Goal: Information Seeking & Learning: Learn about a topic

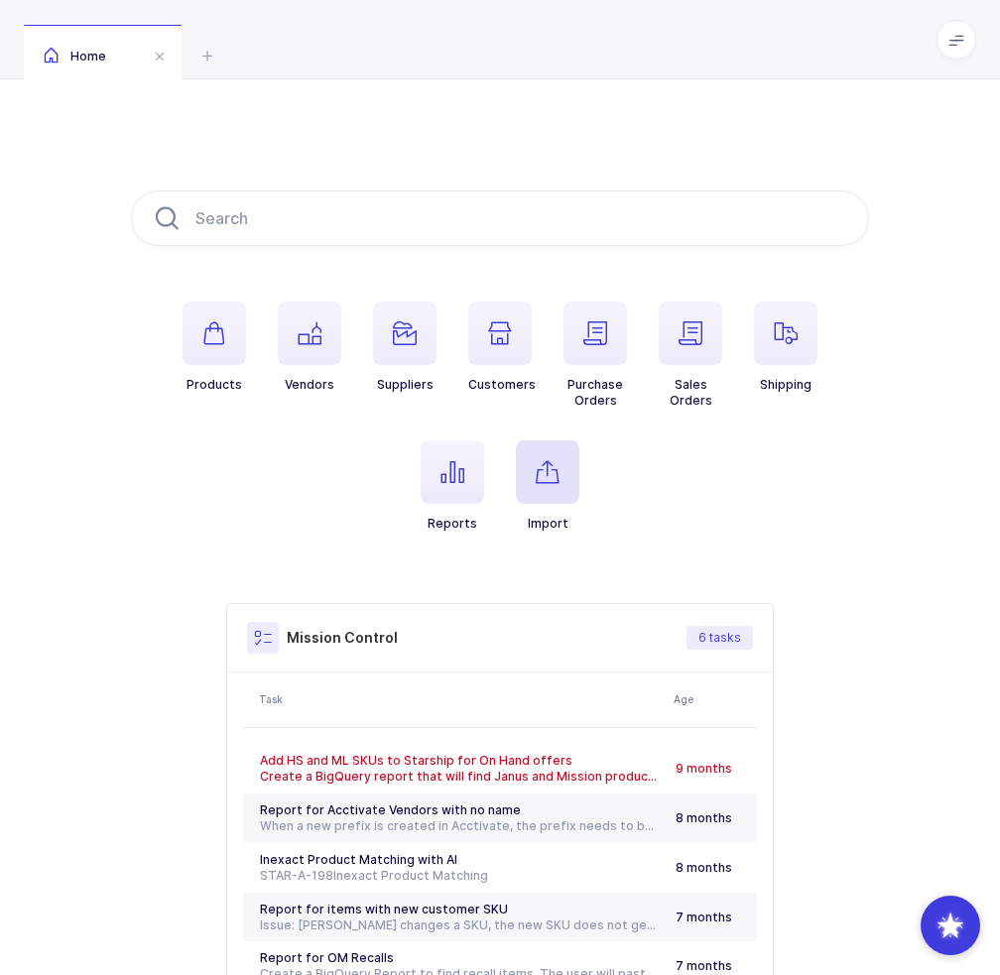
click at [559, 486] on span "button" at bounding box center [547, 471] width 63 height 63
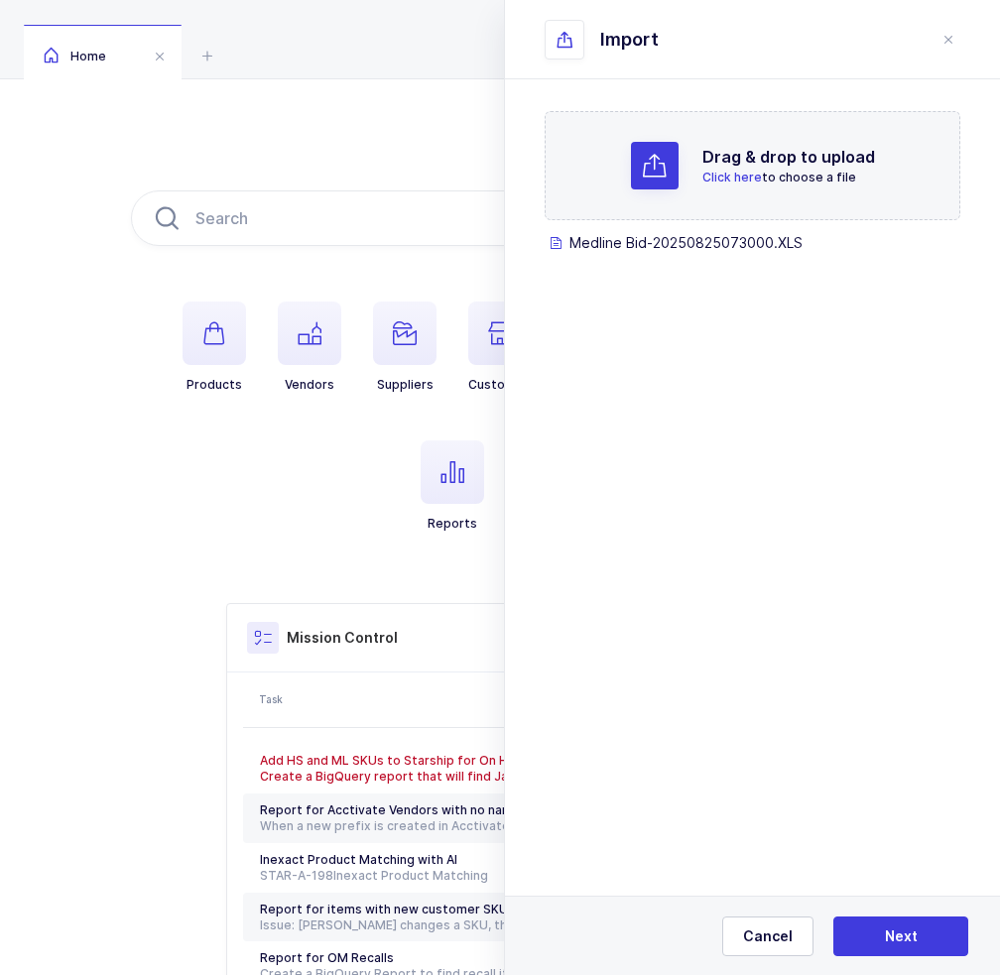
click at [891, 928] on span "Next" at bounding box center [900, 936] width 33 height 20
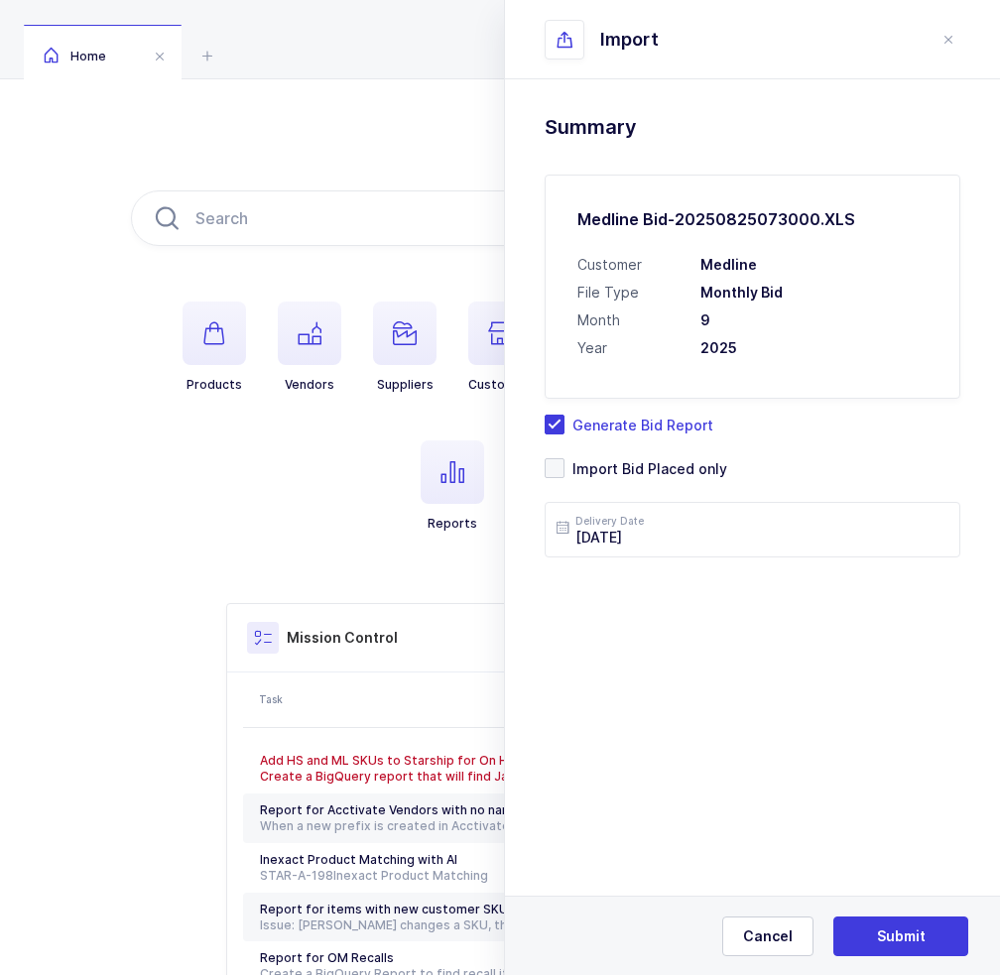
drag, startPoint x: 782, startPoint y: 345, endPoint x: 774, endPoint y: 357, distance: 14.3
click at [774, 357] on h3 "2025" at bounding box center [813, 348] width 227 height 20
click at [877, 935] on span "Submit" at bounding box center [901, 936] width 49 height 20
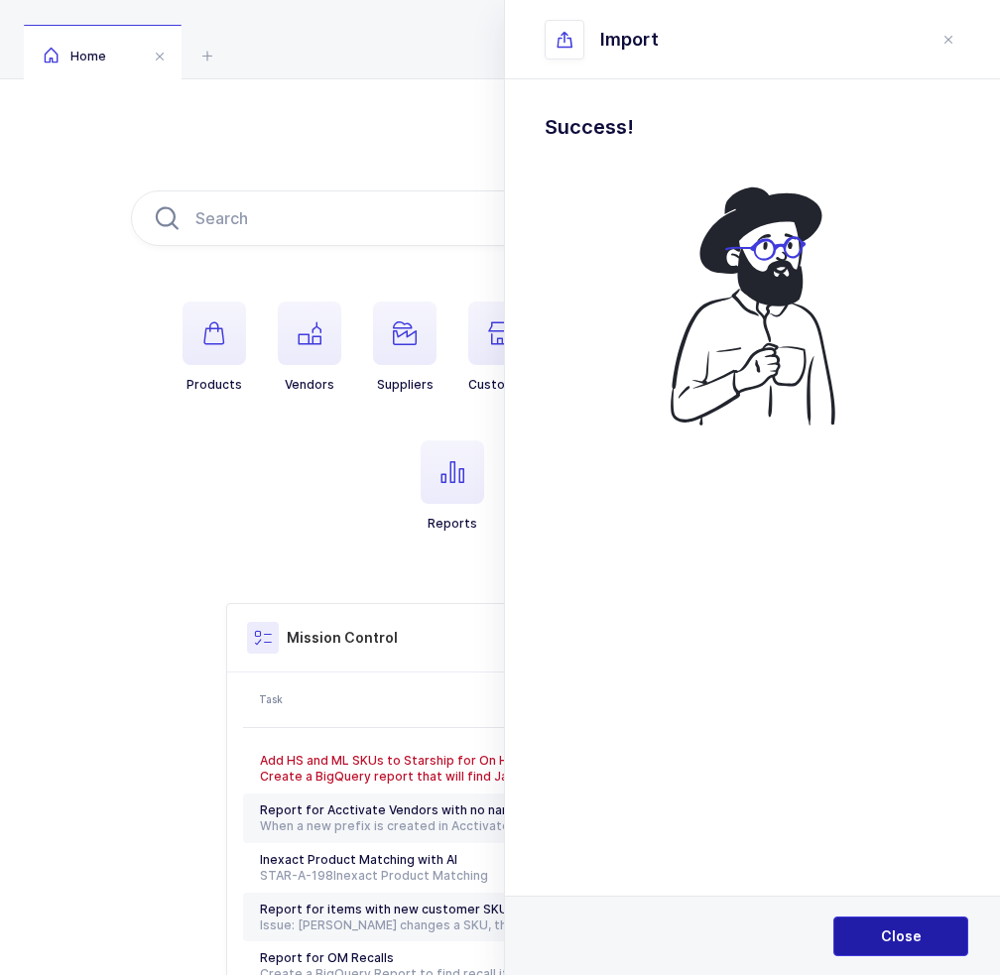
click at [881, 949] on button "Close" at bounding box center [900, 936] width 135 height 40
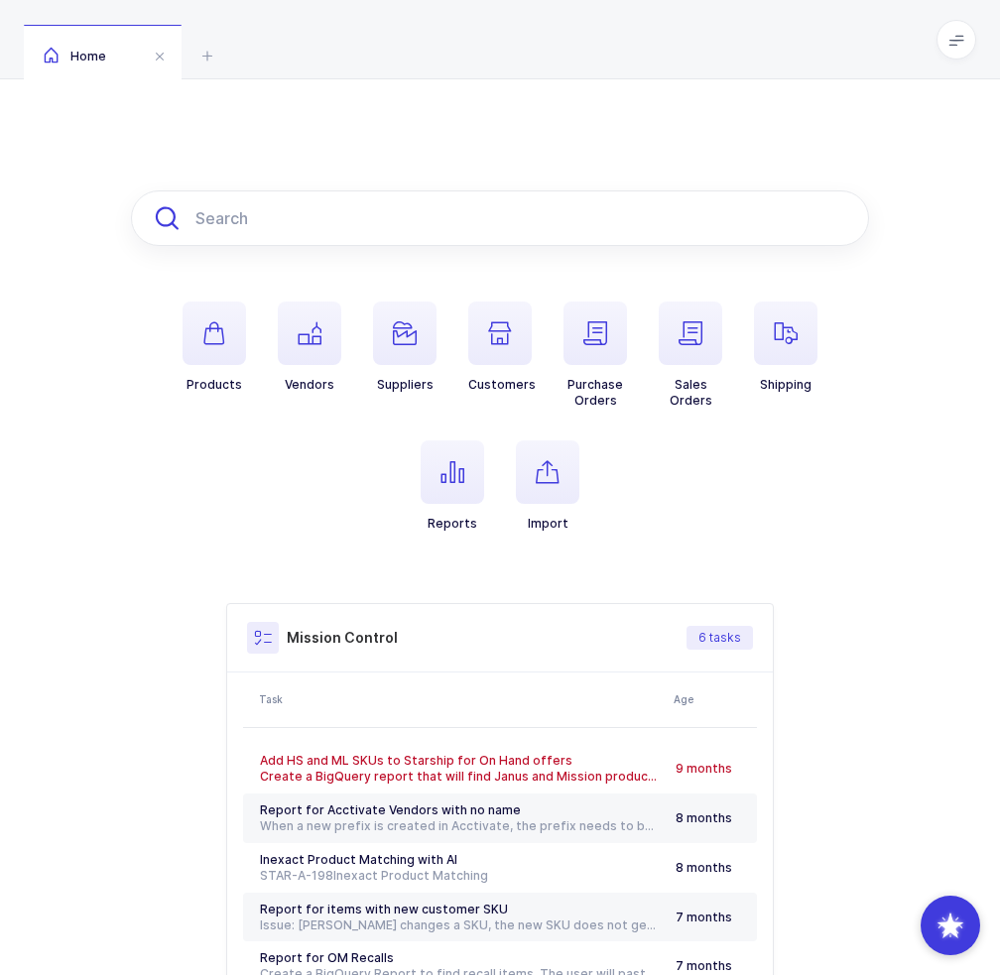
click at [288, 220] on input "text" at bounding box center [500, 218] width 738 height 56
paste input "49281-425-50P"
click at [349, 217] on input "49281-425-50P" at bounding box center [500, 218] width 738 height 56
click at [367, 209] on input "49281-425-50P" at bounding box center [500, 218] width 738 height 56
click at [204, 218] on input "49281-425-50P" at bounding box center [500, 218] width 738 height 56
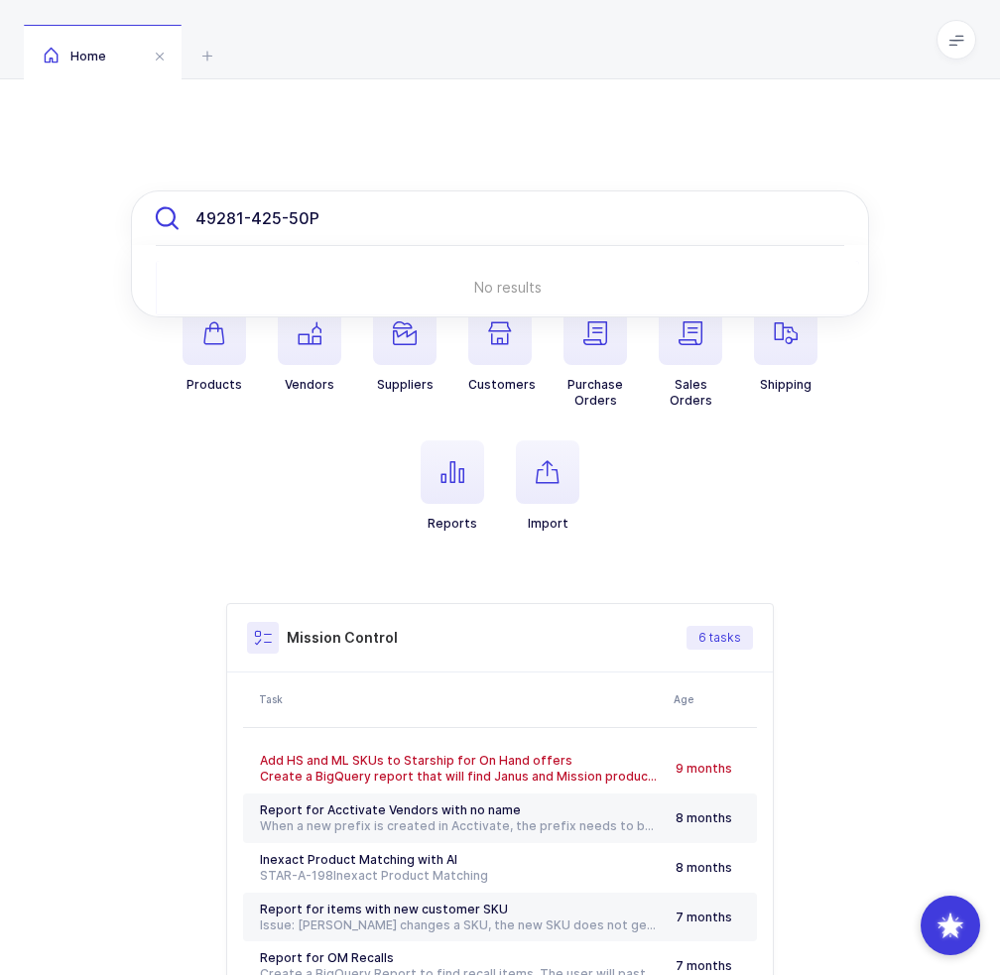
click at [204, 218] on input "49281-425-50P" at bounding box center [500, 218] width 738 height 56
paste input "ABB434572525"
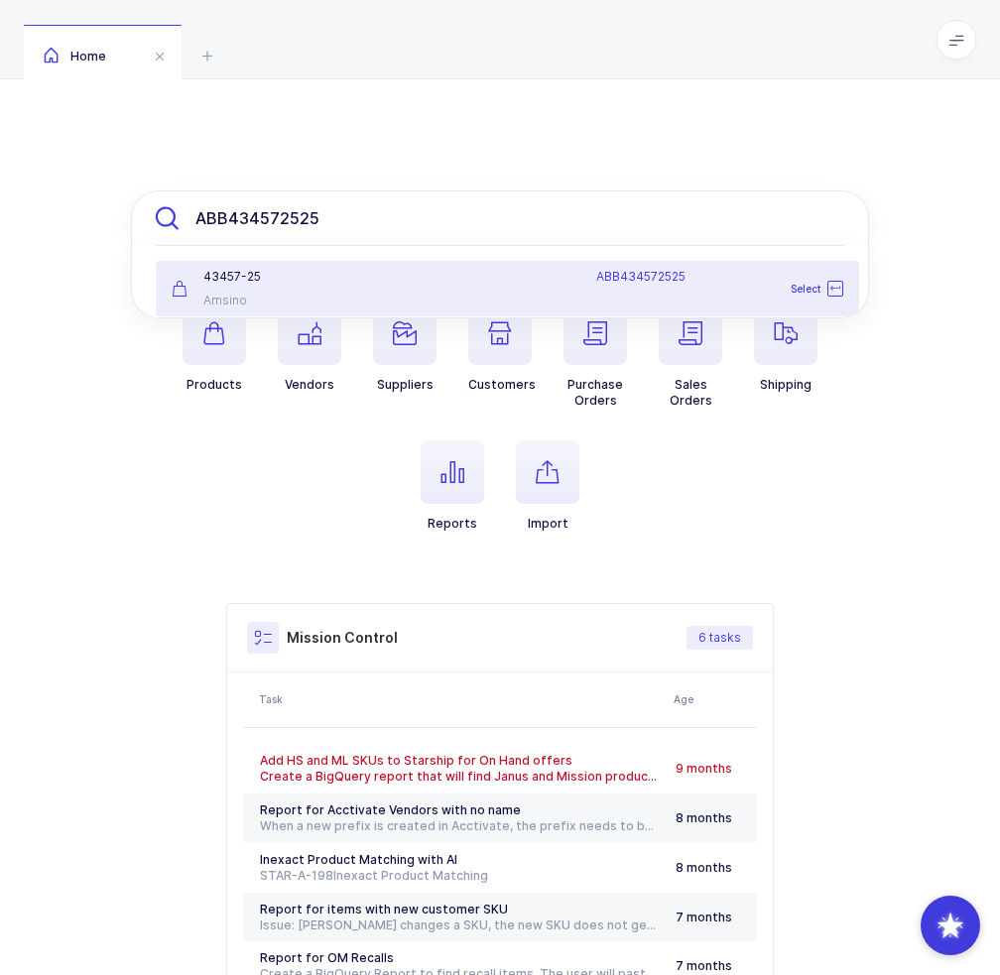
type input "ABB434572525"
click at [338, 282] on div "43457-25" at bounding box center [276, 277] width 208 height 16
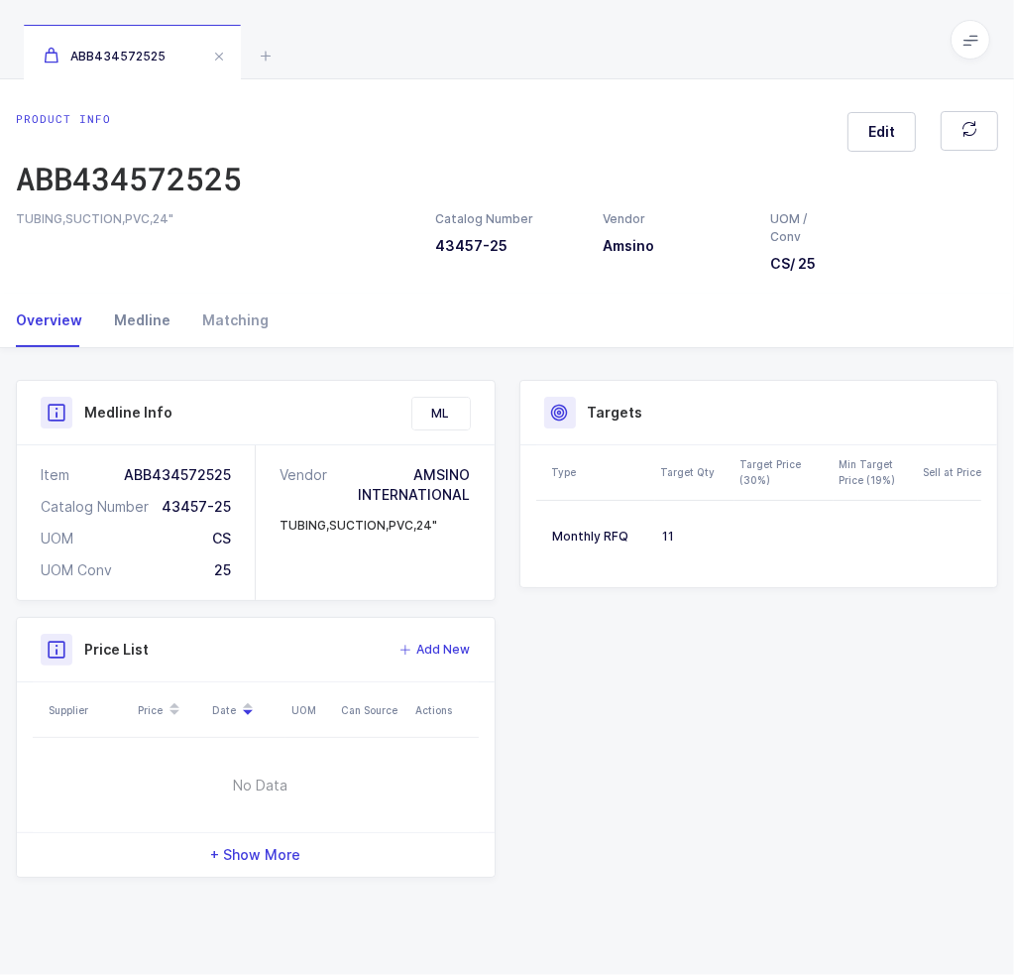
click at [129, 320] on div "Medline" at bounding box center [142, 321] width 88 height 54
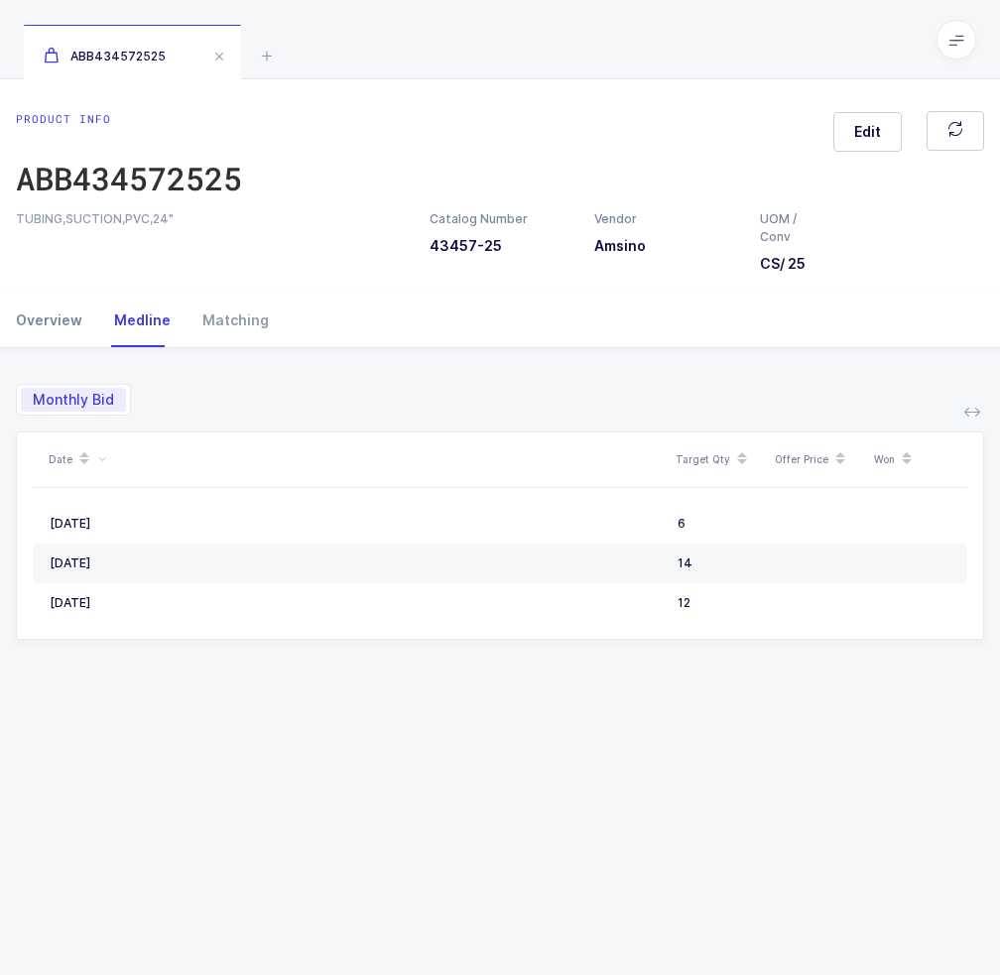
click at [71, 328] on div "Overview" at bounding box center [57, 321] width 82 height 54
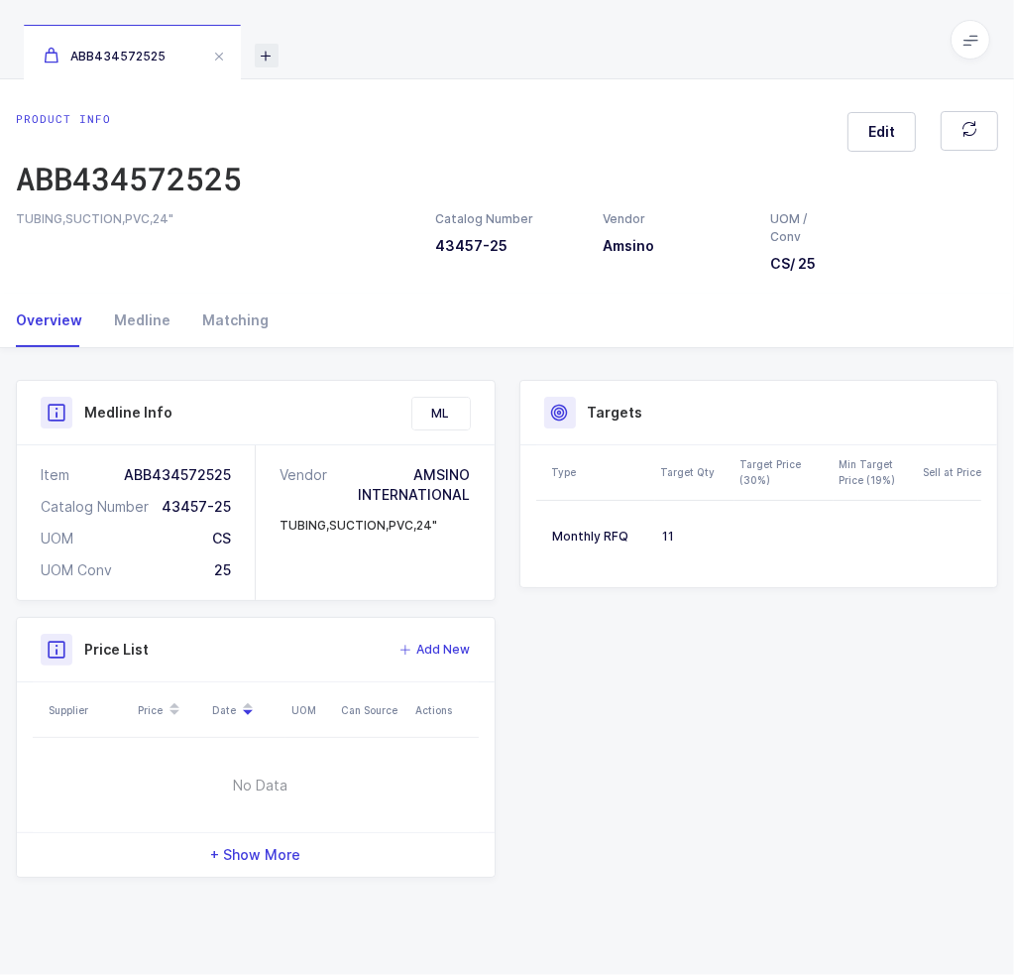
click at [260, 50] on icon at bounding box center [267, 56] width 24 height 24
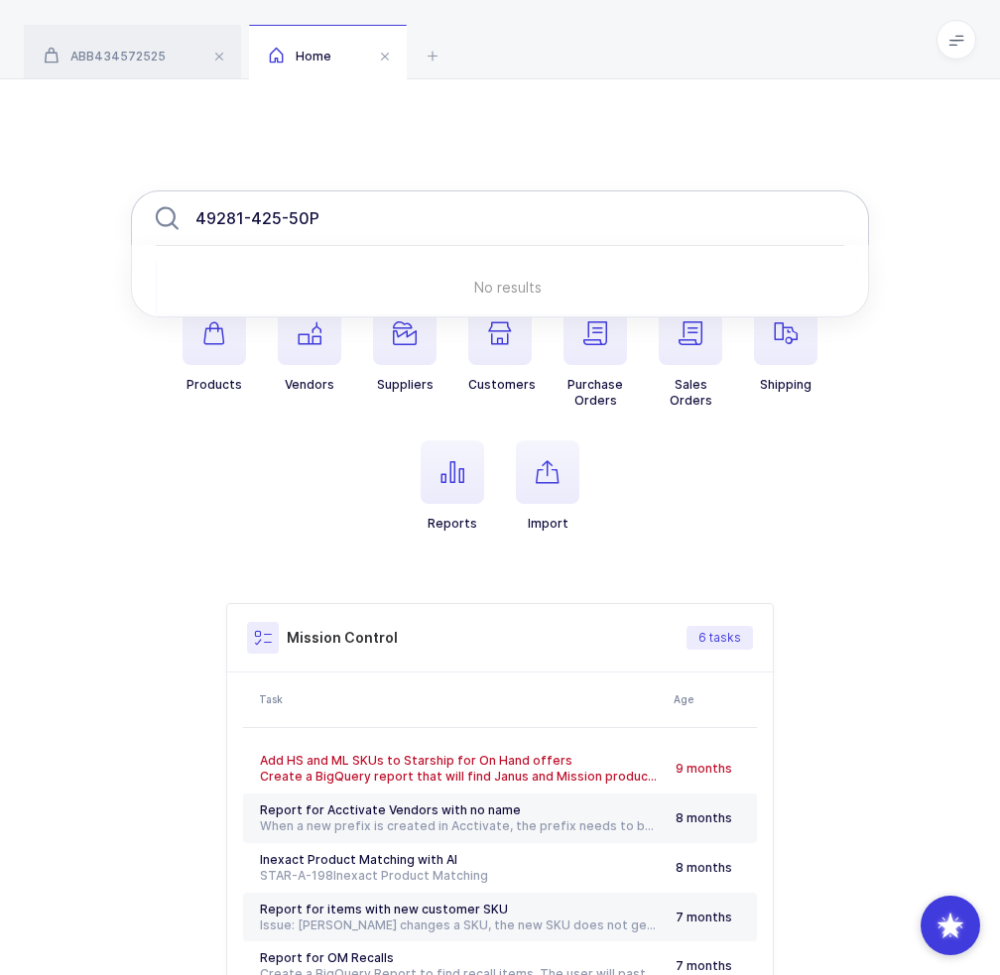
click at [387, 206] on input "49281-425-50P" at bounding box center [500, 218] width 738 height 56
click at [377, 218] on input "49281-425-50P" at bounding box center [500, 218] width 738 height 56
click at [259, 236] on input "49281-425-50P" at bounding box center [500, 218] width 738 height 56
click at [202, 218] on input "49281-425-50P" at bounding box center [500, 218] width 738 height 56
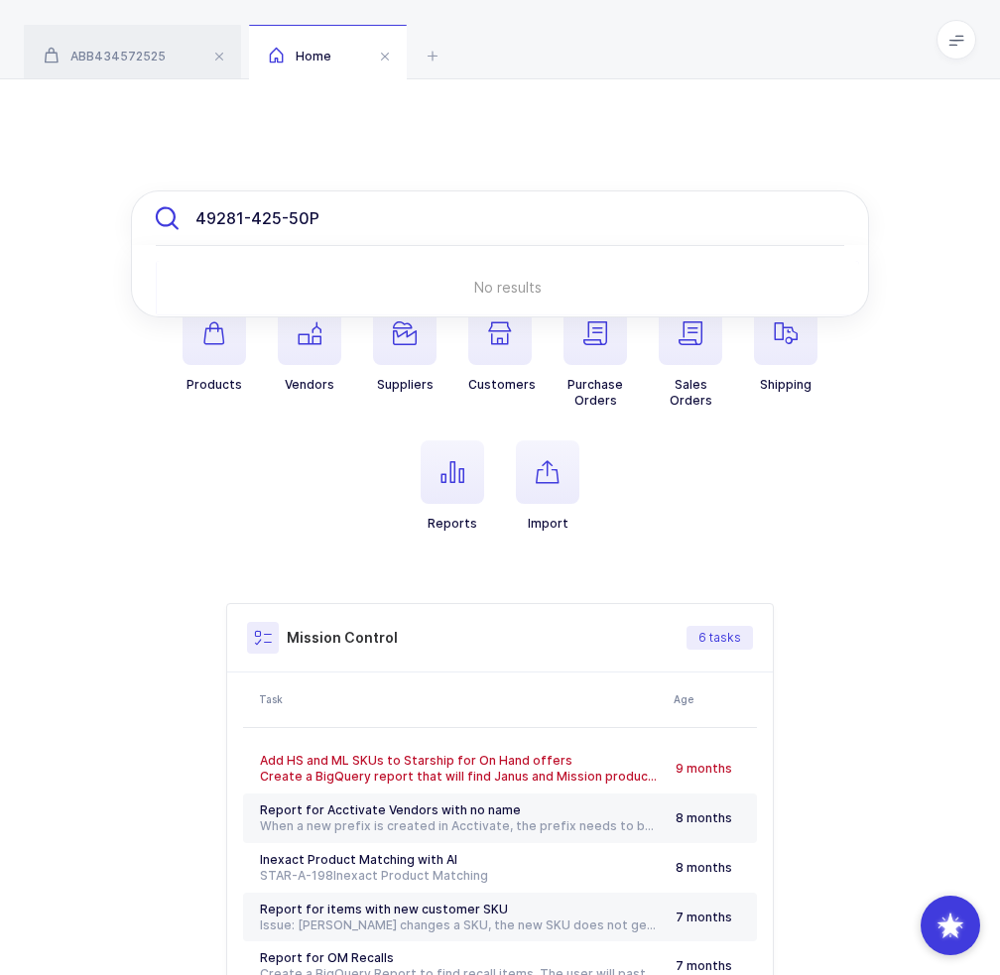
click at [202, 218] on input "49281-425-50P" at bounding box center [500, 218] width 738 height 56
paste input "0425-50"
click at [439, 237] on input "49281-0425-50" at bounding box center [500, 218] width 738 height 56
click at [259, 228] on input "49281-0425-50" at bounding box center [500, 218] width 738 height 56
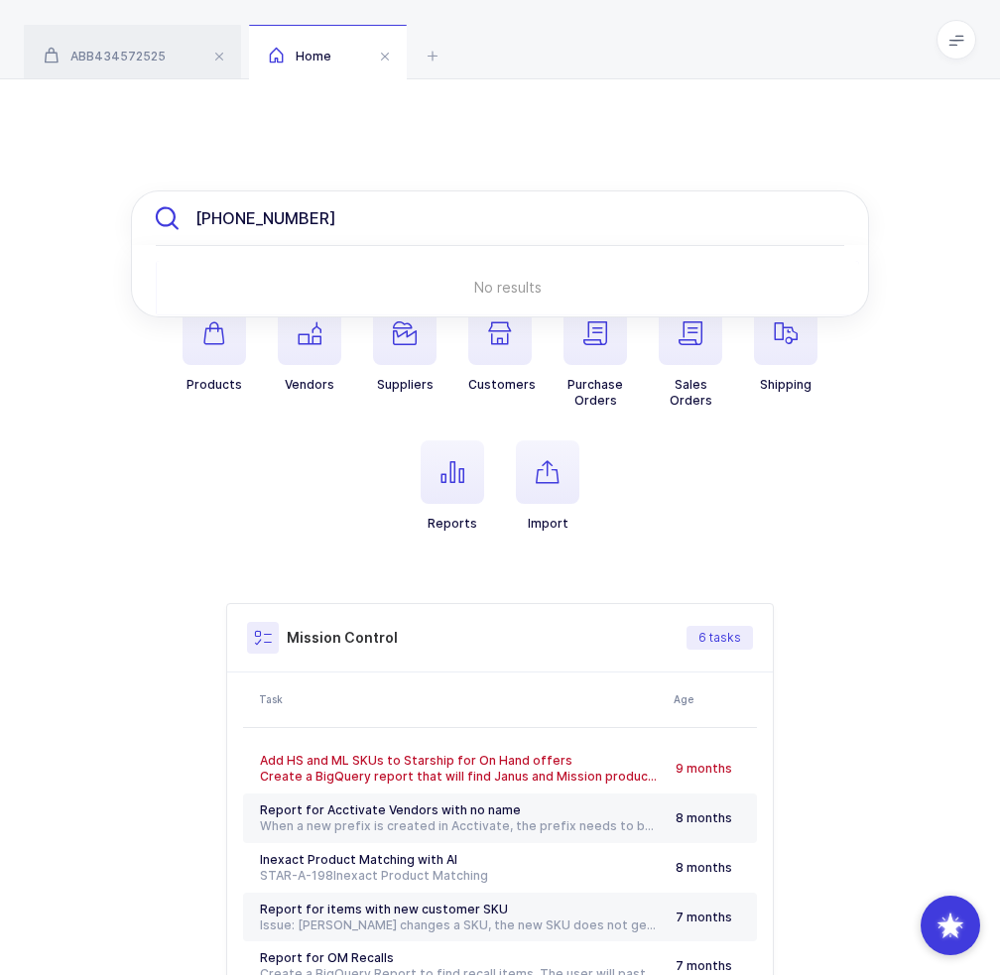
click at [259, 228] on input "49281-0425-50" at bounding box center [500, 218] width 738 height 56
paste input "ABIPP7023473"
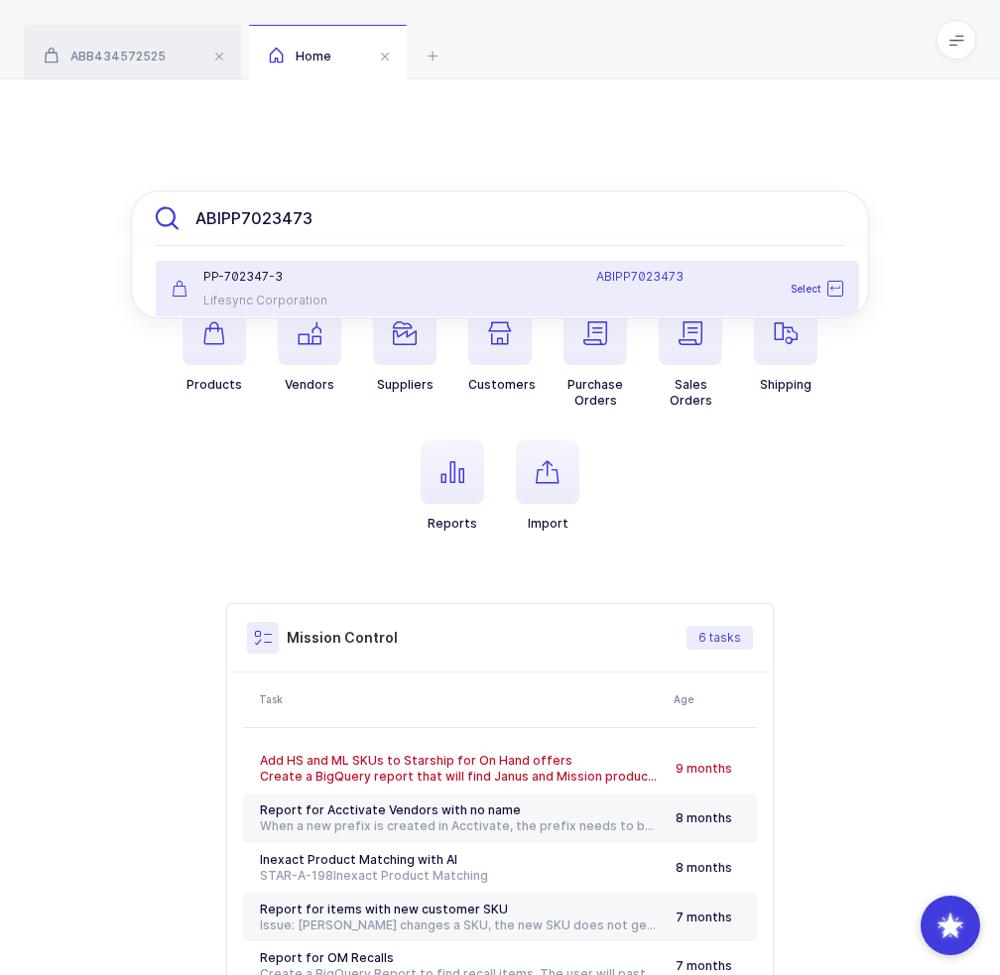
type input "ABIPP7023473"
click at [288, 284] on div "PP-702347-3" at bounding box center [276, 277] width 208 height 16
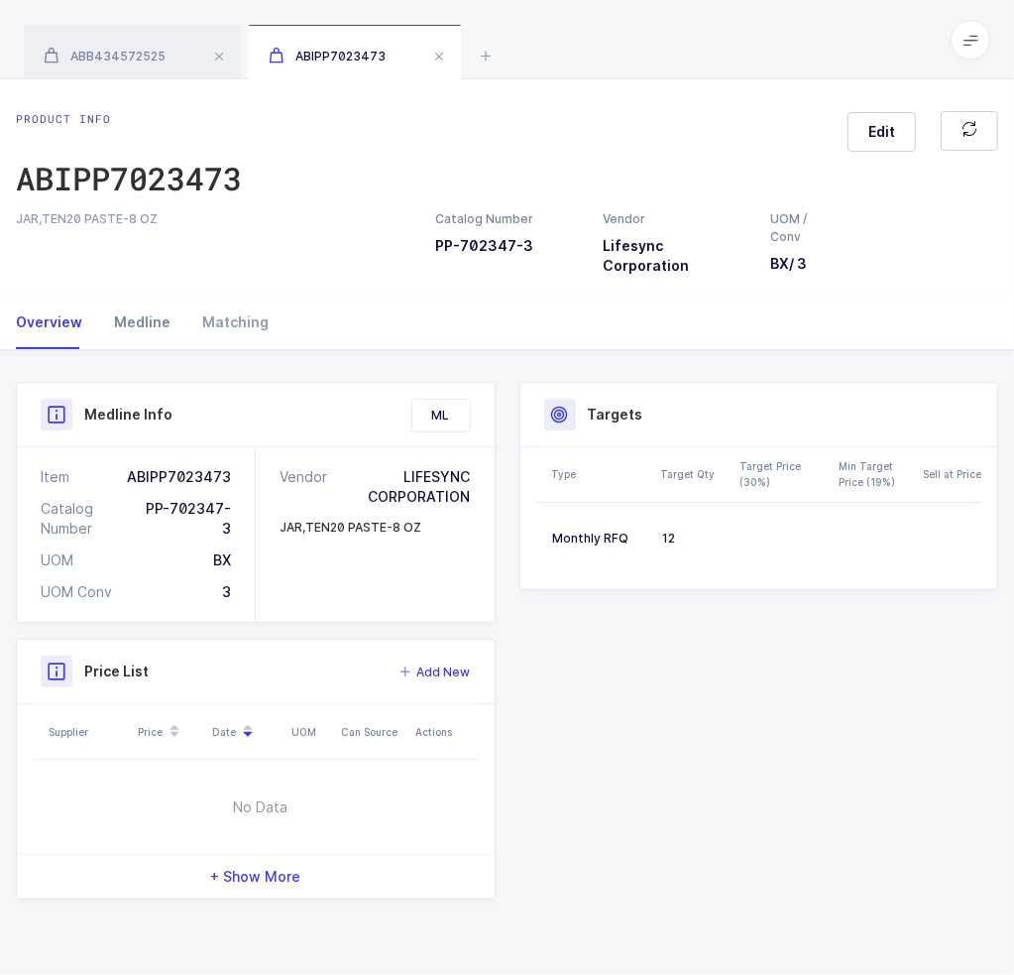
click at [155, 329] on div "Medline" at bounding box center [142, 322] width 88 height 54
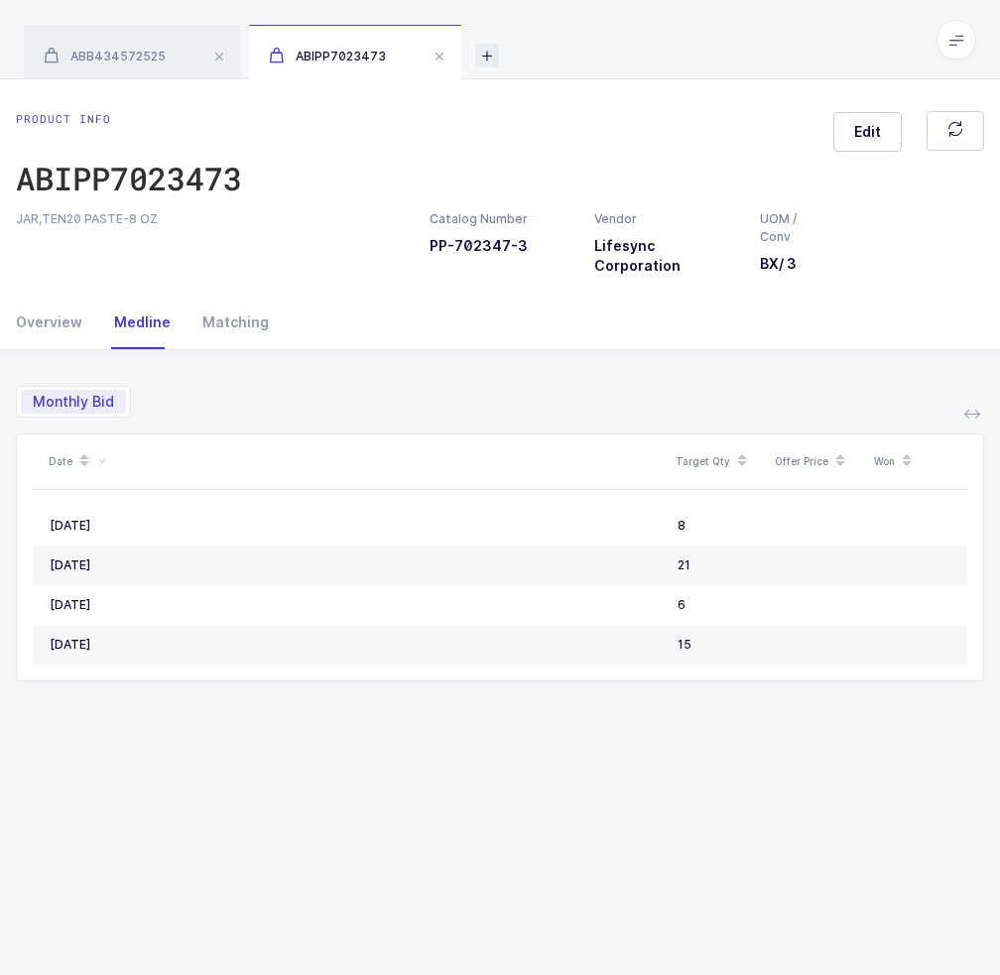
click at [489, 58] on icon at bounding box center [487, 56] width 24 height 24
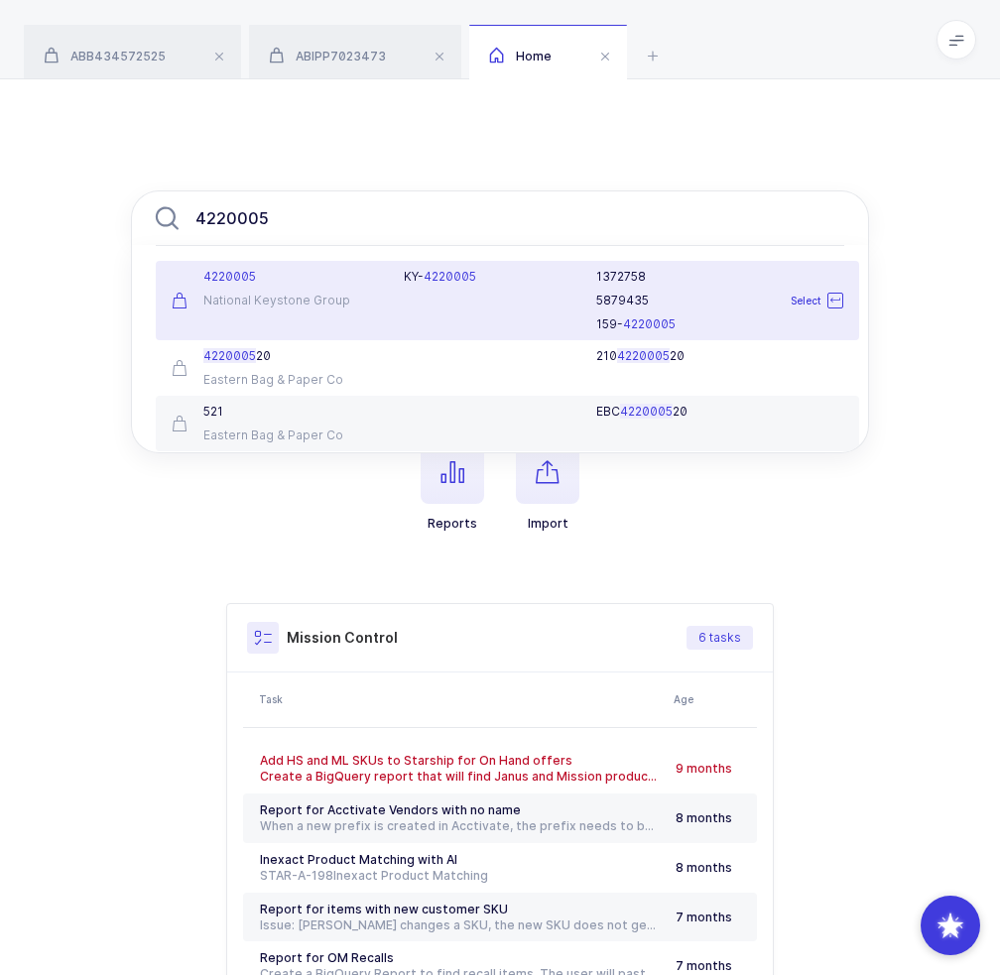
type input "4220005"
click at [333, 297] on div "National Keystone Group" at bounding box center [276, 301] width 208 height 16
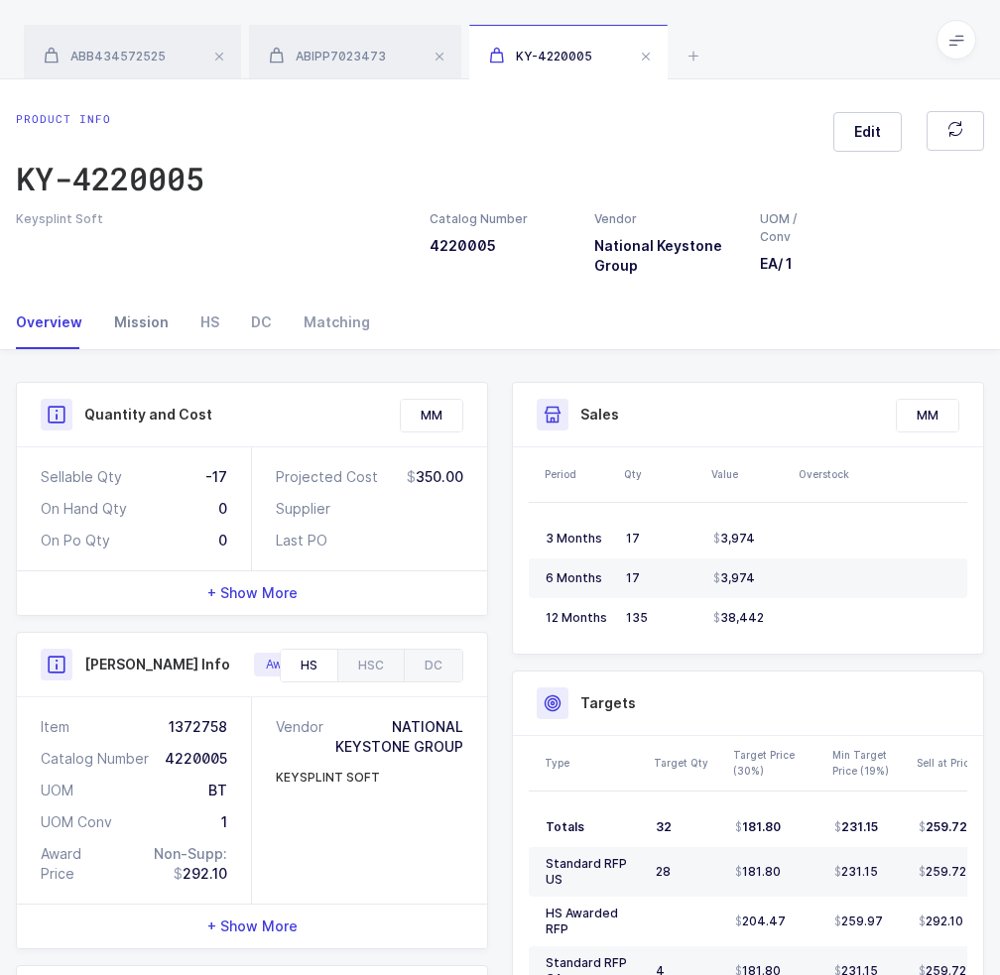
click at [143, 331] on div "Mission" at bounding box center [141, 322] width 86 height 54
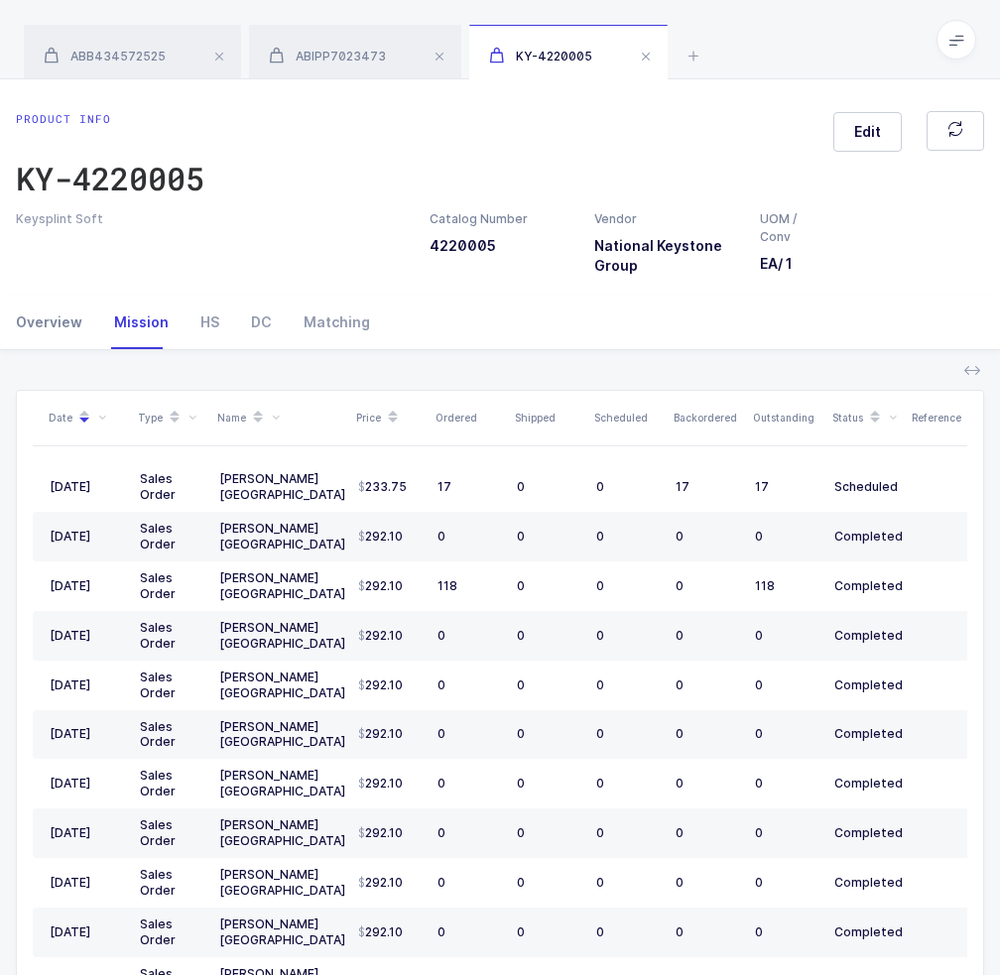
click at [53, 329] on div "Overview" at bounding box center [57, 322] width 82 height 54
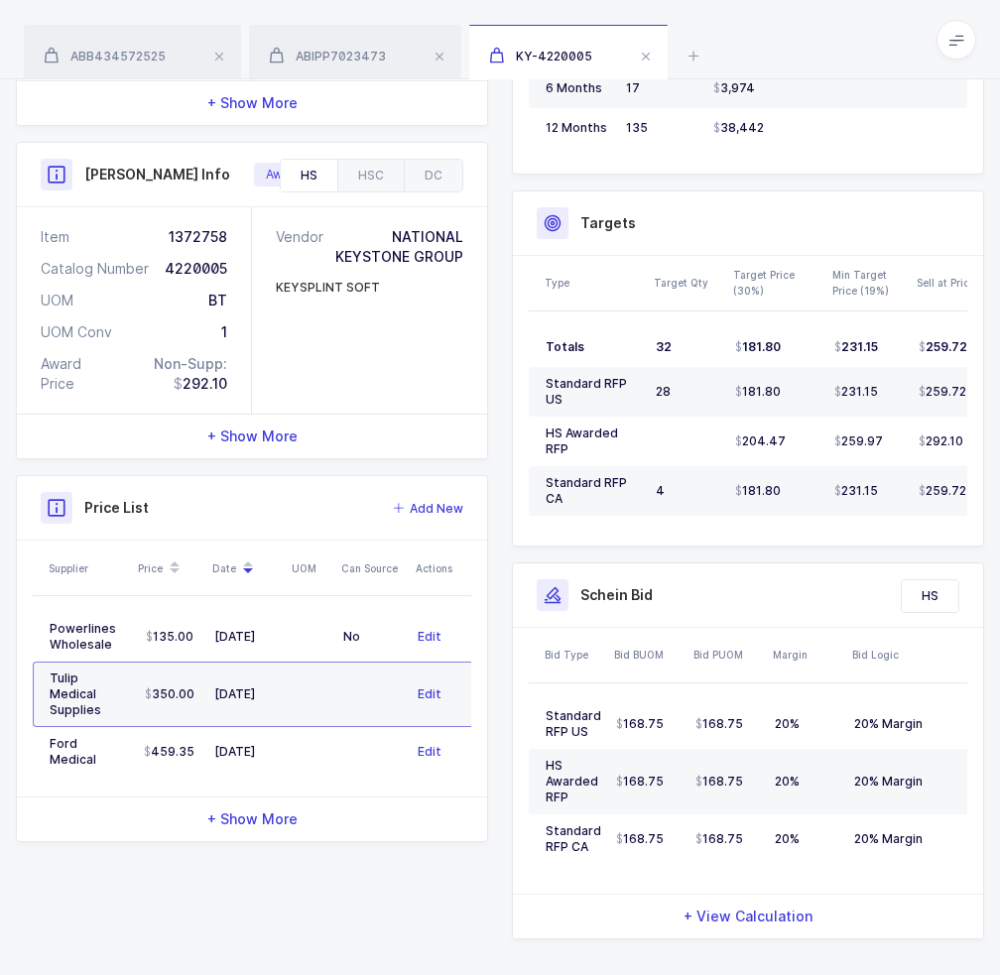
scroll to position [515, 0]
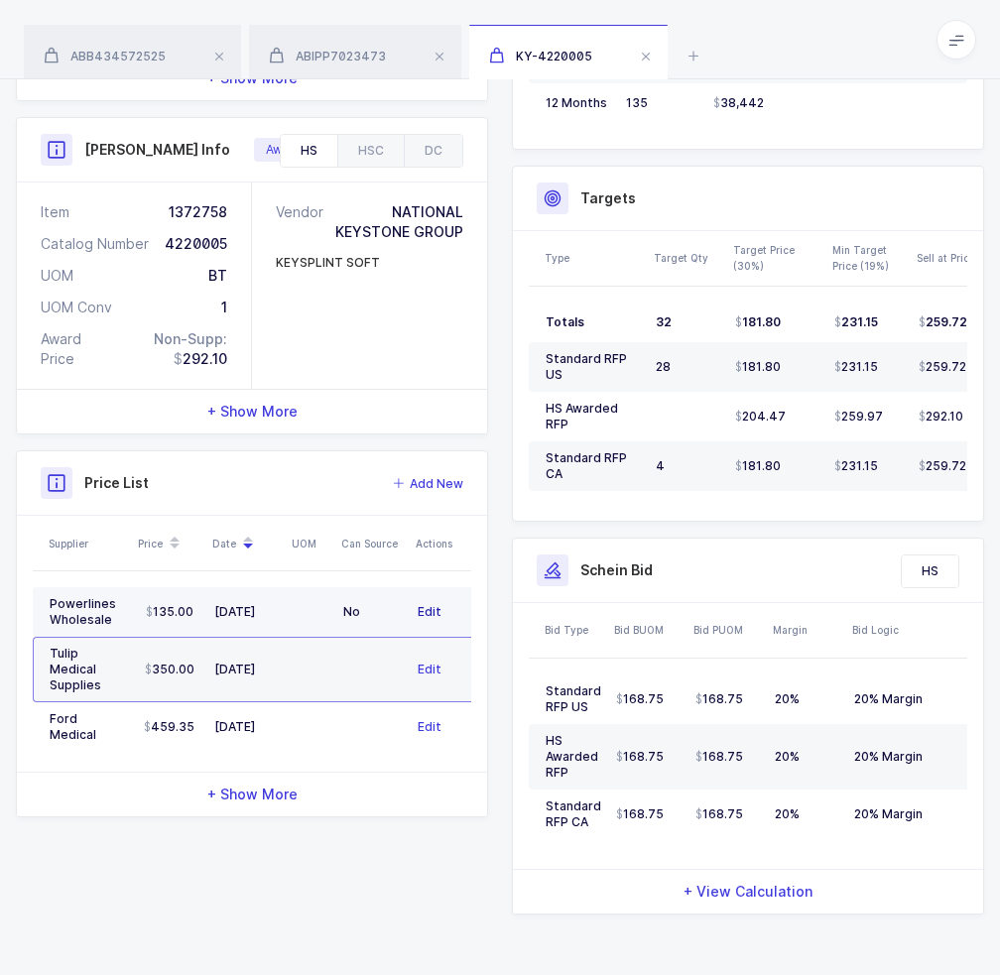
click at [424, 609] on span "Edit" at bounding box center [429, 612] width 24 height 20
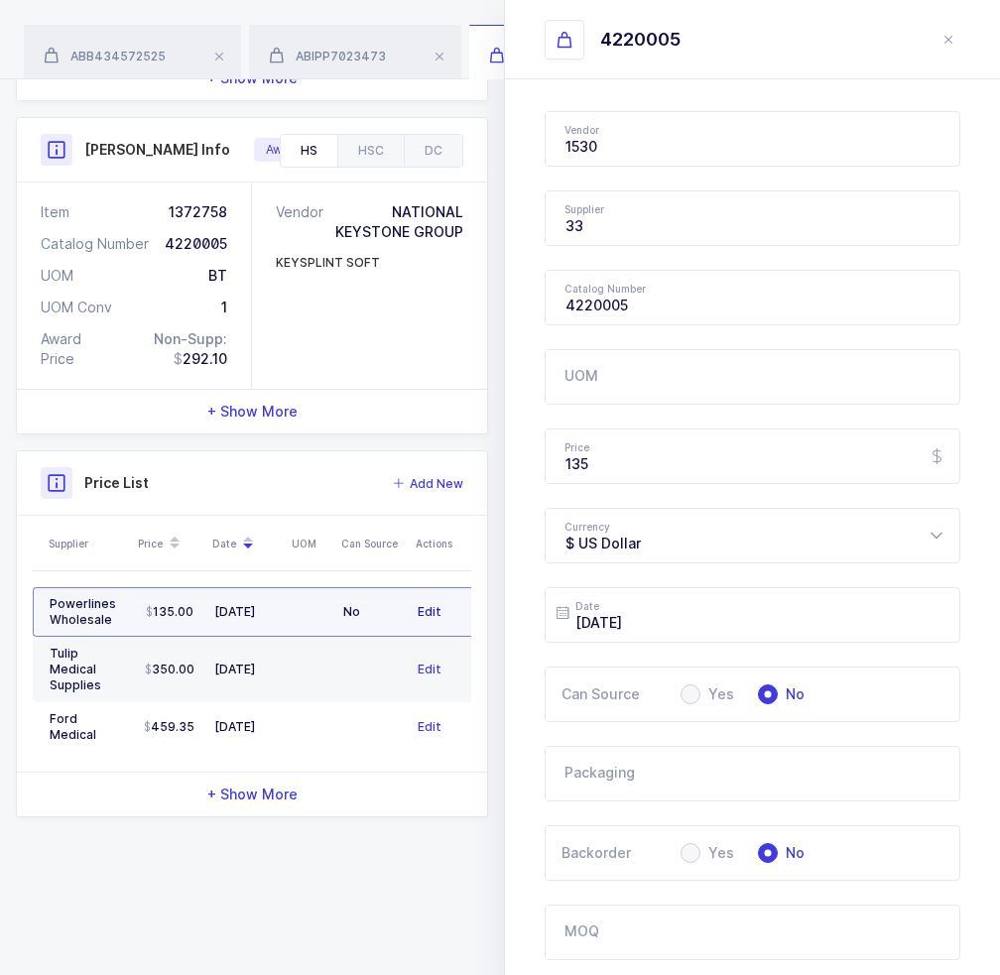
type input "National Keystone Group"
type input "Powerlines Wholesale"
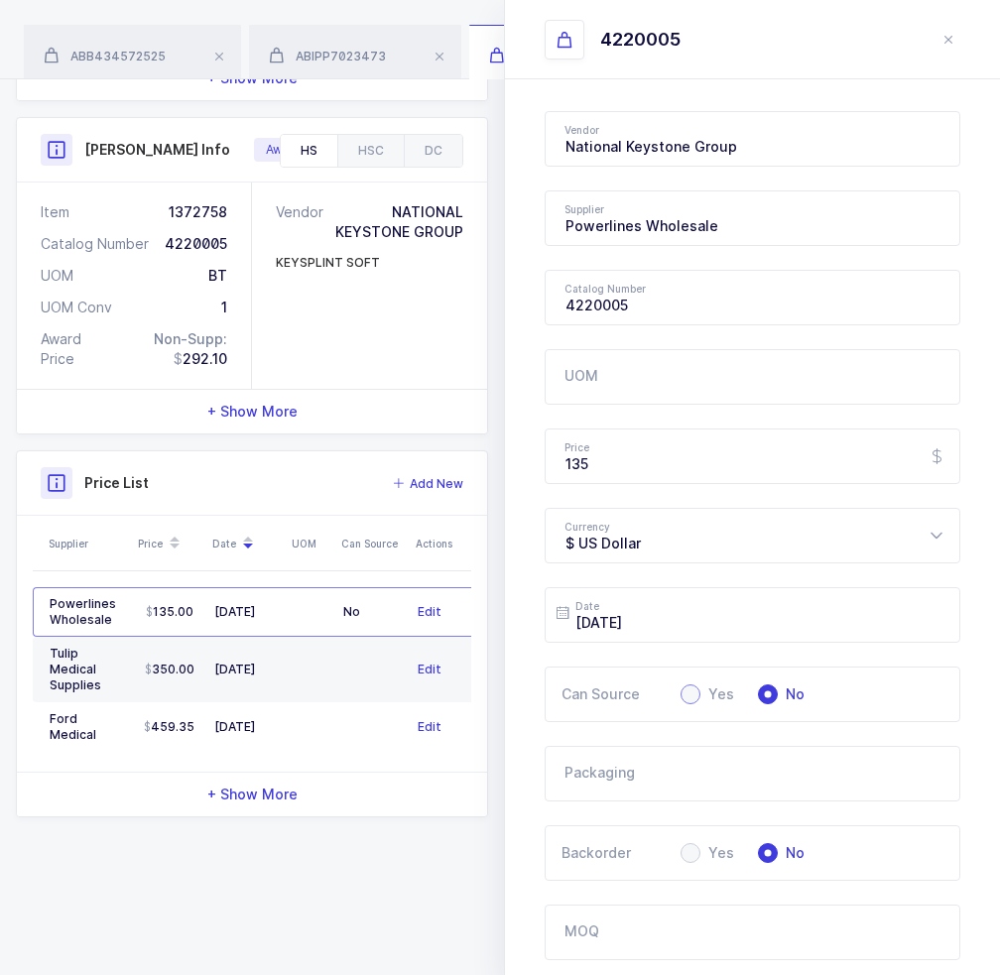
click at [695, 695] on span at bounding box center [690, 694] width 20 height 20
click at [695, 695] on input "Yes" at bounding box center [690, 694] width 20 height 20
radio input "true"
radio input "false"
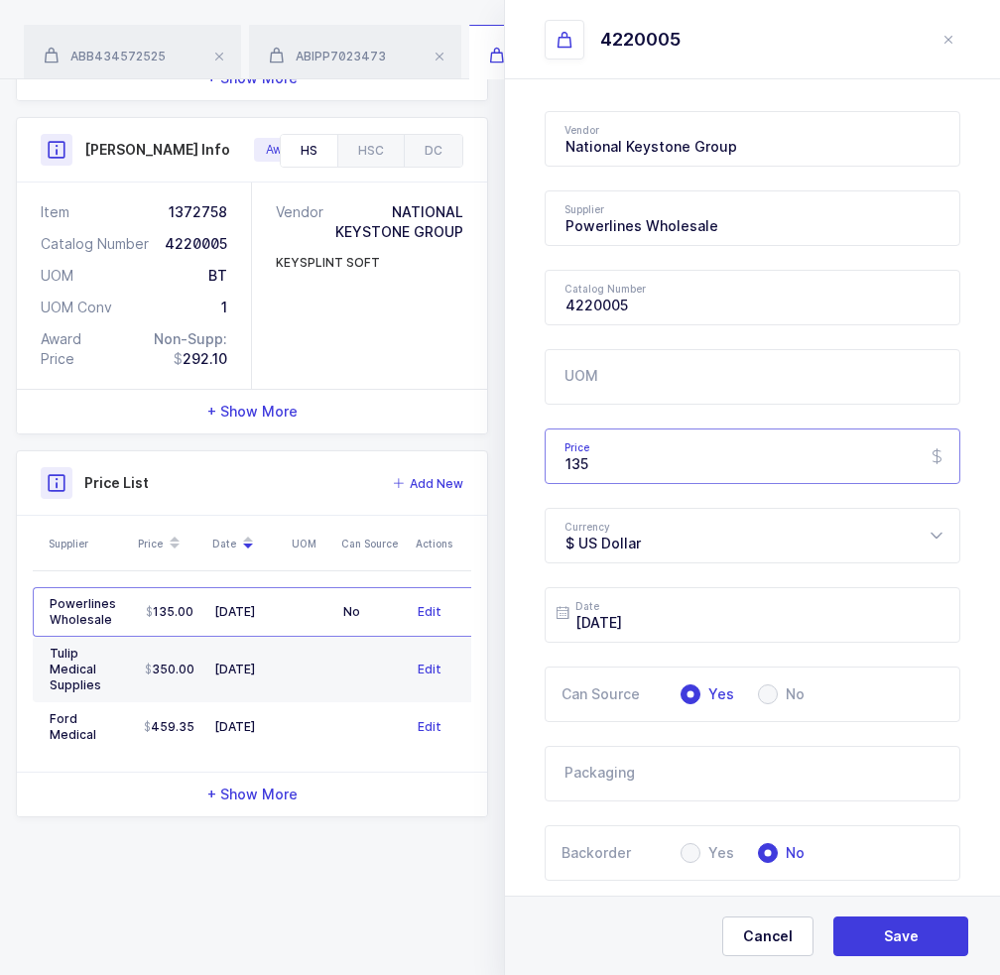
drag, startPoint x: 644, startPoint y: 448, endPoint x: 542, endPoint y: 448, distance: 101.1
click at [542, 448] on div "Vendor National Keystone Group 1073849 Ontario Limited ML 10GFedSupply ML 2XL C…" at bounding box center [752, 707] width 495 height 1257
type input "270"
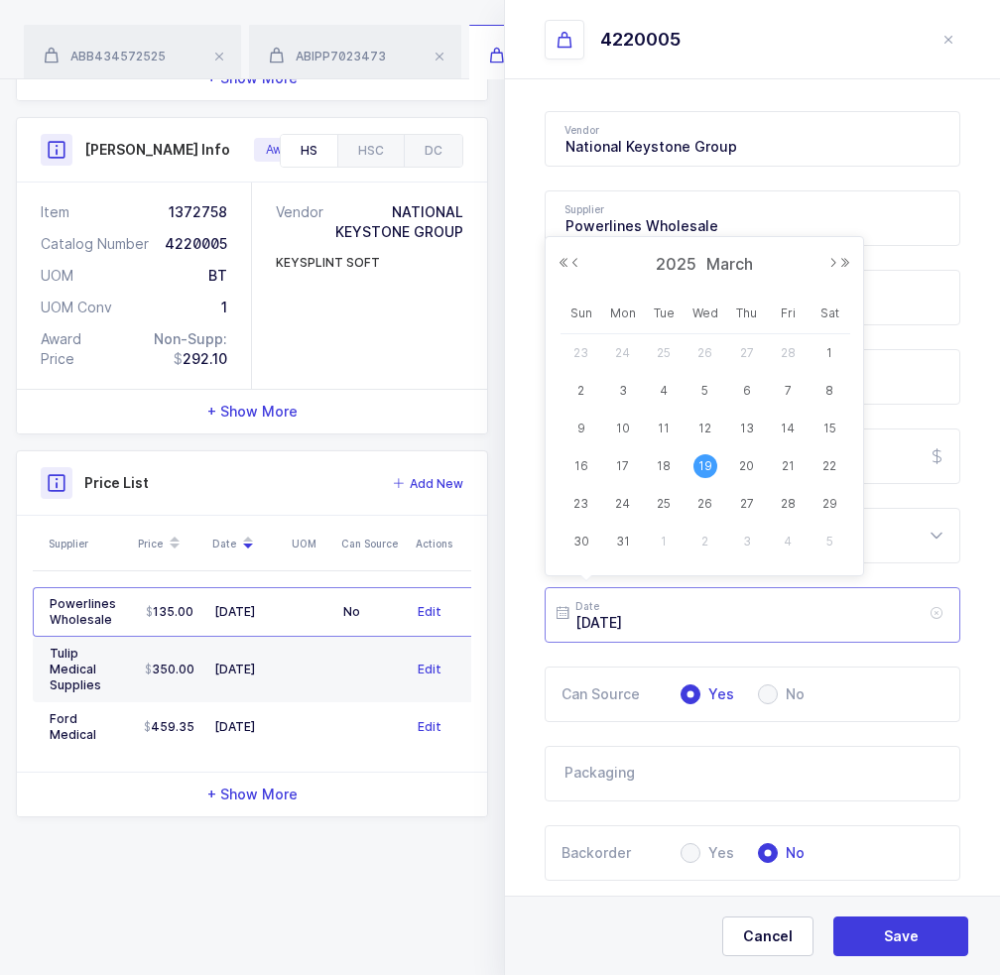
click at [711, 605] on input "2025-03-19" at bounding box center [751, 615] width 415 height 56
click at [846, 264] on button "Next Year" at bounding box center [845, 263] width 12 height 12
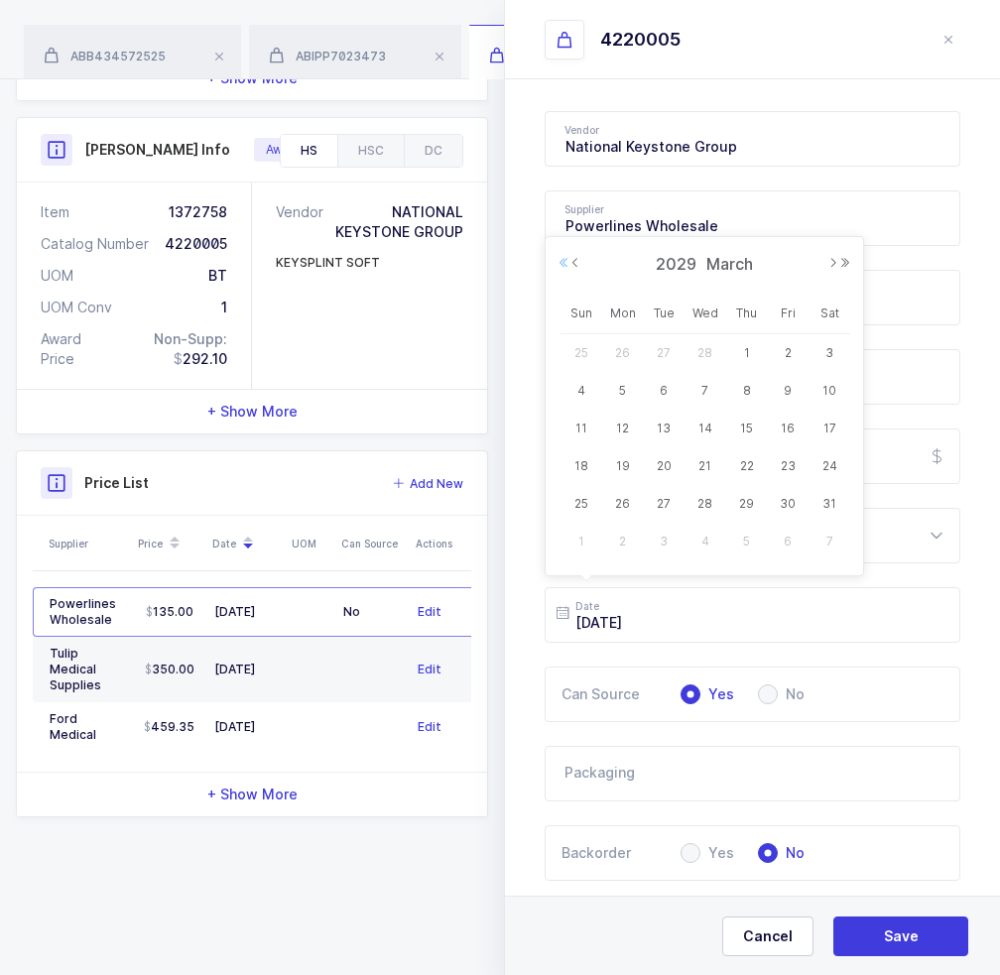
click at [566, 261] on button "Previous Year" at bounding box center [563, 263] width 12 height 12
click at [832, 261] on button "Next Month" at bounding box center [833, 263] width 12 height 12
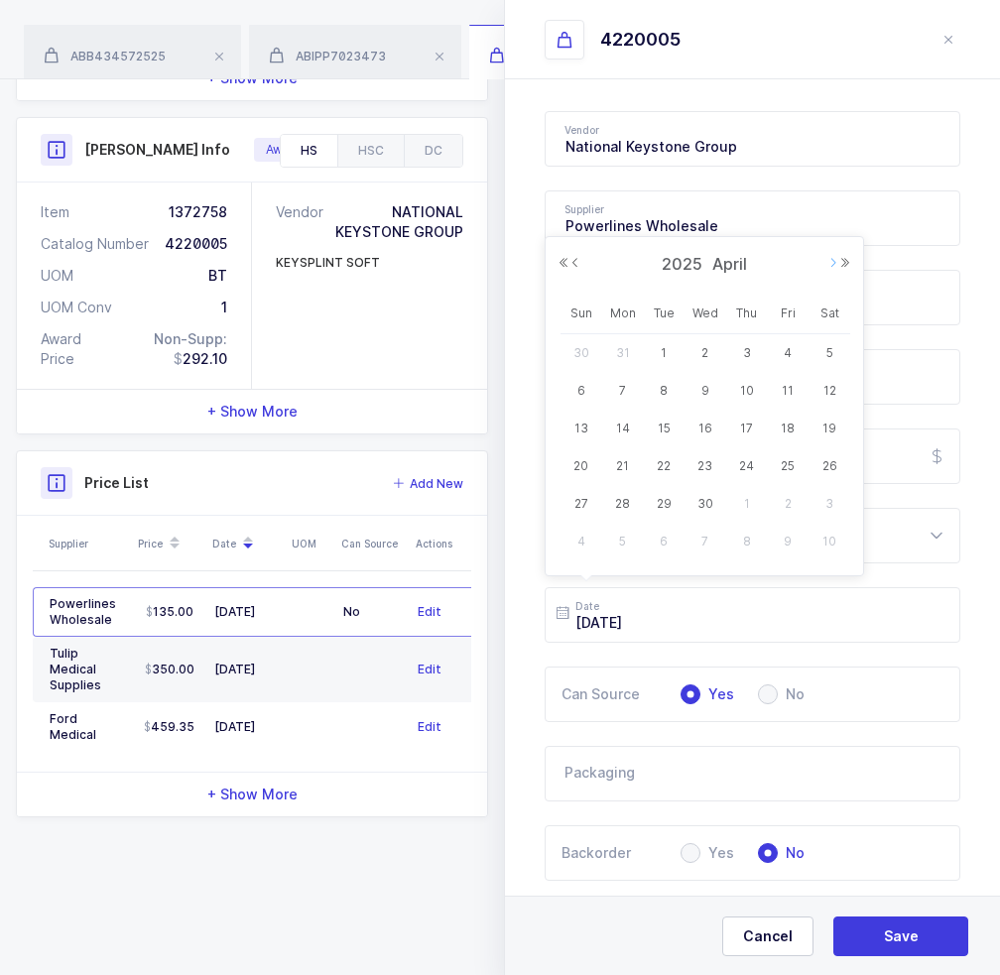
click at [832, 261] on button "Next Month" at bounding box center [833, 263] width 12 height 12
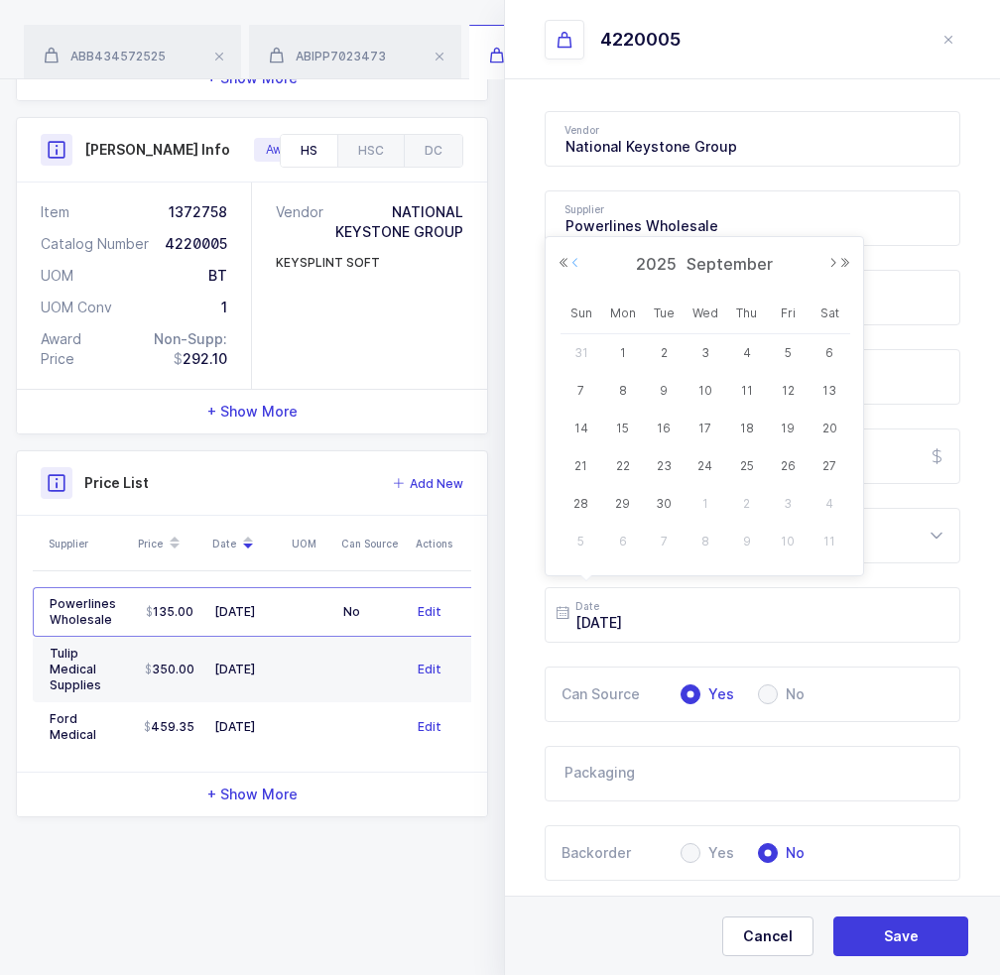
click at [575, 262] on button "Previous Month" at bounding box center [575, 263] width 12 height 12
click at [665, 506] on span "26" at bounding box center [663, 504] width 24 height 24
type input "2025-08-26"
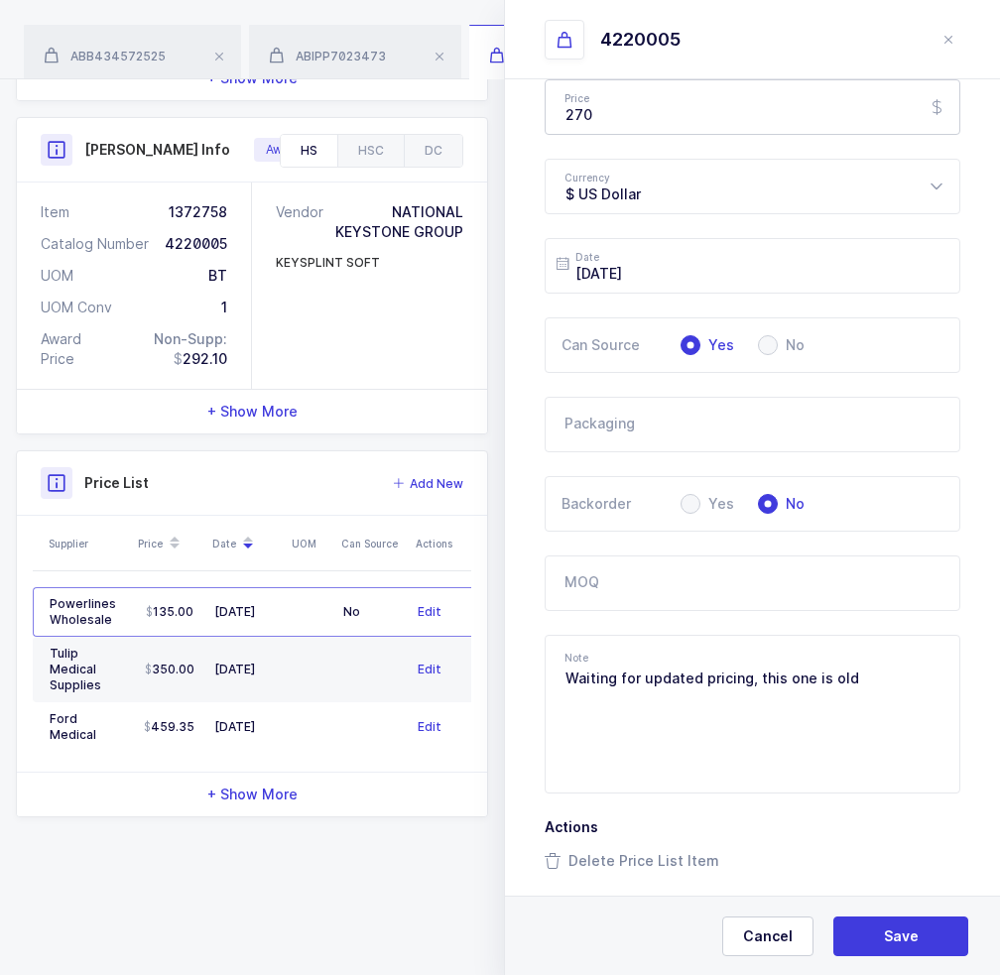
scroll to position [361, 0]
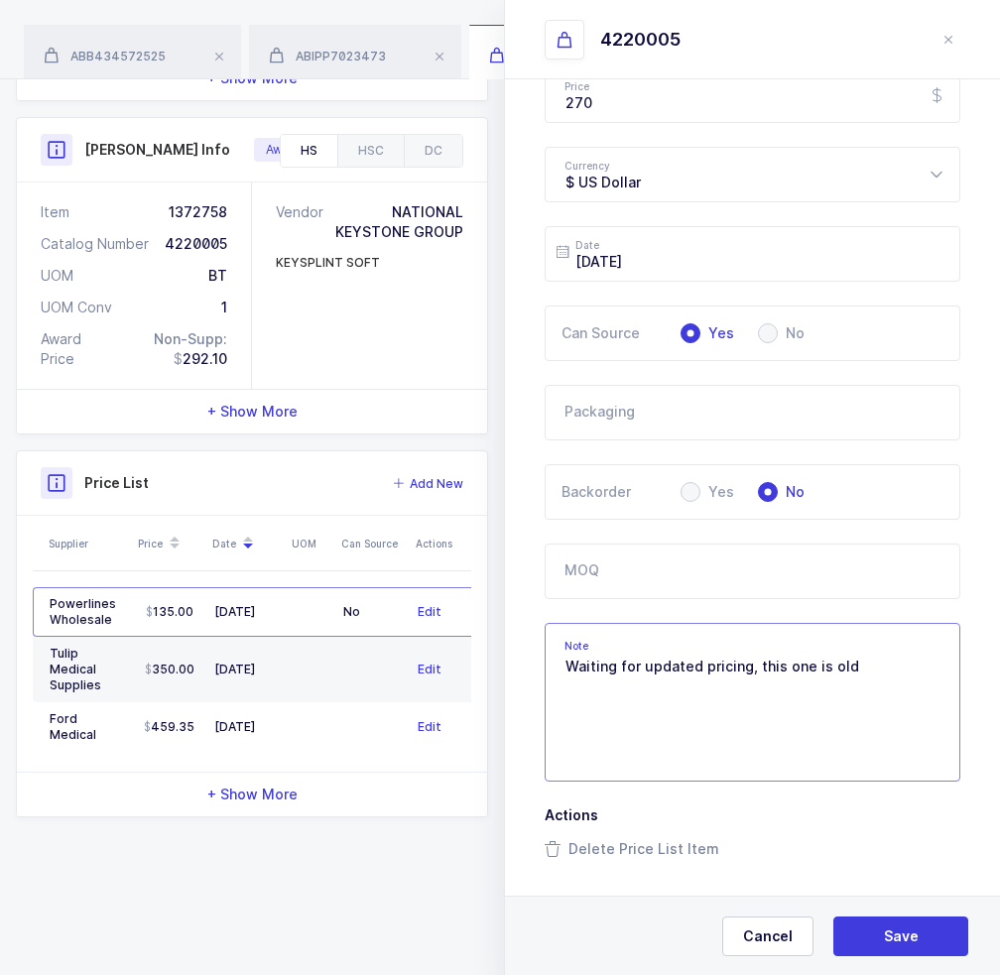
drag, startPoint x: 896, startPoint y: 651, endPoint x: 964, endPoint y: 669, distance: 69.7
click at [964, 669] on div "Vendor National Keystone Group 1073849 Ontario Limited ML 10GFedSupply ML 2XL C…" at bounding box center [752, 346] width 495 height 1257
drag, startPoint x: 846, startPoint y: 679, endPoint x: 558, endPoint y: 663, distance: 288.0
click at [558, 663] on textarea "Waiting for updated pricing, this one is old" at bounding box center [751, 702] width 415 height 159
click at [908, 948] on button "Save" at bounding box center [900, 936] width 135 height 40
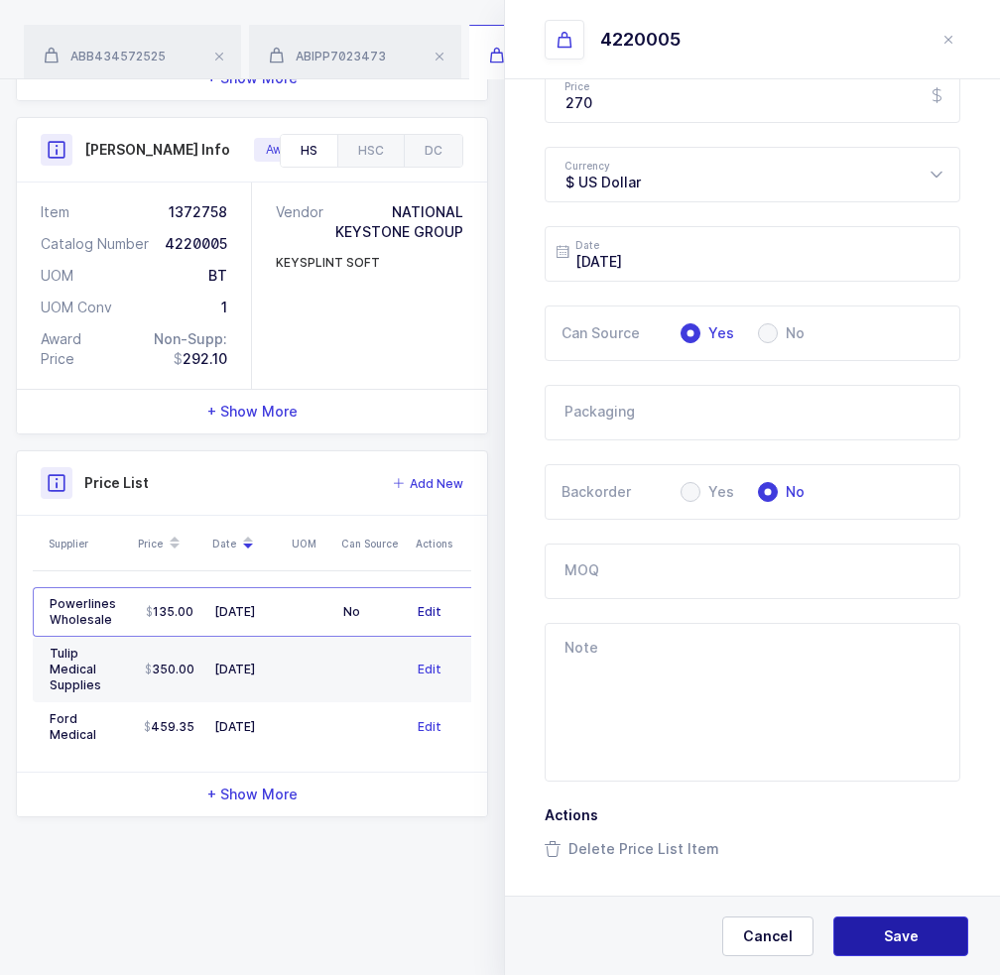
type input "2025-08-26"
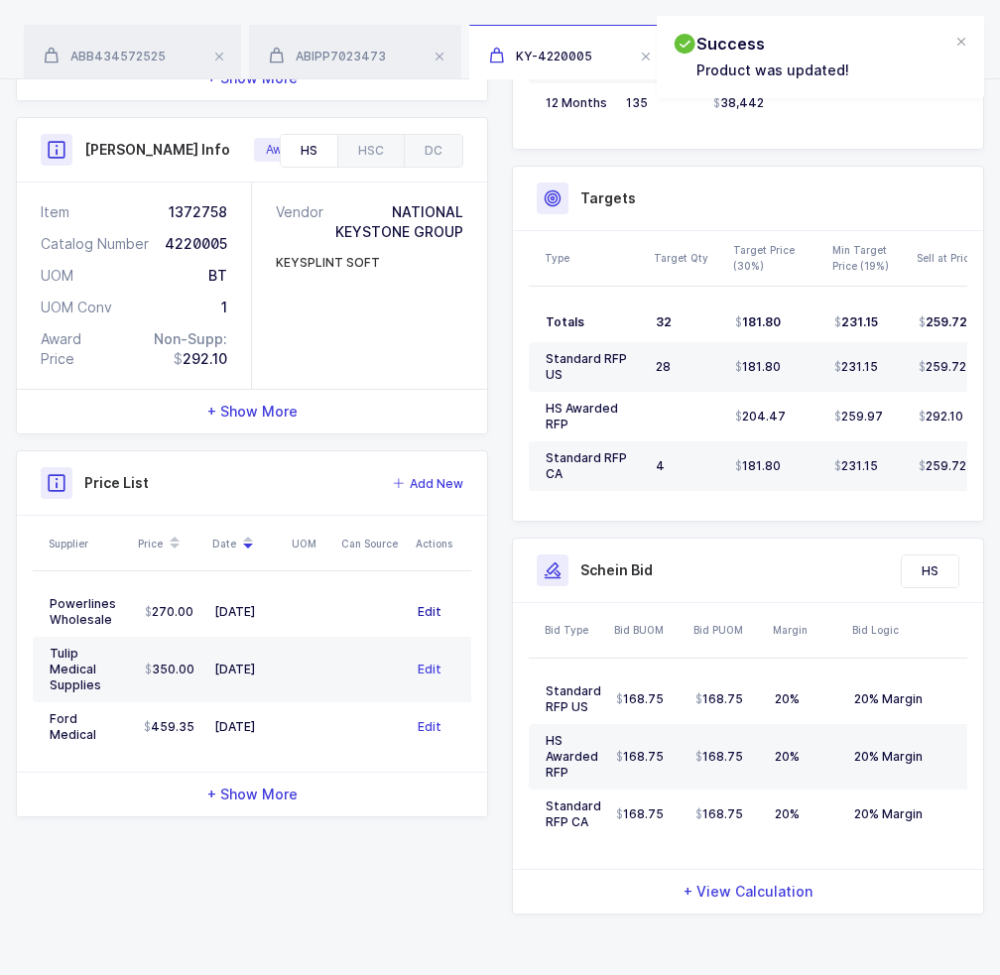
scroll to position [0, 0]
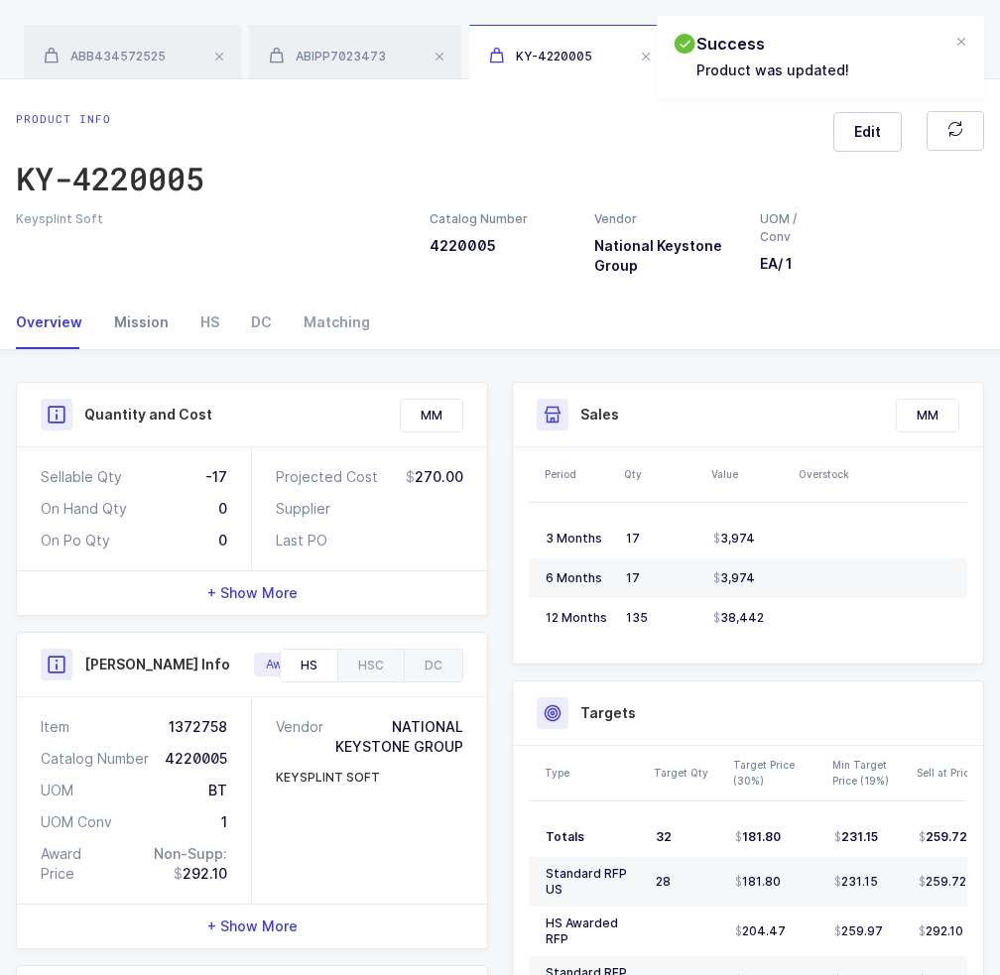
click at [132, 329] on div "Mission" at bounding box center [141, 322] width 86 height 54
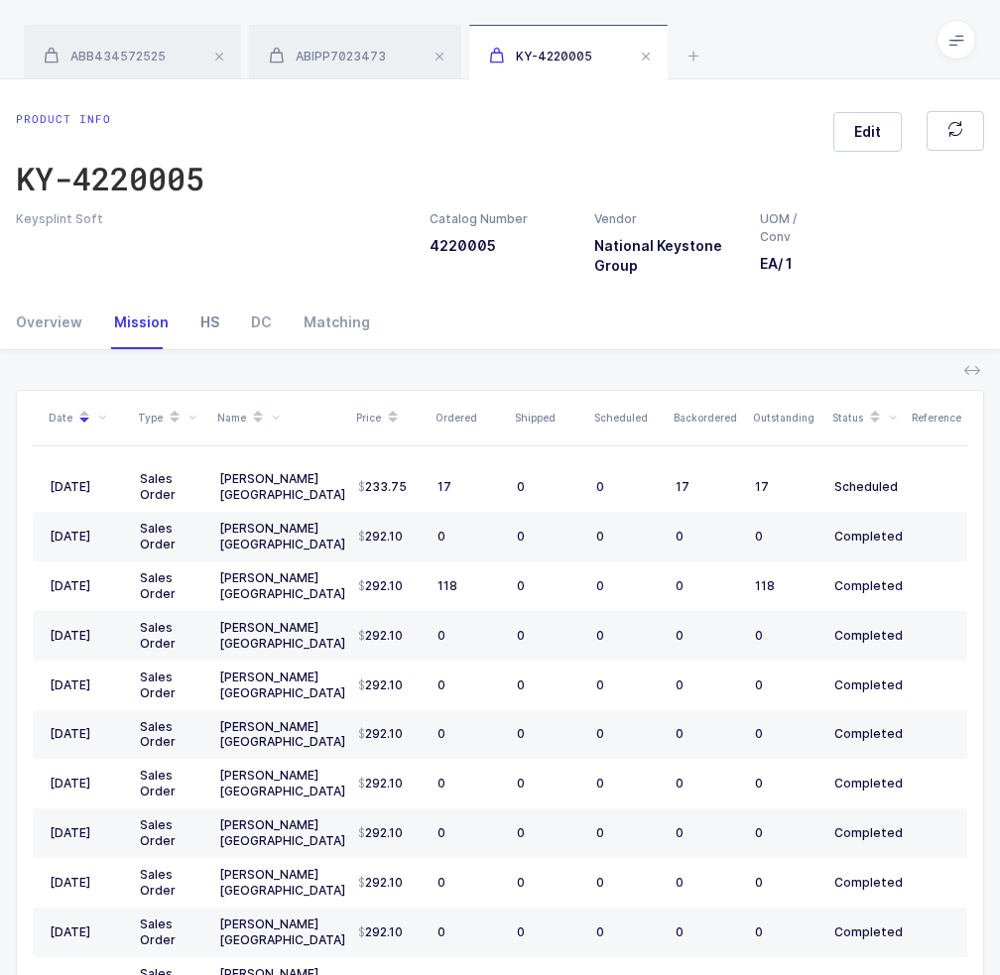
click at [200, 335] on div "HS" at bounding box center [209, 322] width 51 height 54
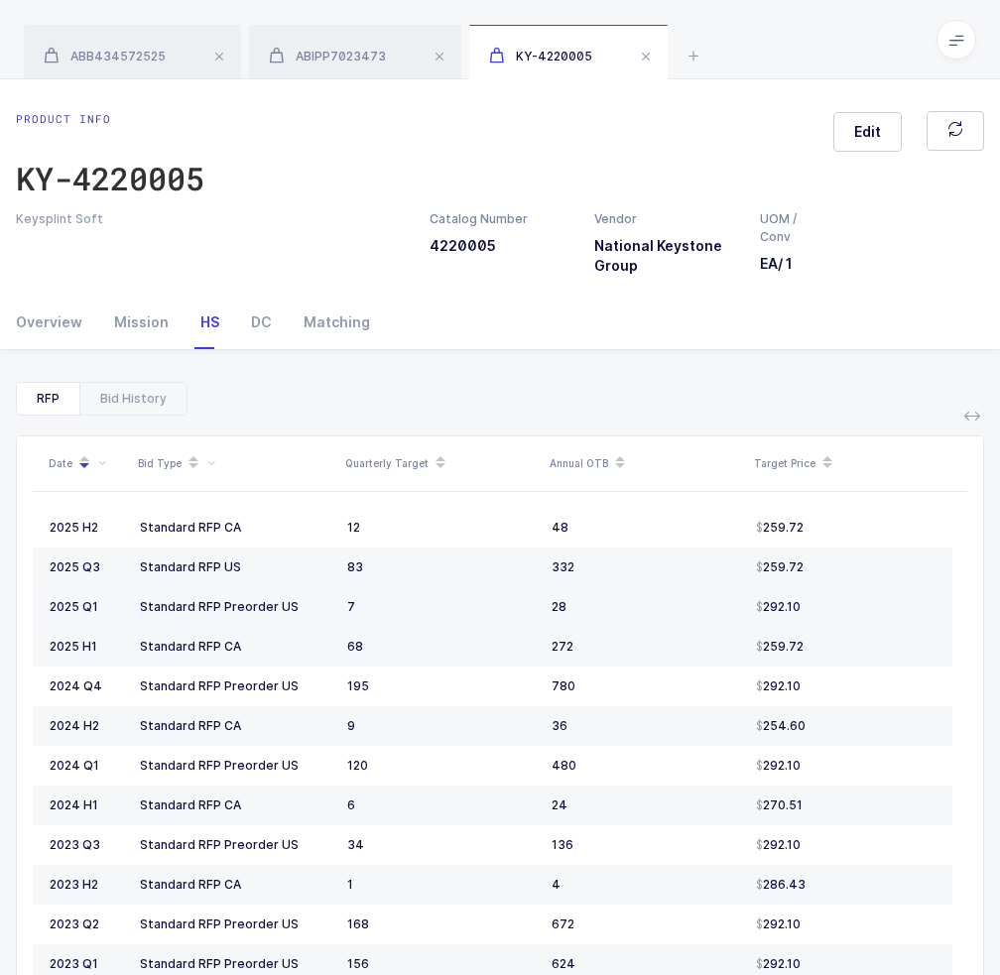
drag, startPoint x: 417, startPoint y: 517, endPoint x: 571, endPoint y: 608, distance: 178.7
click at [571, 608] on tbody "2025 H2 Standard RFP CA 12 48 259.72 2025 Q3 Standard RFP US 83 332 259.72 2025…" at bounding box center [492, 984] width 919 height 952
click at [571, 608] on div "28" at bounding box center [645, 607] width 188 height 16
drag, startPoint x: 844, startPoint y: 609, endPoint x: 828, endPoint y: 608, distance: 15.9
click at [828, 608] on div "292.10" at bounding box center [845, 607] width 179 height 16
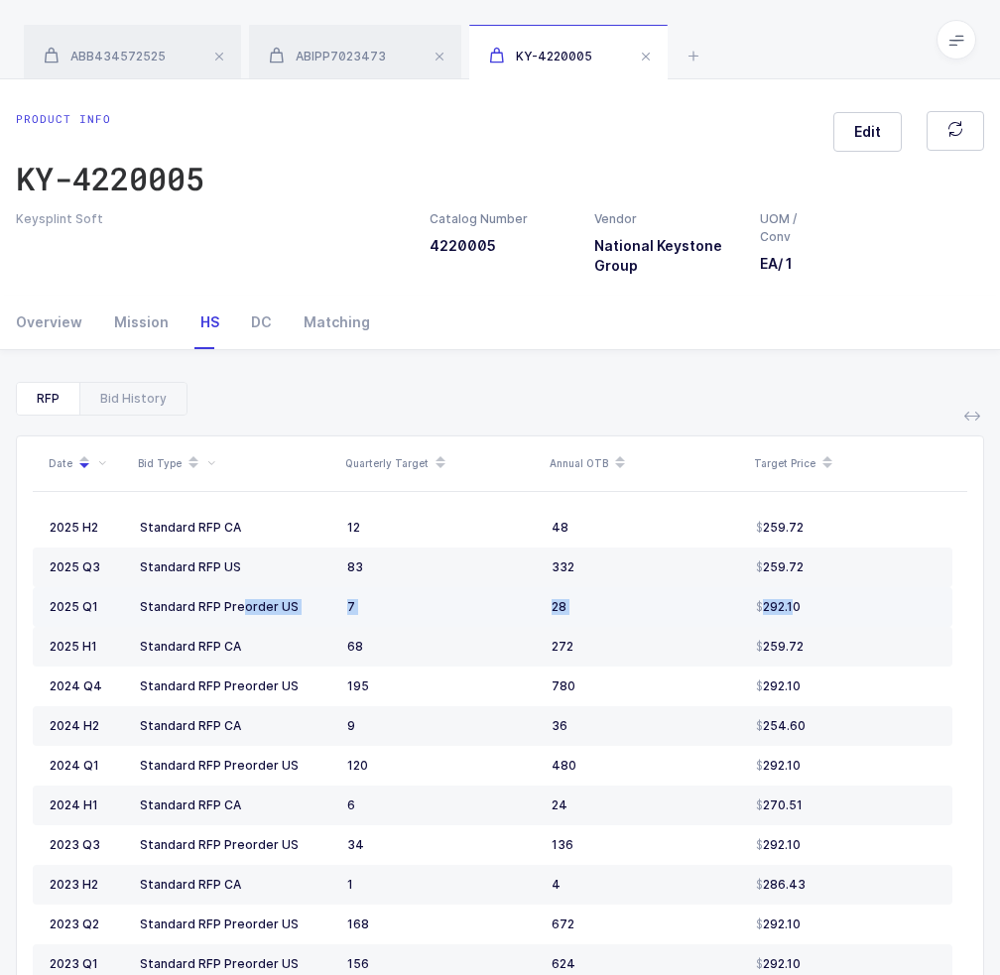
drag, startPoint x: 176, startPoint y: 593, endPoint x: 793, endPoint y: 604, distance: 617.8
click at [793, 604] on tr "2025 Q1 Standard RFP Preorder US 7 28 292.10" at bounding box center [492, 607] width 919 height 40
click at [793, 604] on span "292.10" at bounding box center [778, 607] width 45 height 16
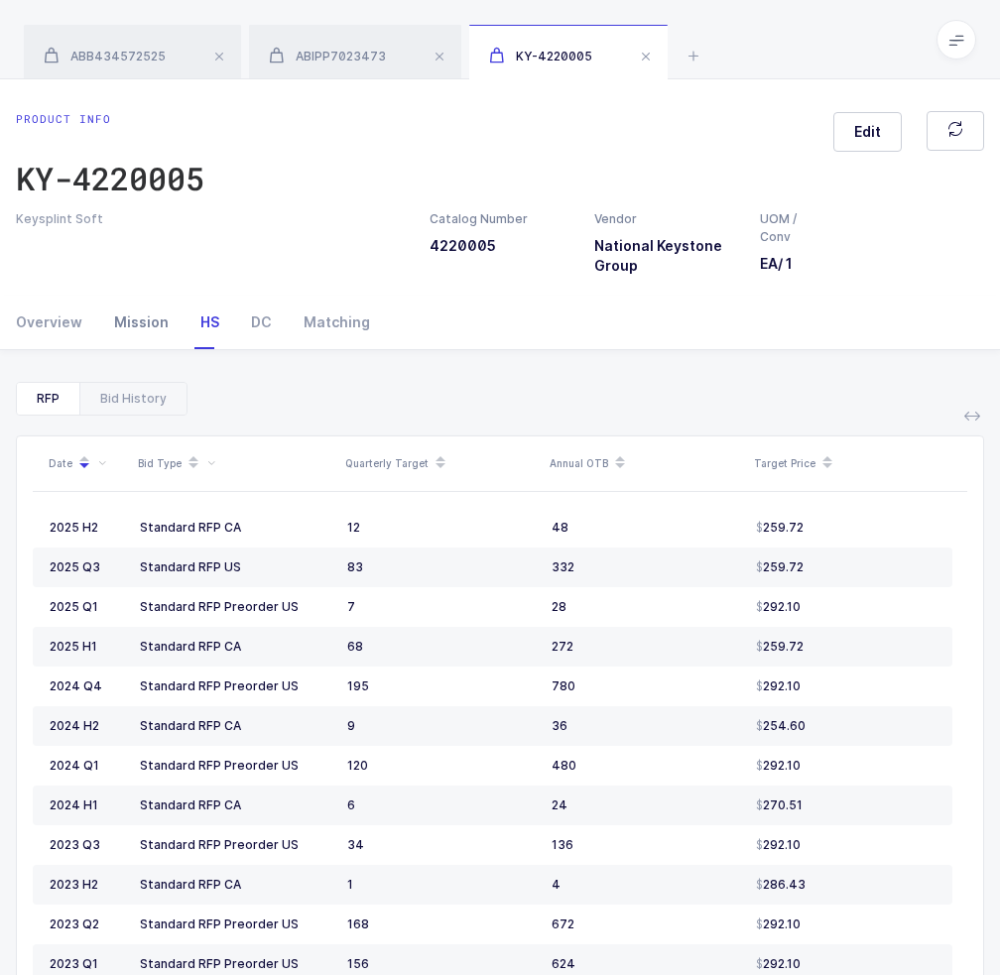
click at [131, 332] on div "Mission" at bounding box center [141, 322] width 86 height 54
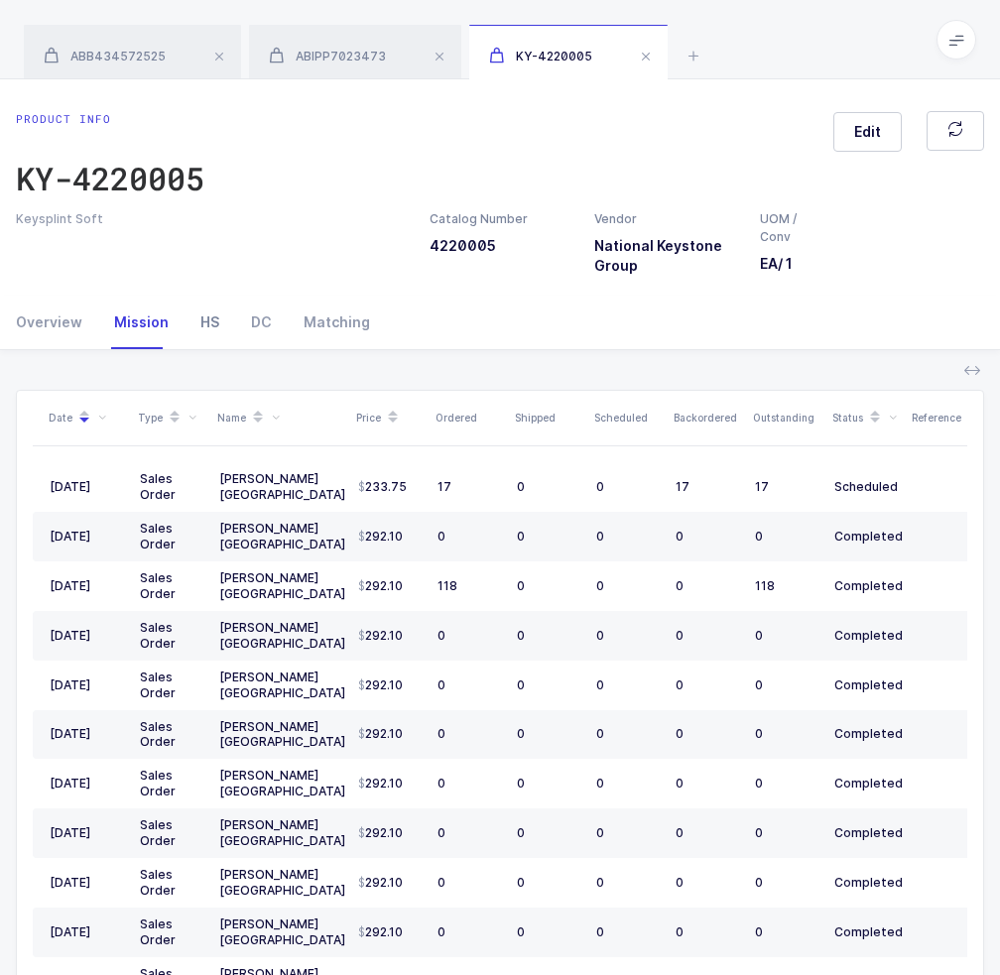
click at [196, 316] on div "HS" at bounding box center [209, 322] width 51 height 54
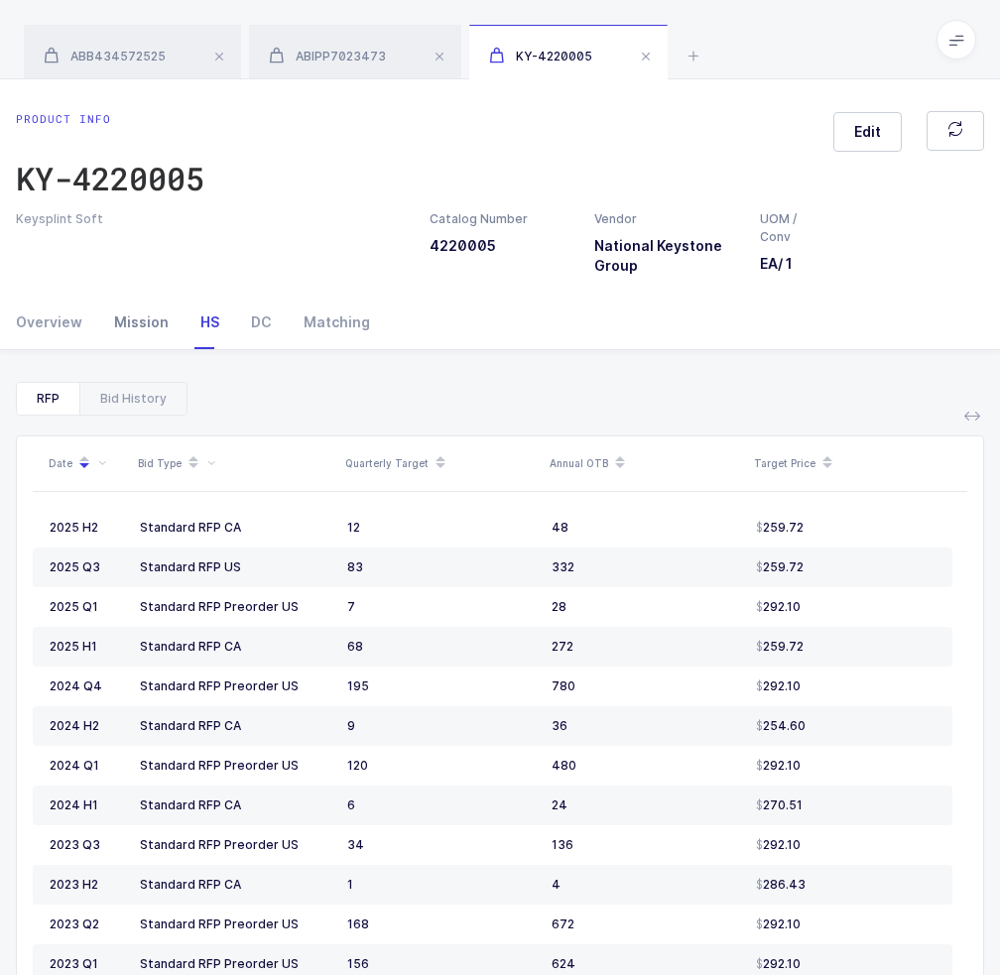
click at [151, 319] on div "Mission" at bounding box center [141, 322] width 86 height 54
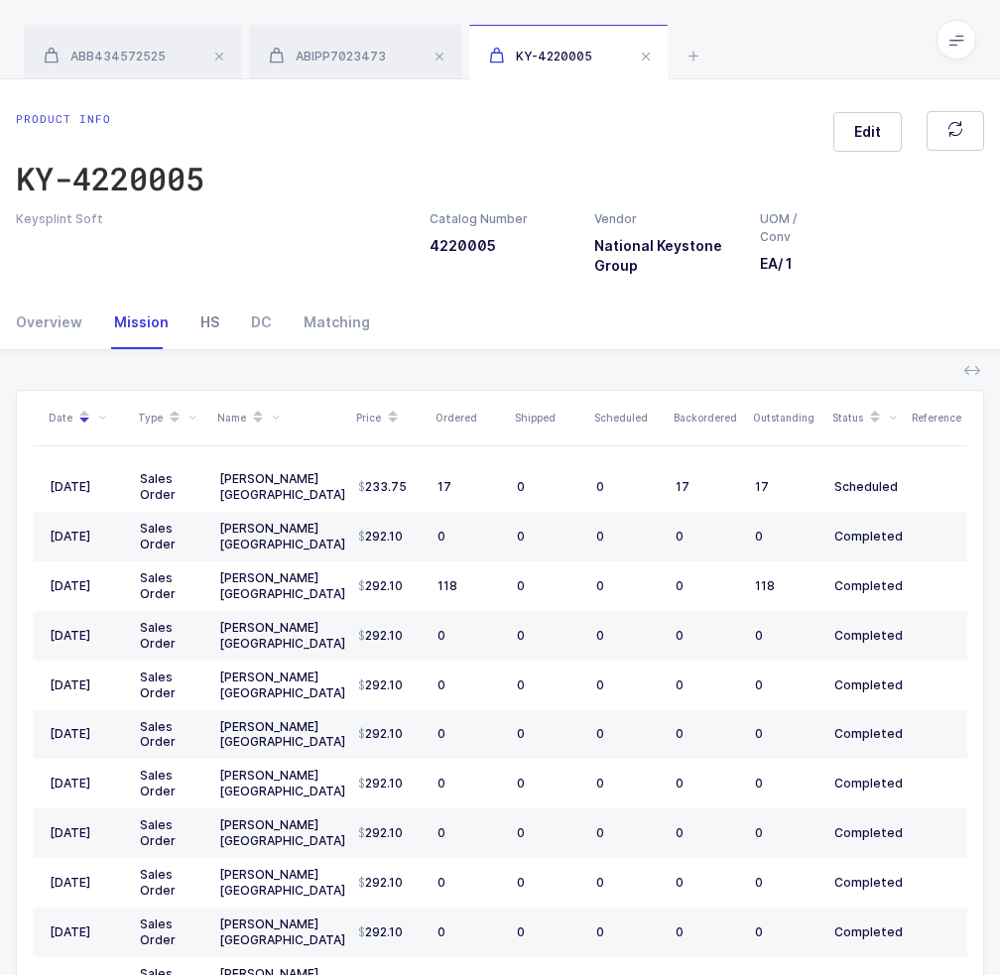
click at [191, 320] on div "HS" at bounding box center [209, 322] width 51 height 54
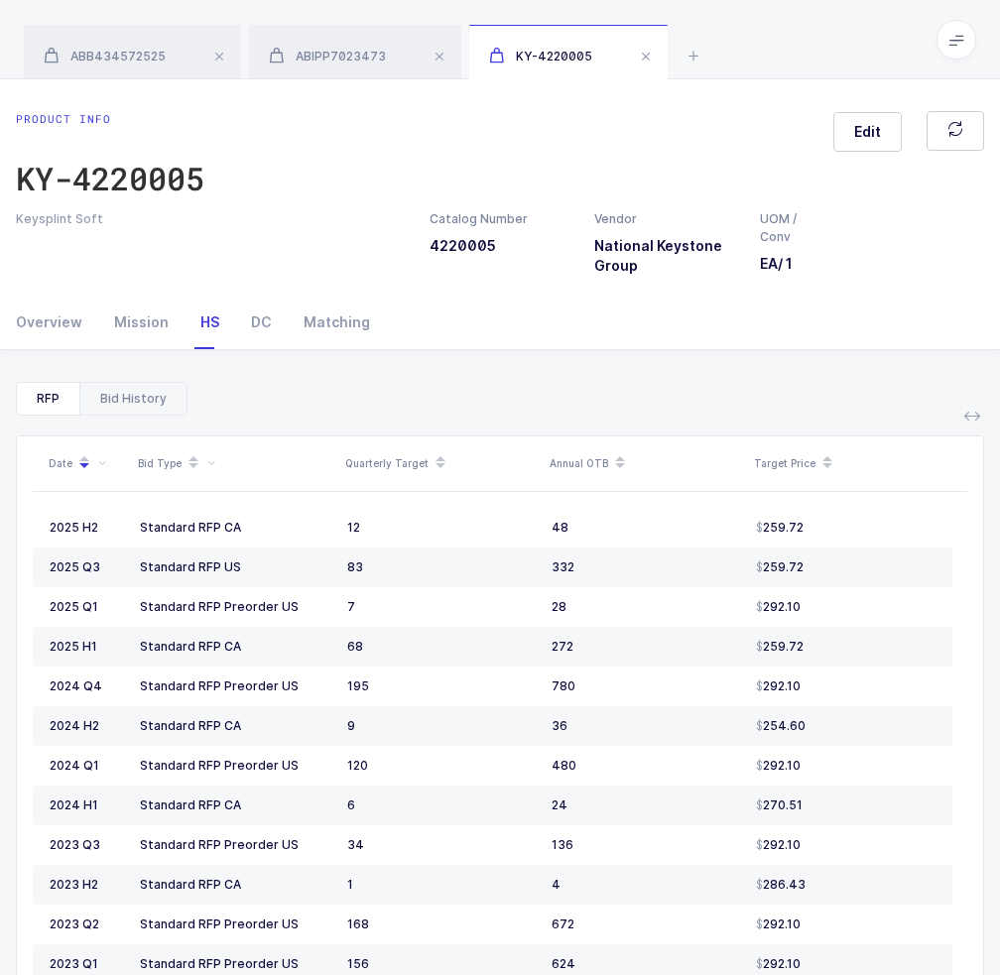
click at [159, 401] on div "Bid History" at bounding box center [132, 399] width 107 height 32
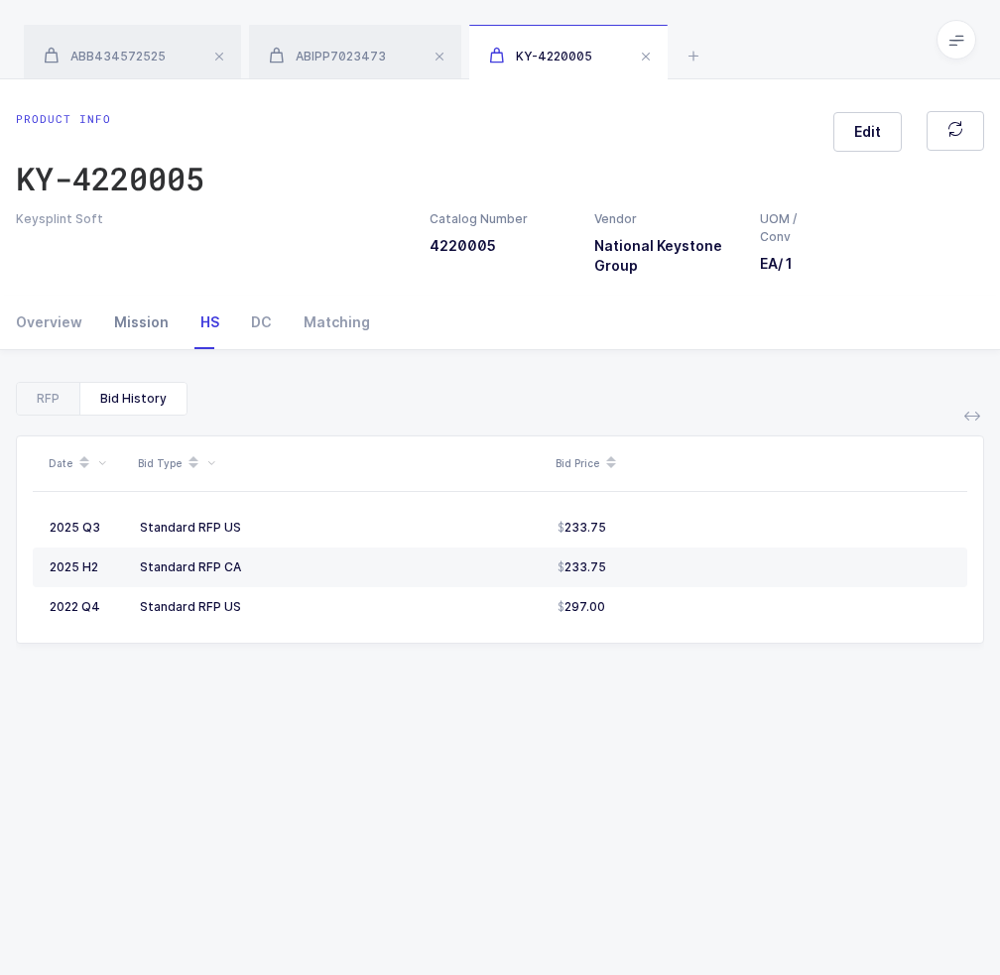
click at [123, 312] on div "Mission" at bounding box center [141, 322] width 86 height 54
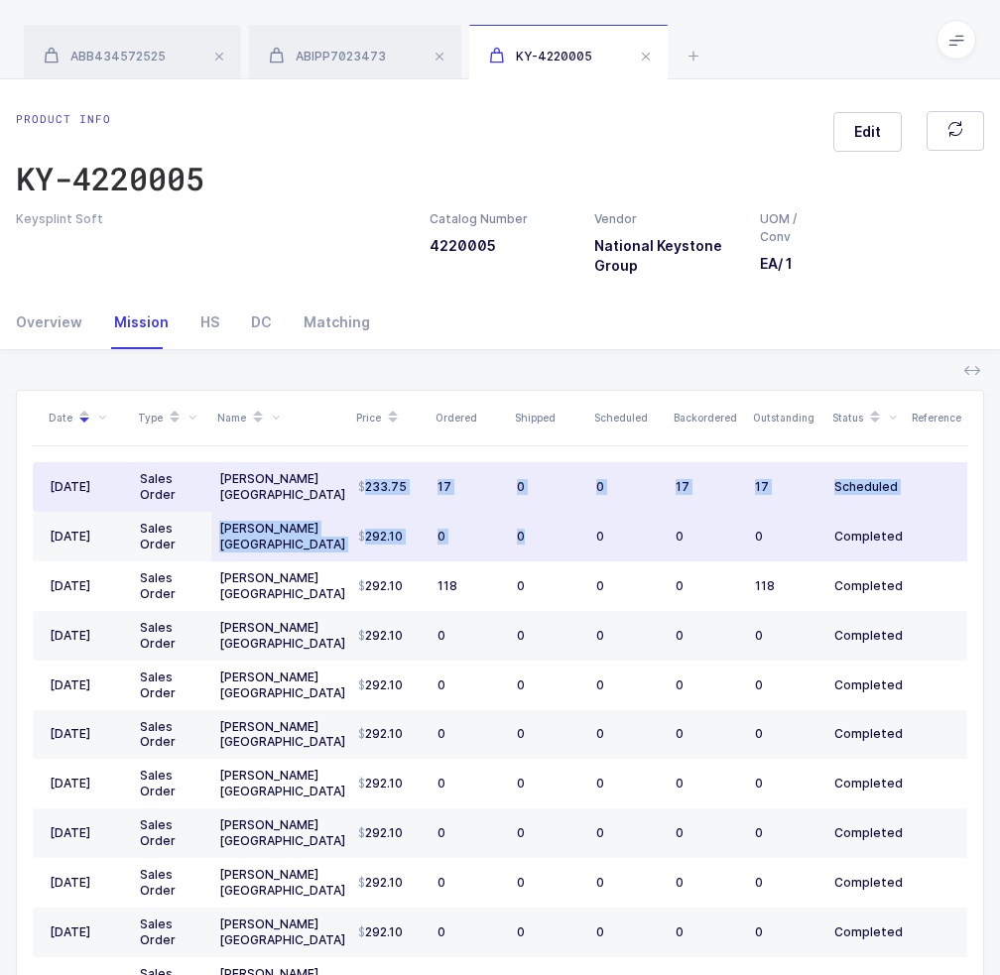
drag, startPoint x: 361, startPoint y: 491, endPoint x: 558, endPoint y: 536, distance: 202.5
click at [558, 536] on tbody "08/22/2025 Sales Order Henry Schein Canada 233.75 17 0 0 17 17 Scheduled V00300…" at bounding box center [657, 759] width 1249 height 594
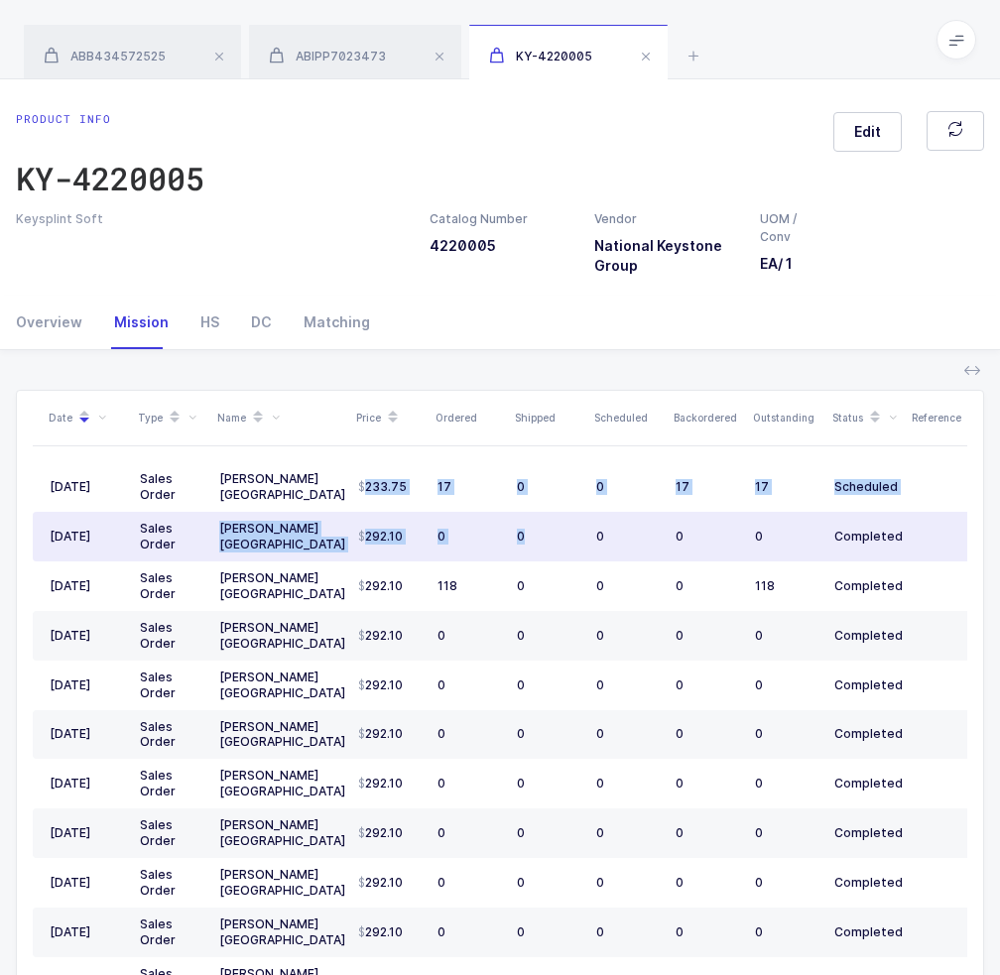
click at [558, 536] on div "0" at bounding box center [548, 537] width 63 height 16
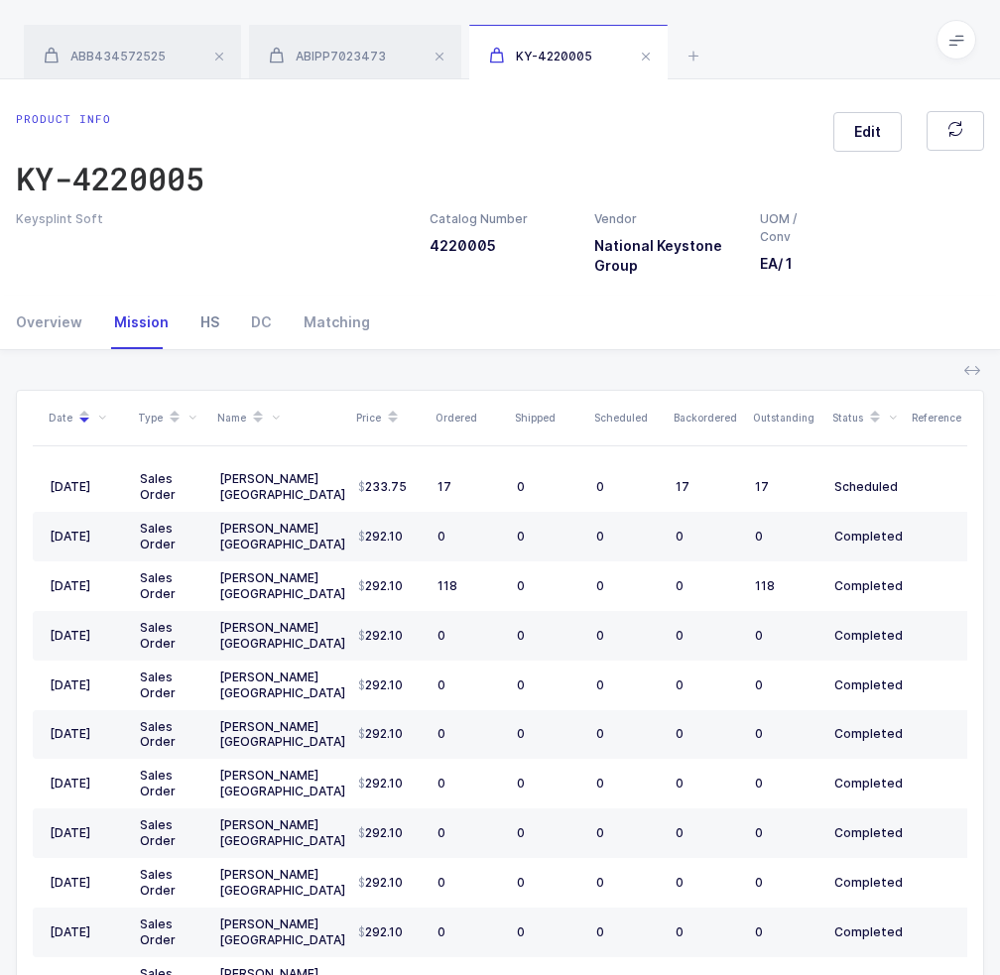
click at [190, 323] on div "HS" at bounding box center [209, 322] width 51 height 54
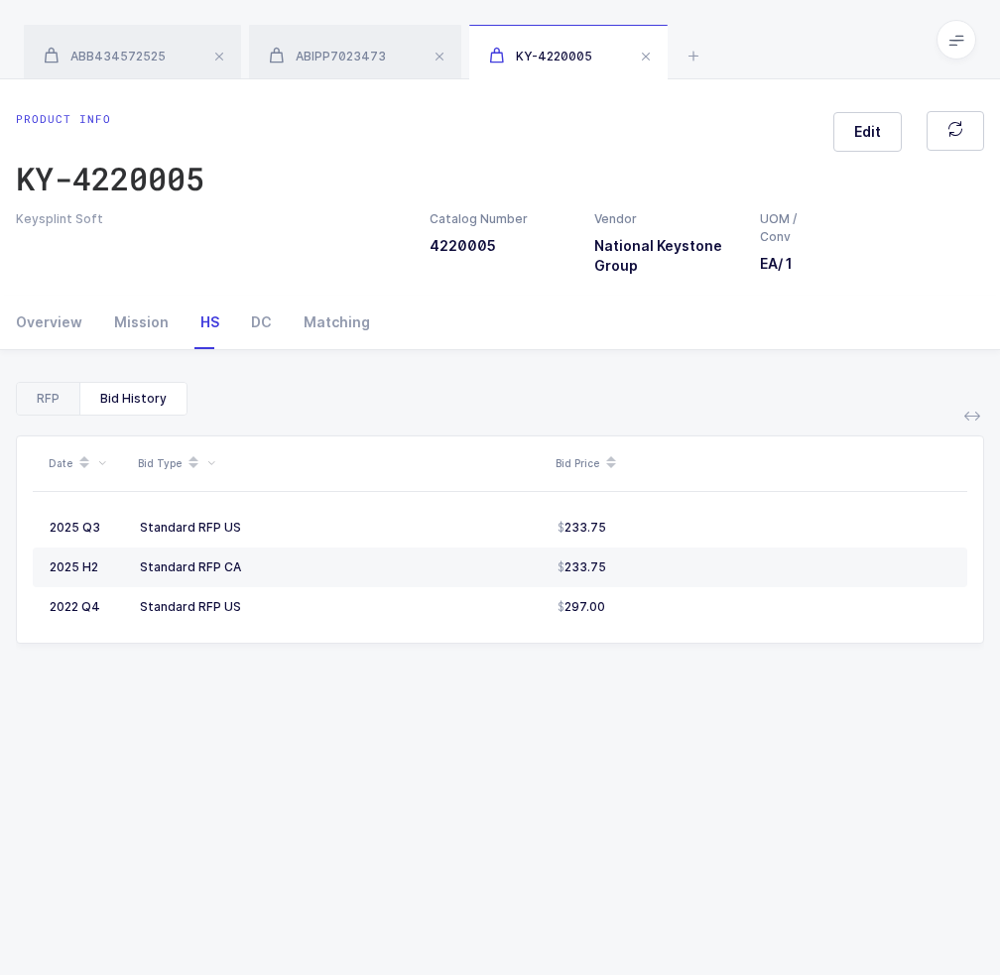
click at [45, 401] on div "RFP" at bounding box center [48, 399] width 62 height 32
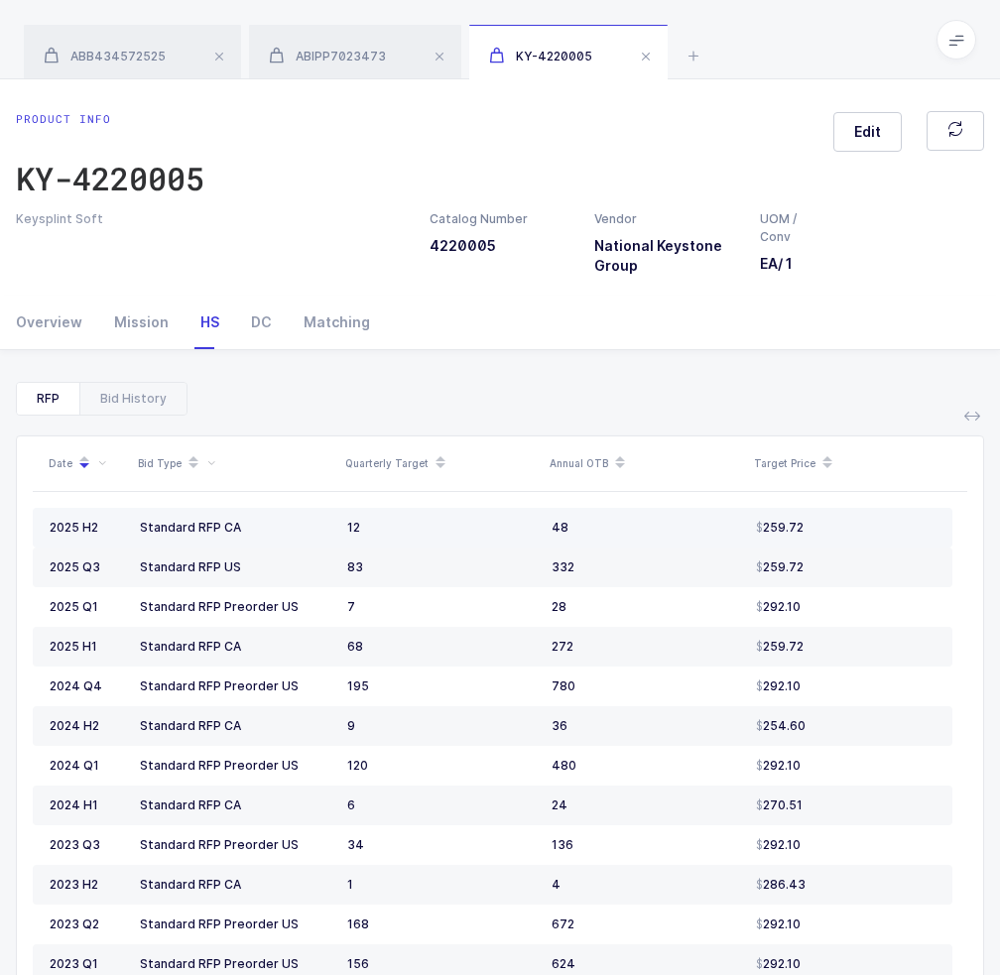
drag, startPoint x: 599, startPoint y: 529, endPoint x: 841, endPoint y: 530, distance: 241.9
click at [841, 530] on tr "2025 H2 Standard RFP CA 12 48 259.72" at bounding box center [492, 528] width 919 height 40
click at [841, 530] on div "259.72" at bounding box center [845, 528] width 179 height 16
drag, startPoint x: 841, startPoint y: 530, endPoint x: 671, endPoint y: 545, distance: 170.3
click at [671, 545] on tr "2025 H2 Standard RFP CA 12 48 259.72" at bounding box center [492, 528] width 919 height 40
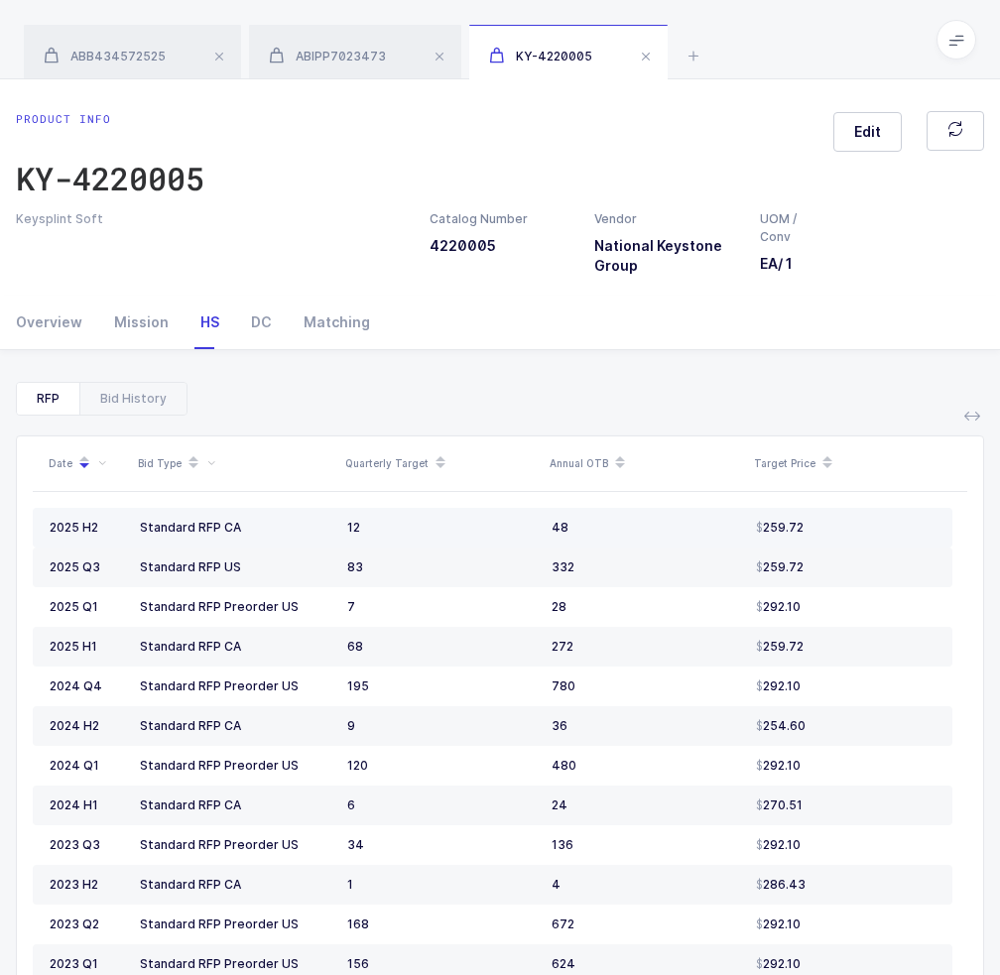
click at [671, 545] on td "48" at bounding box center [645, 528] width 204 height 40
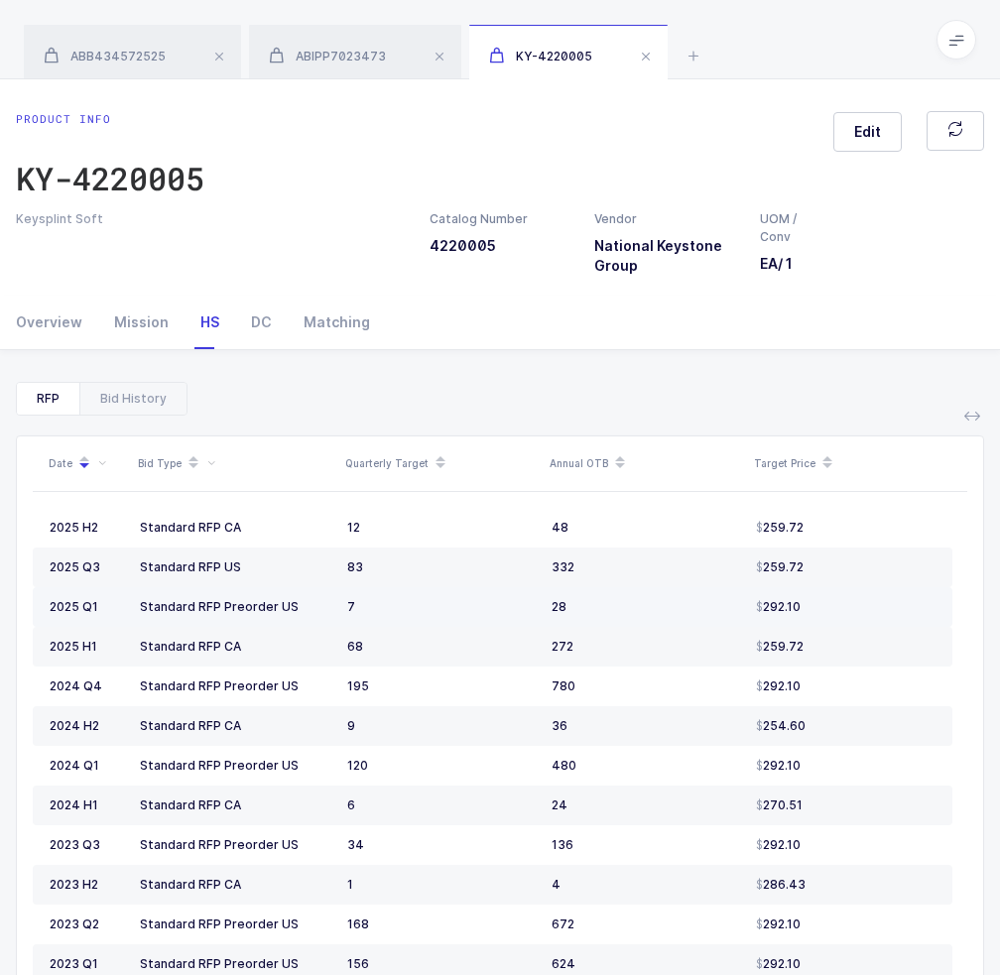
drag, startPoint x: 671, startPoint y: 608, endPoint x: 735, endPoint y: 594, distance: 65.0
click at [735, 594] on td "28" at bounding box center [645, 607] width 204 height 40
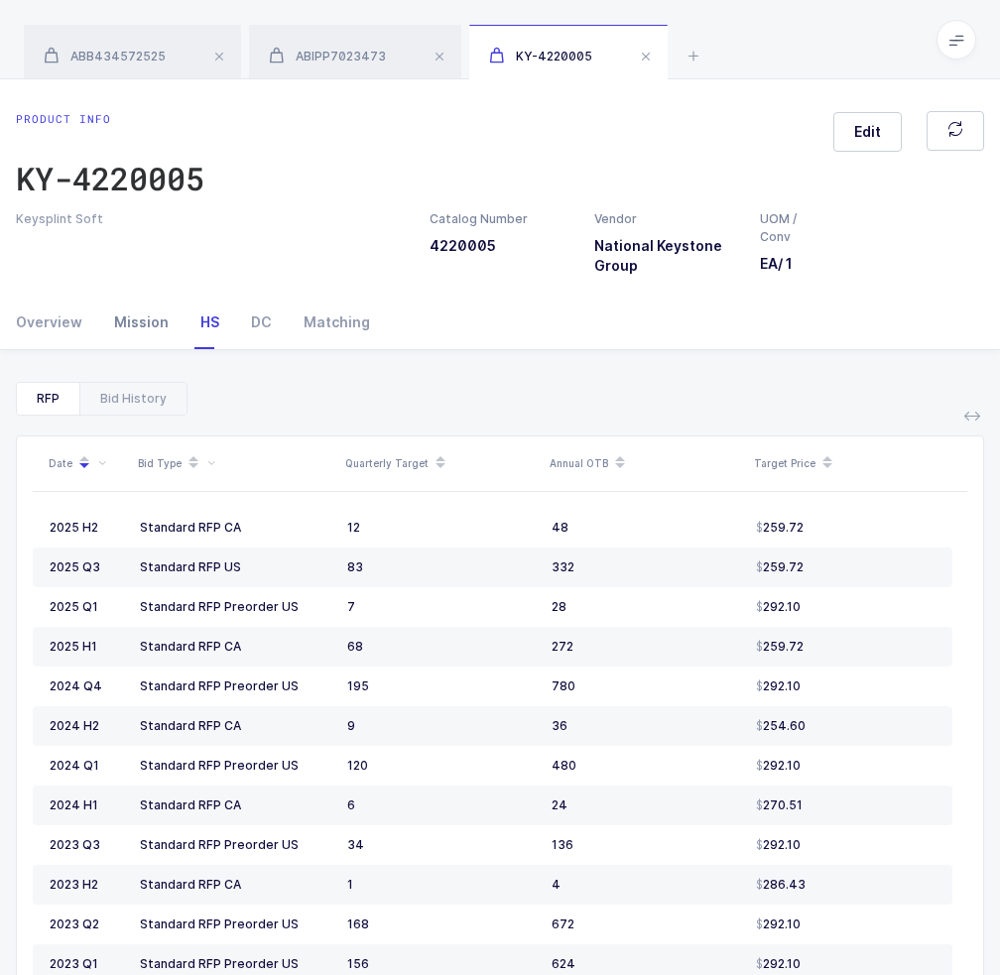
click at [155, 319] on div "Mission" at bounding box center [141, 322] width 86 height 54
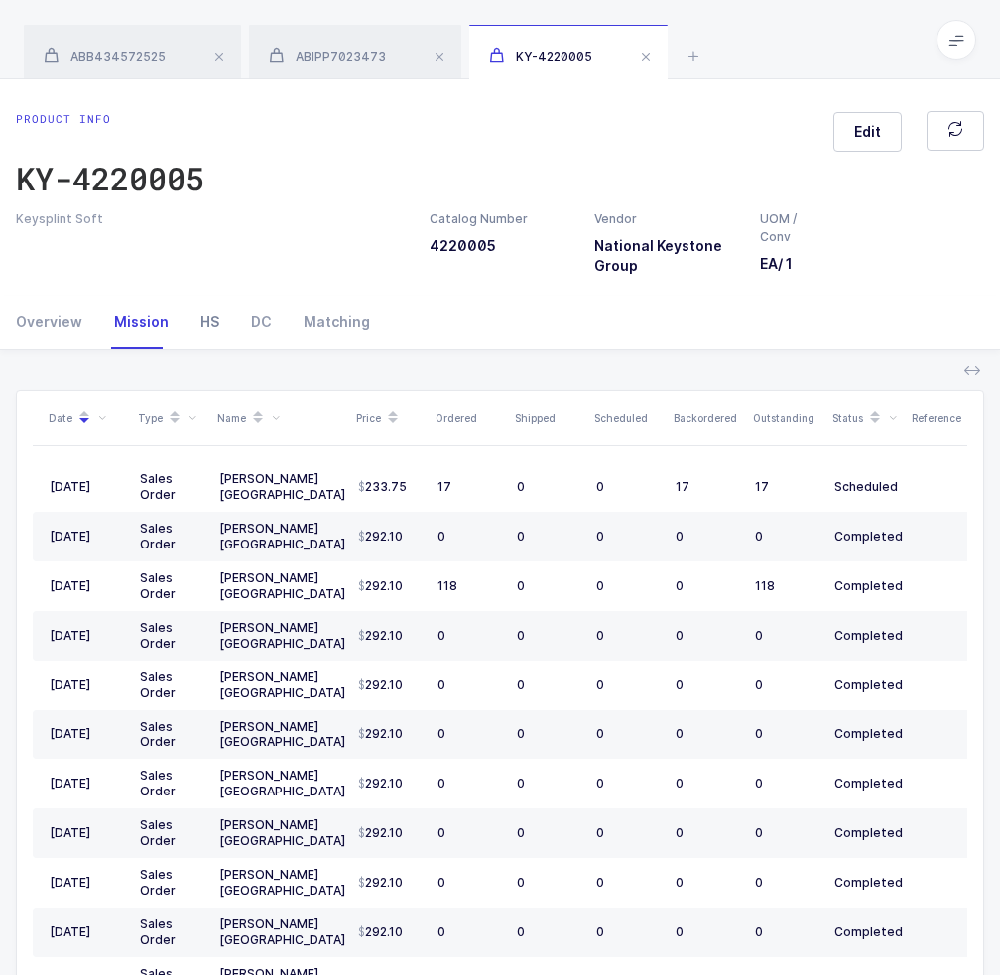
click at [202, 325] on div "HS" at bounding box center [209, 322] width 51 height 54
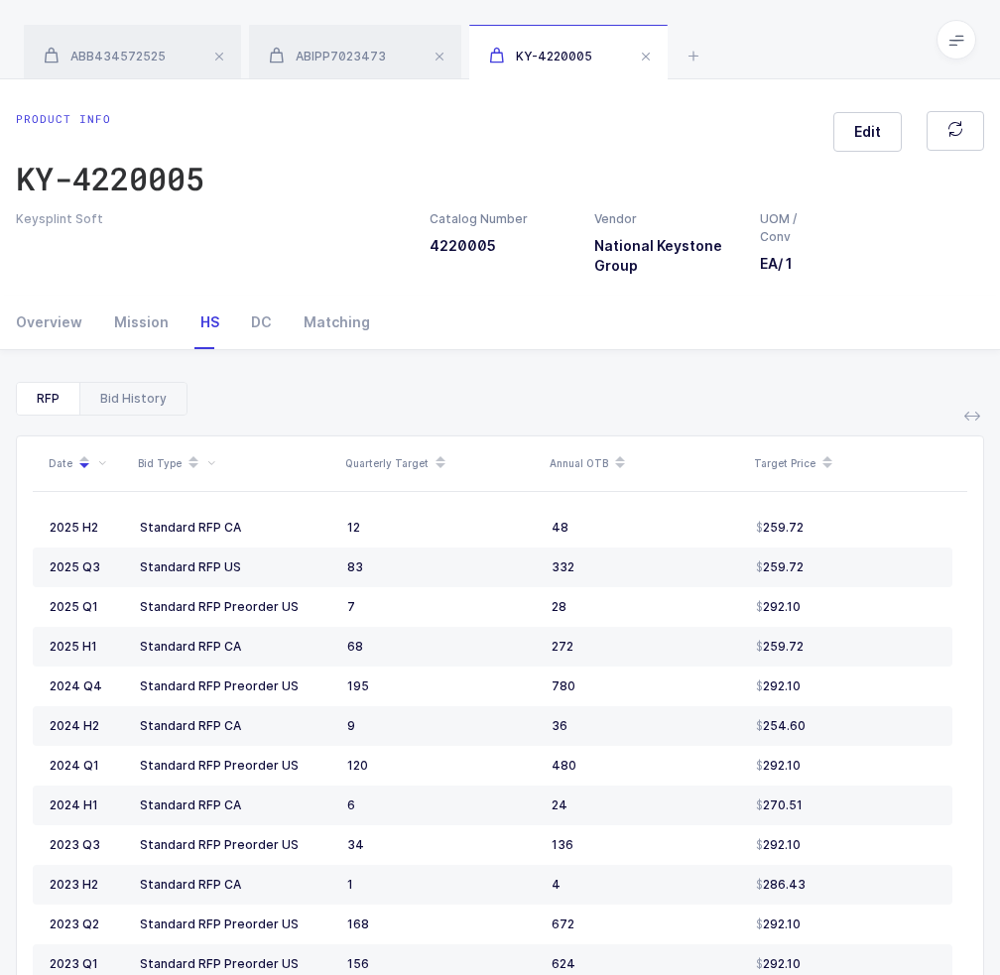
click at [125, 397] on div "Bid History" at bounding box center [132, 399] width 107 height 32
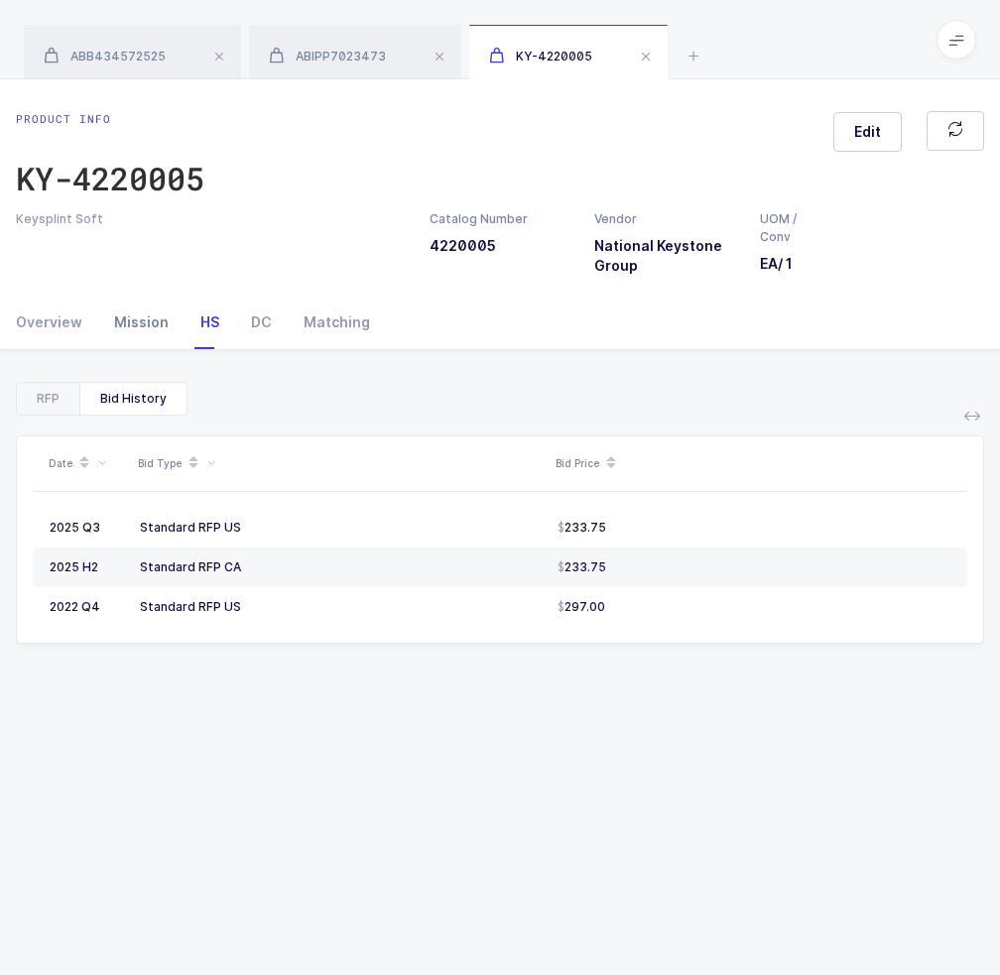
click at [148, 333] on div "Mission" at bounding box center [141, 322] width 86 height 54
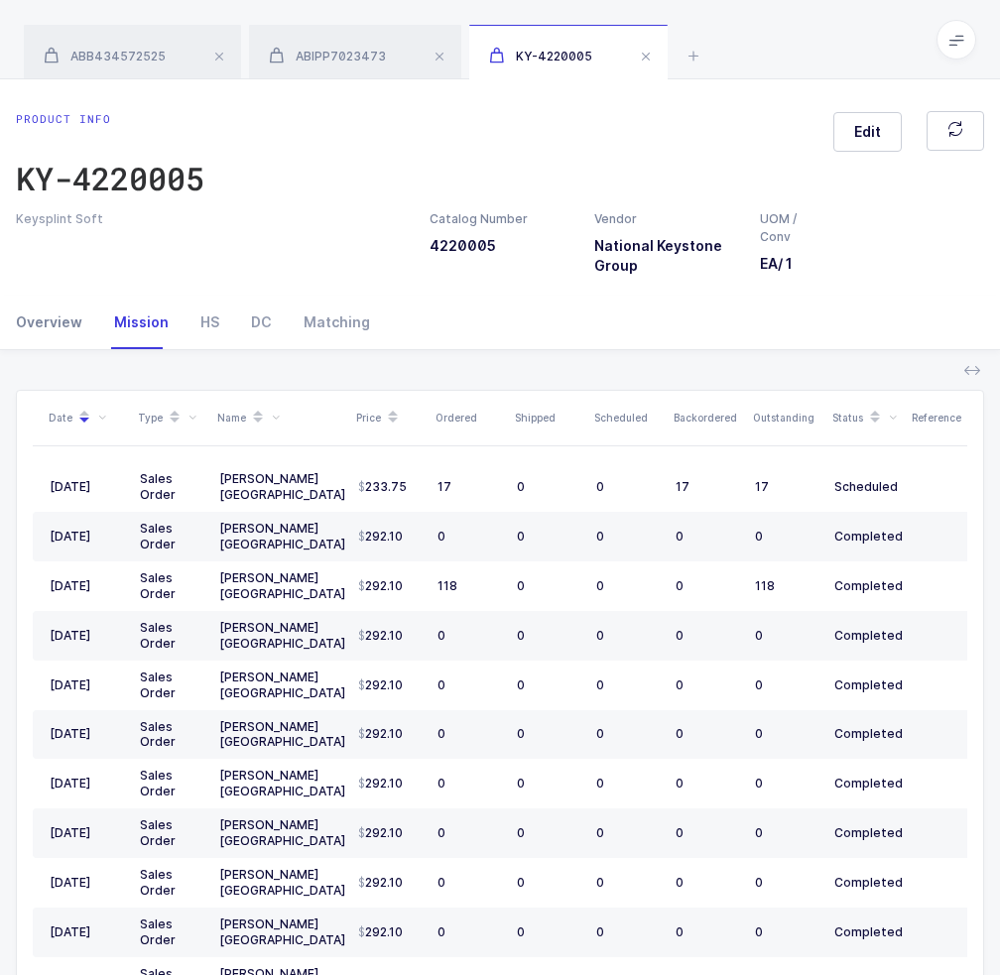
click at [63, 331] on div "Overview" at bounding box center [57, 322] width 82 height 54
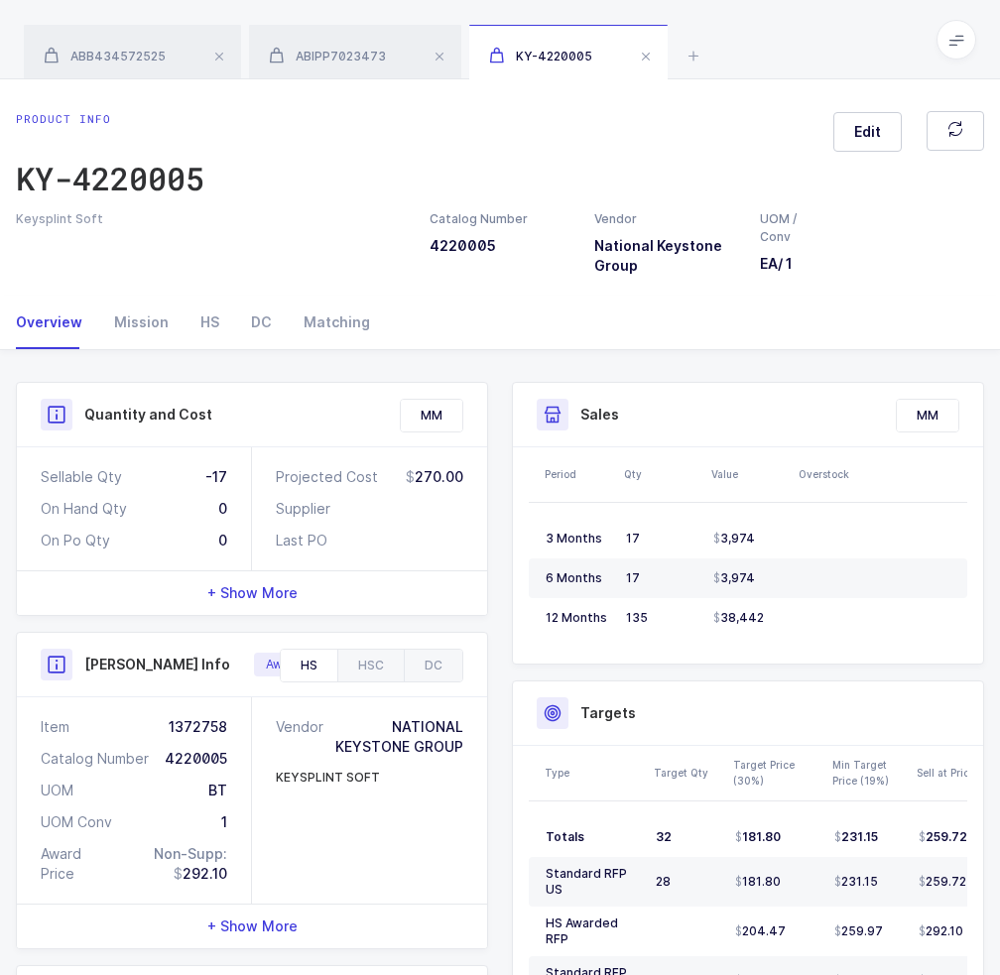
drag, startPoint x: 433, startPoint y: 538, endPoint x: 394, endPoint y: 557, distance: 43.9
click at [394, 557] on div "Projected Cost 270.00 Supplier Last PO" at bounding box center [369, 508] width 235 height 123
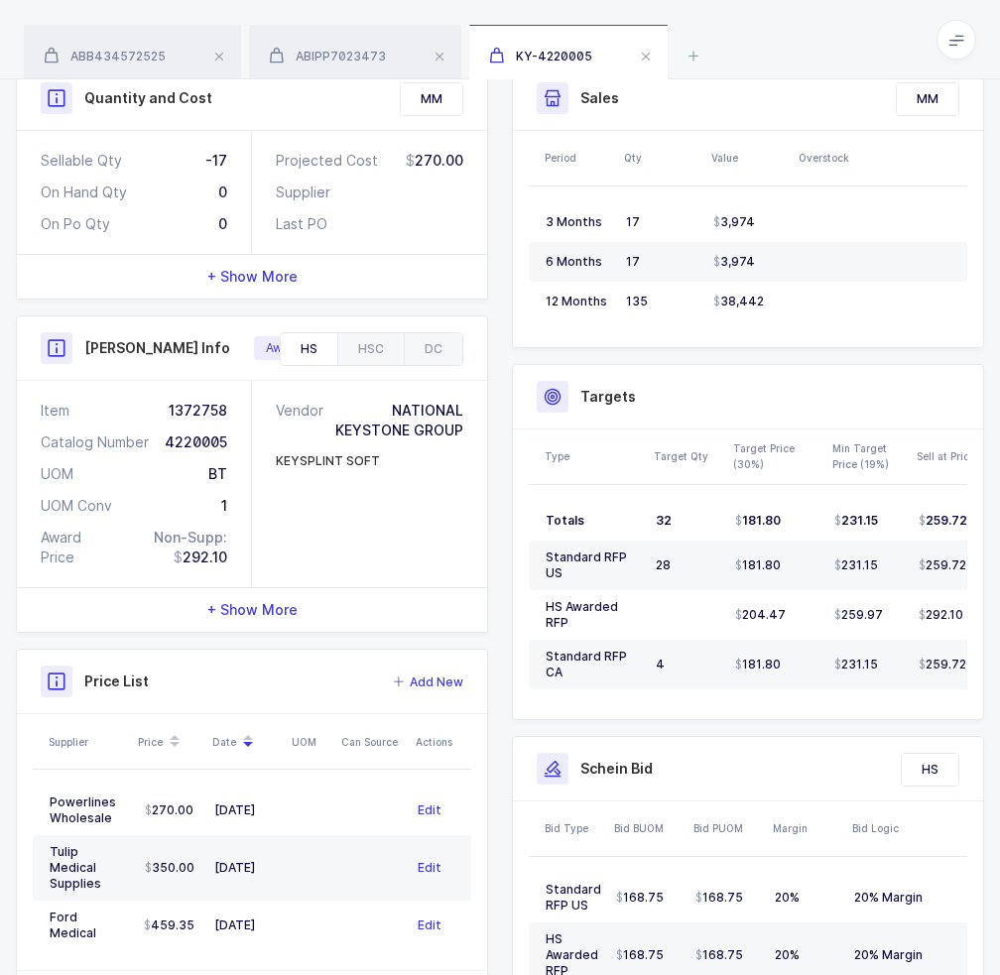
scroll to position [318, 0]
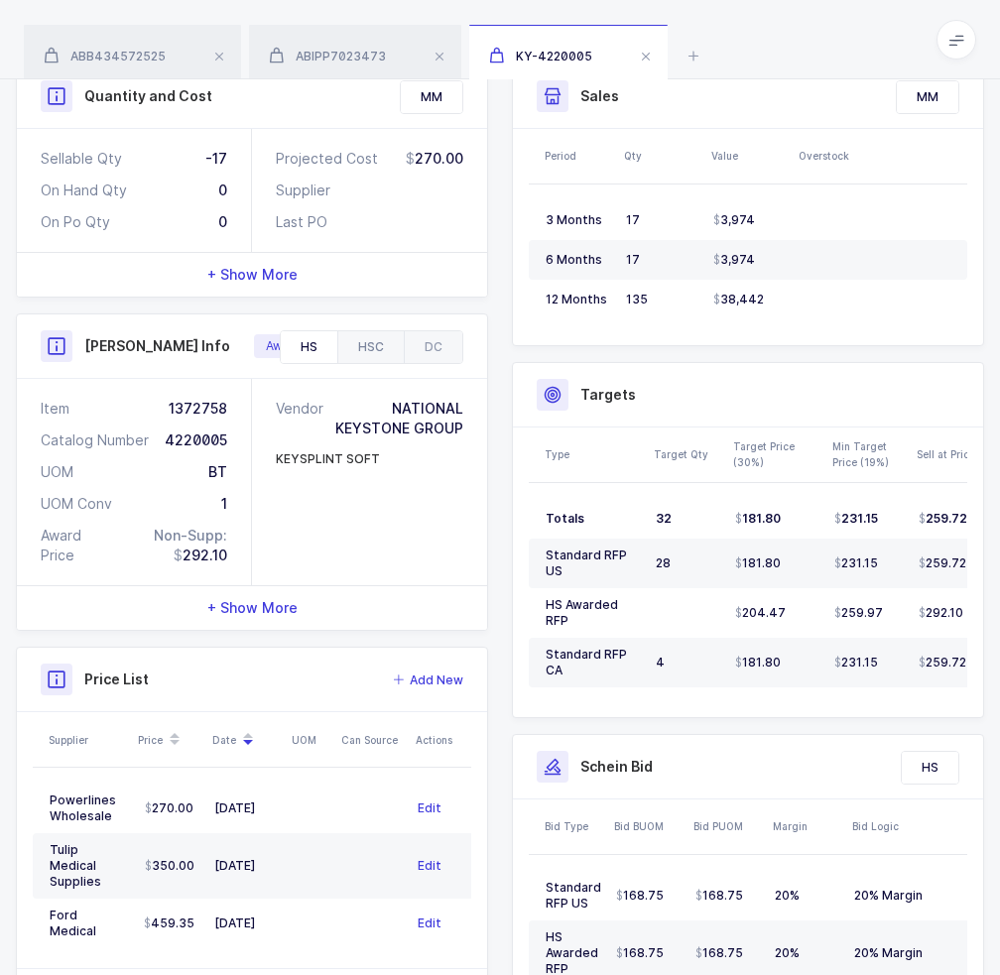
click at [347, 336] on div "HSC" at bounding box center [370, 347] width 66 height 32
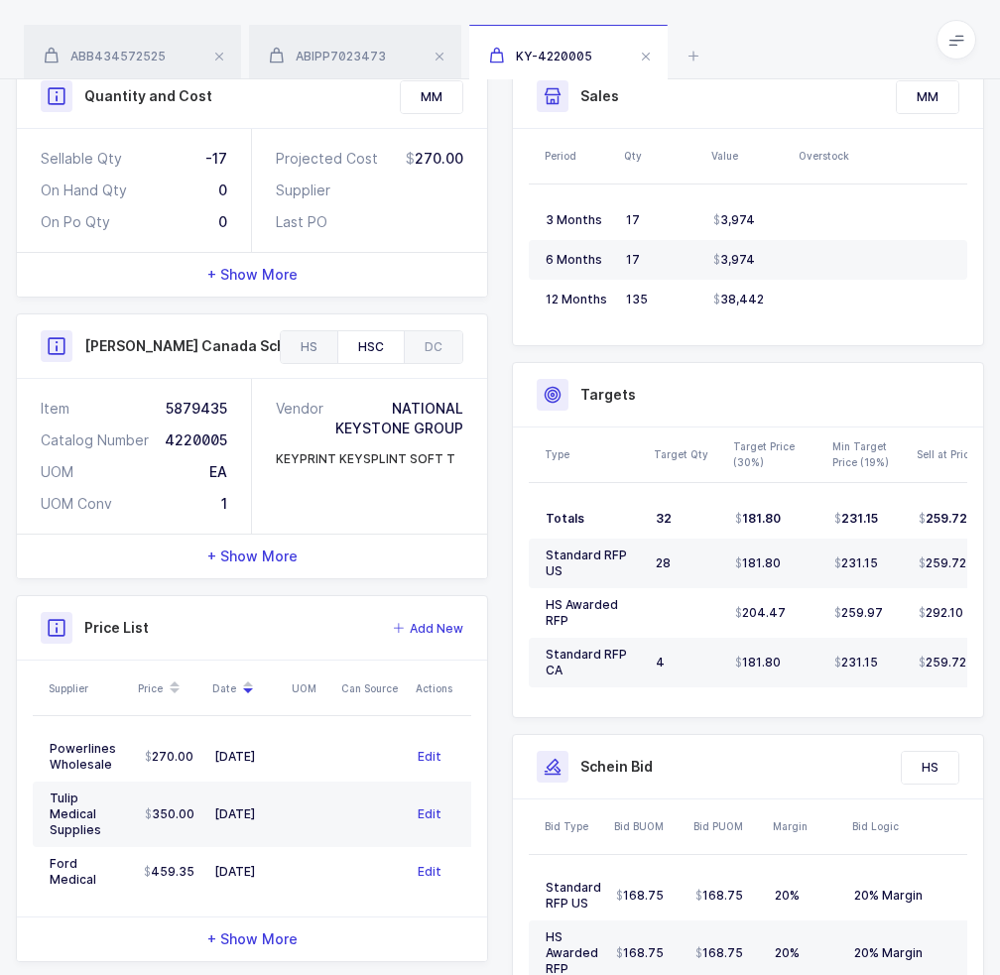
click at [313, 331] on div "HS" at bounding box center [309, 347] width 57 height 32
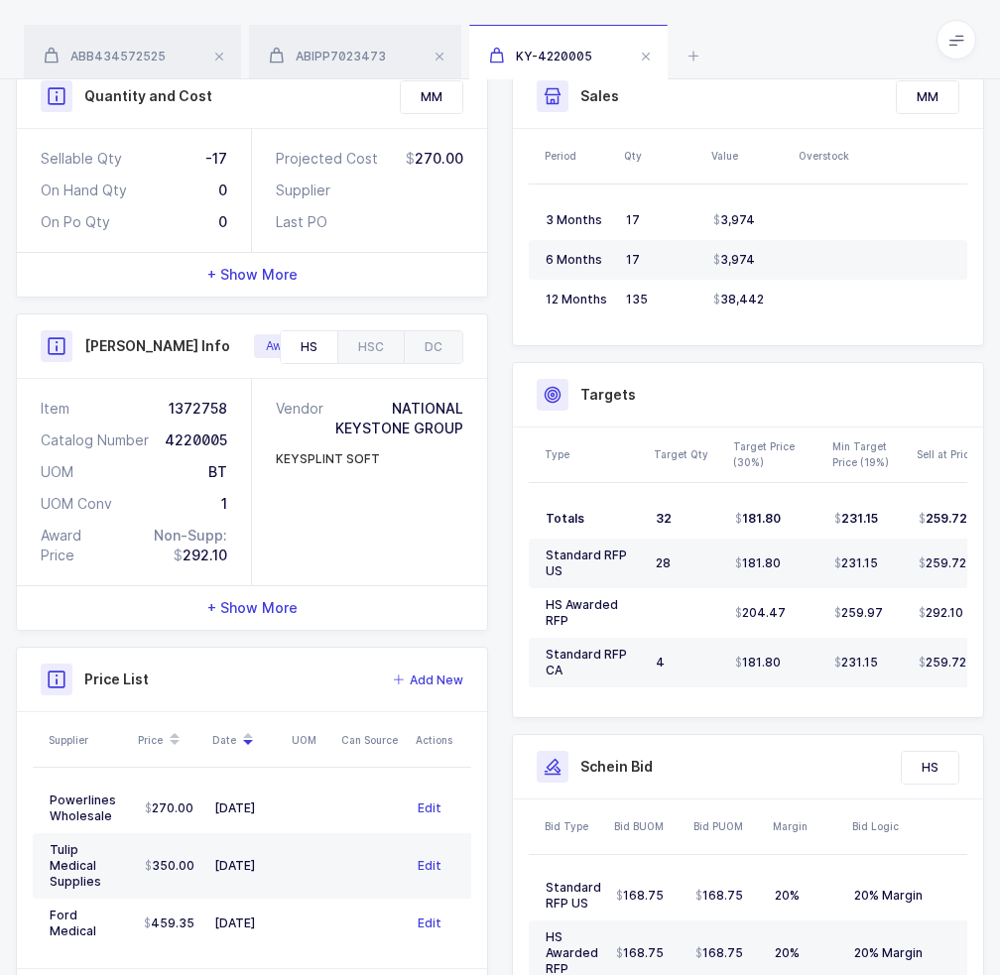
drag, startPoint x: 327, startPoint y: 541, endPoint x: 284, endPoint y: 558, distance: 46.8
click at [284, 558] on div "Vendor NATIONAL KEYSTONE GROUP KEYSPLINT SOFT" at bounding box center [369, 482] width 235 height 206
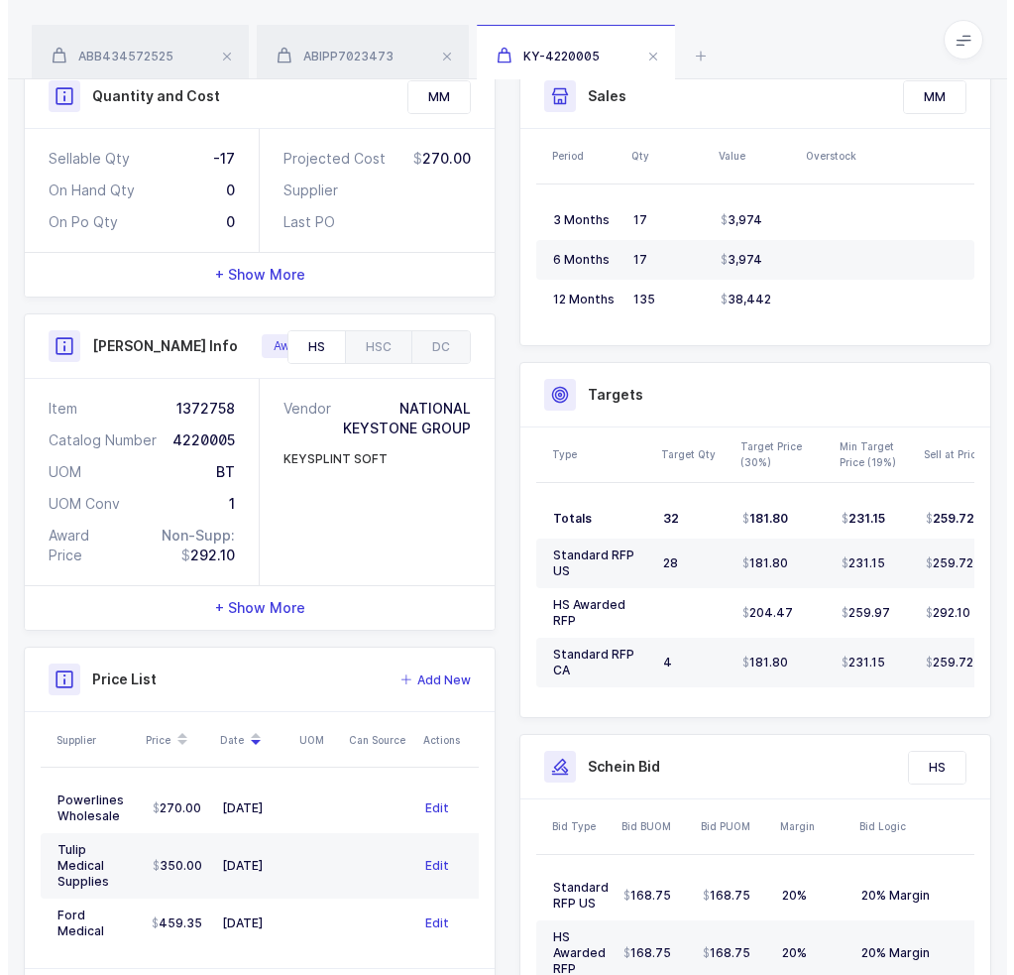
scroll to position [0, 0]
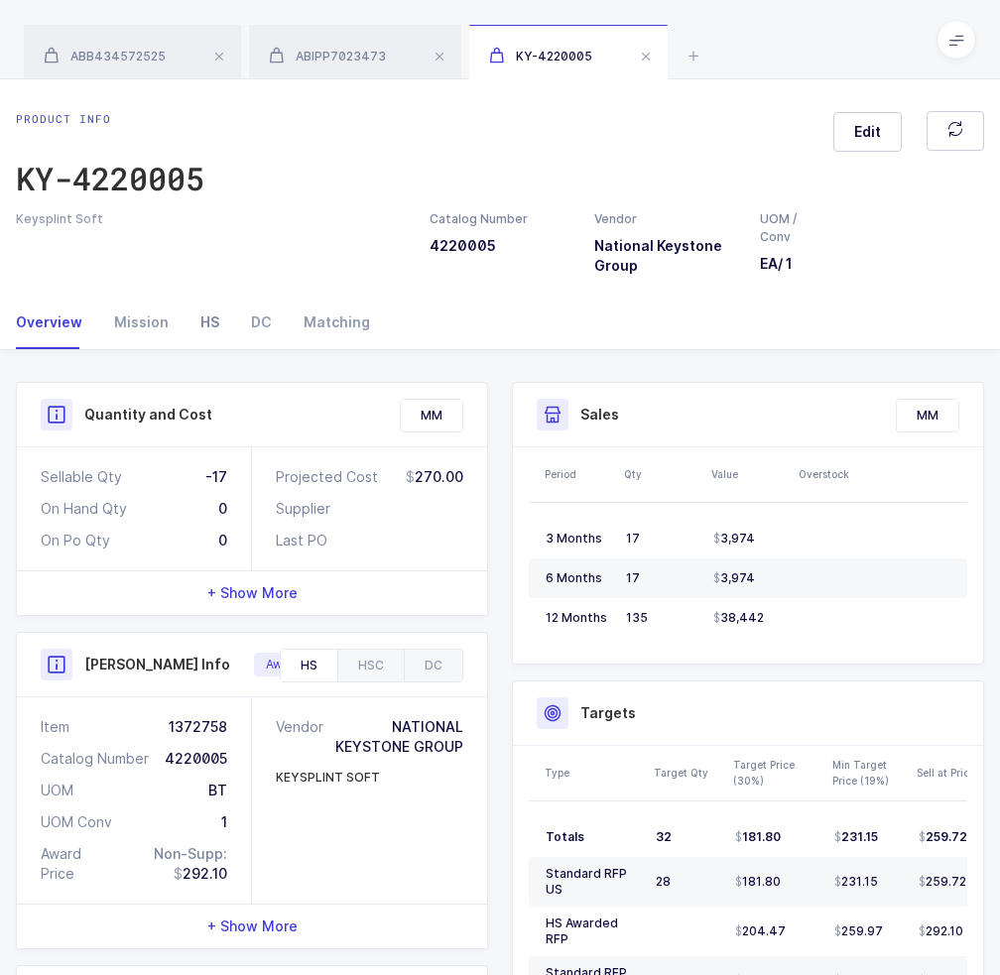
click at [190, 309] on div "HS" at bounding box center [209, 322] width 51 height 54
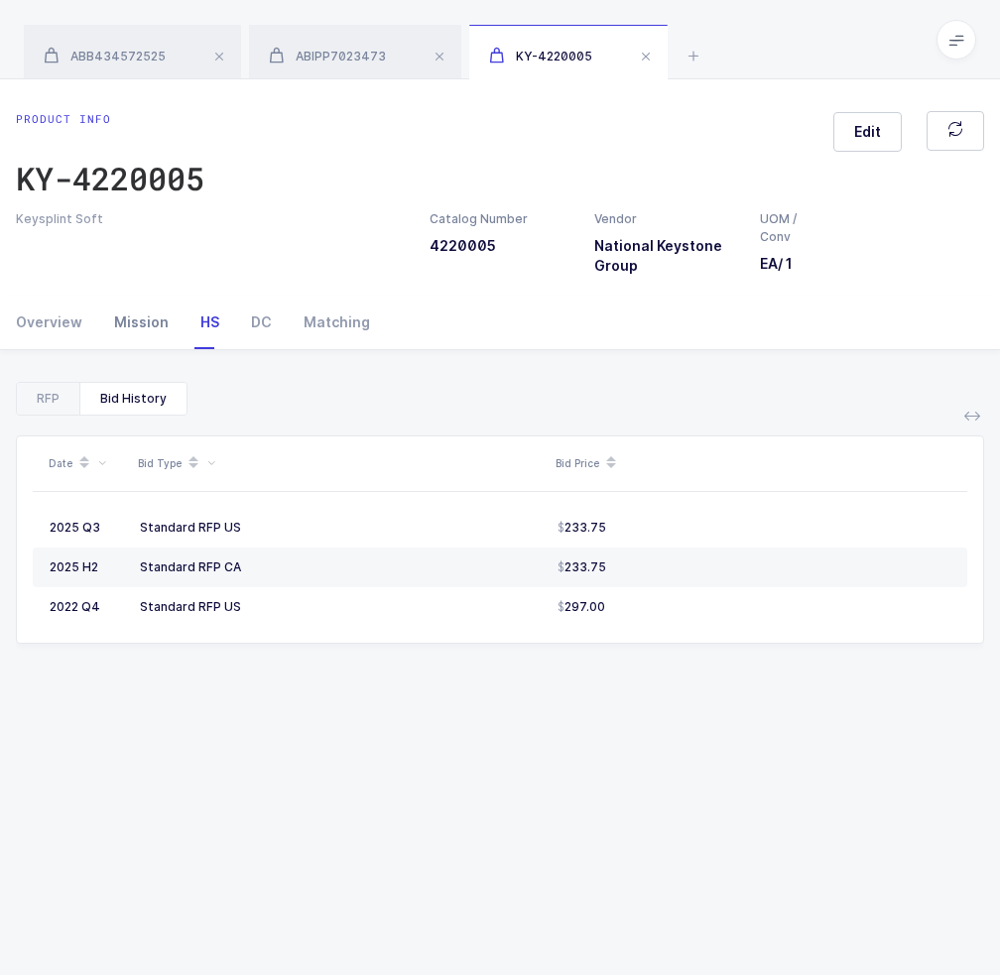
click at [153, 315] on div "Mission" at bounding box center [141, 322] width 86 height 54
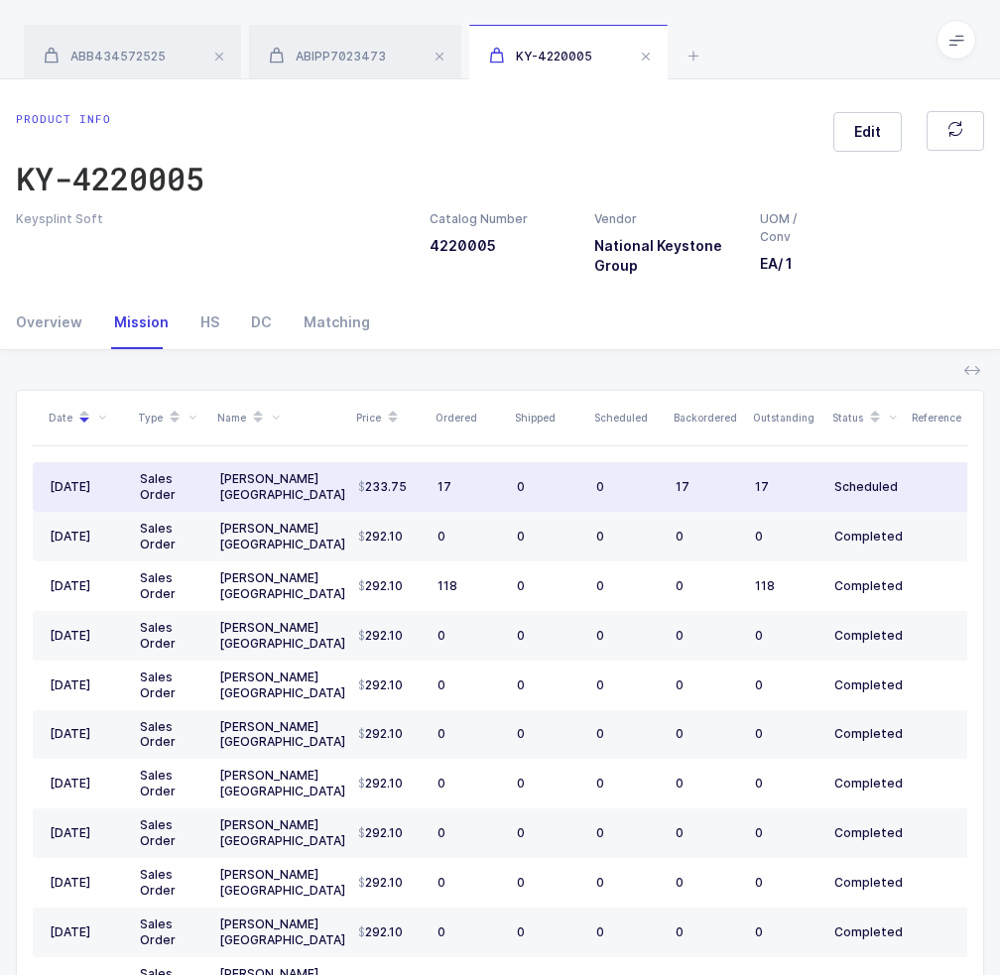
click at [279, 483] on div "[PERSON_NAME] [GEOGRAPHIC_DATA]" at bounding box center [280, 487] width 123 height 32
drag, startPoint x: 279, startPoint y: 483, endPoint x: 275, endPoint y: 510, distance: 27.1
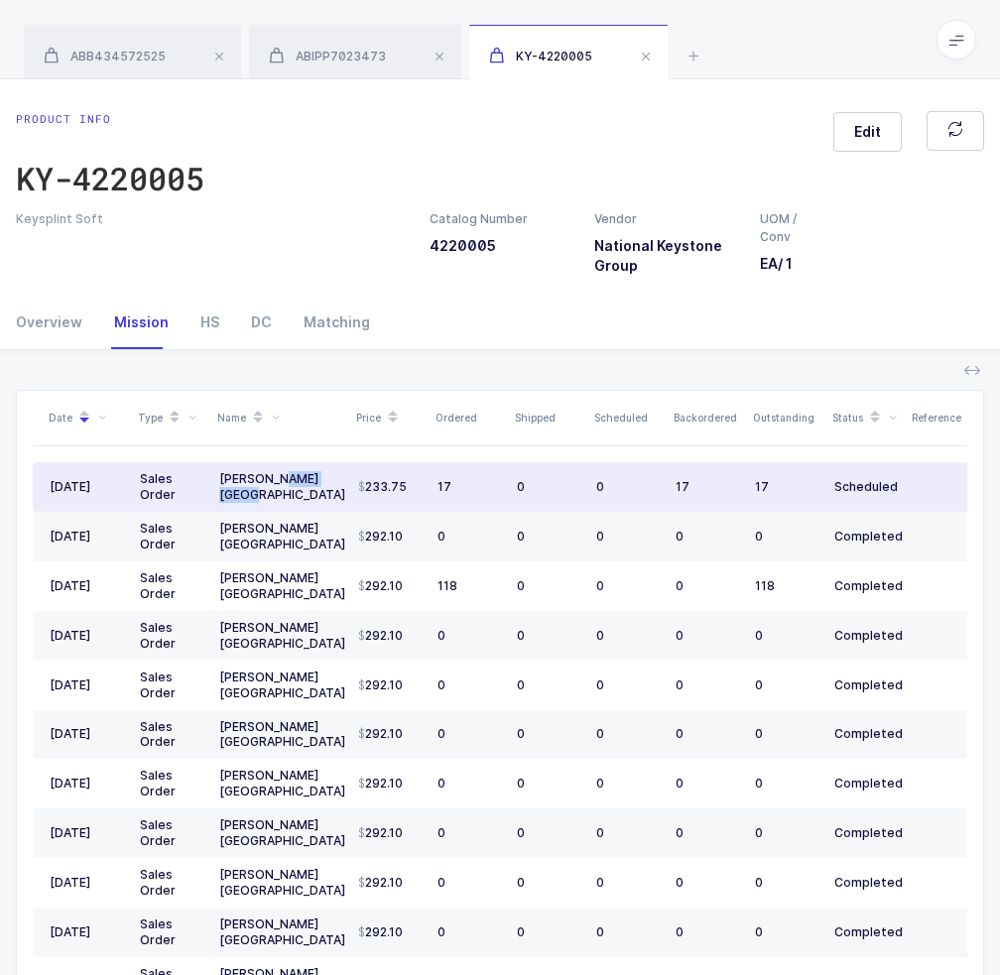
click at [275, 510] on td "[PERSON_NAME] [GEOGRAPHIC_DATA]" at bounding box center [280, 487] width 139 height 50
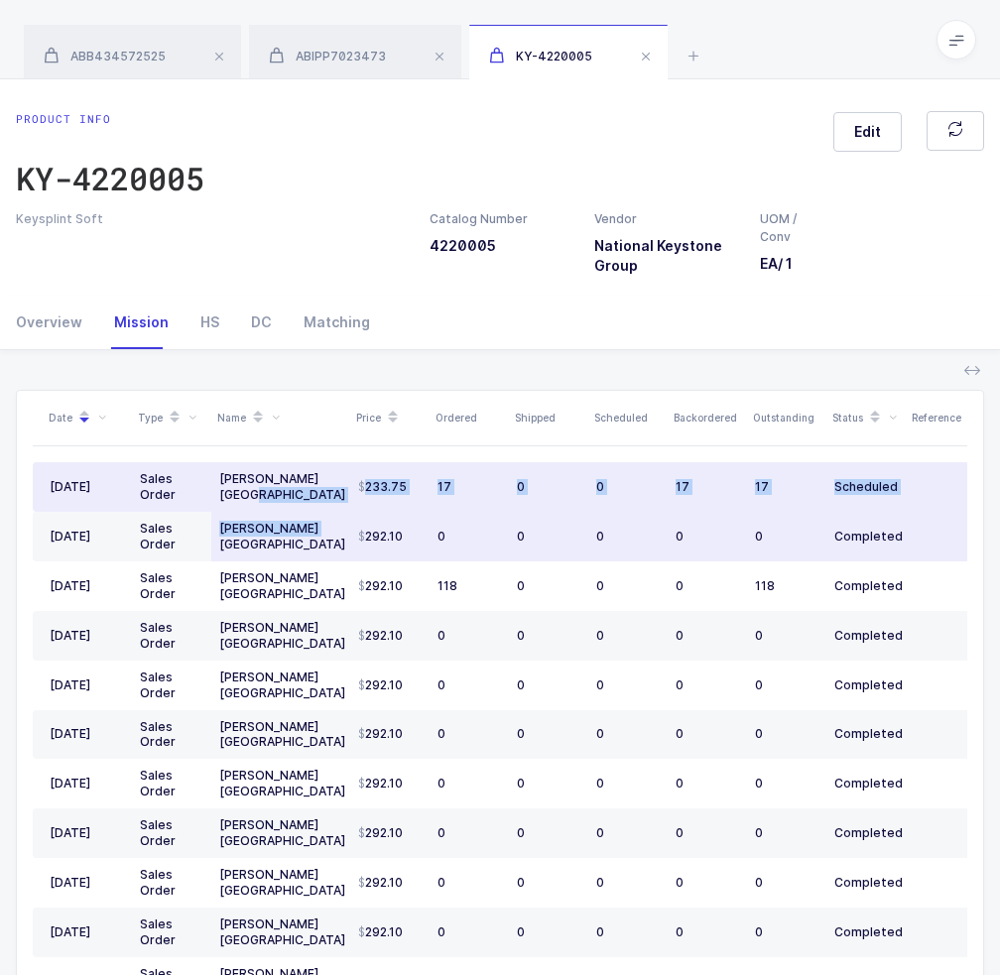
drag, startPoint x: 275, startPoint y: 510, endPoint x: 306, endPoint y: 521, distance: 33.6
click at [306, 521] on tbody "08/22/2025 Sales Order Henry Schein Canada 233.75 17 0 0 17 17 Scheduled V00300…" at bounding box center [657, 759] width 1249 height 594
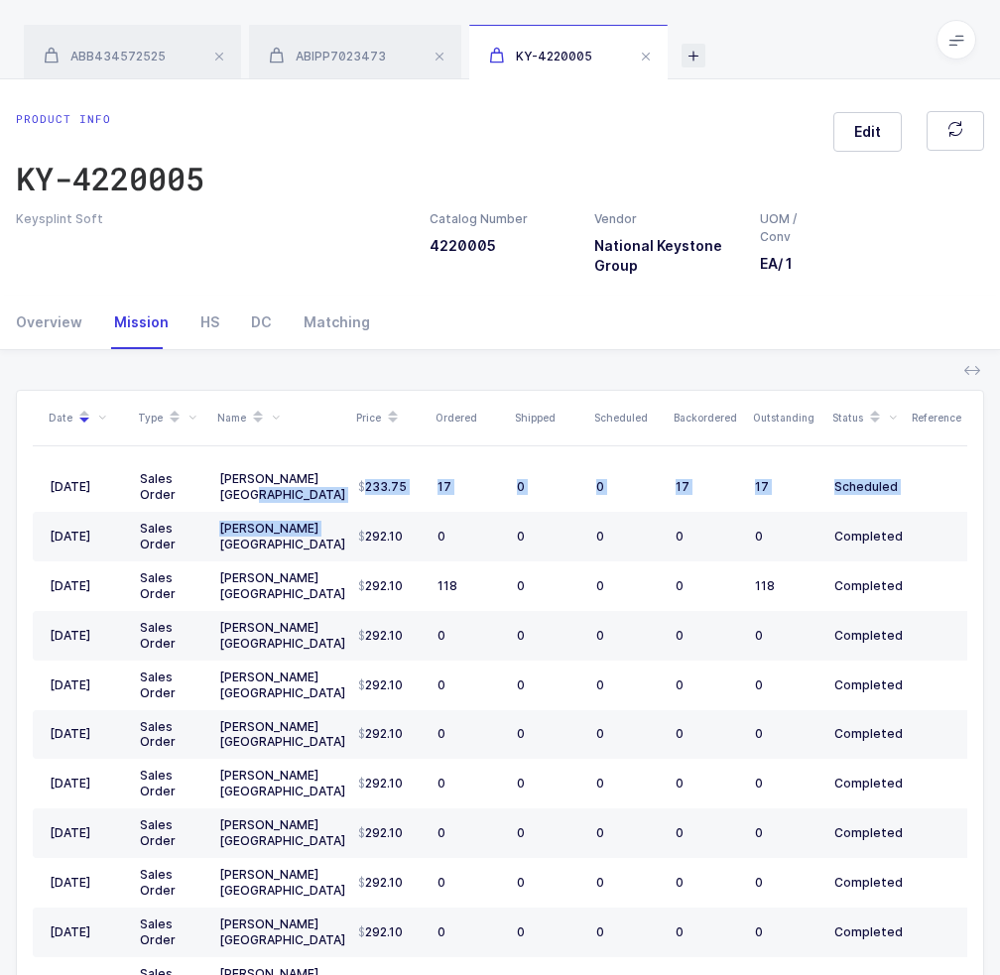
click at [689, 48] on icon at bounding box center [693, 56] width 24 height 24
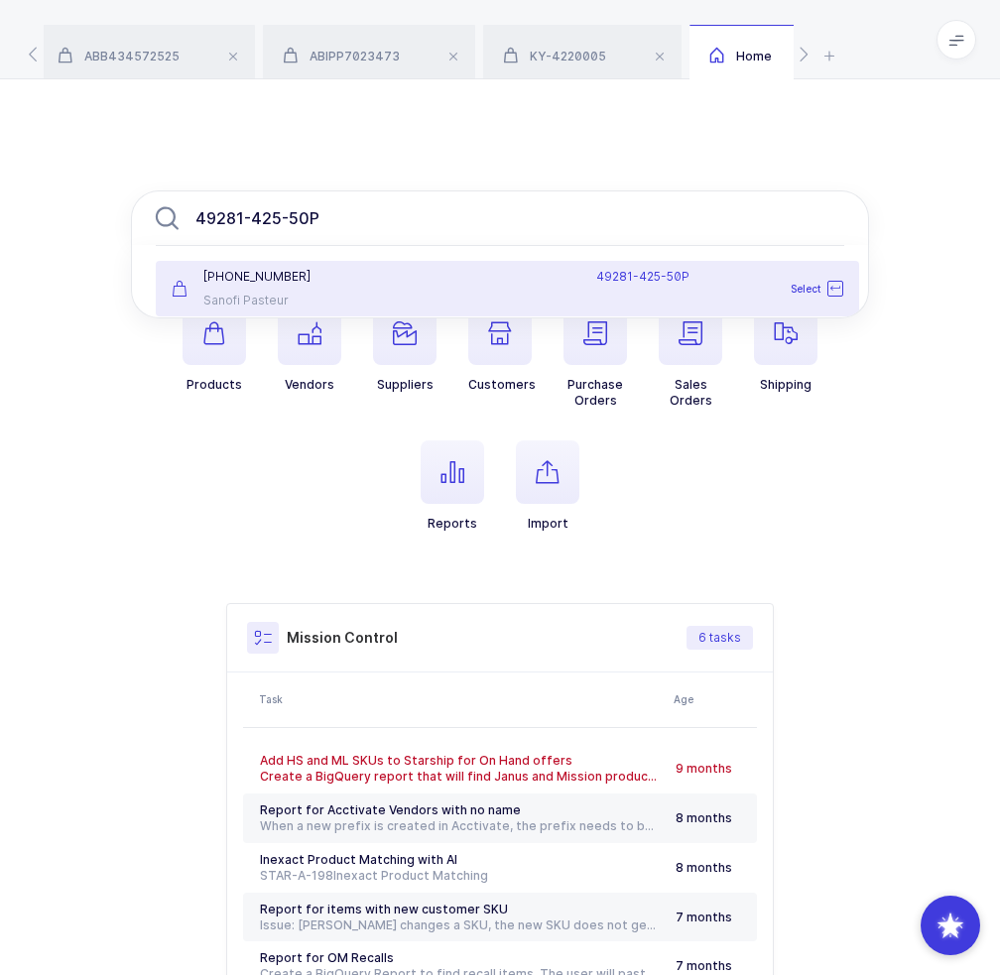
type input "49281-425-50P"
click at [362, 288] on div "49281-0425-50 Sanofi Pasteur" at bounding box center [276, 289] width 232 height 40
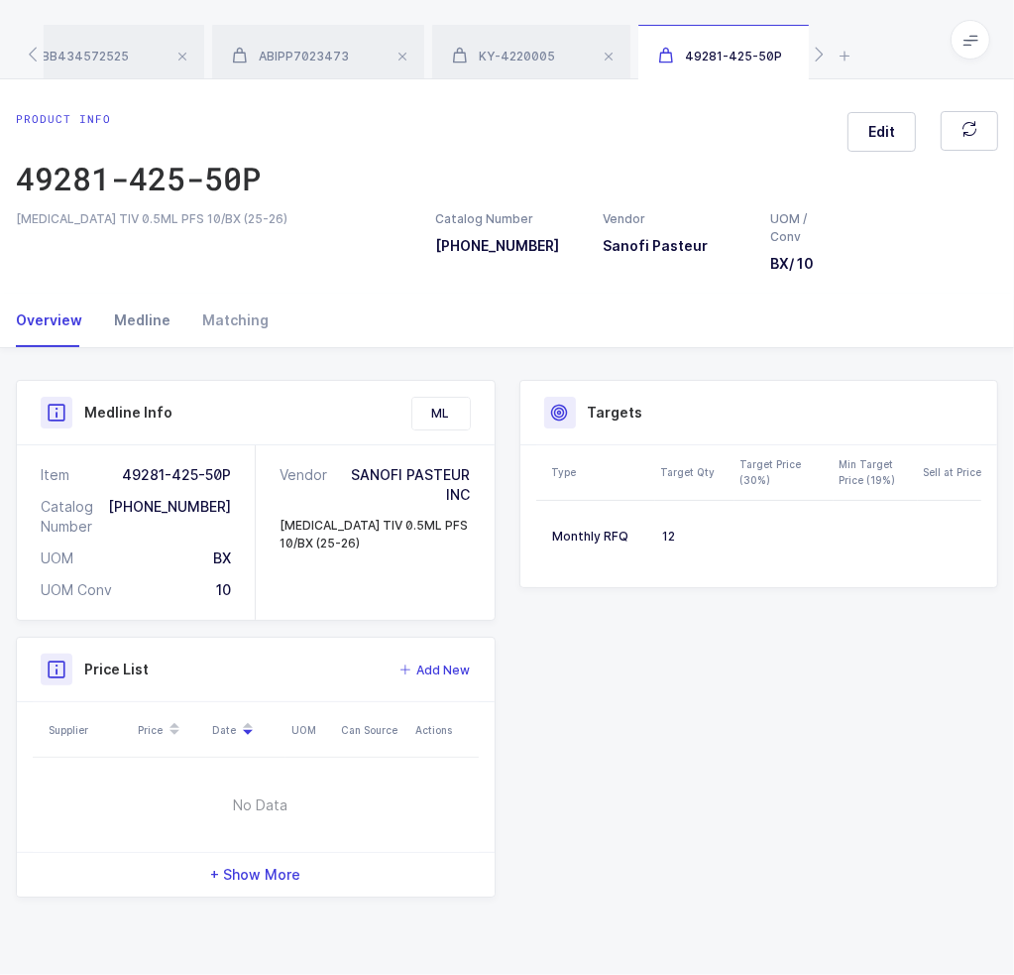
click at [148, 340] on div "Medline" at bounding box center [142, 321] width 88 height 54
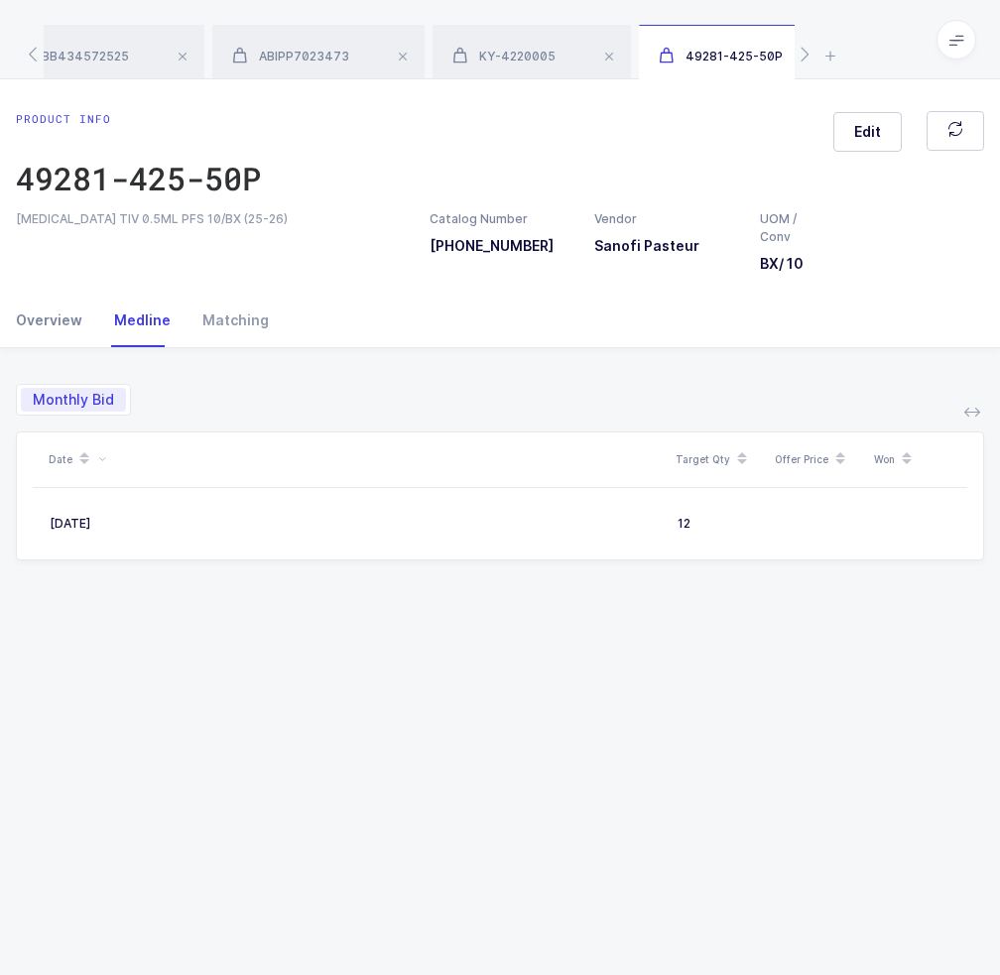
click at [30, 320] on div "Overview" at bounding box center [57, 321] width 82 height 54
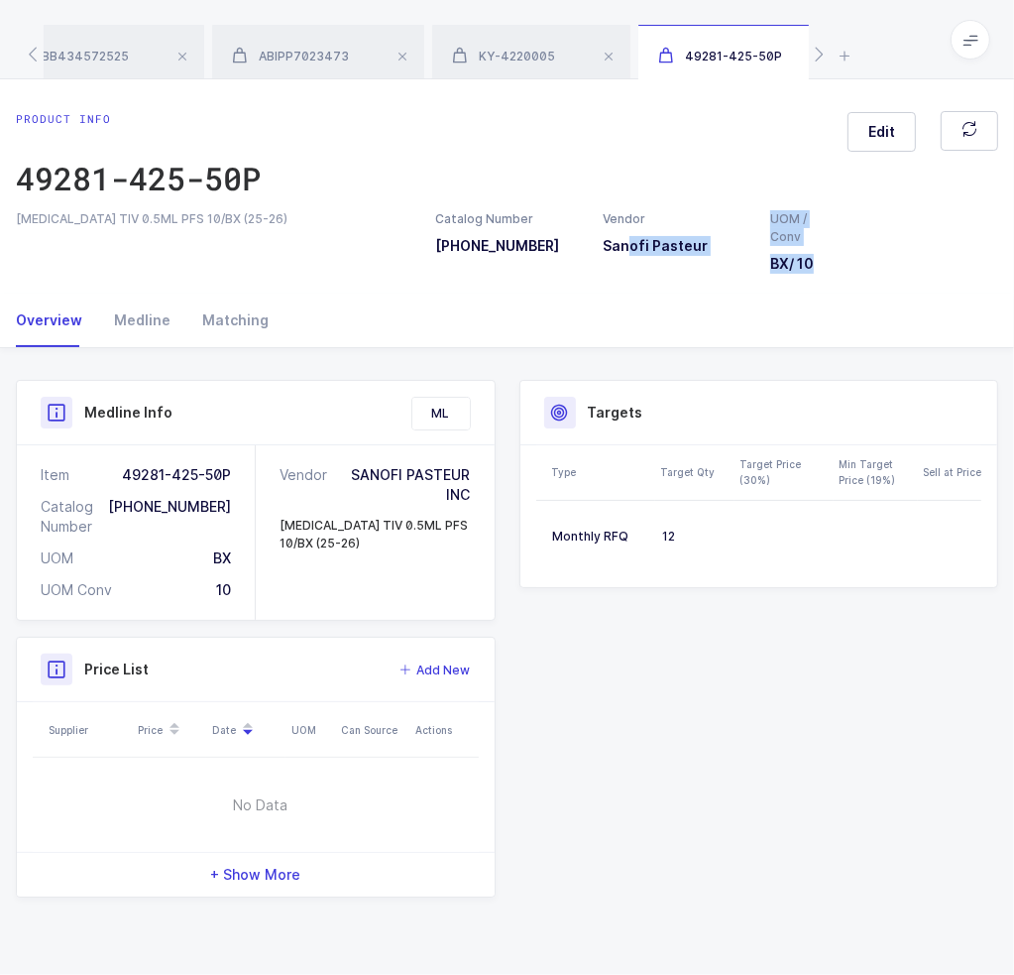
drag, startPoint x: 632, startPoint y: 289, endPoint x: 636, endPoint y: 299, distance: 11.6
click at [636, 299] on div "Product info 49281-425-50P Edit FLUZONE TIV 0.5ML PFS 10/BX (25-26) Catalog Num…" at bounding box center [507, 526] width 1014 height 895
click at [636, 299] on div "Overview Medline Matching" at bounding box center [507, 321] width 983 height 54
click at [147, 324] on div "Medline" at bounding box center [142, 321] width 88 height 54
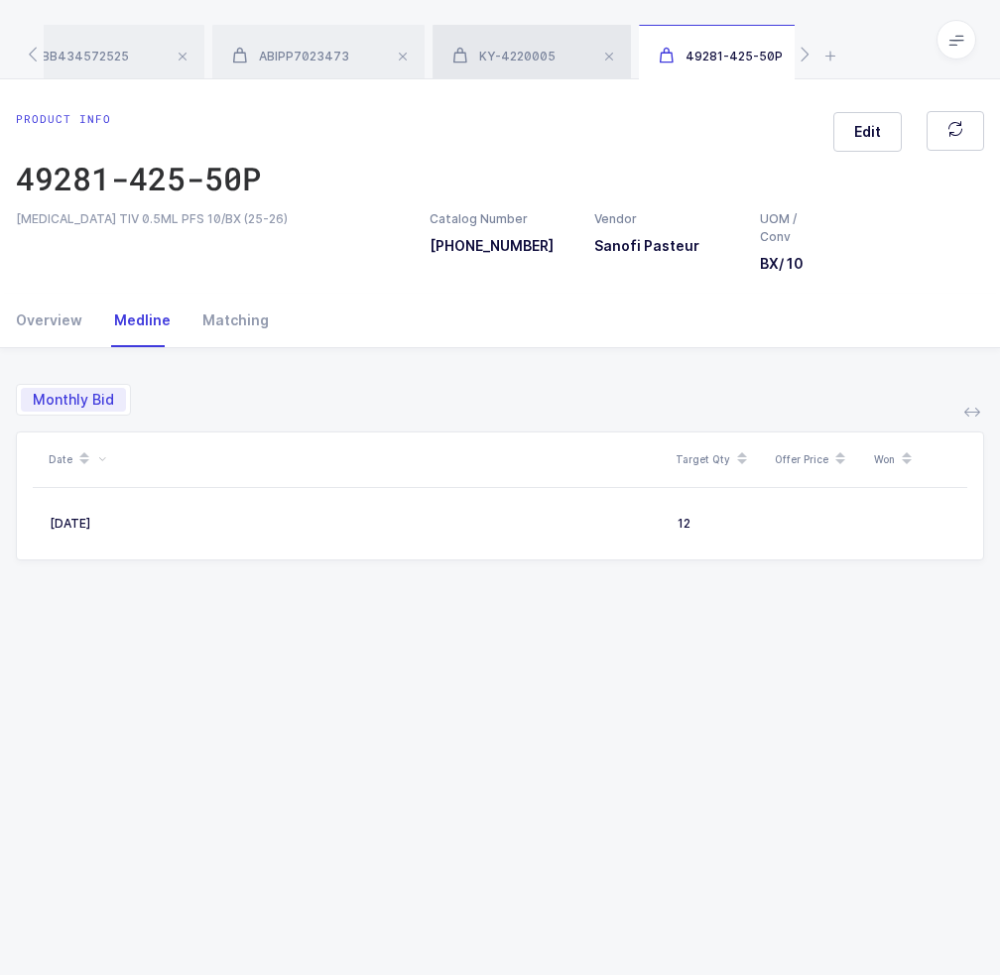
click at [477, 51] on span "KY-4220005" at bounding box center [503, 56] width 103 height 15
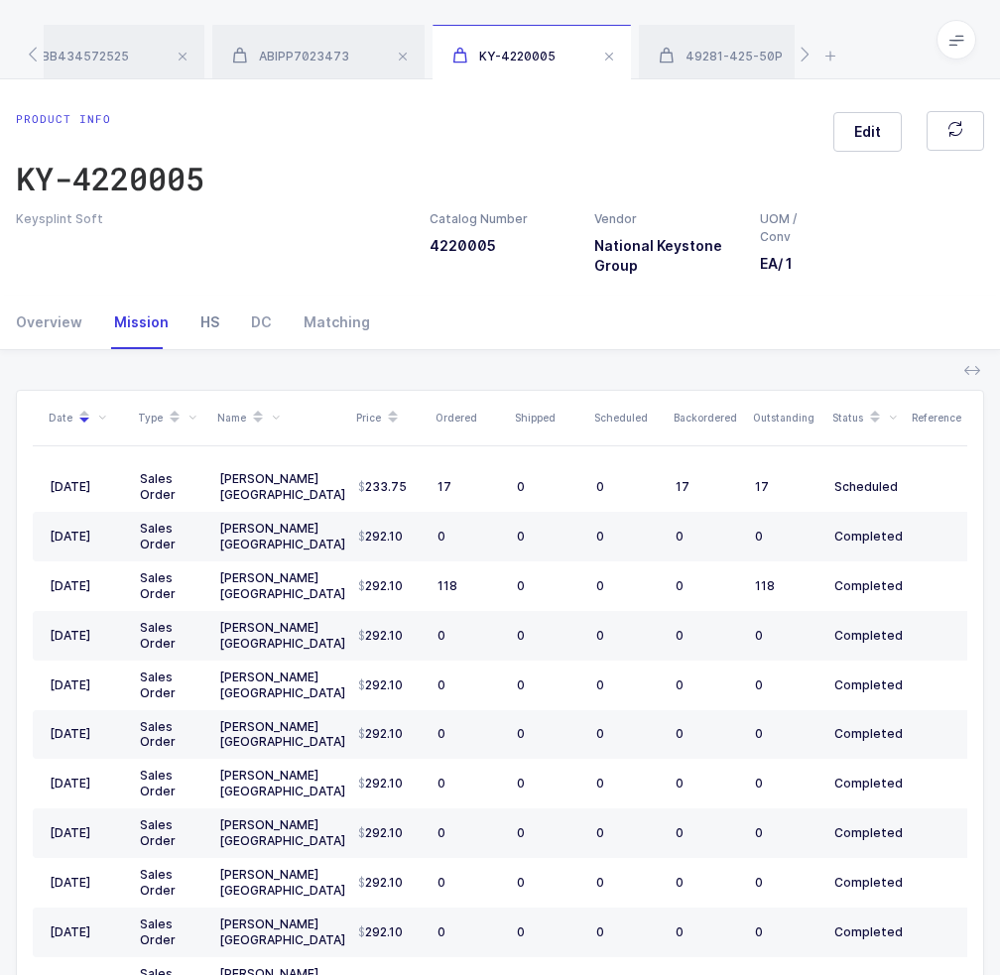
click at [202, 329] on div "HS" at bounding box center [209, 322] width 51 height 54
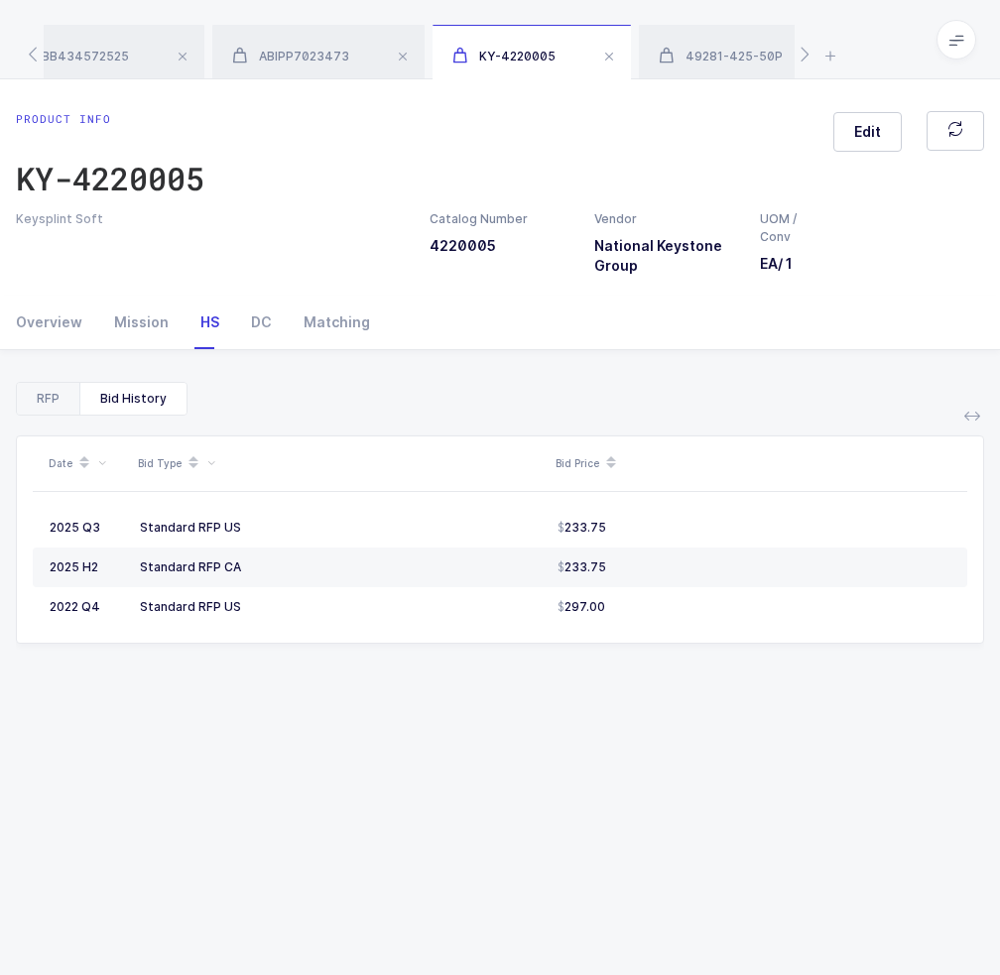
click at [48, 401] on div "RFP" at bounding box center [48, 399] width 62 height 32
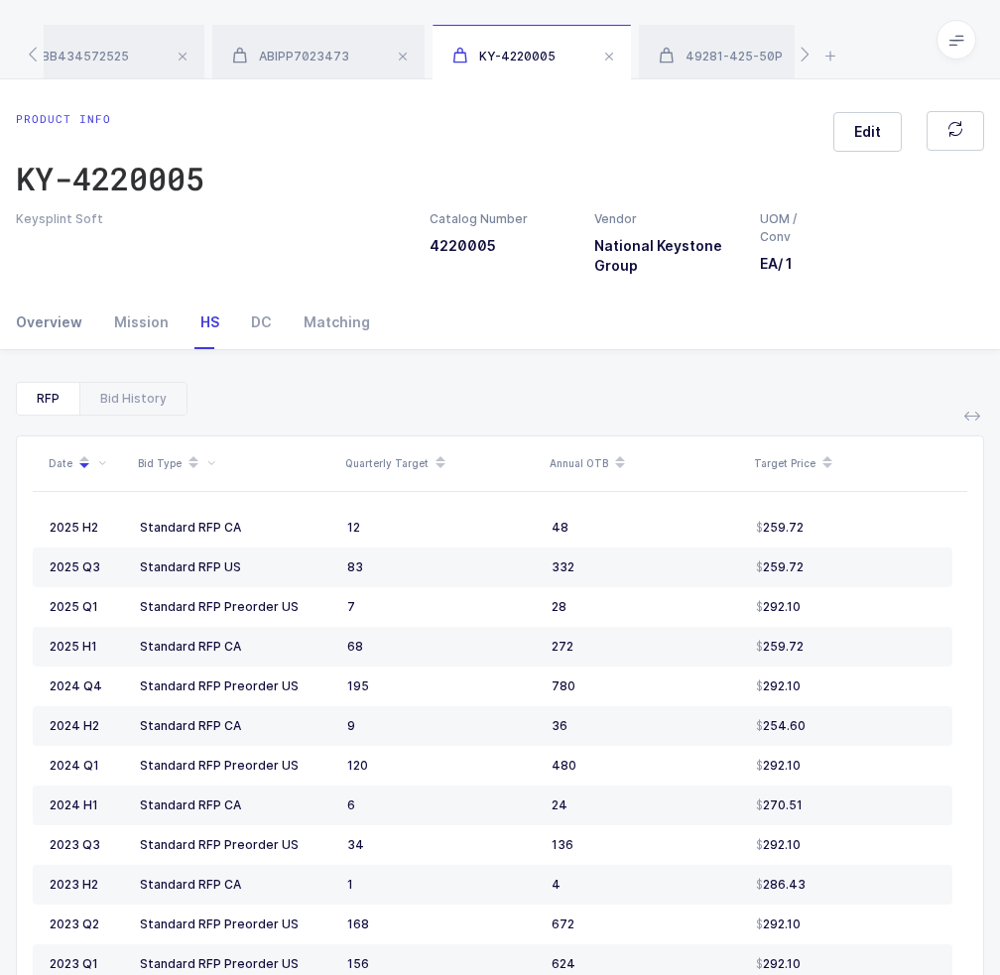
click at [63, 309] on div "Overview" at bounding box center [57, 322] width 82 height 54
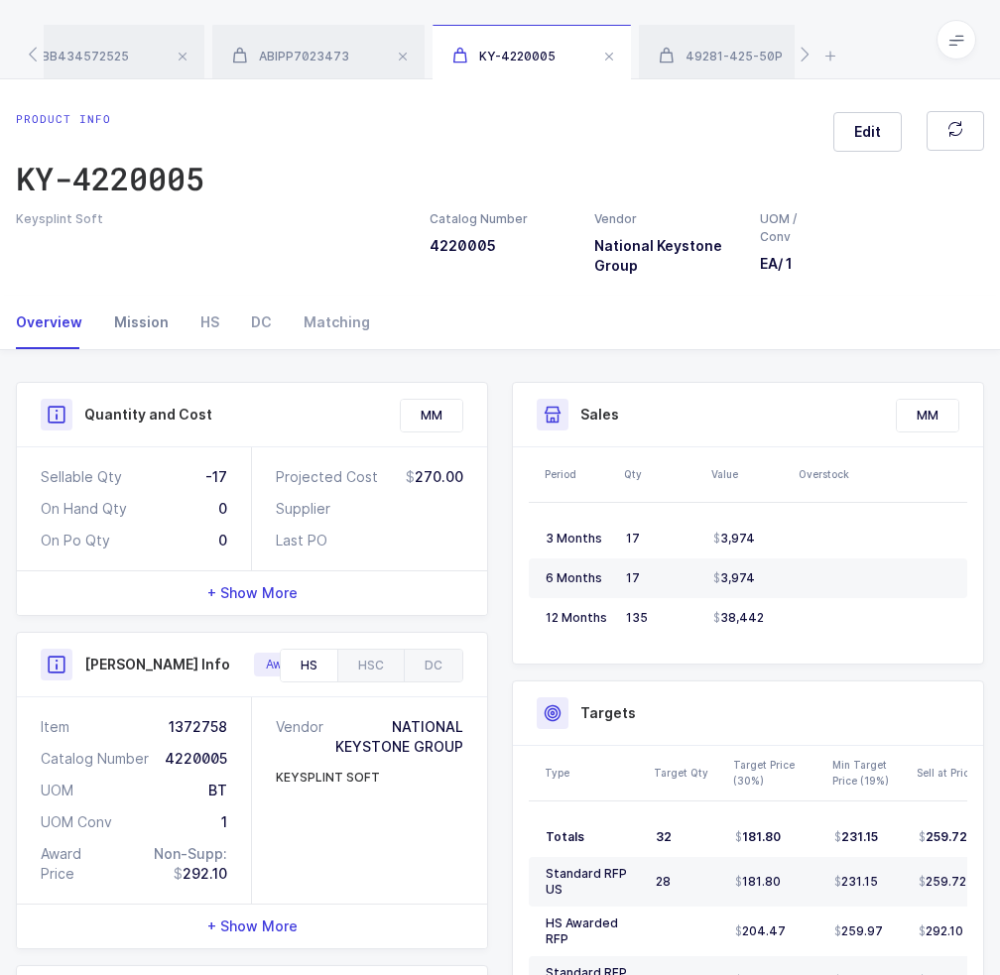
click at [159, 335] on div "Mission" at bounding box center [141, 322] width 86 height 54
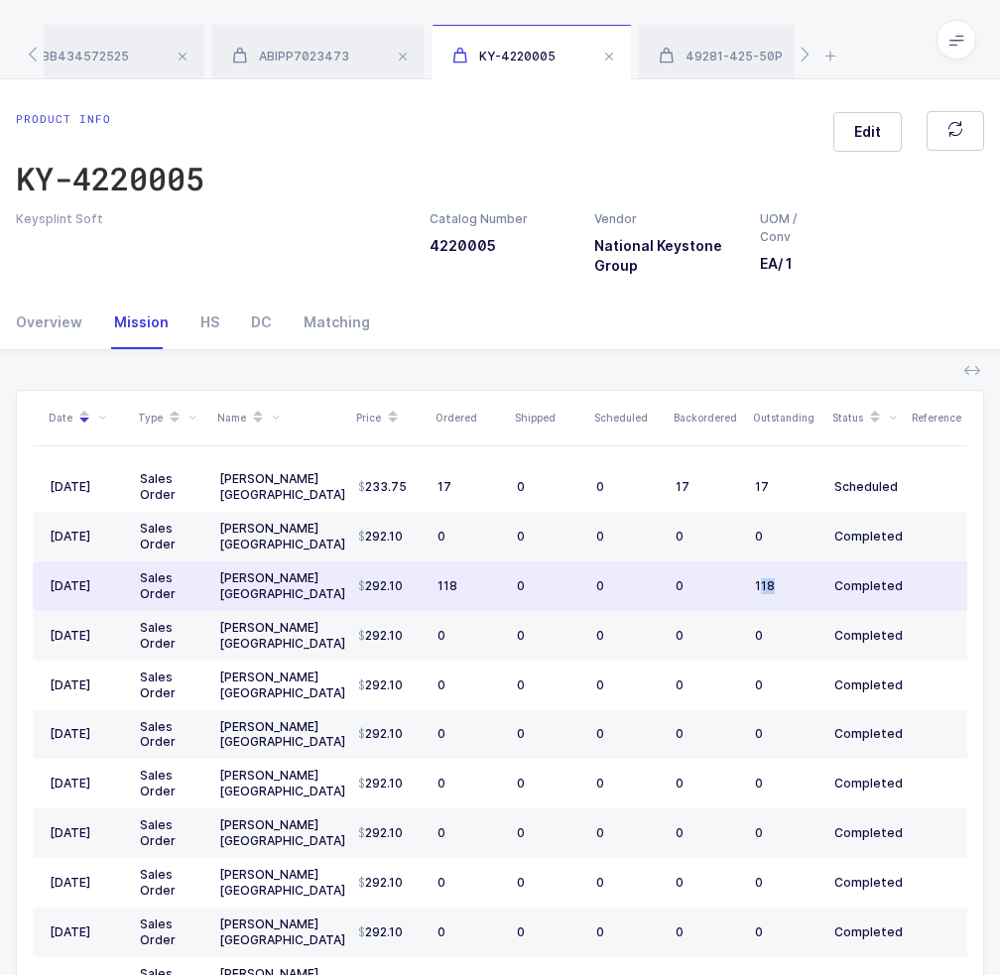
drag, startPoint x: 777, startPoint y: 584, endPoint x: 761, endPoint y: 588, distance: 17.3
click at [761, 588] on div "118" at bounding box center [786, 586] width 63 height 16
click at [476, 600] on td "118" at bounding box center [468, 586] width 79 height 50
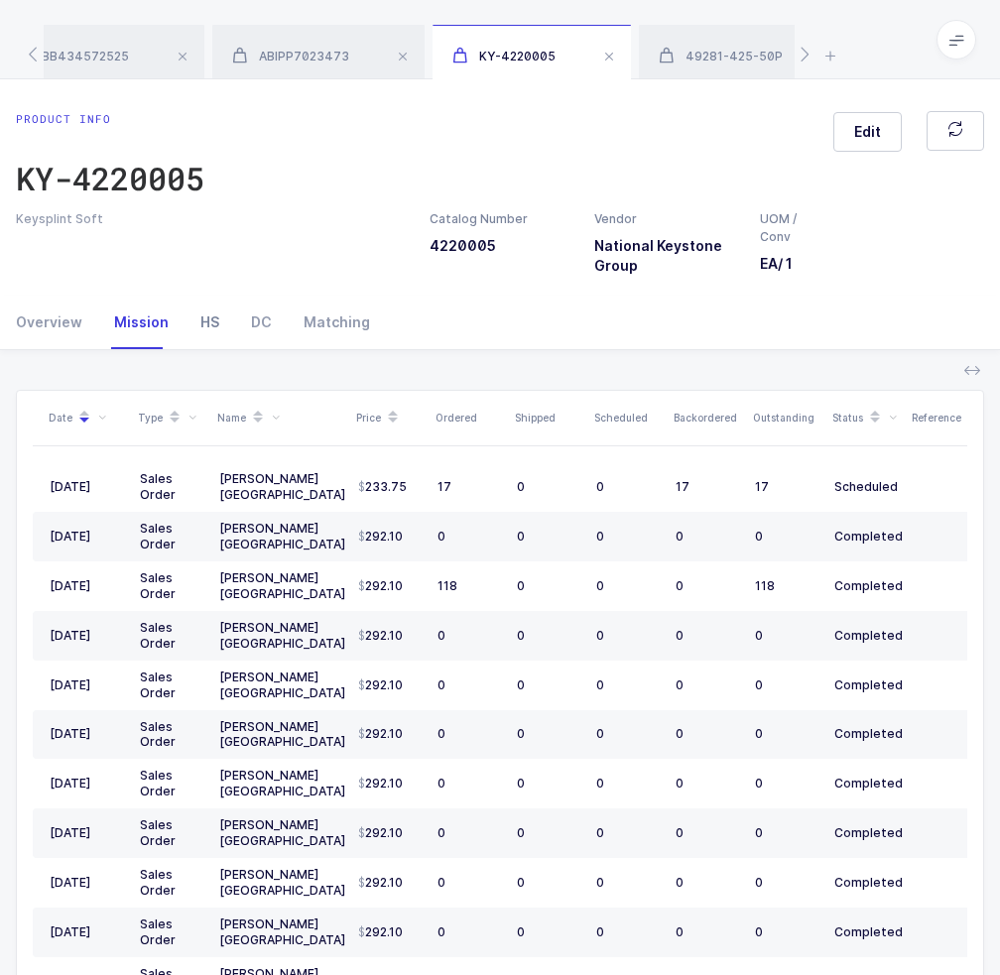
click at [192, 320] on div "HS" at bounding box center [209, 322] width 51 height 54
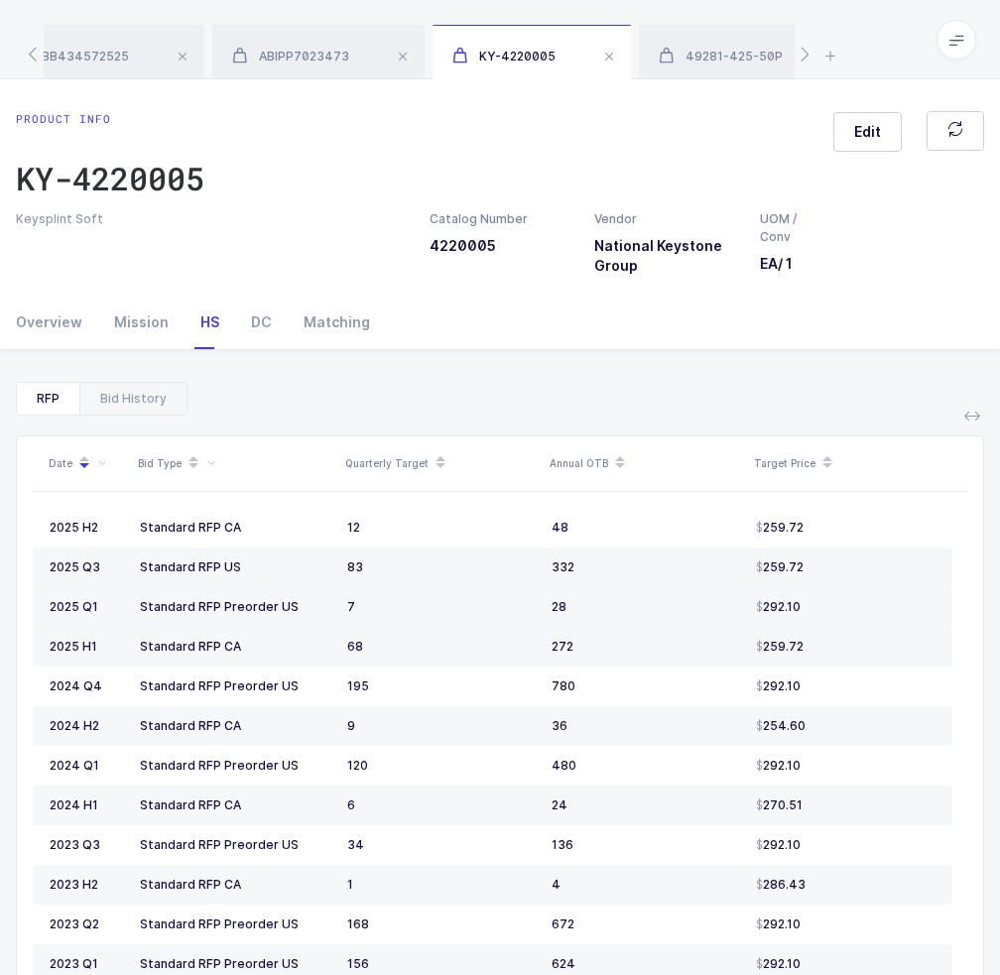
drag, startPoint x: 242, startPoint y: 568, endPoint x: 627, endPoint y: 606, distance: 386.6
click at [627, 606] on tbody "2025 H2 Standard RFP CA 12 48 259.72 2025 Q3 Standard RFP US 83 332 259.72 2025…" at bounding box center [492, 984] width 919 height 952
click at [627, 606] on div "28" at bounding box center [645, 607] width 188 height 16
drag, startPoint x: 627, startPoint y: 606, endPoint x: 614, endPoint y: 598, distance: 15.1
click at [614, 599] on div "28" at bounding box center [645, 607] width 188 height 16
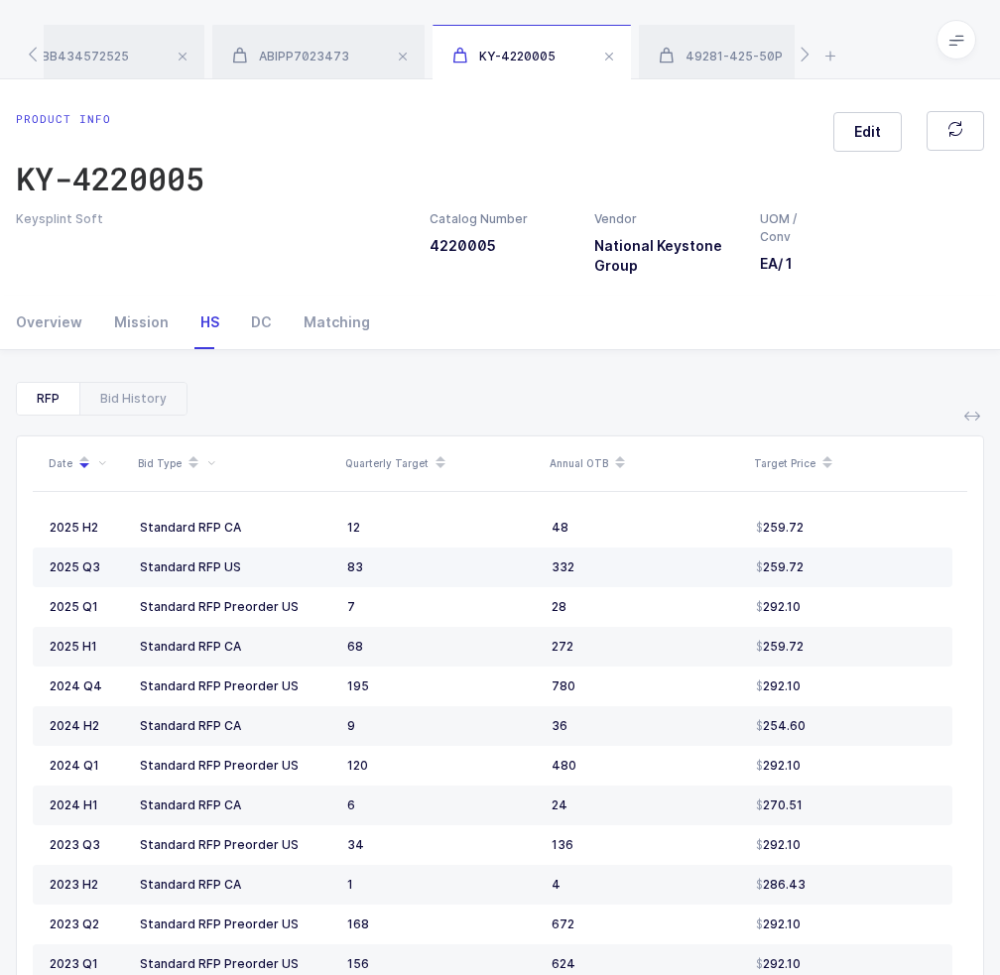
drag, startPoint x: 665, startPoint y: 572, endPoint x: 626, endPoint y: 568, distance: 39.9
click at [626, 568] on div "332" at bounding box center [645, 567] width 188 height 16
click at [948, 52] on span at bounding box center [956, 40] width 40 height 40
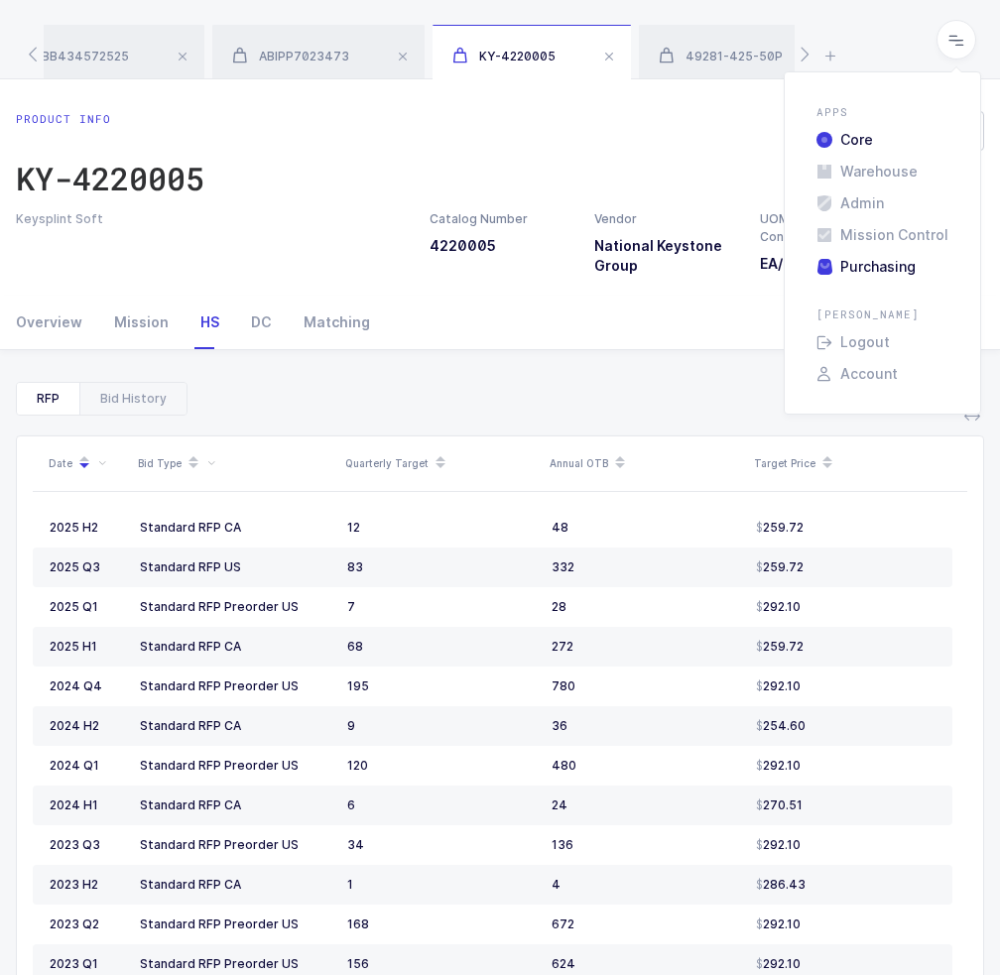
click at [857, 272] on li "Purchasing" at bounding box center [882, 267] width 148 height 16
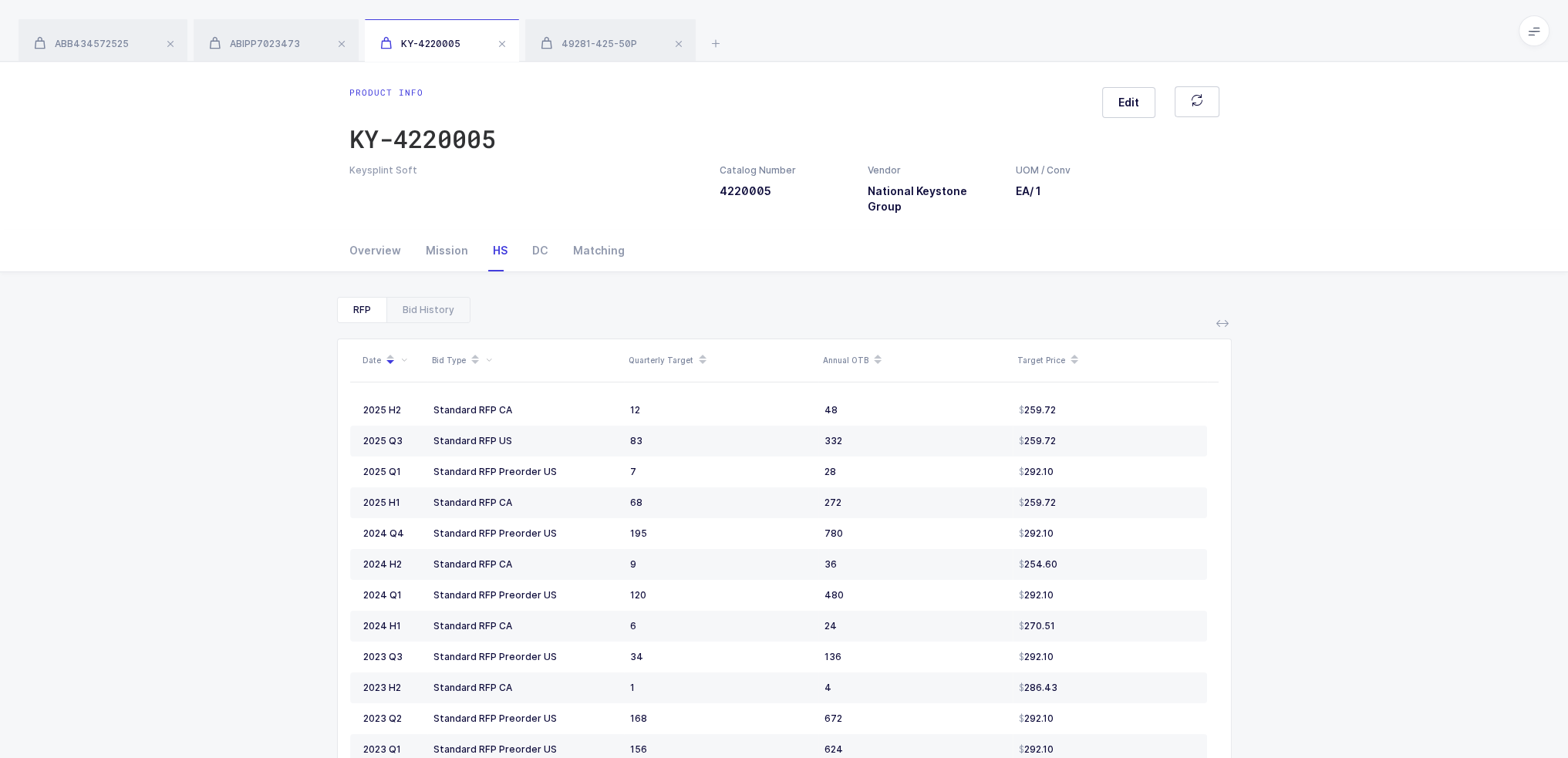
click at [675, 46] on span at bounding box center [679, 44] width 19 height 19
click at [506, 44] on span at bounding box center [502, 44] width 19 height 19
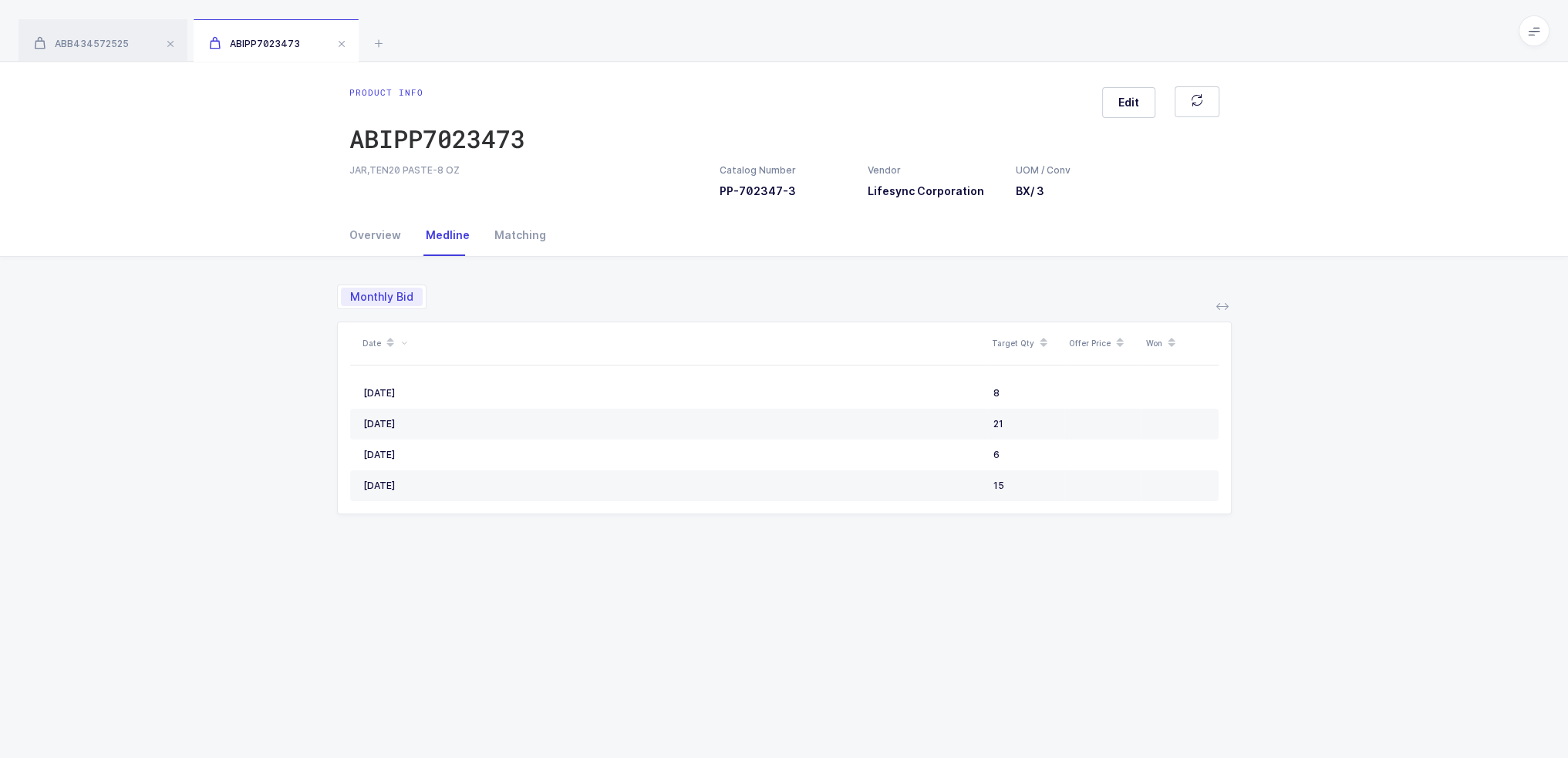
click at [337, 45] on span at bounding box center [341, 44] width 19 height 19
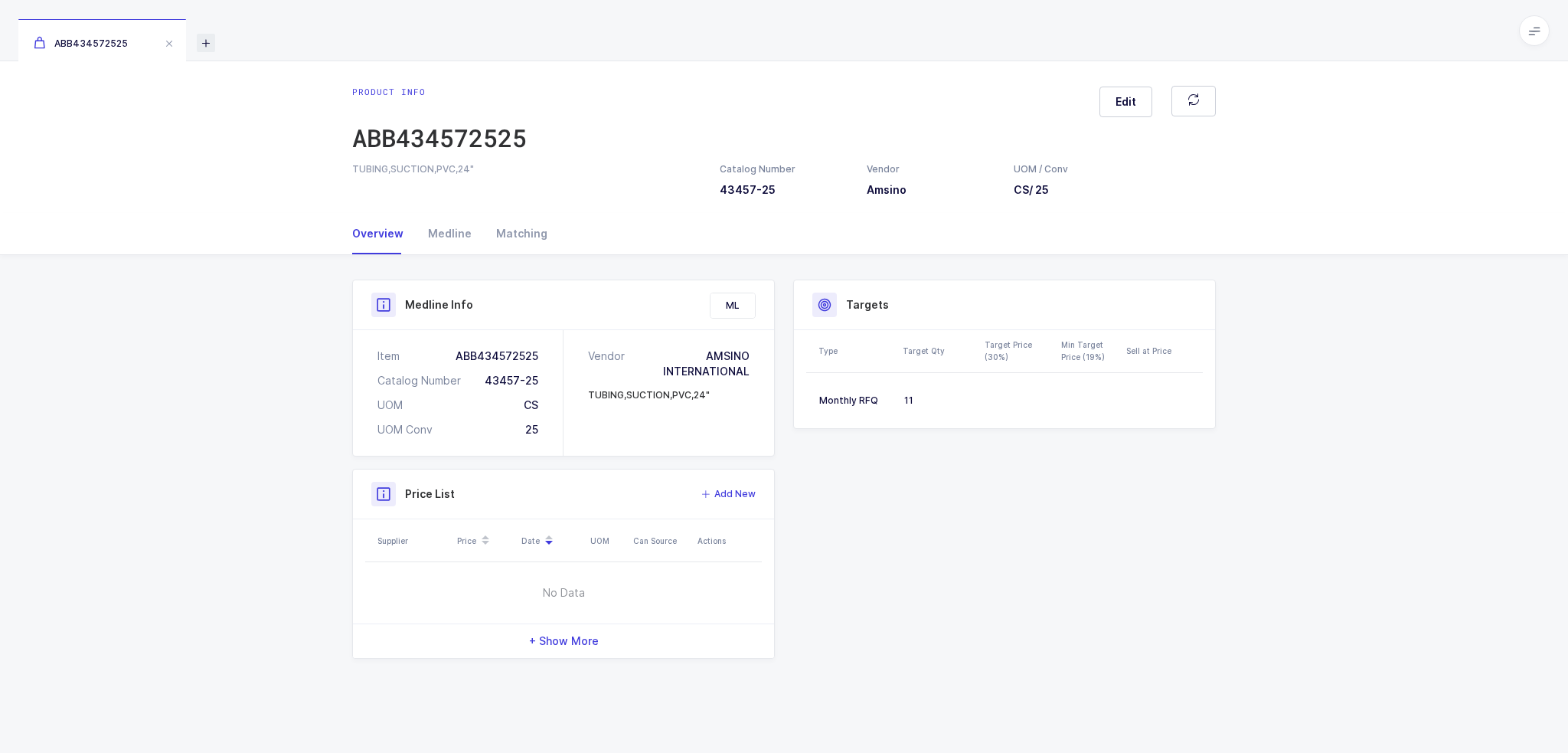
click at [203, 39] on icon at bounding box center [206, 43] width 19 height 19
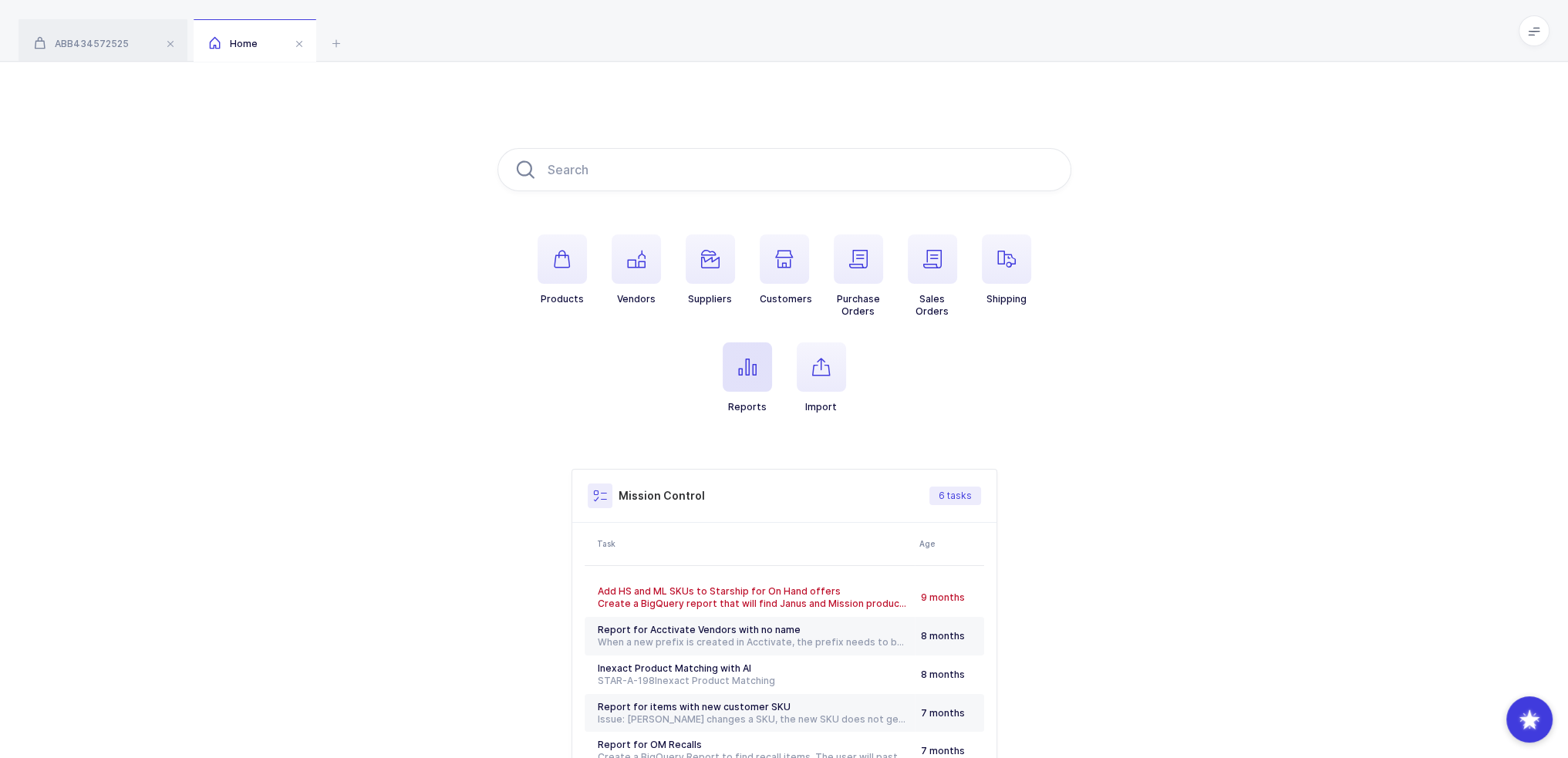
click at [735, 384] on span "button" at bounding box center [747, 366] width 49 height 49
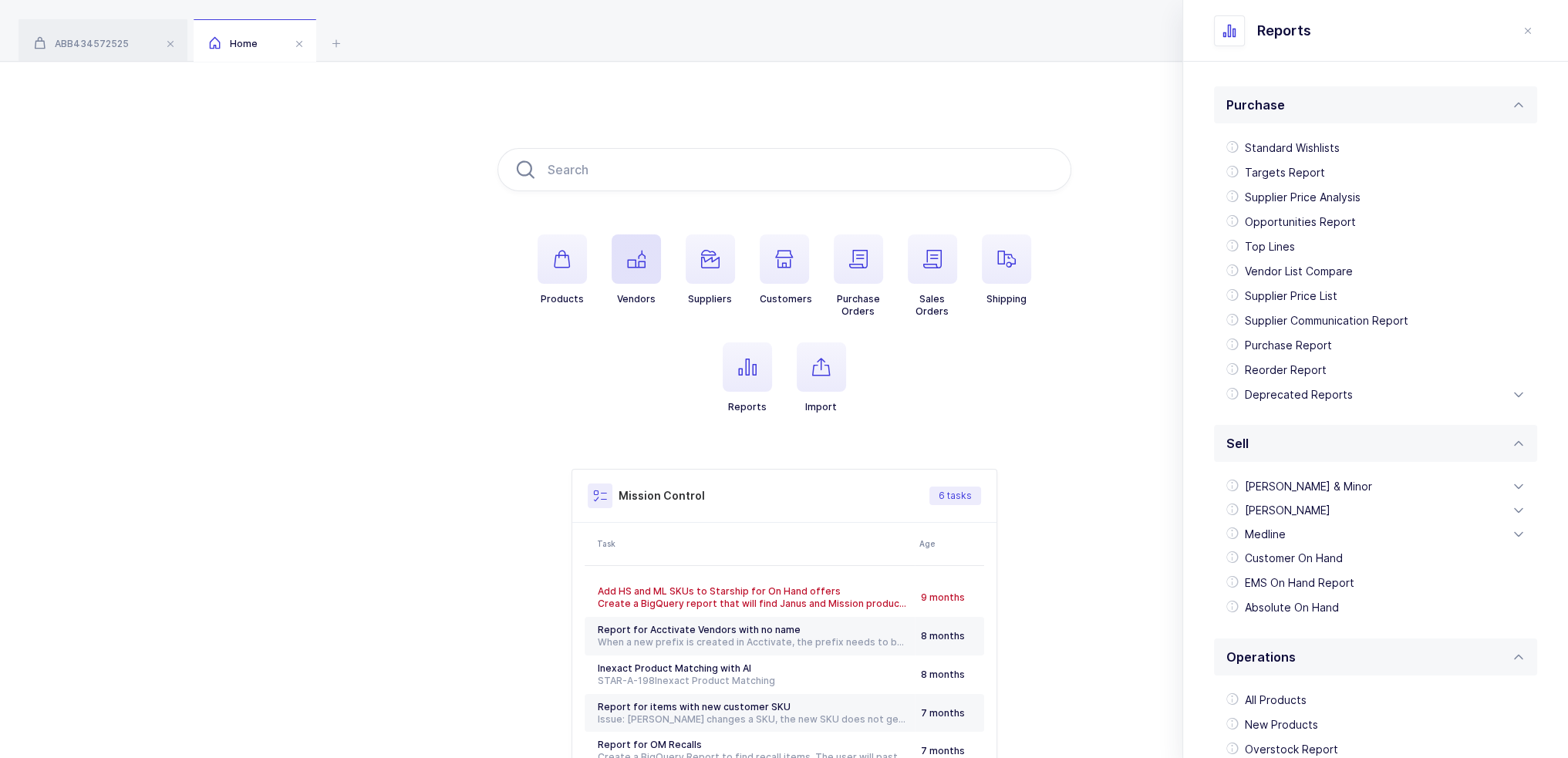
click at [614, 287] on button "Vendors" at bounding box center [635, 269] width 49 height 71
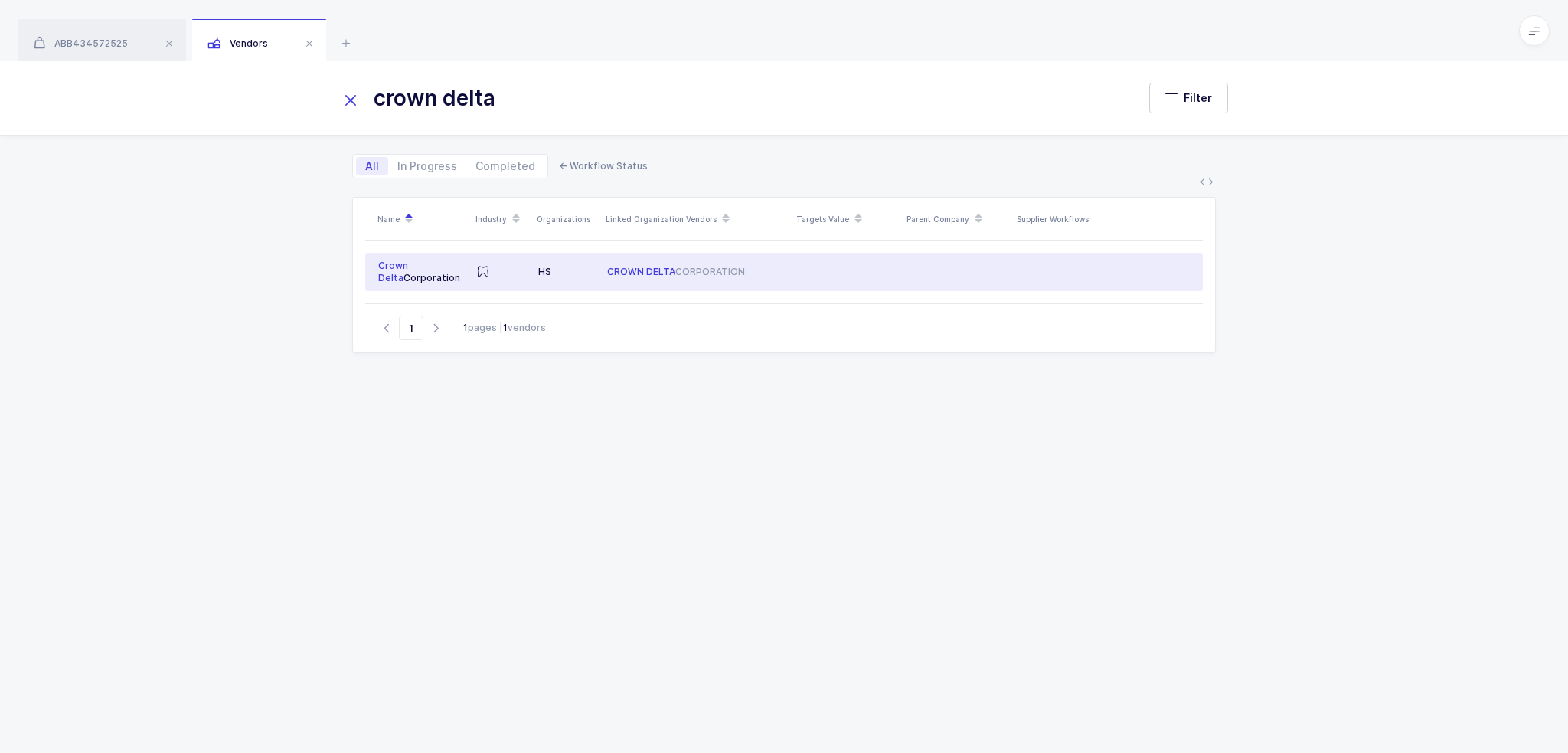
type input "crown delta"
click at [710, 279] on td "CROWN DELTA CORPORATION" at bounding box center [696, 272] width 191 height 39
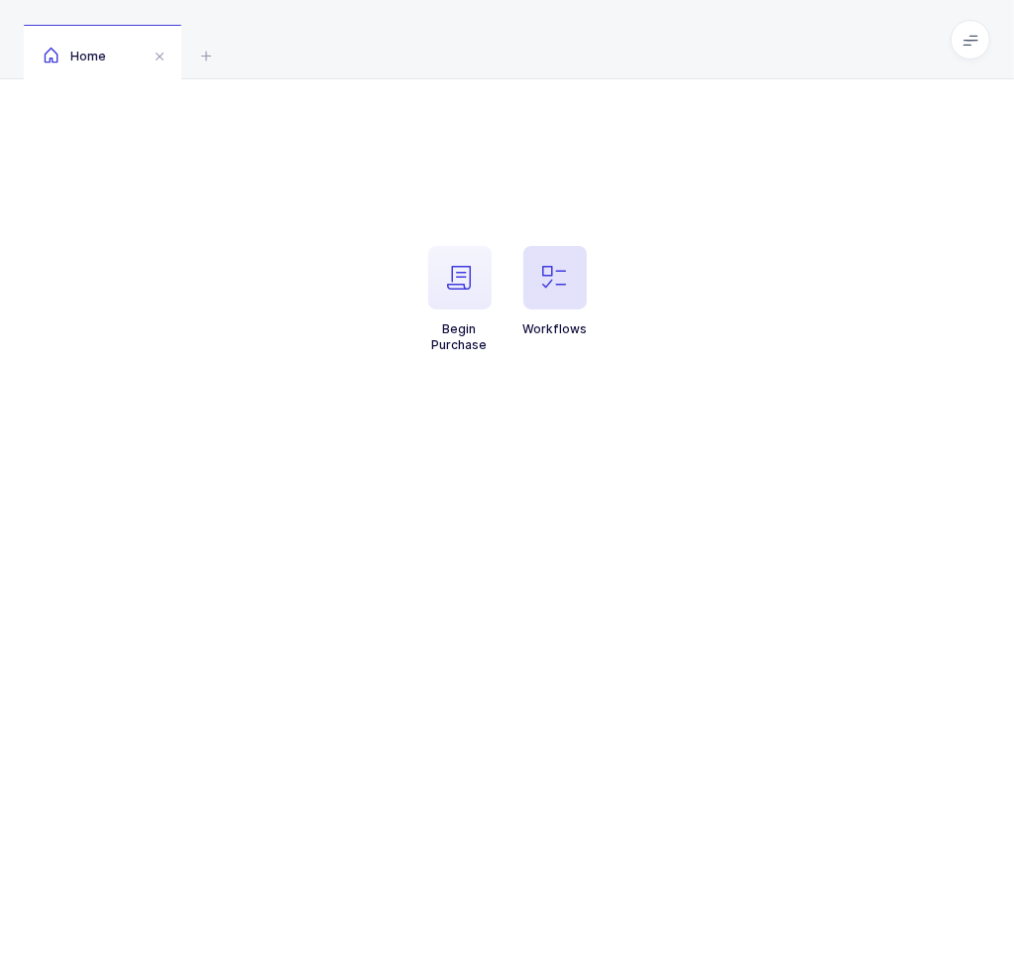
click at [555, 272] on icon "button" at bounding box center [555, 278] width 24 height 24
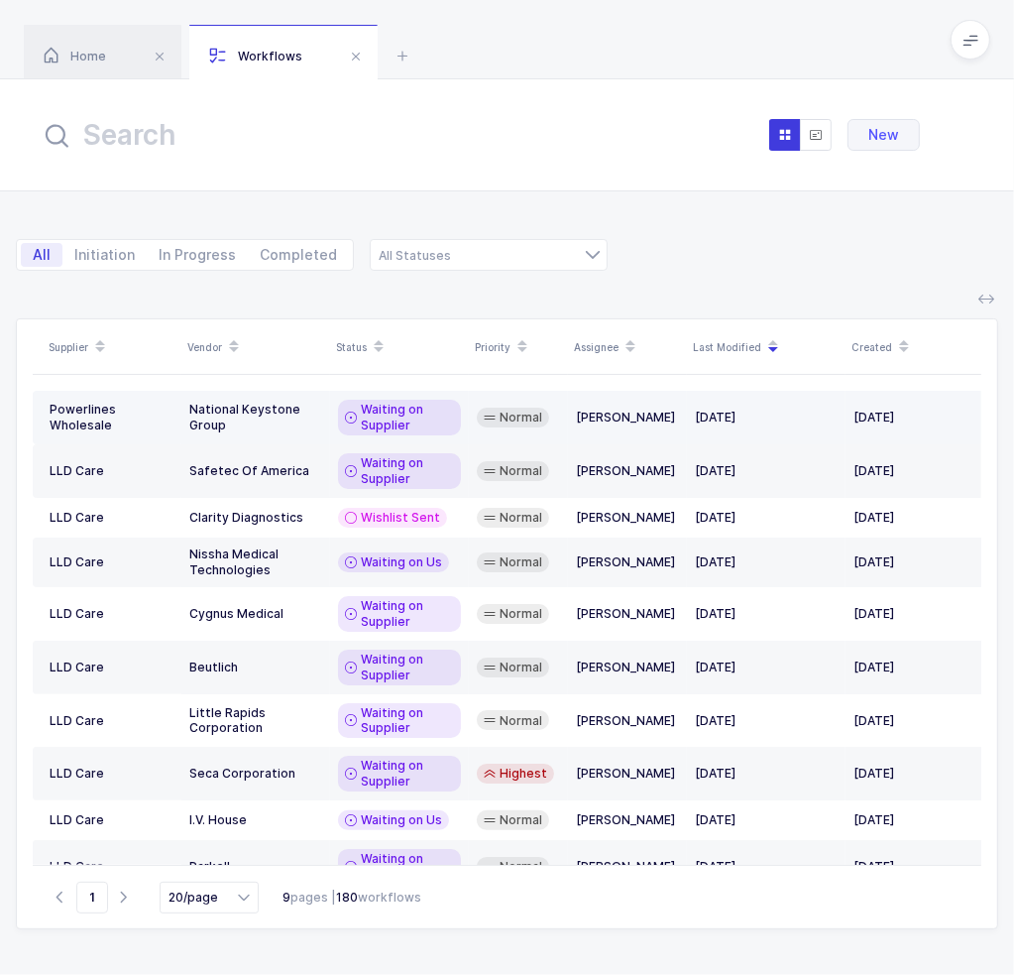
click at [440, 424] on span "Waiting on Supplier" at bounding box center [407, 418] width 93 height 32
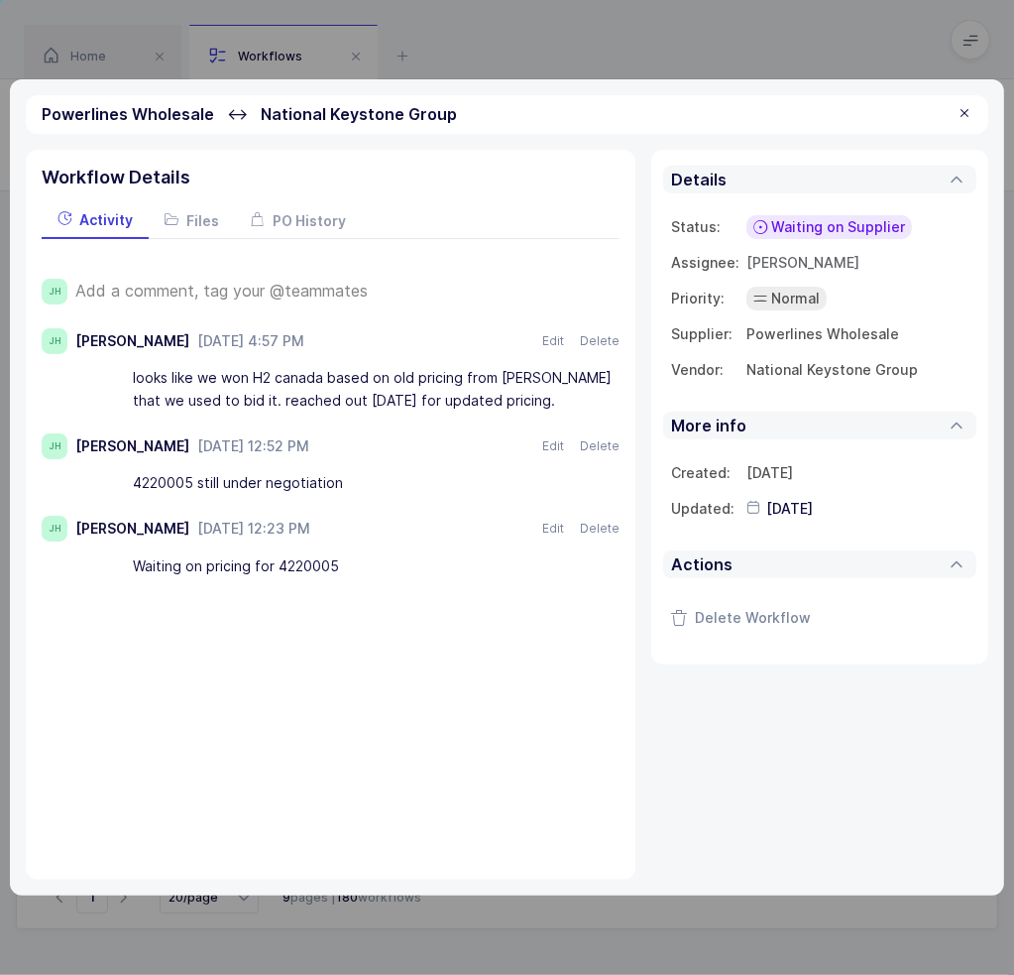
click at [271, 293] on span "Add a comment, tag your @teammates" at bounding box center [221, 291] width 293 height 18
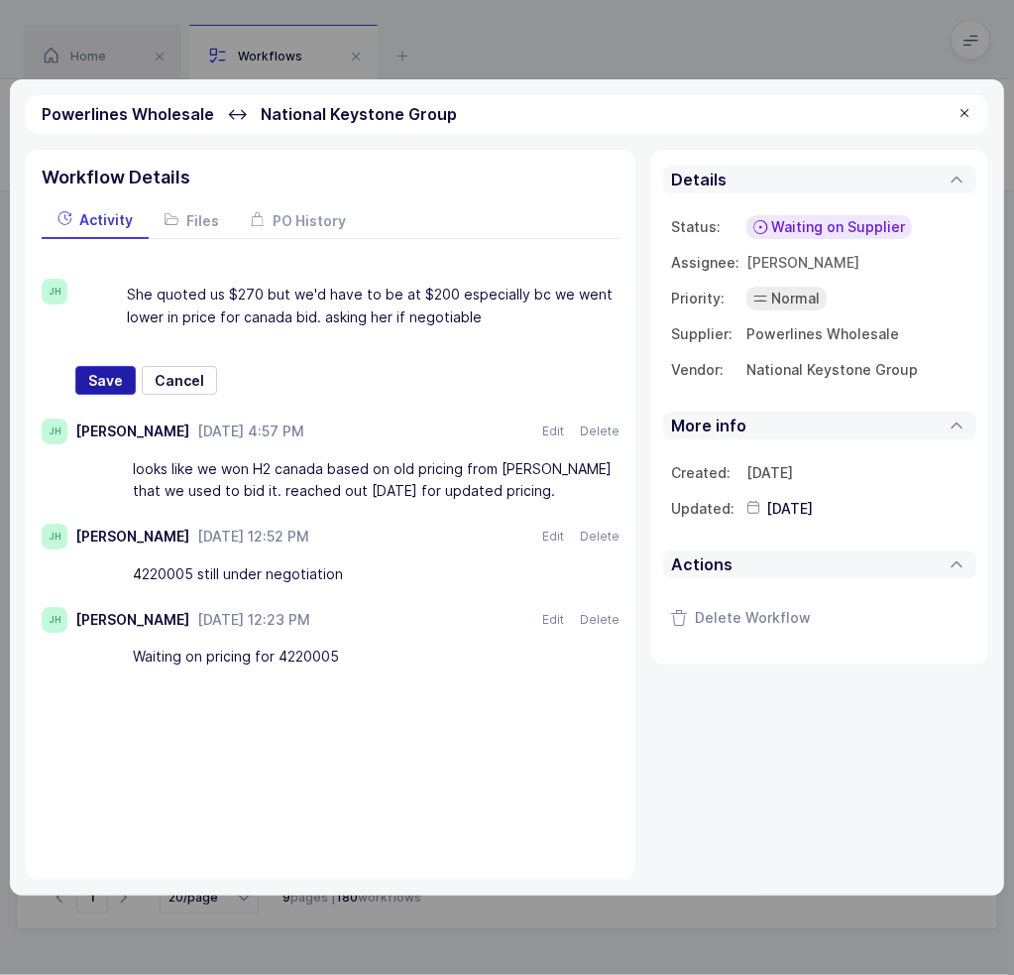
click at [95, 372] on span "Save" at bounding box center [105, 381] width 35 height 20
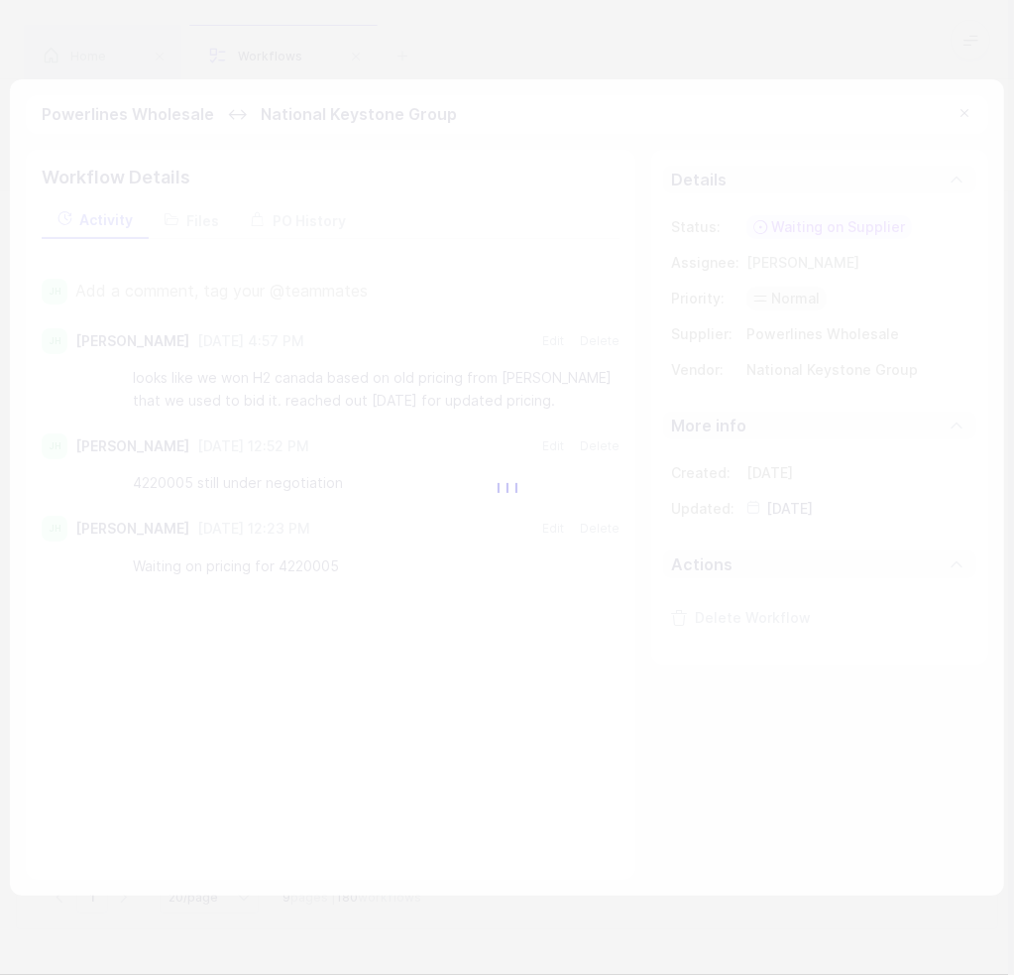
type input "2025-08-26"
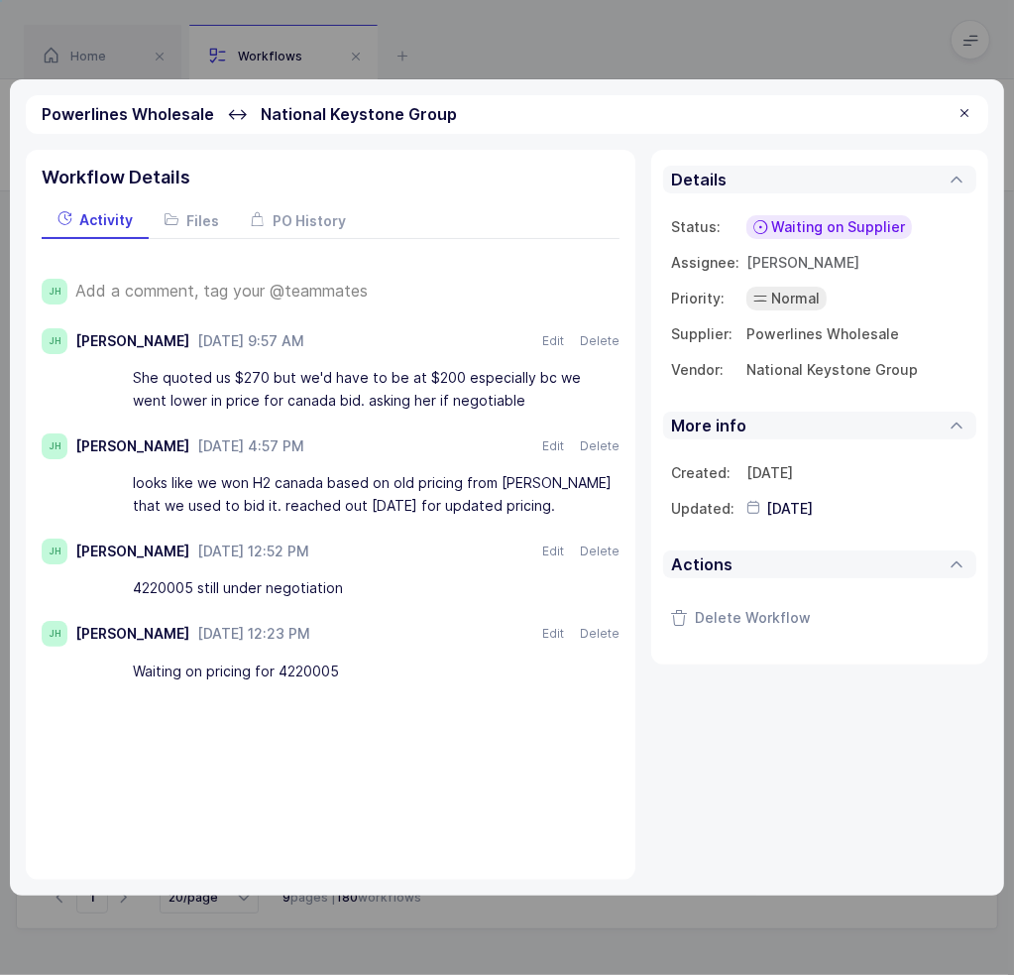
click at [965, 111] on div at bounding box center [965, 114] width 16 height 18
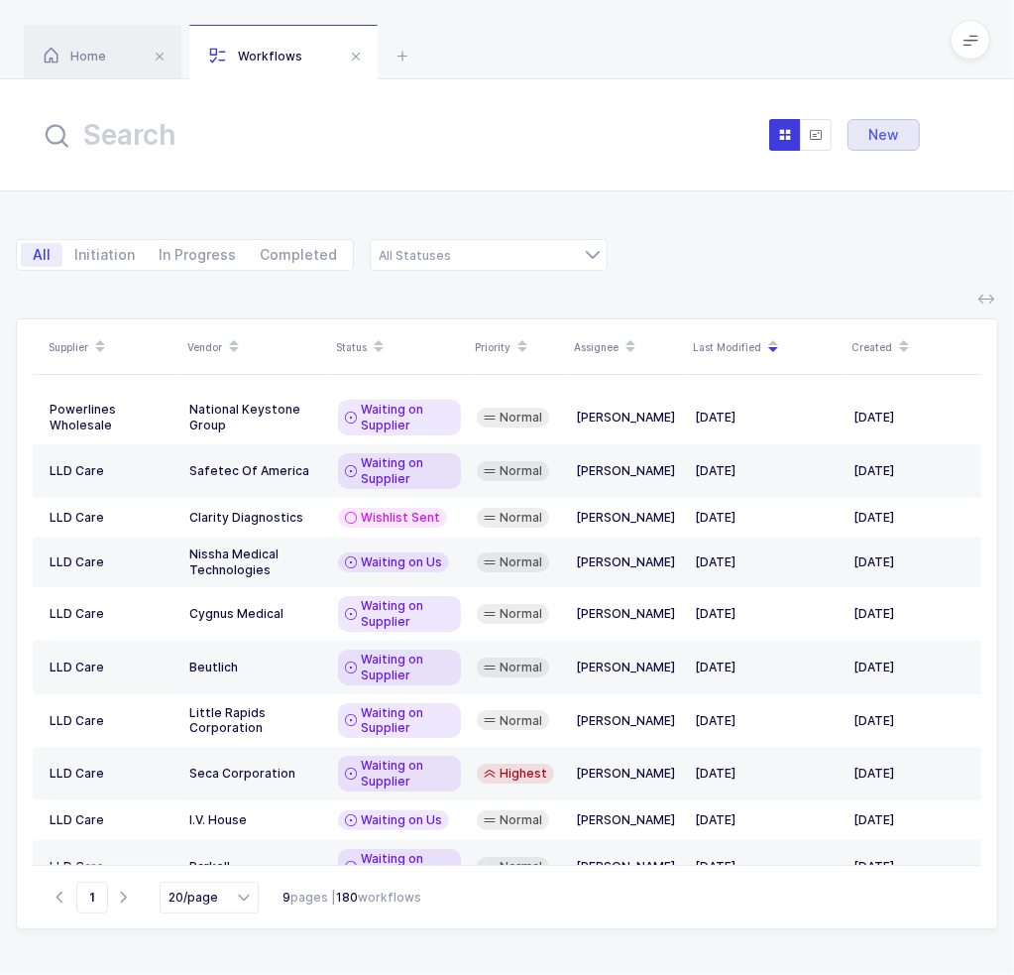
click at [873, 141] on span "New" at bounding box center [884, 135] width 31 height 16
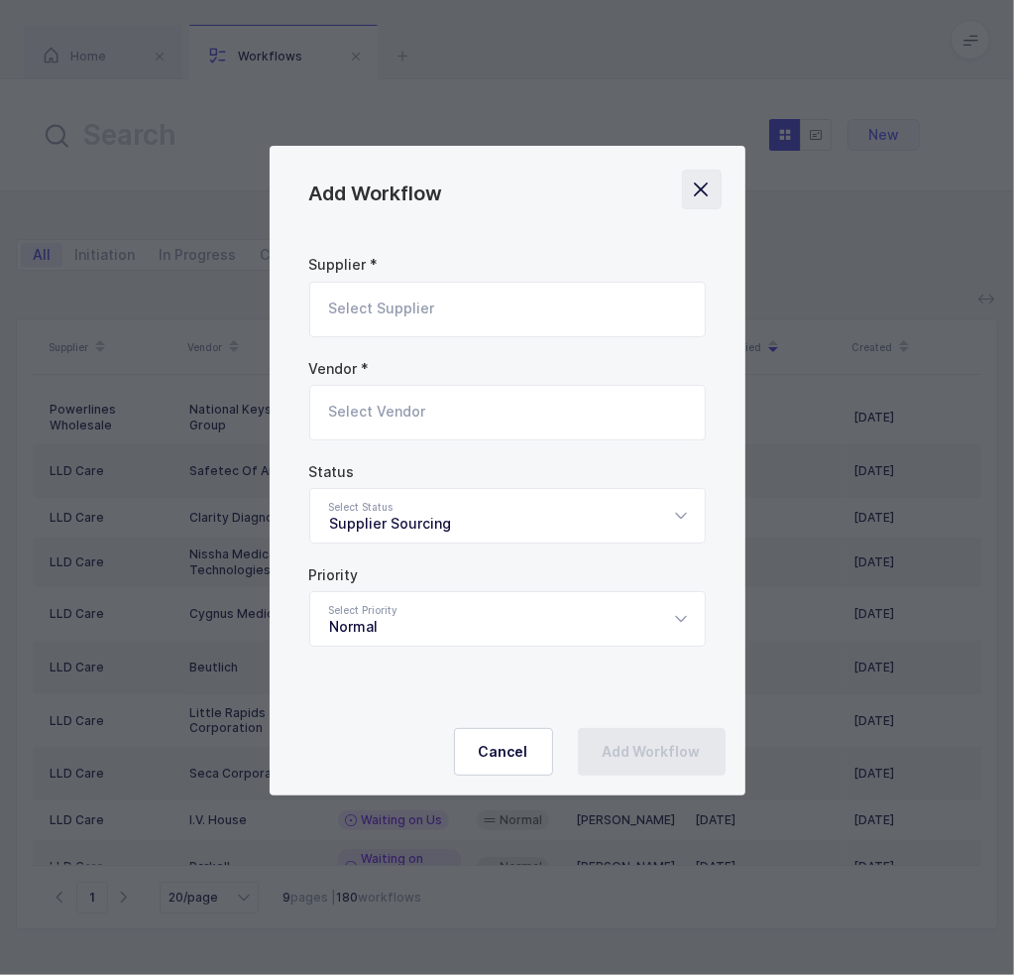
click at [698, 196] on icon "Close" at bounding box center [702, 190] width 28 height 28
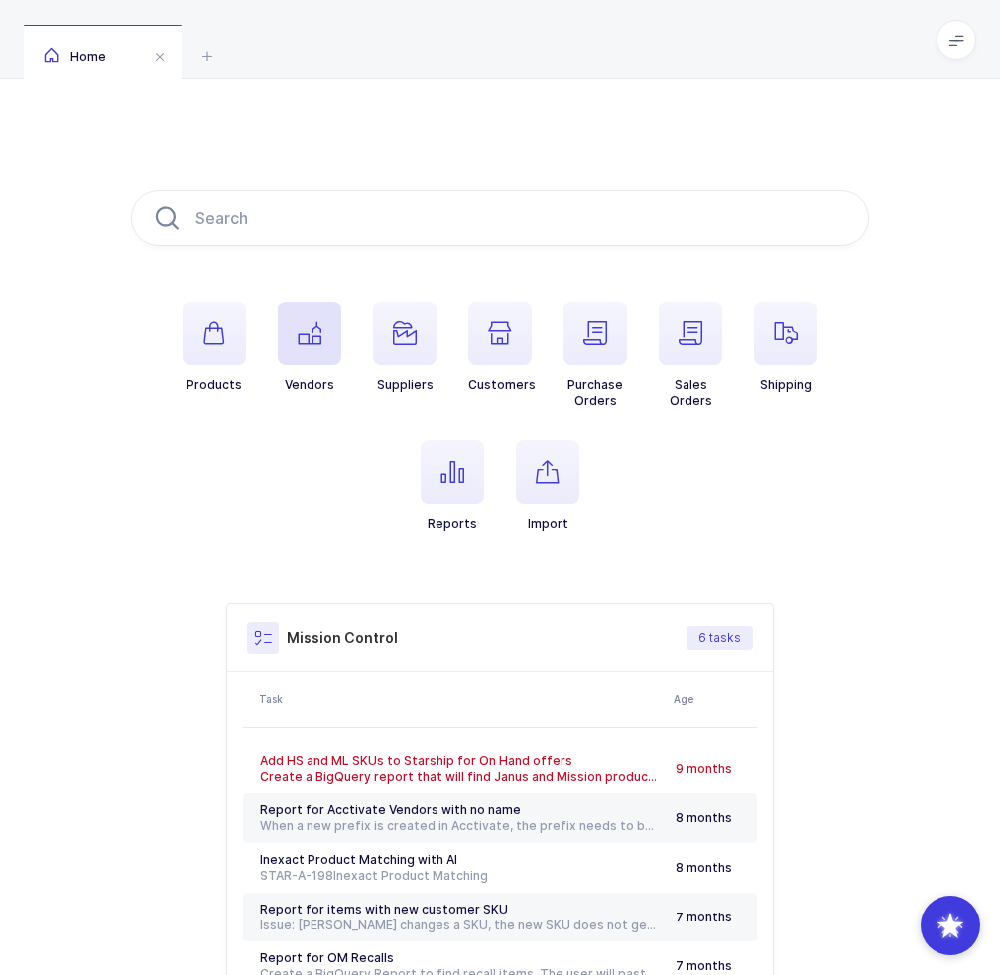
click at [325, 345] on span "button" at bounding box center [309, 332] width 63 height 63
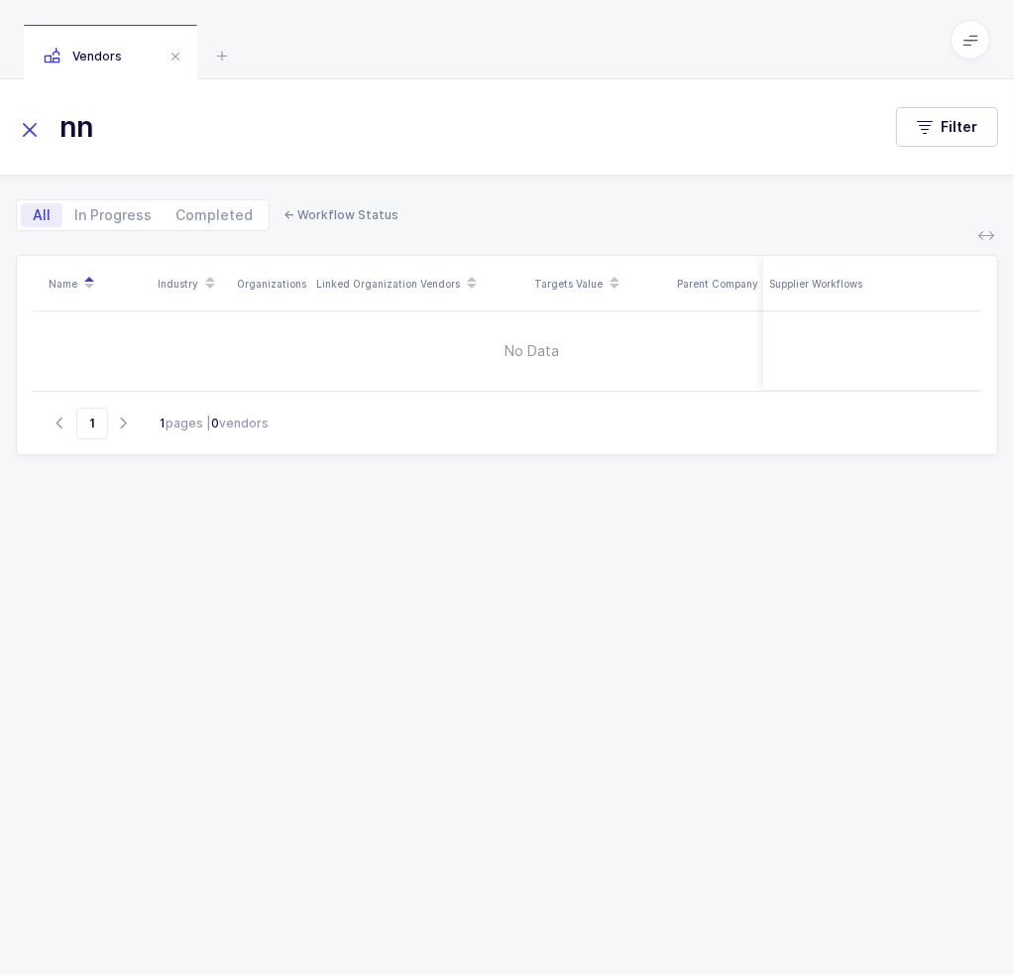
type input "n"
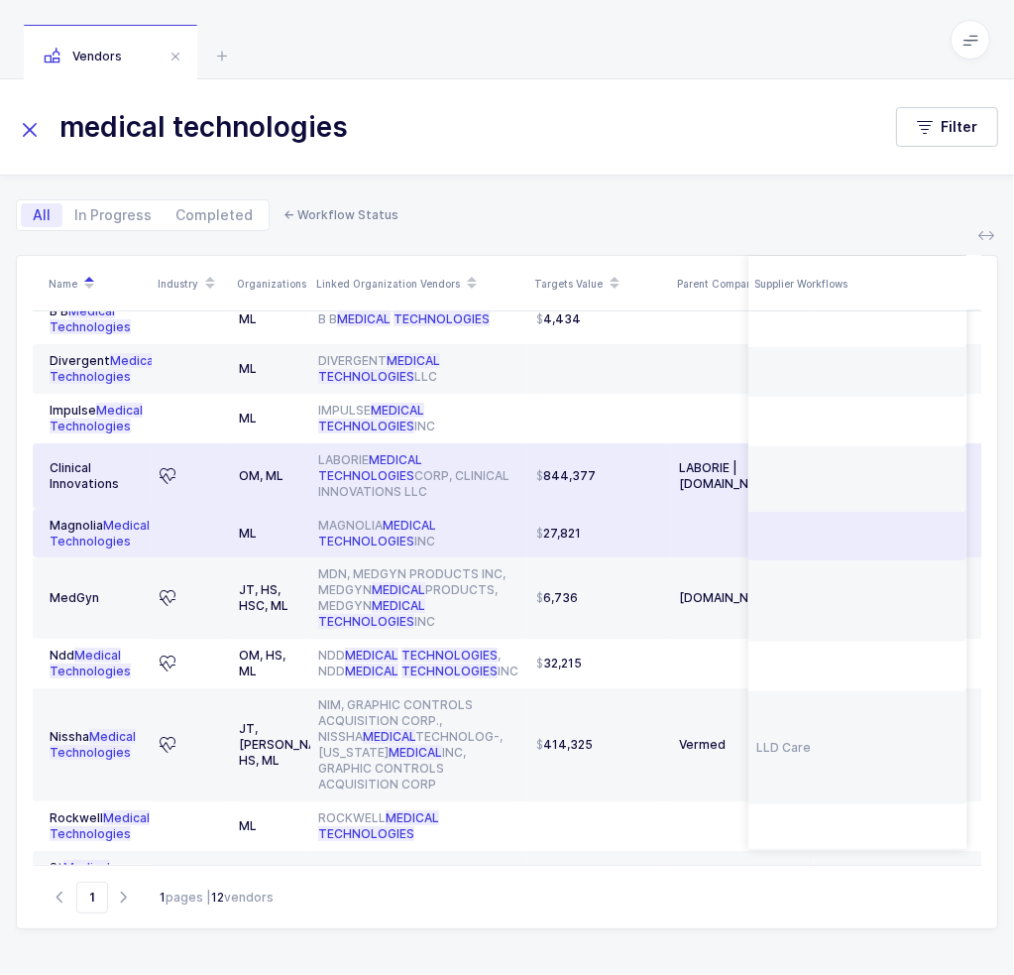
scroll to position [41, 0]
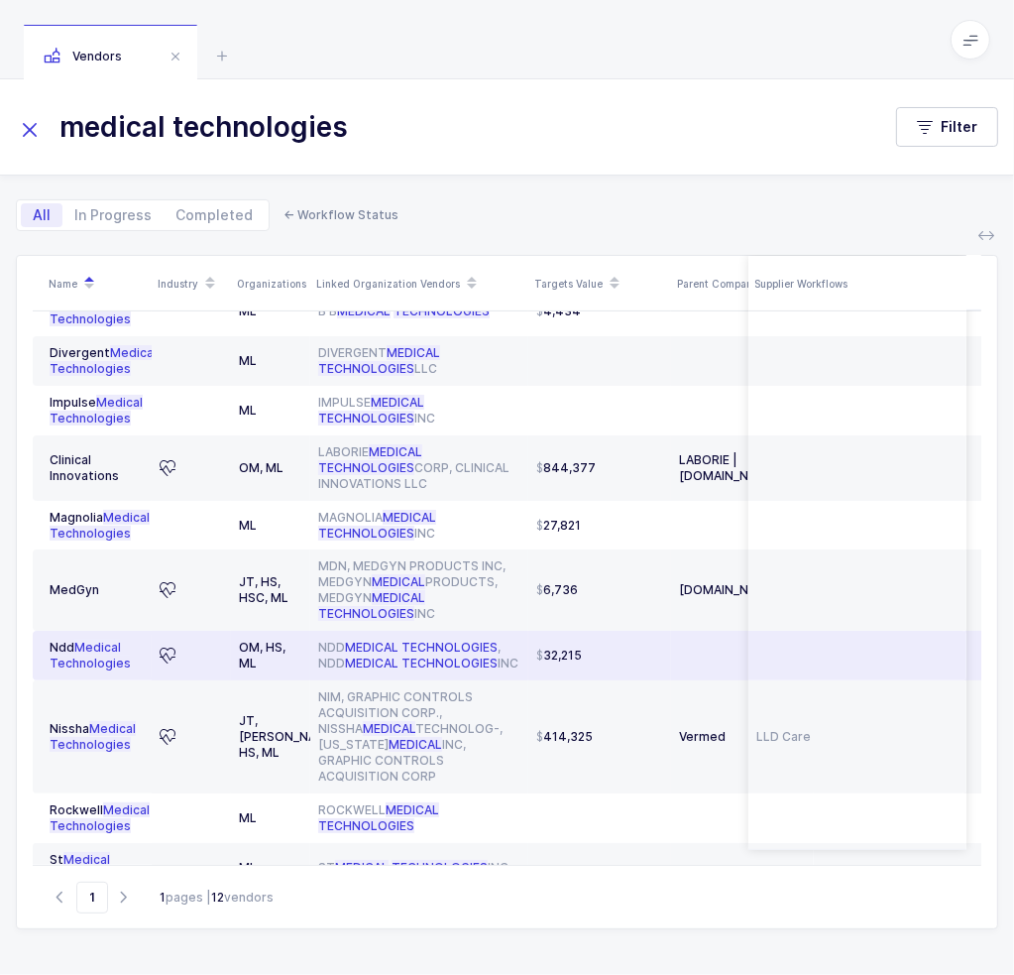
type input "medical technologies"
click at [382, 670] on span "MEDICAL" at bounding box center [372, 662] width 54 height 15
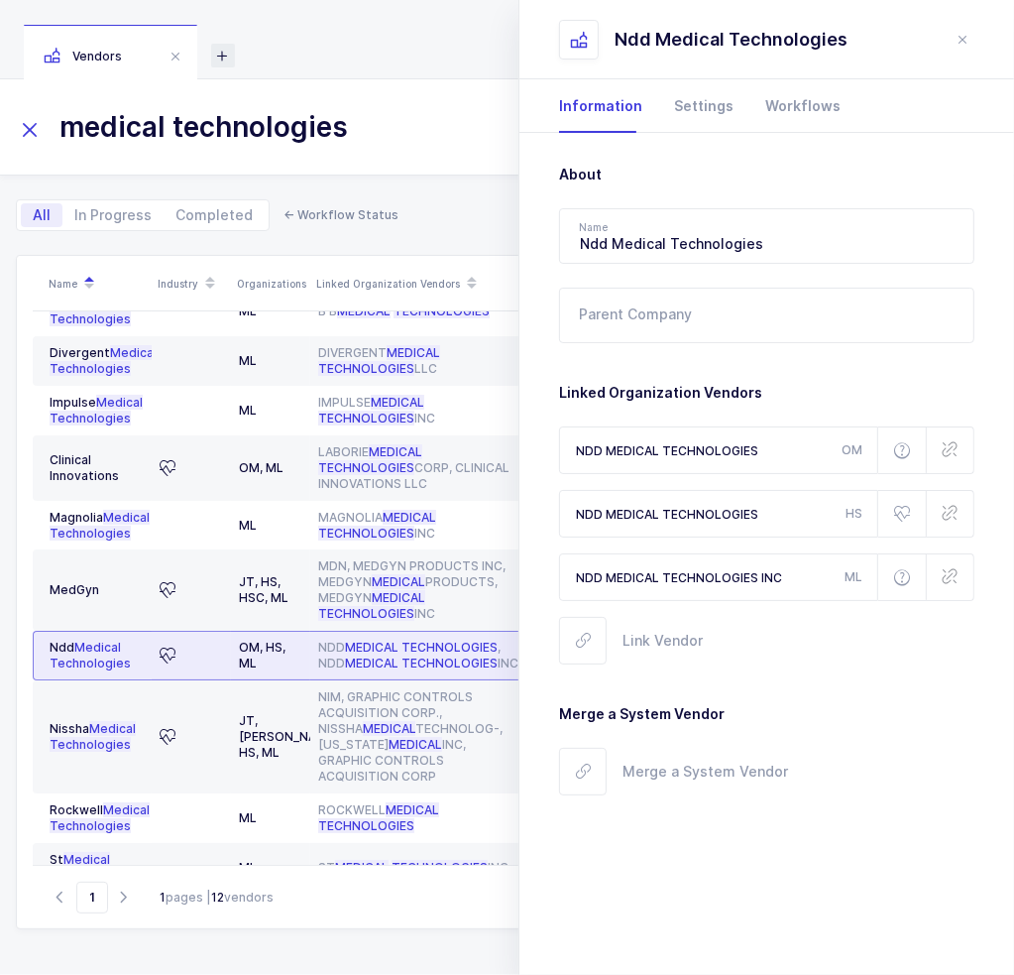
click at [219, 55] on icon at bounding box center [223, 56] width 24 height 24
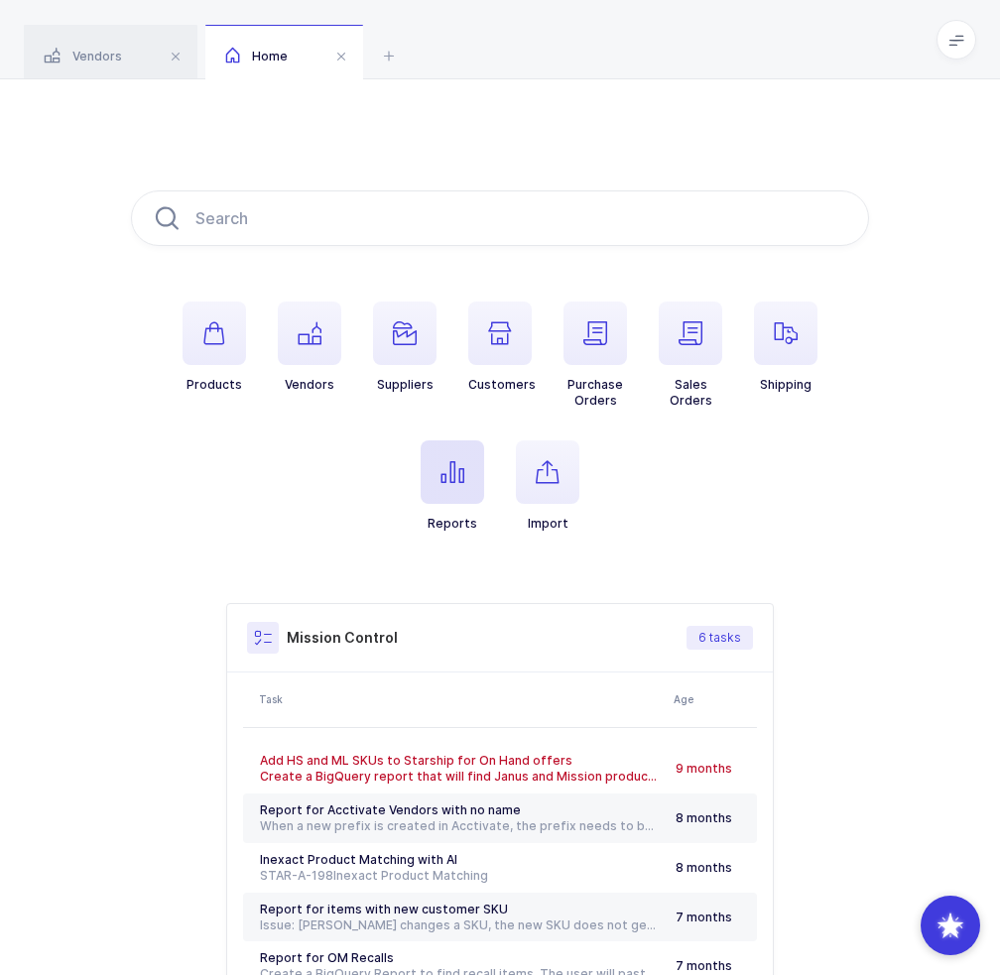
click at [477, 503] on span "button" at bounding box center [451, 471] width 63 height 63
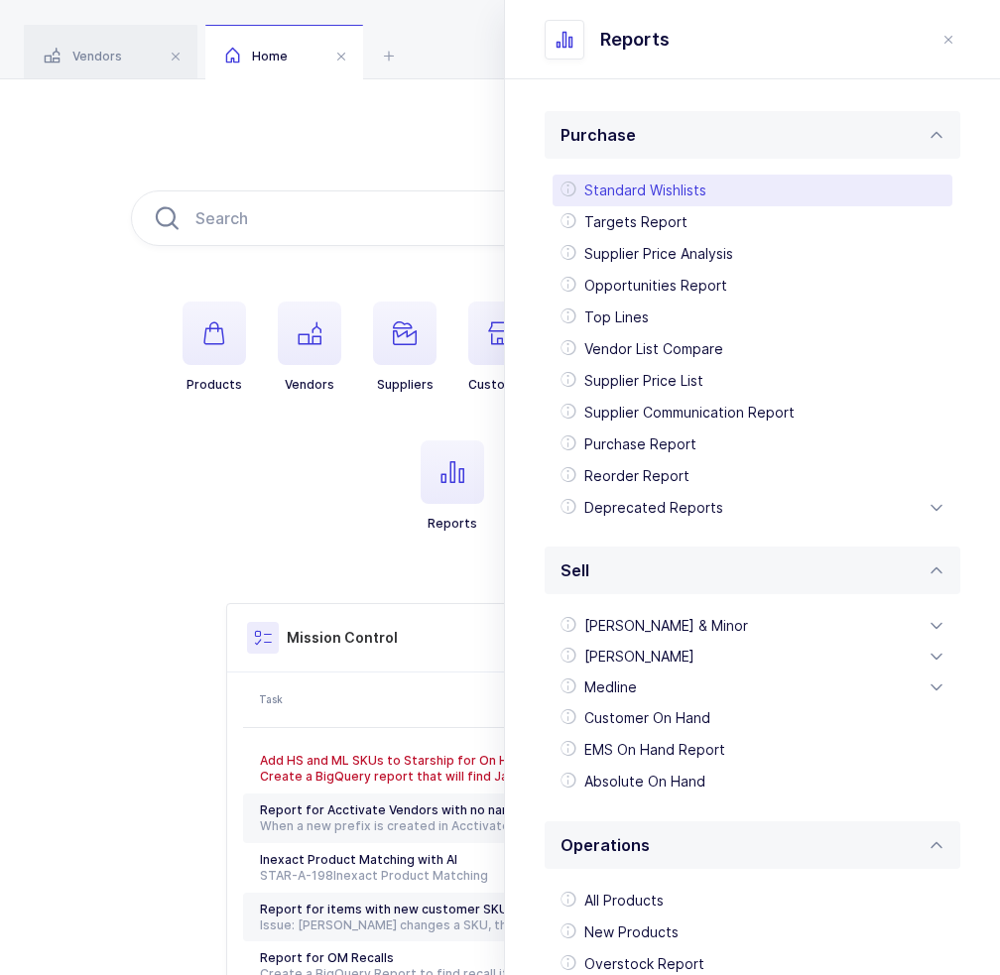
click at [631, 186] on div "Standard Wishlists" at bounding box center [752, 191] width 400 height 32
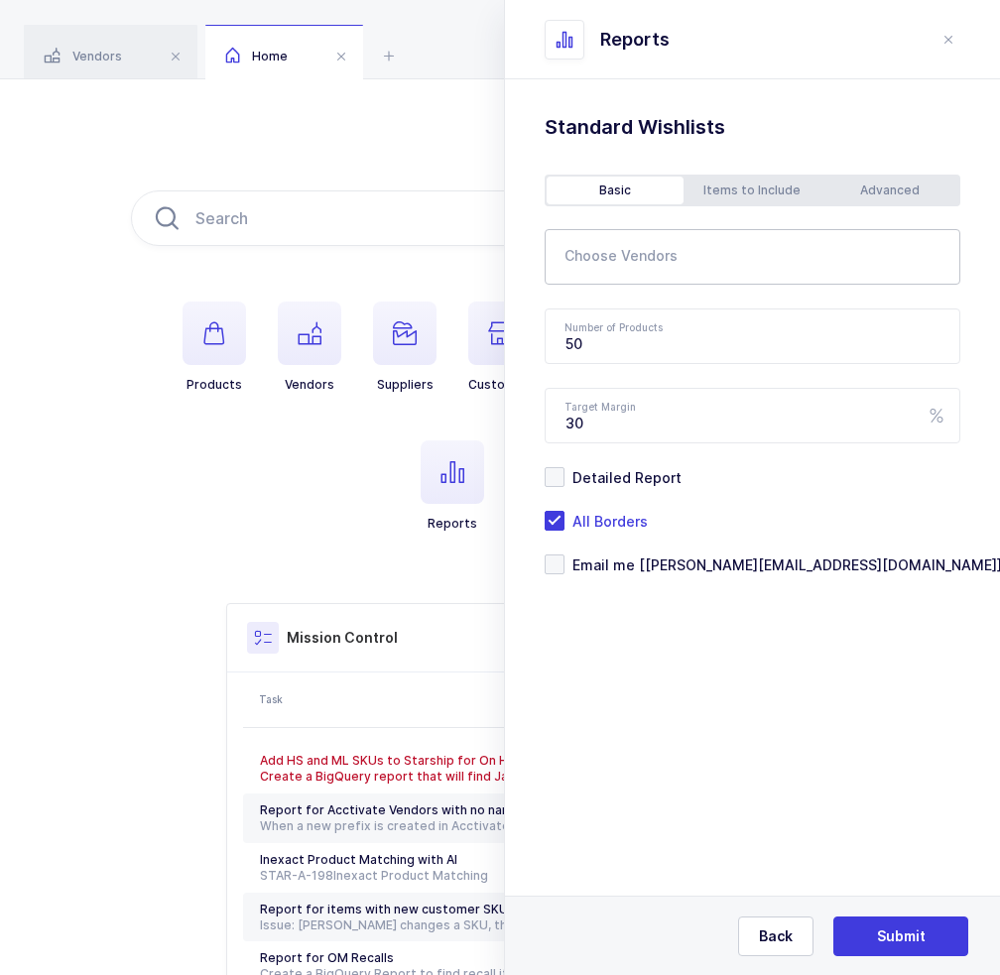
click at [702, 264] on input "text" at bounding box center [739, 263] width 350 height 26
type input "ndd medical"
click at [618, 320] on span "Ndd Medical Technologies" at bounding box center [680, 324] width 183 height 17
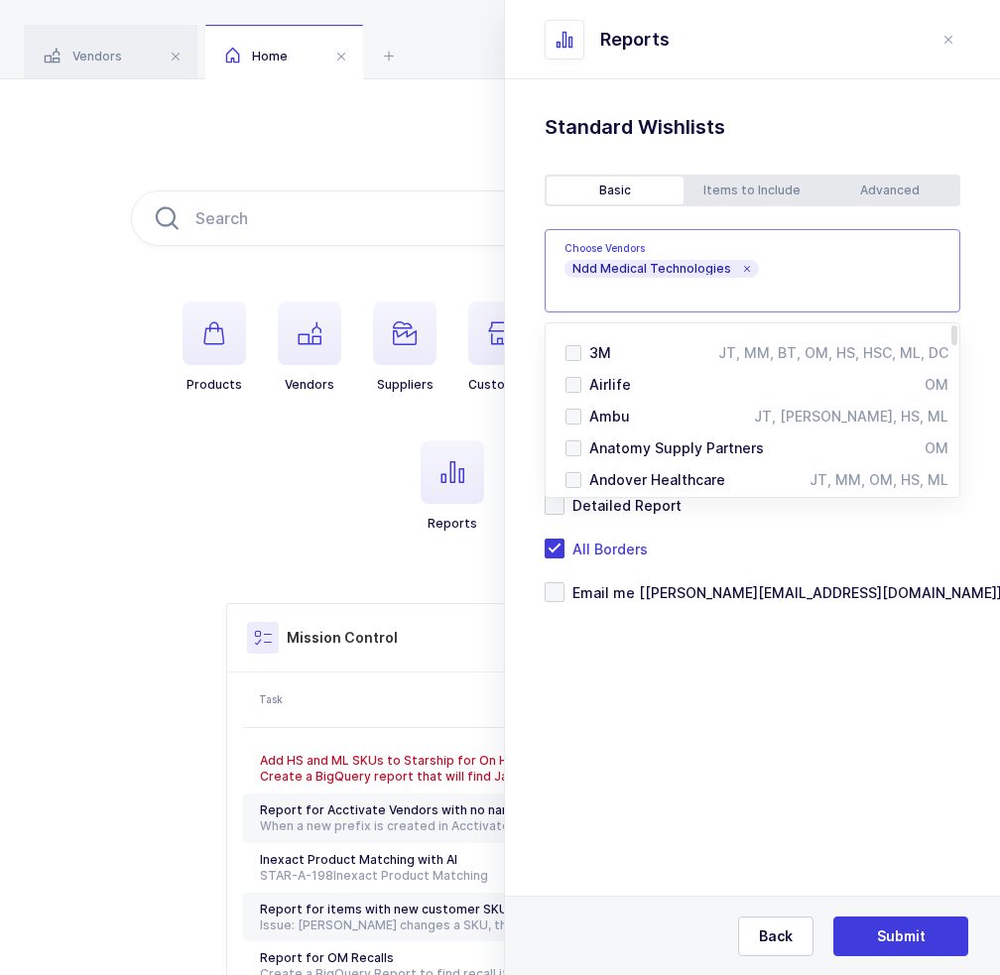
click at [718, 663] on div "Standard Wishlists Targets Report Supplier Price Analysis Opportunities Report …" at bounding box center [752, 407] width 495 height 657
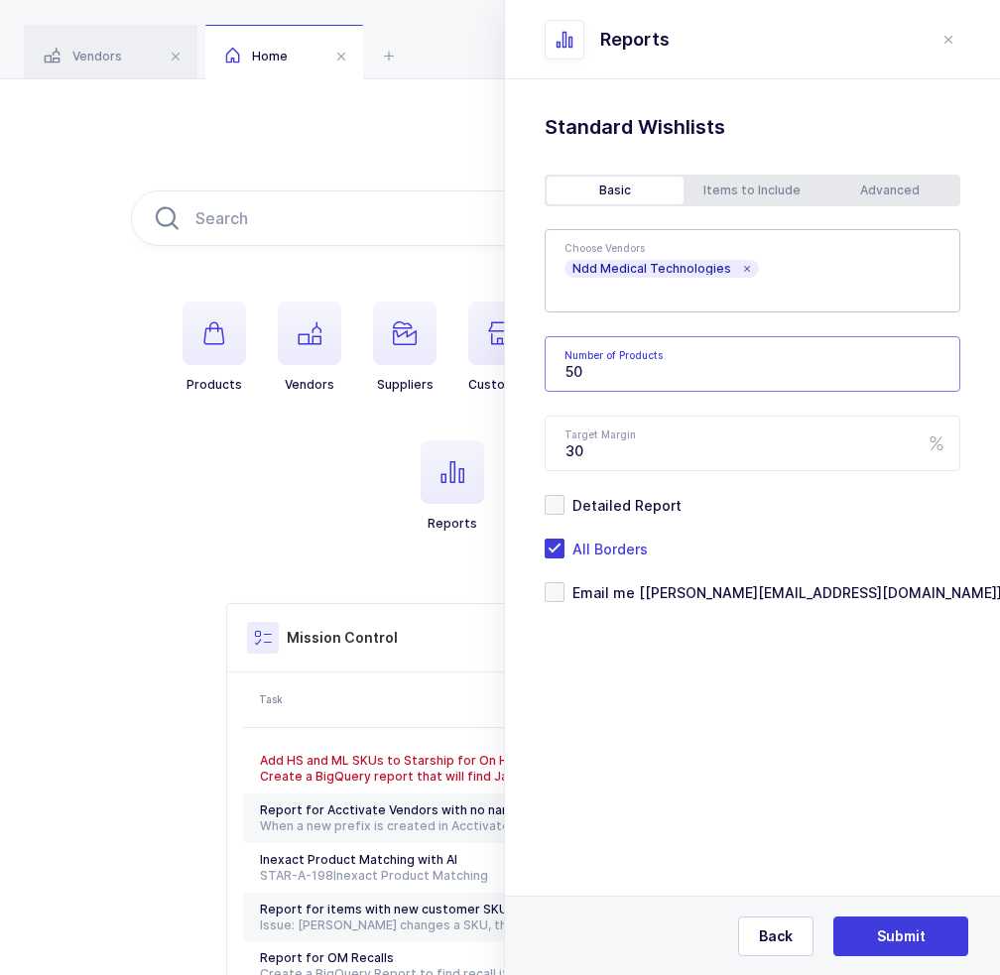
drag, startPoint x: 635, startPoint y: 372, endPoint x: 534, endPoint y: 364, distance: 100.5
click at [534, 364] on div "Standard Wishlists Targets Report Supplier Price Analysis Opportunities Report …" at bounding box center [752, 407] width 495 height 657
type input "200"
click at [861, 189] on div "Advanced" at bounding box center [889, 191] width 137 height 28
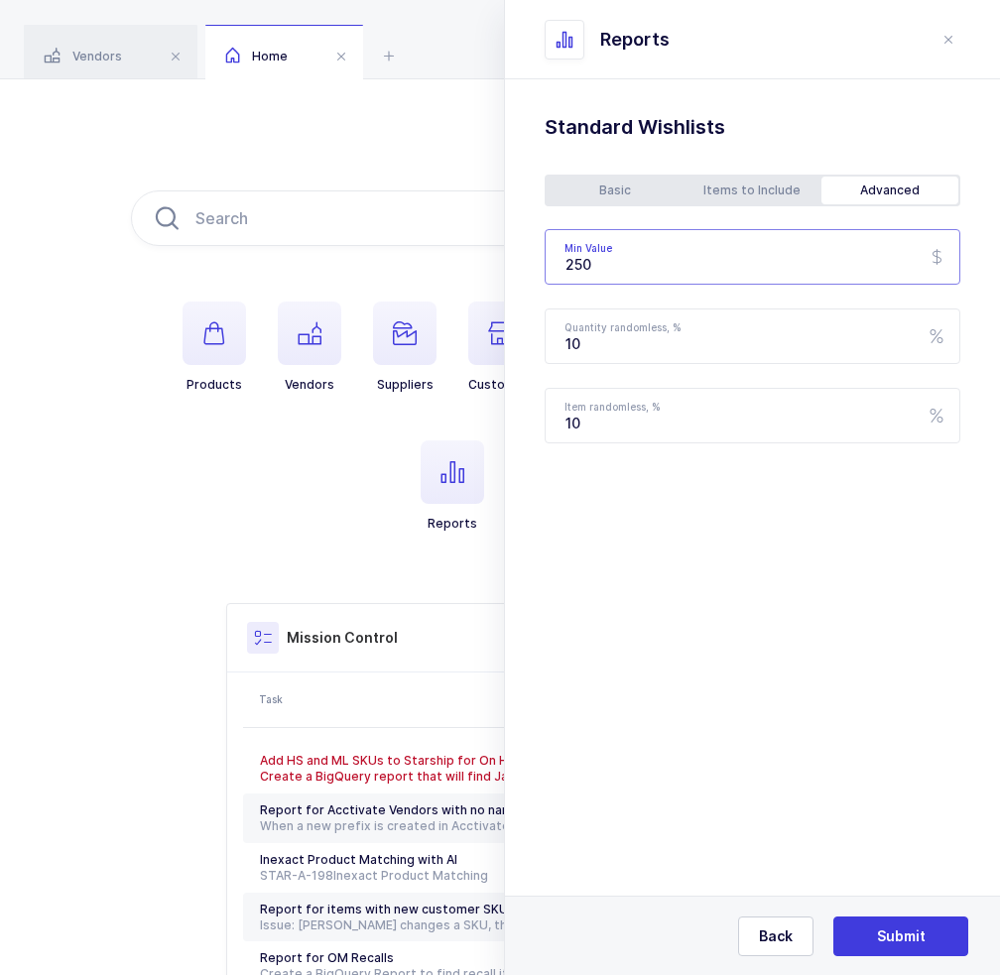
drag, startPoint x: 699, startPoint y: 253, endPoint x: 519, endPoint y: 256, distance: 180.5
click at [519, 256] on div "Standard Wishlists Targets Report Supplier Price Analysis Opportunities Report …" at bounding box center [752, 328] width 495 height 499
type input "150"
click at [616, 200] on div "Basic" at bounding box center [614, 191] width 137 height 28
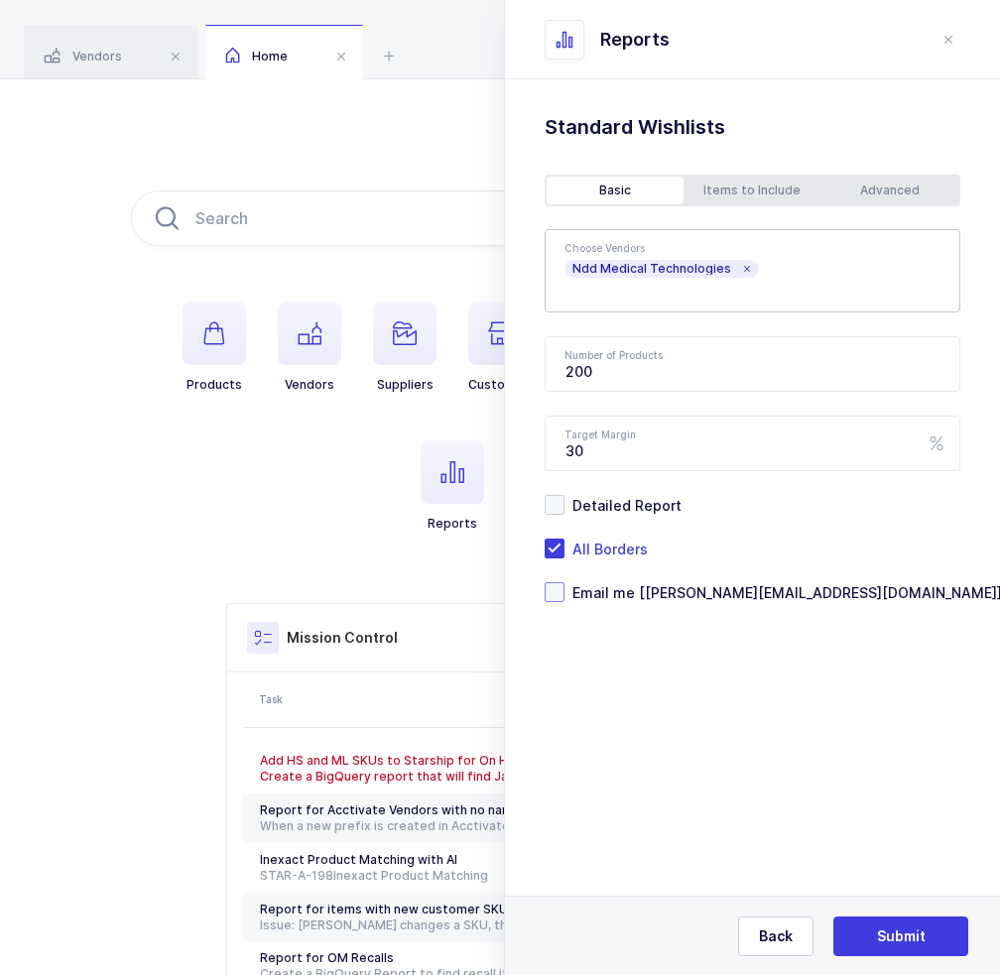
click at [644, 592] on span "Email me [[PERSON_NAME][EMAIL_ADDRESS][DOMAIN_NAME]]" at bounding box center [782, 592] width 437 height 19
click at [564, 582] on input "Email me [[PERSON_NAME][EMAIL_ADDRESS][DOMAIN_NAME]]" at bounding box center [564, 582] width 0 height 0
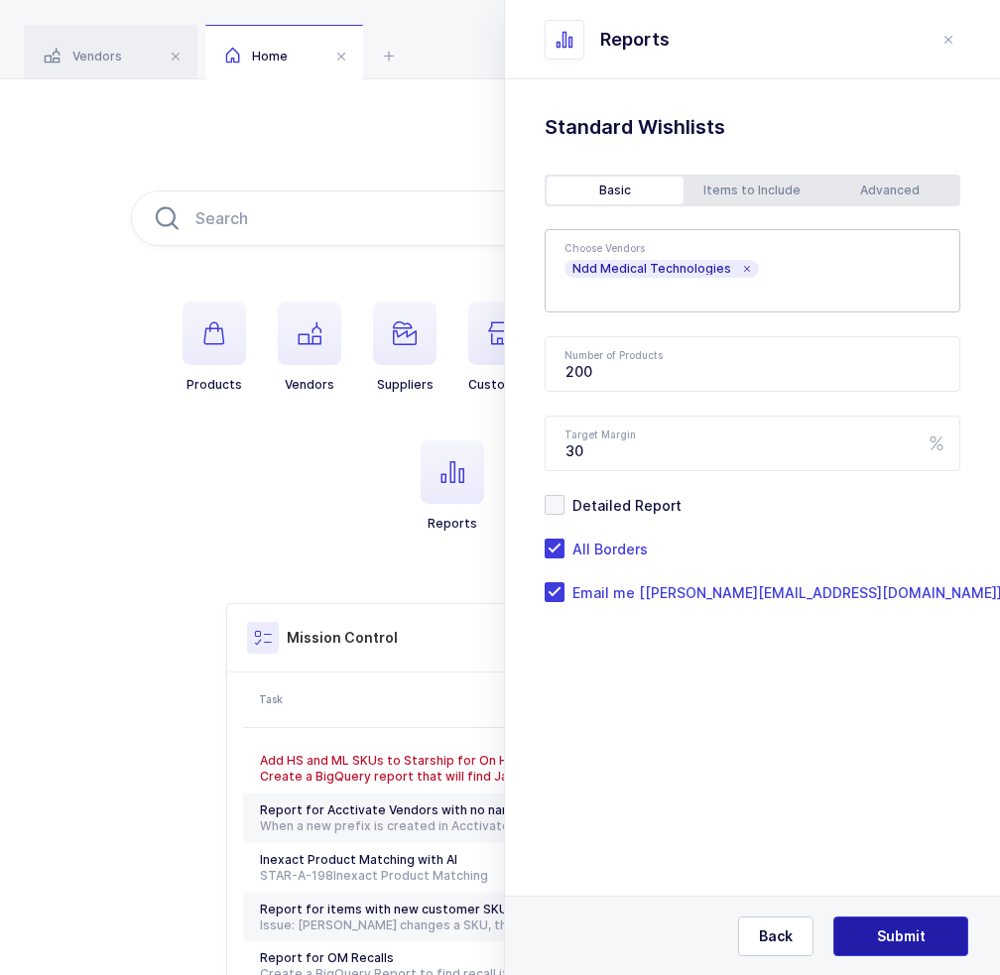
click at [880, 951] on button "Submit" at bounding box center [900, 936] width 135 height 40
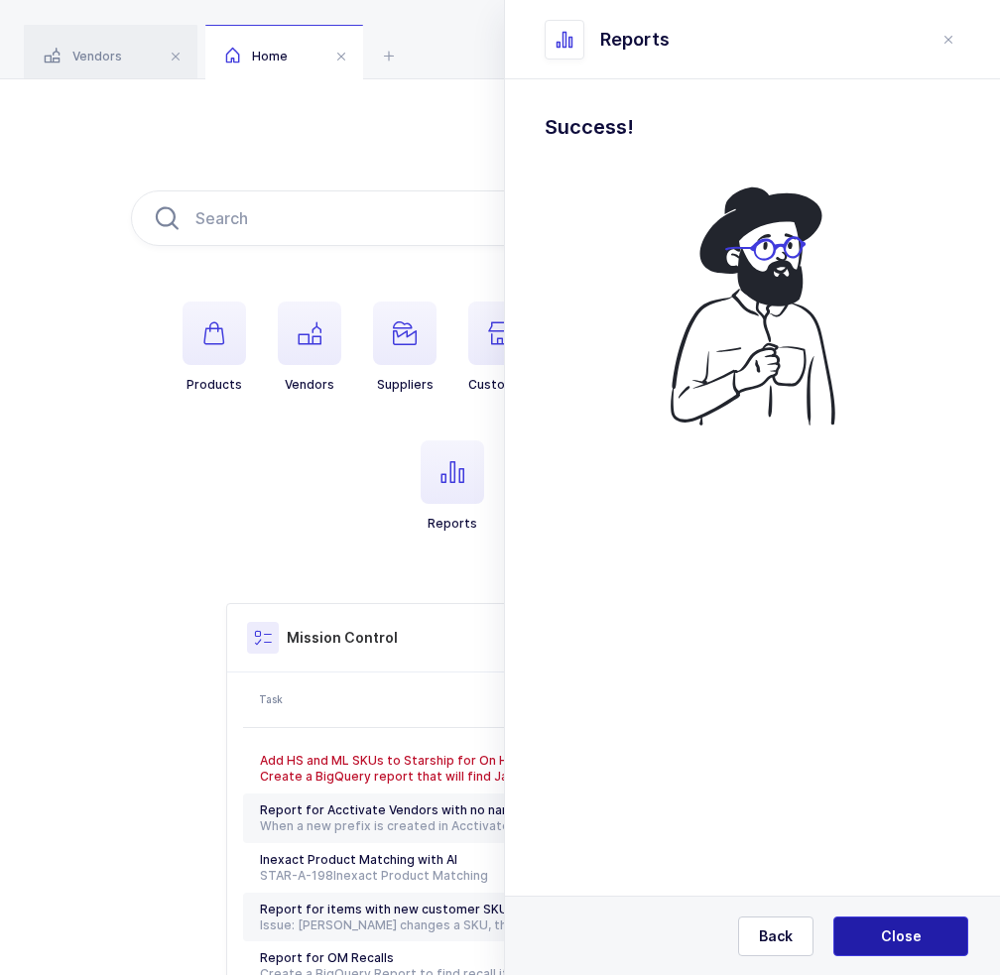
click at [874, 949] on button "Close" at bounding box center [900, 936] width 135 height 40
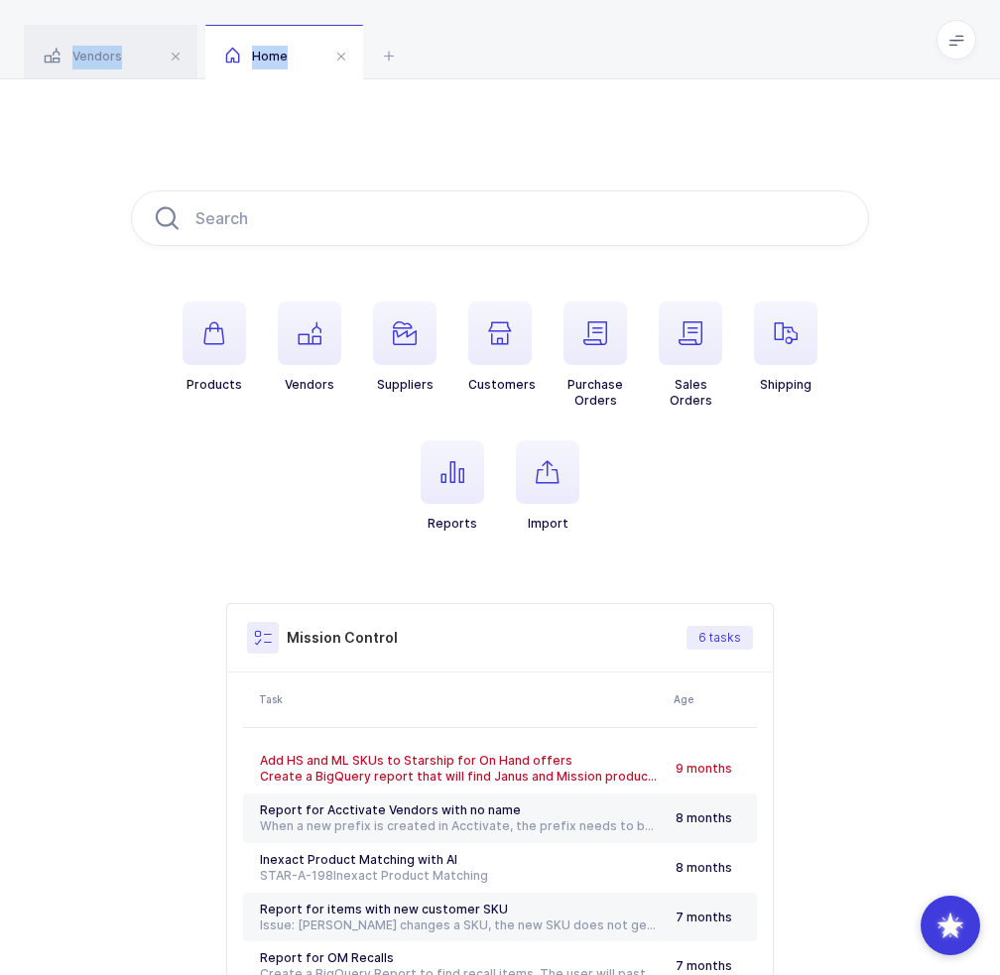
drag, startPoint x: 503, startPoint y: 145, endPoint x: 61, endPoint y: 18, distance: 459.1
click at [61, 18] on div "Vendors Home medical technologies Filter All In Progress Completed ← Workflow S…" at bounding box center [500, 584] width 1000 height 1168
click at [63, 14] on div "Vendors Home" at bounding box center [500, 39] width 1000 height 79
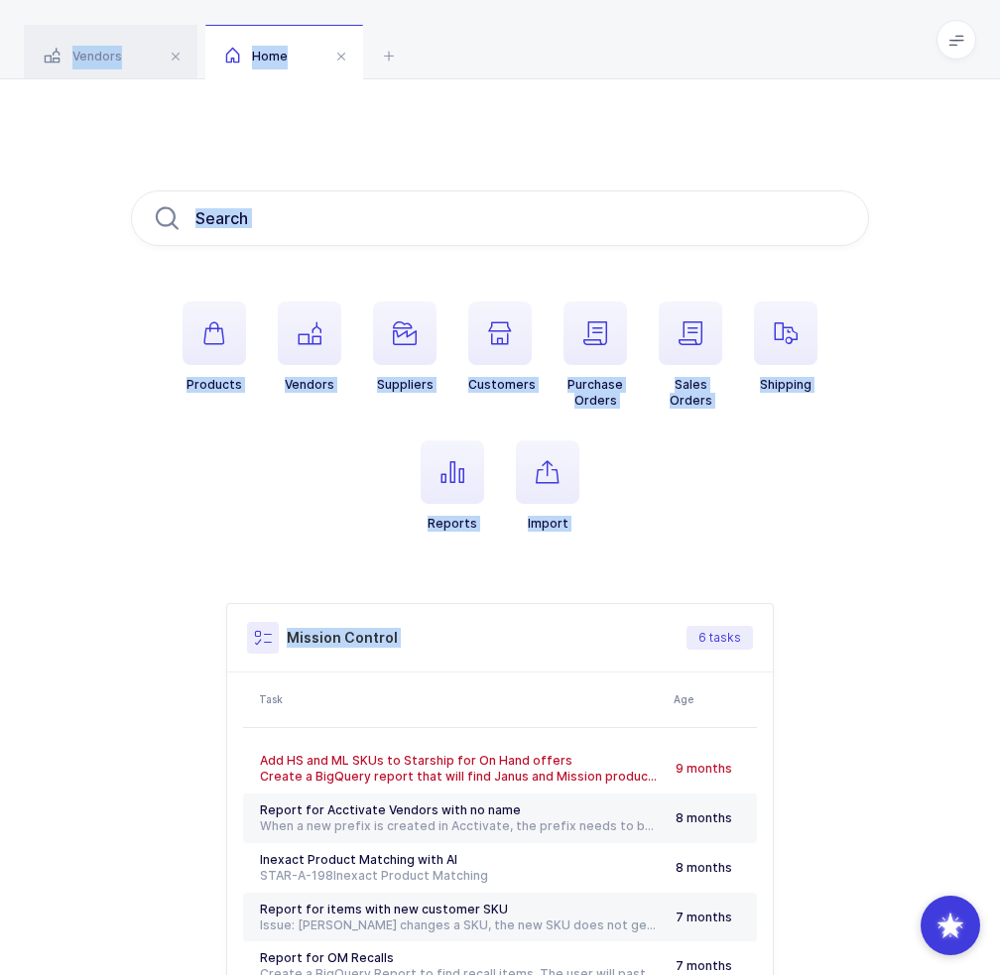
drag, startPoint x: 63, startPoint y: 14, endPoint x: 611, endPoint y: 574, distance: 783.2
click at [611, 574] on div "Vendors Home medical technologies Filter All In Progress Completed ← Workflow S…" at bounding box center [500, 584] width 1000 height 1168
click at [611, 574] on div "Products Vendors Suppliers Customers Purchase Orders Sales Orders Shipping Repo…" at bounding box center [500, 623] width 738 height 867
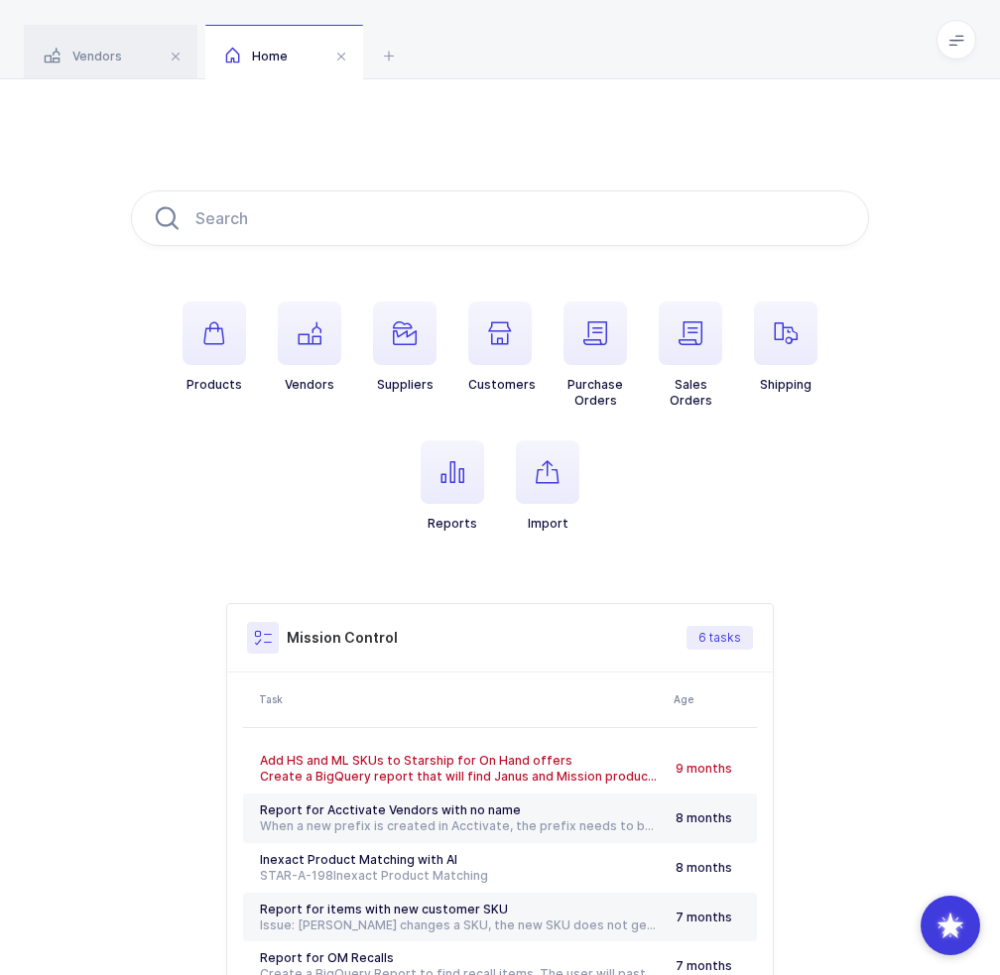
drag, startPoint x: 634, startPoint y: 561, endPoint x: 398, endPoint y: 167, distance: 459.8
click at [398, 167] on div "Products Vendors Suppliers Customers Purchase Orders Sales Orders Shipping Repo…" at bounding box center [500, 623] width 1000 height 1089
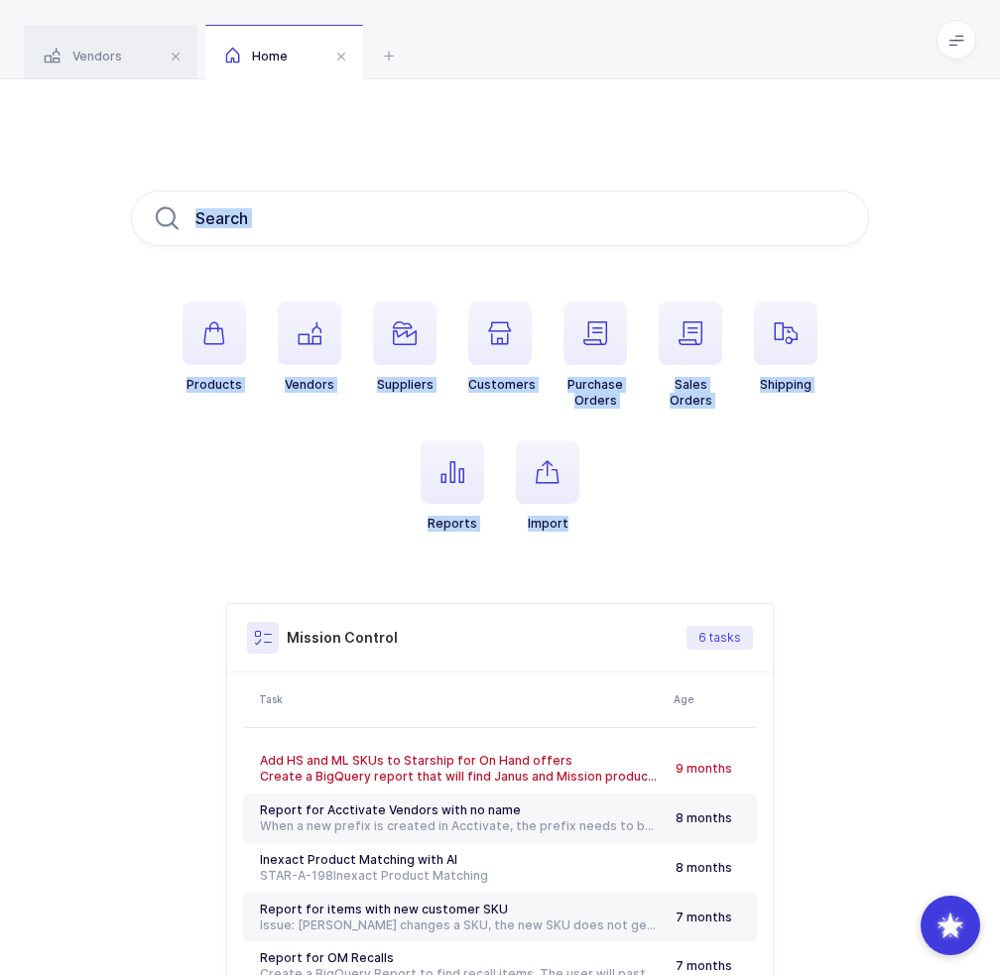
drag, startPoint x: 398, startPoint y: 167, endPoint x: 631, endPoint y: 505, distance: 410.6
click at [631, 505] on div "Products Vendors Suppliers Customers Purchase Orders Sales Orders Shipping Repo…" at bounding box center [500, 623] width 1000 height 1089
click at [631, 505] on ul "Products Vendors Suppliers Customers Purchase Orders Sales Orders Shipping Repo…" at bounding box center [500, 432] width 738 height 262
drag, startPoint x: 631, startPoint y: 505, endPoint x: 370, endPoint y: 111, distance: 472.2
click at [370, 111] on div "Products Vendors Suppliers Customers Purchase Orders Sales Orders Shipping Repo…" at bounding box center [500, 623] width 1000 height 1089
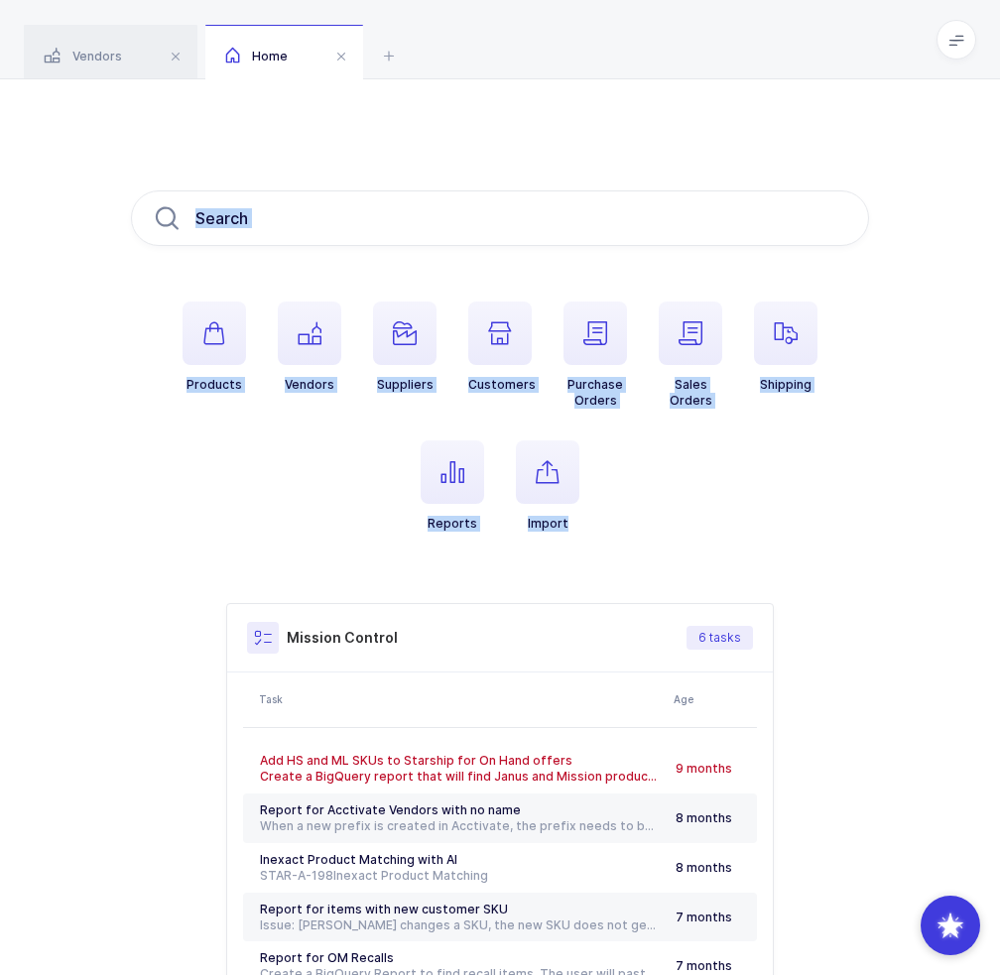
click at [370, 111] on div "Products Vendors Suppliers Customers Purchase Orders Sales Orders Shipping Repo…" at bounding box center [500, 623] width 1000 height 1089
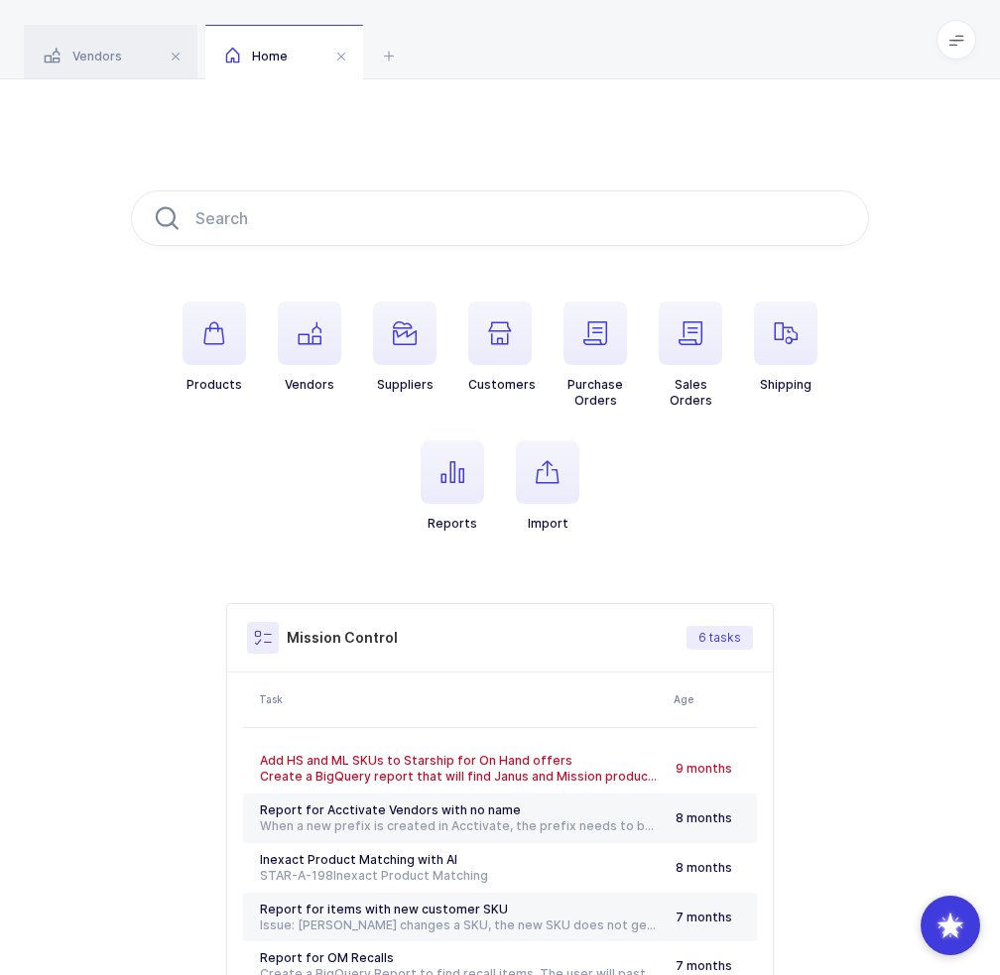
click at [969, 39] on span at bounding box center [956, 40] width 40 height 40
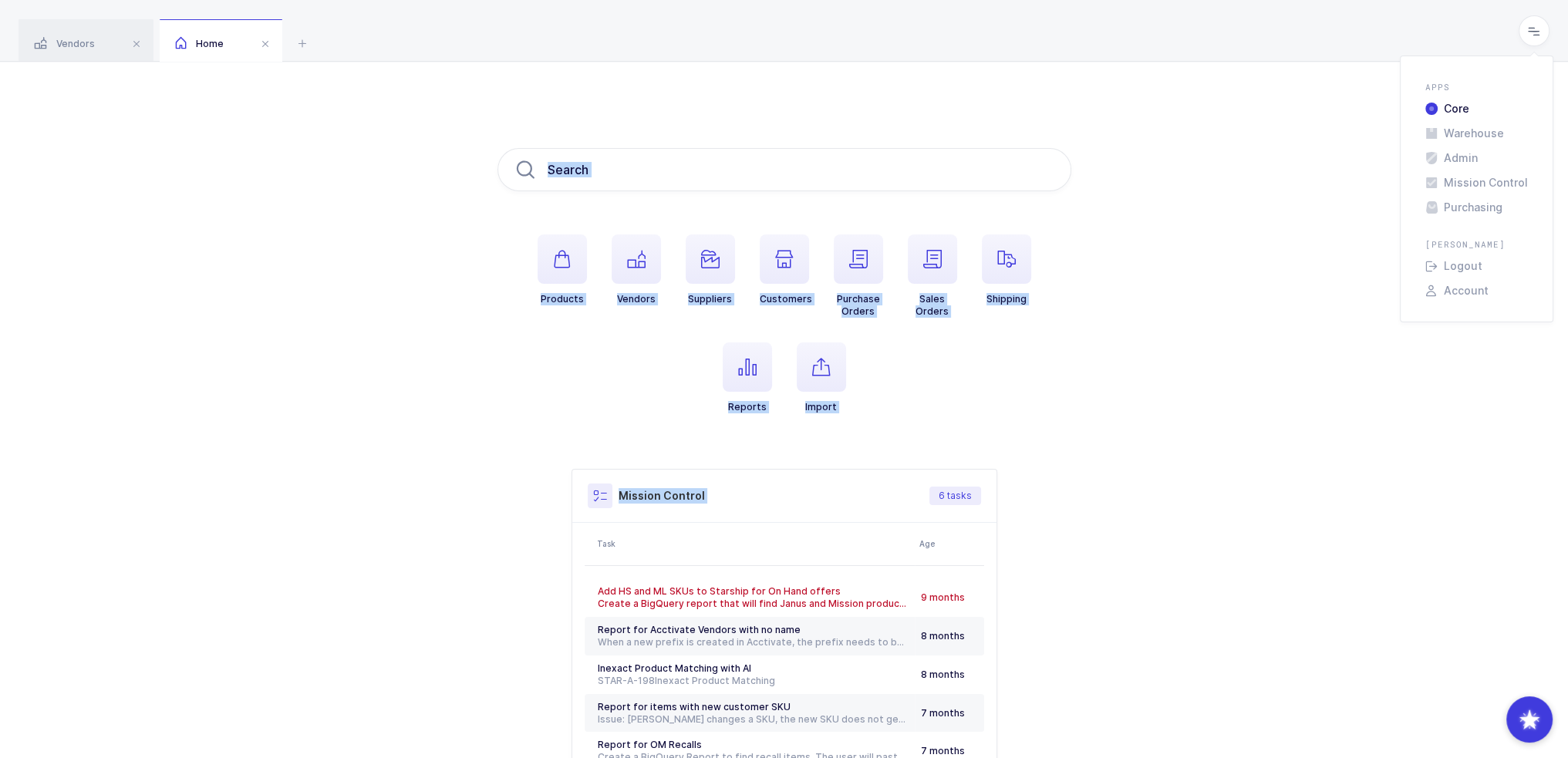
drag, startPoint x: 894, startPoint y: 70, endPoint x: 901, endPoint y: 449, distance: 379.1
click at [788, 449] on div "Products Vendors Suppliers Customers Purchase Orders Sales Orders Shipping Repo…" at bounding box center [784, 484] width 1568 height 847
click at [788, 449] on div "Products Vendors Suppliers Customers Purchase Orders Sales Orders Shipping Repo…" at bounding box center [785, 484] width 574 height 674
drag, startPoint x: 901, startPoint y: 449, endPoint x: 786, endPoint y: 64, distance: 401.8
click at [786, 64] on div "Products Vendors Suppliers Customers Purchase Orders Sales Orders Shipping Repo…" at bounding box center [784, 484] width 1568 height 847
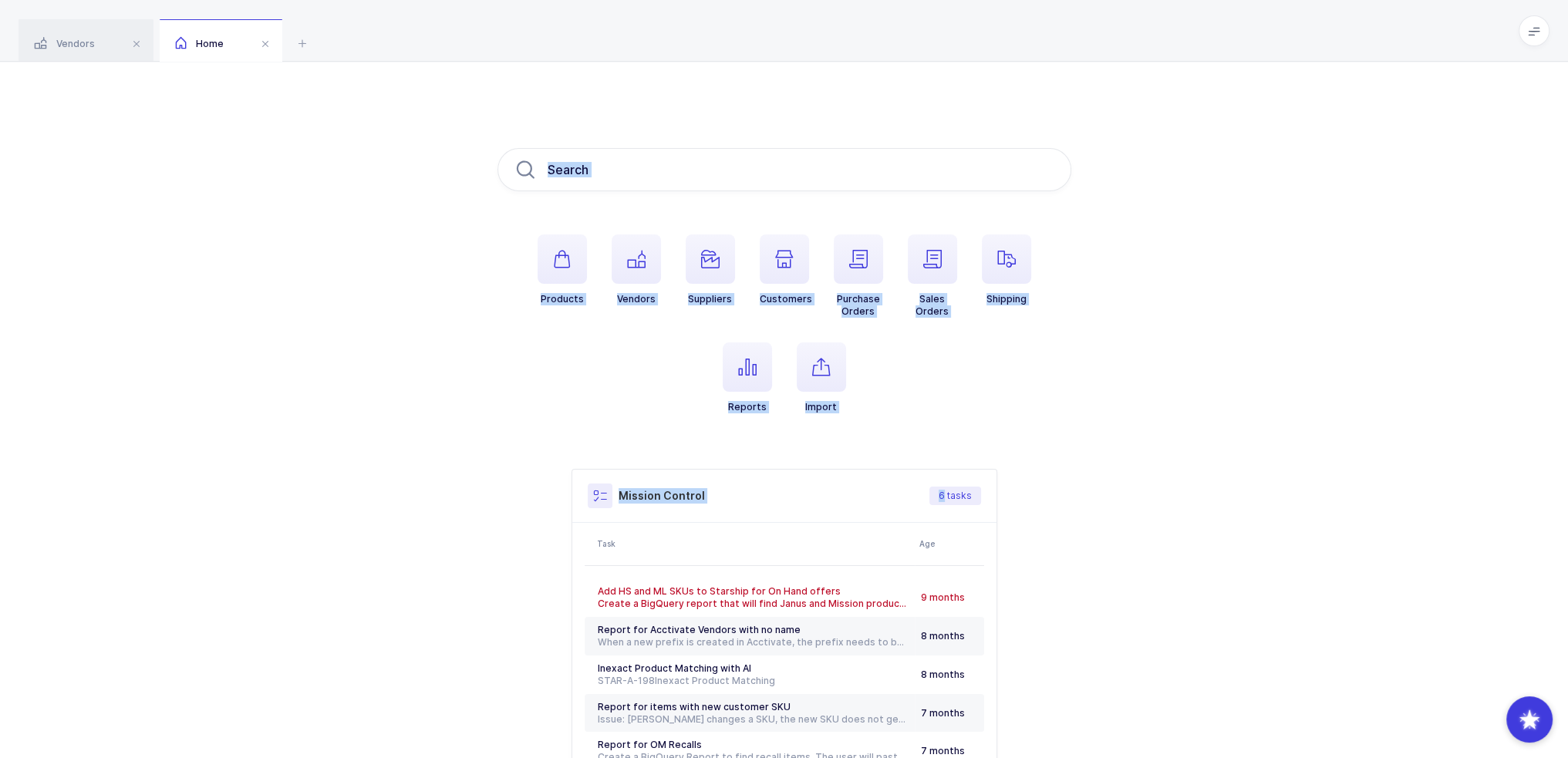
click at [786, 64] on div "Products Vendors Suppliers Customers Purchase Orders Sales Orders Shipping Repo…" at bounding box center [784, 484] width 1568 height 847
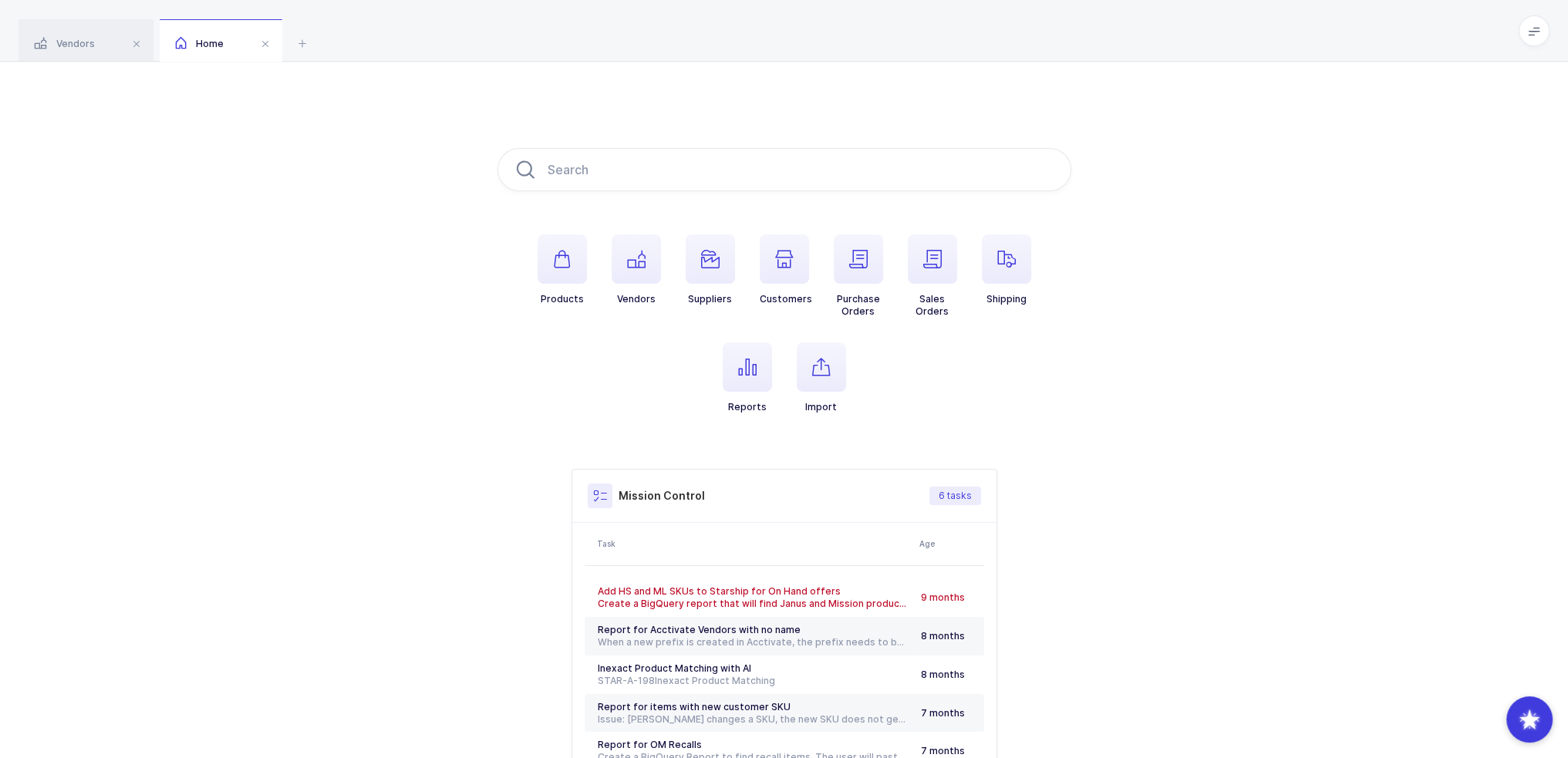
drag, startPoint x: 786, startPoint y: 64, endPoint x: 858, endPoint y: 424, distance: 367.1
click at [788, 424] on div "Products Vendors Suppliers Customers Purchase Orders Sales Orders Shipping Repo…" at bounding box center [784, 484] width 1568 height 847
click at [788, 424] on ul "Products Vendors Suppliers Customers Purchase Orders Sales Orders Shipping Repo…" at bounding box center [785, 336] width 574 height 204
drag, startPoint x: 901, startPoint y: 433, endPoint x: 761, endPoint y: 104, distance: 357.5
click at [761, 104] on div "Products Vendors Suppliers Customers Purchase Orders Sales Orders Shipping Repo…" at bounding box center [784, 484] width 1568 height 847
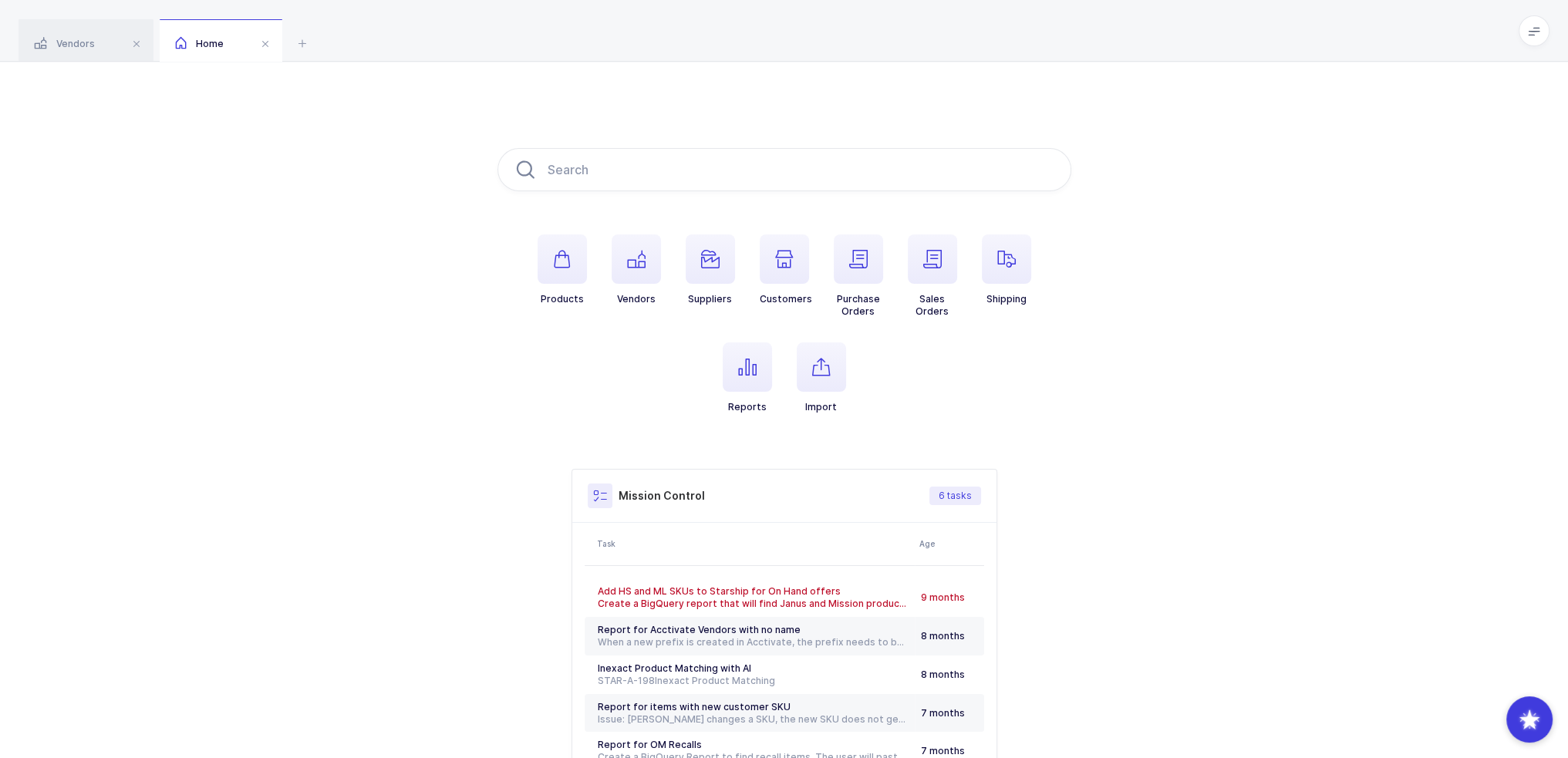
click at [761, 104] on div "Products Vendors Suppliers Customers Purchase Orders Sales Orders Shipping Repo…" at bounding box center [784, 484] width 1568 height 847
drag, startPoint x: 761, startPoint y: 104, endPoint x: 900, endPoint y: 402, distance: 328.8
click at [788, 402] on div "Products Vendors Suppliers Customers Purchase Orders Sales Orders Shipping Repo…" at bounding box center [784, 484] width 1568 height 847
click at [788, 402] on ul "Products Vendors Suppliers Customers Purchase Orders Sales Orders Shipping Repo…" at bounding box center [785, 336] width 574 height 204
drag, startPoint x: 900, startPoint y: 402, endPoint x: 733, endPoint y: 107, distance: 339.0
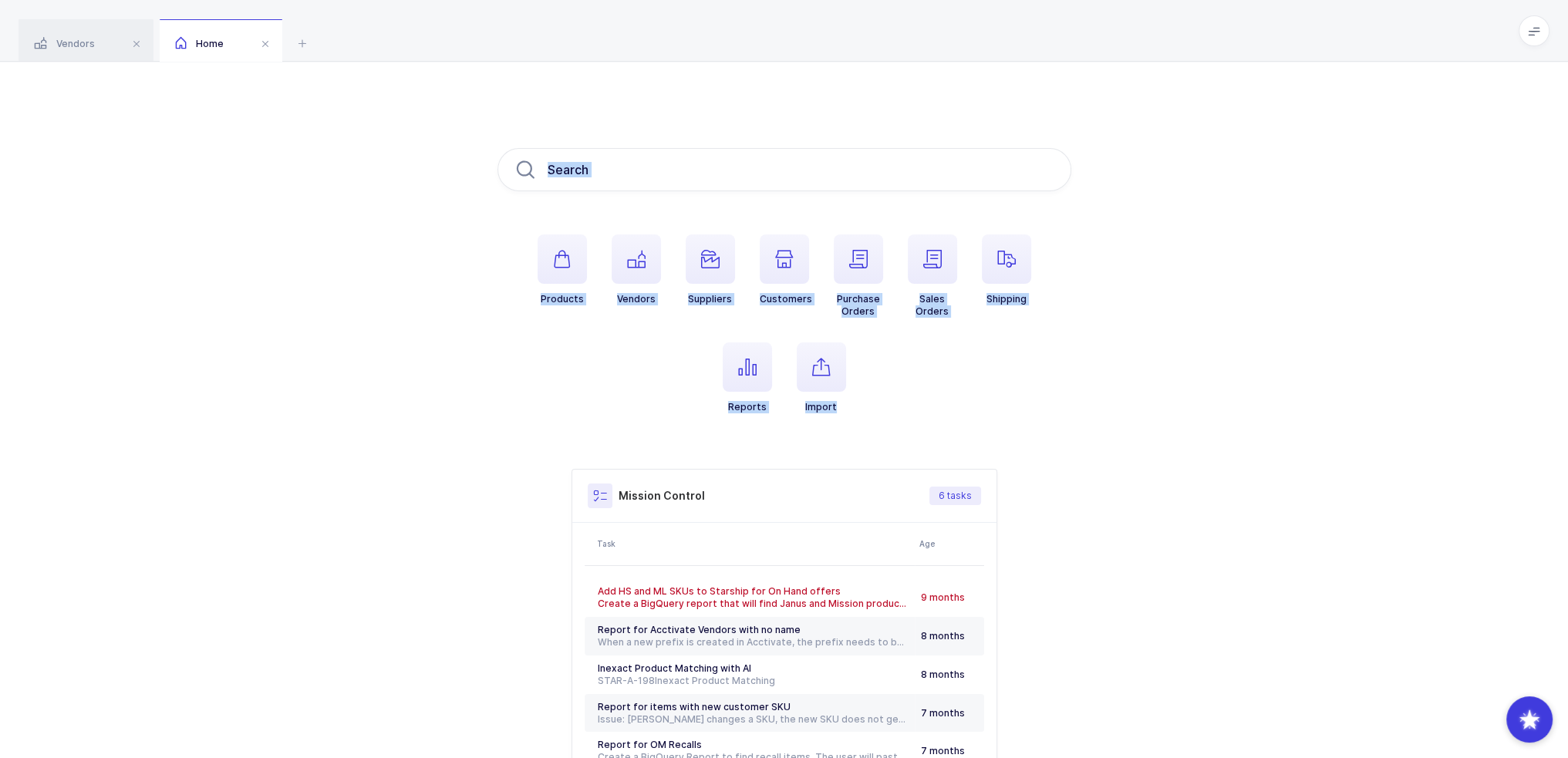
click at [733, 107] on div "Products Vendors Suppliers Customers Purchase Orders Sales Orders Shipping Repo…" at bounding box center [784, 484] width 1568 height 847
click at [788, 412] on ul "Products Vendors Suppliers Customers Purchase Orders Sales Orders Shipping Repo…" at bounding box center [785, 336] width 574 height 204
drag, startPoint x: 907, startPoint y: 424, endPoint x: 744, endPoint y: 108, distance: 355.6
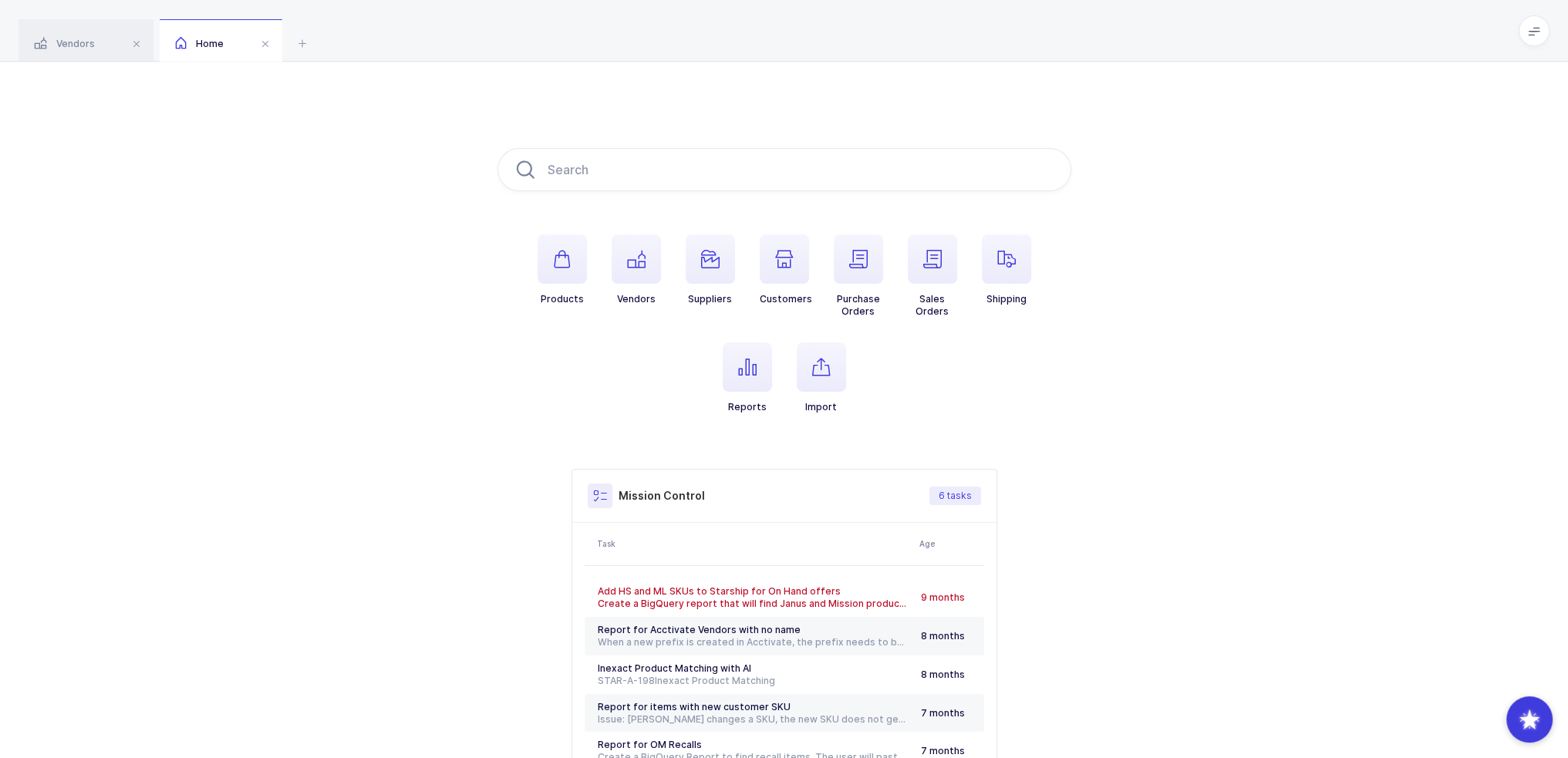
click at [744, 108] on div "Products Vendors Suppliers Customers Purchase Orders Sales Orders Shipping Repo…" at bounding box center [784, 484] width 1568 height 847
drag, startPoint x: 744, startPoint y: 108, endPoint x: 922, endPoint y: 433, distance: 370.6
click at [788, 433] on div "Products Vendors Suppliers Customers Purchase Orders Sales Orders Shipping Repo…" at bounding box center [784, 484] width 1568 height 847
click at [788, 433] on ul "Products Vendors Suppliers Customers Purchase Orders Sales Orders Shipping Repo…" at bounding box center [785, 336] width 574 height 204
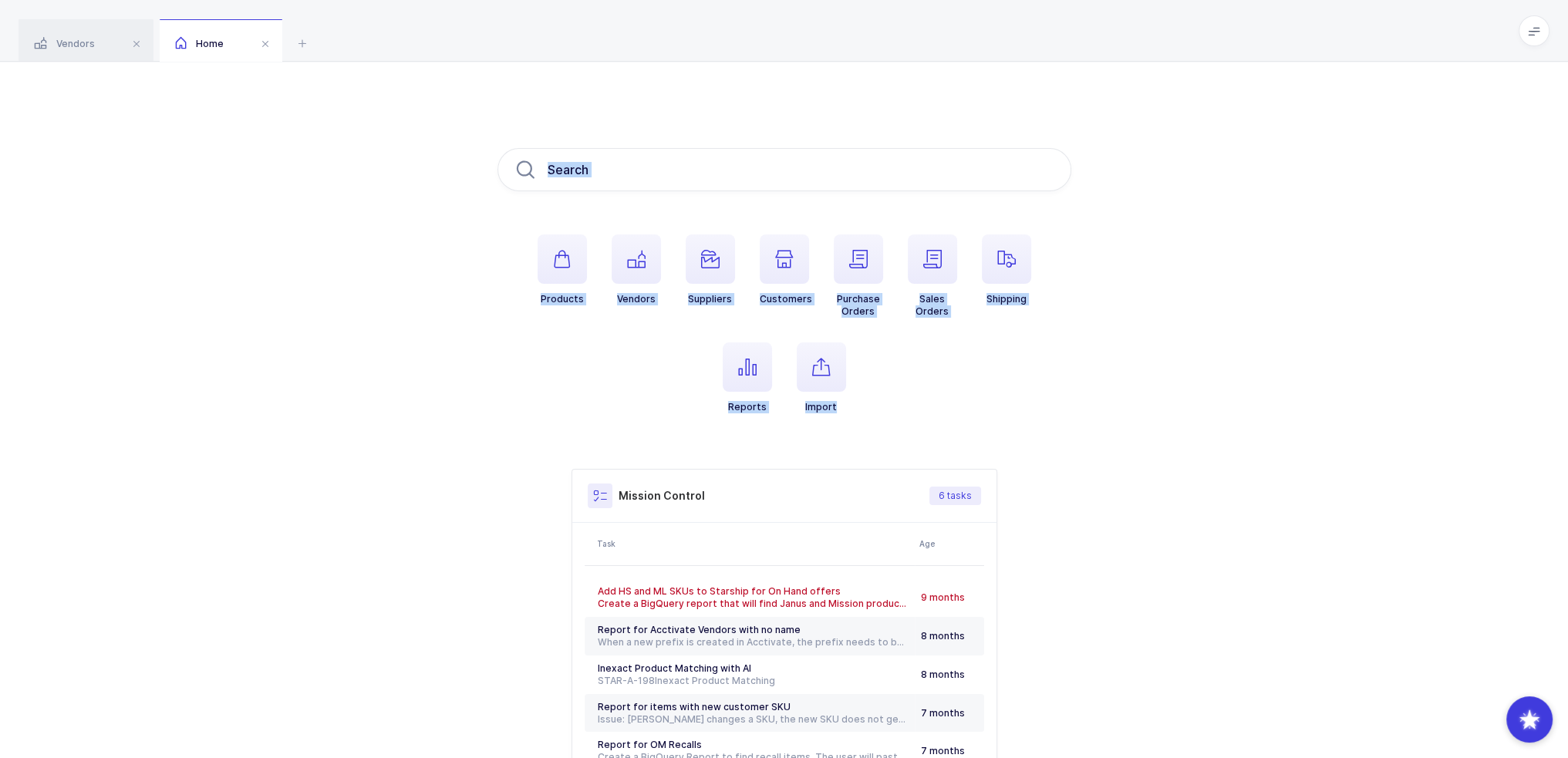
drag, startPoint x: 922, startPoint y: 433, endPoint x: 751, endPoint y: 94, distance: 379.7
click at [751, 94] on div "Products Vendors Suppliers Customers Purchase Orders Sales Orders Shipping Repo…" at bounding box center [784, 484] width 1568 height 847
drag, startPoint x: 751, startPoint y: 94, endPoint x: 910, endPoint y: 417, distance: 360.0
click at [788, 417] on div "Products Vendors Suppliers Customers Purchase Orders Sales Orders Shipping Repo…" at bounding box center [784, 484] width 1568 height 847
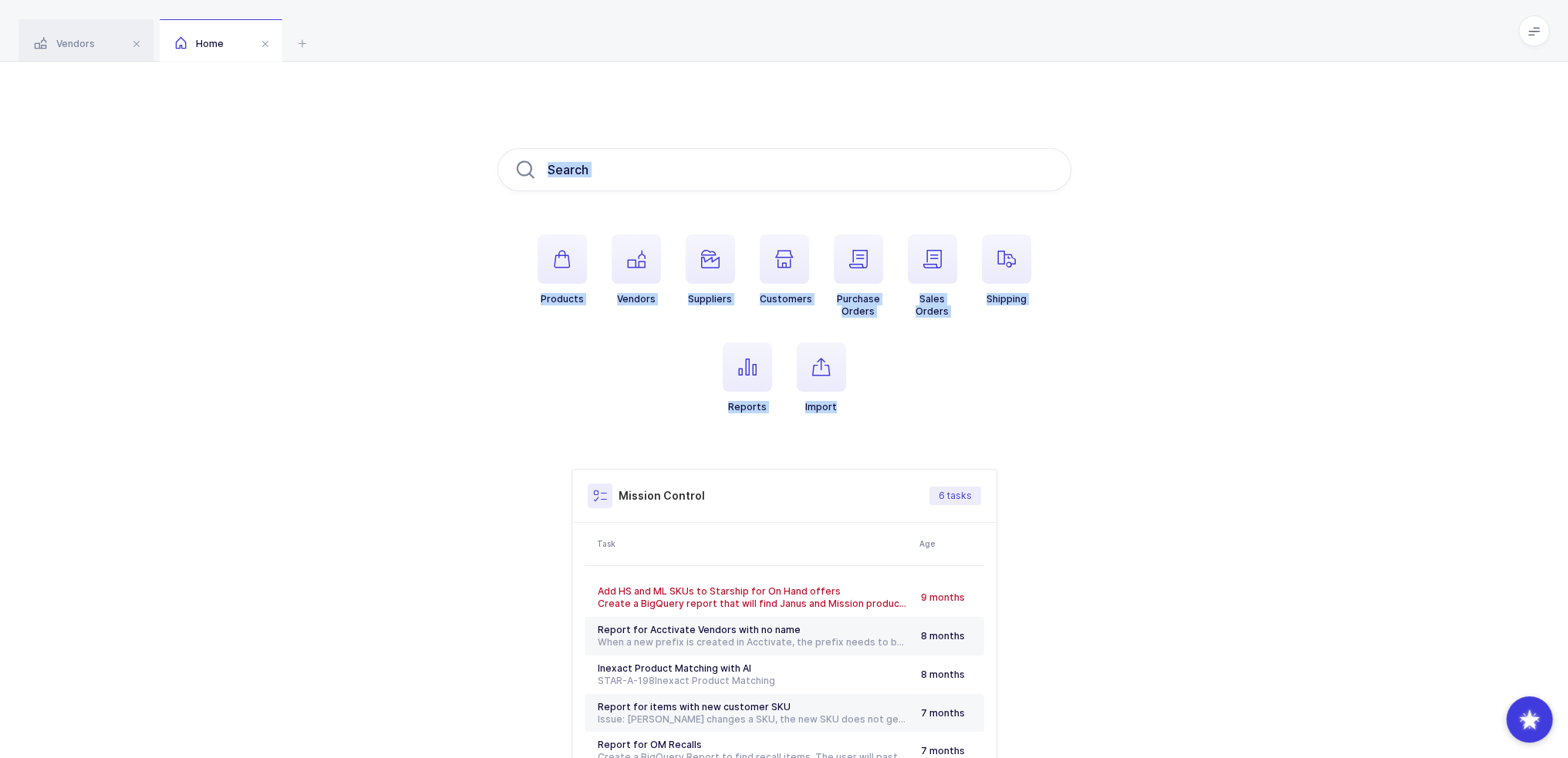
click at [788, 417] on ul "Products Vendors Suppliers Customers Purchase Orders Sales Orders Shipping Repo…" at bounding box center [785, 336] width 574 height 204
drag, startPoint x: 910, startPoint y: 417, endPoint x: 842, endPoint y: 110, distance: 314.4
click at [788, 110] on div "Products Vendors Suppliers Customers Purchase Orders Sales Orders Shipping Repo…" at bounding box center [784, 484] width 1568 height 847
drag, startPoint x: 842, startPoint y: 110, endPoint x: 896, endPoint y: 426, distance: 320.6
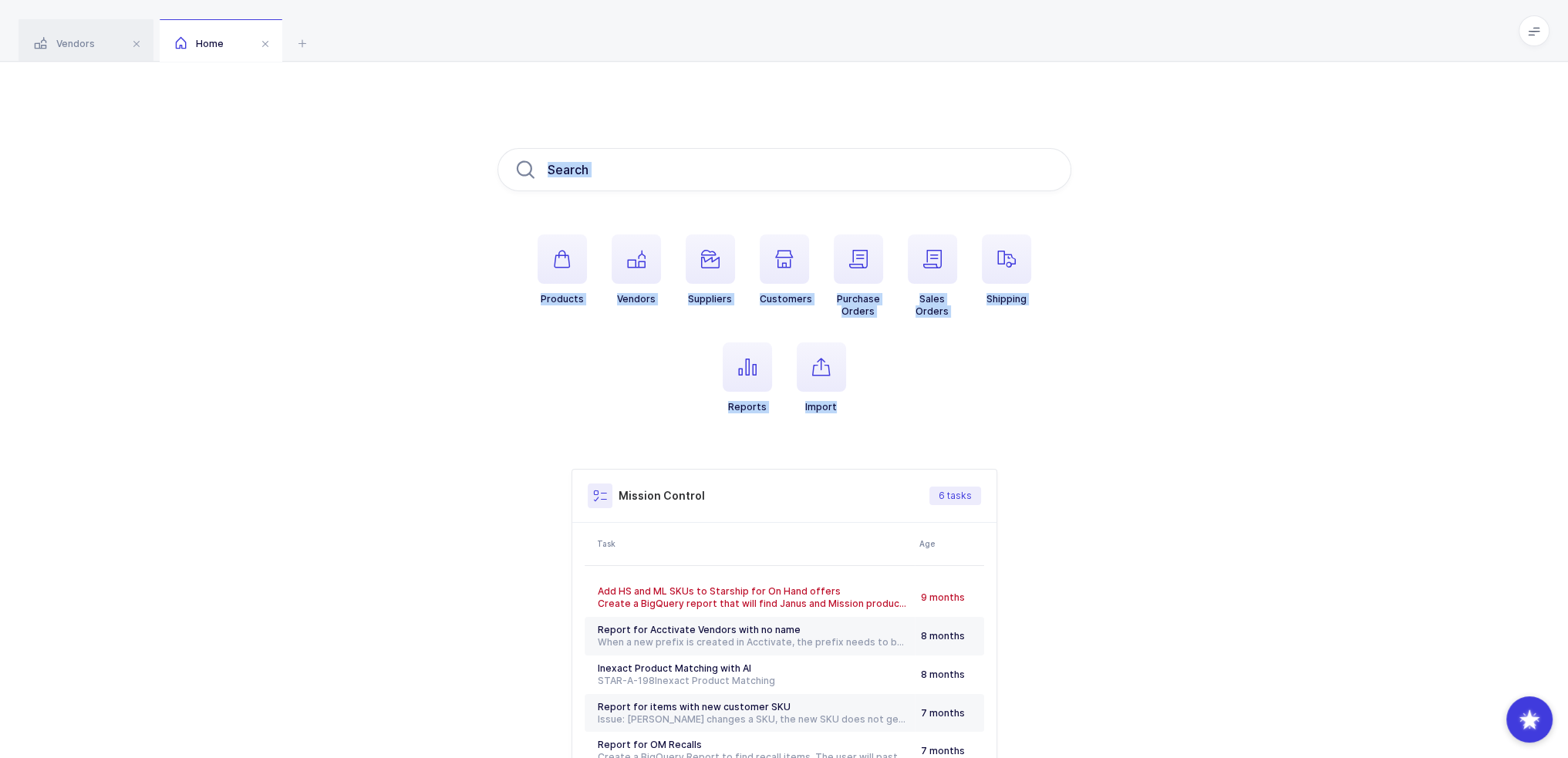
click at [788, 426] on div "Products Vendors Suppliers Customers Purchase Orders Sales Orders Shipping Repo…" at bounding box center [784, 484] width 1568 height 847
click at [788, 426] on ul "Products Vendors Suppliers Customers Purchase Orders Sales Orders Shipping Repo…" at bounding box center [785, 336] width 574 height 204
drag, startPoint x: 896, startPoint y: 426, endPoint x: 814, endPoint y: 100, distance: 336.2
click at [788, 100] on div "Products Vendors Suppliers Customers Purchase Orders Sales Orders Shipping Repo…" at bounding box center [784, 484] width 1568 height 847
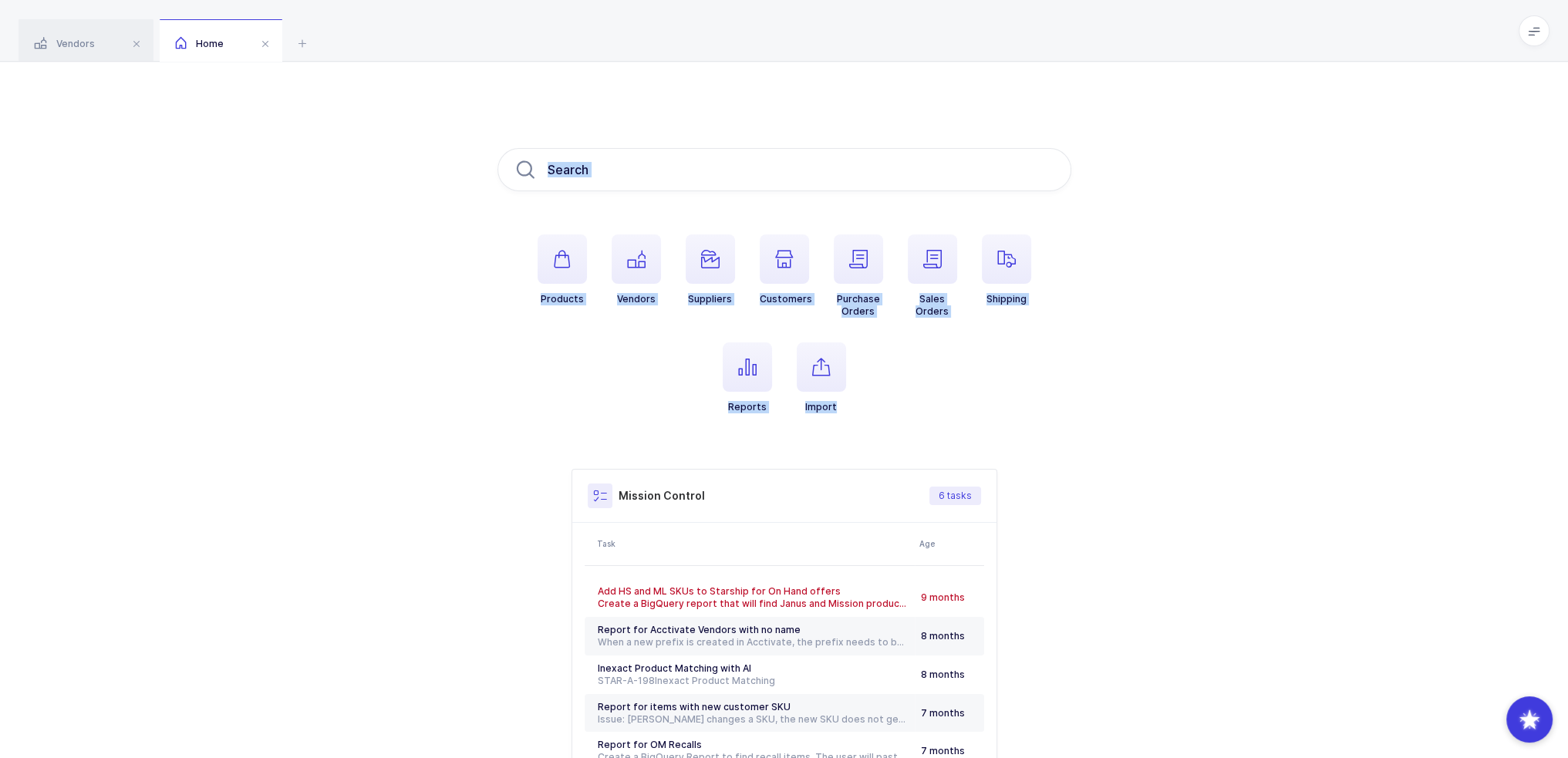
drag, startPoint x: 814, startPoint y: 100, endPoint x: 880, endPoint y: 412, distance: 318.9
click at [788, 412] on div "Products Vendors Suppliers Customers Purchase Orders Sales Orders Shipping Repo…" at bounding box center [784, 484] width 1568 height 847
click at [788, 412] on ul "Products Vendors Suppliers Customers Purchase Orders Sales Orders Shipping Repo…" at bounding box center [785, 336] width 574 height 204
drag, startPoint x: 880, startPoint y: 412, endPoint x: 771, endPoint y: 75, distance: 354.2
click at [771, 75] on div "Products Vendors Suppliers Customers Purchase Orders Sales Orders Shipping Repo…" at bounding box center [784, 484] width 1568 height 847
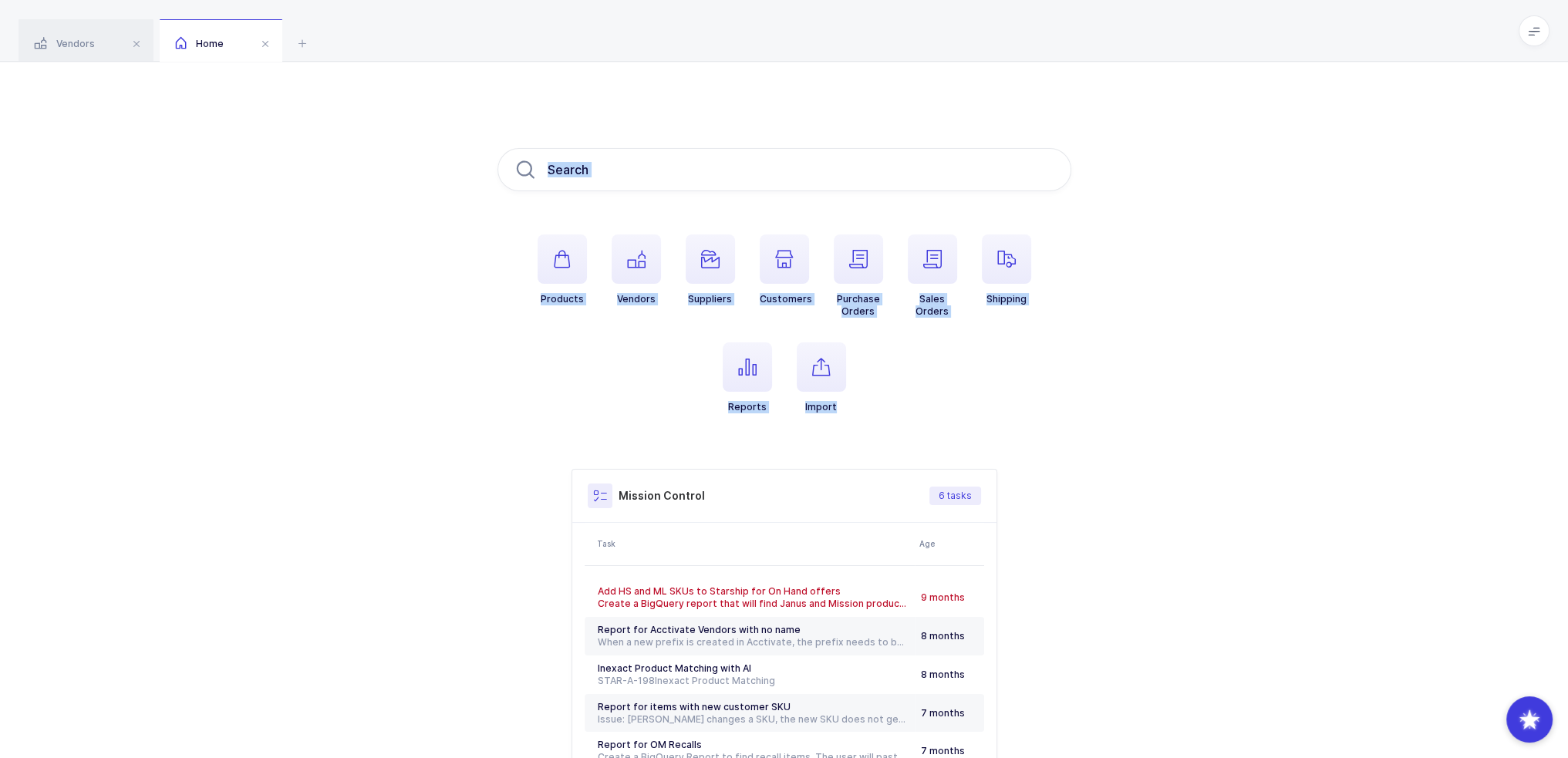
click at [788, 417] on ul "Products Vendors Suppliers Customers Purchase Orders Sales Orders Shipping Repo…" at bounding box center [785, 336] width 574 height 204
drag, startPoint x: 907, startPoint y: 417, endPoint x: 789, endPoint y: 114, distance: 325.2
click at [788, 114] on div "Products Vendors Suppliers Customers Purchase Orders Sales Orders Shipping Repo…" at bounding box center [784, 484] width 1568 height 847
drag, startPoint x: 789, startPoint y: 114, endPoint x: 898, endPoint y: 424, distance: 328.6
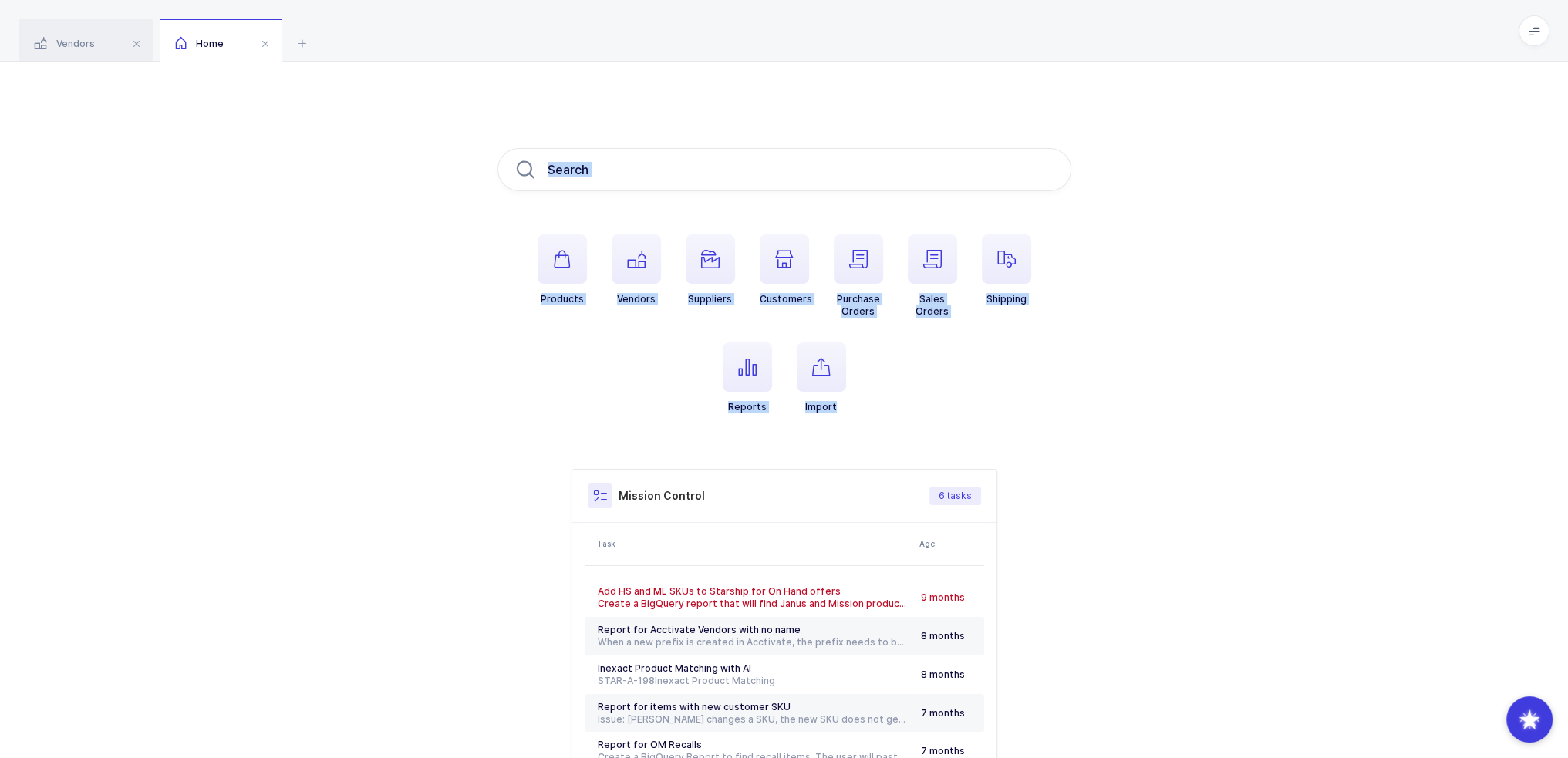
click at [788, 424] on div "Products Vendors Suppliers Customers Purchase Orders Sales Orders Shipping Repo…" at bounding box center [784, 484] width 1568 height 847
click at [788, 424] on ul "Products Vendors Suppliers Customers Purchase Orders Sales Orders Shipping Repo…" at bounding box center [785, 336] width 574 height 204
drag, startPoint x: 898, startPoint y: 424, endPoint x: 820, endPoint y: 107, distance: 326.5
click at [788, 107] on div "Products Vendors Suppliers Customers Purchase Orders Sales Orders Shipping Repo…" at bounding box center [784, 484] width 1568 height 847
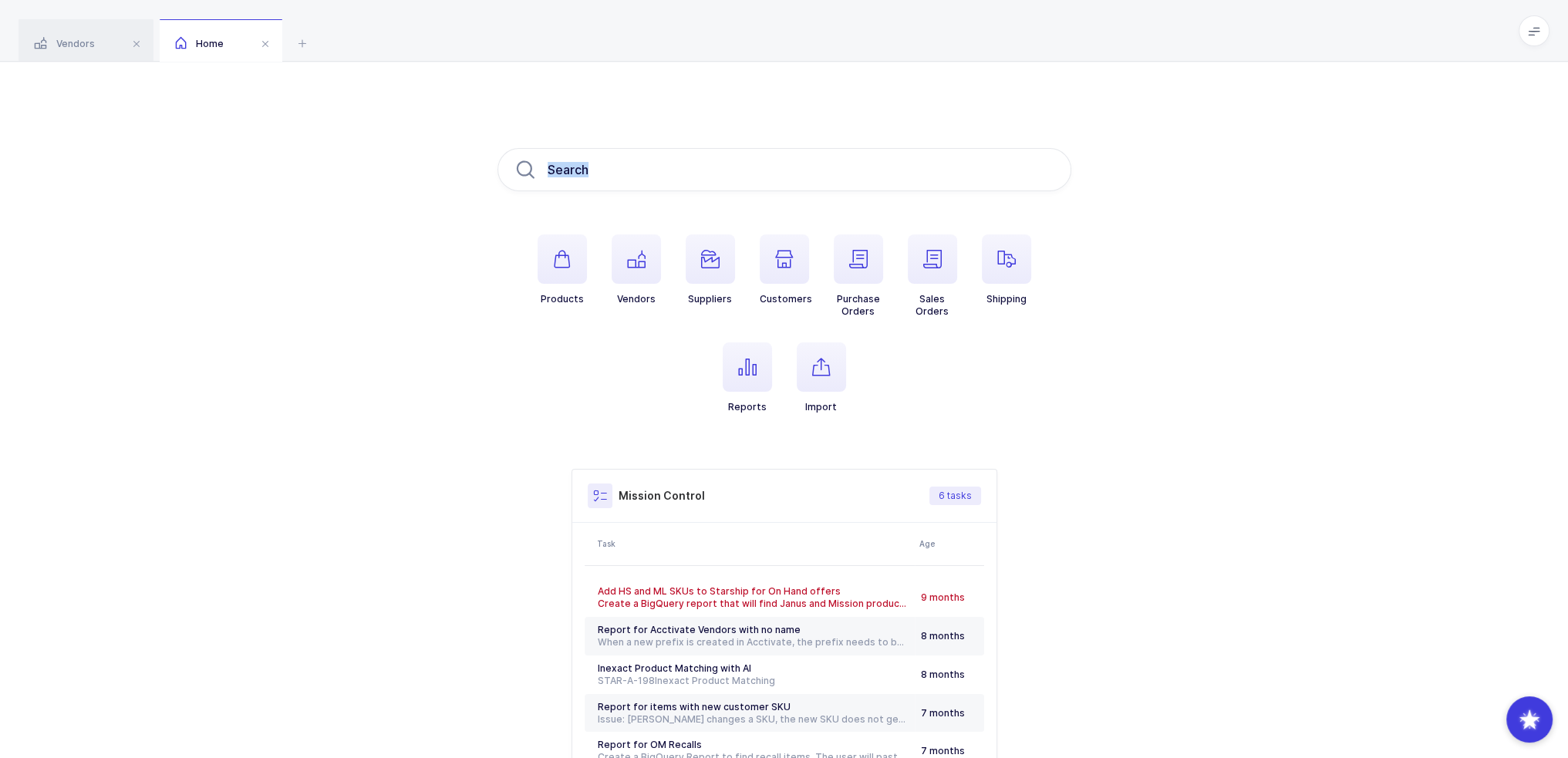
click at [788, 107] on div "Products Vendors Suppliers Customers Purchase Orders Sales Orders Shipping Repo…" at bounding box center [784, 484] width 1568 height 847
click at [788, 396] on ul "Products Vendors Suppliers Customers Purchase Orders Sales Orders Shipping Repo…" at bounding box center [785, 336] width 574 height 204
drag, startPoint x: 887, startPoint y: 445, endPoint x: 811, endPoint y: 94, distance: 359.1
click at [788, 94] on div "Products Vendors Suppliers Customers Purchase Orders Sales Orders Shipping Repo…" at bounding box center [784, 484] width 1568 height 847
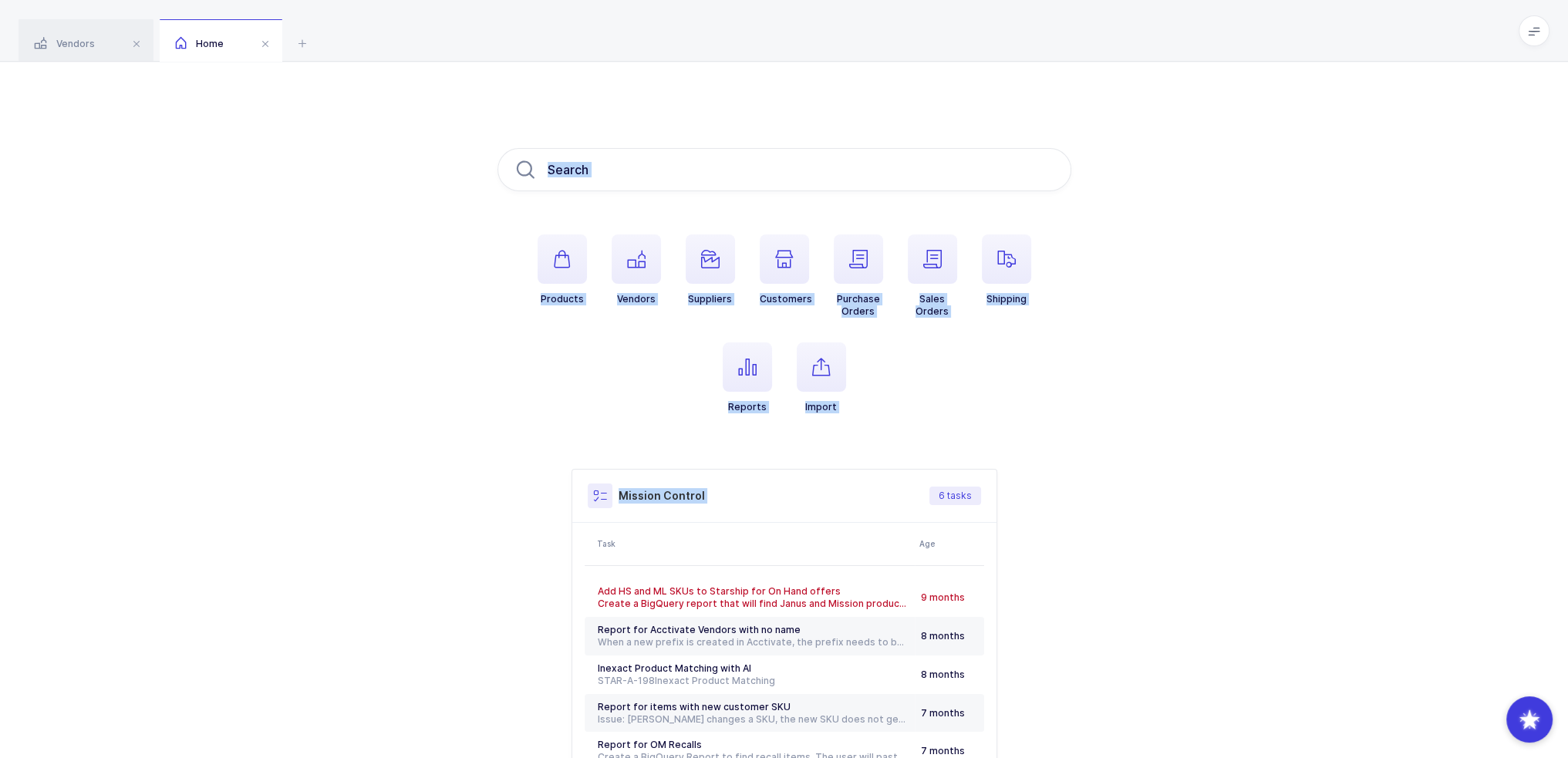
click at [788, 94] on div "Products Vendors Suppliers Customers Purchase Orders Sales Orders Shipping Repo…" at bounding box center [784, 484] width 1568 height 847
drag, startPoint x: 811, startPoint y: 94, endPoint x: 893, endPoint y: 410, distance: 326.5
click at [788, 410] on div "Products Vendors Suppliers Customers Purchase Orders Sales Orders Shipping Repo…" at bounding box center [784, 484] width 1568 height 847
click at [788, 410] on ul "Products Vendors Suppliers Customers Purchase Orders Sales Orders Shipping Repo…" at bounding box center [785, 336] width 574 height 204
drag, startPoint x: 904, startPoint y: 428, endPoint x: 798, endPoint y: 108, distance: 337.1
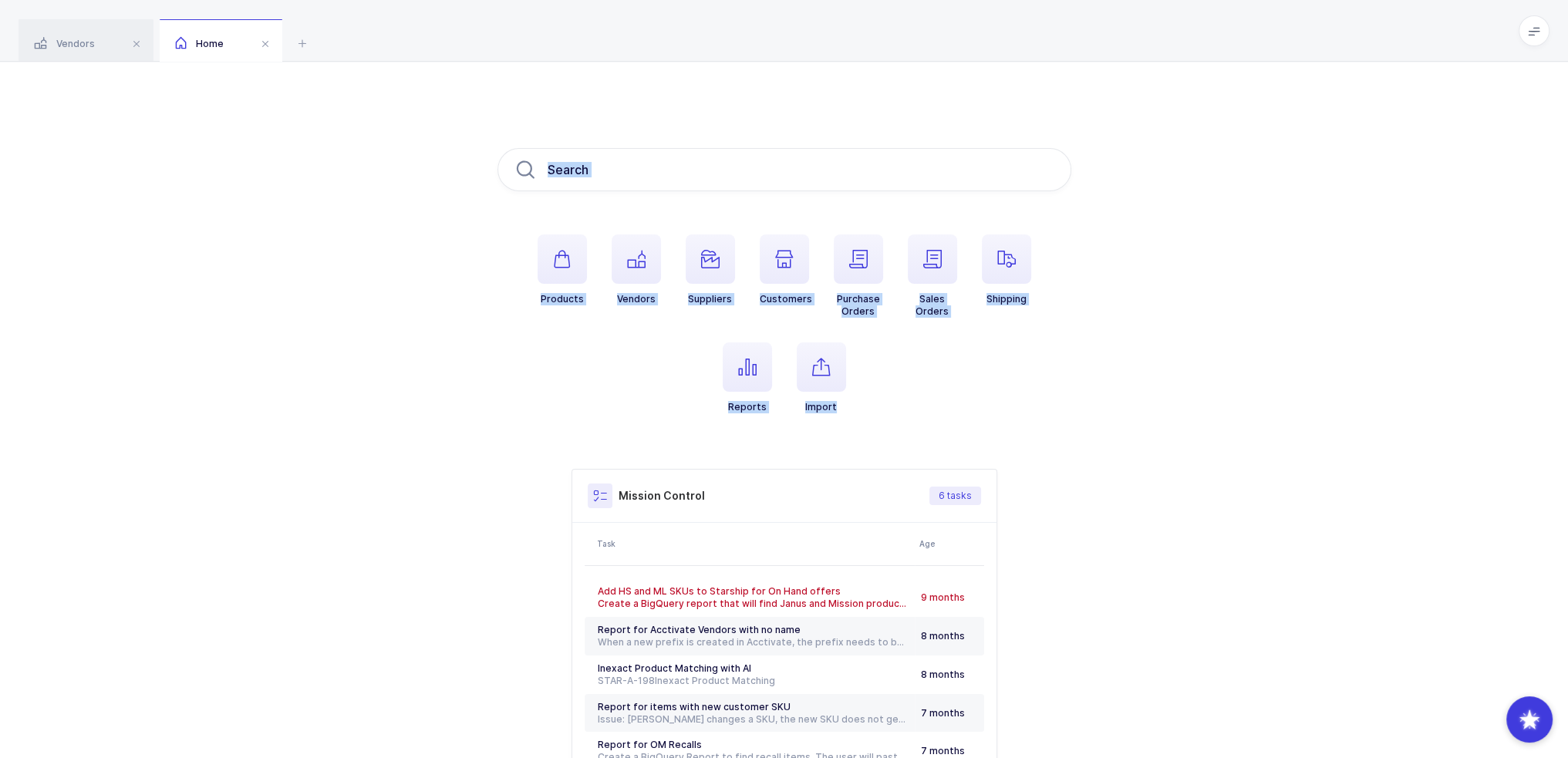
click at [788, 108] on div "Products Vendors Suppliers Customers Purchase Orders Sales Orders Shipping Repo…" at bounding box center [784, 484] width 1568 height 847
drag, startPoint x: 798, startPoint y: 108, endPoint x: 888, endPoint y: 429, distance: 333.4
click at [788, 429] on div "Products Vendors Suppliers Customers Purchase Orders Sales Orders Shipping Repo…" at bounding box center [784, 484] width 1568 height 847
click at [788, 429] on ul "Products Vendors Suppliers Customers Purchase Orders Sales Orders Shipping Repo…" at bounding box center [785, 336] width 574 height 204
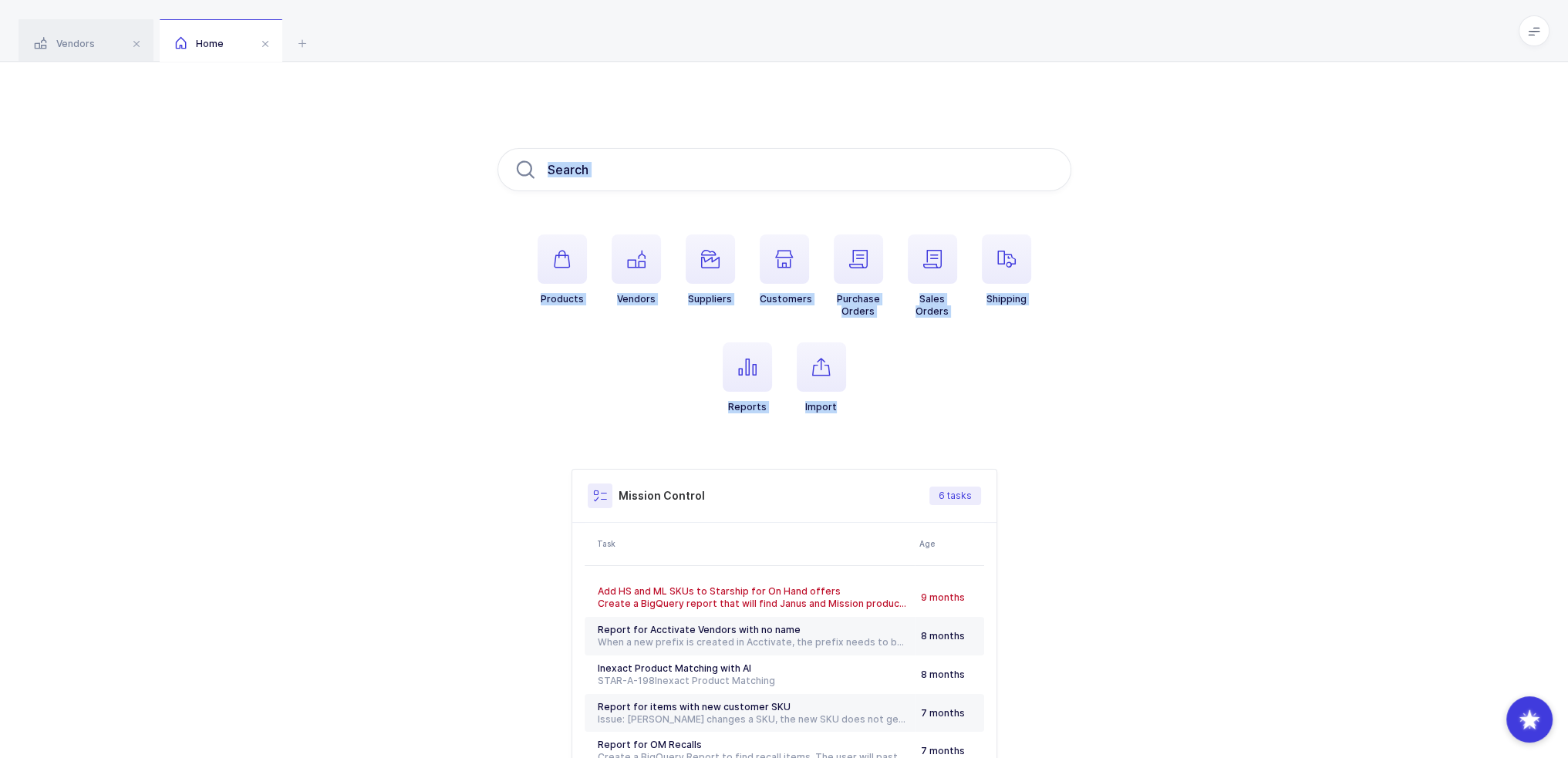
drag, startPoint x: 888, startPoint y: 429, endPoint x: 810, endPoint y: 117, distance: 321.6
click at [788, 117] on div "Products Vendors Suppliers Customers Purchase Orders Sales Orders Shipping Repo…" at bounding box center [784, 484] width 1568 height 847
drag, startPoint x: 810, startPoint y: 117, endPoint x: 905, endPoint y: 409, distance: 307.1
click at [788, 409] on div "Products Vendors Suppliers Customers Purchase Orders Sales Orders Shipping Repo…" at bounding box center [784, 484] width 1568 height 847
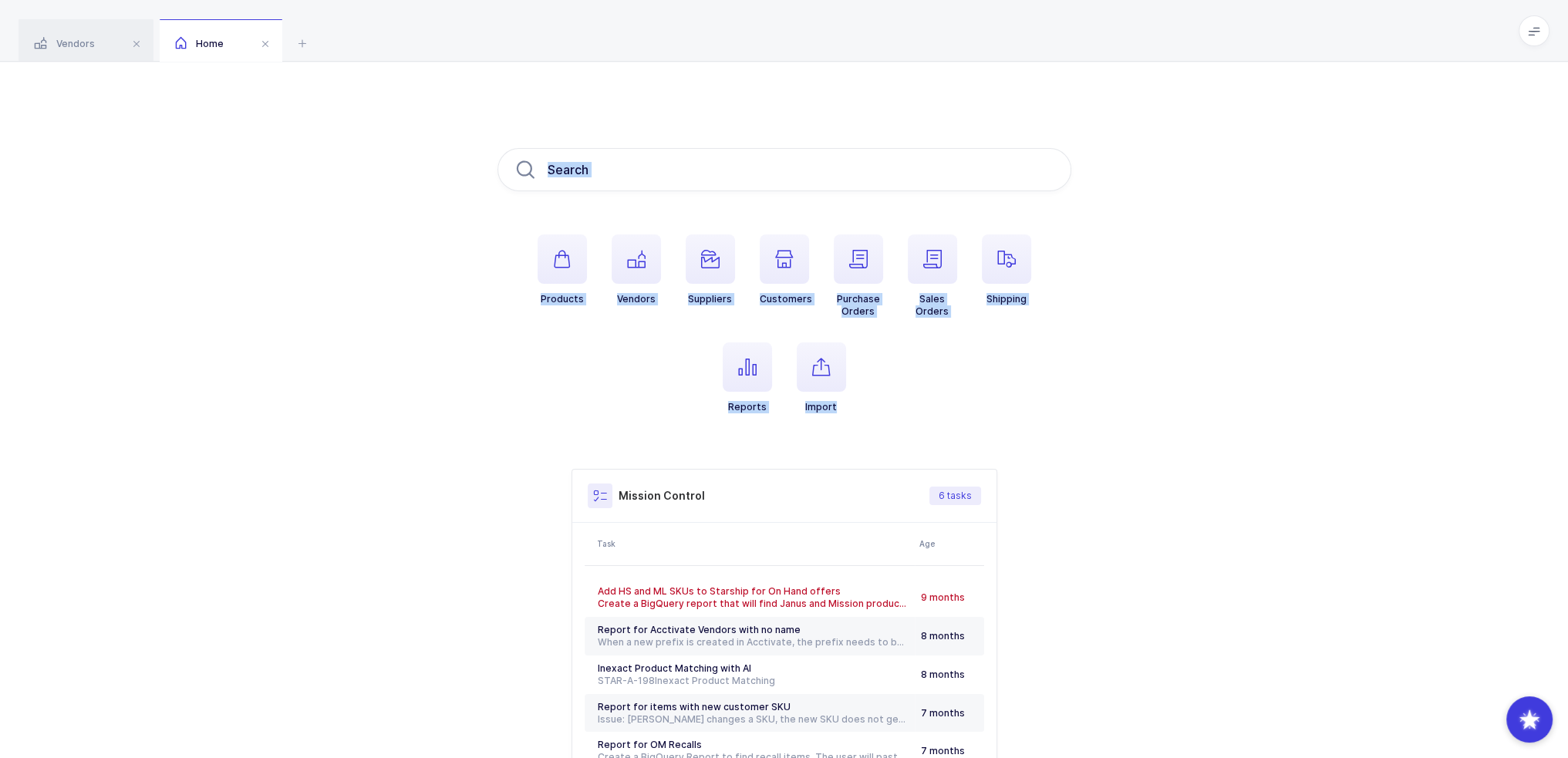
click at [788, 409] on ul "Products Vendors Suppliers Customers Purchase Orders Sales Orders Shipping Repo…" at bounding box center [785, 336] width 574 height 204
drag, startPoint x: 905, startPoint y: 409, endPoint x: 836, endPoint y: 134, distance: 283.5
click at [788, 134] on div "Products Vendors Suppliers Customers Purchase Orders Sales Orders Shipping Repo…" at bounding box center [784, 484] width 1568 height 847
drag, startPoint x: 836, startPoint y: 134, endPoint x: 890, endPoint y: 421, distance: 292.0
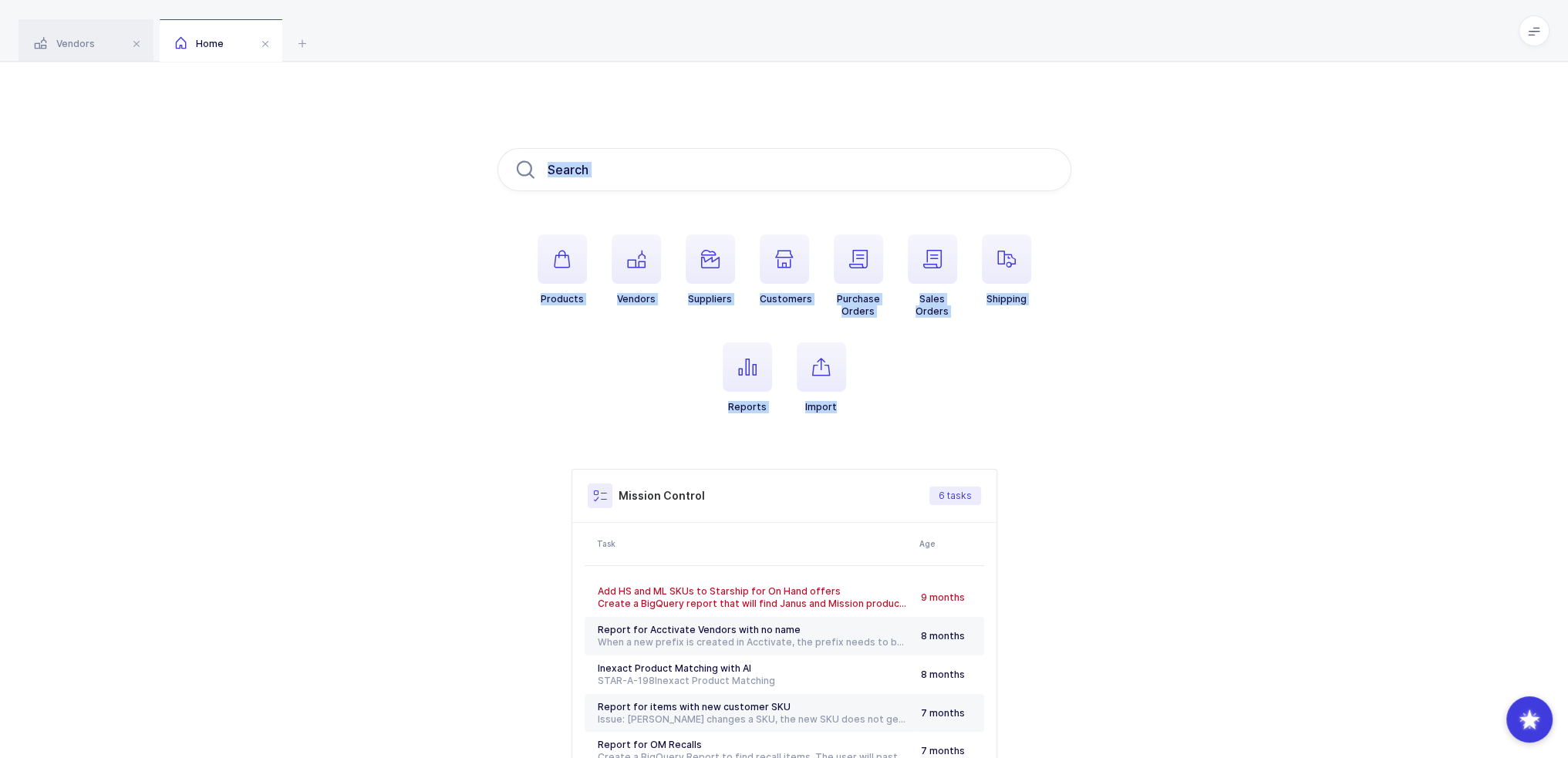
click at [788, 421] on div "Products Vendors Suppliers Customers Purchase Orders Sales Orders Shipping Repo…" at bounding box center [784, 484] width 1568 height 847
click at [788, 421] on ul "Products Vendors Suppliers Customers Purchase Orders Sales Orders Shipping Repo…" at bounding box center [785, 336] width 574 height 204
drag, startPoint x: 654, startPoint y: 108, endPoint x: 905, endPoint y: 440, distance: 416.2
click at [788, 440] on div "Products Vendors Suppliers Customers Purchase Orders Sales Orders Shipping Repo…" at bounding box center [784, 484] width 1568 height 847
click at [788, 440] on div "Products Vendors Suppliers Customers Purchase Orders Sales Orders Shipping Repo…" at bounding box center [785, 484] width 574 height 674
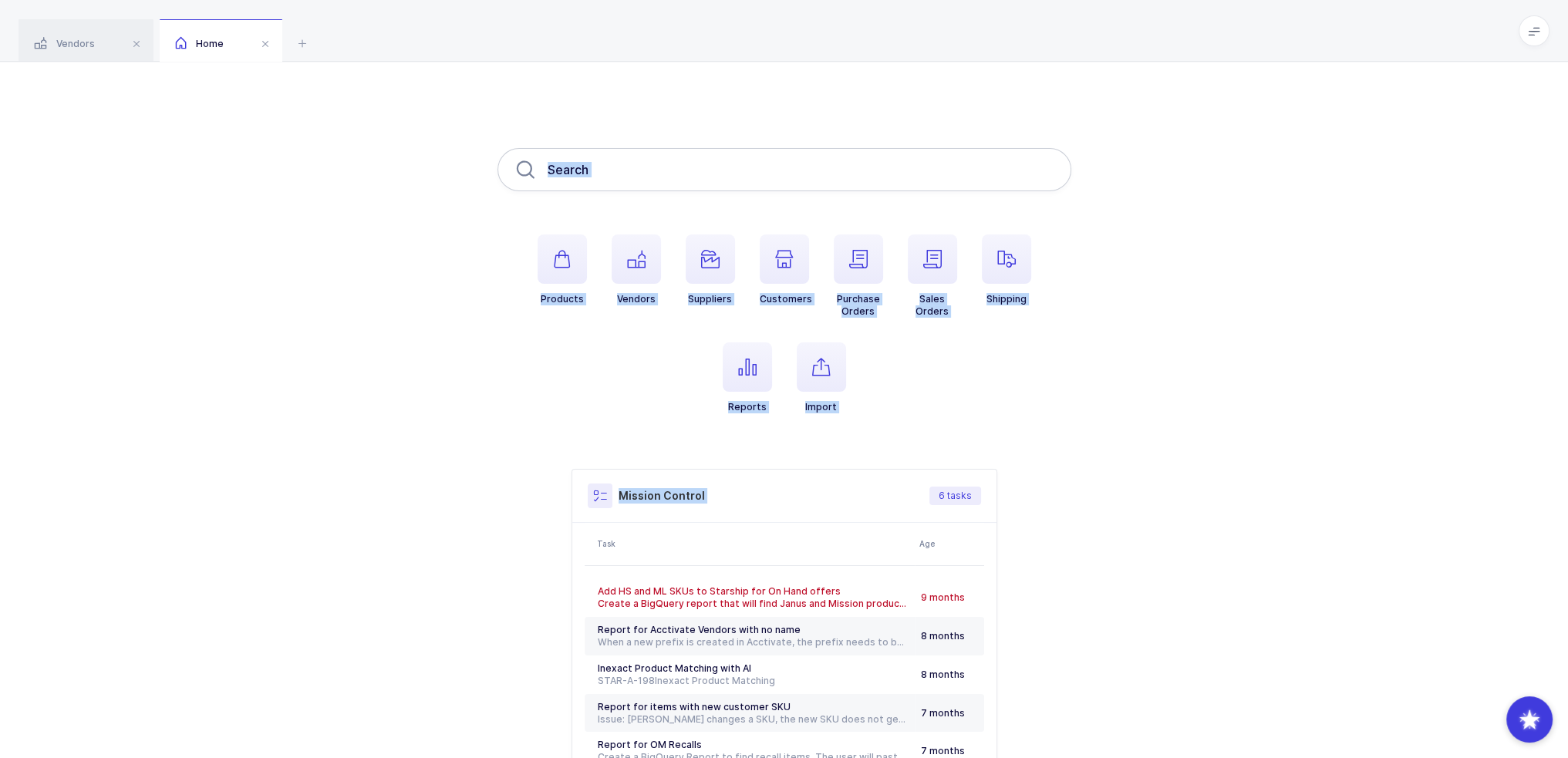
drag, startPoint x: 906, startPoint y: 418, endPoint x: 794, endPoint y: 149, distance: 291.4
click at [788, 149] on div "Products Vendors Suppliers Customers Purchase Orders Sales Orders Shipping Repo…" at bounding box center [785, 484] width 574 height 674
click at [788, 149] on input "text" at bounding box center [785, 169] width 574 height 44
drag, startPoint x: 819, startPoint y: 94, endPoint x: 891, endPoint y: 386, distance: 300.7
click at [788, 386] on div "Products Vendors Suppliers Customers Purchase Orders Sales Orders Shipping Repo…" at bounding box center [784, 484] width 1568 height 847
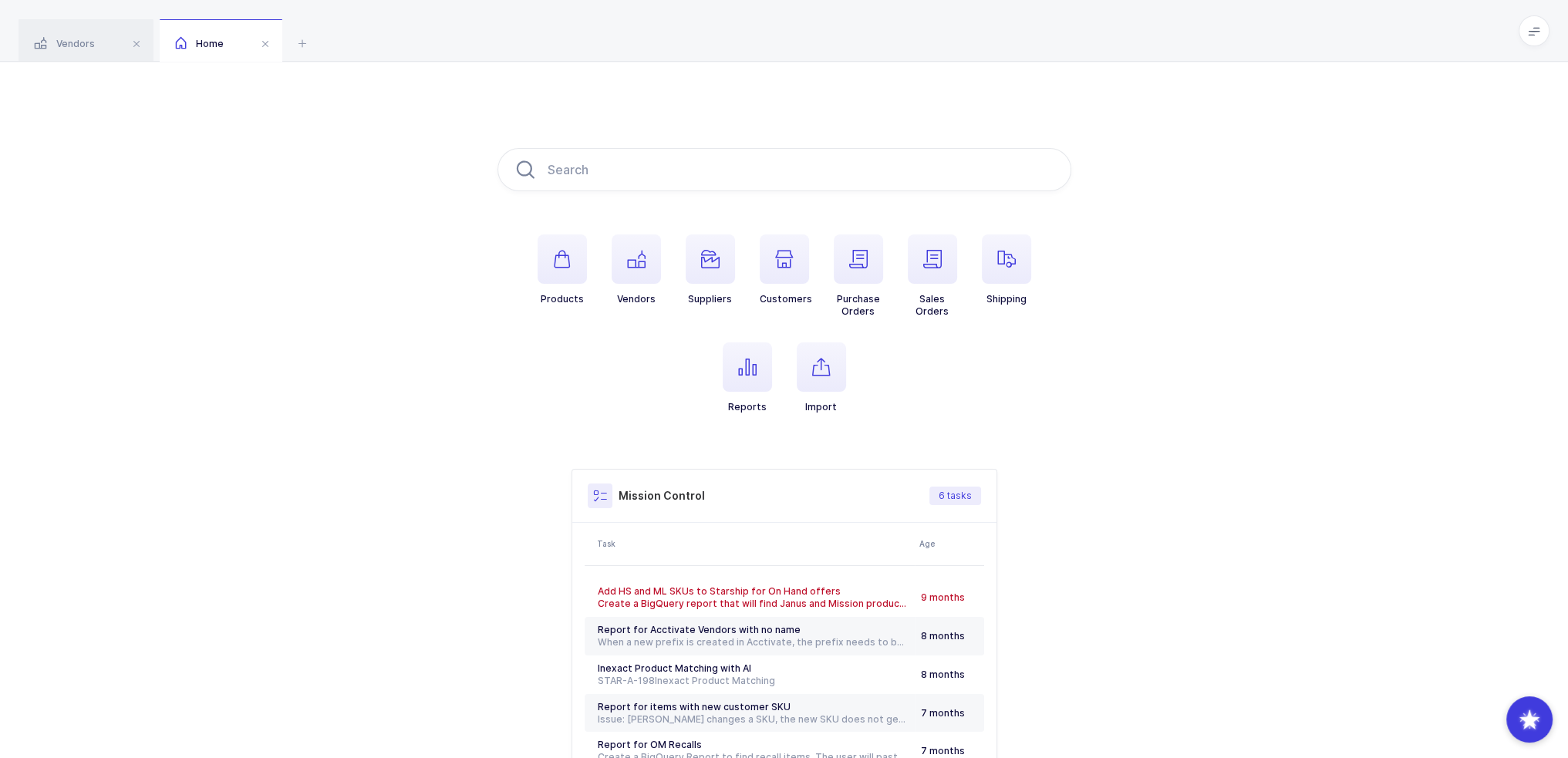
click at [788, 386] on ul "Products Vendors Suppliers Customers Purchase Orders Sales Orders Shipping Repo…" at bounding box center [785, 336] width 574 height 204
drag, startPoint x: 626, startPoint y: 126, endPoint x: 882, endPoint y: 397, distance: 372.8
click at [788, 397] on div "Products Vendors Suppliers Customers Purchase Orders Sales Orders Shipping Repo…" at bounding box center [784, 484] width 1568 height 847
click at [788, 397] on ul "Products Vendors Suppliers Customers Purchase Orders Sales Orders Shipping Repo…" at bounding box center [785, 336] width 574 height 204
drag
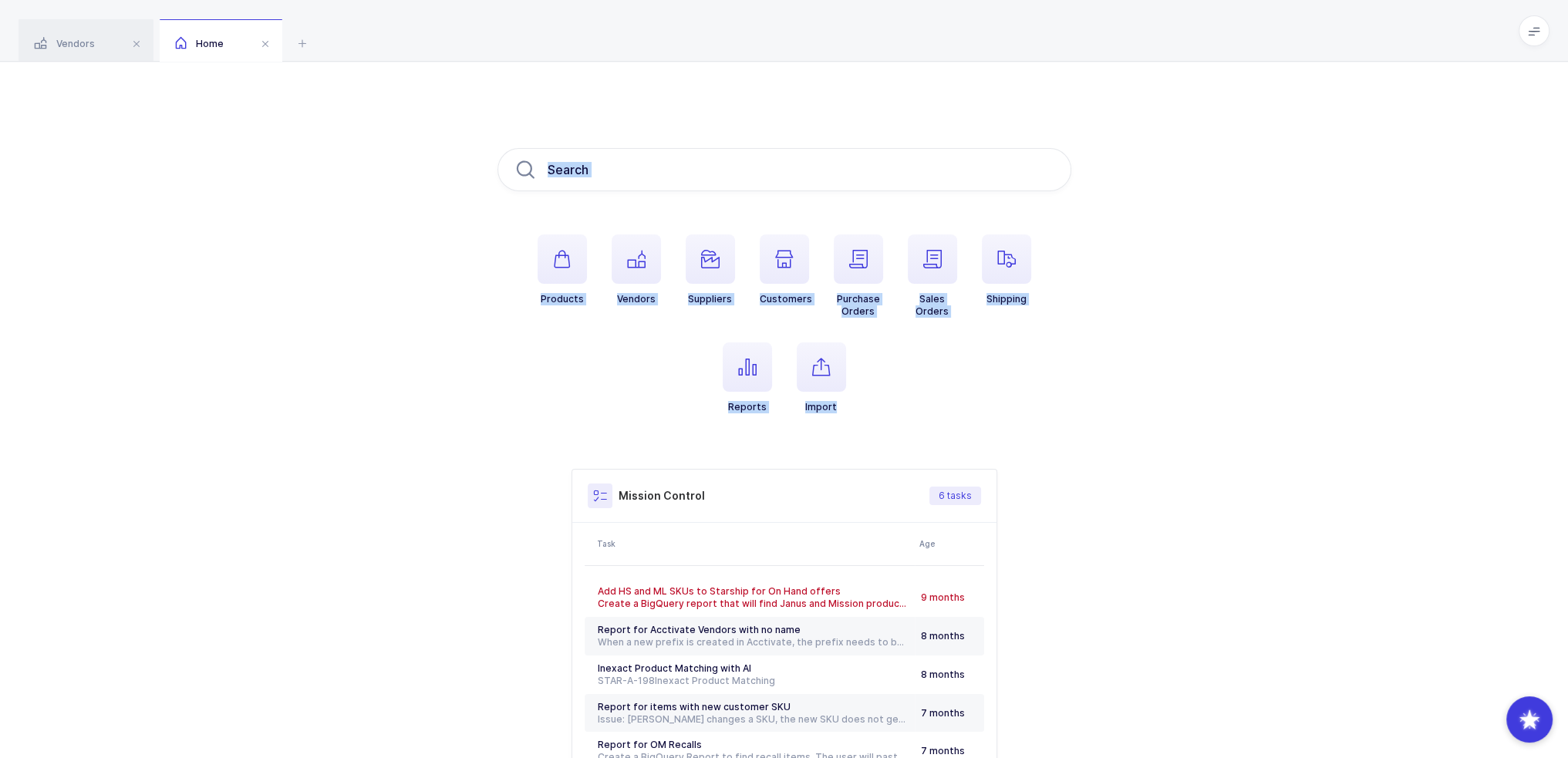
click at [772, 123] on div "Products Vendors Suppliers Customers Purchase Orders Sales Orders Shipping Repo…" at bounding box center [784, 484] width 1568 height 847
drag, startPoint x: 893, startPoint y: 400, endPoint x: 760, endPoint y: 101, distance: 327.2
click at [760, 101] on div "Products Vendors Suppliers Customers Purchase Orders Sales Orders Shipping Repo…" at bounding box center [784, 484] width 1568 height 847
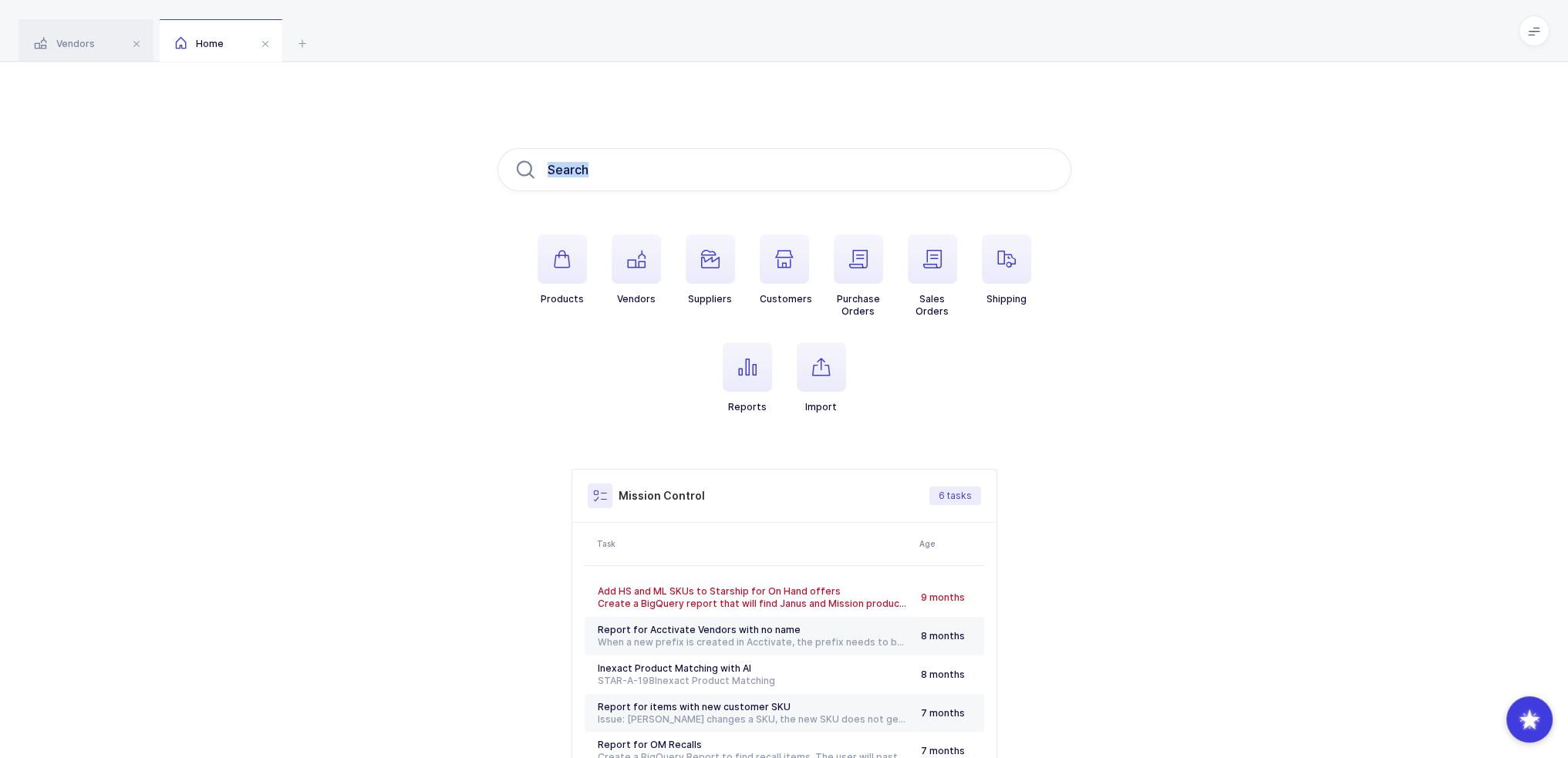
click at [760, 101] on div "Products Vendors Suppliers Customers Purchase Orders Sales Orders Shipping Repo…" at bounding box center [784, 484] width 1568 height 847
drag, startPoint x: 760, startPoint y: 101, endPoint x: 891, endPoint y: 430, distance: 354.1
click at [788, 430] on div "Products Vendors Suppliers Customers Purchase Orders Sales Orders Shipping Repo…" at bounding box center [784, 484] width 1568 height 847
click at [788, 430] on ul "Products Vendors Suppliers Customers Purchase Orders Sales Orders Shipping Repo…" at bounding box center [785, 336] width 574 height 204
click at [782, 57] on div "Vendors Home medical technologies Filter All In Progress Completed ← Workflow S…" at bounding box center [784, 454] width 1568 height 908
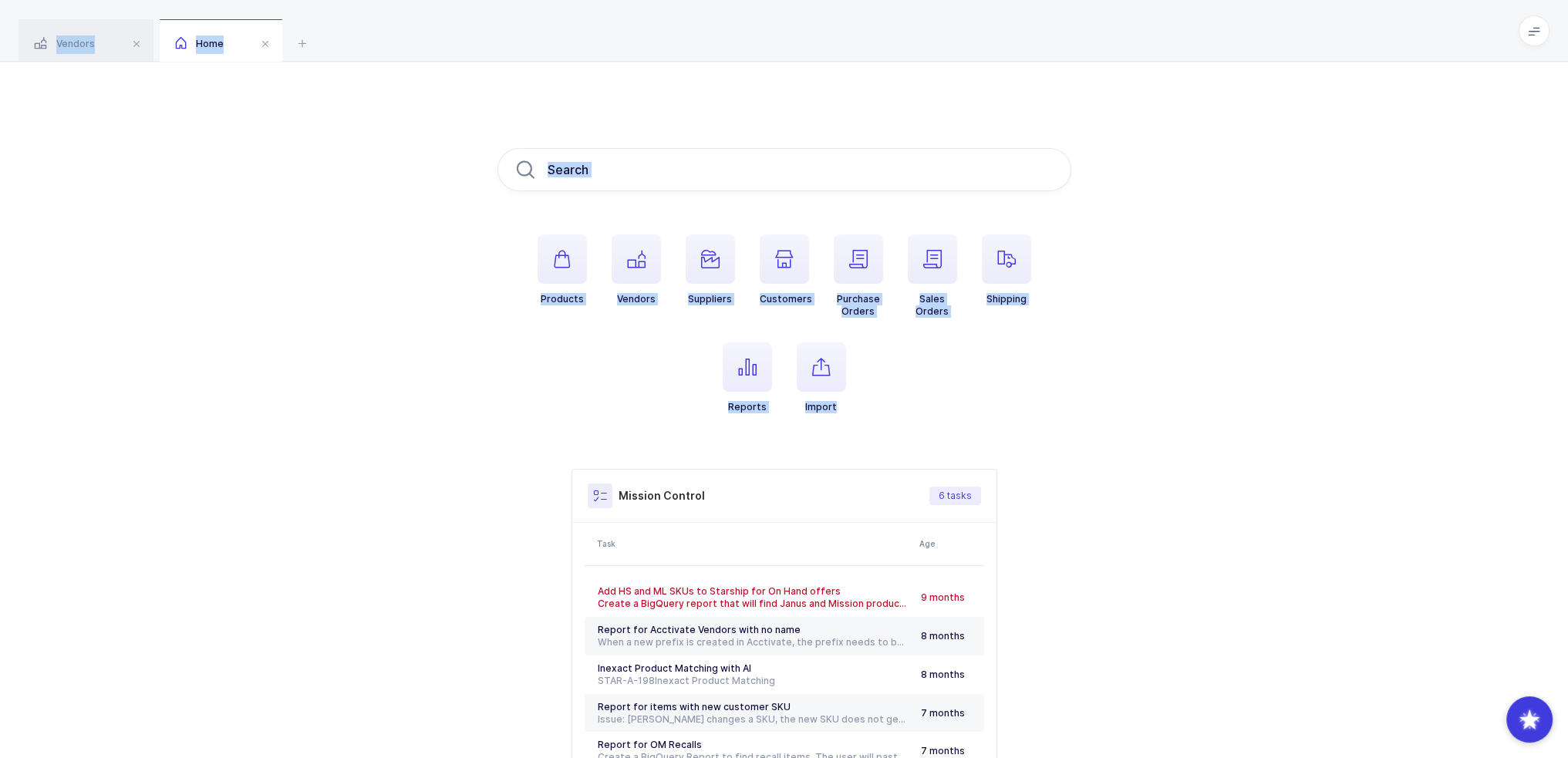
click at [782, 57] on div "Vendors Home" at bounding box center [784, 30] width 1568 height 61
click at [788, 432] on div "Vendors Home medical technologies Filter All In Progress Completed ← Workflow S…" at bounding box center [784, 454] width 1568 height 908
click at [788, 432] on ul "Products Vendors Suppliers Customers Purchase Orders Sales Orders Shipping Repo…" at bounding box center [785, 336] width 574 height 204
click at [784, 40] on div "Vendors Home medical technologies Filter All In Progress Completed ← Workflow S…" at bounding box center [784, 454] width 1568 height 908
click at [784, 40] on div "Vendors Home" at bounding box center [784, 30] width 1568 height 61
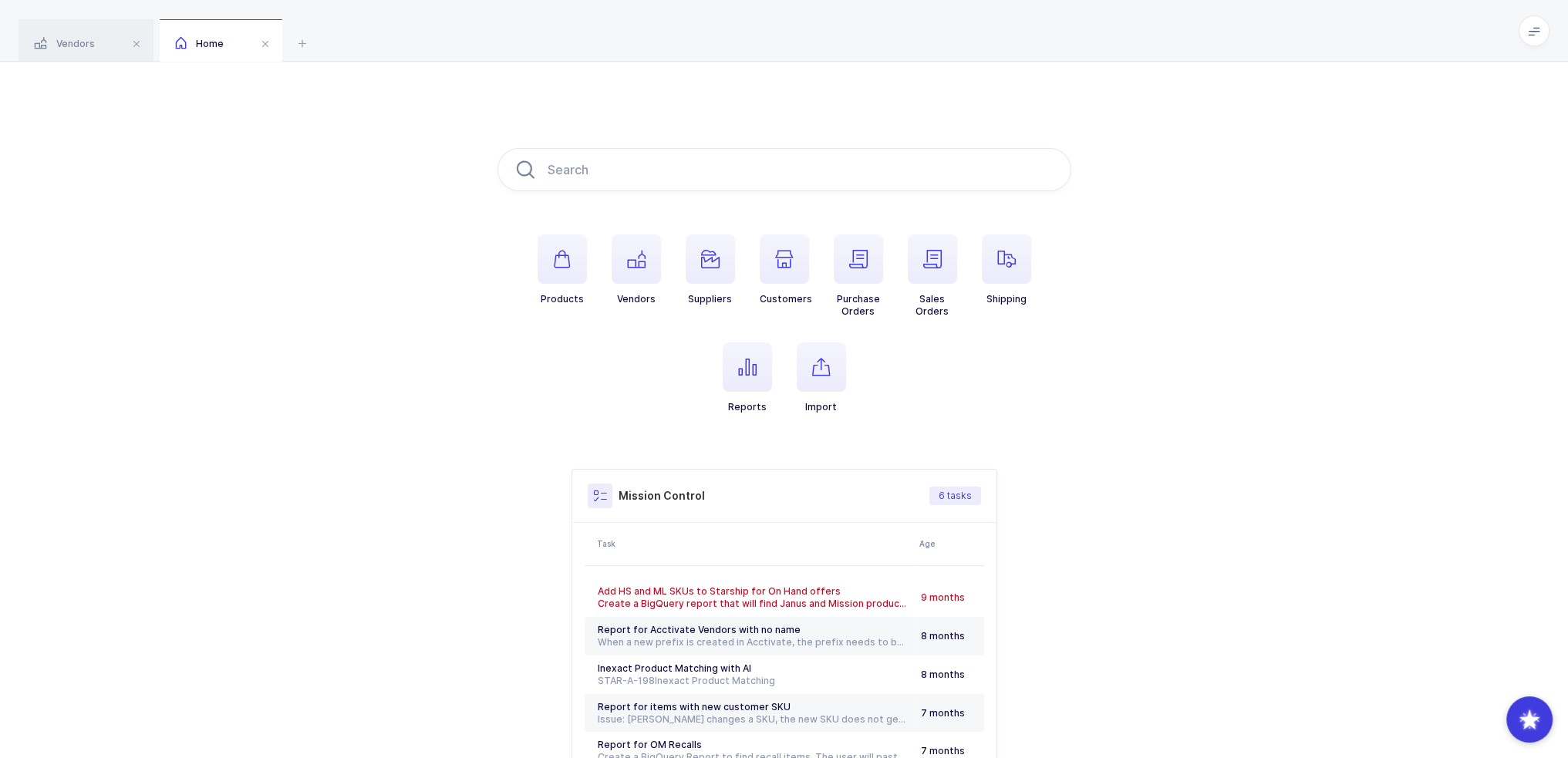
click at [784, 40] on div "Vendors Home" at bounding box center [784, 30] width 1568 height 61
click at [788, 28] on div "Vendors Home medical technologies Filter All In Progress Completed ← Workflow S…" at bounding box center [784, 454] width 1568 height 908
click at [788, 28] on div "Vendors Home" at bounding box center [784, 30] width 1568 height 61
click at [788, 414] on div "Vendors Home medical technologies Filter All In Progress Completed ← Workflow S…" at bounding box center [784, 454] width 1568 height 908
click at [788, 414] on ul "Products Vendors Suppliers Customers Purchase Orders Sales Orders Shipping Repo…" at bounding box center [785, 336] width 574 height 204
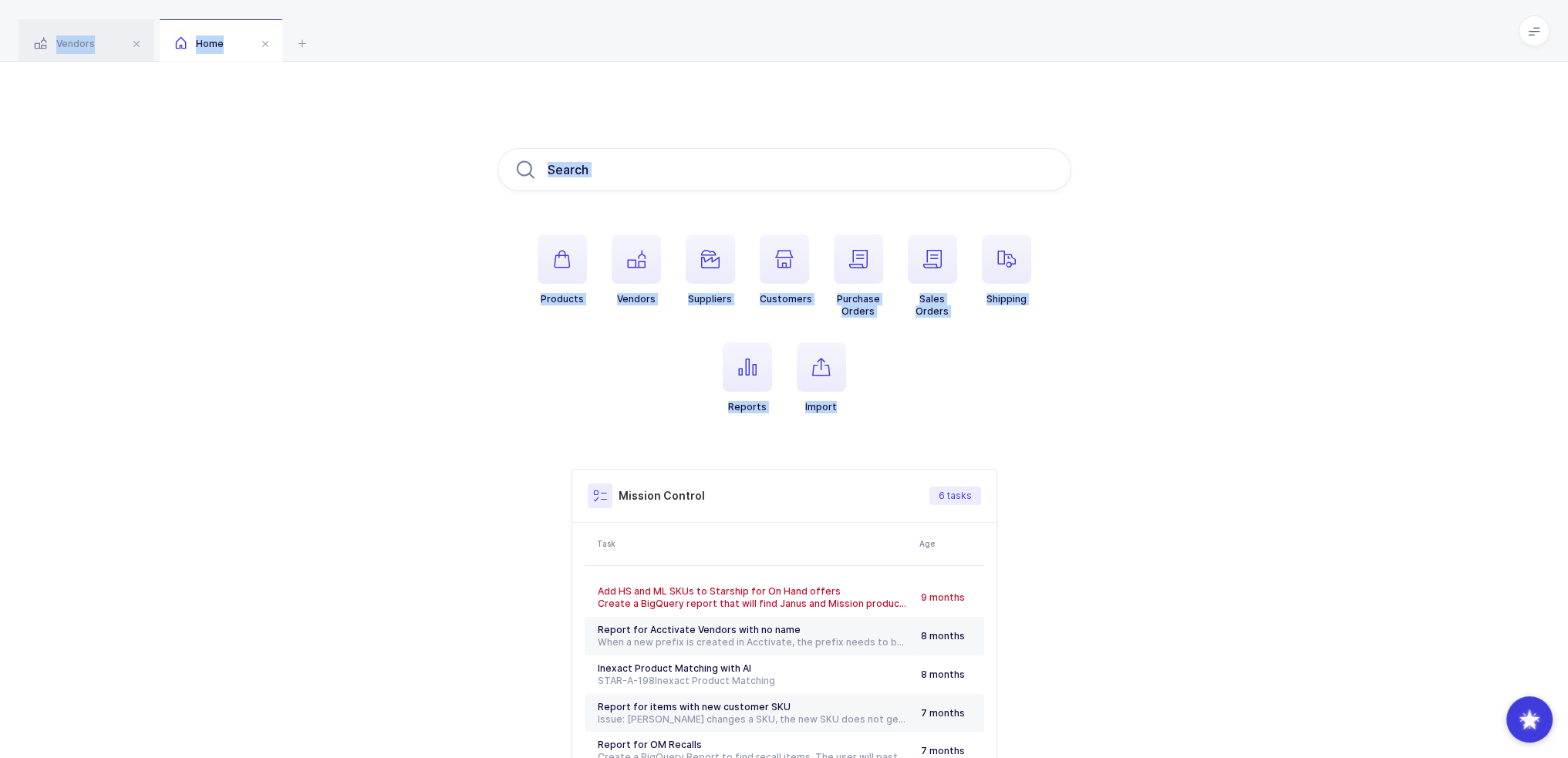
click at [788, 19] on div "Vendors Home medical technologies Filter All In Progress Completed ← Workflow S…" at bounding box center [784, 454] width 1568 height 908
click at [788, 19] on div "Vendors Home" at bounding box center [784, 30] width 1568 height 61
click at [788, 449] on div "Vendors Home medical technologies Filter All In Progress Completed ← Workflow S…" at bounding box center [784, 454] width 1568 height 908
click at [788, 616] on div "Products Vendors Suppliers Customers Purchase Orders Sales Orders Shipping Repo…" at bounding box center [784, 484] width 1568 height 847
drag, startPoint x: 962, startPoint y: 51, endPoint x: 1101, endPoint y: 642, distance: 607.1
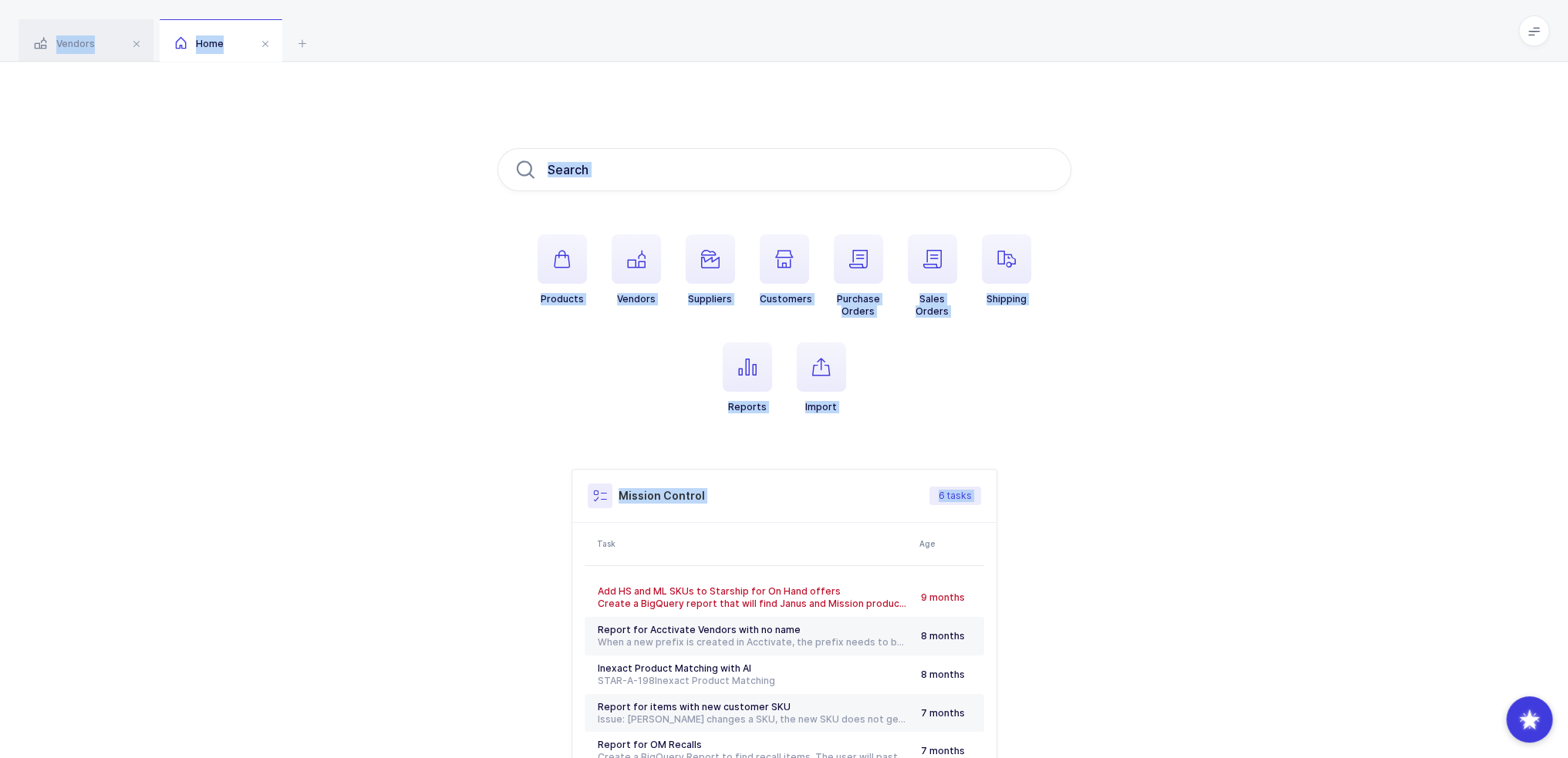
click at [788, 642] on div "Vendors Home medical technologies Filter All In Progress Completed ← Workflow S…" at bounding box center [784, 454] width 1568 height 908
click at [788, 642] on div "Products Vendors Suppliers Customers Purchase Orders Sales Orders Shipping Repo…" at bounding box center [784, 484] width 1568 height 847
click at [788, 37] on div "Vendors Home medical technologies Filter All In Progress Completed ← Workflow S…" at bounding box center [784, 454] width 1568 height 908
click at [788, 37] on div "Vendors Home" at bounding box center [784, 30] width 1568 height 61
click at [788, 655] on div "Vendors Home medical technologies Filter All In Progress Completed ← Workflow S…" at bounding box center [784, 454] width 1568 height 908
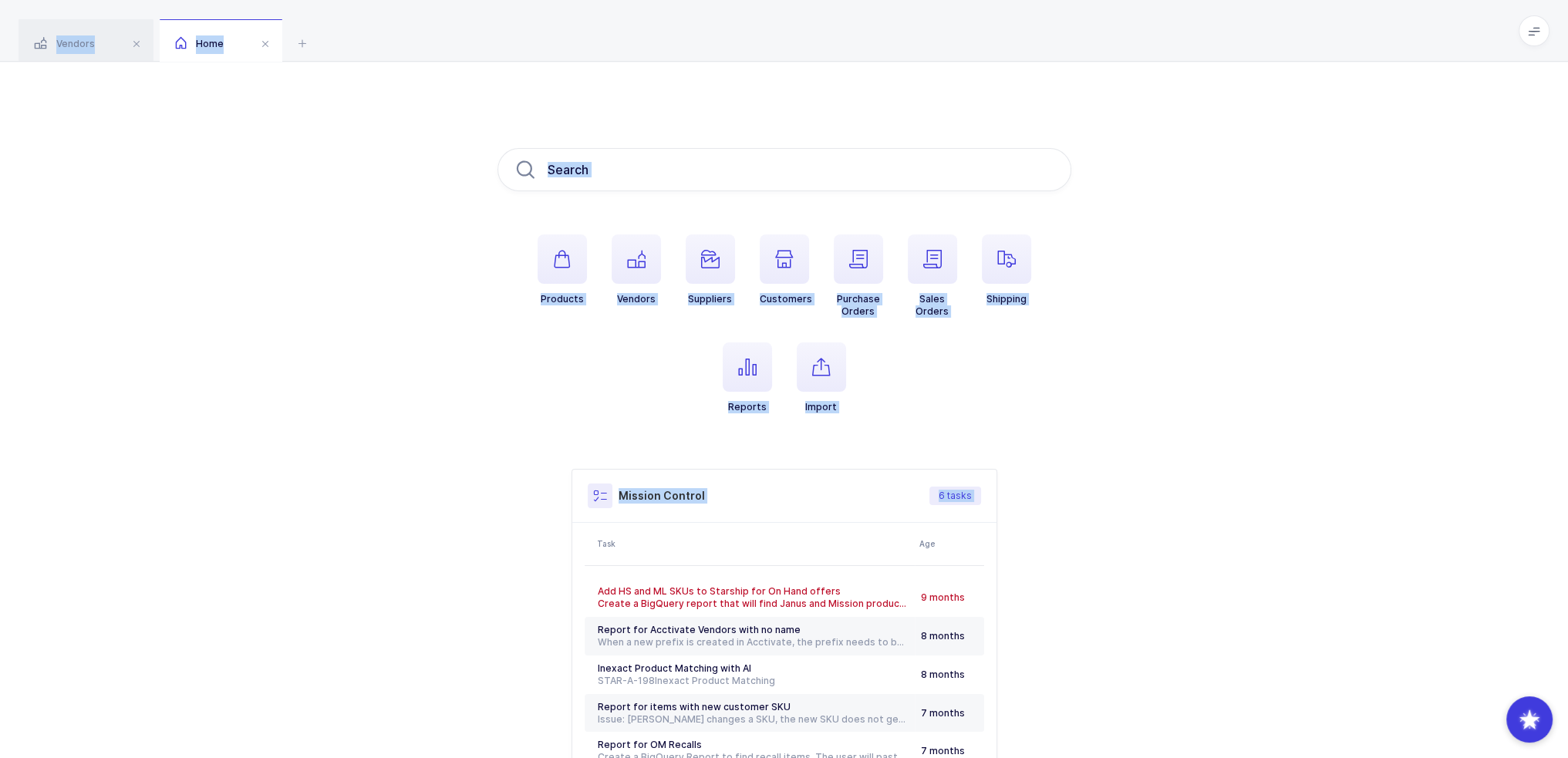
click at [788, 655] on div "Products Vendors Suppliers Customers Purchase Orders Sales Orders Shipping Repo…" at bounding box center [784, 484] width 1568 height 847
drag, startPoint x: 861, startPoint y: 40, endPoint x: 1089, endPoint y: 709, distance: 706.8
click at [788, 709] on div "Vendors Home medical technologies Filter All In Progress Completed ← Workflow S…" at bounding box center [784, 454] width 1568 height 908
click at [788, 709] on div "Products Vendors Suppliers Customers Purchase Orders Sales Orders Shipping Repo…" at bounding box center [784, 484] width 1568 height 847
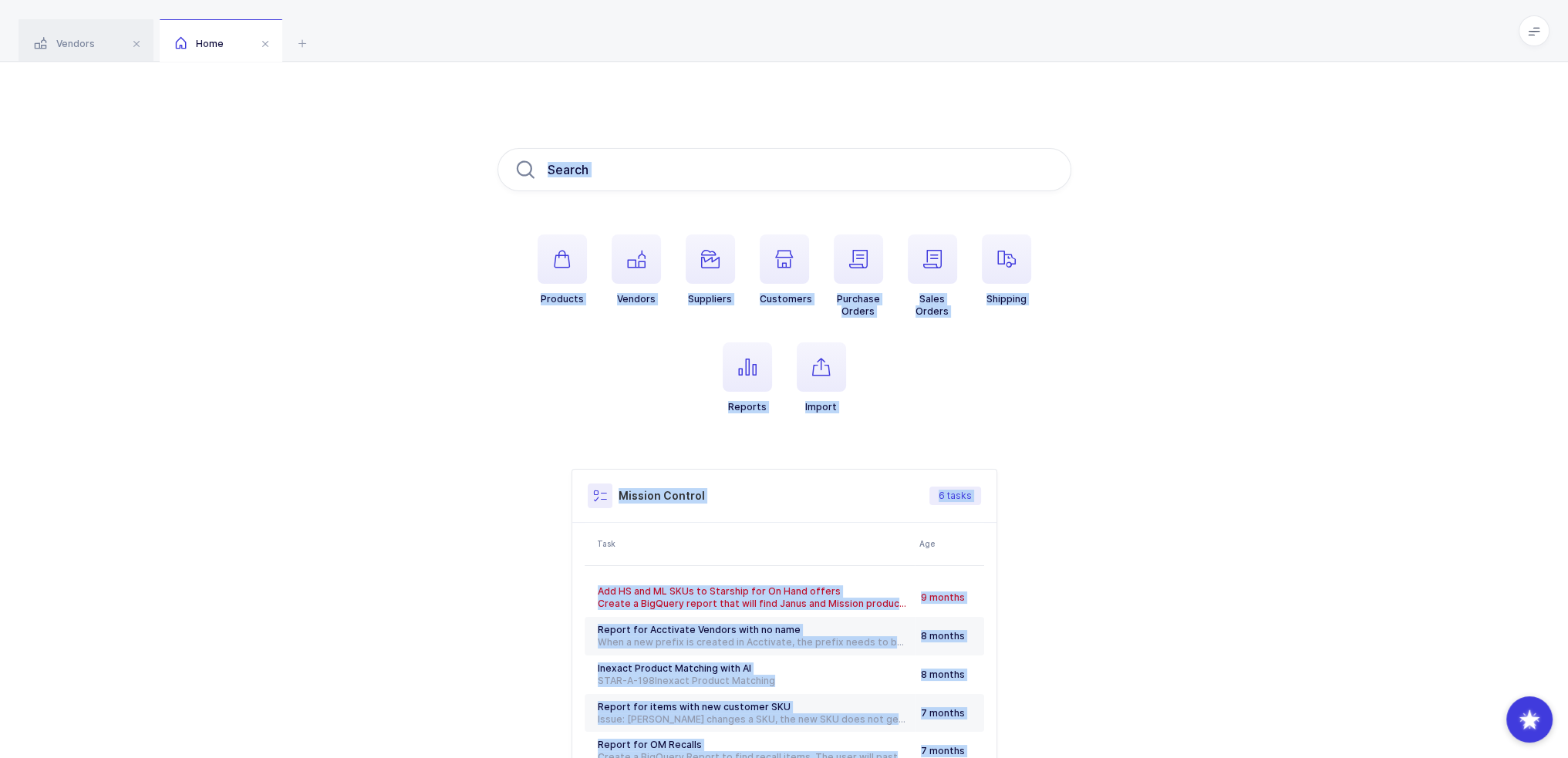
drag, startPoint x: 1089, startPoint y: 709, endPoint x: 916, endPoint y: 136, distance: 598.5
click at [788, 136] on div "Products Vendors Suppliers Customers Purchase Orders Sales Orders Shipping Repo…" at bounding box center [784, 484] width 1568 height 847
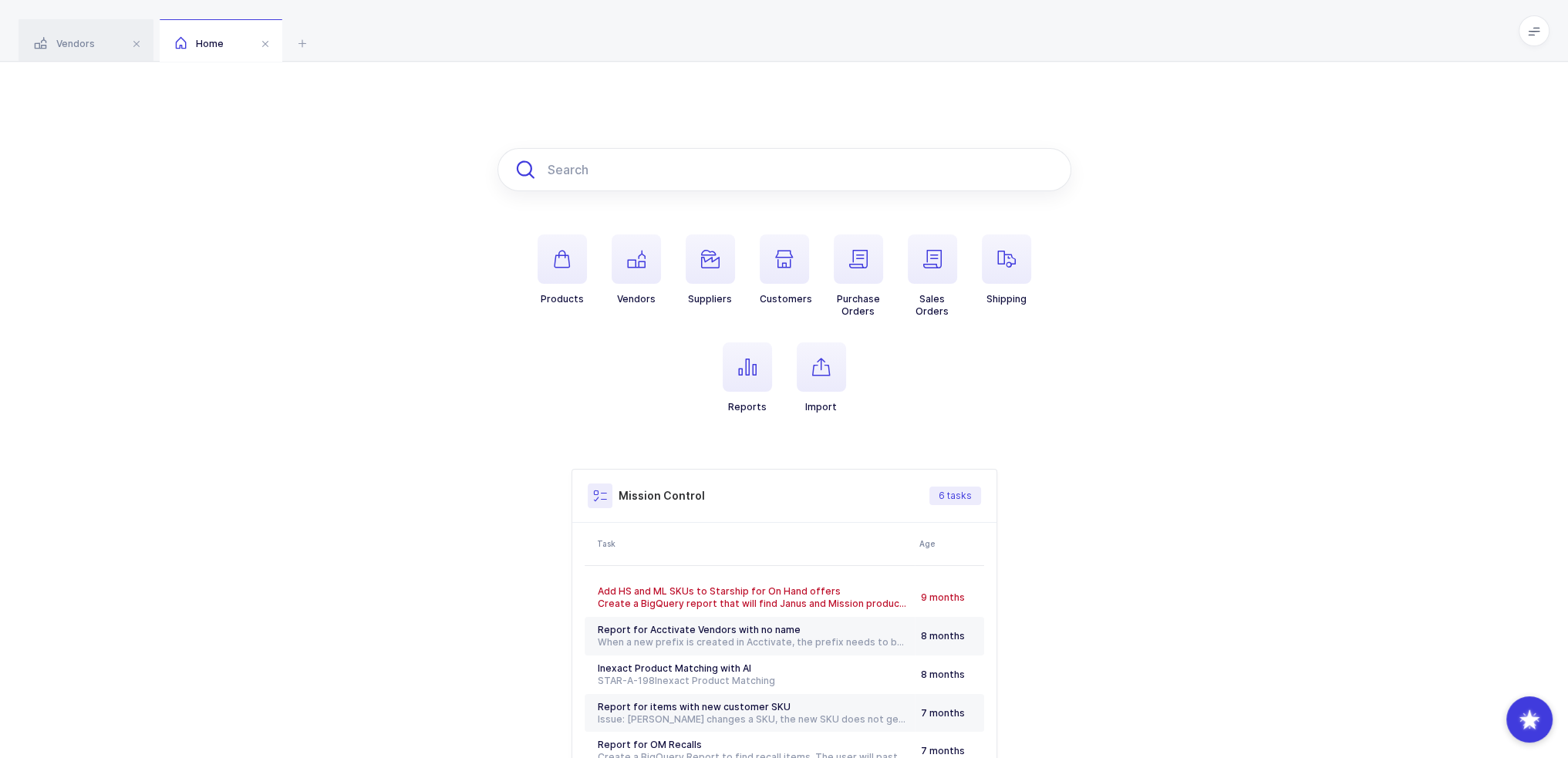
click at [788, 151] on input "text" at bounding box center [785, 169] width 574 height 44
click at [649, 89] on div "Products Vendors Suppliers Customers Purchase Orders Sales Orders Shipping Repo…" at bounding box center [784, 484] width 1568 height 847
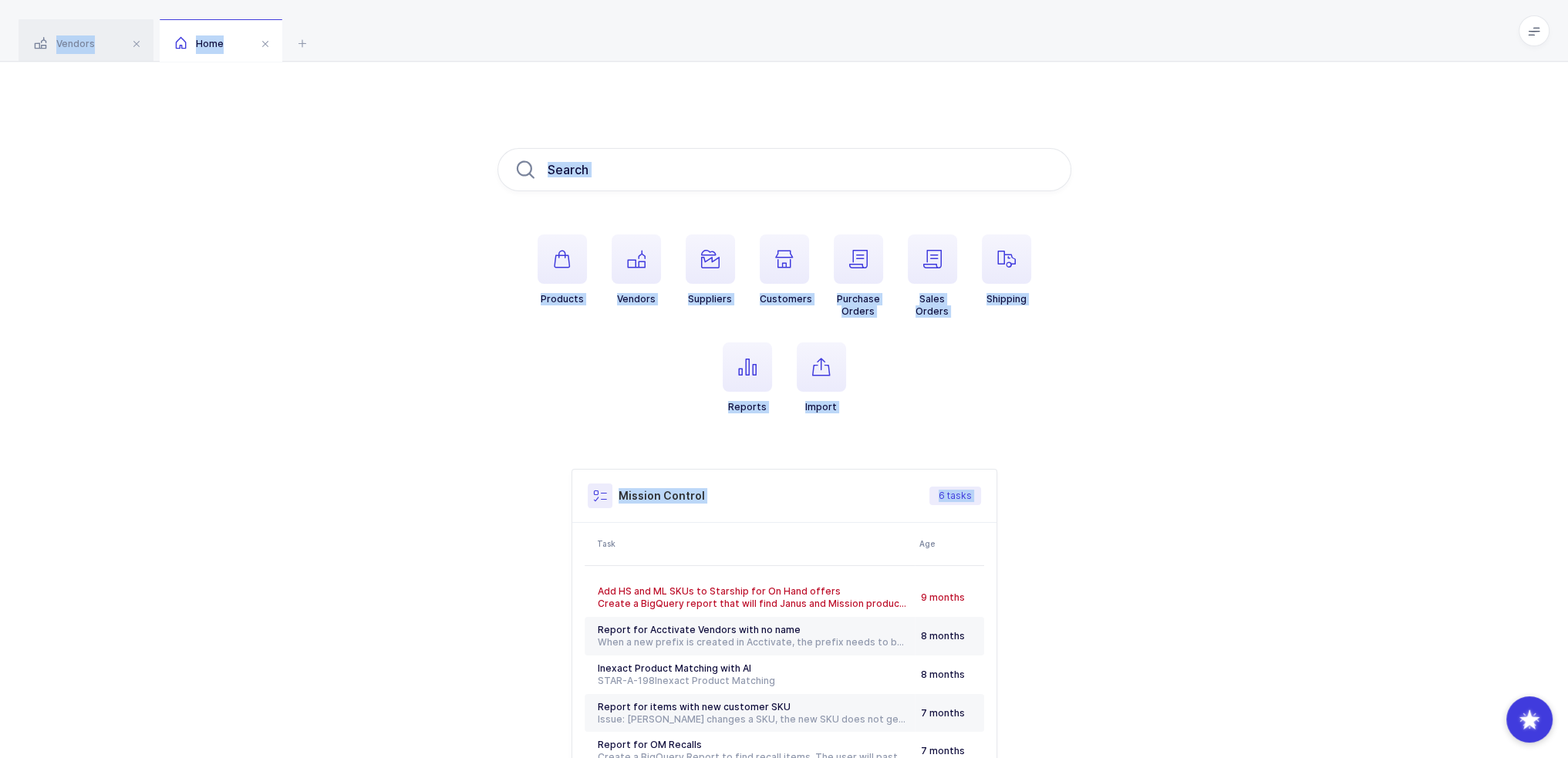
drag, startPoint x: 614, startPoint y: 19, endPoint x: 1129, endPoint y: 708, distance: 860.2
click at [788, 708] on div "Vendors Home medical technologies Filter All In Progress Completed ← Workflow S…" at bounding box center [784, 454] width 1568 height 908
click at [788, 708] on div "Products Vendors Suppliers Customers Purchase Orders Sales Orders Shipping Repo…" at bounding box center [784, 484] width 1568 height 847
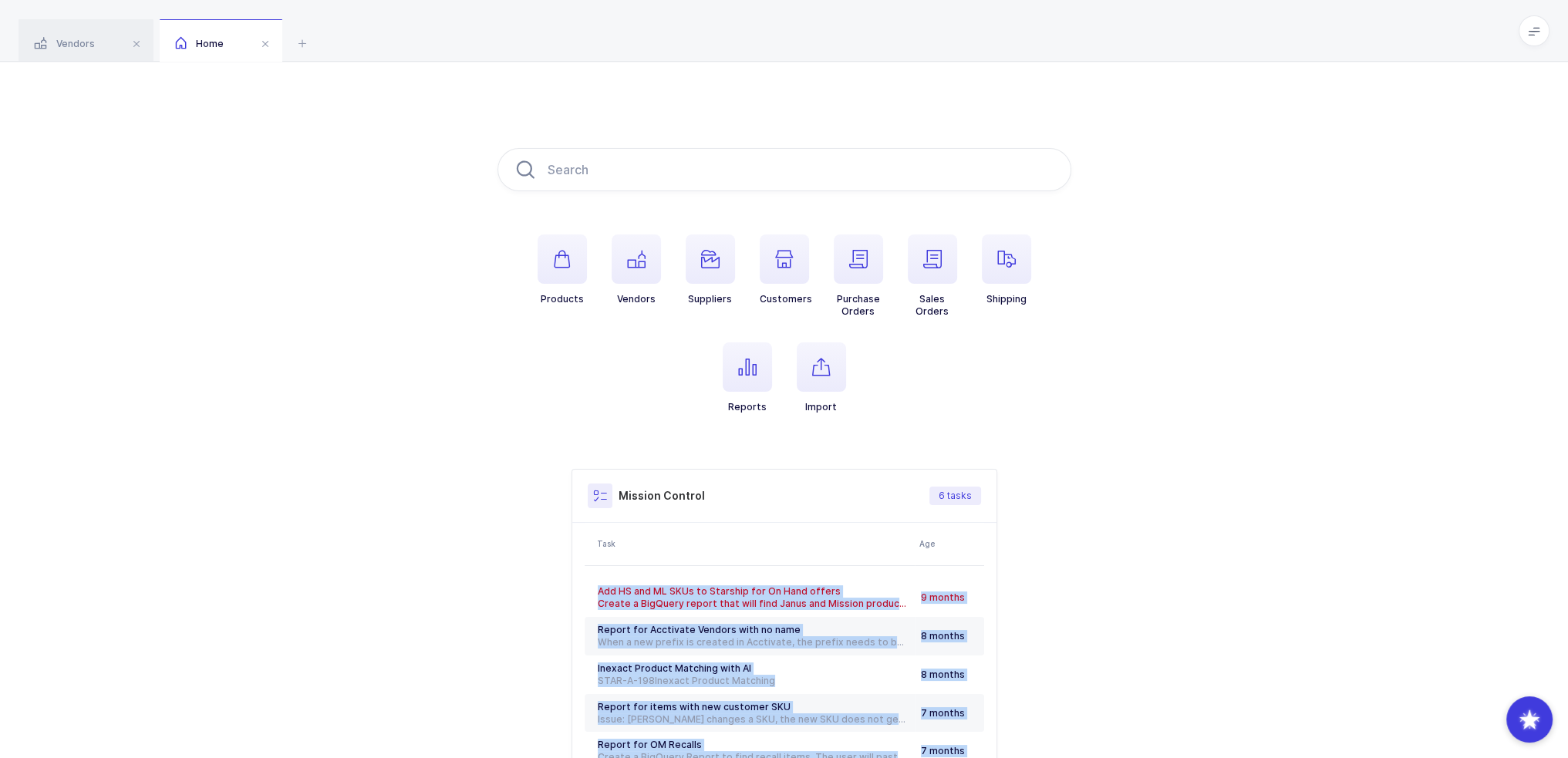
click at [788, 708] on div "Products Vendors Suppliers Customers Purchase Orders Sales Orders Shipping Repo…" at bounding box center [784, 484] width 1568 height 847
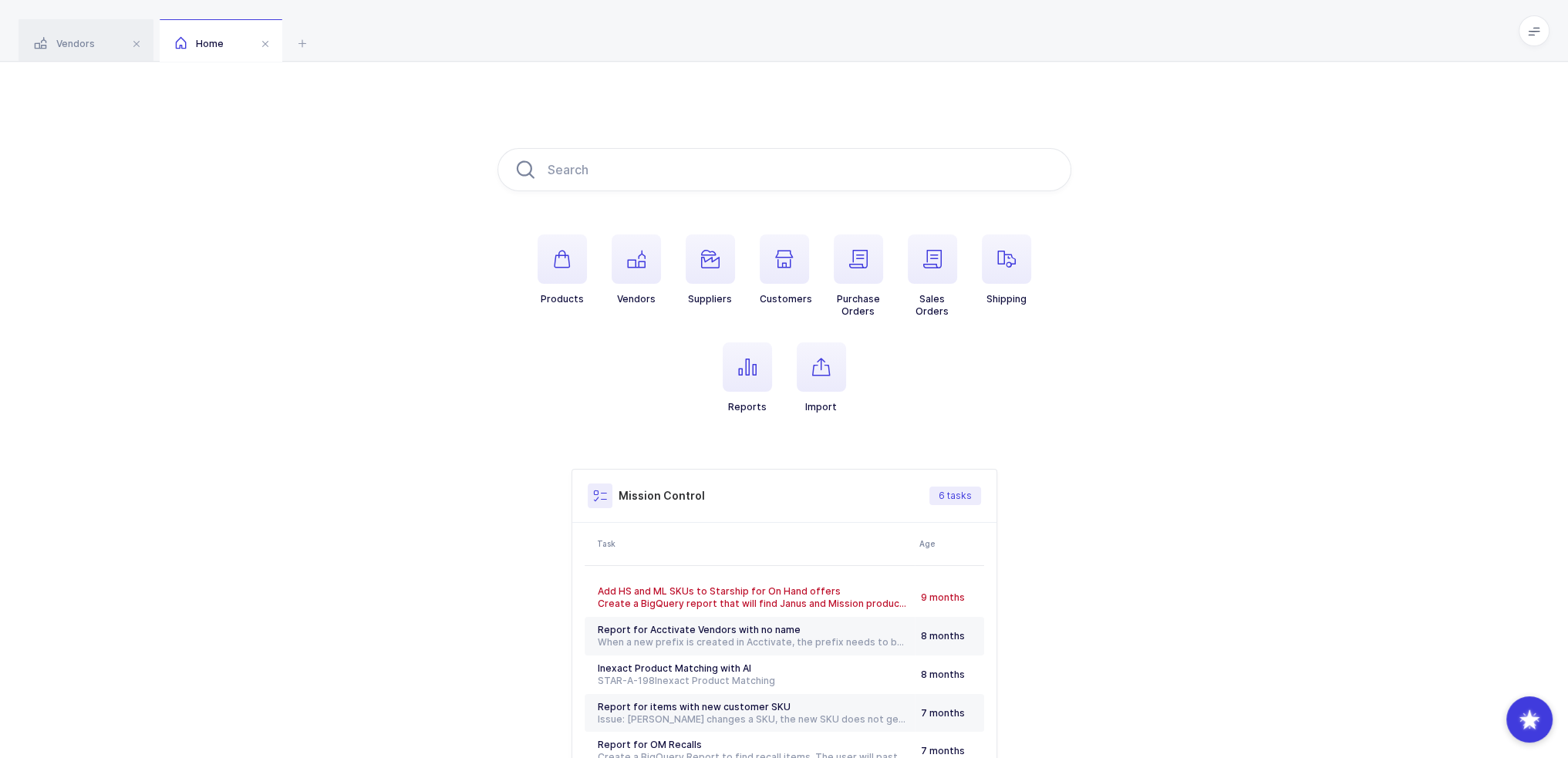
click at [788, 33] on icon at bounding box center [1534, 31] width 12 height 12
click at [788, 207] on li "Purchasing" at bounding box center [1477, 208] width 115 height 12
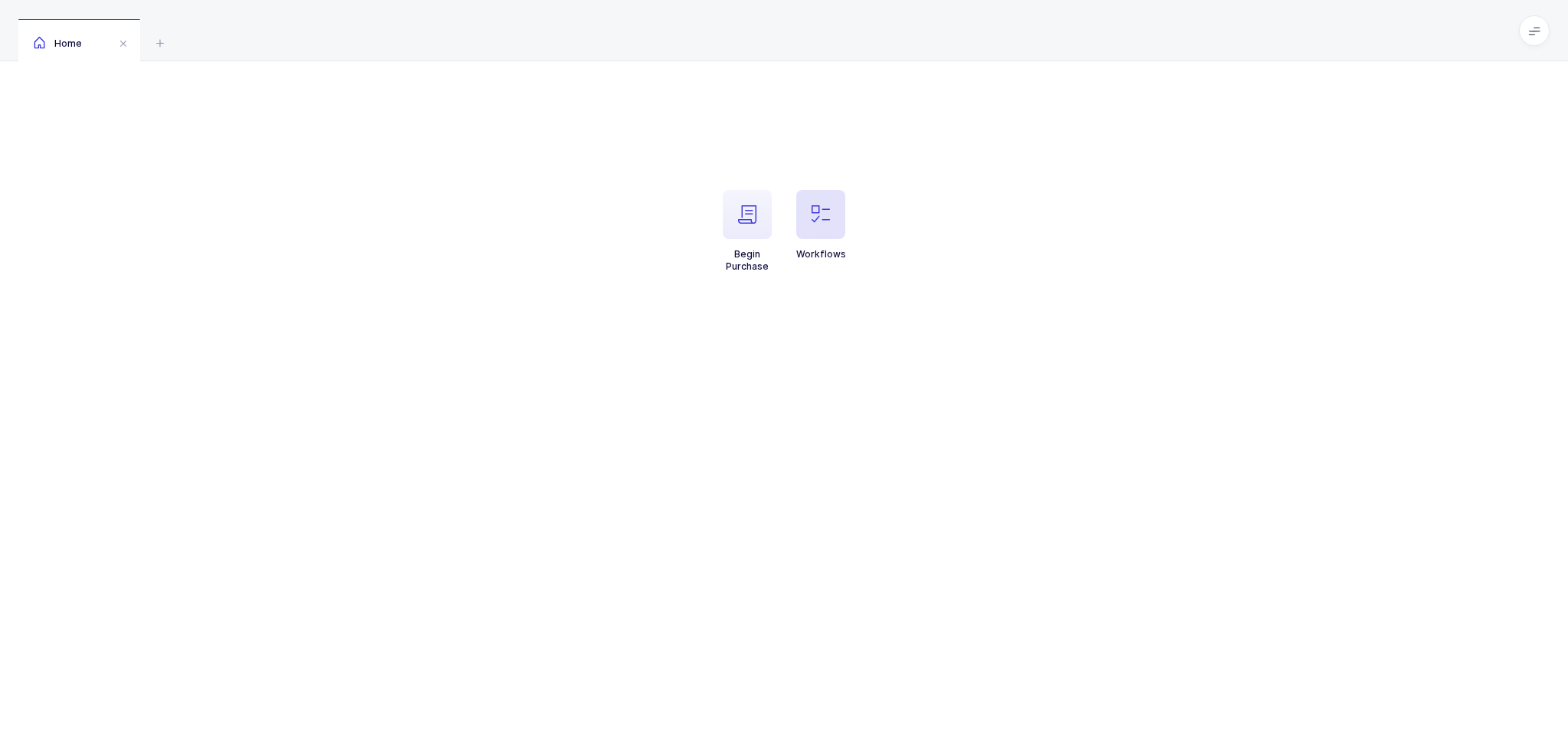
click at [842, 226] on span "button" at bounding box center [820, 214] width 49 height 49
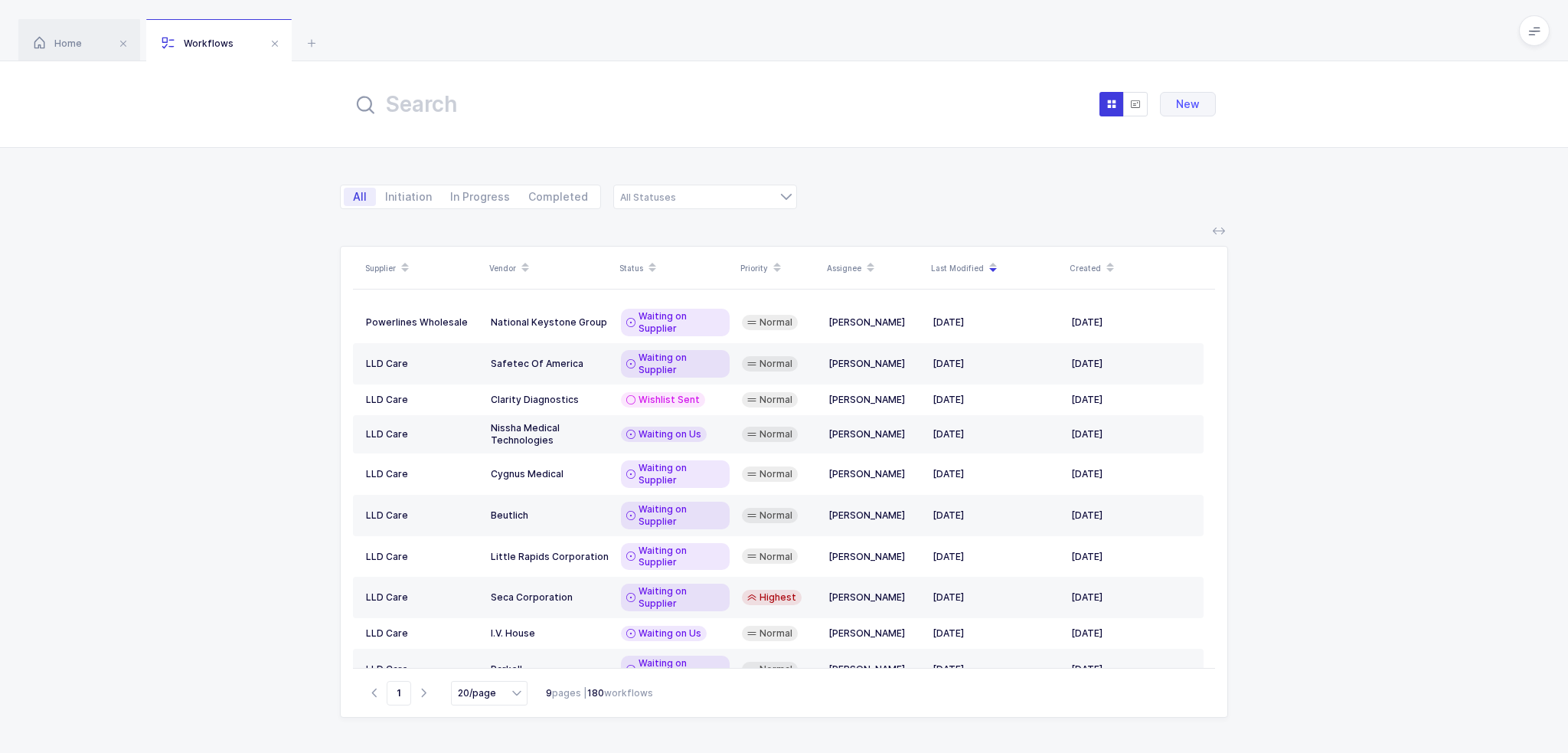
click at [658, 106] on input "text" at bounding box center [520, 104] width 337 height 37
click at [1197, 110] on button "New" at bounding box center [1187, 104] width 56 height 25
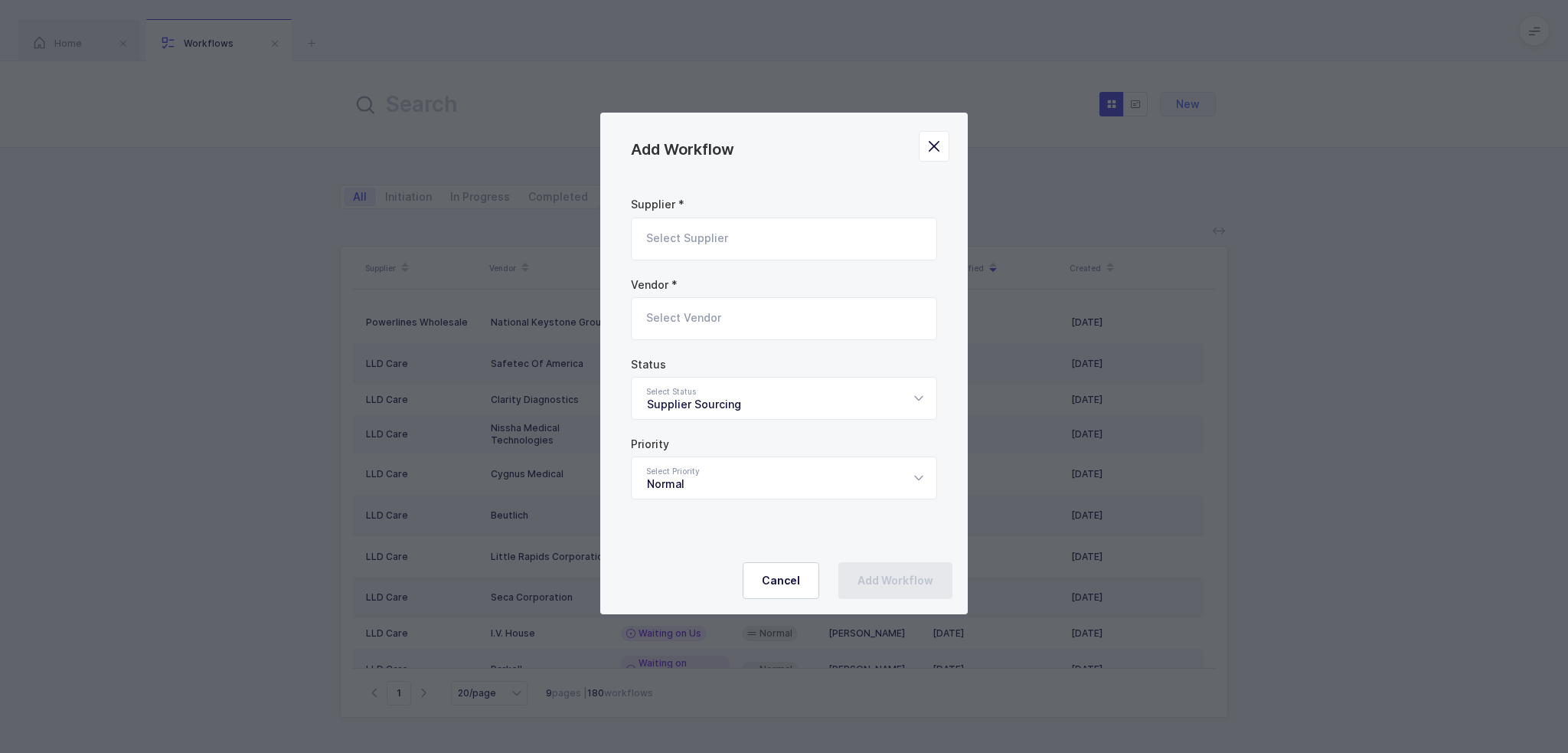
click at [681, 229] on input "Add Workflow" at bounding box center [784, 239] width 306 height 43
click at [693, 293] on span "LLD Care" at bounding box center [670, 290] width 47 height 13
type input "LLD Care"
click at [681, 321] on input "Add Workflow" at bounding box center [784, 319] width 306 height 43
click at [726, 369] on span "Ndd Medical Technologies" at bounding box center [717, 369] width 141 height 13
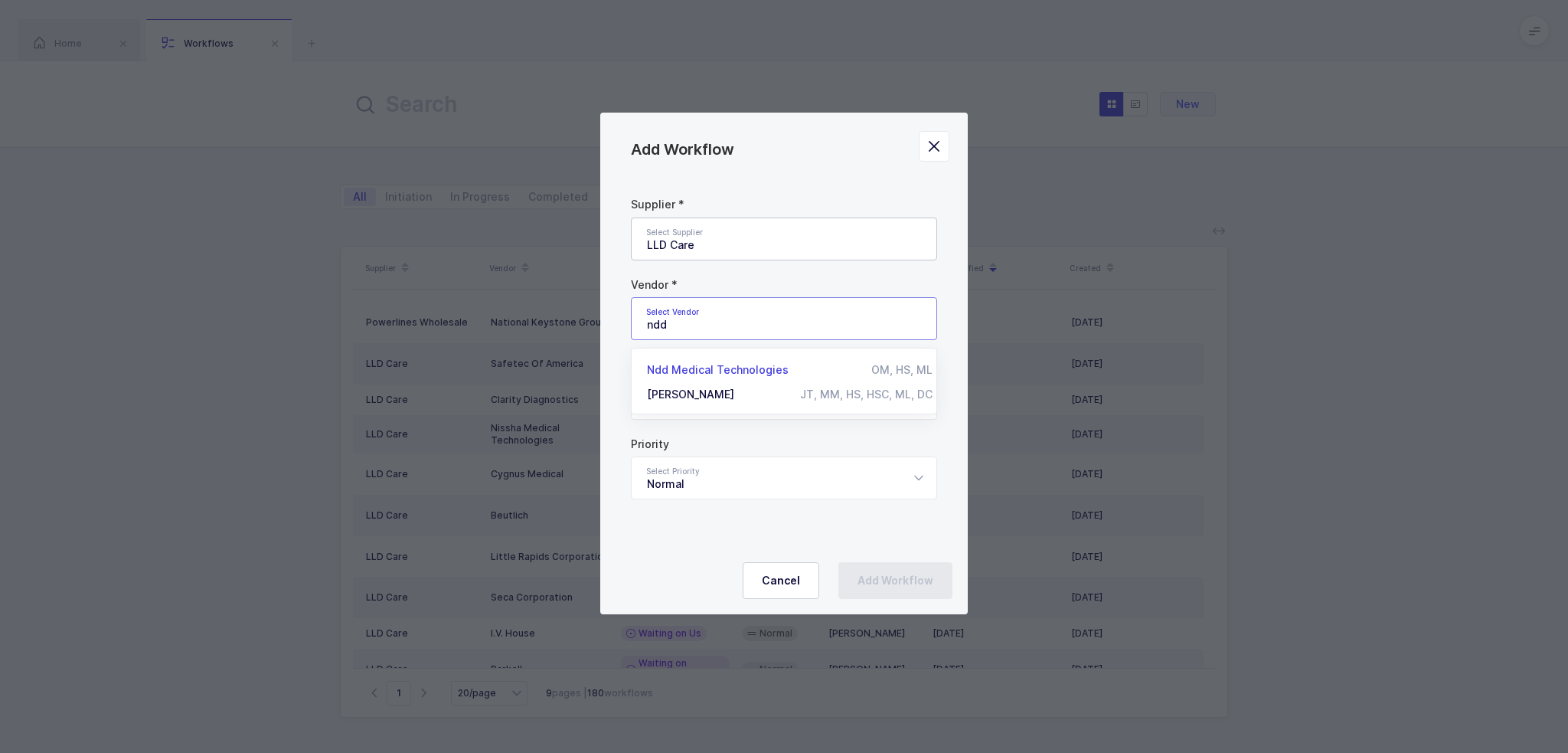
type input "Ndd Medical Technologies"
click at [704, 397] on div "Supplier Sourcing" at bounding box center [784, 399] width 306 height 43
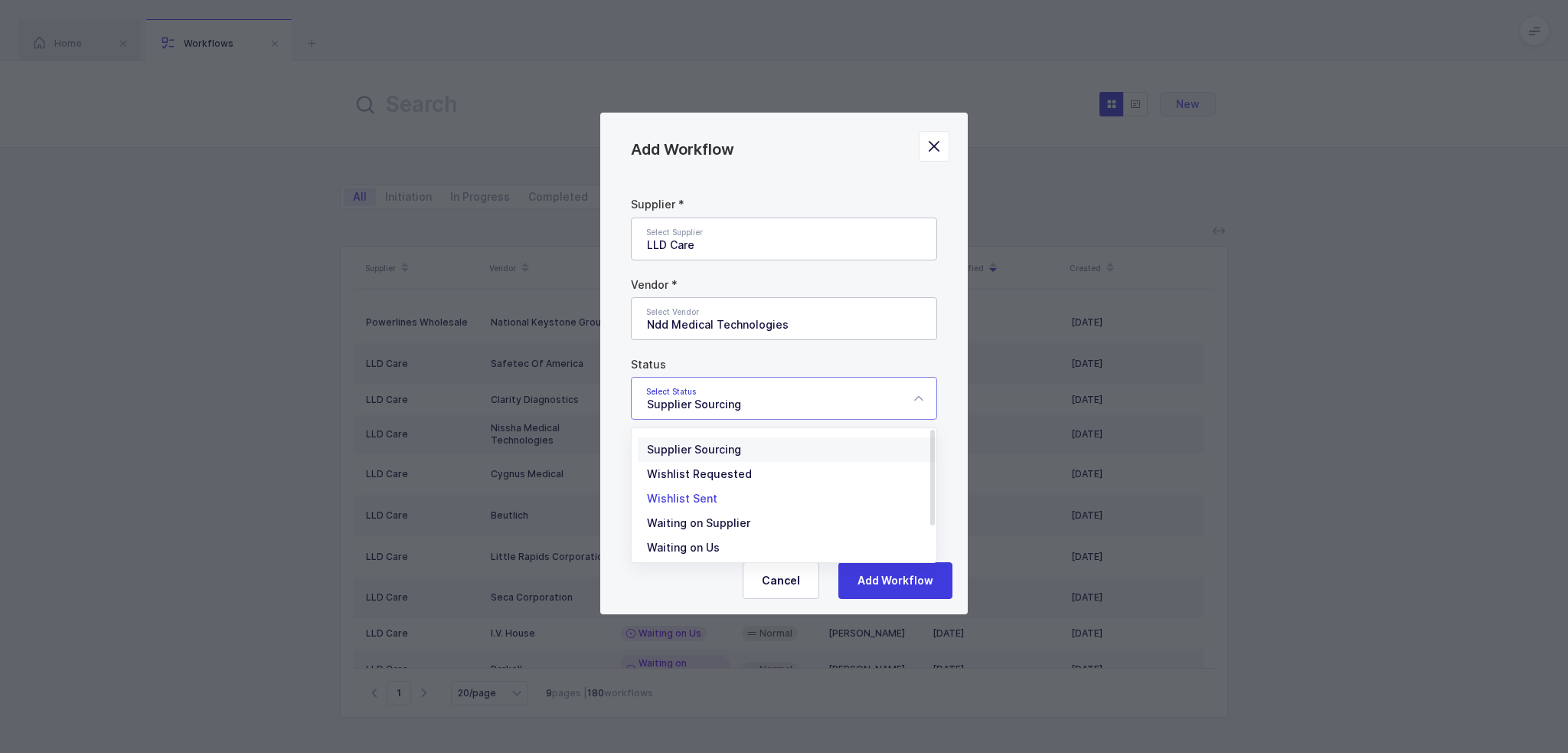
click at [716, 500] on li "Wishlist Sent" at bounding box center [790, 499] width 304 height 25
type input "Wishlist Sent"
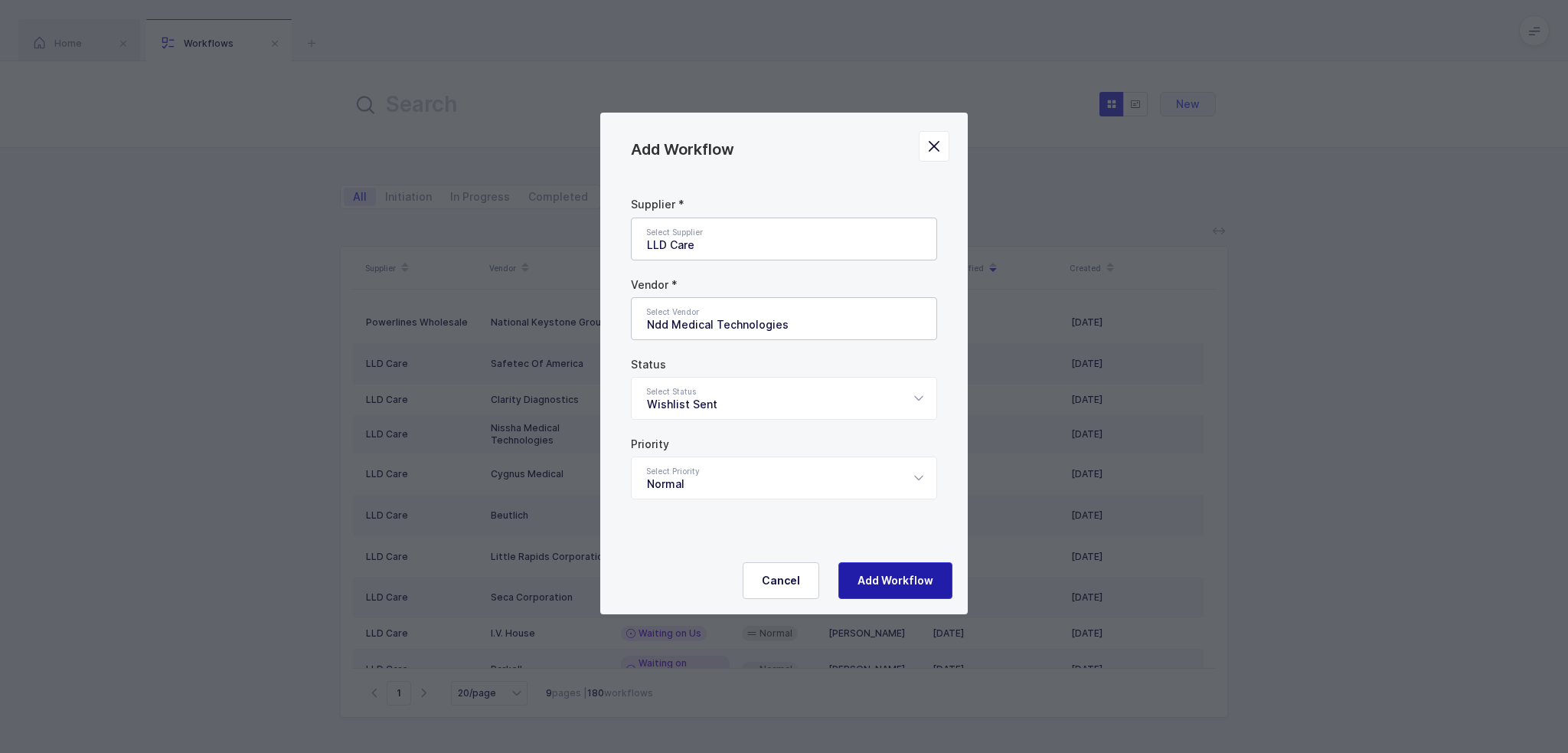
click at [914, 577] on span "Add Workflow" at bounding box center [896, 581] width 76 height 15
type input "Supplier Sourcing"
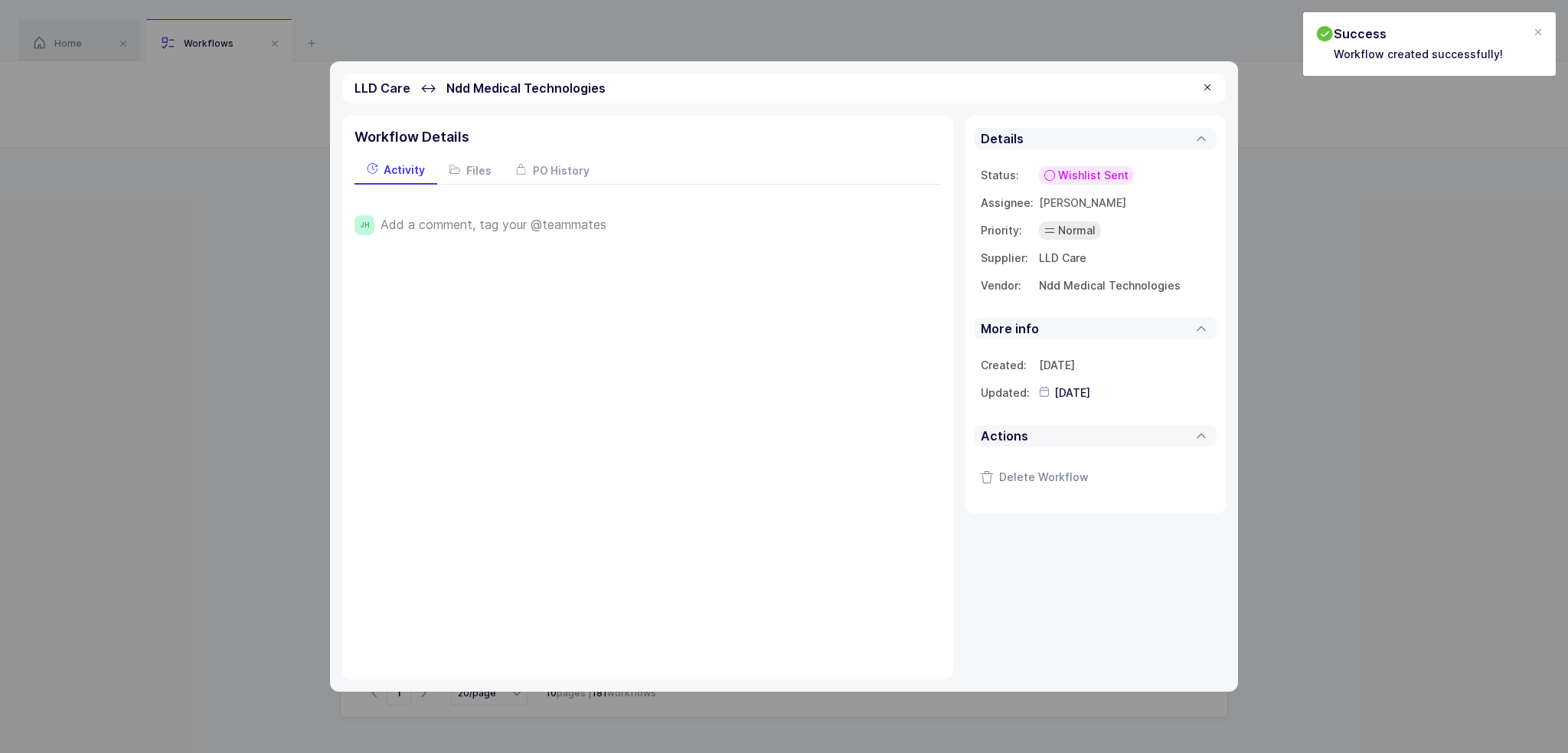
click at [1213, 83] on div at bounding box center [1207, 88] width 12 height 14
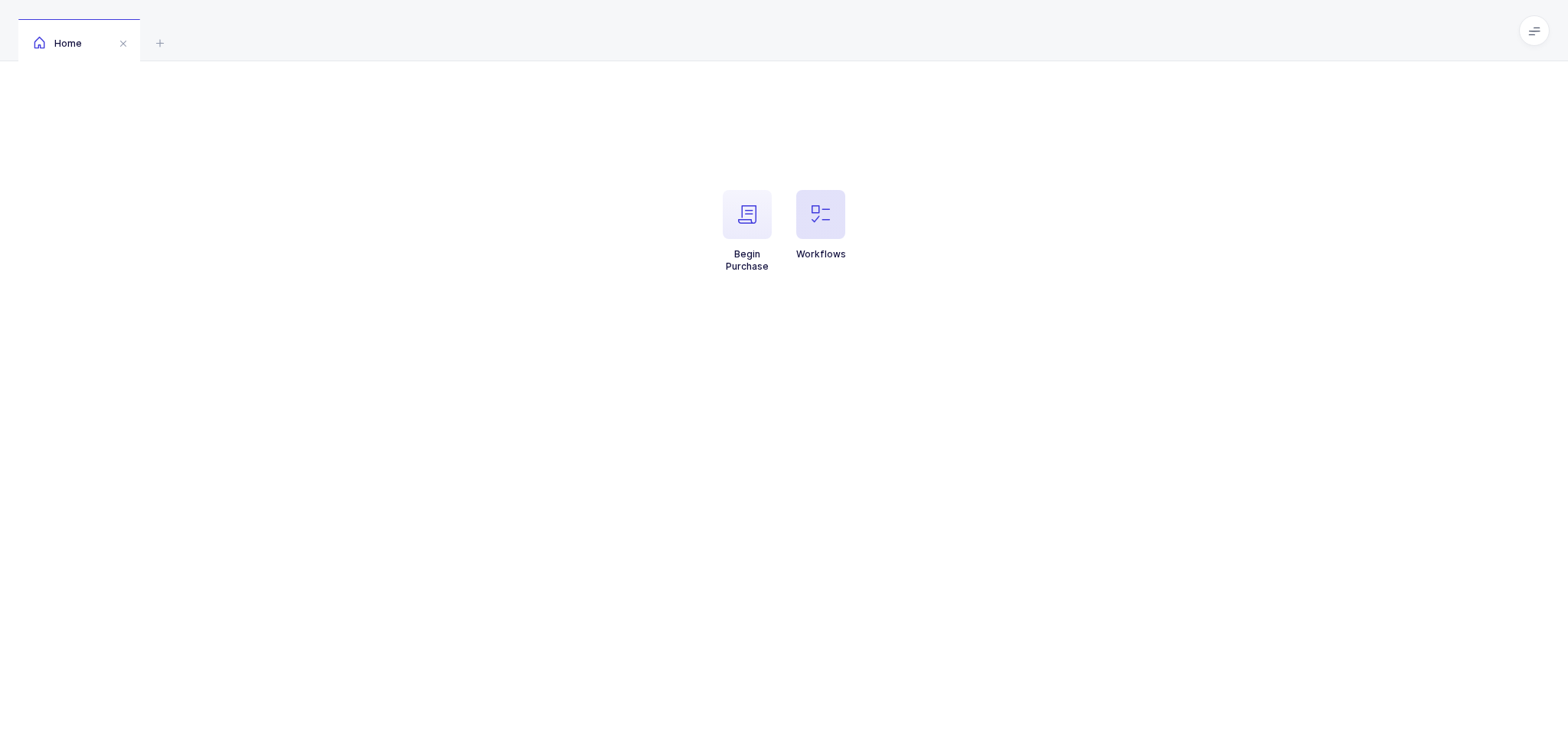
click at [821, 223] on span "button" at bounding box center [820, 214] width 49 height 49
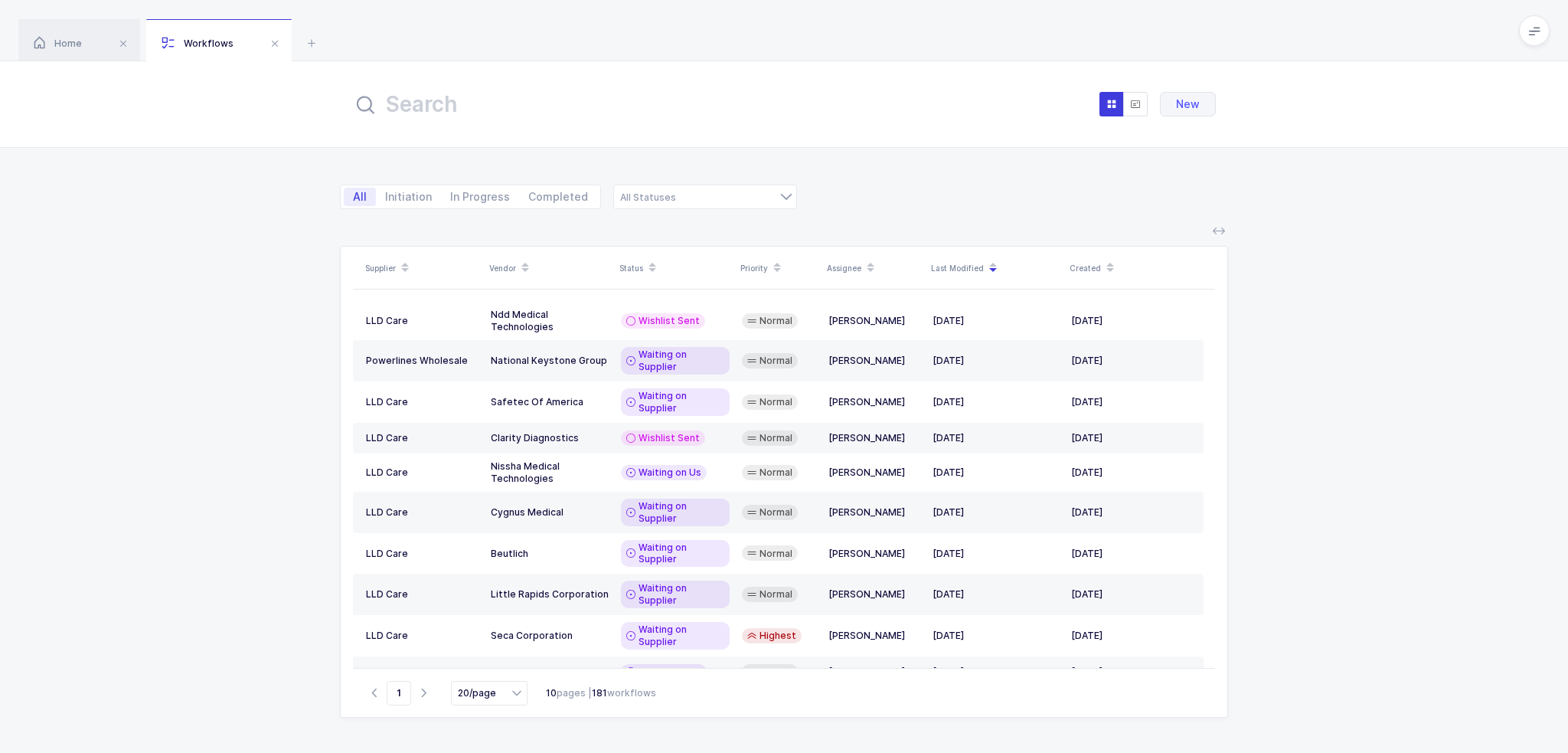
click at [476, 106] on input "text" at bounding box center [520, 104] width 337 height 37
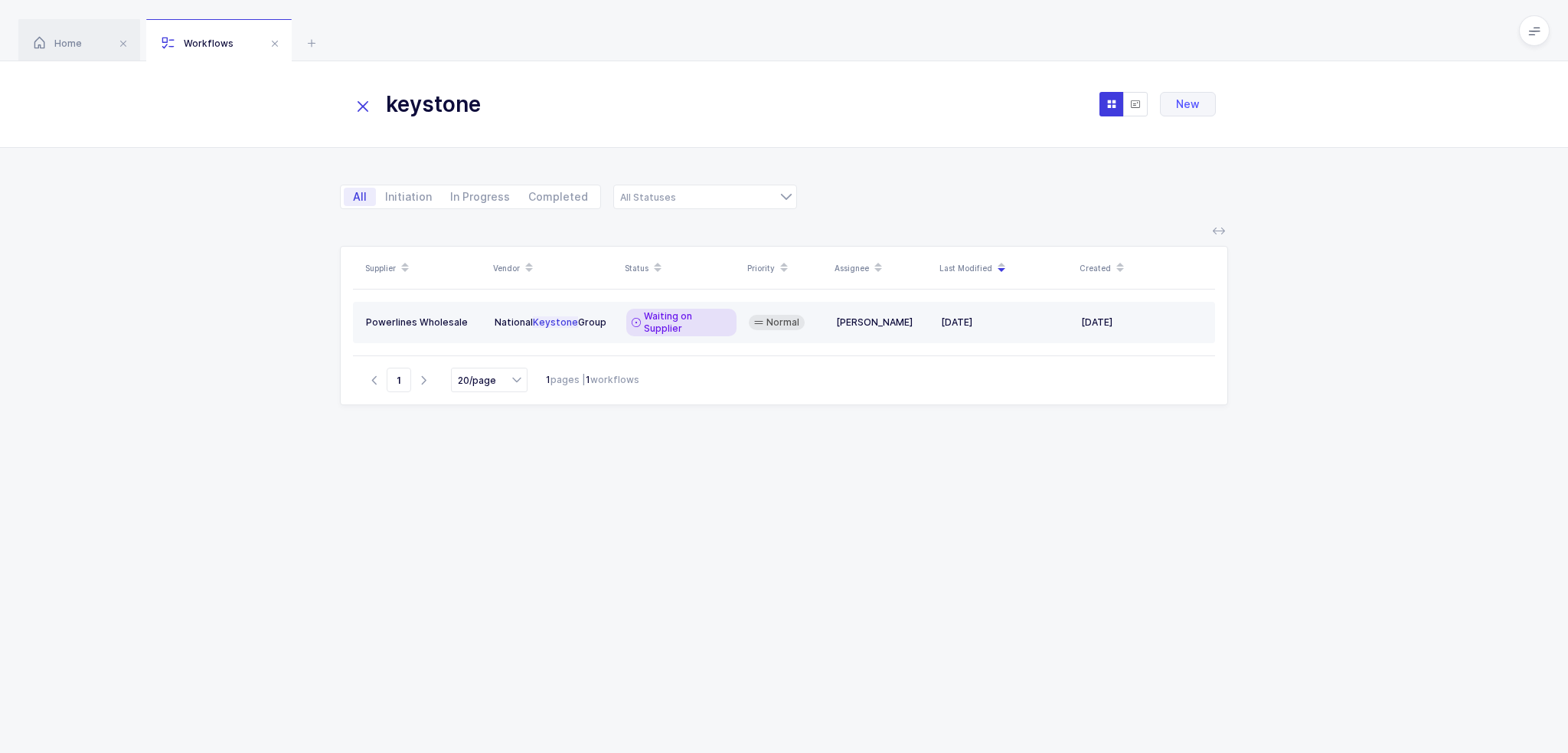
type input "keystone"
click at [611, 326] on td "National Keystone Group" at bounding box center [554, 323] width 132 height 42
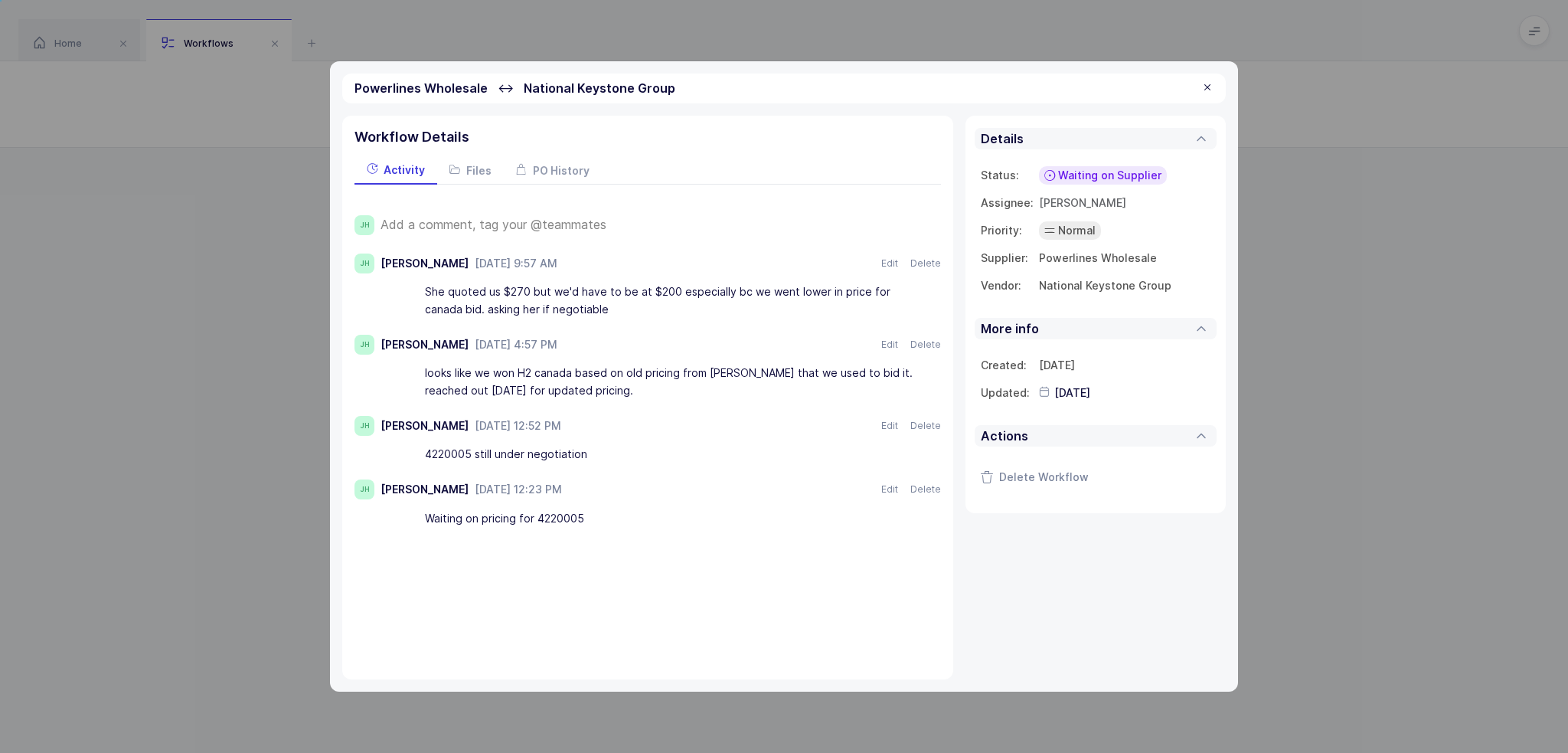
click at [1096, 178] on span "Waiting on Supplier" at bounding box center [1109, 175] width 103 height 15
click at [1089, 343] on span "Not Relevant" at bounding box center [1079, 345] width 69 height 15
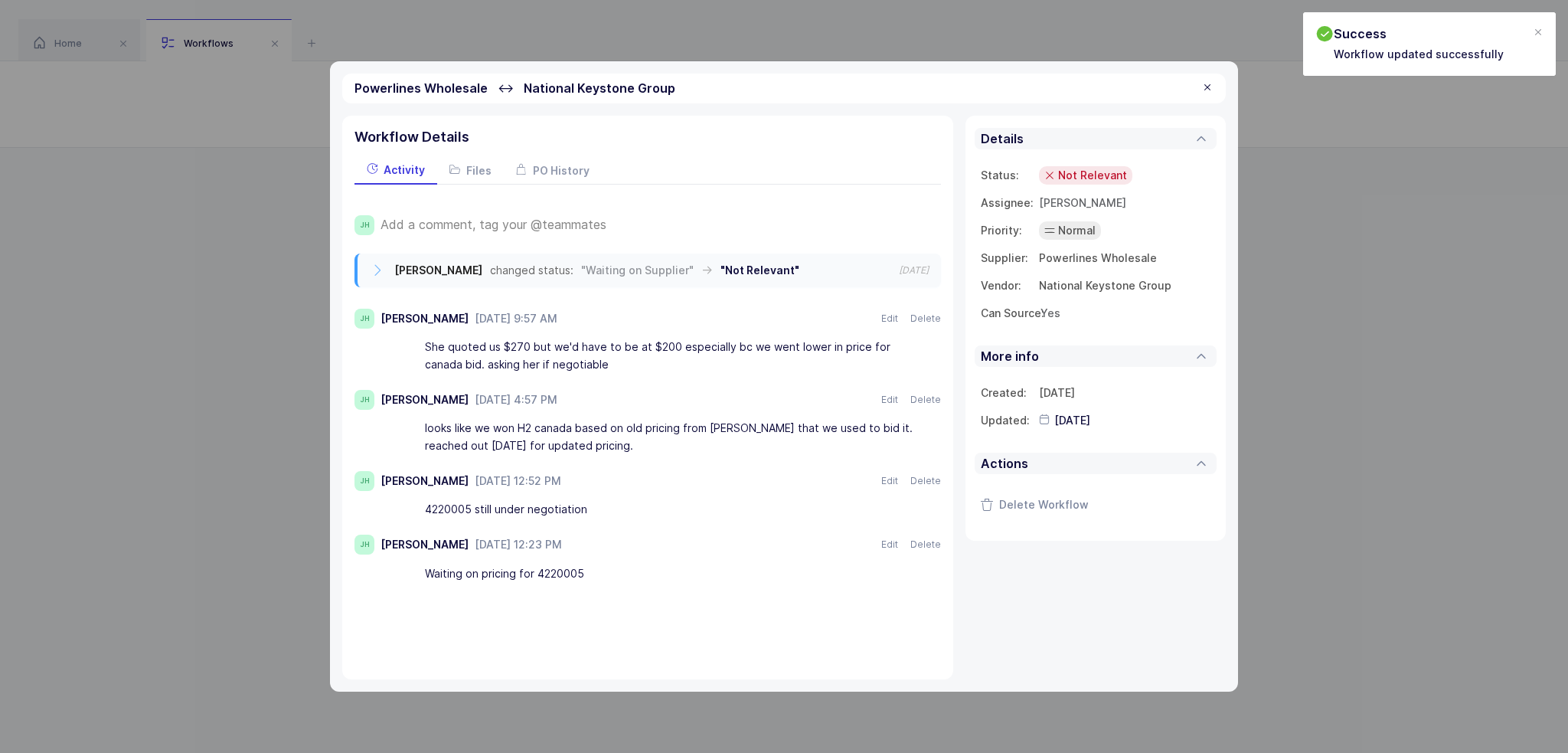
click at [585, 222] on span "Add a comment, tag your @teammates" at bounding box center [493, 225] width 226 height 14
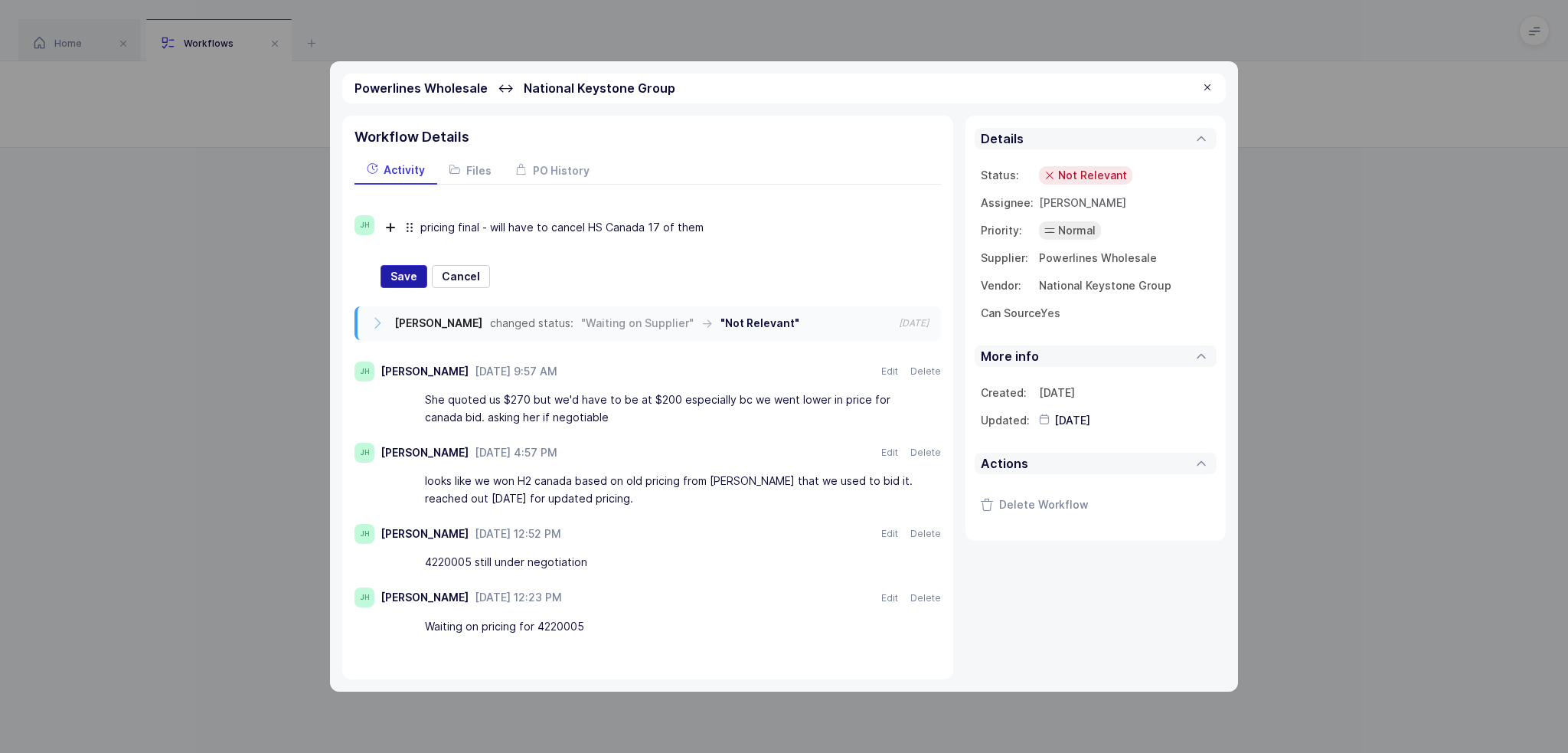
click at [398, 273] on span "Save" at bounding box center [404, 276] width 27 height 15
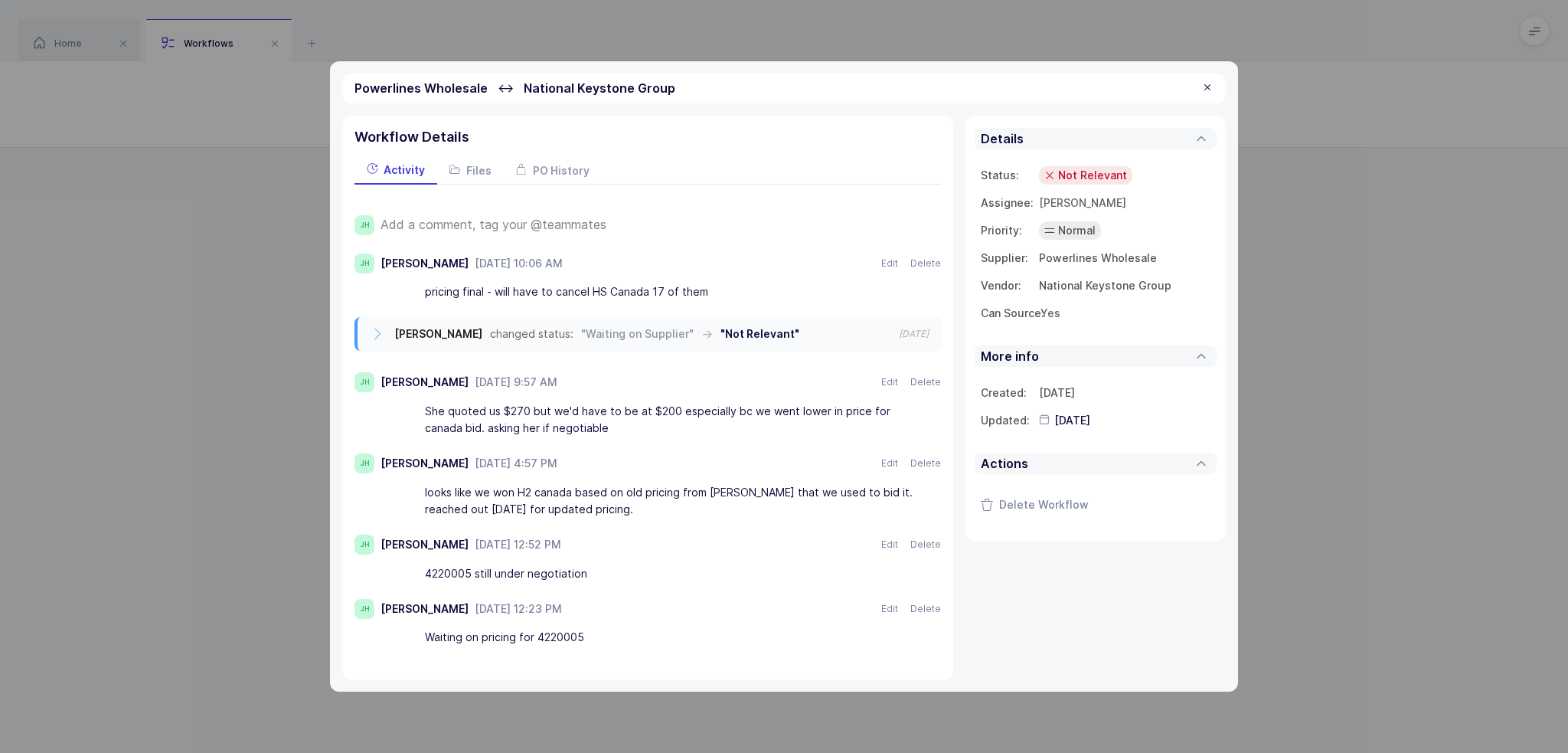
click at [1207, 81] on div at bounding box center [1207, 88] width 12 height 14
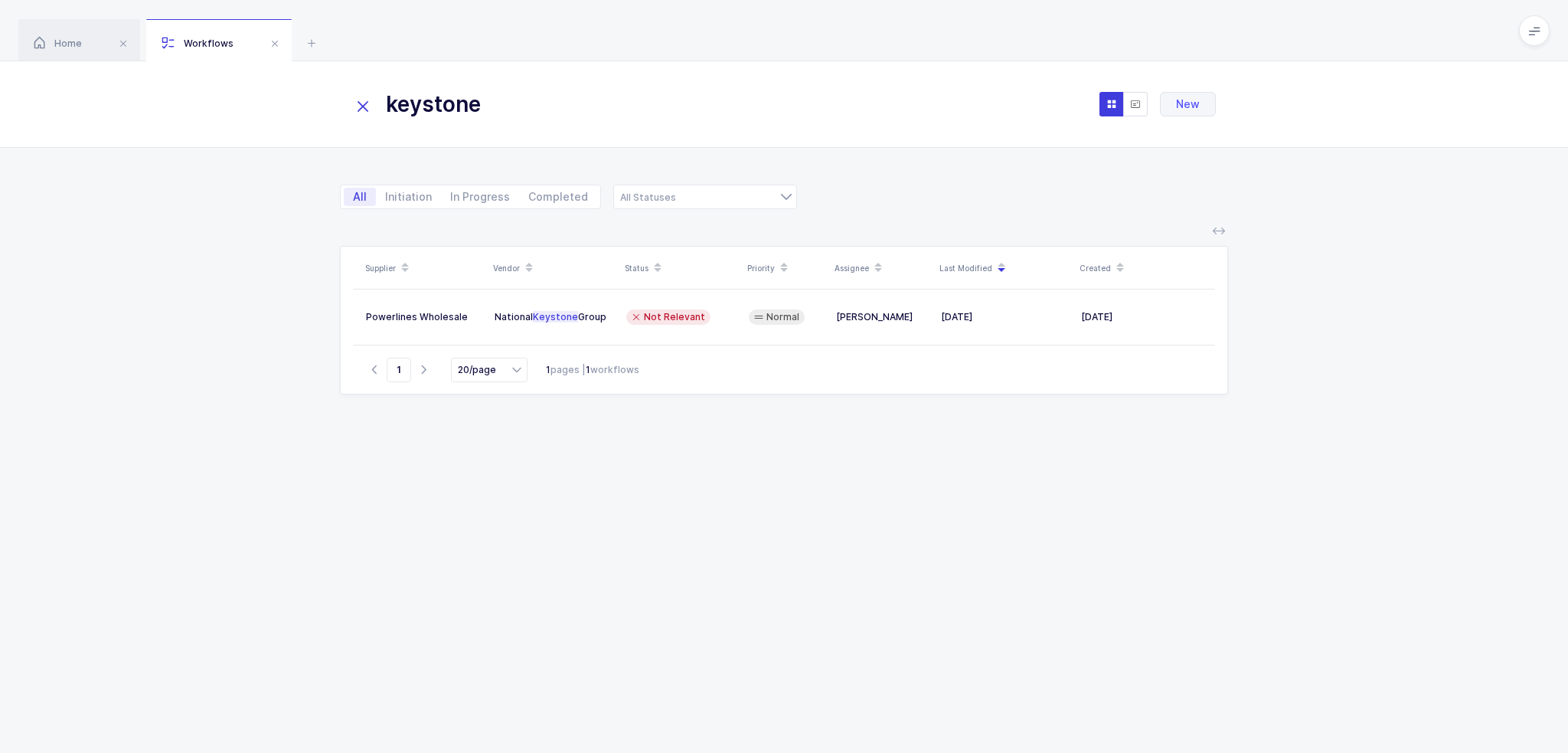
drag, startPoint x: 778, startPoint y: 28, endPoint x: 925, endPoint y: 544, distance: 536.5
click at [925, 544] on div "Home Workflows Begin Purchase Workflows keystone New All Initiation In Progress…" at bounding box center [784, 376] width 1568 height 753
click at [925, 544] on div "Supplier Vendor Status Priority Assignee Last Modified Created Powerlines Whole…" at bounding box center [784, 480] width 888 height 470
click at [364, 112] on icon at bounding box center [363, 107] width 22 height 22
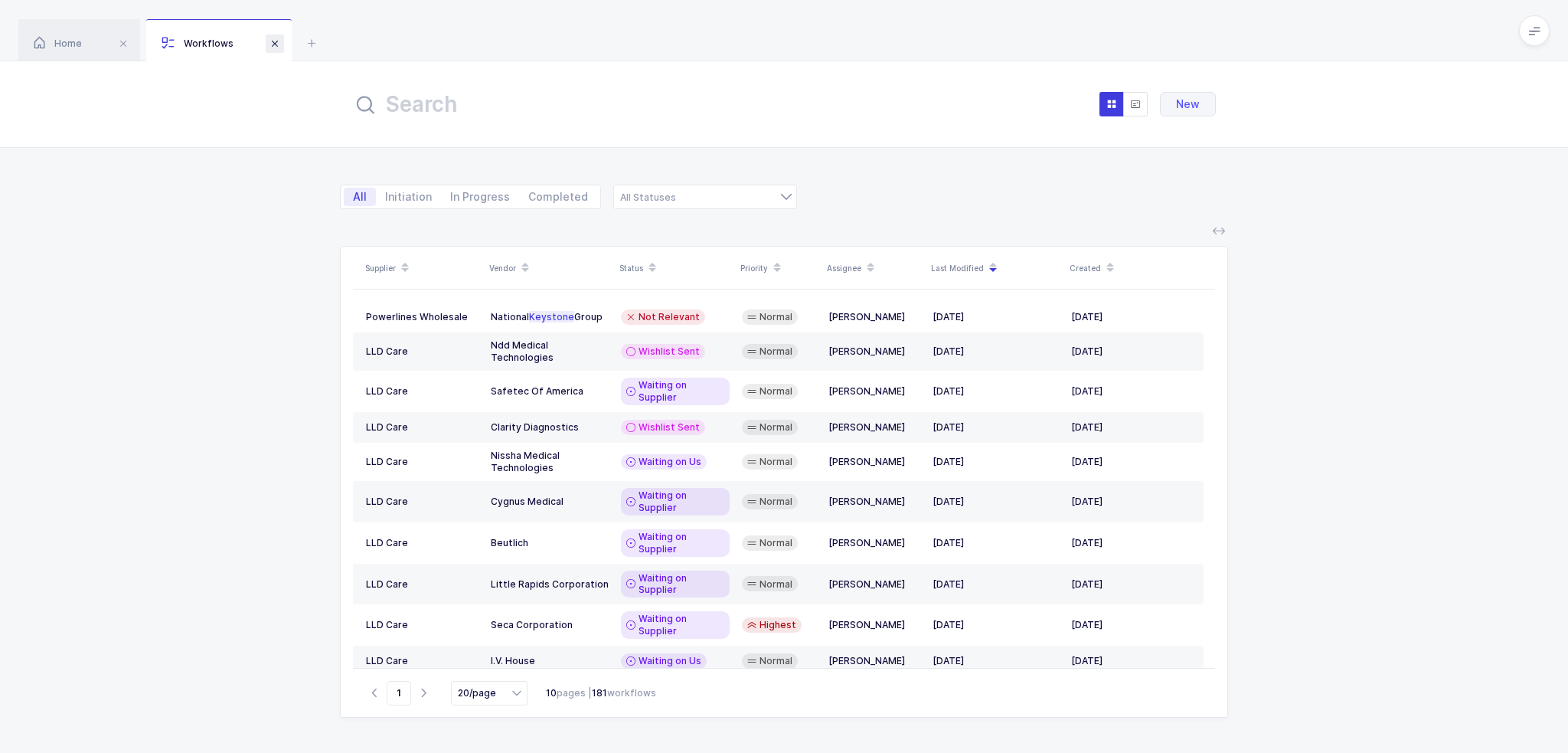
click at [276, 46] on span at bounding box center [275, 44] width 19 height 19
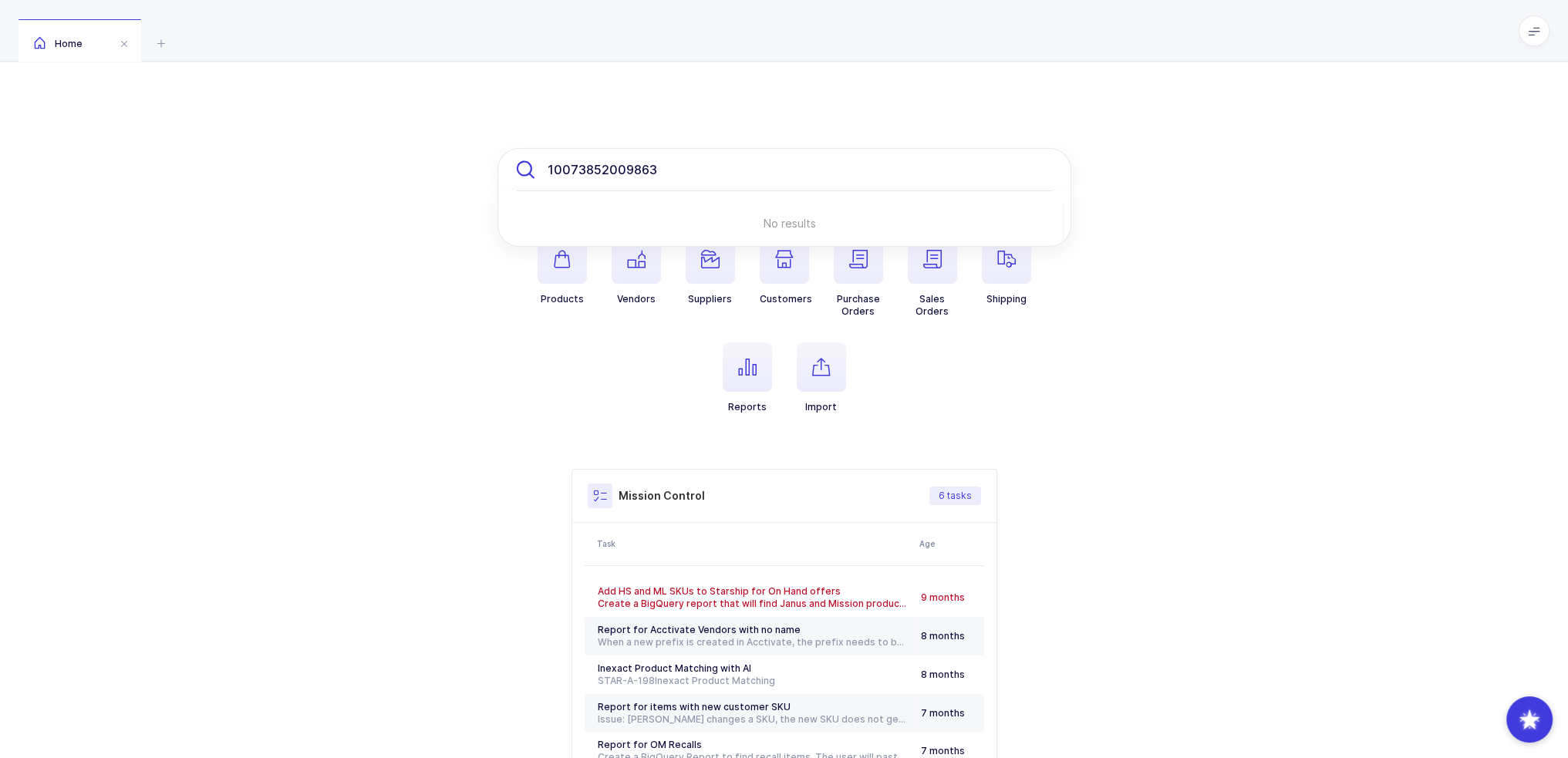
paste input "9022-10"
click at [734, 176] on input "100738520098639022-10" at bounding box center [785, 169] width 574 height 44
click at [733, 176] on input "100738520098639022-10" at bounding box center [785, 169] width 574 height 44
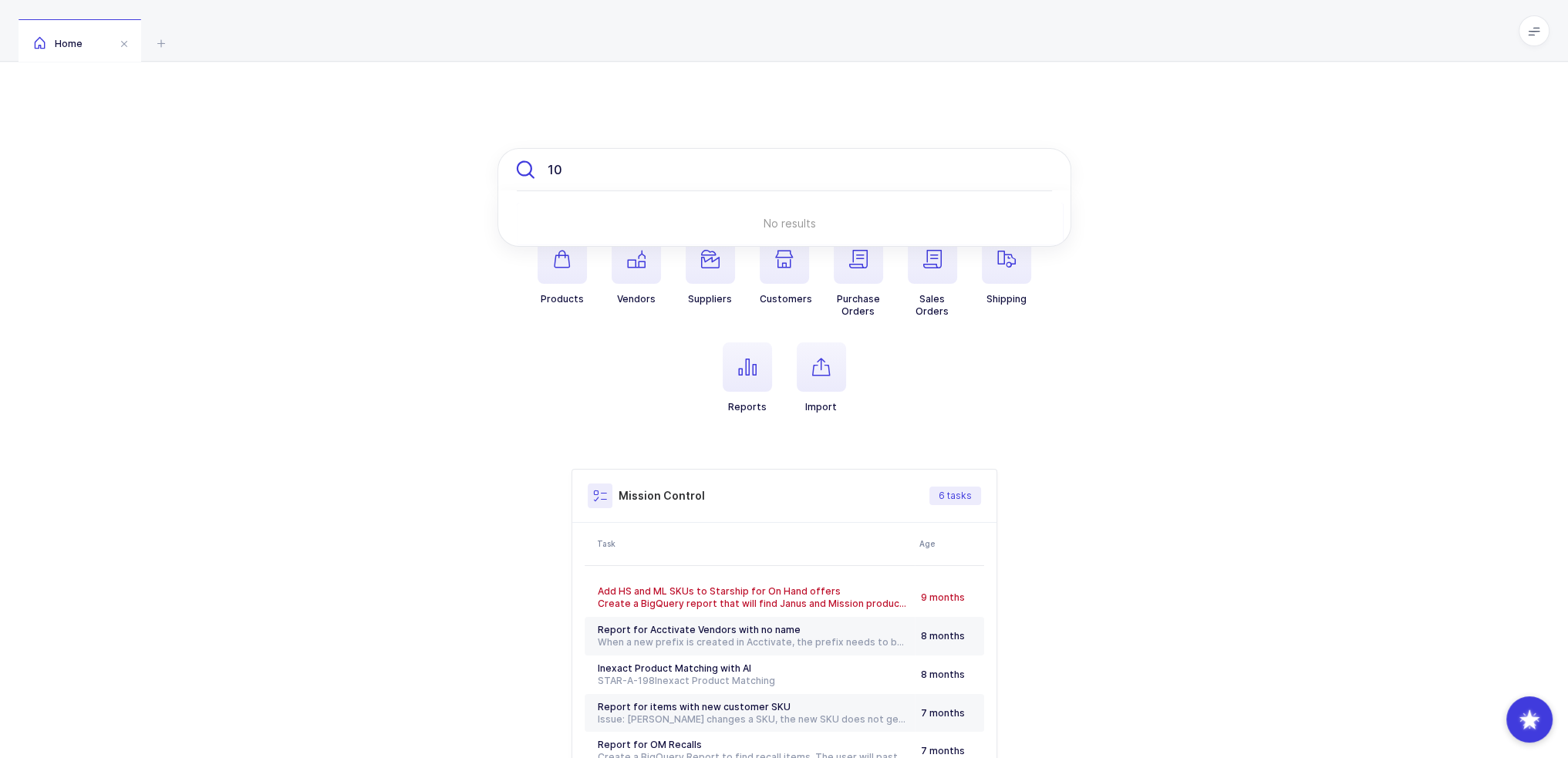
type input "1"
paste input "9022-10"
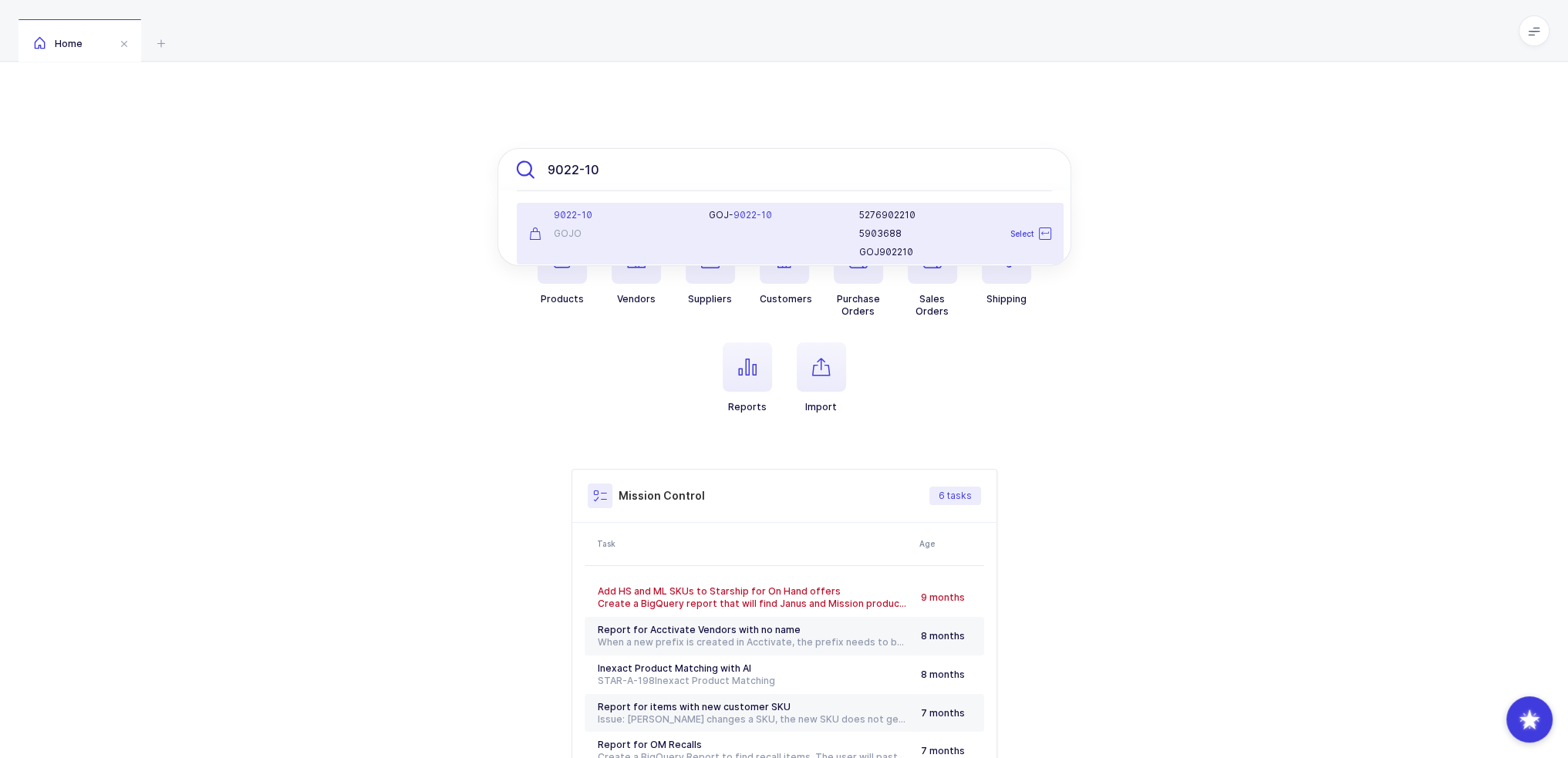
type input "9022-10"
click at [844, 240] on div "GOJ- 9022-10" at bounding box center [774, 233] width 150 height 49
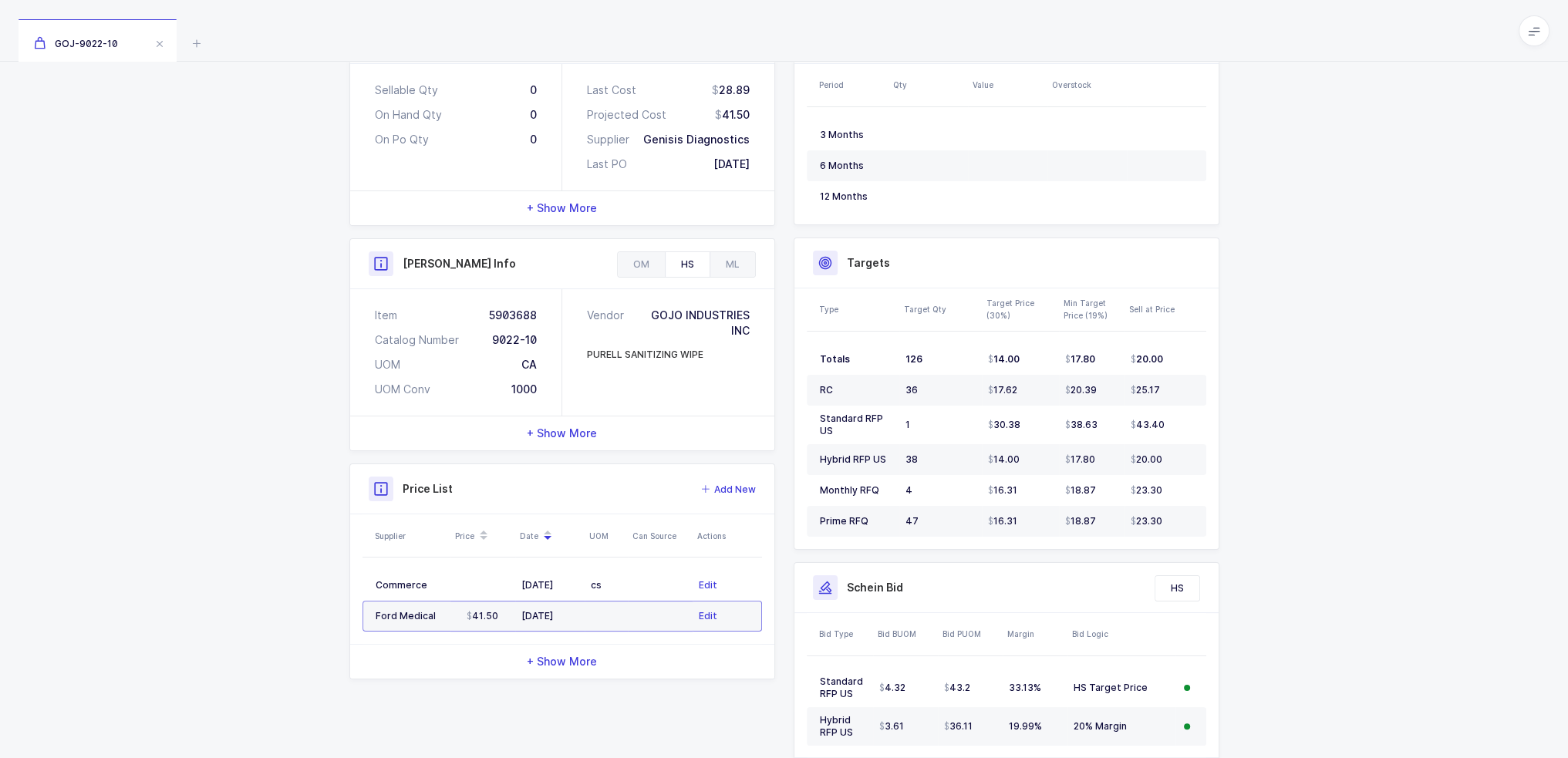
scroll to position [271, 0]
click at [534, 575] on td "01/29/2025" at bounding box center [549, 582] width 69 height 31
click at [539, 630] on table "Commerce 01/29/2025 cs Edit Ford Medical 41.50 11/12/2024 Edit" at bounding box center [562, 597] width 400 height 86
click at [543, 619] on td "11/12/2024" at bounding box center [549, 613] width 69 height 31
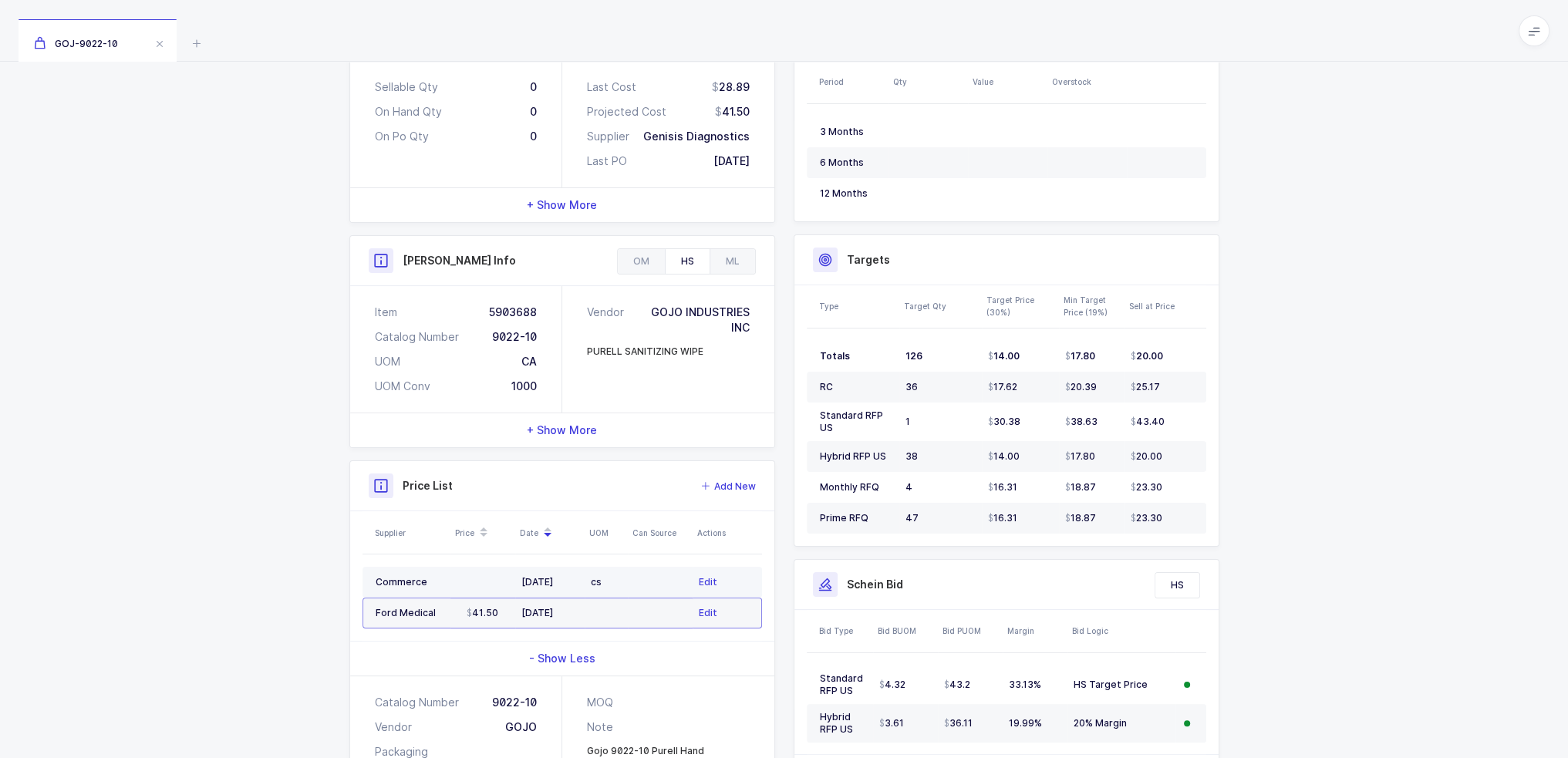
click at [572, 590] on td "01/29/2025" at bounding box center [549, 582] width 69 height 31
click at [511, 610] on td "41.50" at bounding box center [482, 613] width 65 height 31
click at [354, 624] on div "Supplier Price Date UOM Can Source Actions Commerce 01/29/2025 cs Edit Ford Med…" at bounding box center [562, 575] width 424 height 130
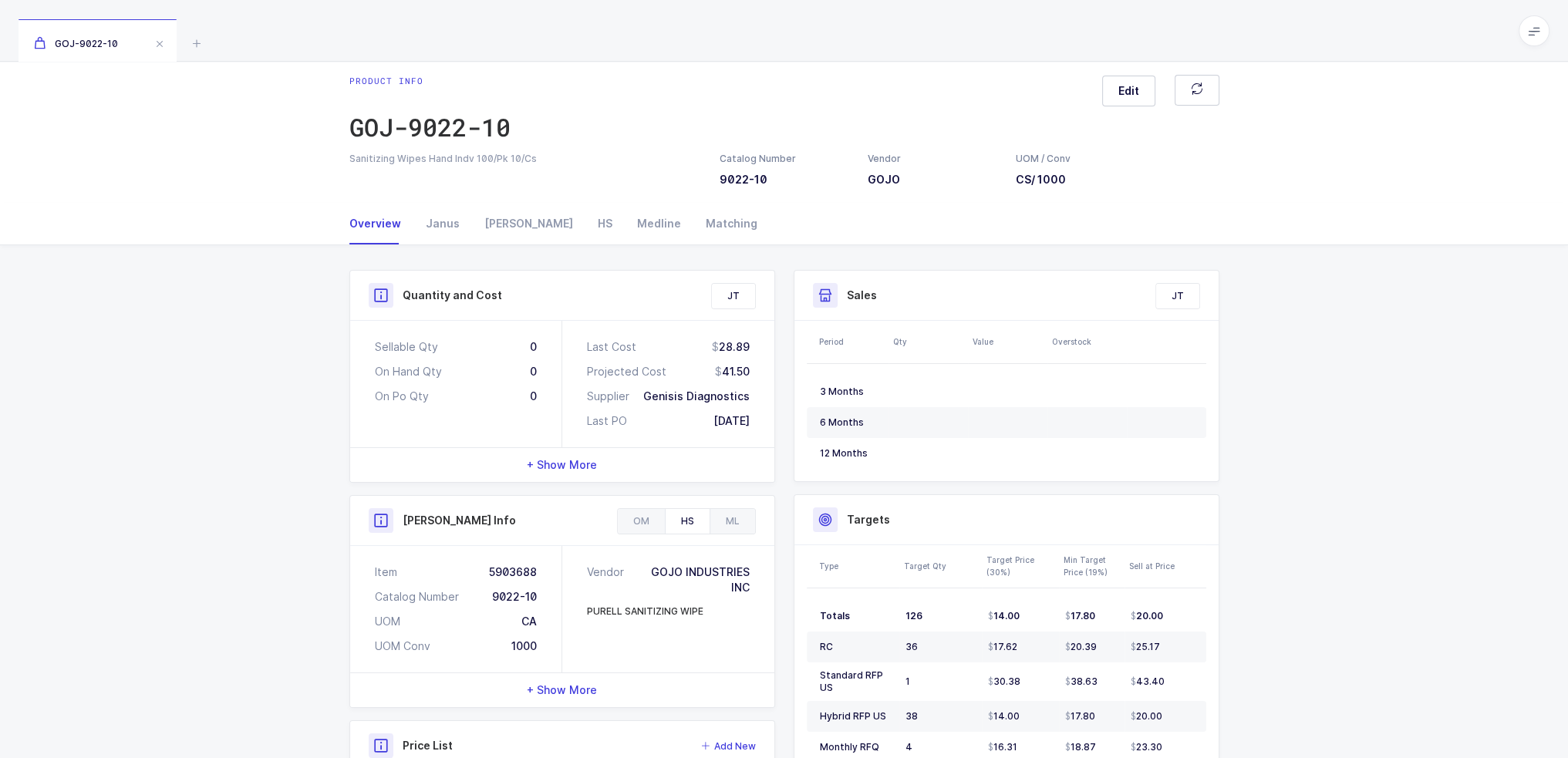
scroll to position [0, 0]
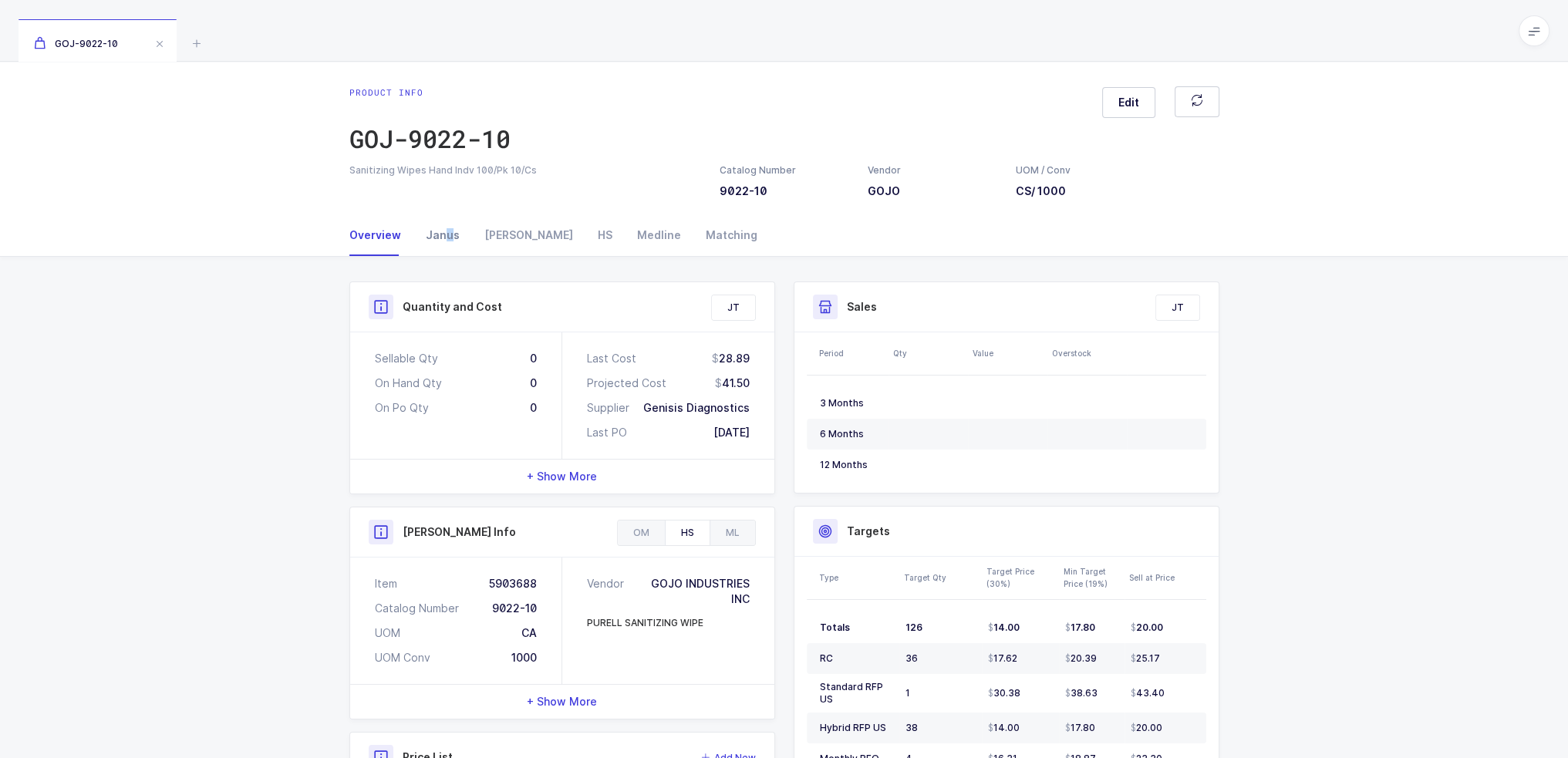
click at [444, 234] on div "Janus" at bounding box center [442, 236] width 58 height 42
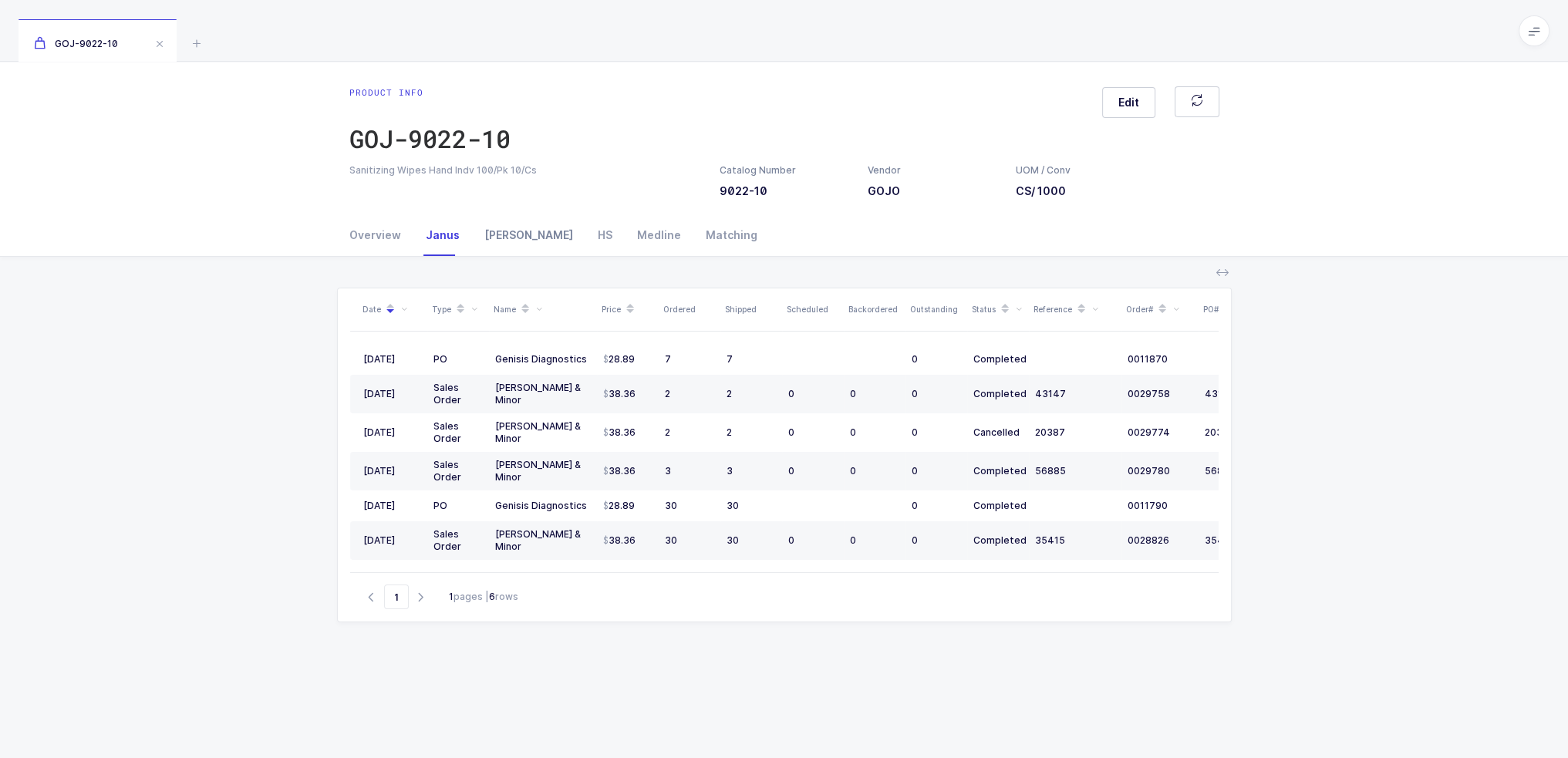
click at [501, 239] on div "Owens" at bounding box center [529, 236] width 114 height 42
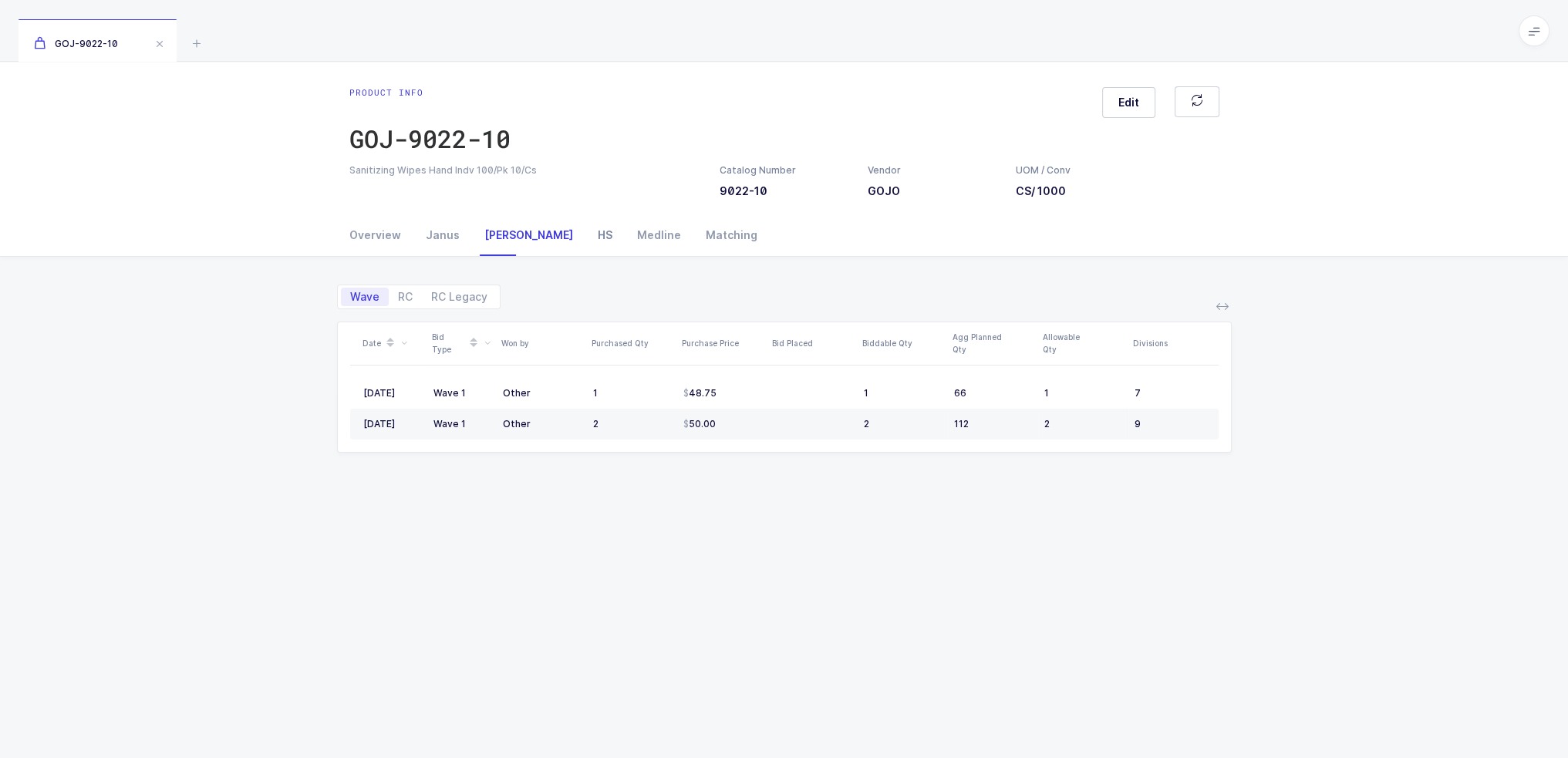
click at [586, 232] on div "HS" at bounding box center [605, 236] width 40 height 42
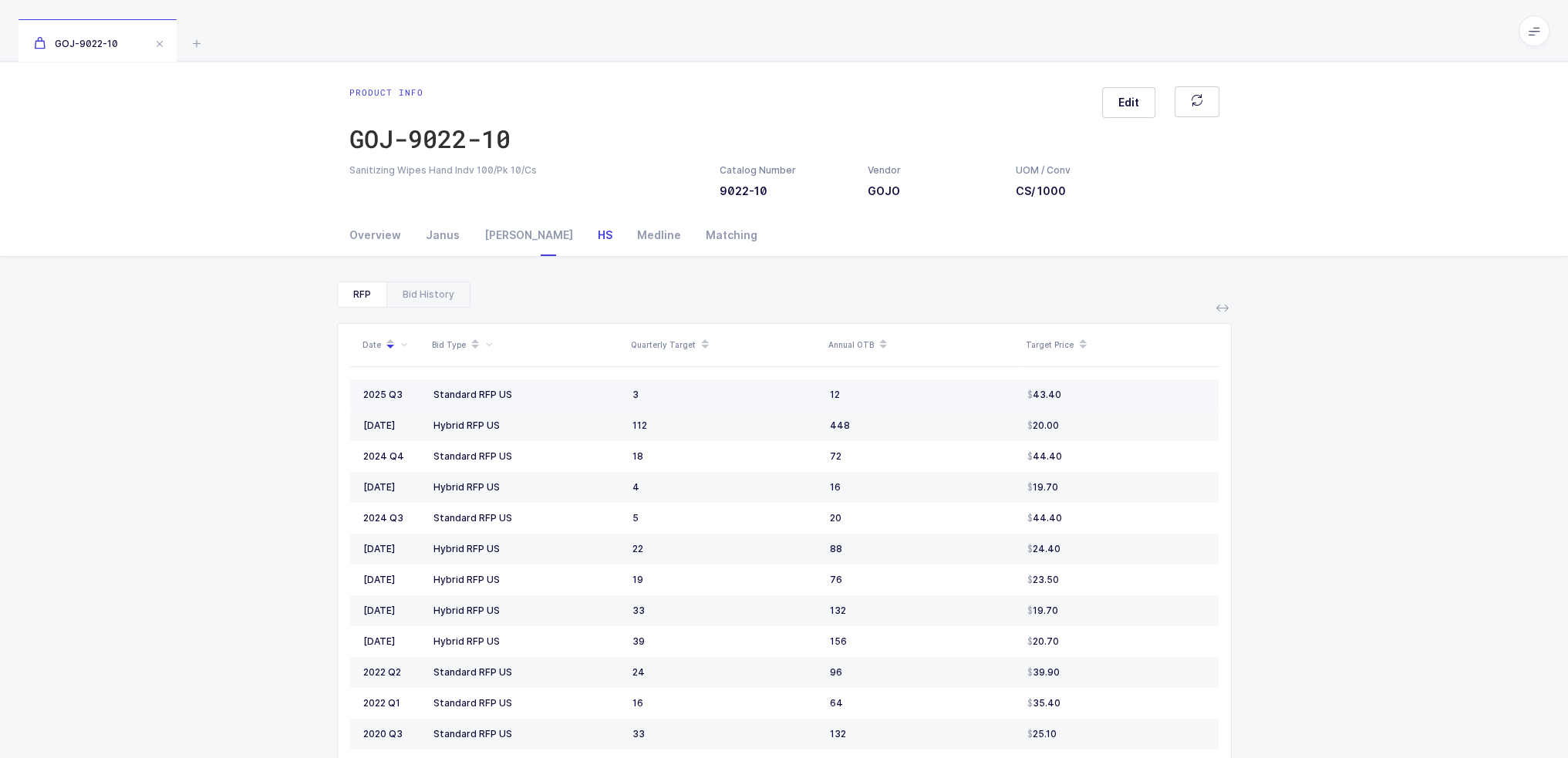
drag, startPoint x: 602, startPoint y: 388, endPoint x: 613, endPoint y: 407, distance: 22.0
click at [613, 407] on td "Standard RFP US" at bounding box center [527, 395] width 199 height 31
click at [425, 302] on div "Bid History" at bounding box center [428, 295] width 83 height 25
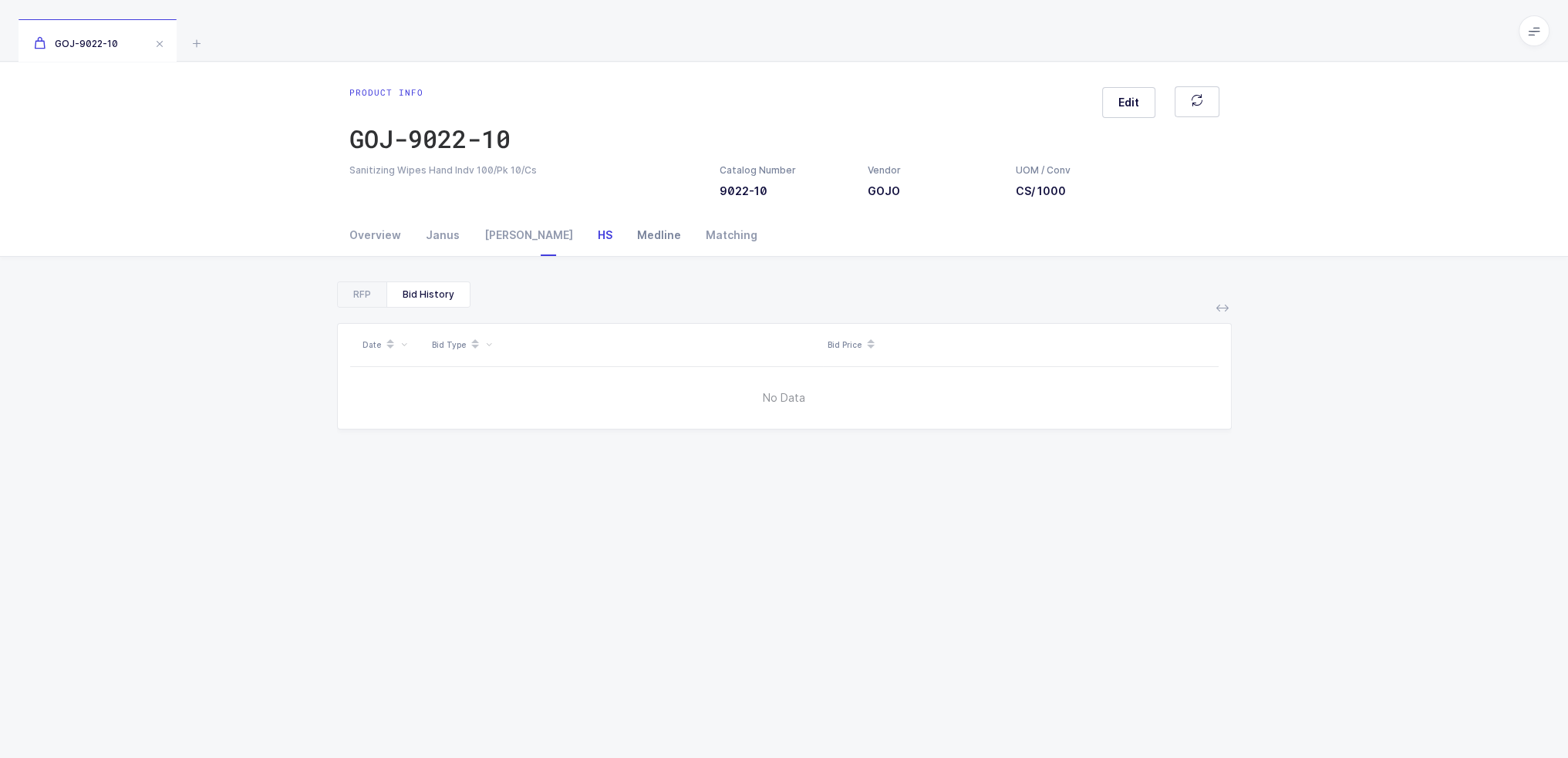
click at [625, 236] on div "Medline" at bounding box center [659, 236] width 68 height 42
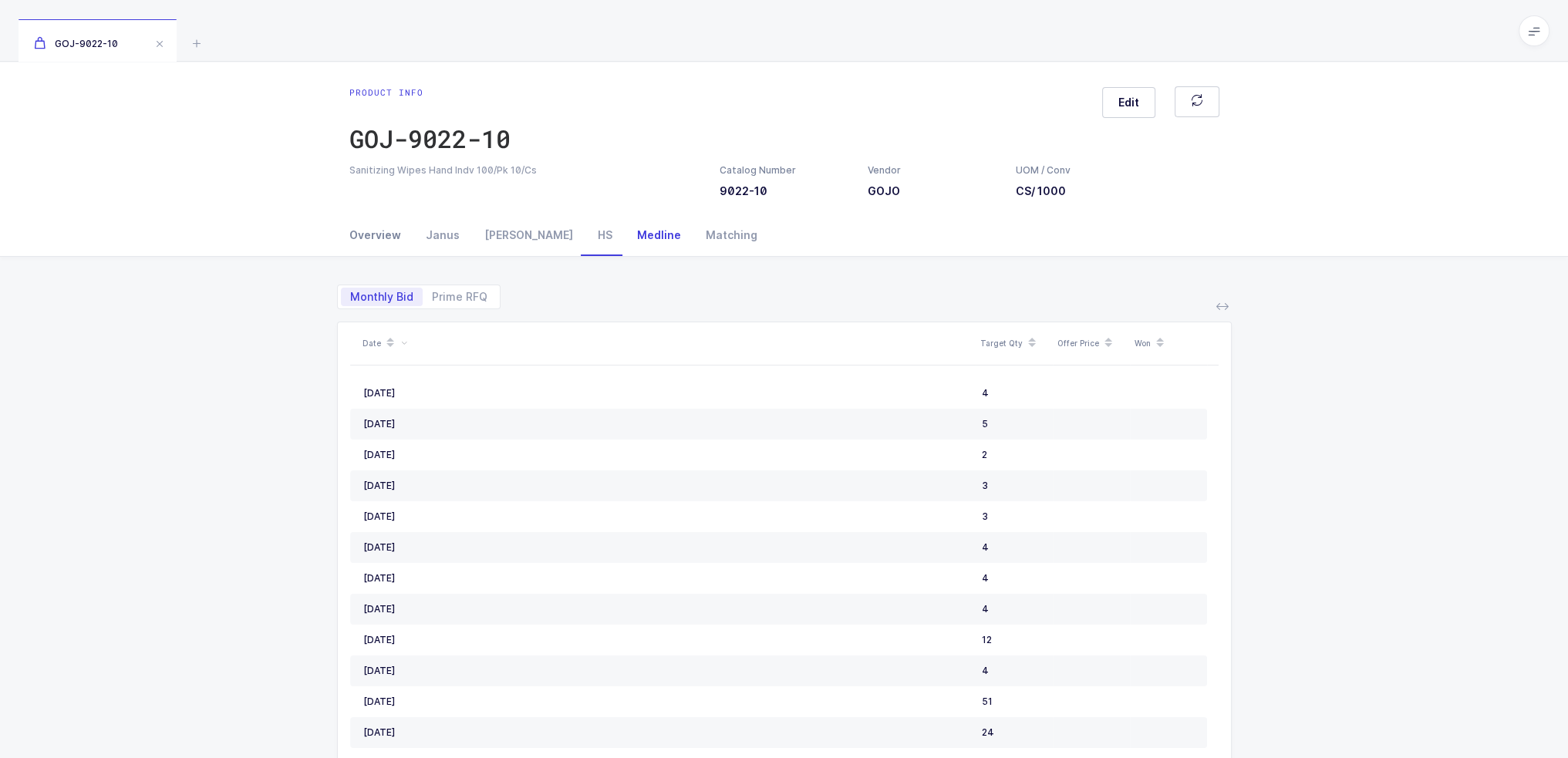
click at [376, 236] on div "Overview" at bounding box center [381, 236] width 64 height 42
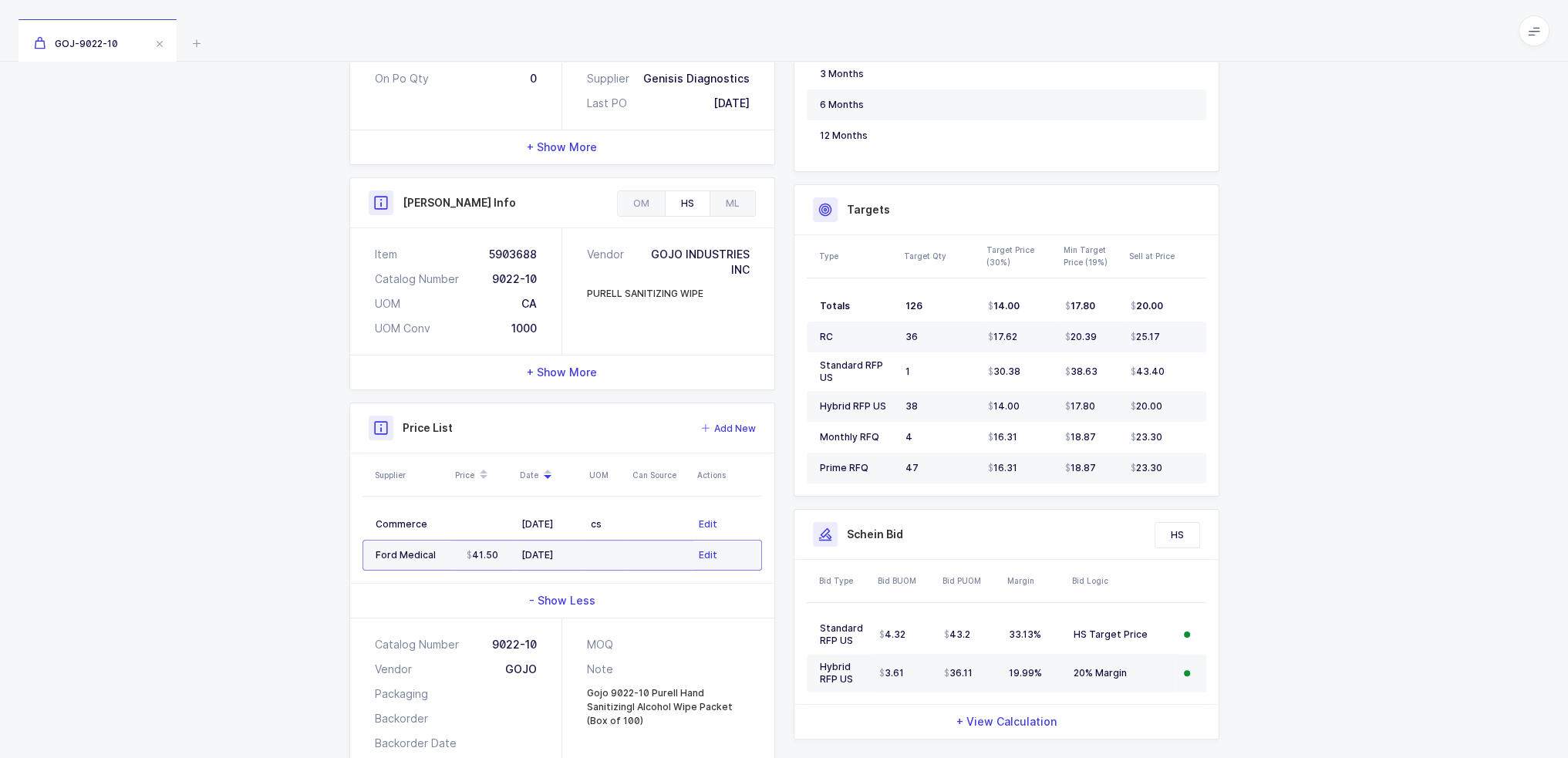
scroll to position [332, 0]
drag, startPoint x: 884, startPoint y: 334, endPoint x: 1112, endPoint y: 454, distance: 257.7
click at [1112, 454] on tbody "Totals 126 14.00 17.80 20.00 RC 36 17.62 20.39 25.17 Standard RFP US 1 30.38 38…" at bounding box center [1006, 384] width 400 height 193
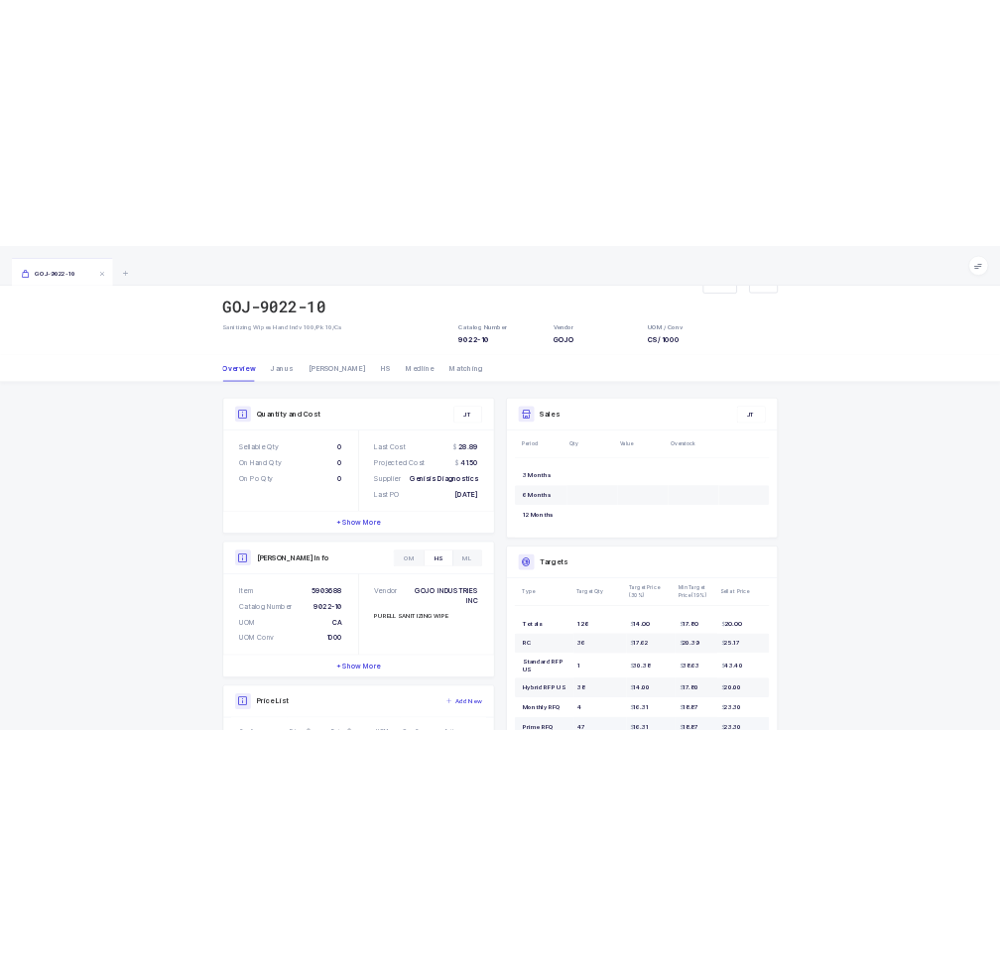
scroll to position [0, 0]
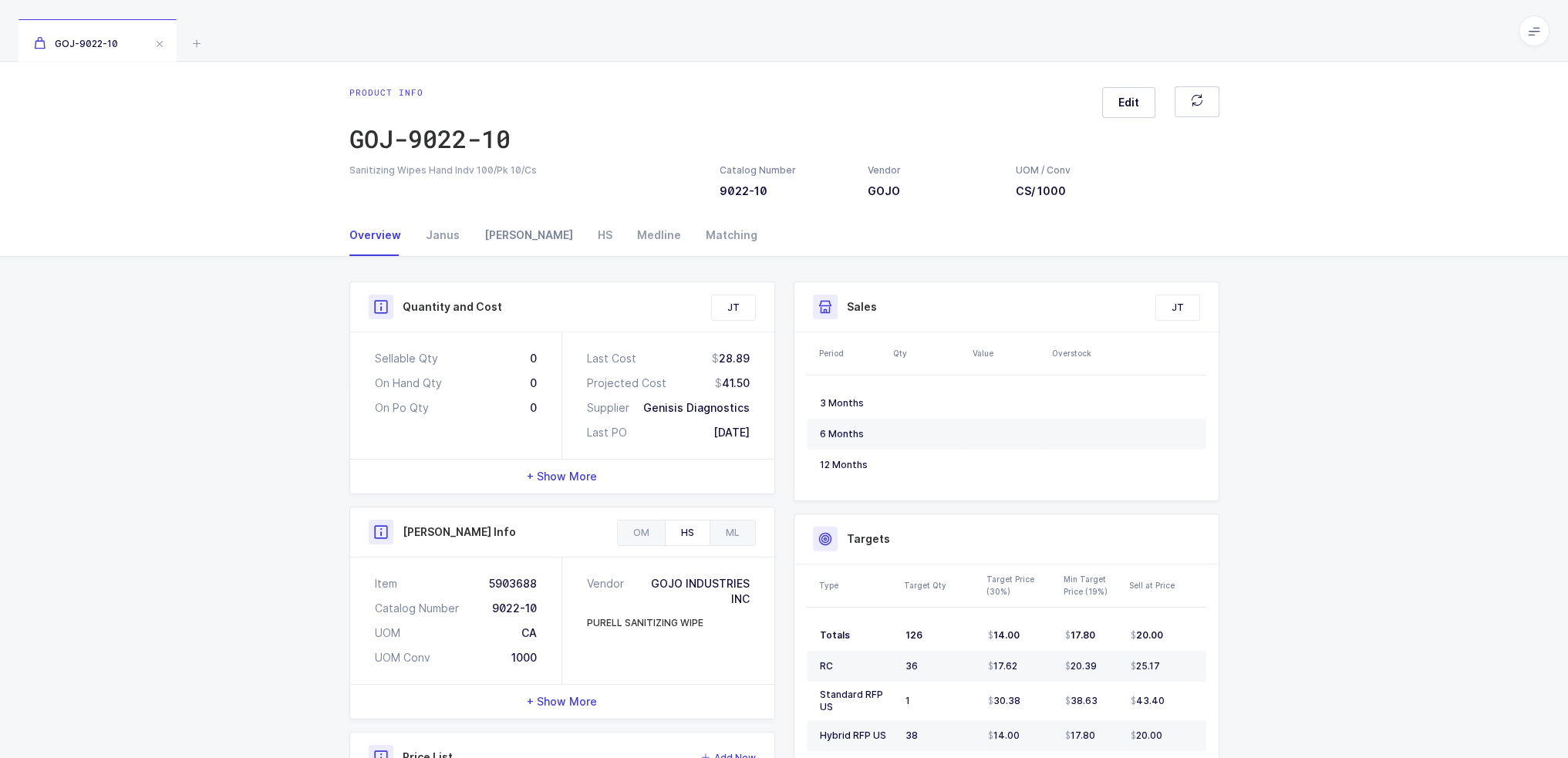
click at [496, 225] on div "Owens" at bounding box center [529, 236] width 114 height 42
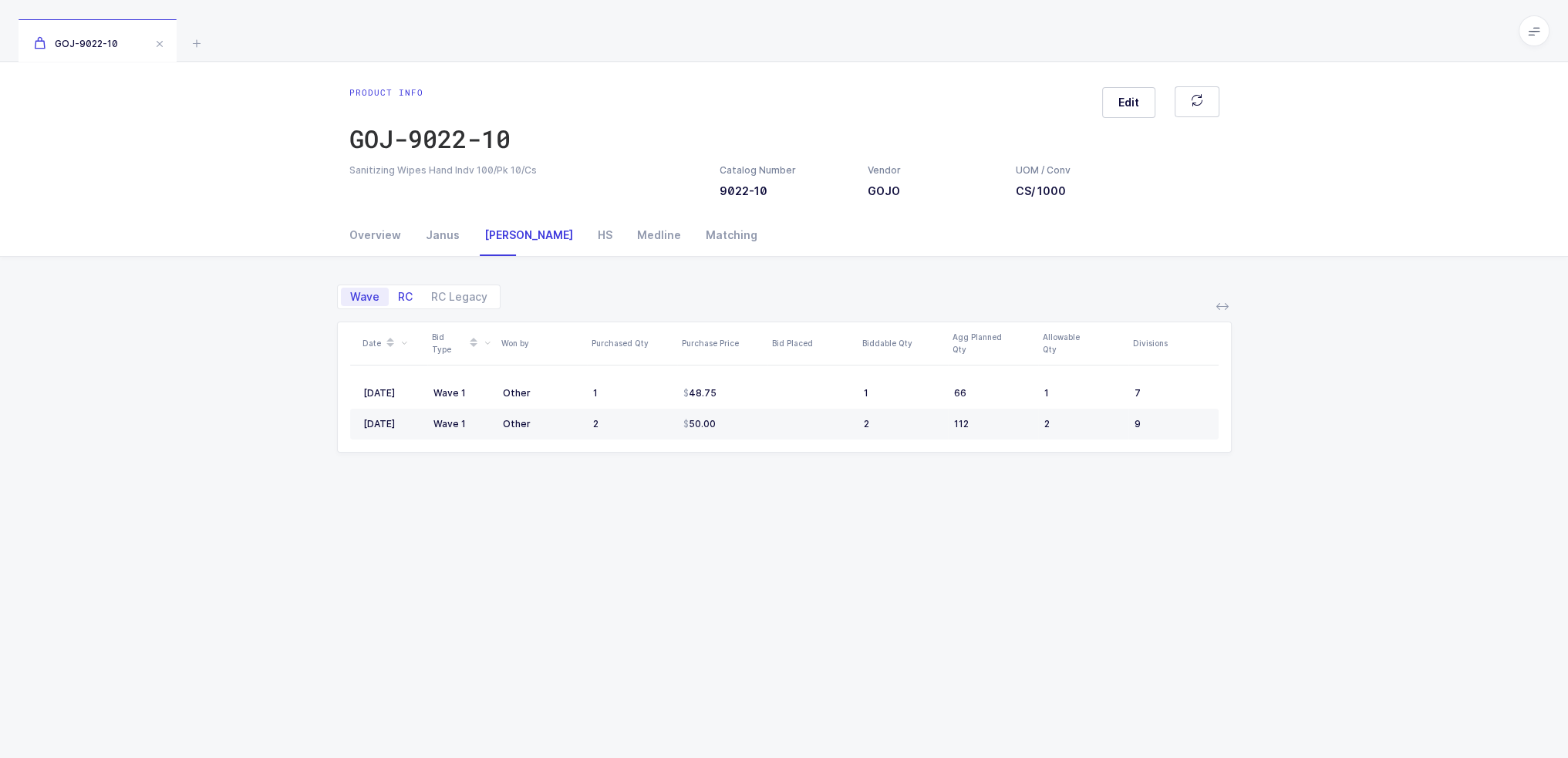
click at [404, 302] on span "RC" at bounding box center [405, 297] width 15 height 11
click at [399, 298] on input "RC" at bounding box center [394, 292] width 10 height 10
radio input "true"
radio input "false"
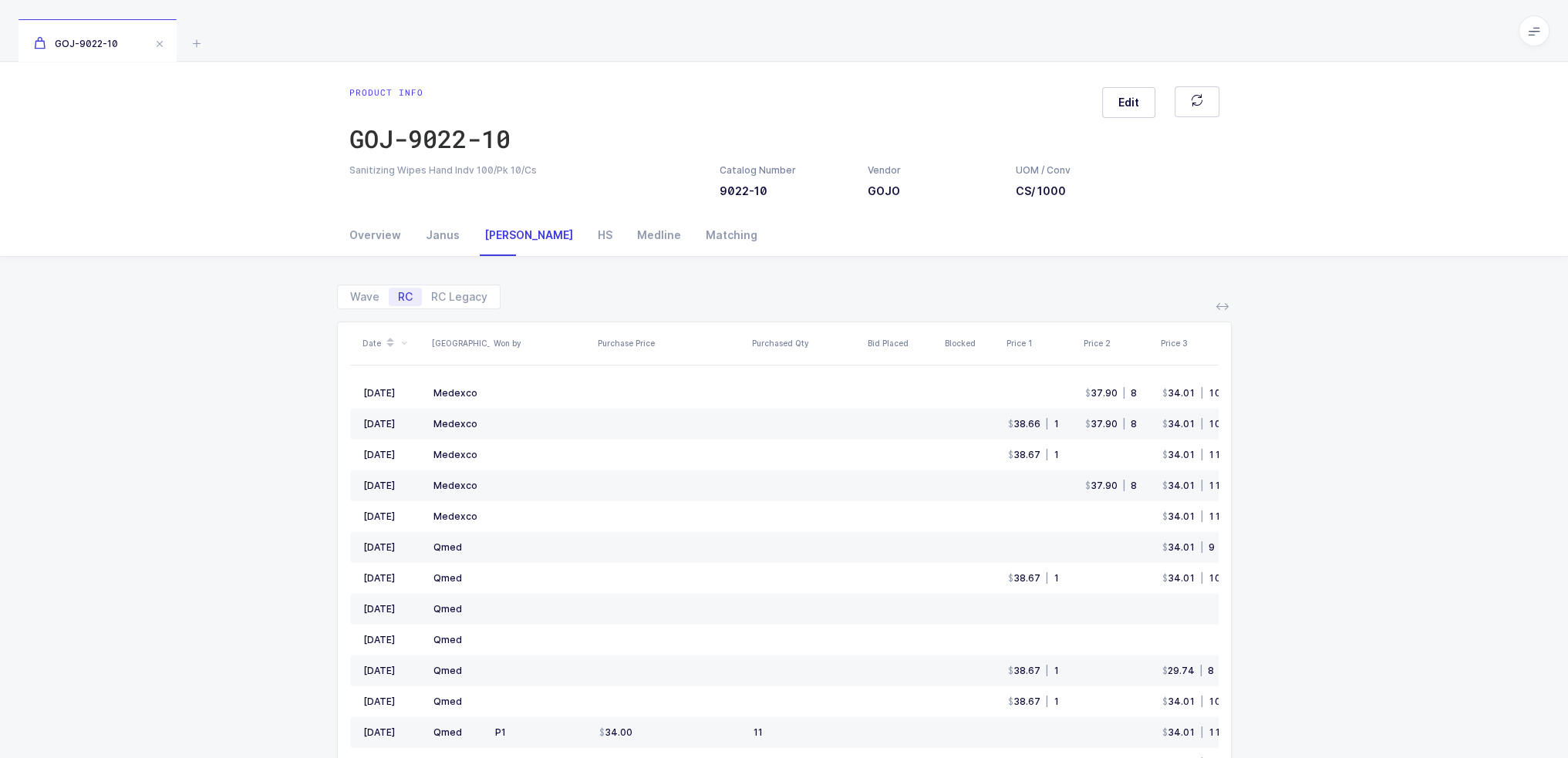
click at [1225, 305] on icon at bounding box center [1223, 306] width 12 height 12
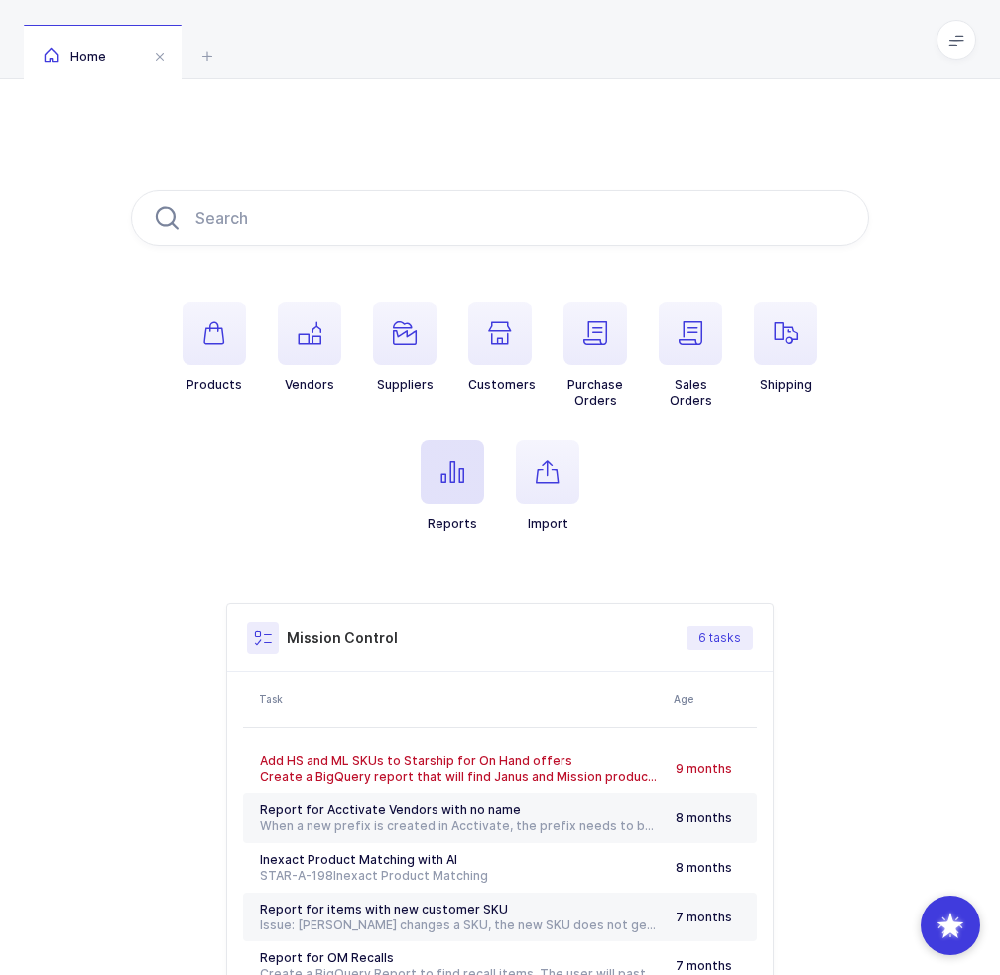
click at [471, 479] on span "button" at bounding box center [451, 471] width 63 height 63
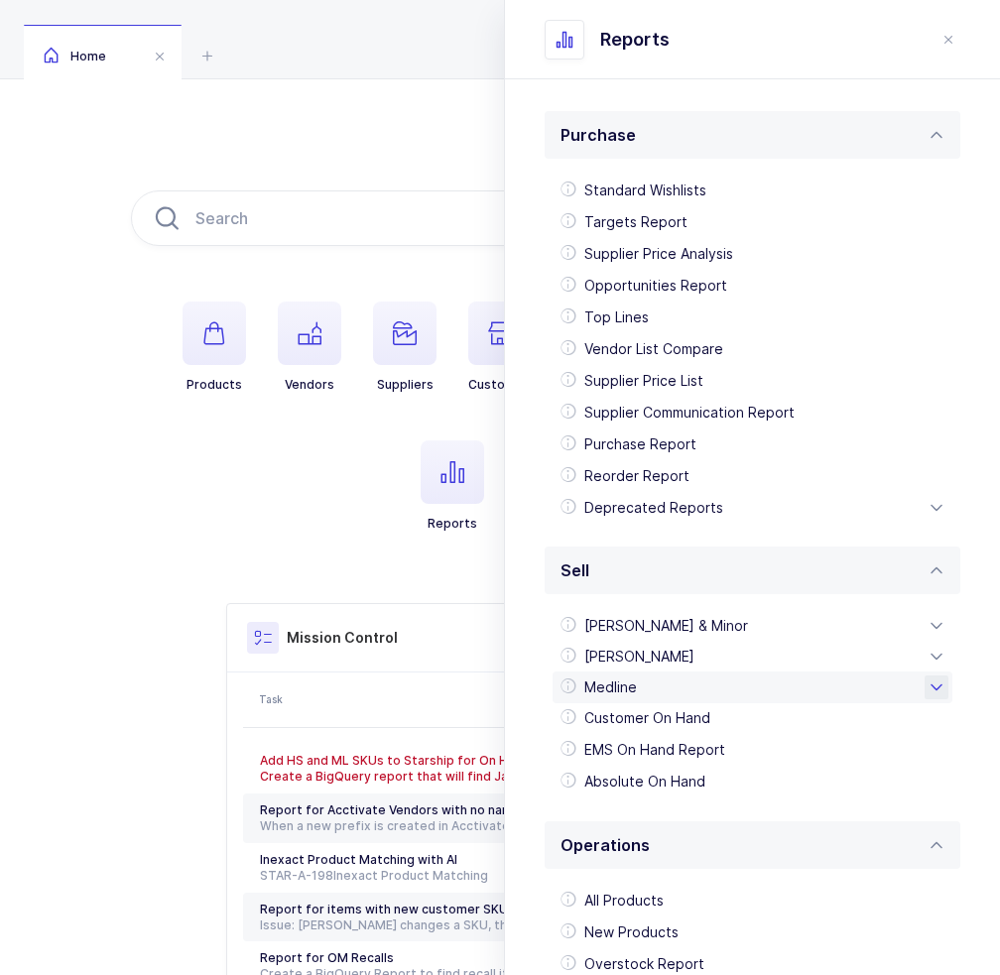
click at [666, 693] on div "Medline" at bounding box center [752, 687] width 400 height 32
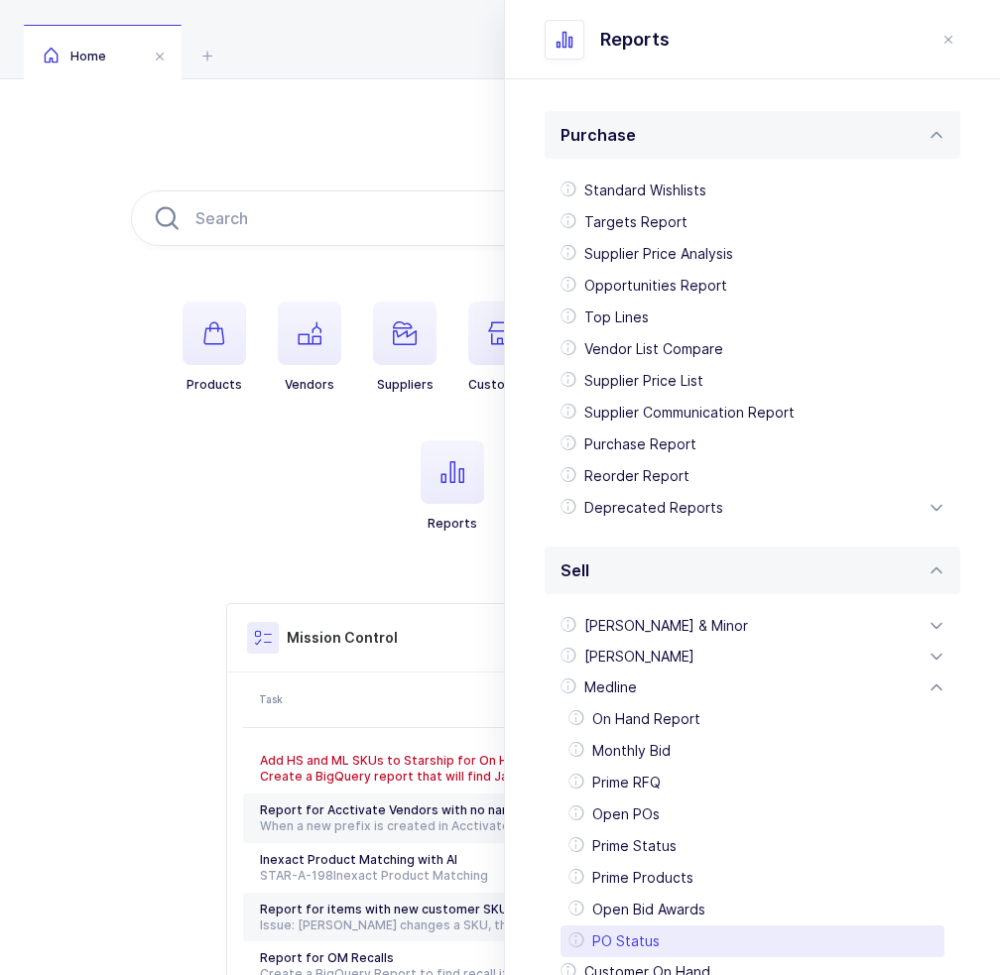
click at [616, 940] on div "PO Status" at bounding box center [752, 941] width 384 height 32
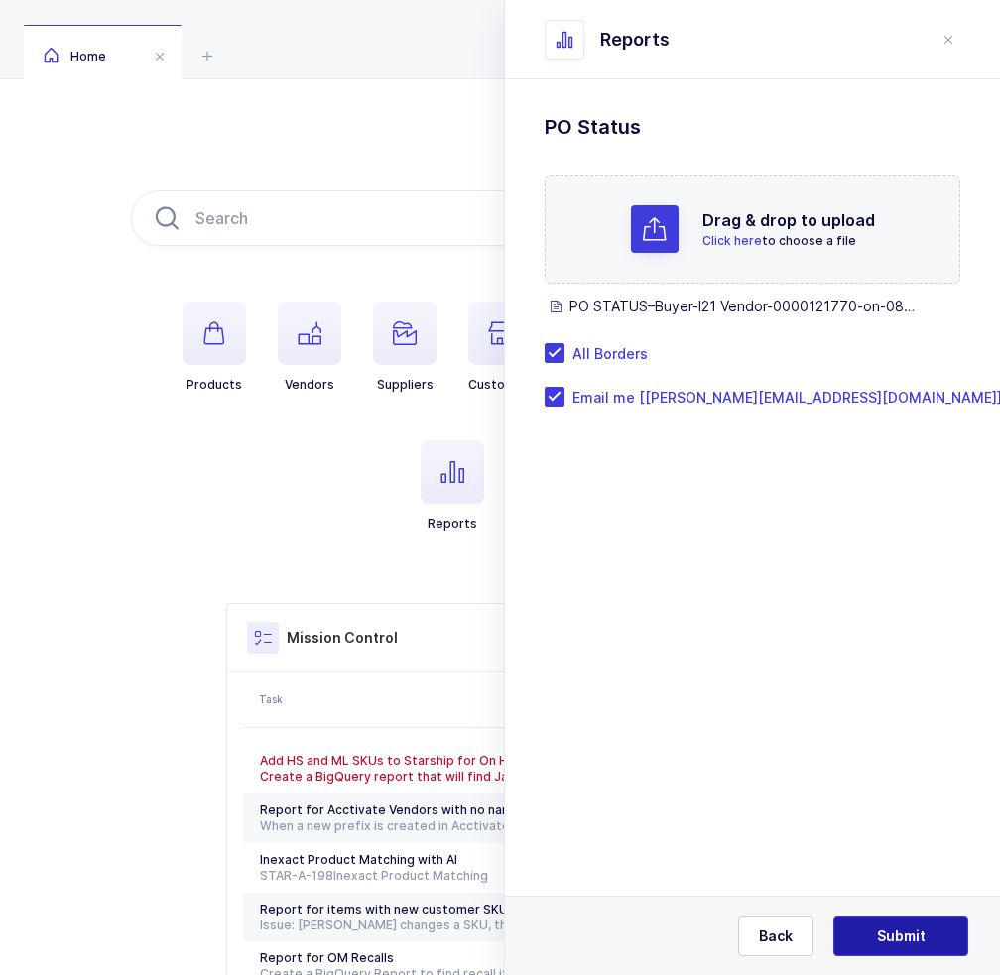
click at [935, 932] on button "Submit" at bounding box center [900, 936] width 135 height 40
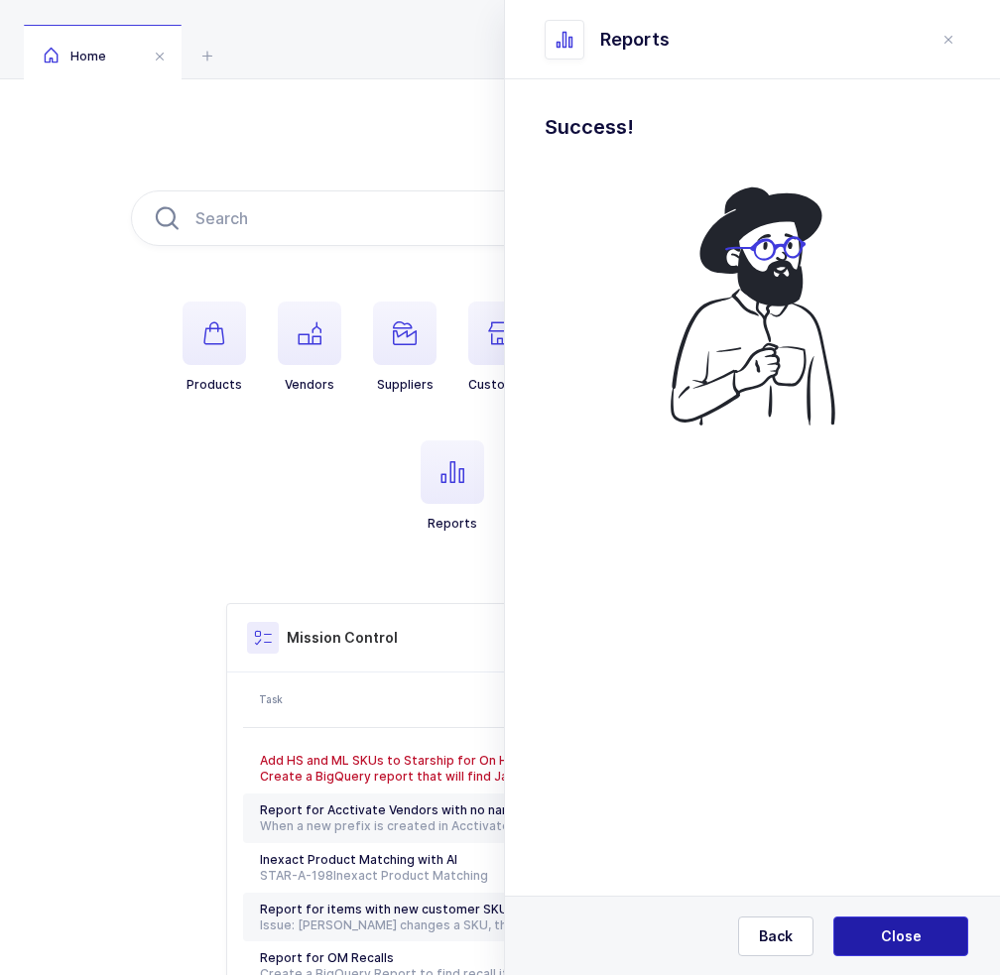
click at [913, 924] on button "Close" at bounding box center [900, 936] width 135 height 40
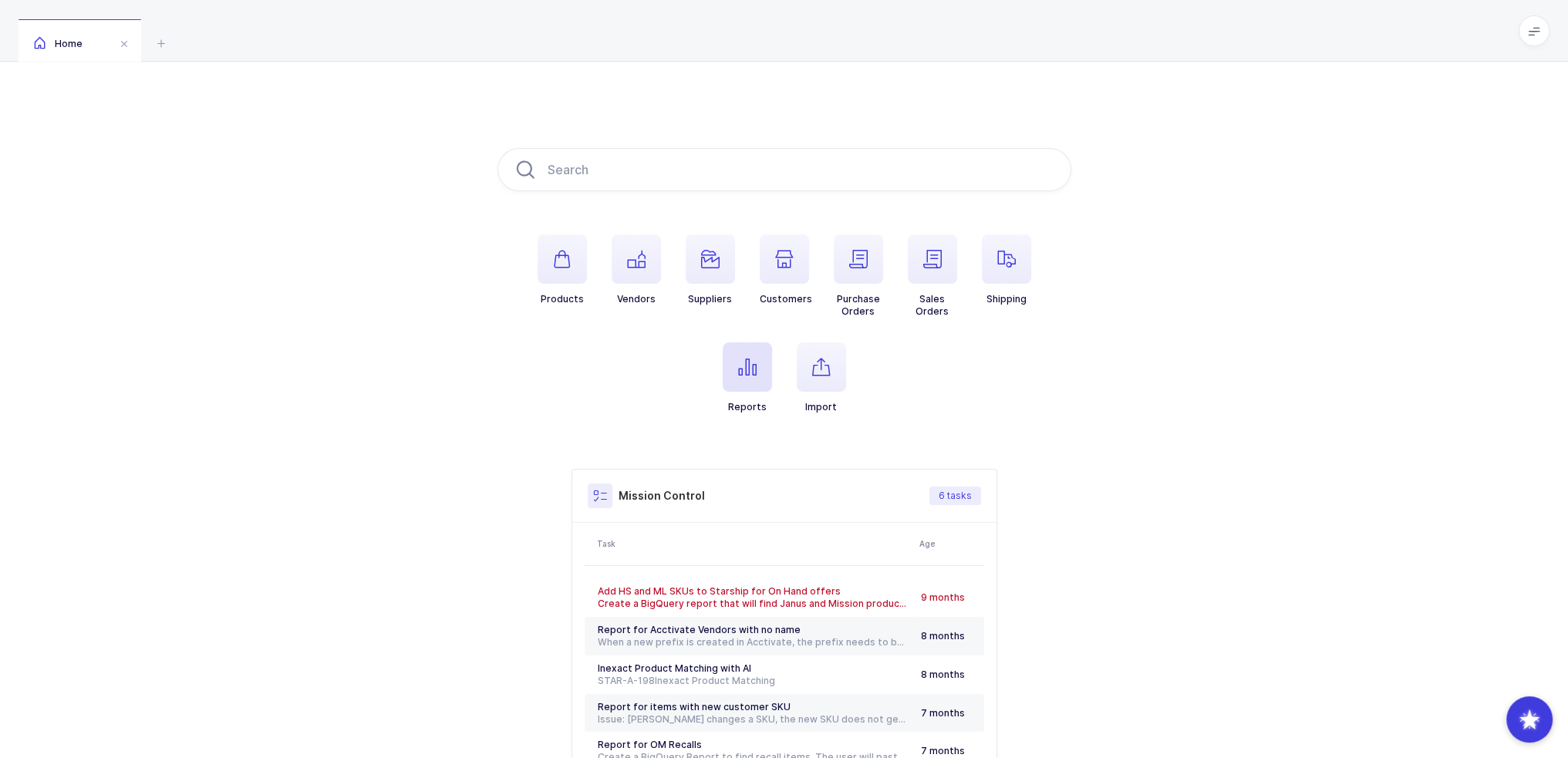
click at [732, 368] on span "button" at bounding box center [747, 366] width 49 height 49
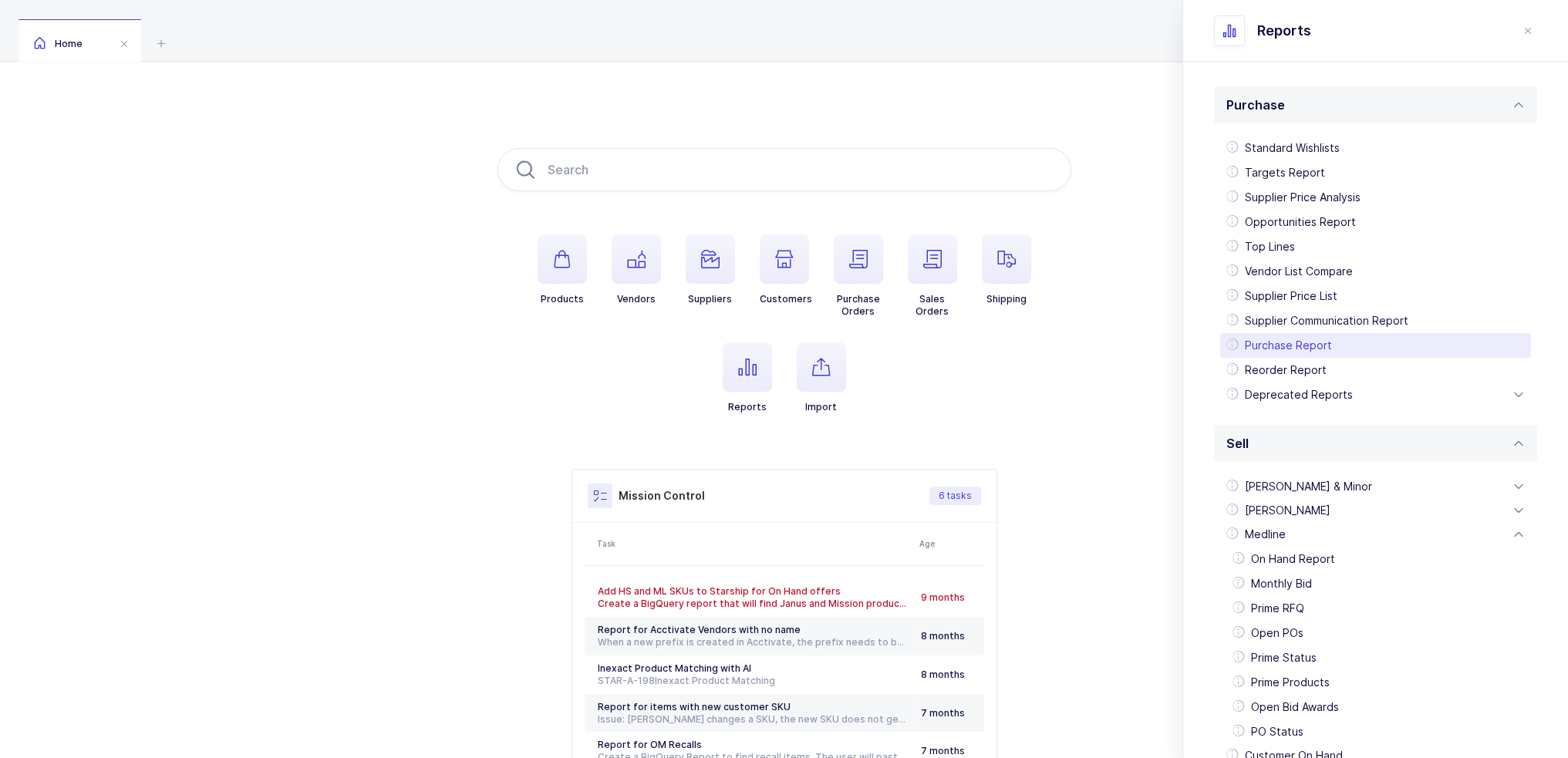
click at [788, 351] on div "Purchase Report" at bounding box center [1376, 345] width 311 height 25
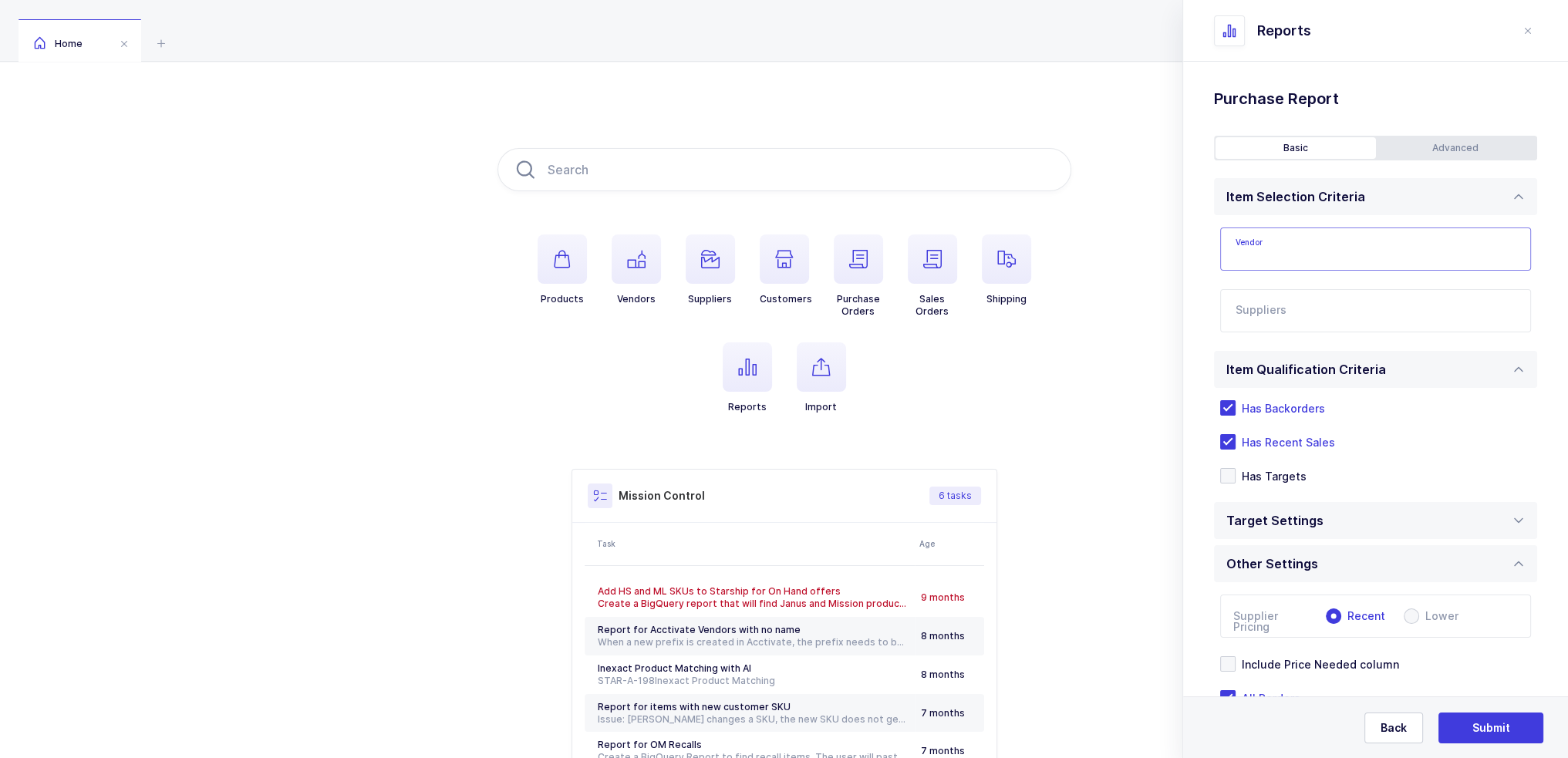
click at [788, 267] on input "text" at bounding box center [1376, 250] width 311 height 44
click at [788, 301] on span "Premier Dental Products" at bounding box center [1301, 300] width 131 height 13
type input "Premier Dental Products"
click at [788, 309] on input "text" at bounding box center [1360, 316] width 248 height 20
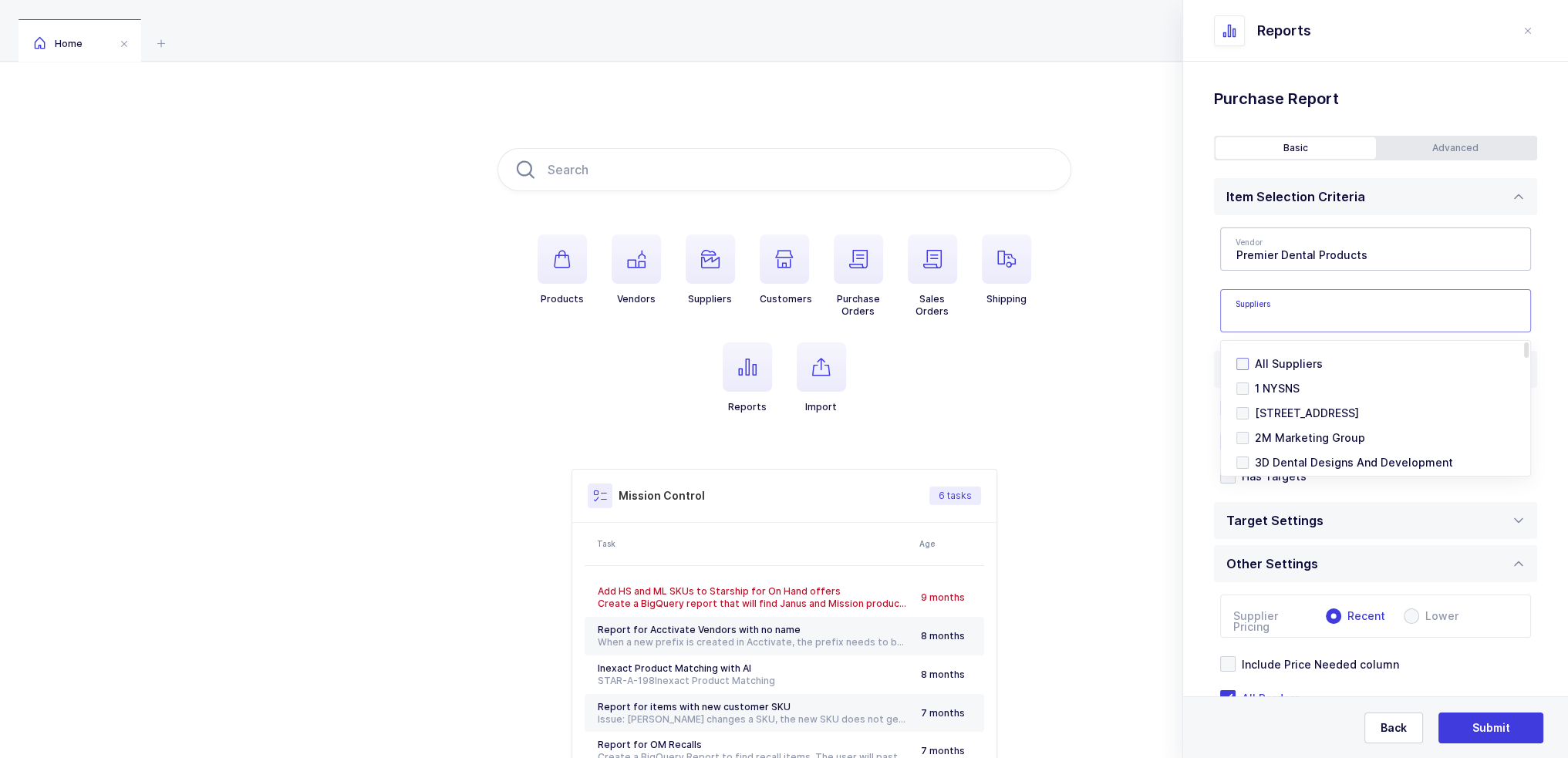
click at [788, 363] on span "All Suppliers" at bounding box center [1288, 363] width 68 height 13
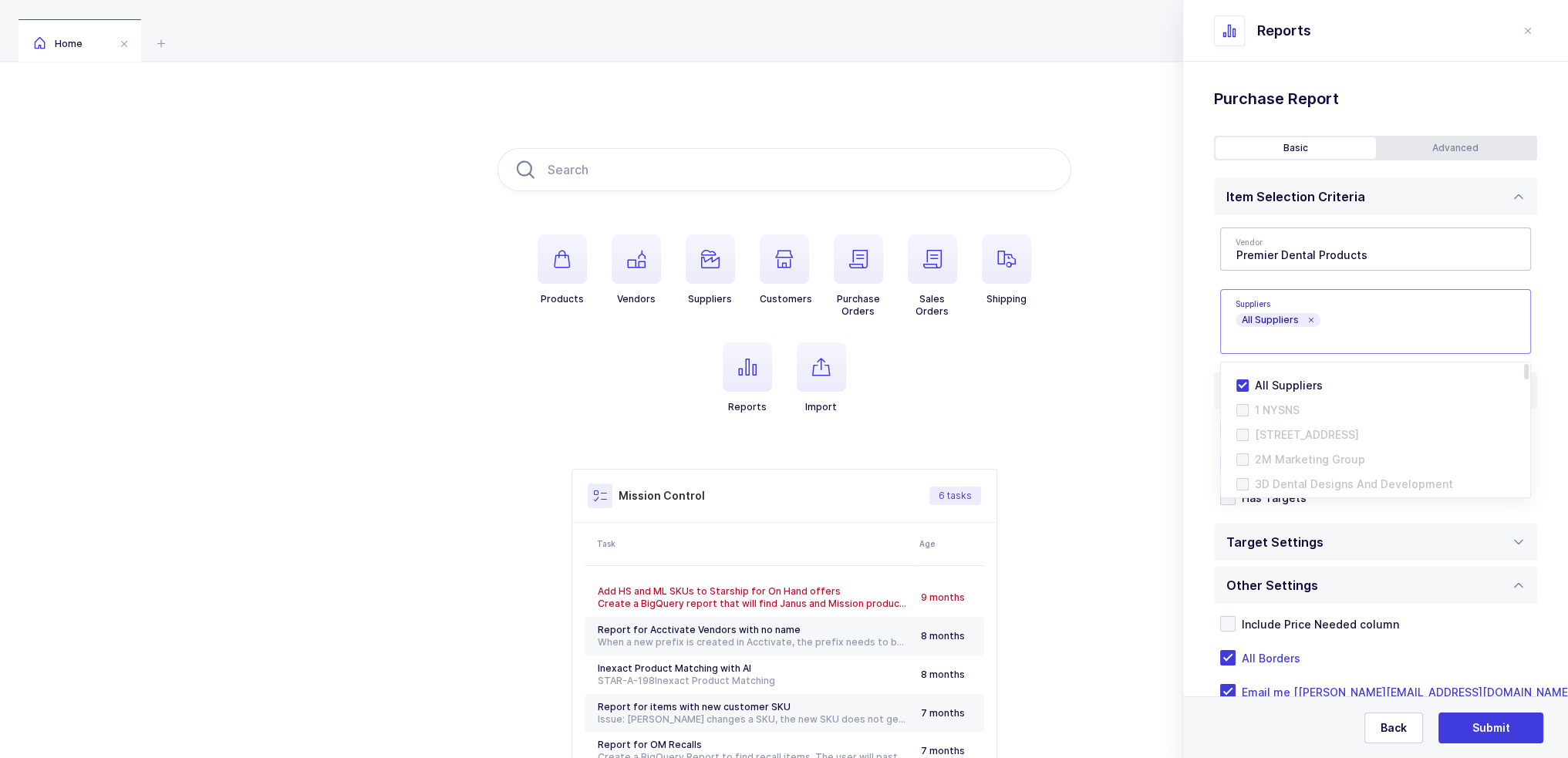
click at [788, 311] on div "Standard Wishlists Targets Report Supplier Price Analysis Opportunities Report …" at bounding box center [1375, 429] width 385 height 735
click at [788, 320] on icon at bounding box center [1311, 320] width 8 height 8
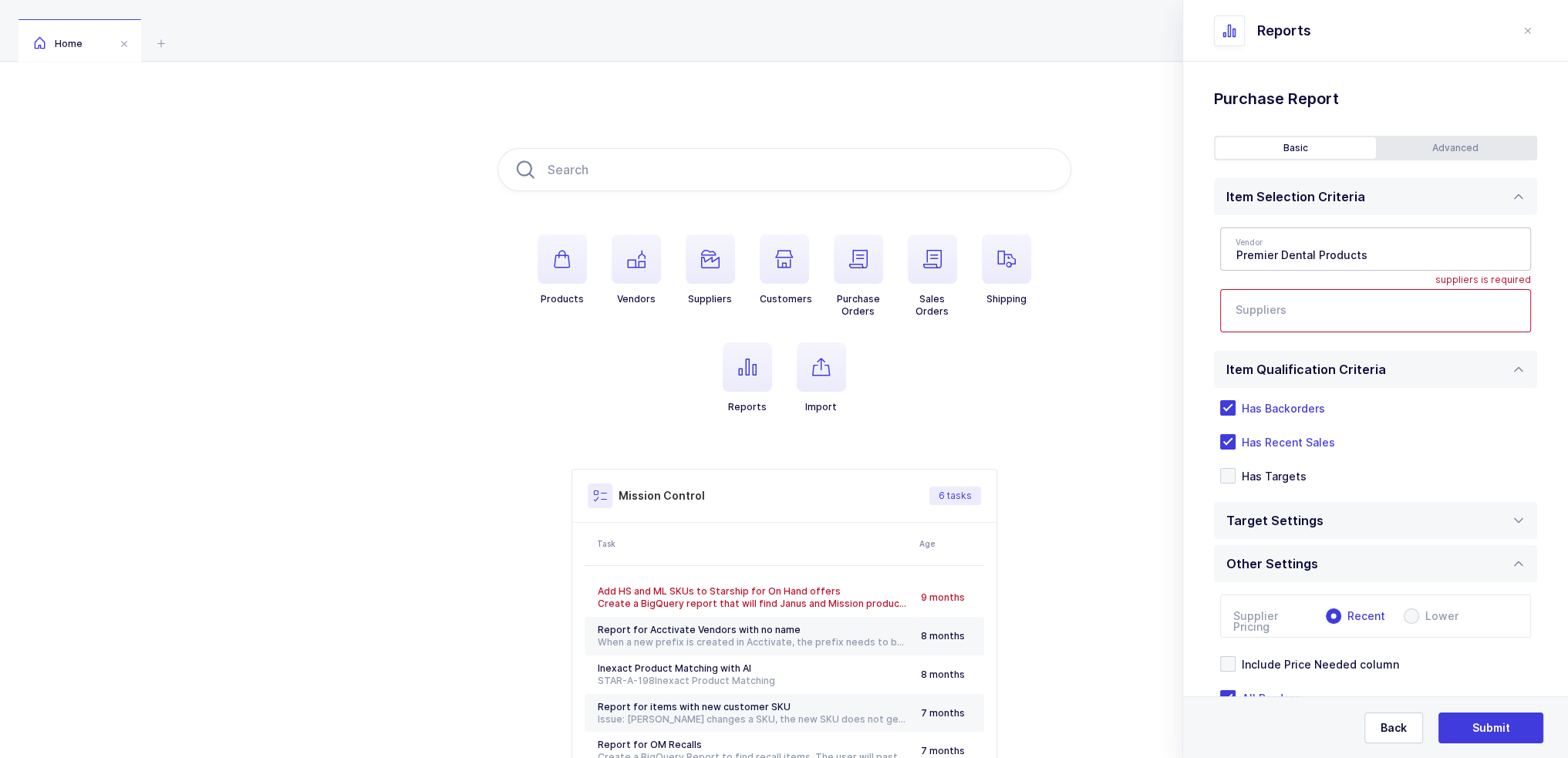
click at [788, 317] on input "text" at bounding box center [1360, 316] width 248 height 20
type input "lld"
click at [788, 385] on span "LLD Care" at bounding box center [1278, 388] width 47 height 13
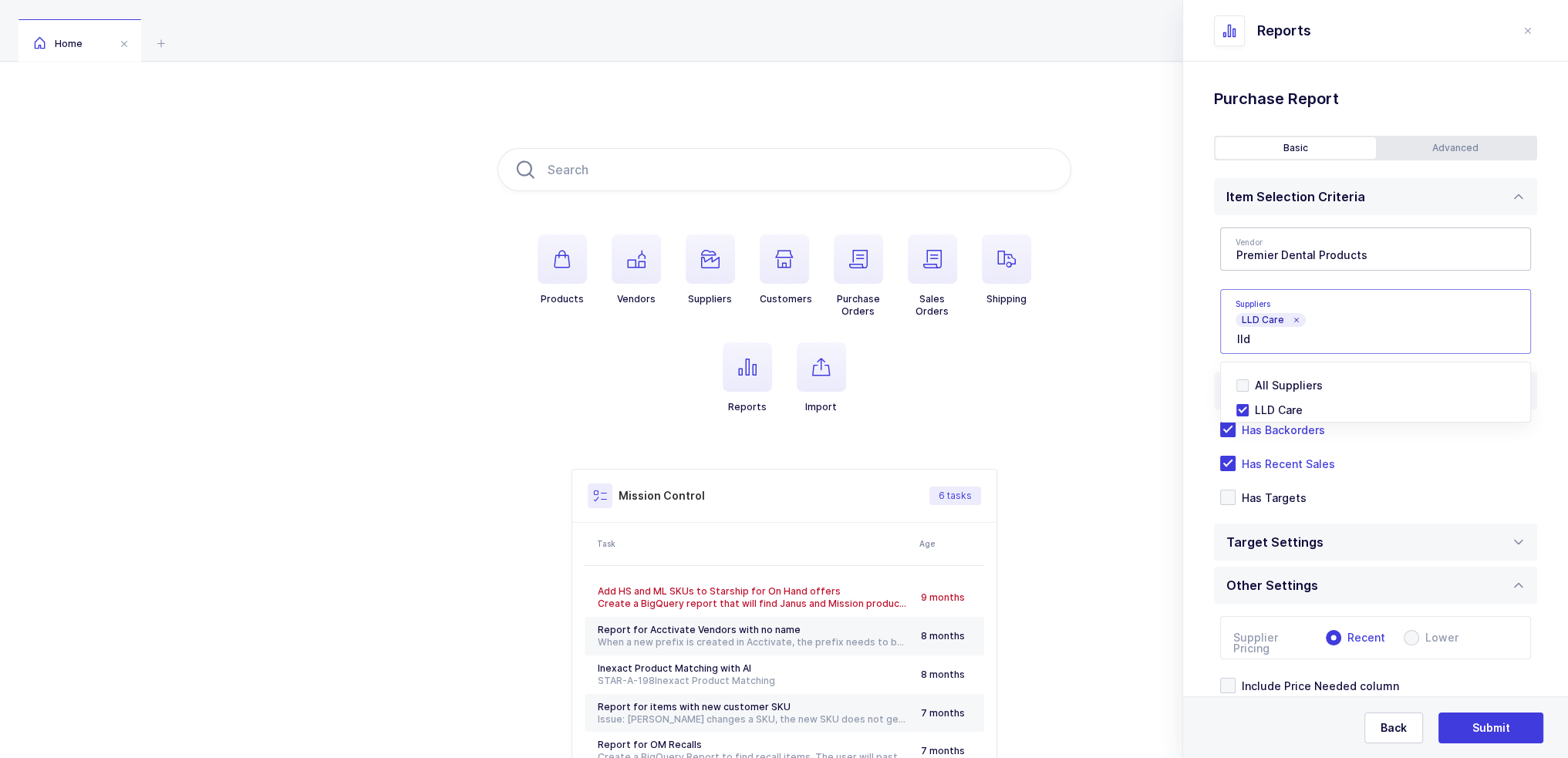
click at [788, 362] on div "Standard Wishlists Targets Report Supplier Price Analysis Opportunities Report …" at bounding box center [1375, 459] width 385 height 797
click at [788, 159] on div "Basic Advanced" at bounding box center [1375, 148] width 323 height 25
click at [788, 154] on div "Advanced" at bounding box center [1456, 148] width 160 height 22
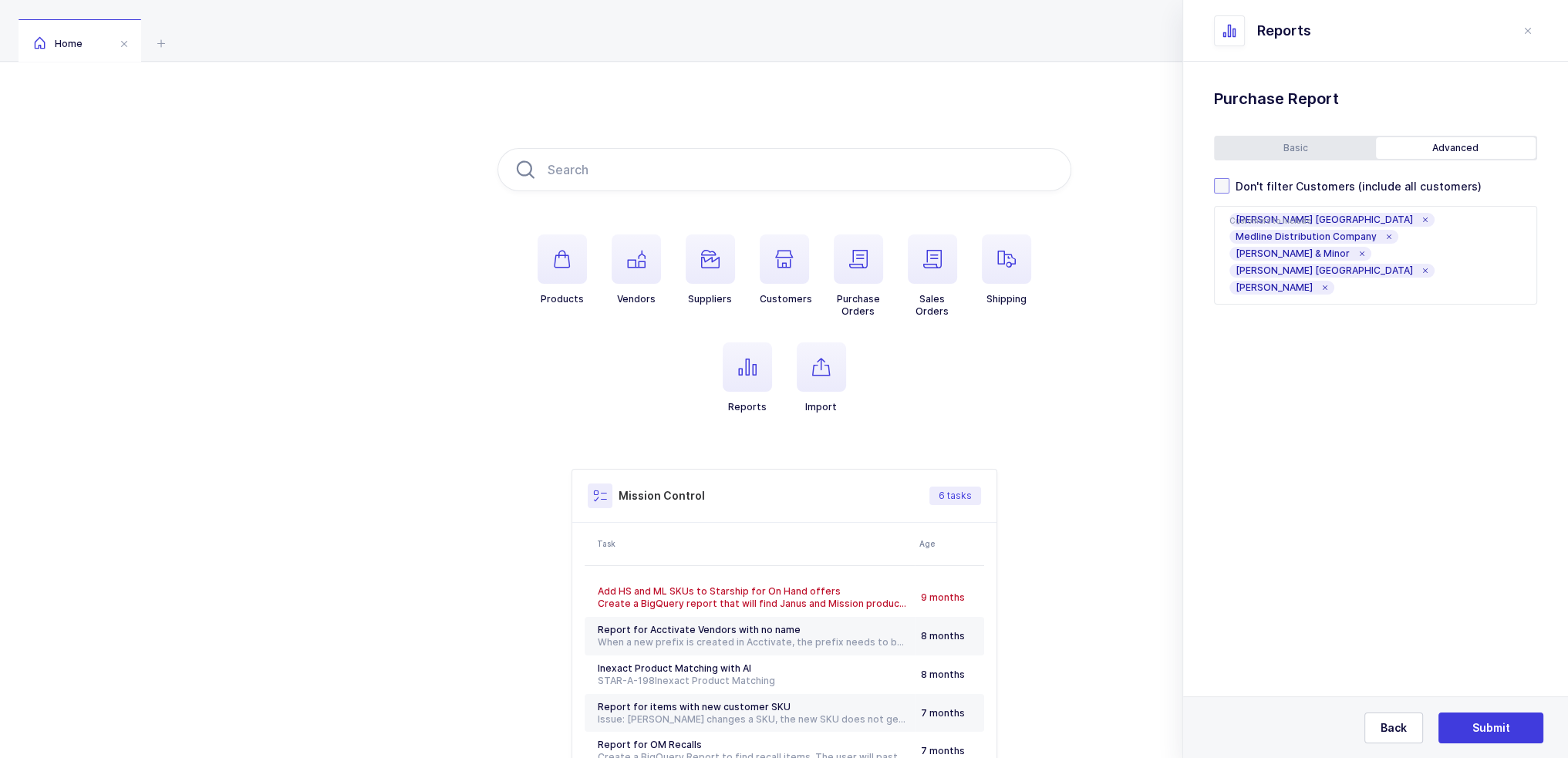
click at [788, 185] on span "Don't filter Customers (include all customers)" at bounding box center [1356, 186] width 252 height 15
click at [788, 178] on input "Don't filter Customers (include all customers)" at bounding box center [1230, 178] width 0 height 0
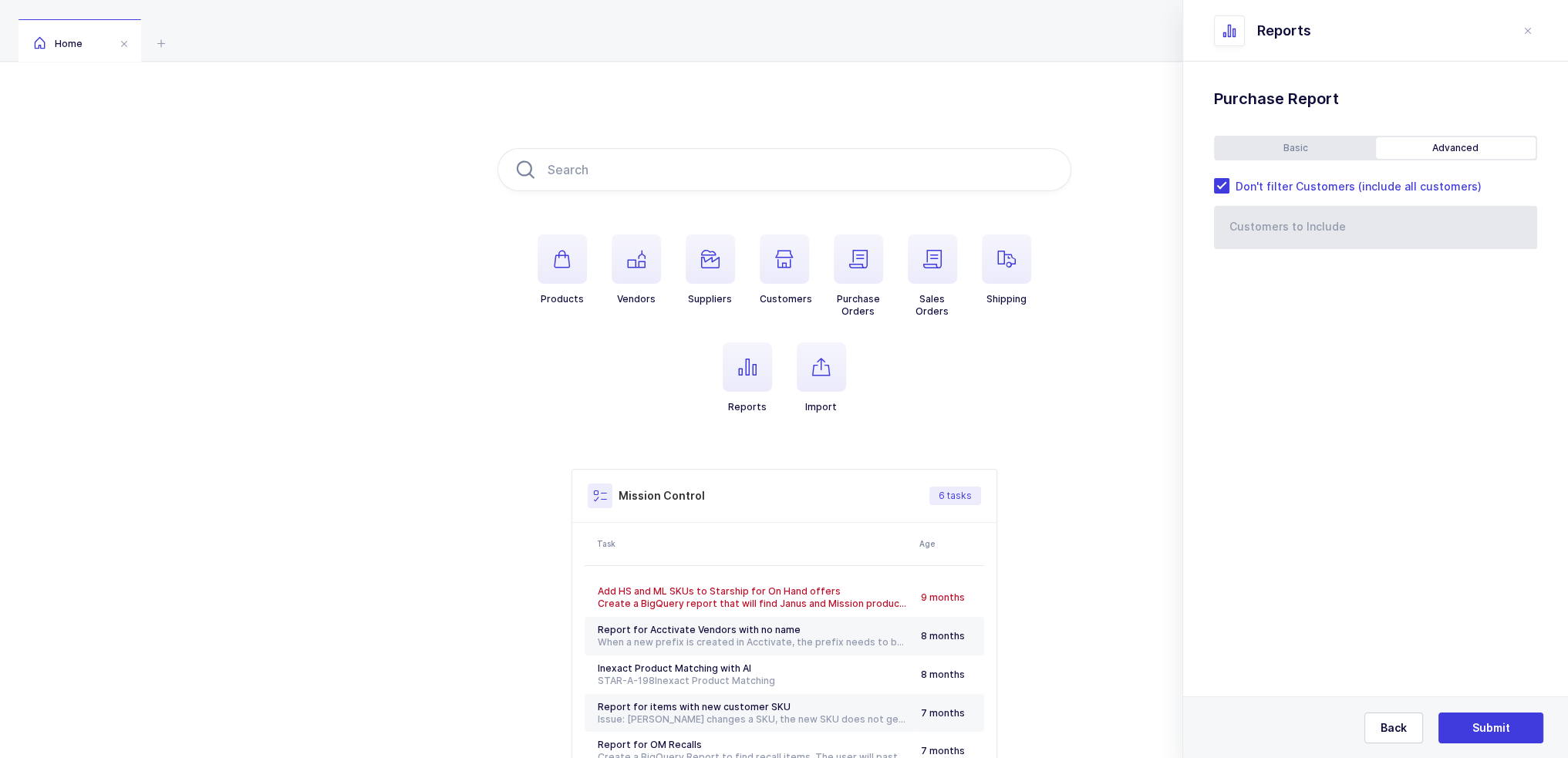
click at [788, 151] on div "Basic" at bounding box center [1296, 148] width 160 height 22
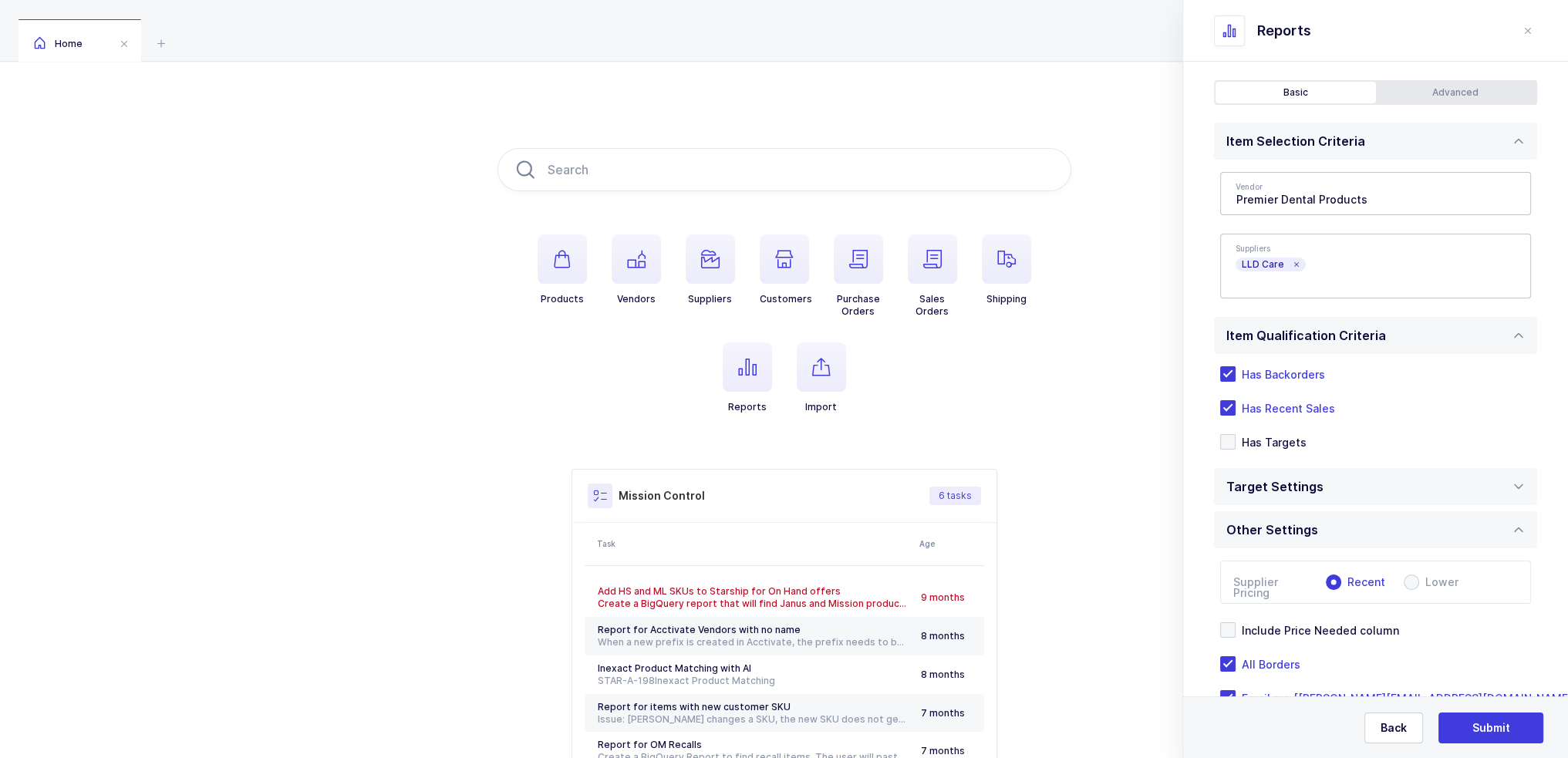
scroll to position [100, 0]
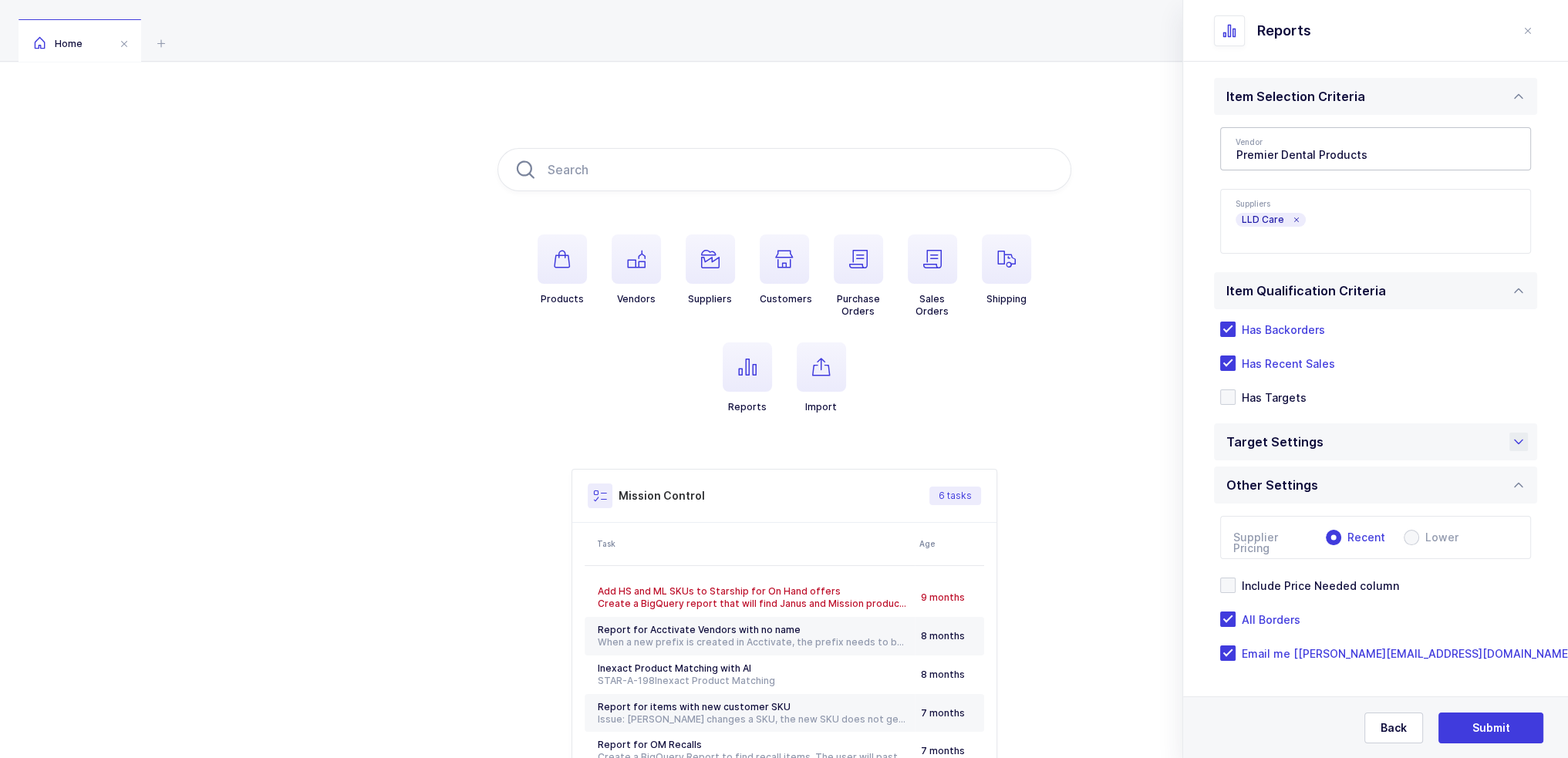
click at [788, 452] on div "Target Settings" at bounding box center [1375, 442] width 323 height 37
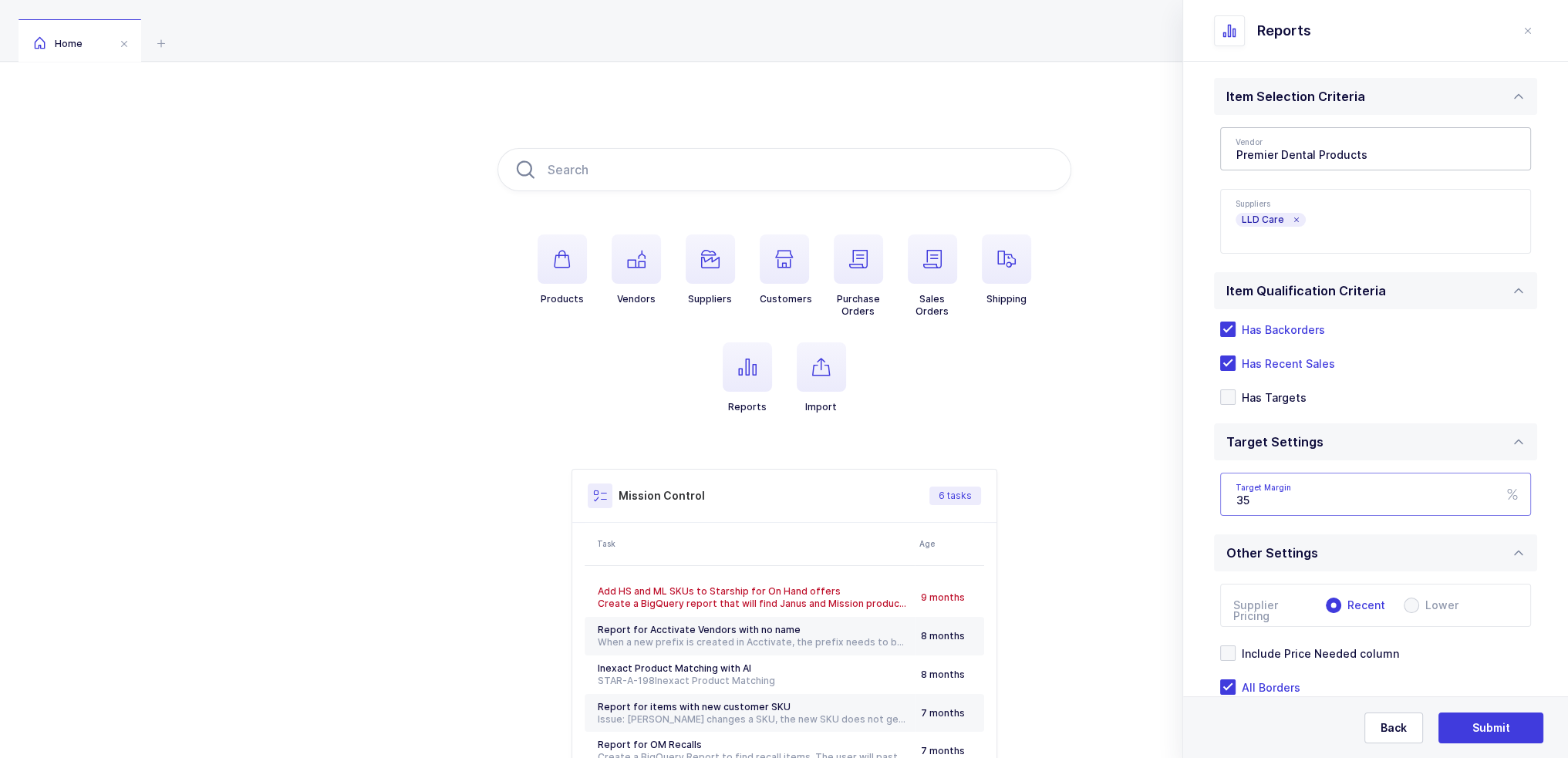
drag, startPoint x: 1319, startPoint y: 498, endPoint x: 1234, endPoint y: 504, distance: 85.2
click at [788, 504] on input "35" at bounding box center [1376, 494] width 311 height 44
click at [788, 463] on div "Standard Wishlists Targets Report Supplier Price Analysis Opportunities Report …" at bounding box center [1375, 393] width 385 height 865
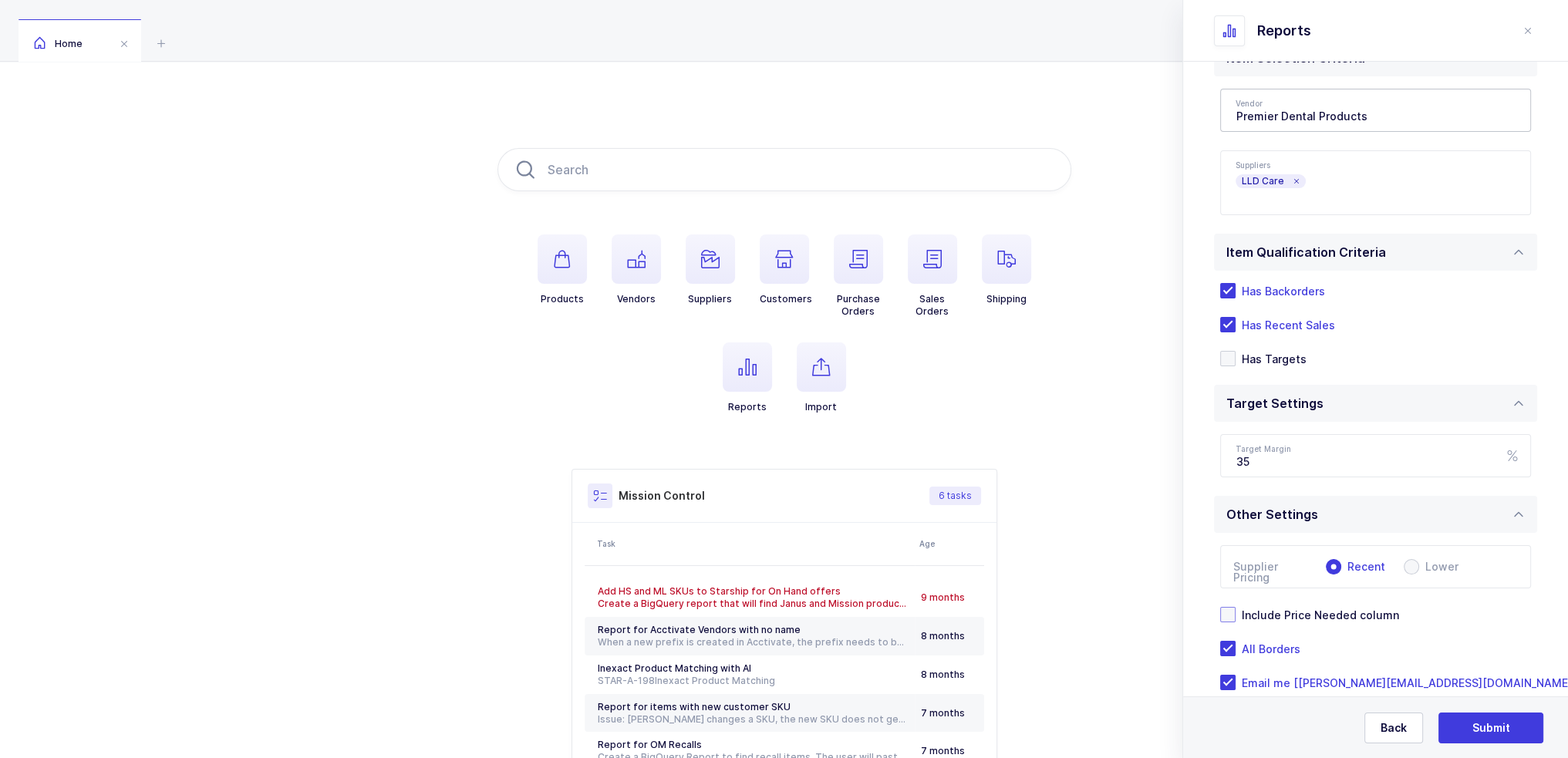
scroll to position [168, 0]
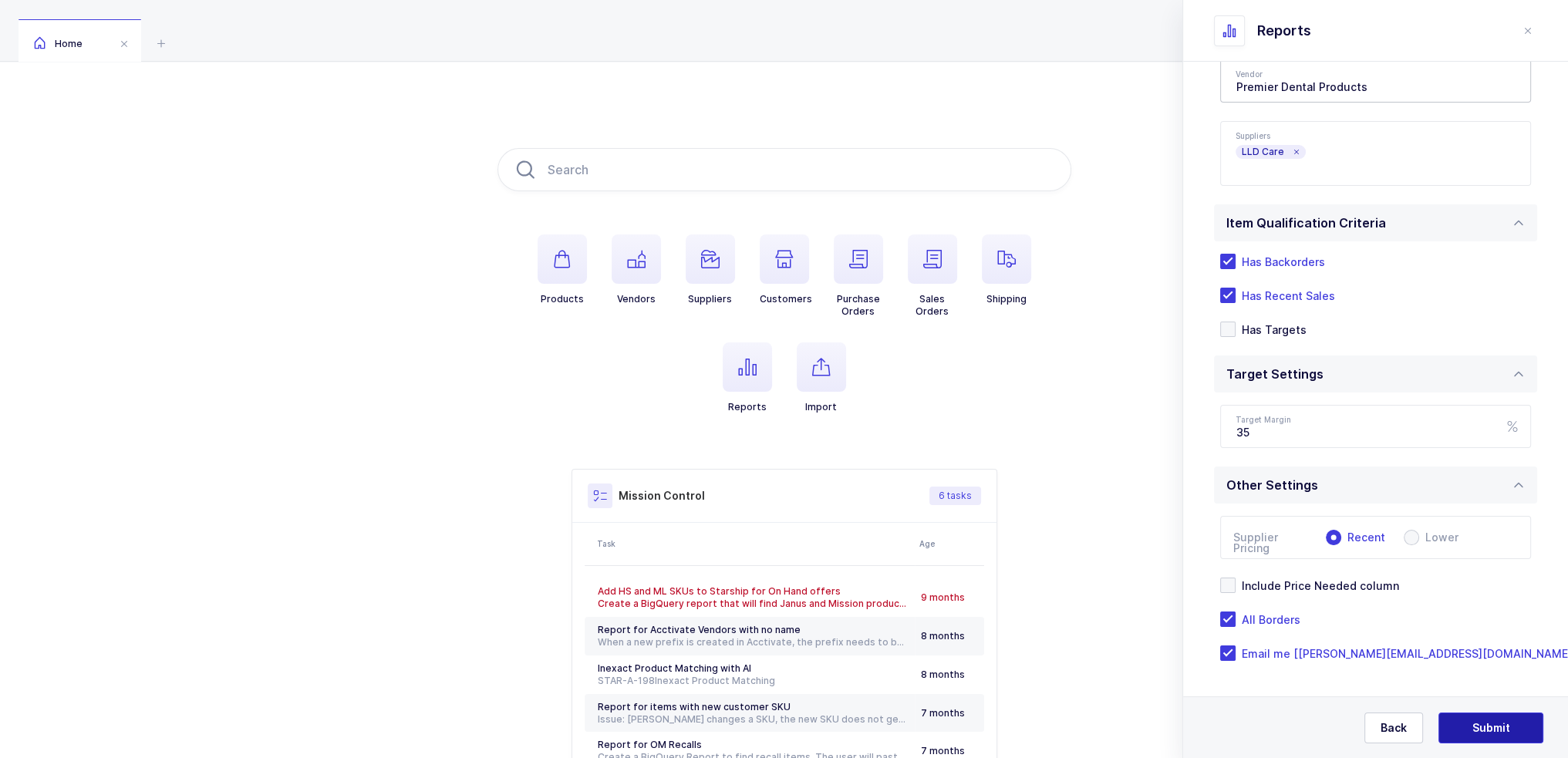
click at [788, 730] on span "Submit" at bounding box center [1491, 728] width 38 height 16
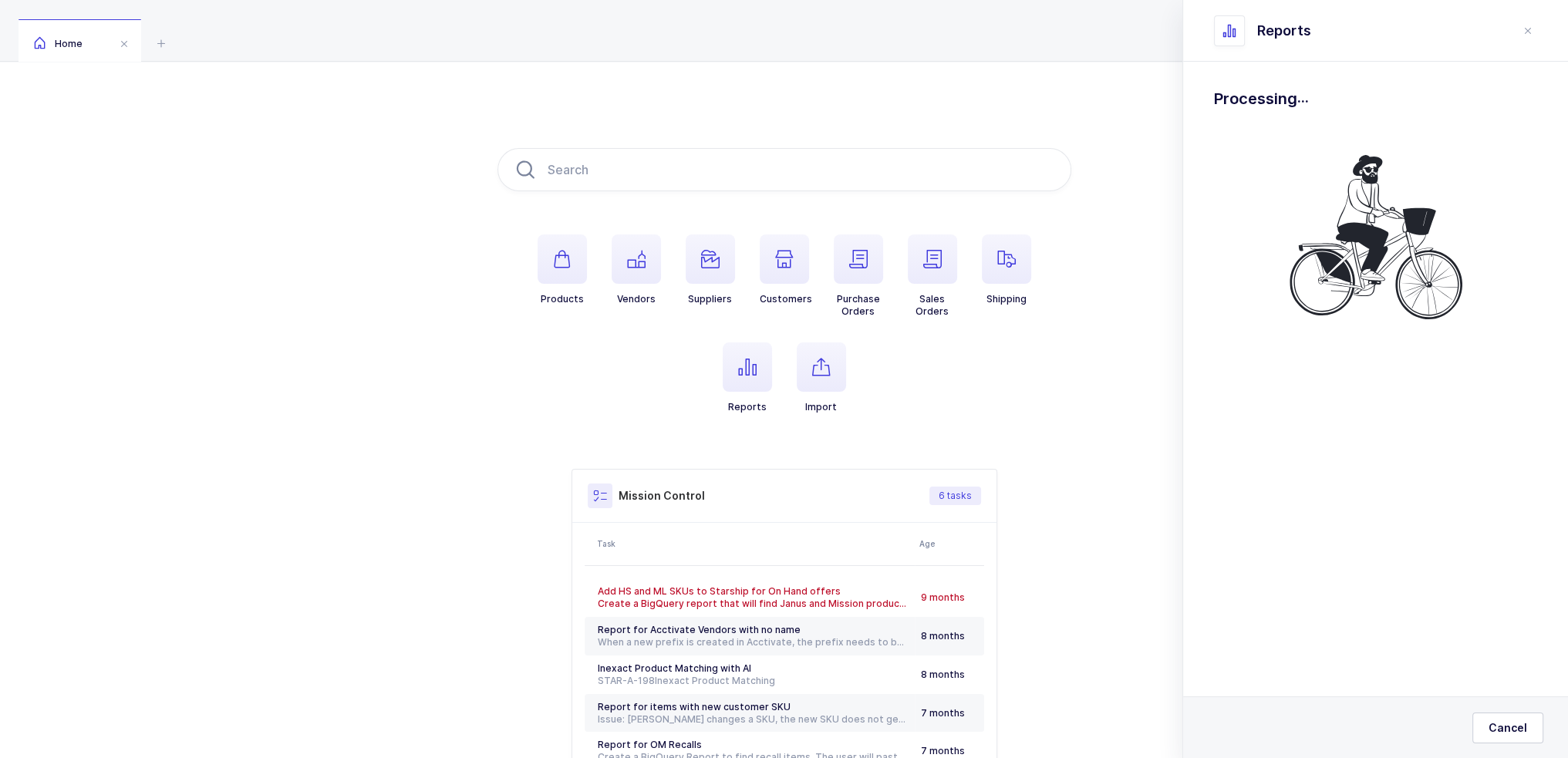
scroll to position [0, 0]
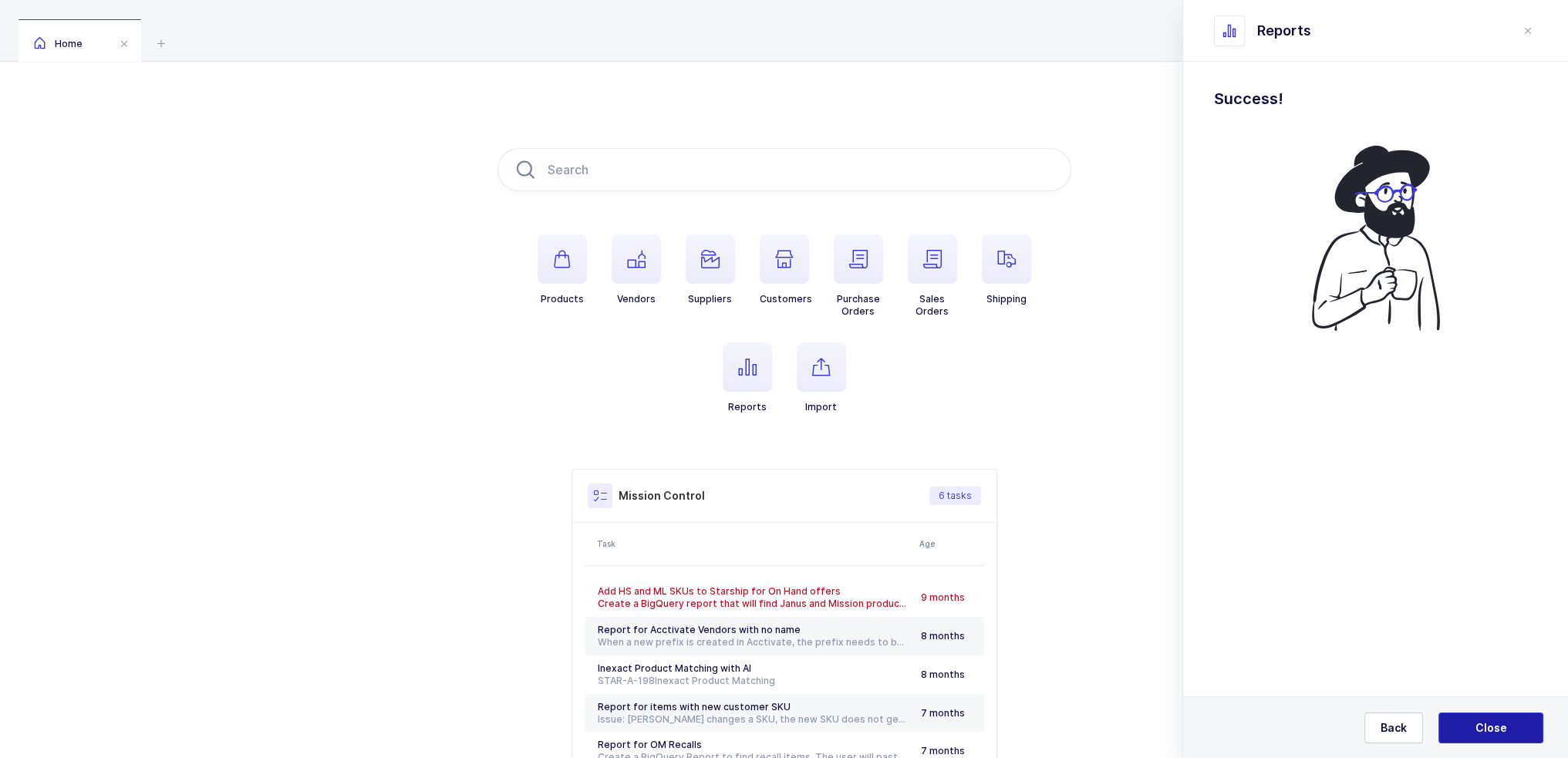
click at [788, 738] on button "Close" at bounding box center [1490, 728] width 105 height 31
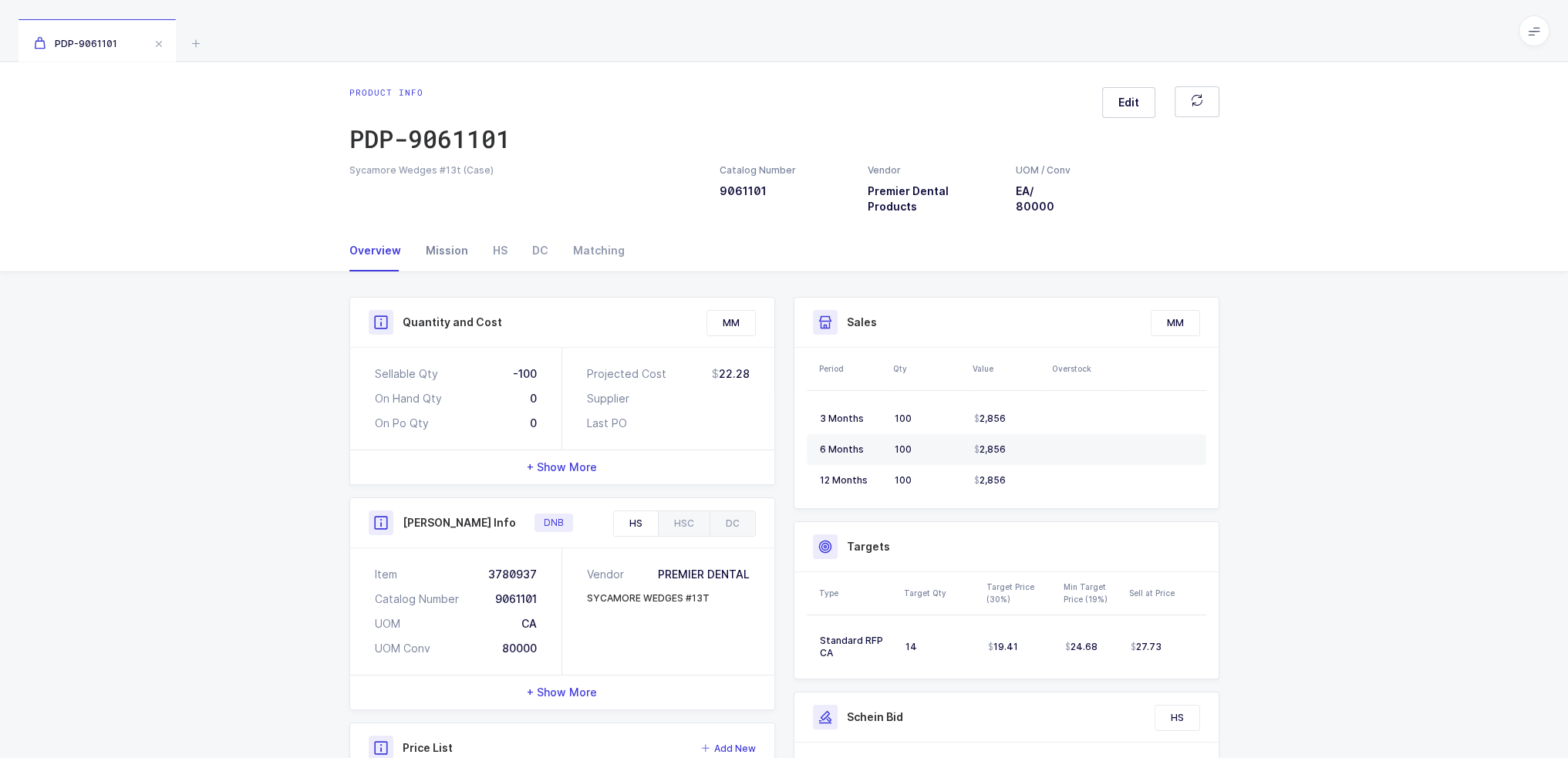
click at [450, 256] on div "Mission" at bounding box center [446, 250] width 67 height 42
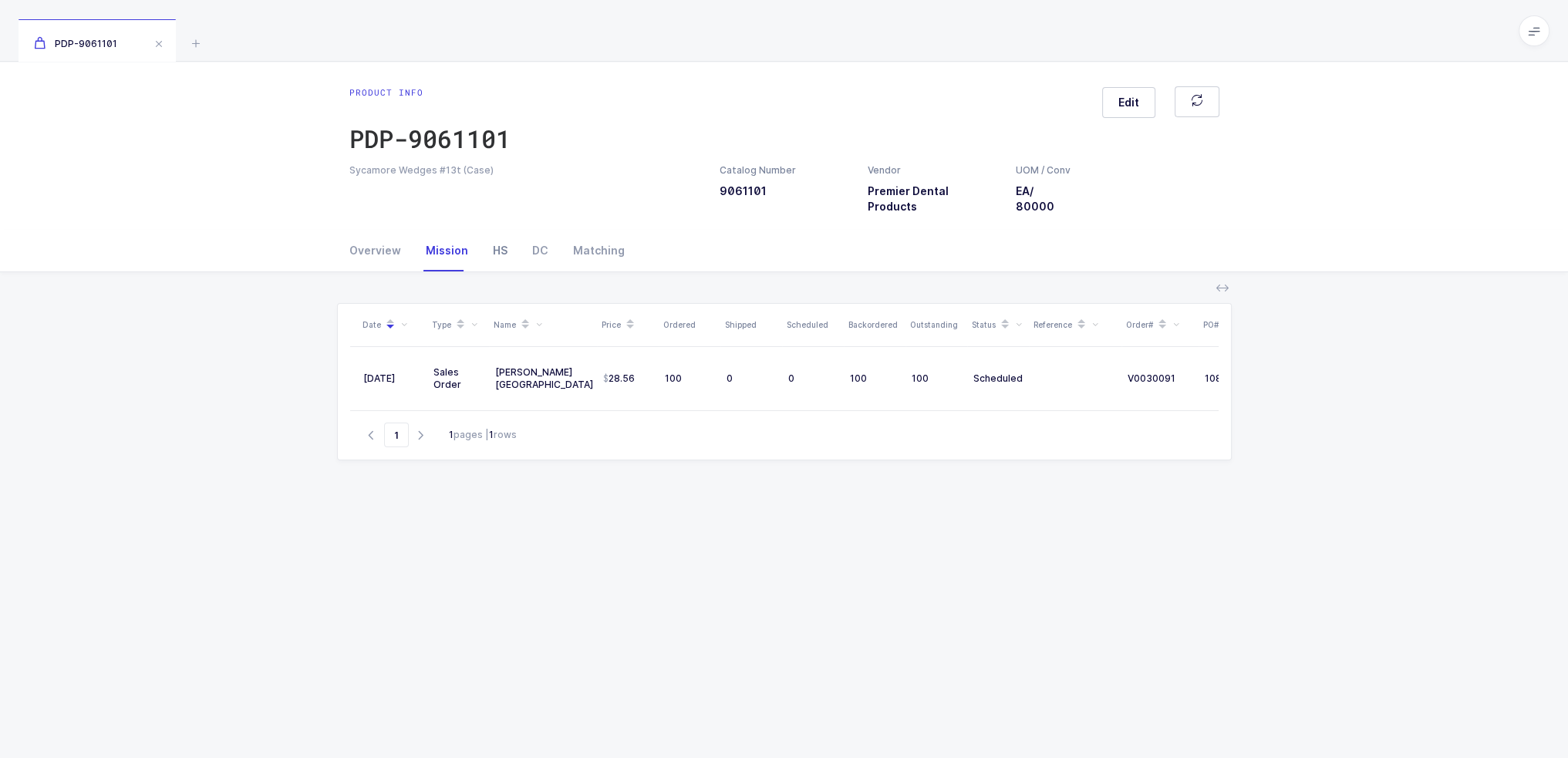
click at [497, 254] on div "HS" at bounding box center [500, 250] width 40 height 42
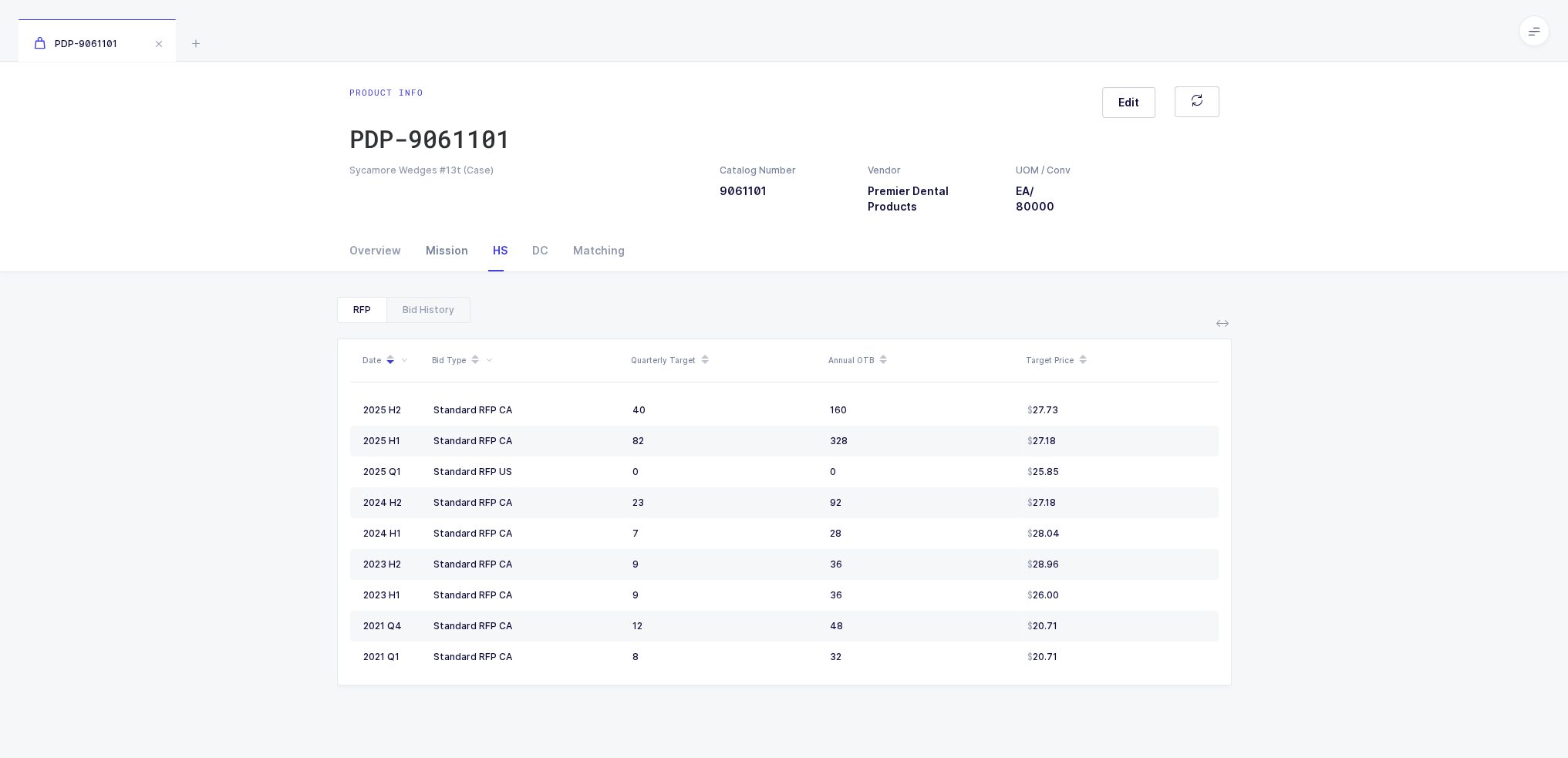
click at [450, 256] on div "Mission" at bounding box center [446, 250] width 67 height 42
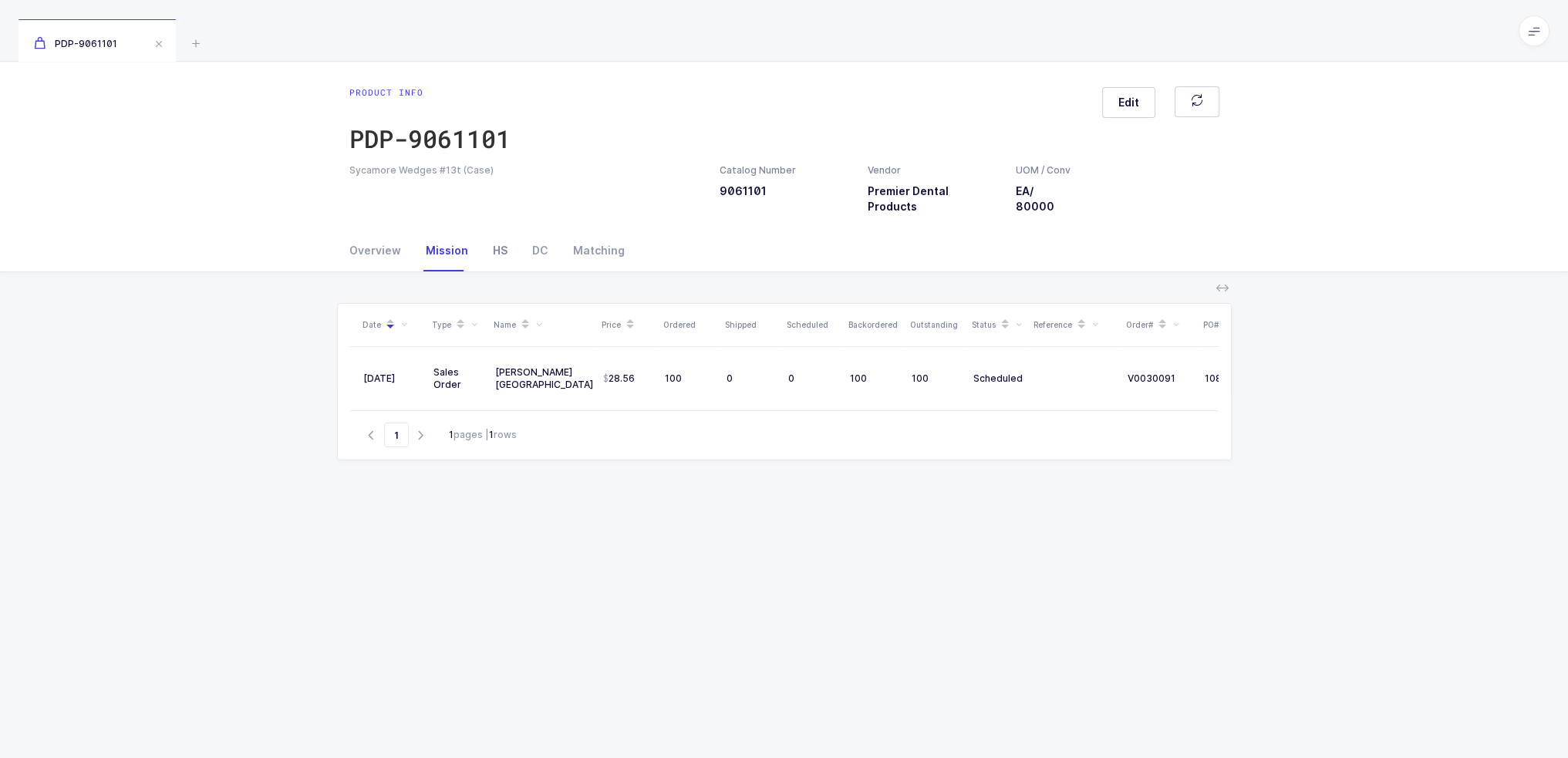
click at [499, 261] on div "HS" at bounding box center [500, 250] width 40 height 42
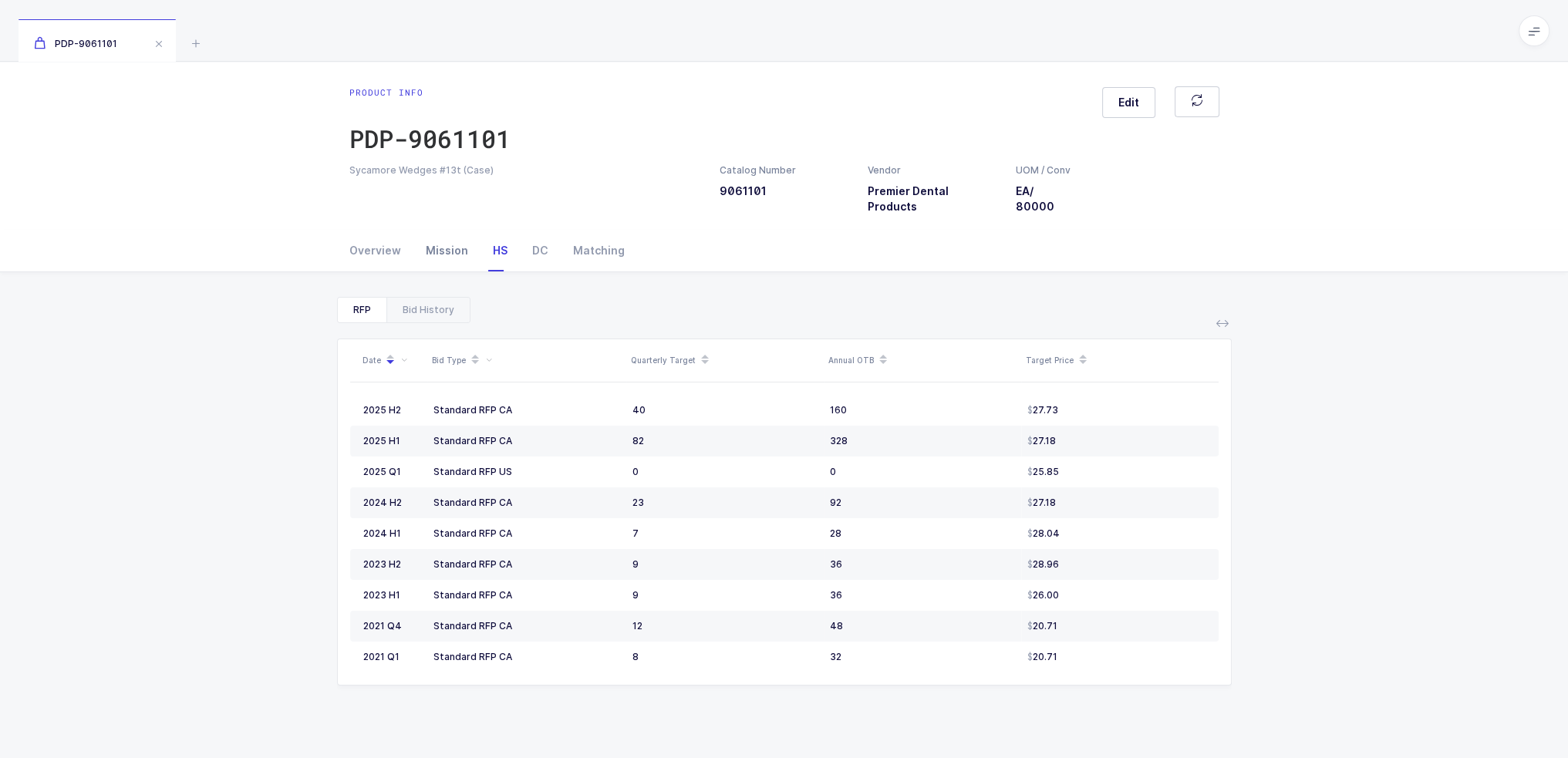
click at [448, 262] on div "Mission" at bounding box center [446, 250] width 67 height 42
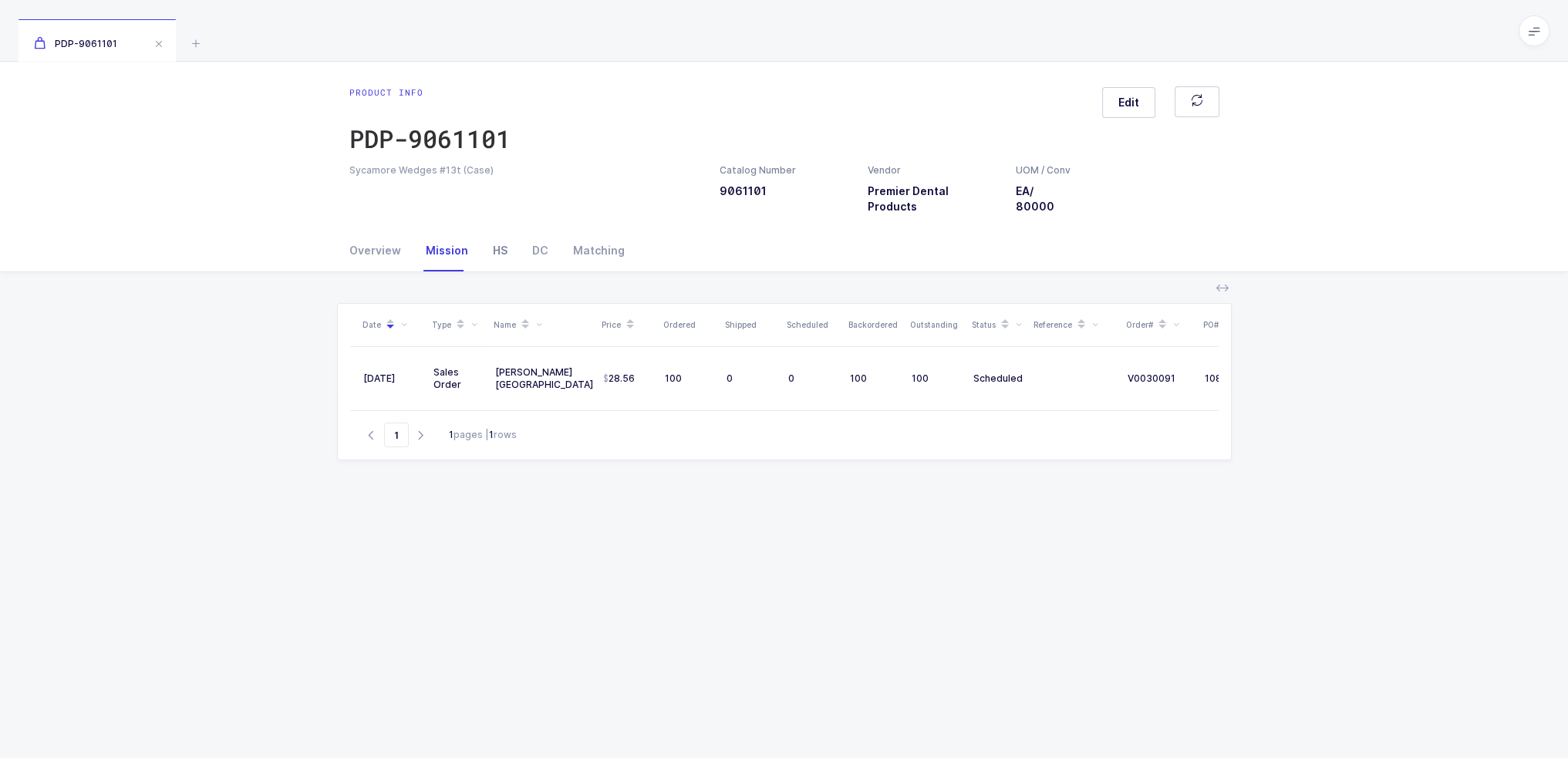
click at [485, 256] on div "HS" at bounding box center [500, 250] width 40 height 42
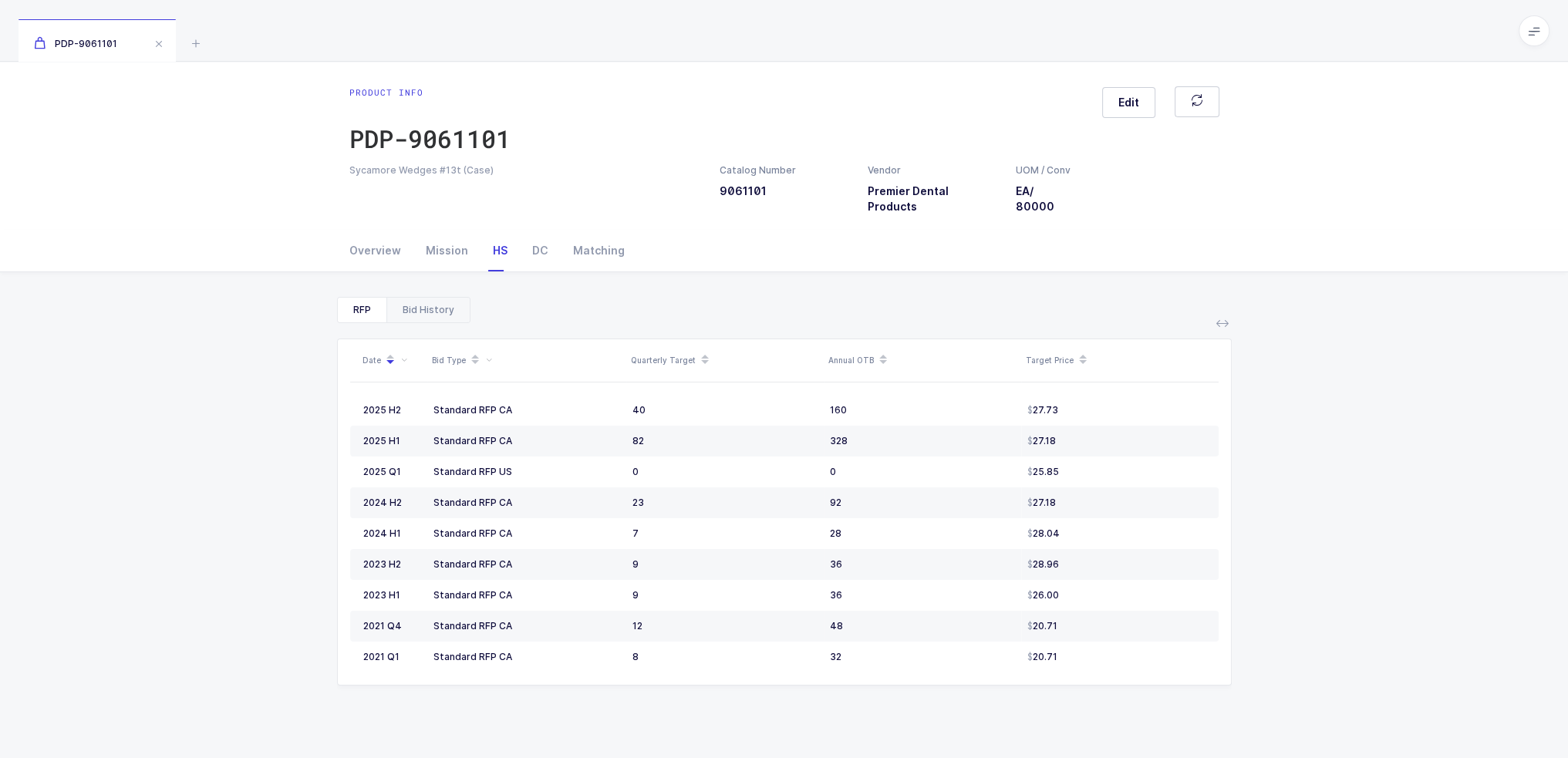
click at [411, 314] on div "Bid History" at bounding box center [428, 310] width 83 height 25
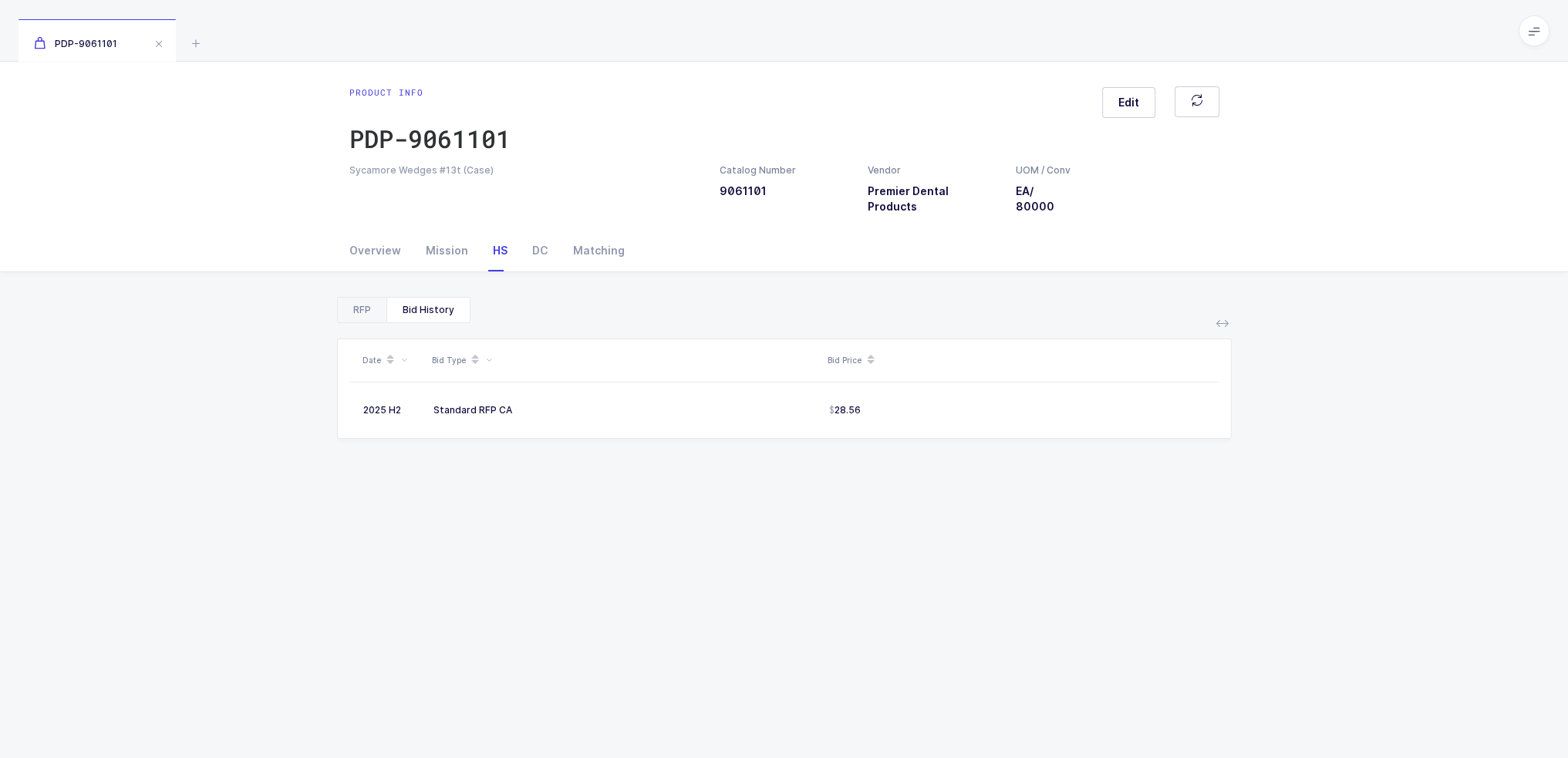
click at [365, 310] on div "RFP" at bounding box center [362, 310] width 48 height 25
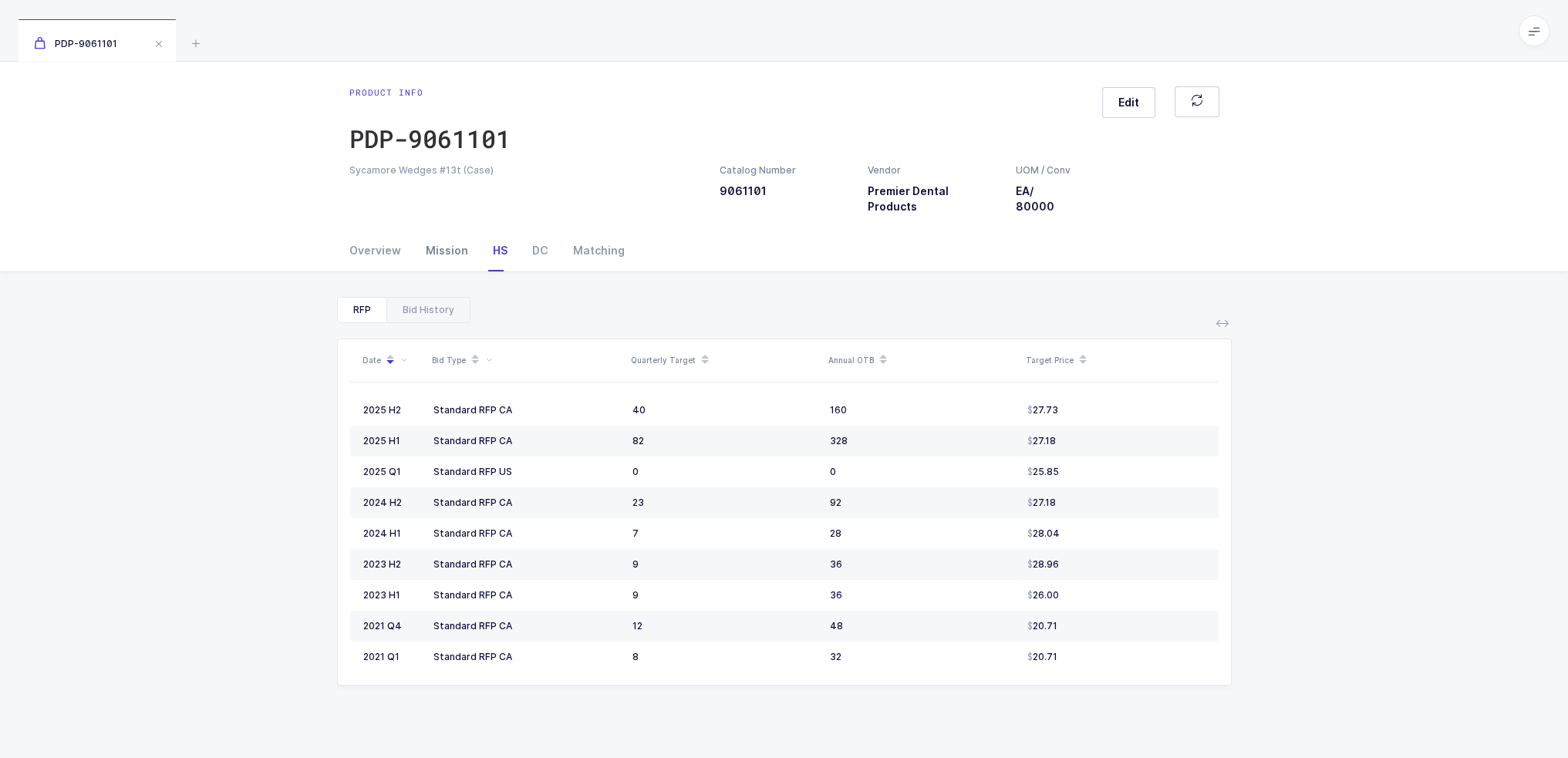
click at [446, 250] on div "Mission" at bounding box center [446, 250] width 67 height 42
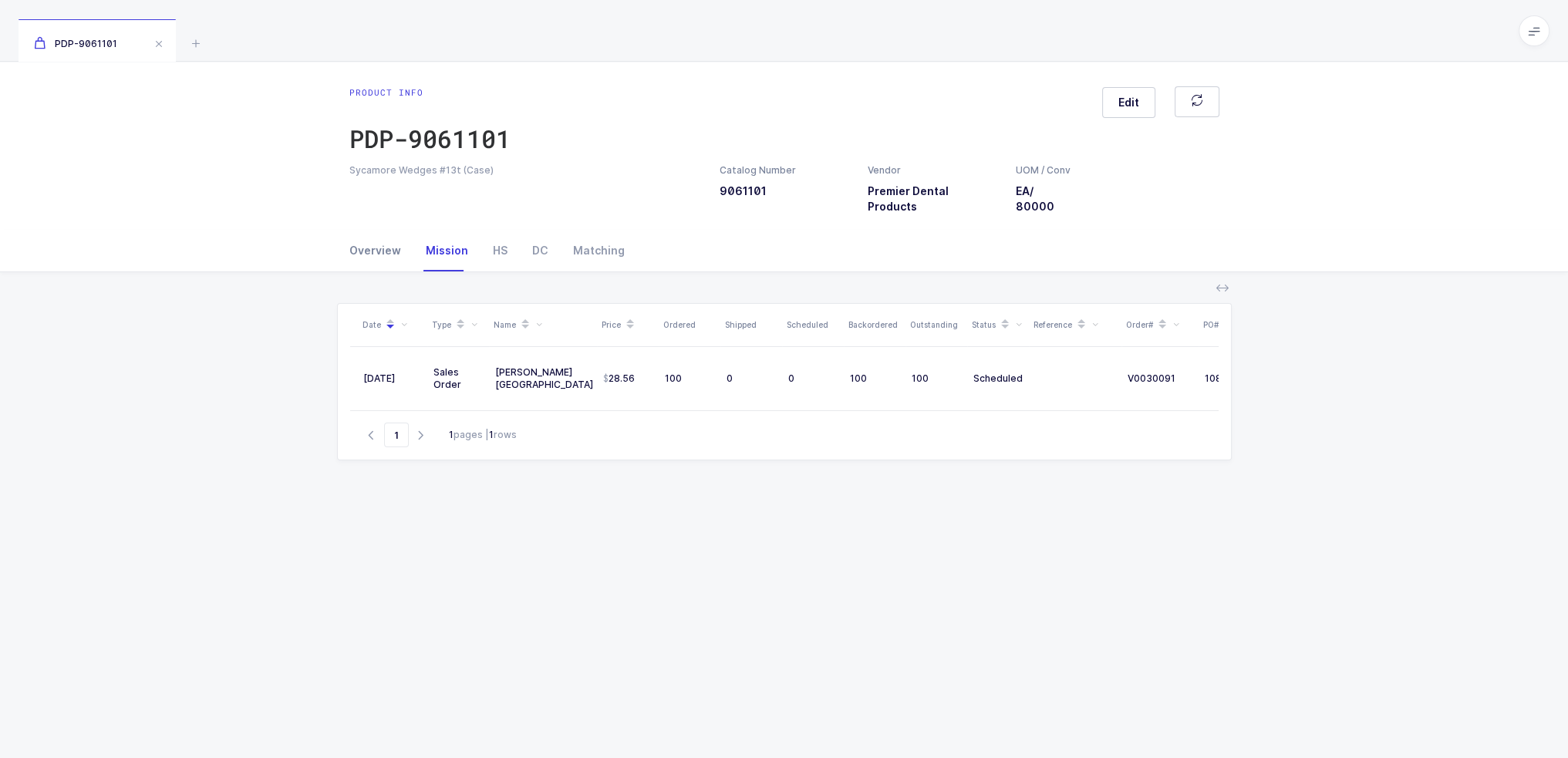
click at [364, 246] on div "Overview" at bounding box center [381, 250] width 64 height 42
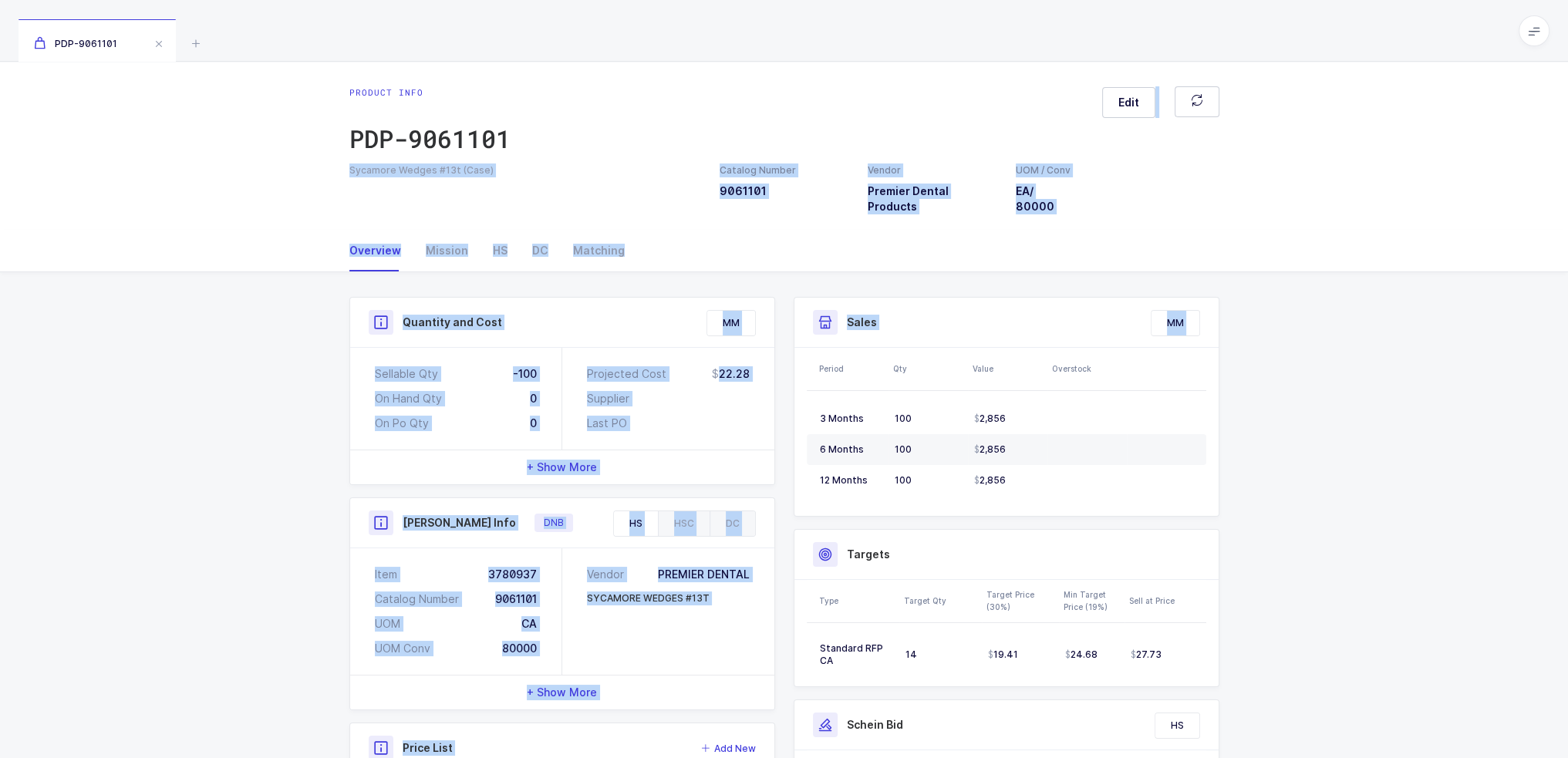
drag, startPoint x: 863, startPoint y: 83, endPoint x: 1324, endPoint y: 484, distance: 611.0
click at [1324, 484] on div "Product info PDP-9061101 Edit Sycamore Wedges #13t (Case) Catalog Number 906110…" at bounding box center [784, 502] width 1568 height 882
click at [1324, 484] on div "Quantity and Cost MM Sellable Qty -100 On Hand Qty 0 On Po Qty 0 Projected Cost…" at bounding box center [784, 608] width 1568 height 672
drag, startPoint x: 1327, startPoint y: 570, endPoint x: 943, endPoint y: 95, distance: 610.8
click at [943, 95] on div "Product info PDP-9061101 Edit Sycamore Wedges #13t (Case) Catalog Number 906110…" at bounding box center [784, 502] width 1568 height 882
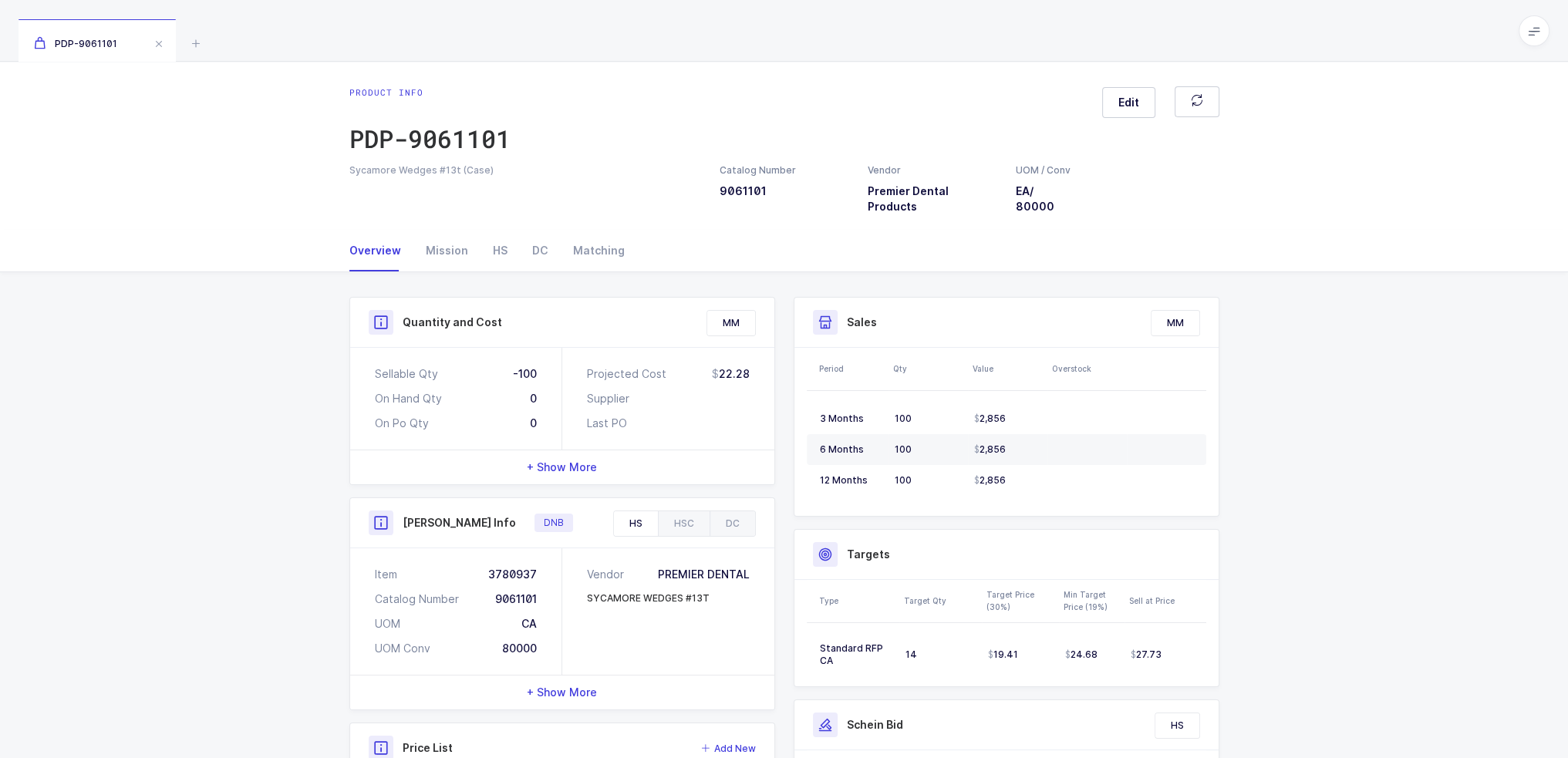
click at [943, 95] on div "Product info PDP-9061101 Edit" at bounding box center [784, 124] width 870 height 77
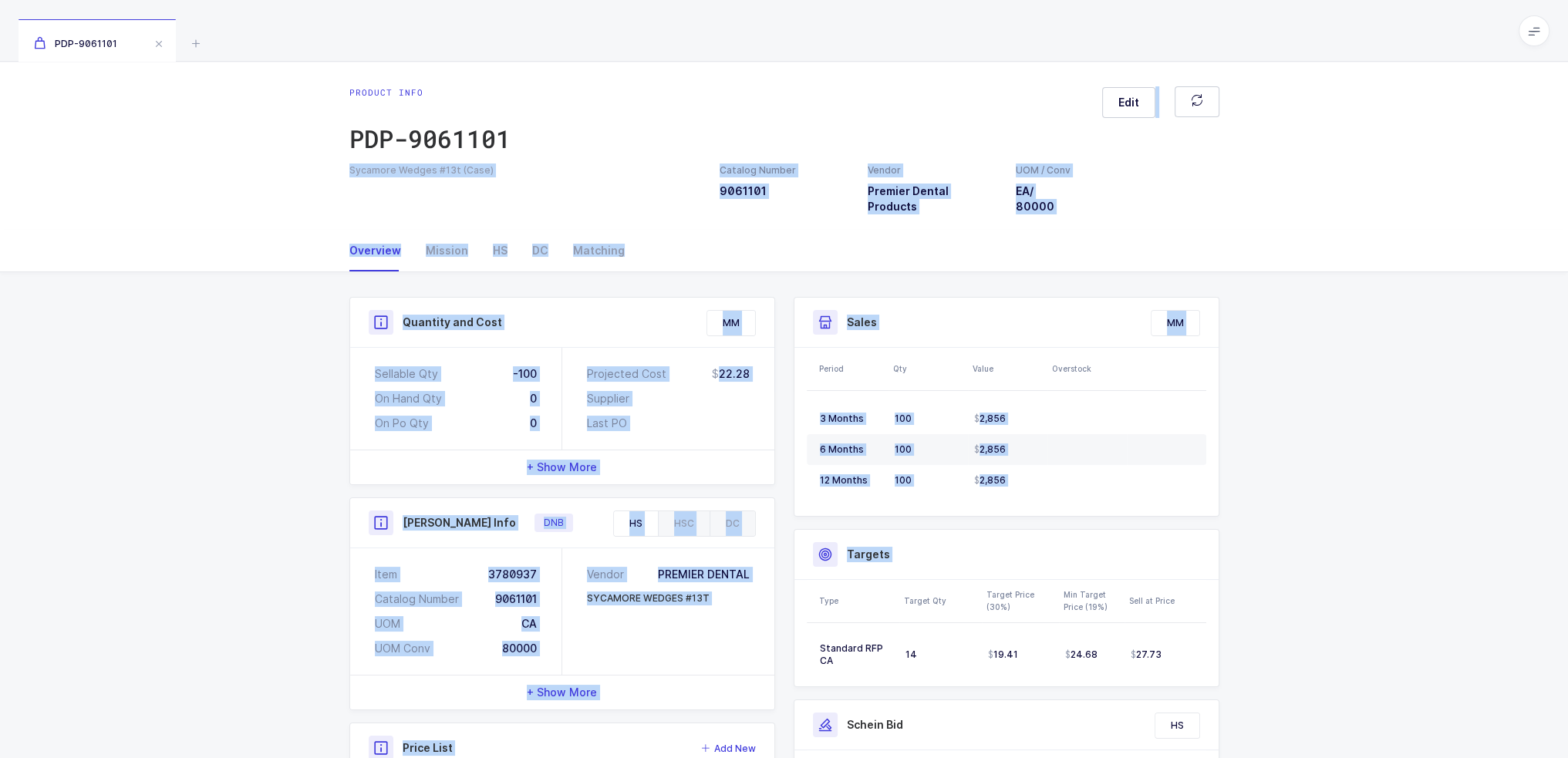
drag, startPoint x: 943, startPoint y: 95, endPoint x: 1266, endPoint y: 690, distance: 677.0
click at [1266, 690] on div "Product info PDP-9061101 Edit Sycamore Wedges #13t (Case) Catalog Number 906110…" at bounding box center [784, 502] width 1568 height 882
click at [1266, 690] on div "Quantity and Cost MM Sellable Qty -100 On Hand Qty 0 On Po Qty 0 Projected Cost…" at bounding box center [784, 608] width 1568 height 672
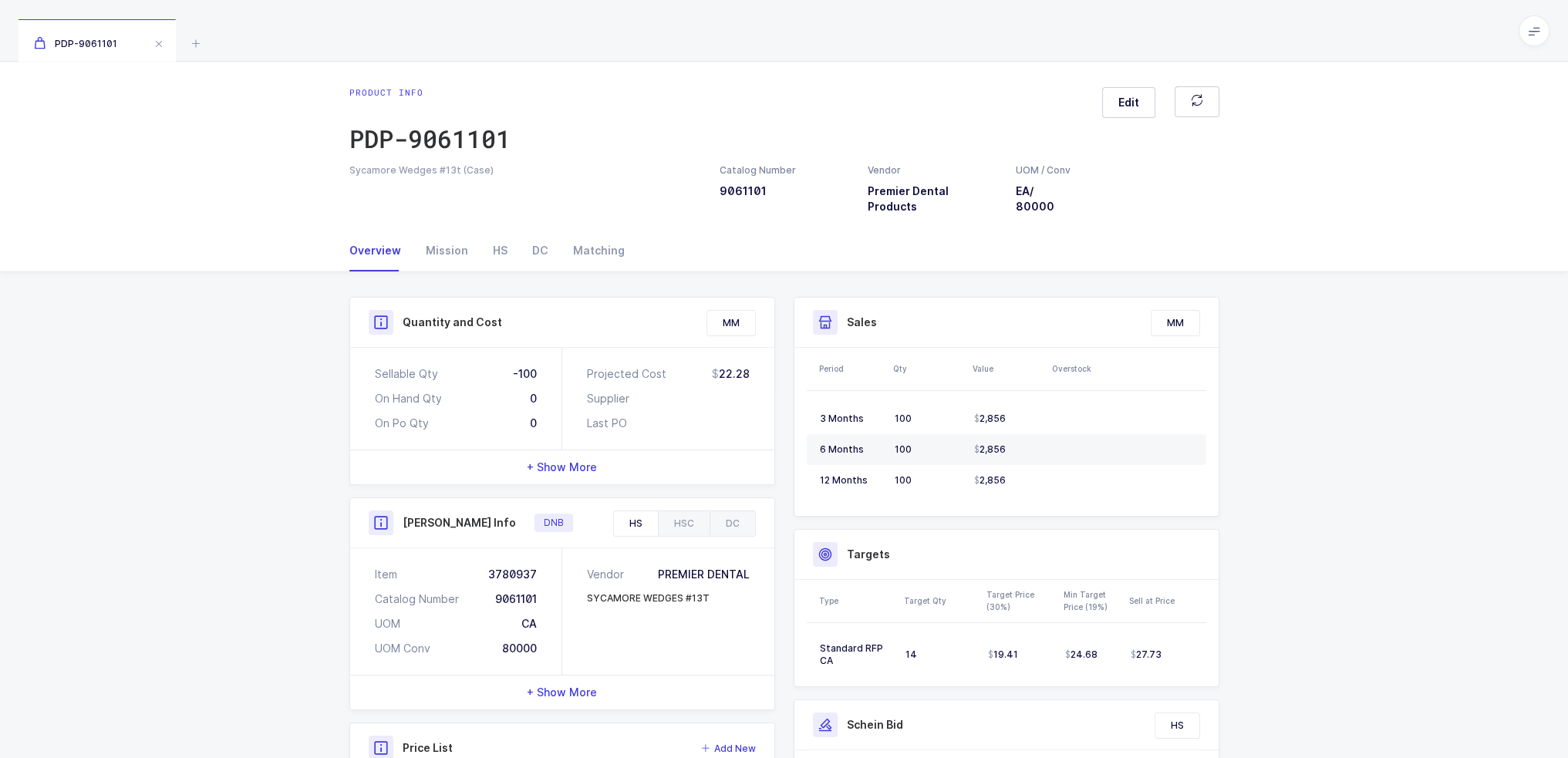
click at [1533, 43] on span at bounding box center [1534, 31] width 31 height 31
click at [1486, 201] on li "Purchasing" at bounding box center [1477, 208] width 115 height 12
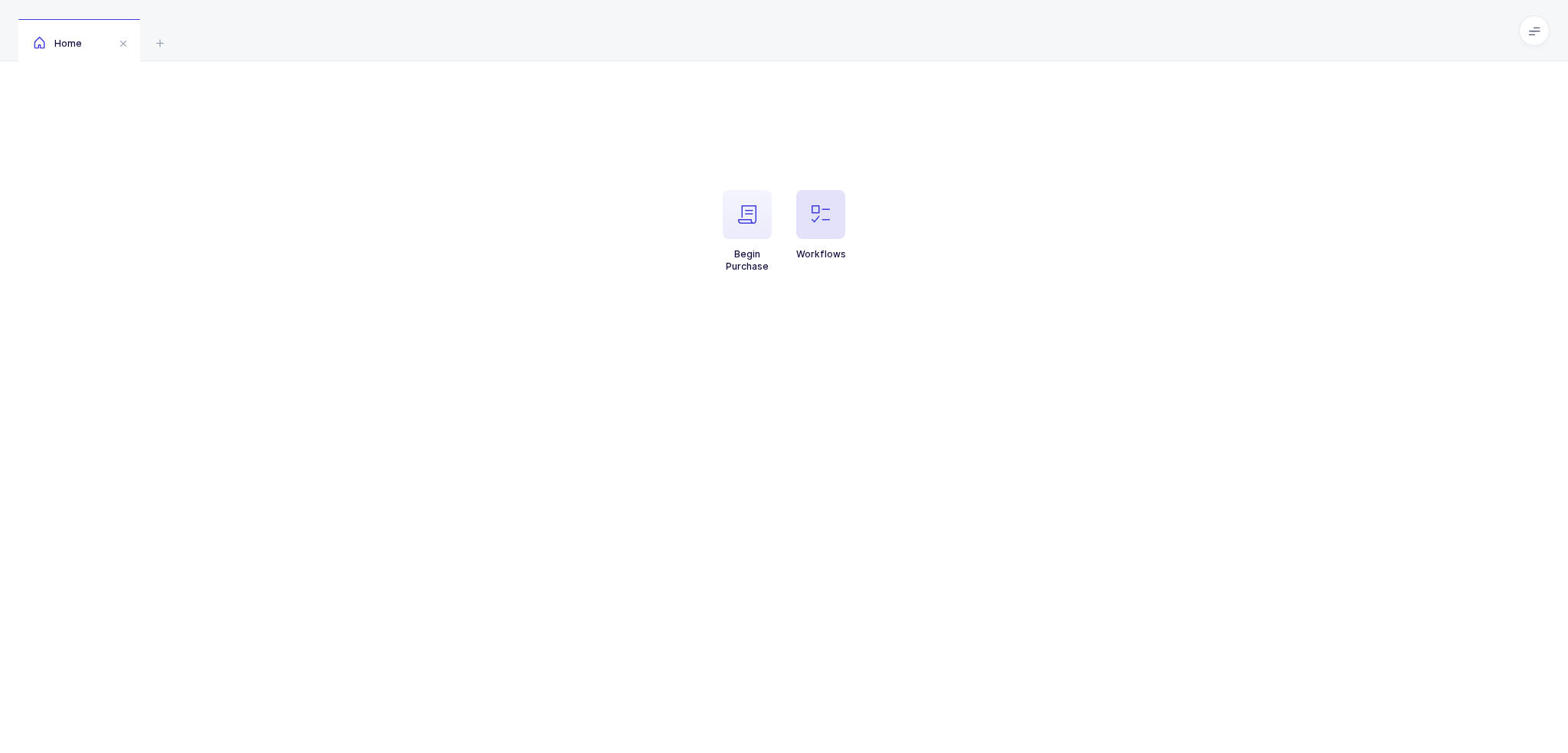
click at [814, 222] on icon "button" at bounding box center [821, 215] width 19 height 19
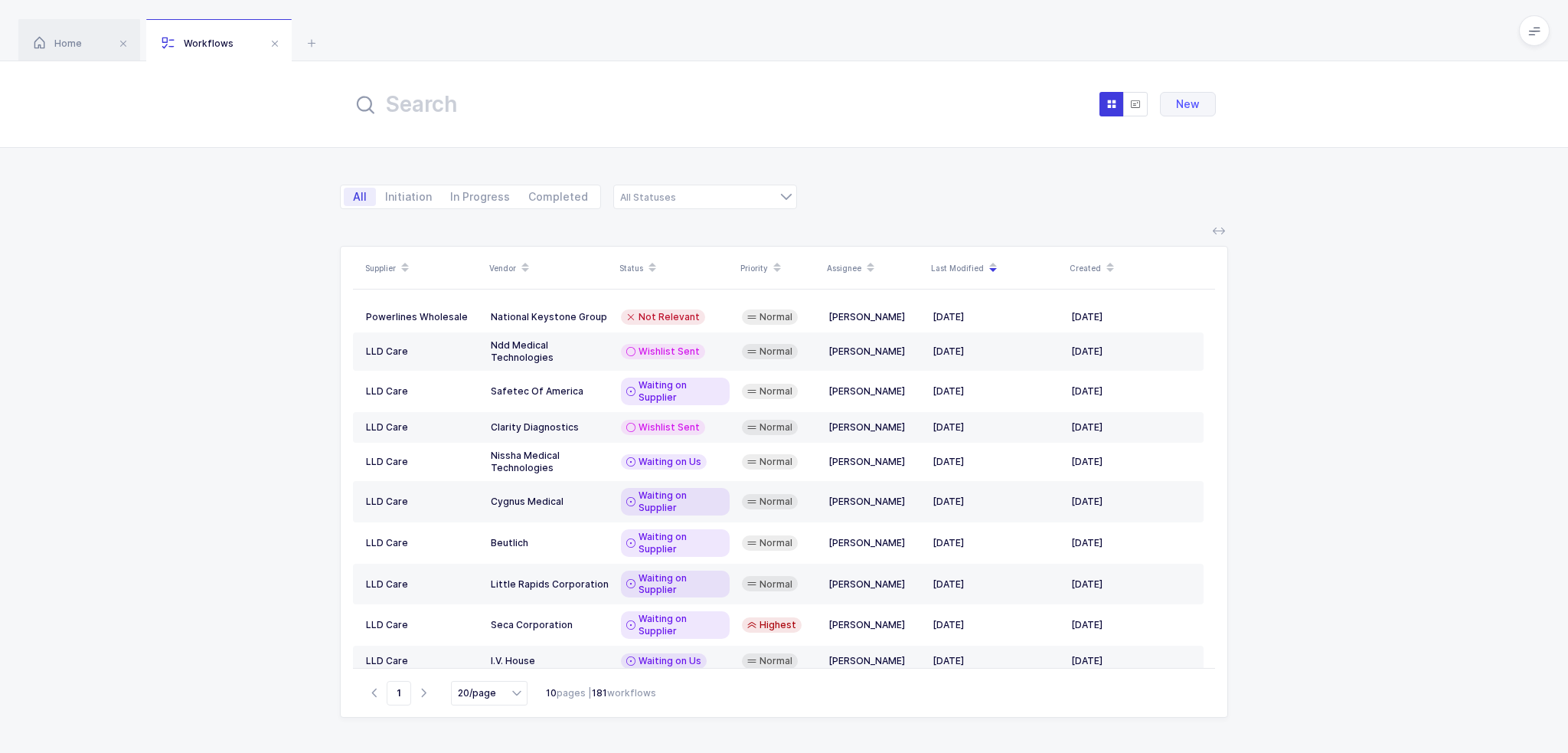
click at [633, 107] on input "text" at bounding box center [520, 104] width 337 height 37
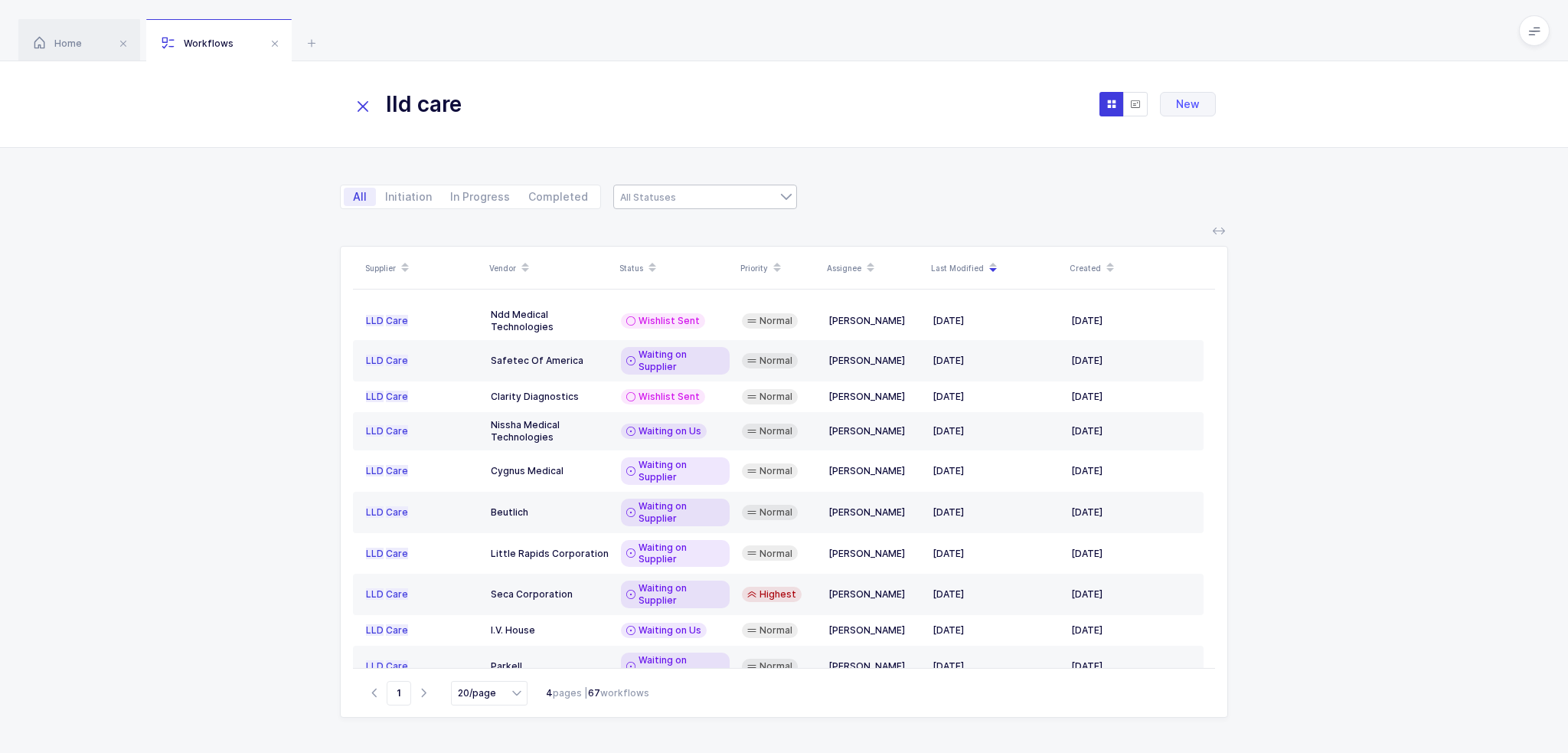
type input "lld care"
click at [670, 202] on div at bounding box center [705, 197] width 184 height 25
click at [686, 324] on span "Waiting on Us" at bounding box center [665, 328] width 73 height 13
type input "Waiting on Us"
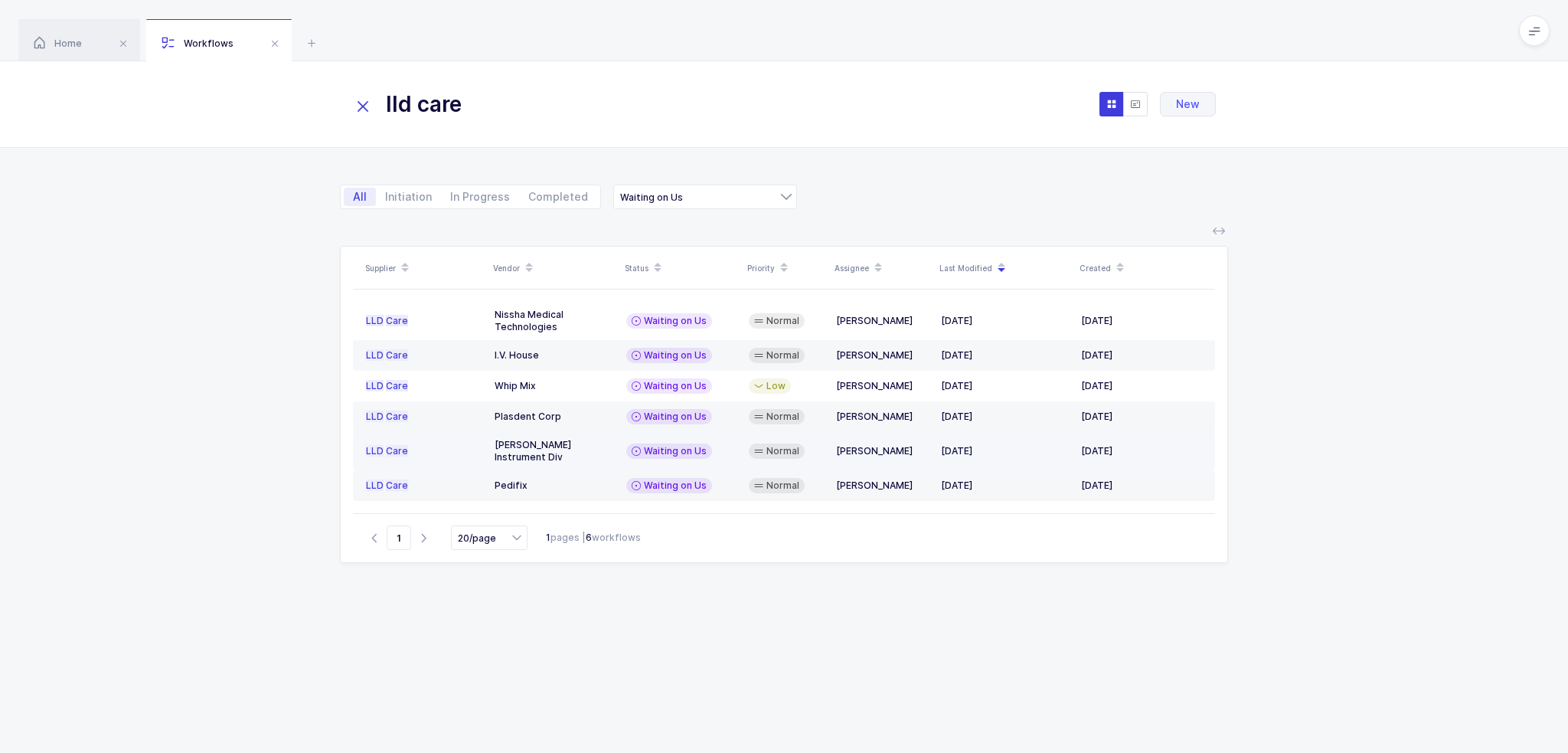
click at [604, 446] on div "[PERSON_NAME] Instrument Div" at bounding box center [554, 451] width 120 height 25
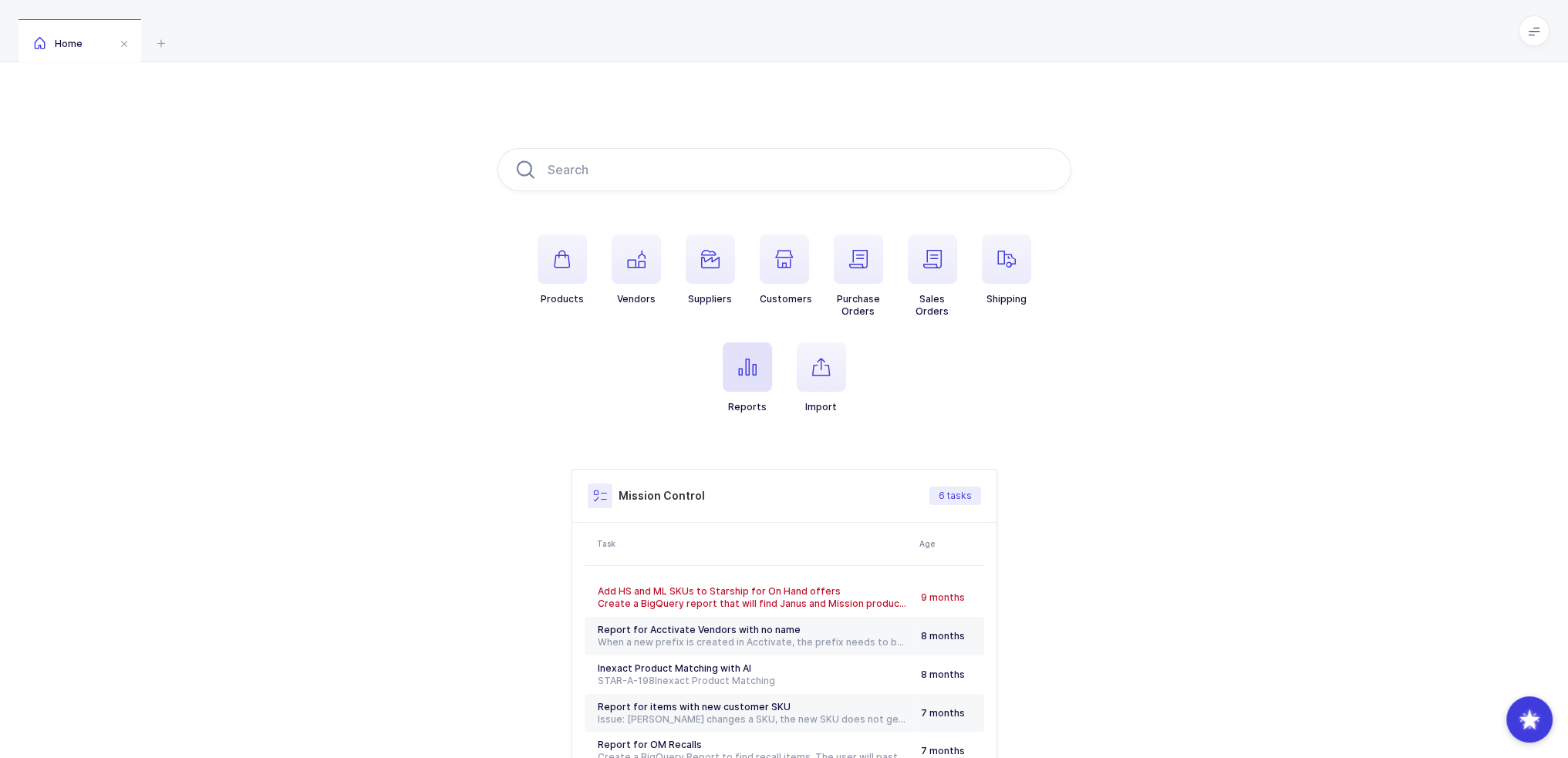
click at [738, 369] on span "button" at bounding box center [747, 366] width 49 height 49
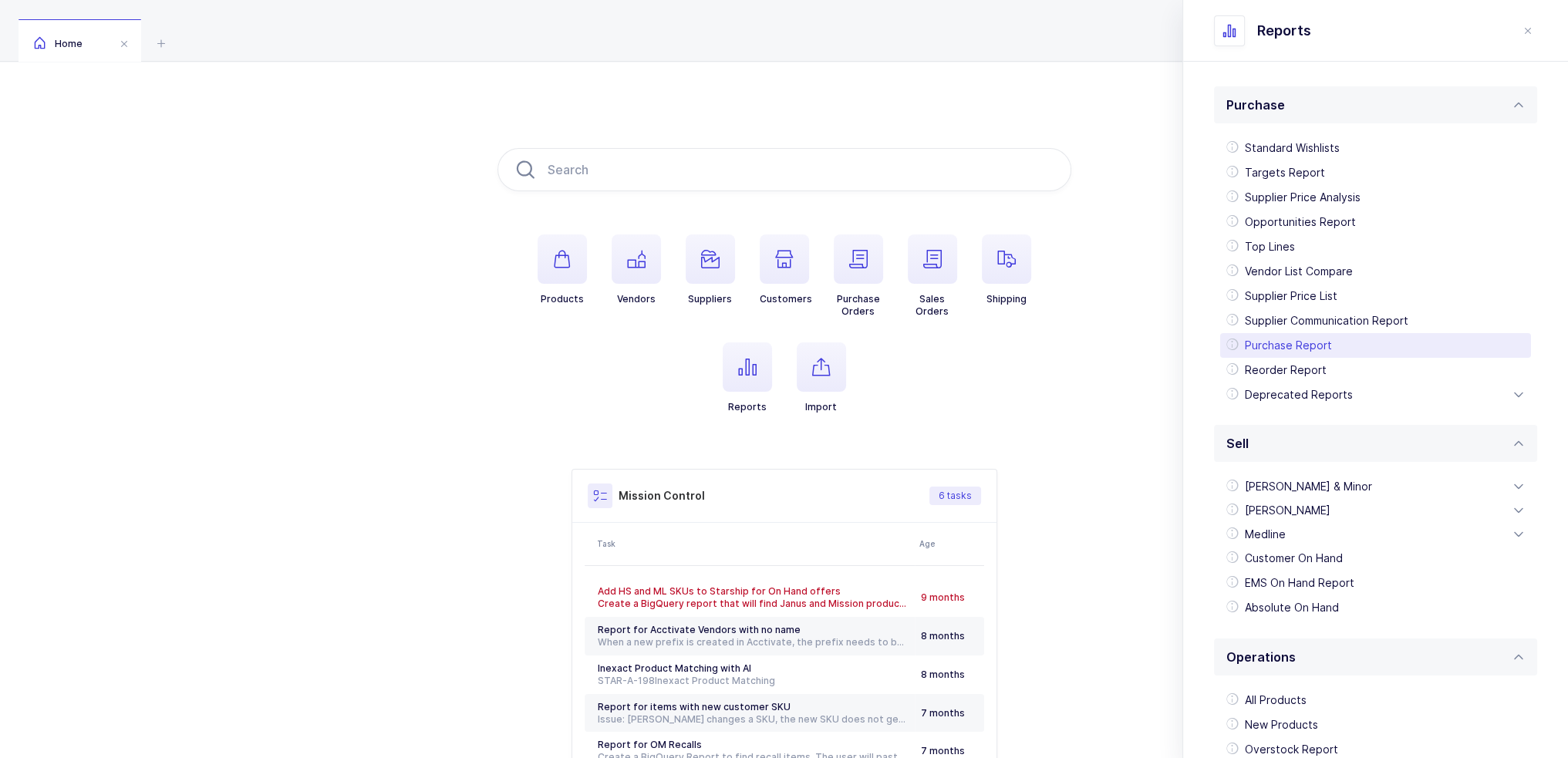
click at [1283, 351] on div "Purchase Report" at bounding box center [1376, 345] width 311 height 25
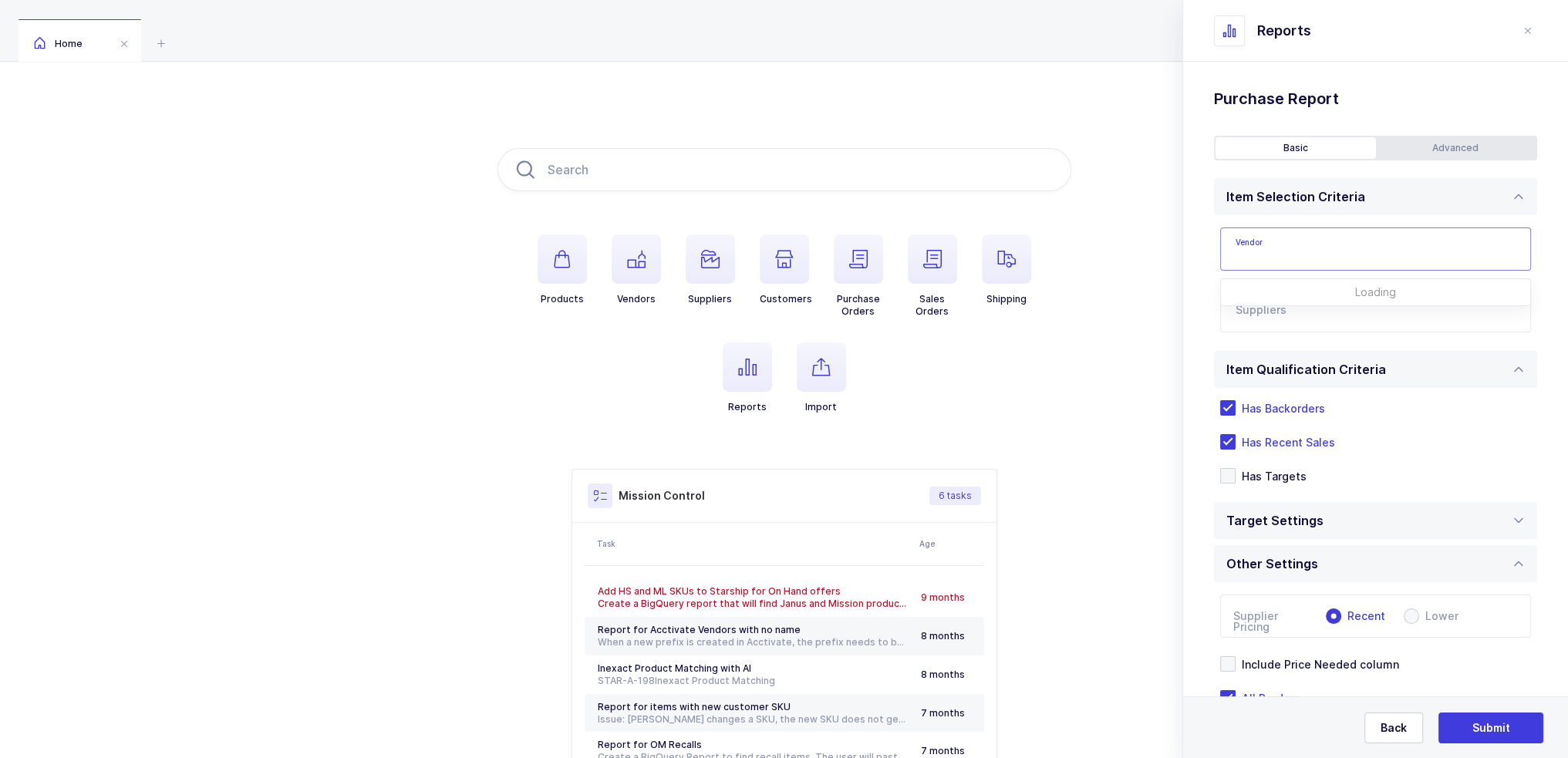
click at [1313, 253] on input "text" at bounding box center [1376, 250] width 311 height 44
click at [1299, 305] on span "[PERSON_NAME] Instrument Div" at bounding box center [1321, 300] width 170 height 13
type input "[PERSON_NAME] Instrument Div"
click at [1297, 306] on input "text" at bounding box center [1360, 316] width 248 height 20
type input "lld"
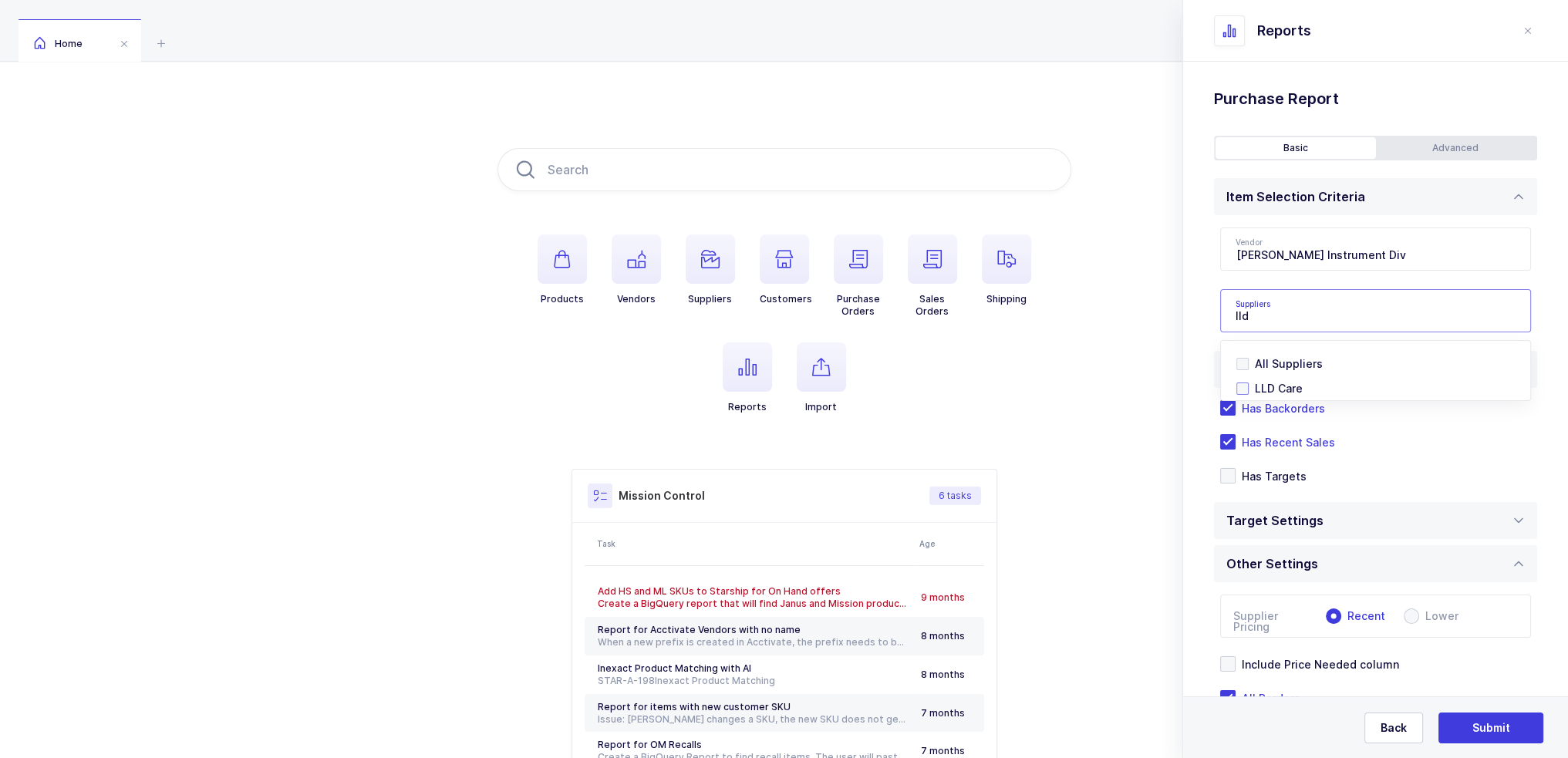
click at [1277, 384] on span "LLD Care" at bounding box center [1278, 388] width 47 height 13
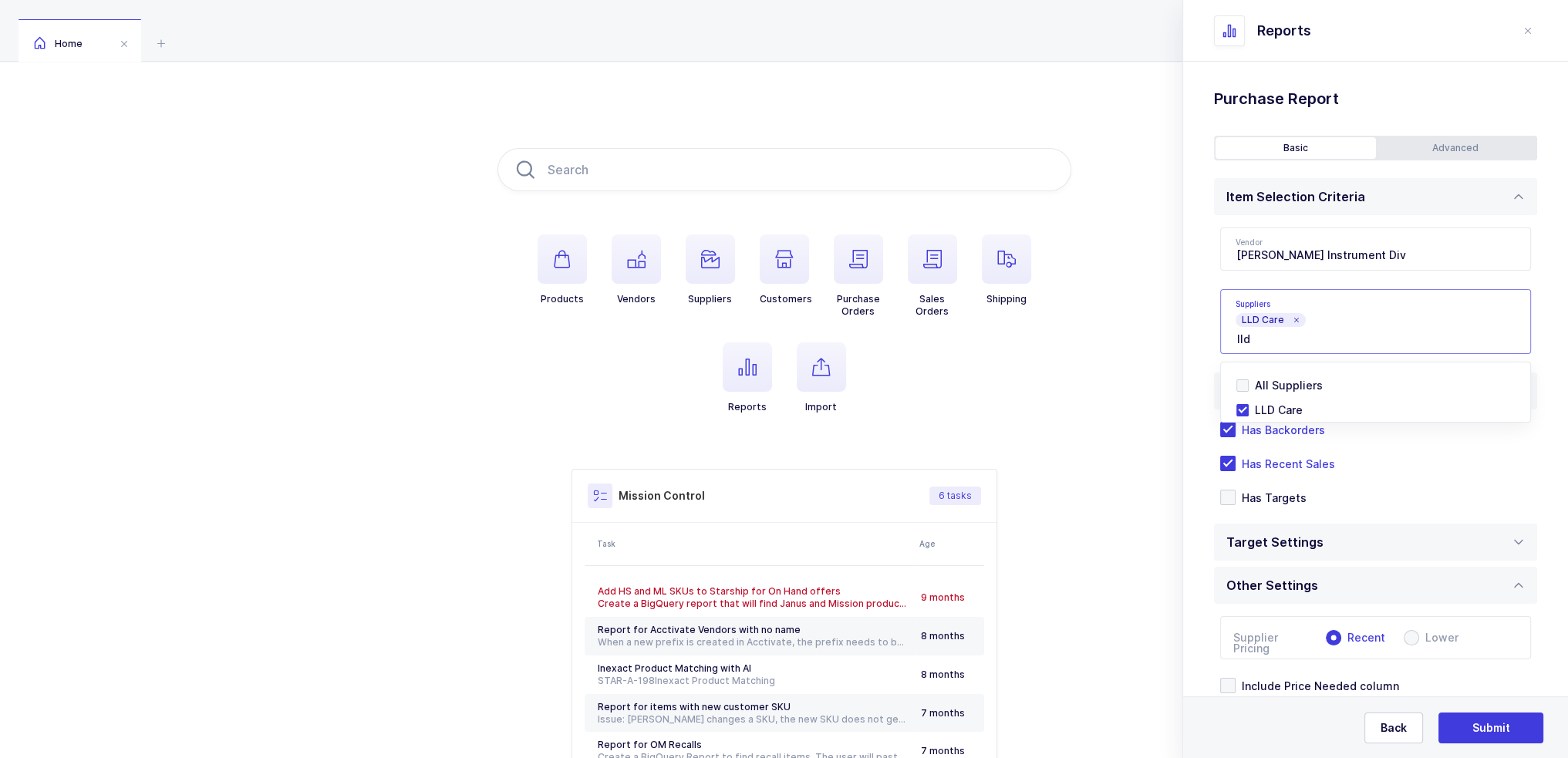
click at [1209, 365] on div "Standard Wishlists Targets Report Supplier Price Analysis Opportunities Report …" at bounding box center [1375, 459] width 385 height 797
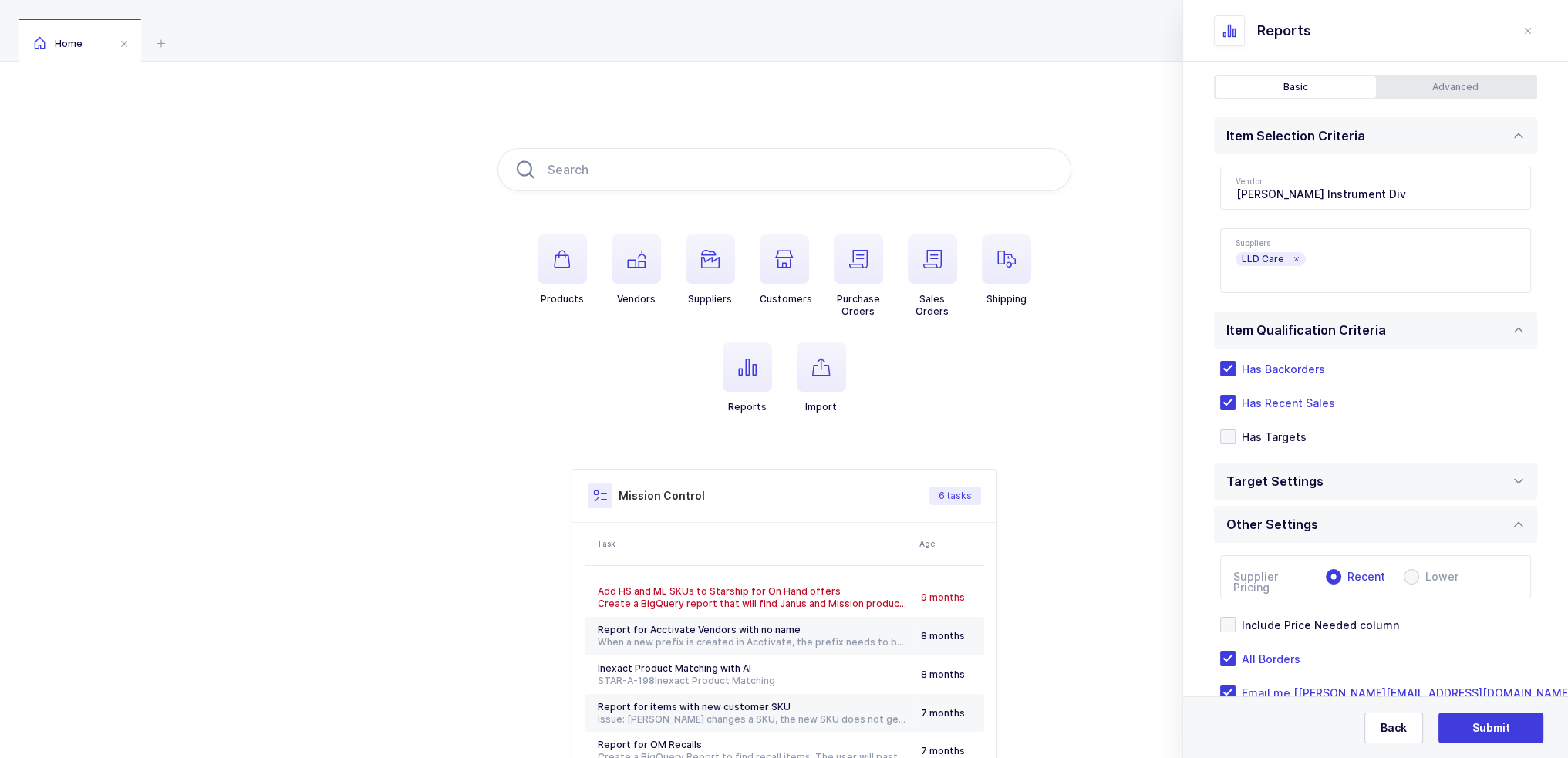
scroll to position [100, 0]
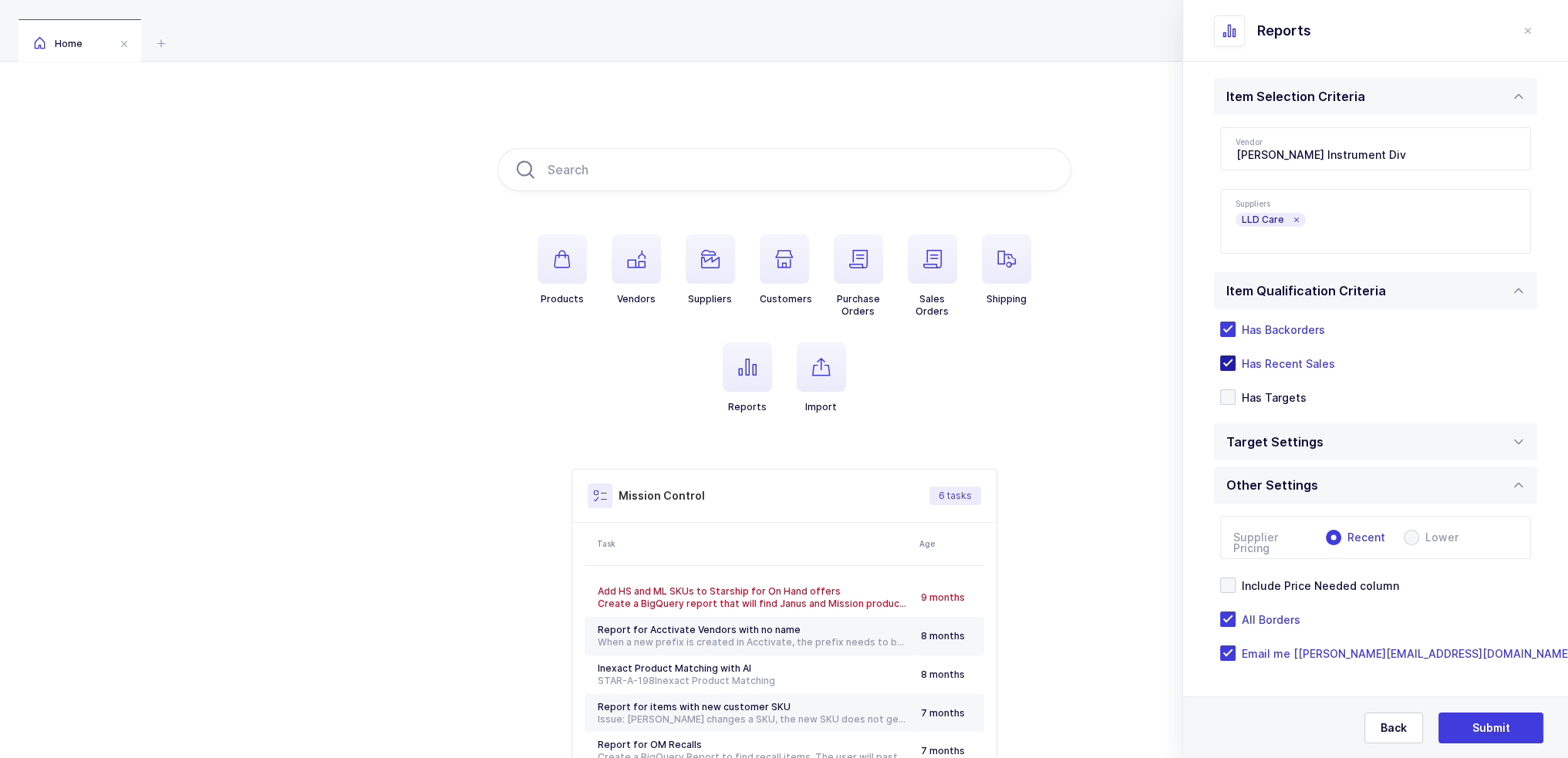
click at [1288, 365] on span "Has Recent Sales" at bounding box center [1286, 363] width 100 height 15
click at [1236, 355] on input "Has Recent Sales" at bounding box center [1236, 355] width 0 height 0
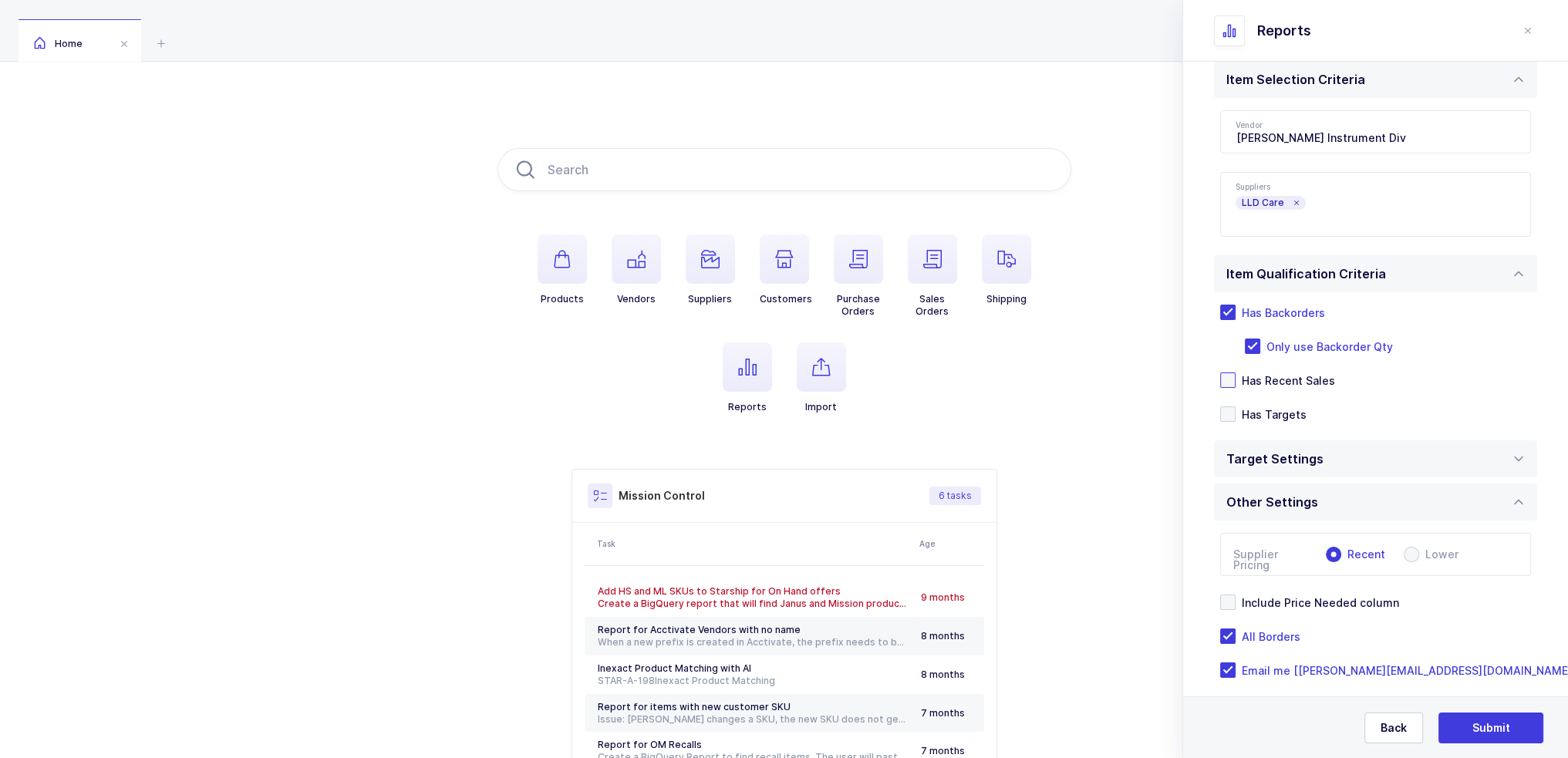
scroll to position [134, 0]
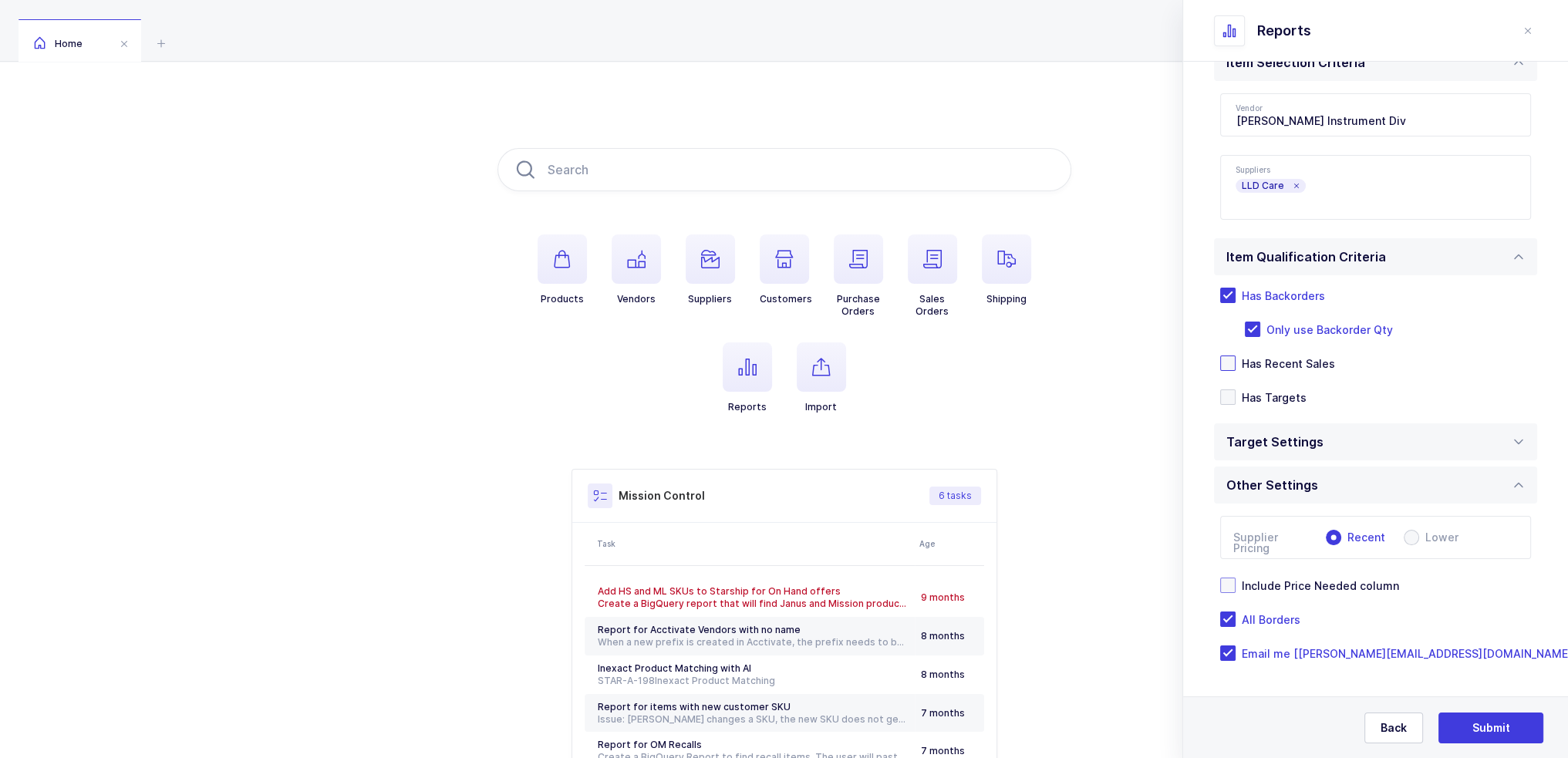
click at [1360, 585] on span "Include Price Needed column" at bounding box center [1318, 585] width 163 height 15
click at [1236, 578] on input "Include Price Needed column" at bounding box center [1236, 578] width 0 height 0
click at [1343, 464] on div "Item Selection Criteria Vendor Porter Instrument Div Becton Dickinson $1,546,52…" at bounding box center [1375, 358] width 323 height 629
click at [1343, 459] on div "Item Selection Criteria Vendor Porter Instrument Div Becton Dickinson $1,546,52…" at bounding box center [1375, 358] width 323 height 629
click at [1354, 442] on div "Target Settings" at bounding box center [1375, 442] width 323 height 37
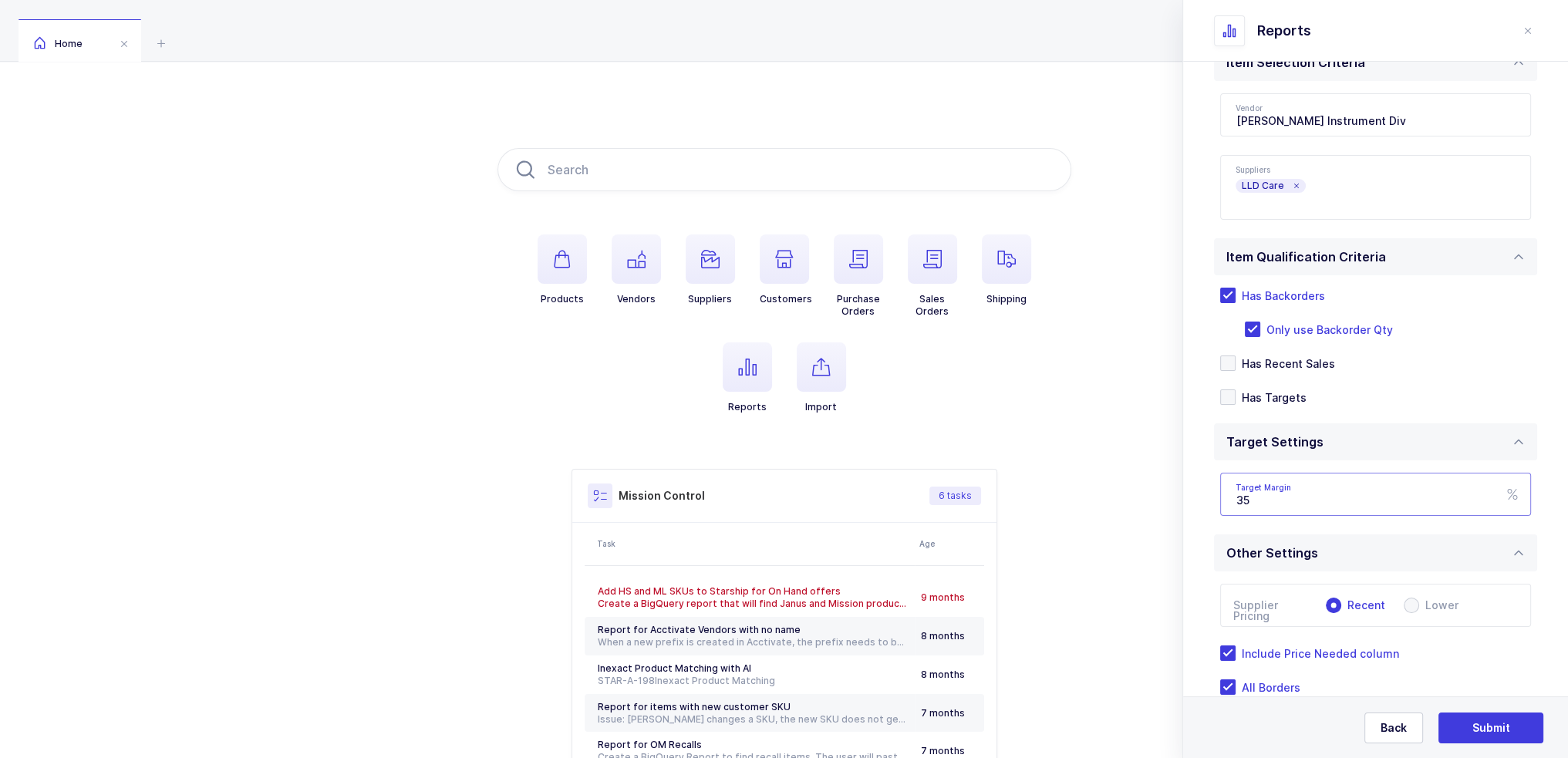
click at [1337, 503] on input "35" at bounding box center [1376, 494] width 311 height 44
drag, startPoint x: 1351, startPoint y: 499, endPoint x: 1166, endPoint y: 501, distance: 185.0
click at [1166, 501] on div "Products Vendors Suppliers Customers Purchase Orders Sales Orders Shipping Repo…" at bounding box center [784, 484] width 1568 height 847
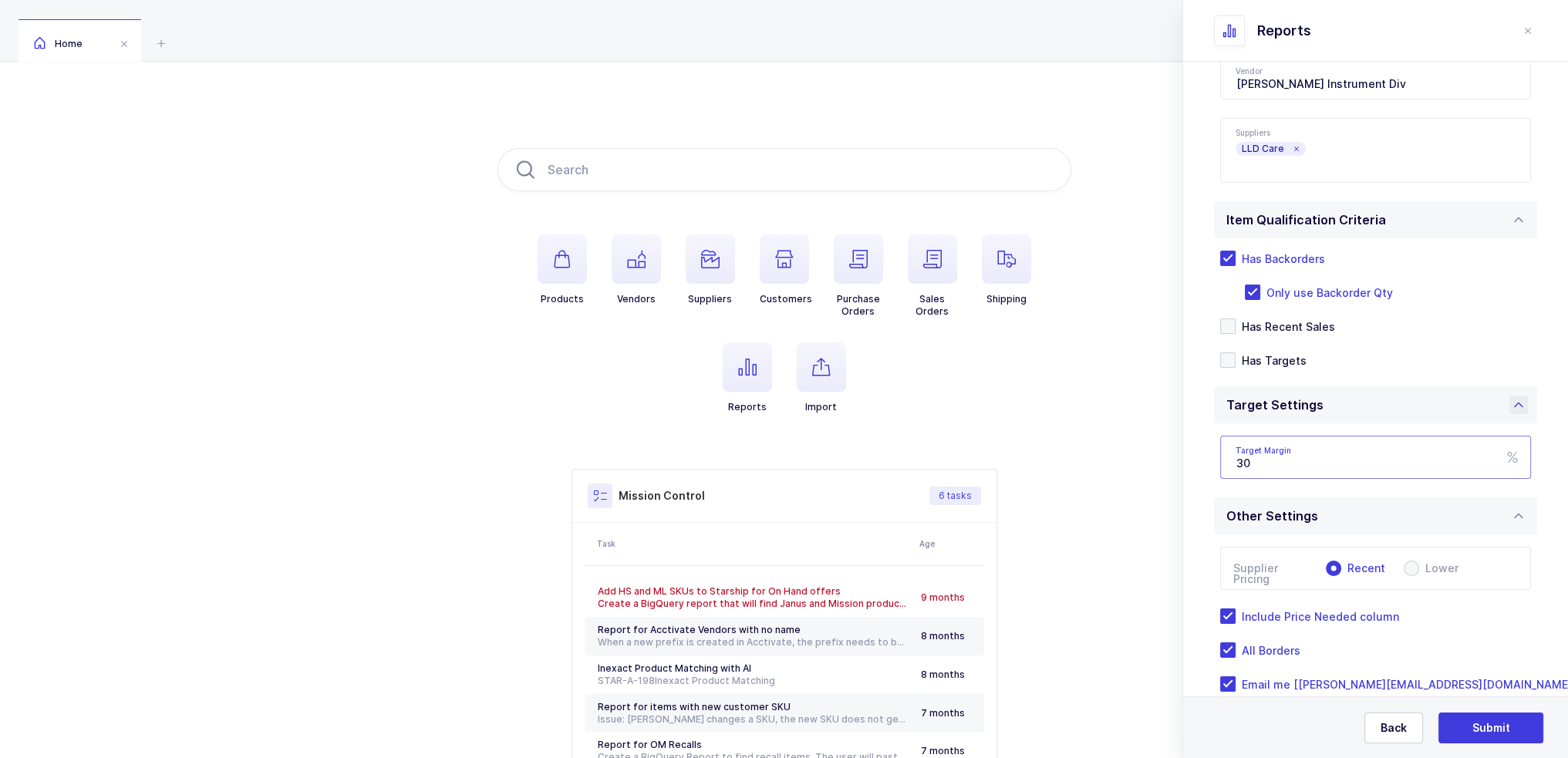
scroll to position [202, 0]
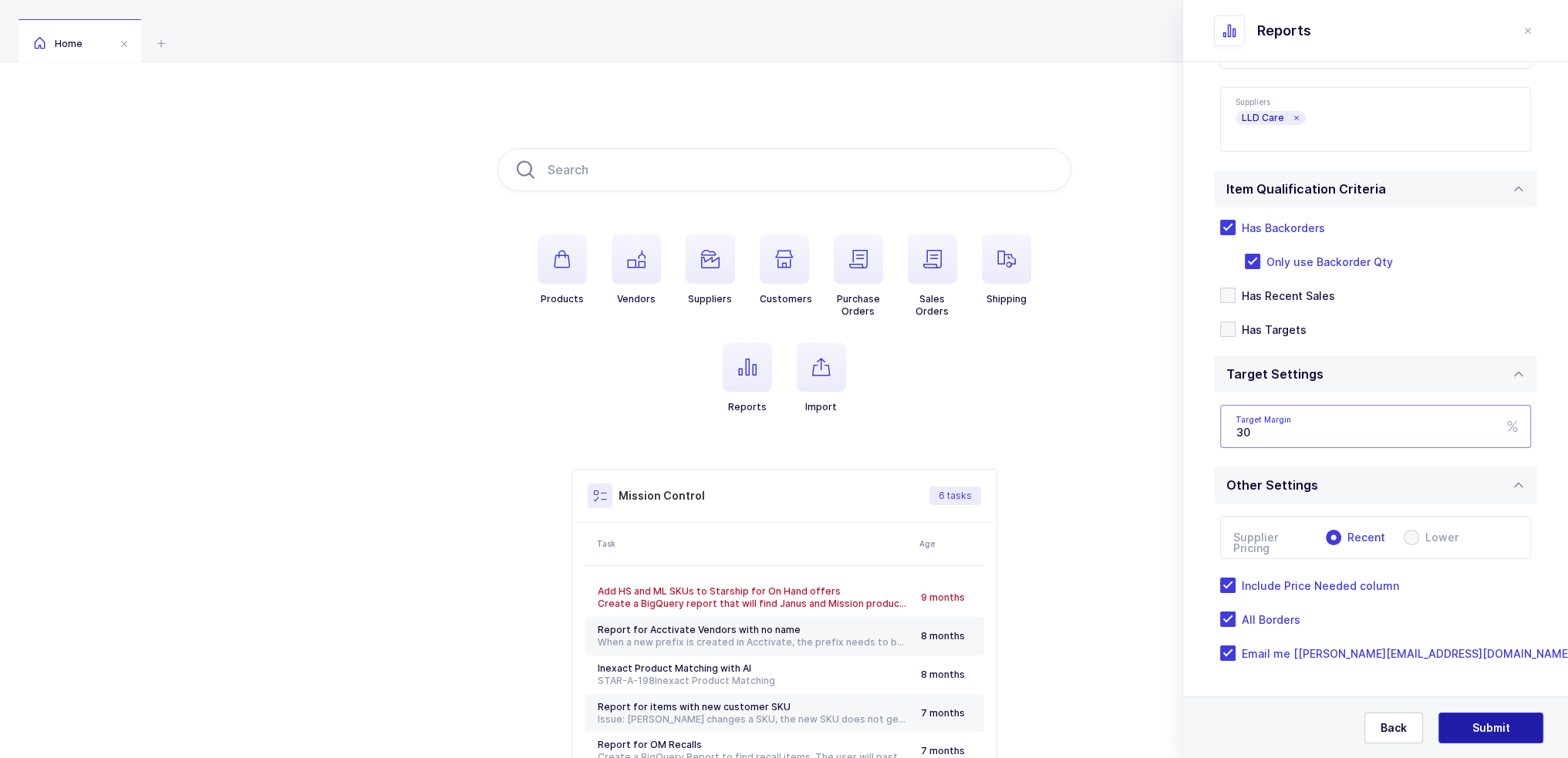
type input "30"
click at [1510, 722] on button "Submit" at bounding box center [1490, 728] width 105 height 31
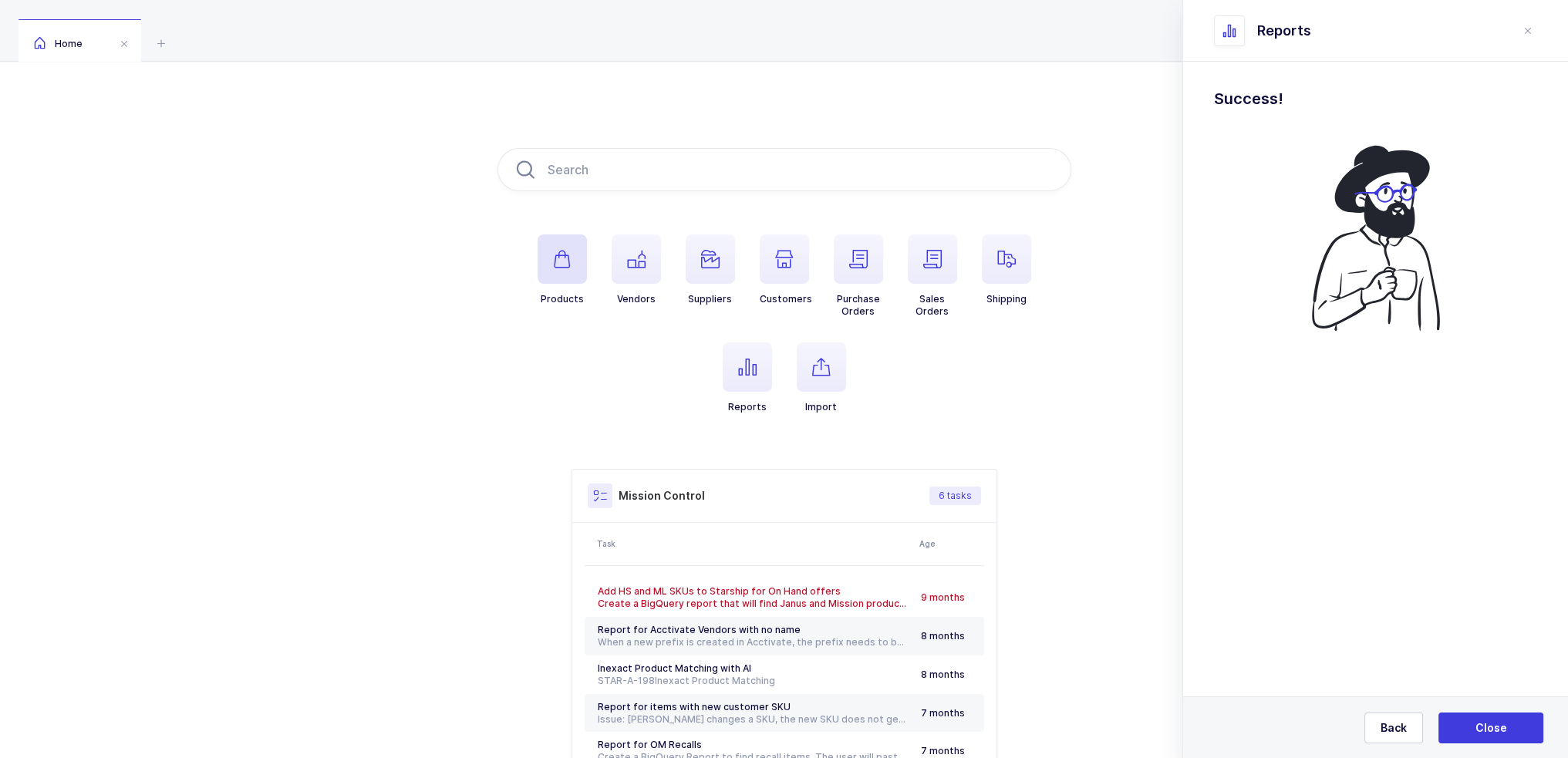
click at [565, 258] on icon "button" at bounding box center [562, 259] width 19 height 19
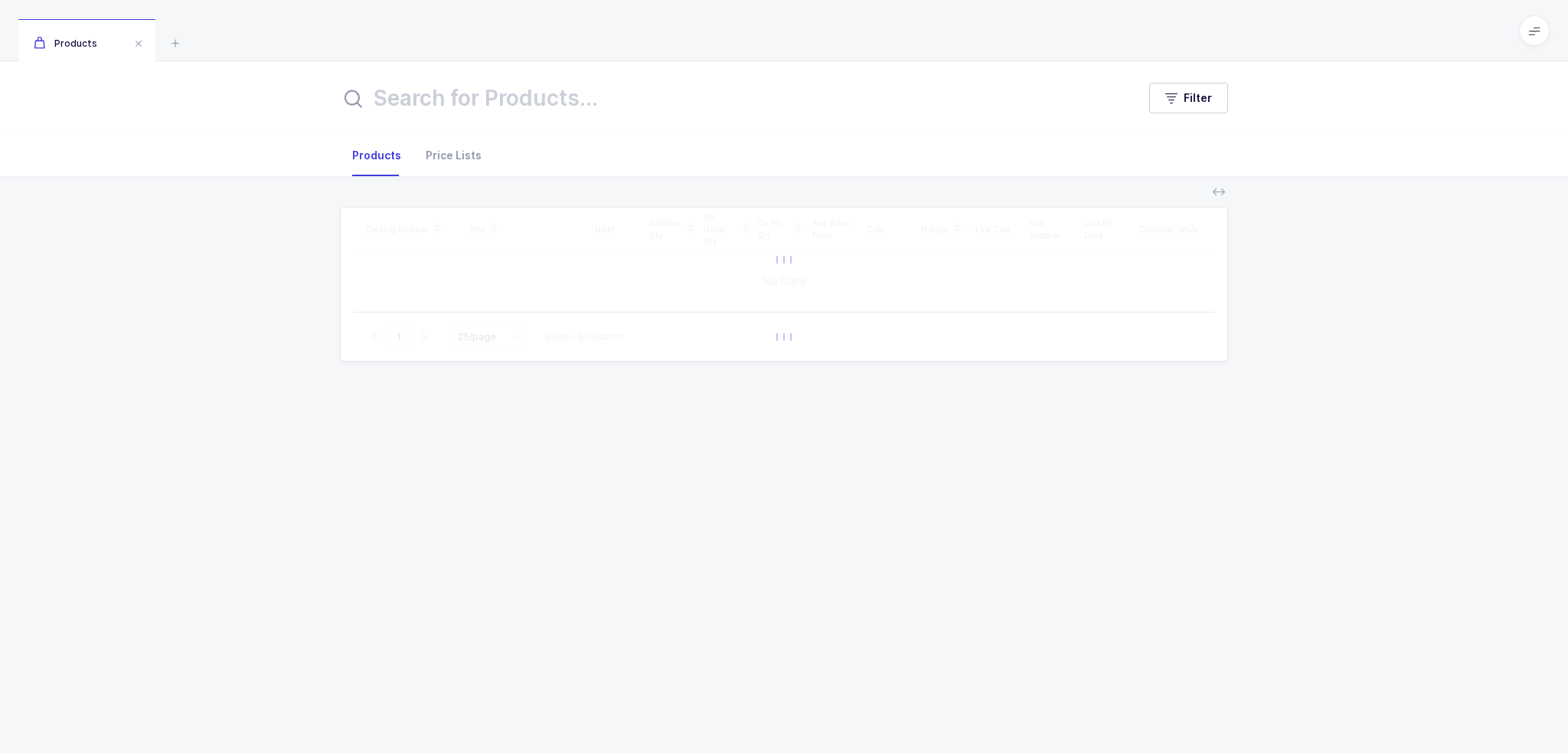
click at [560, 256] on div at bounding box center [784, 259] width 862 height 104
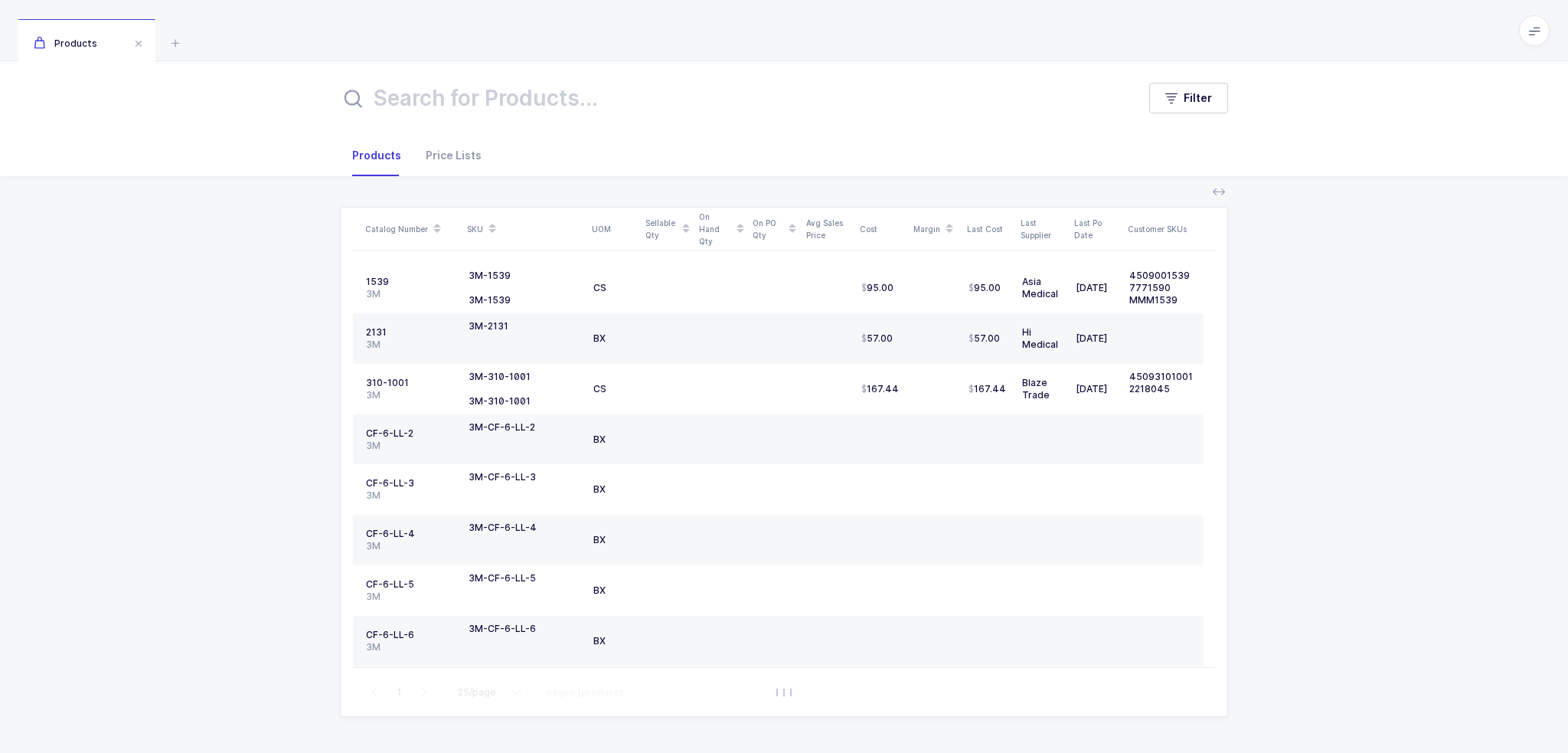
click at [584, 97] on input "text" at bounding box center [729, 98] width 778 height 37
click at [1194, 98] on span "Filter" at bounding box center [1197, 98] width 29 height 15
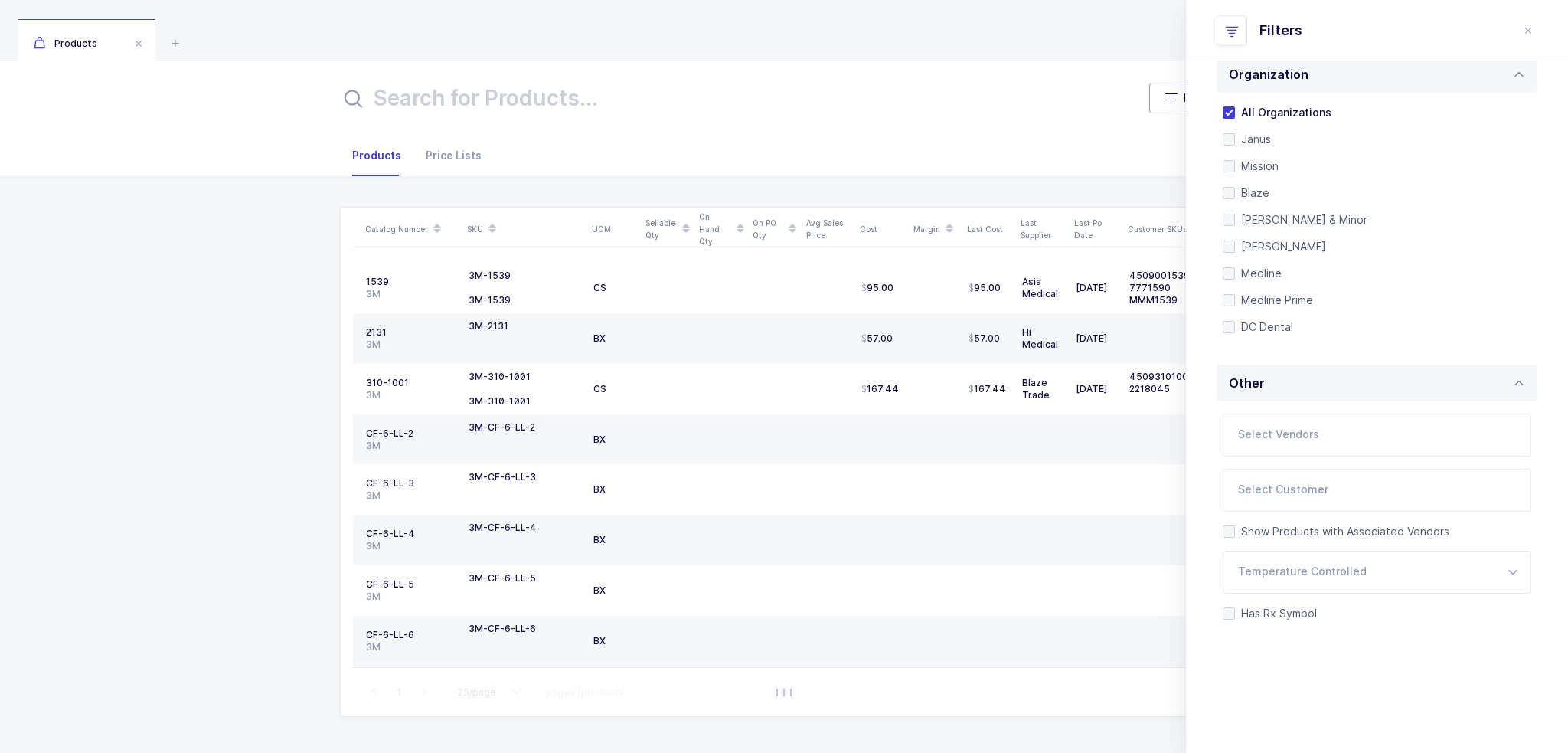
scroll to position [322, 0]
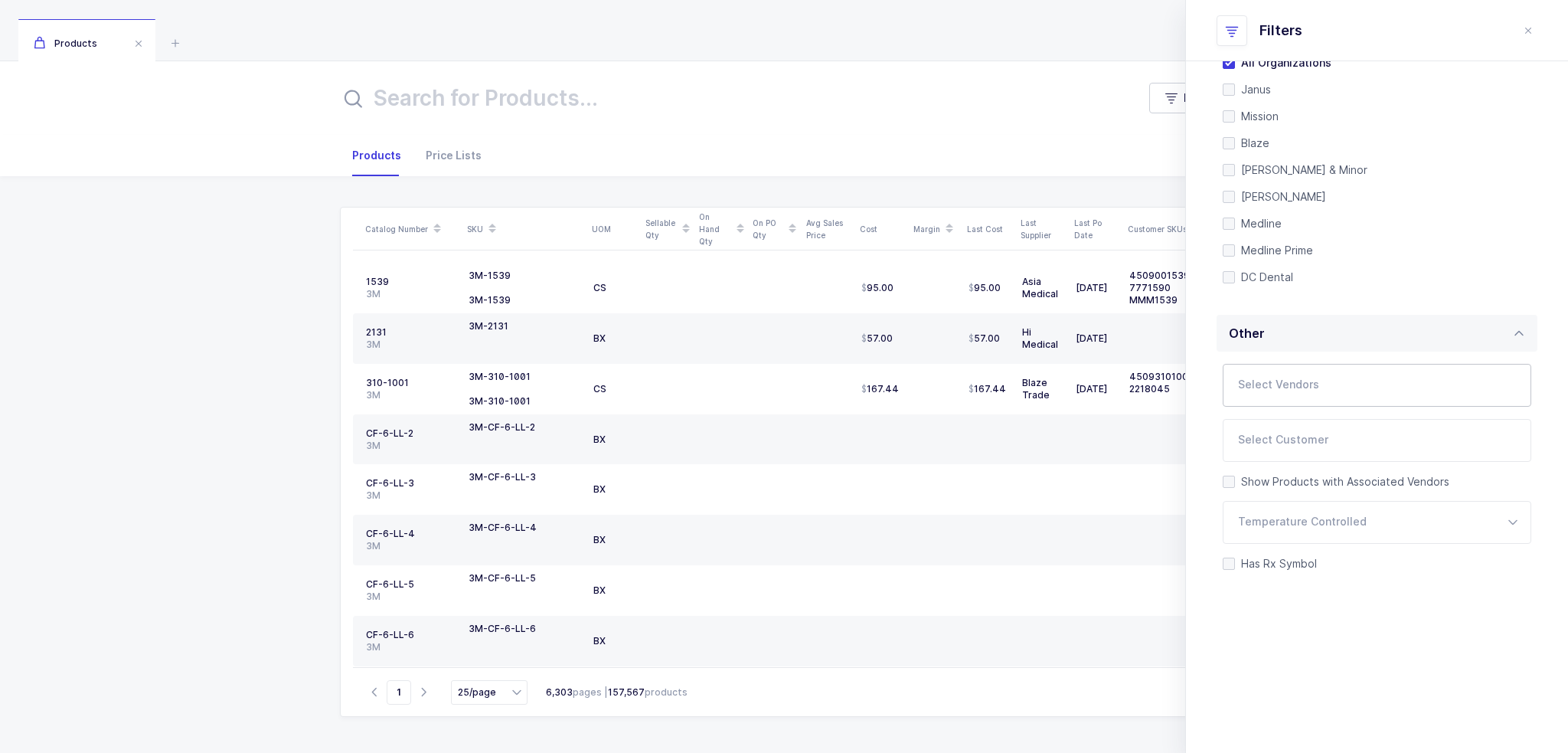
click at [1282, 392] on input "text" at bounding box center [1360, 390] width 246 height 20
type input "porter"
click at [1303, 434] on span "Porter Instrument Div" at bounding box center [1341, 437] width 168 height 13
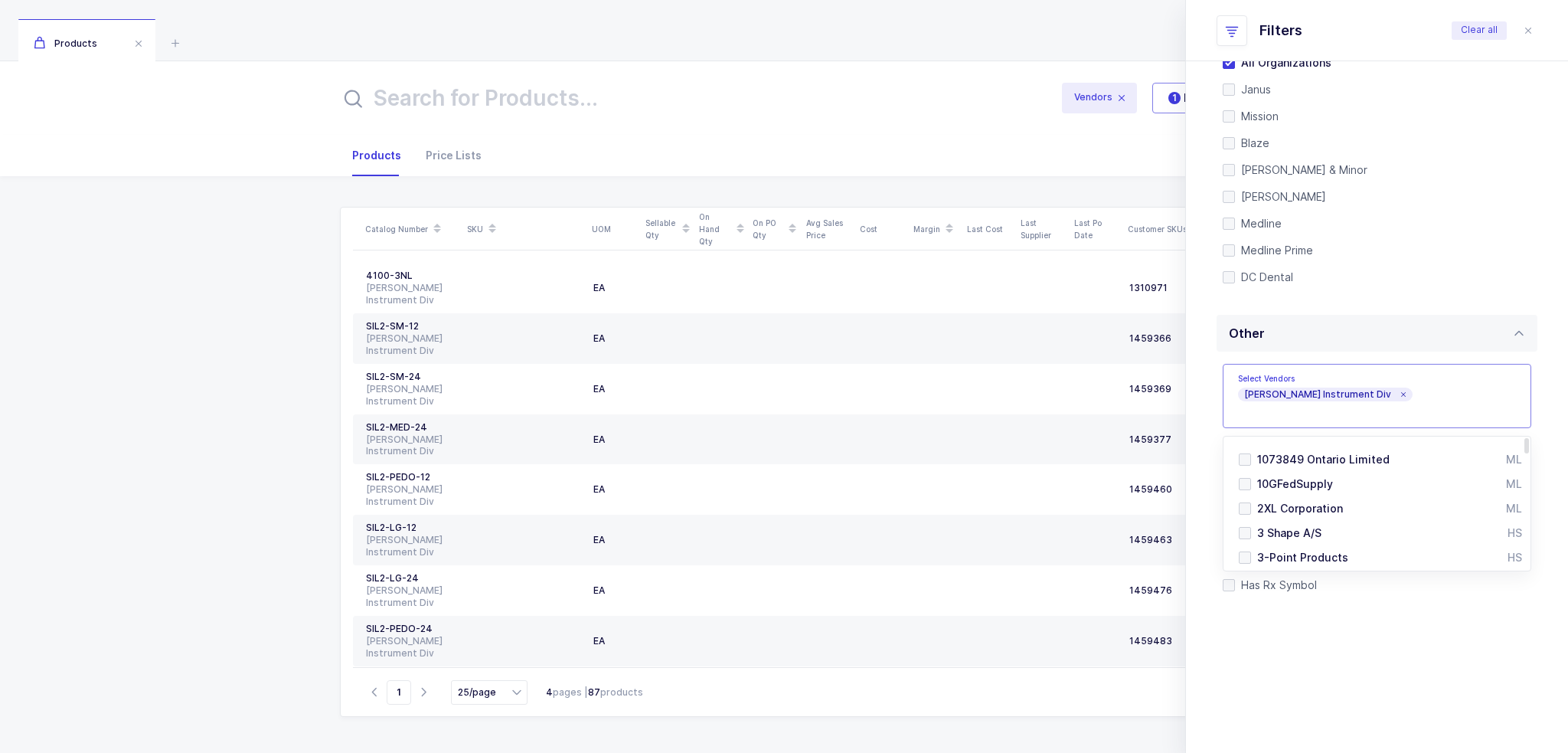
click at [246, 390] on div "Catalog Number SKU UOM Sellable Qty On Hand Qty On PO Qty Avg Sales Price Cost …" at bounding box center [784, 464] width 1543 height 576
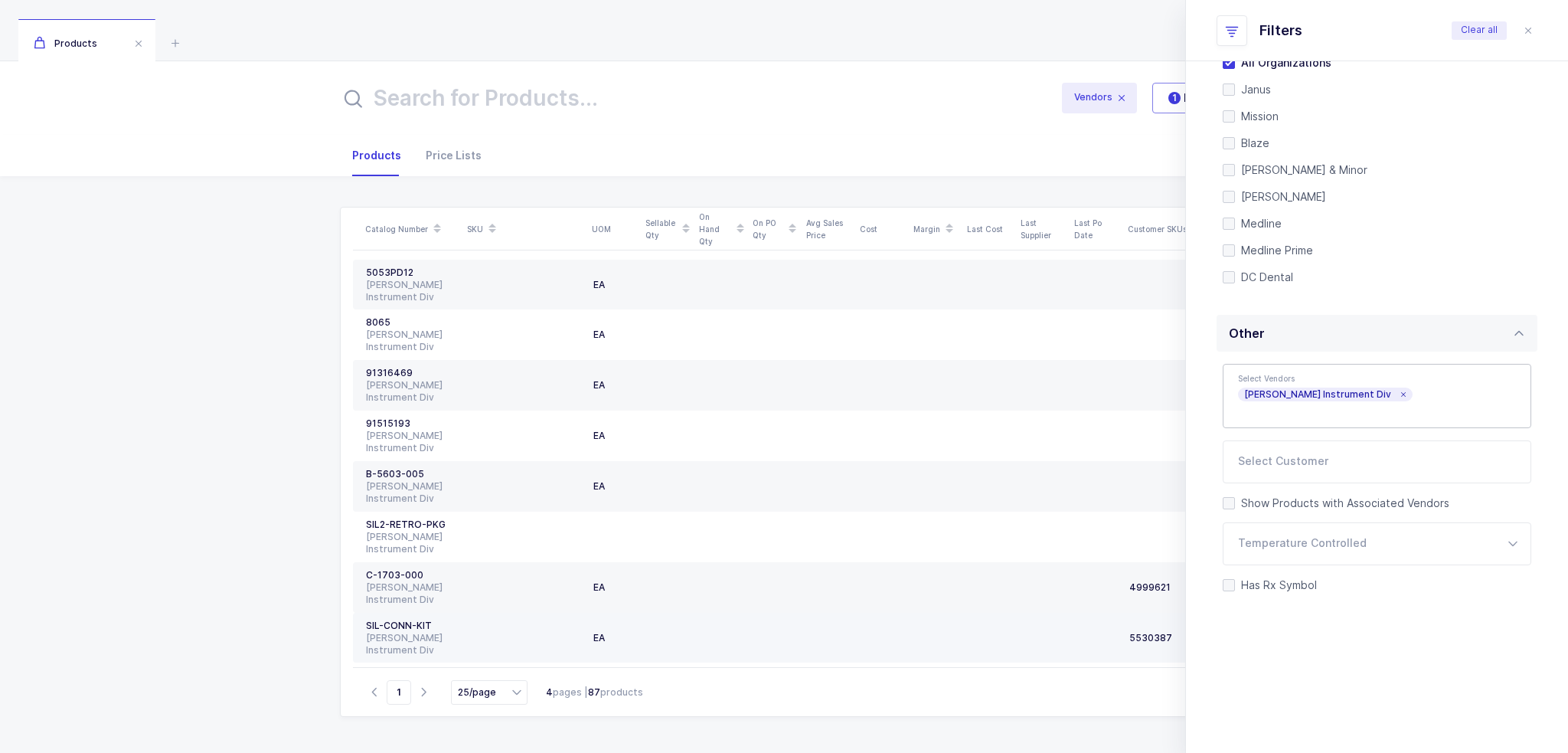
scroll to position [0, 0]
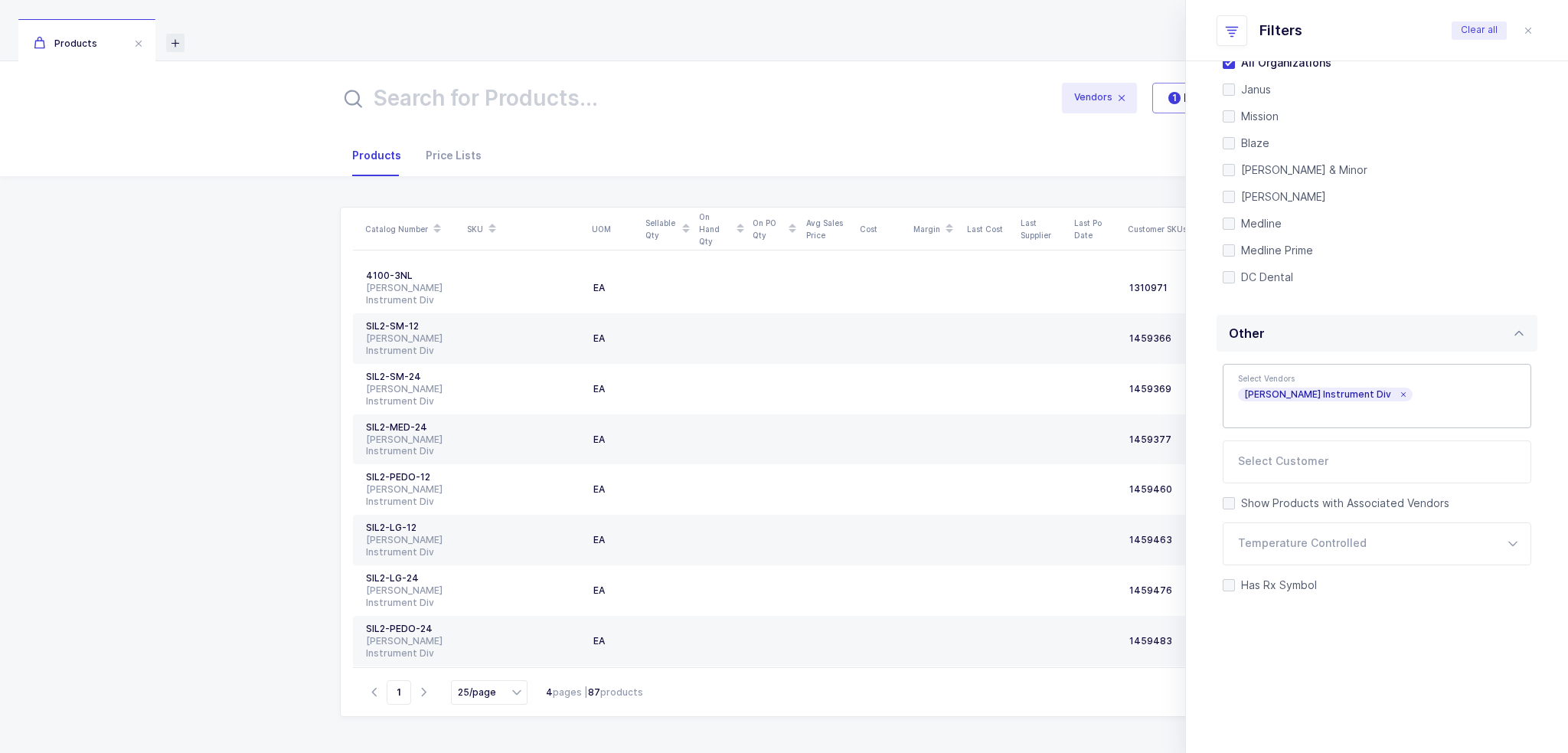
click at [171, 42] on icon at bounding box center [175, 43] width 19 height 19
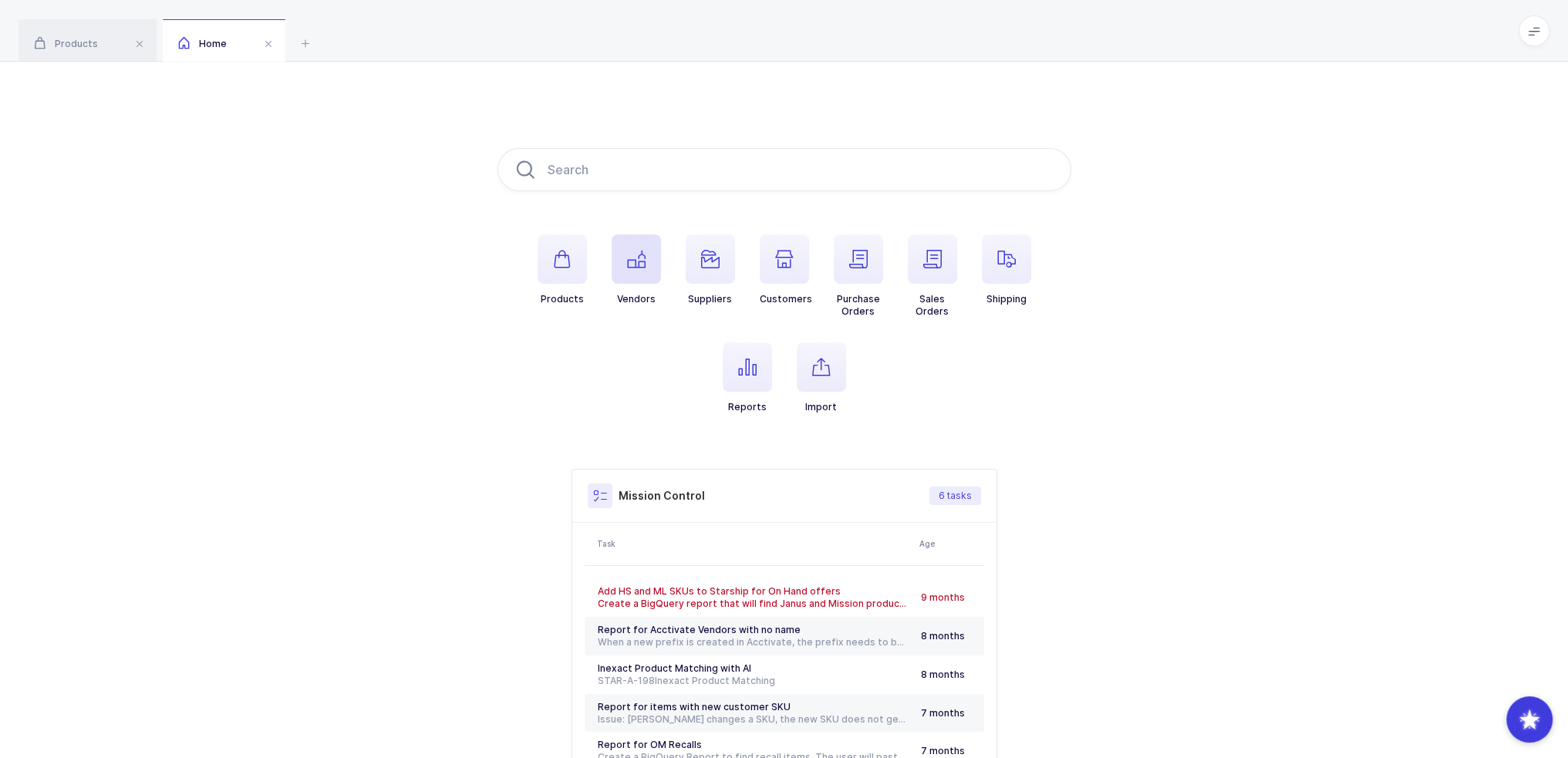
click at [633, 268] on span "button" at bounding box center [635, 258] width 49 height 49
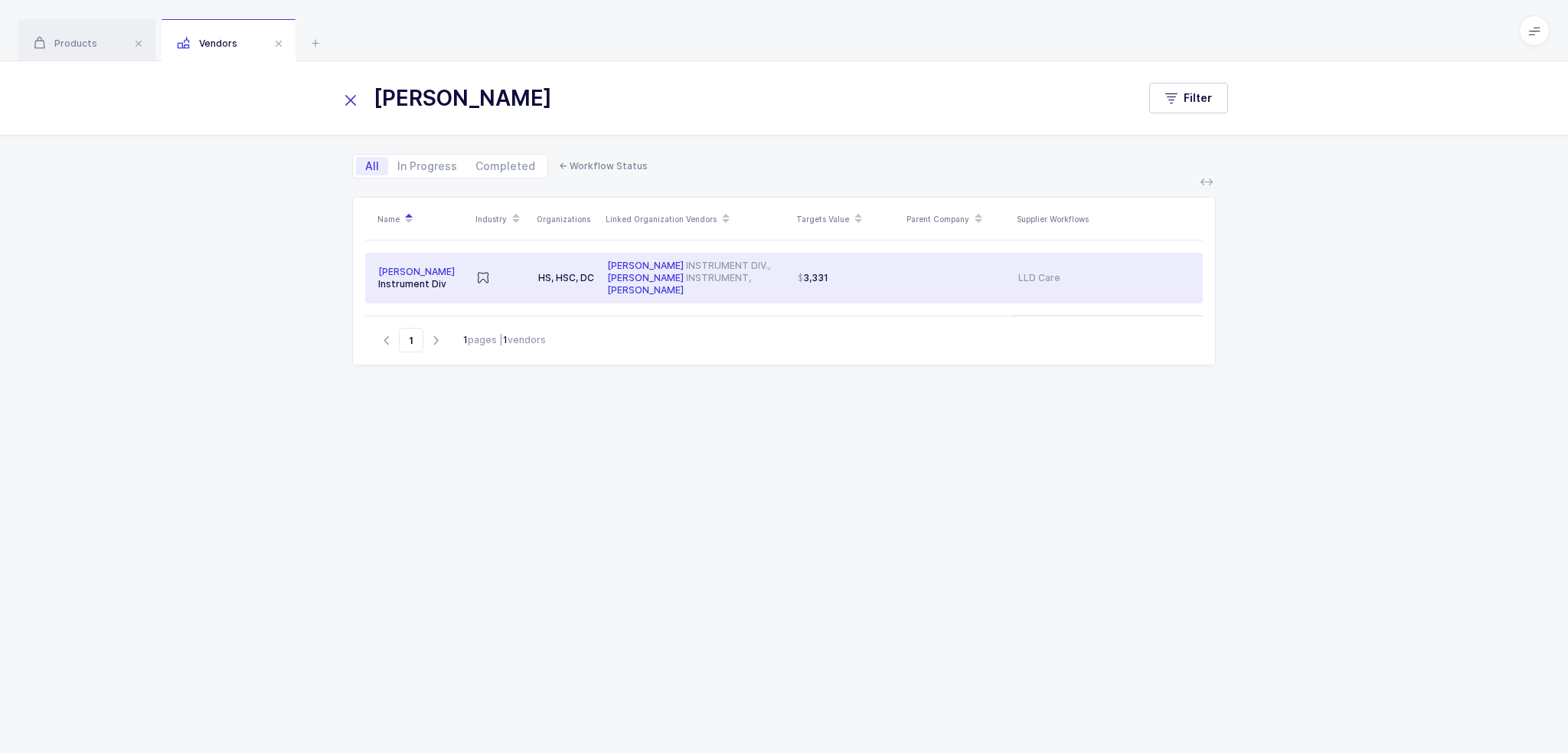
type input "porter"
click at [865, 272] on div "3,331" at bounding box center [846, 278] width 98 height 12
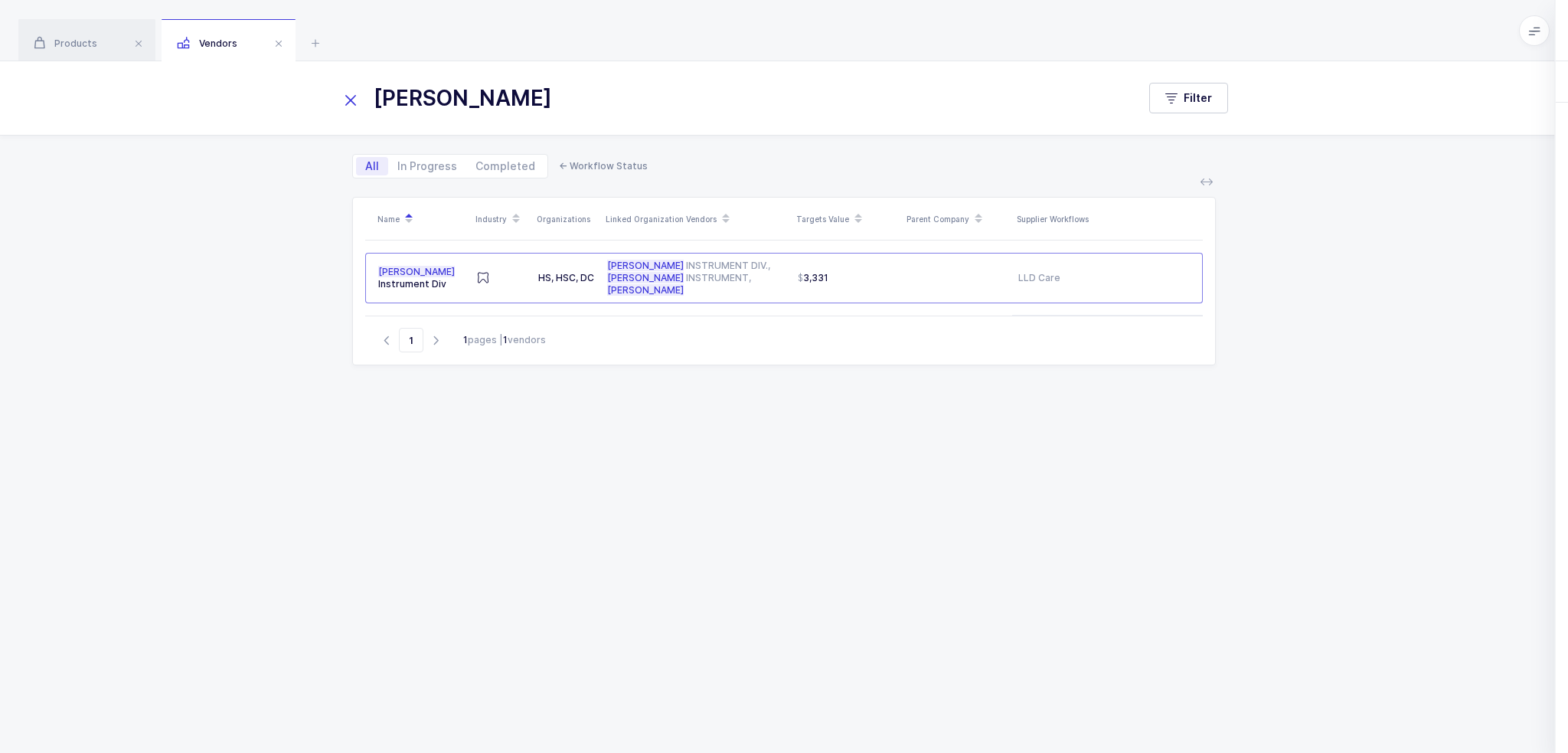
click at [1322, 75] on div "Settings" at bounding box center [1328, 82] width 70 height 42
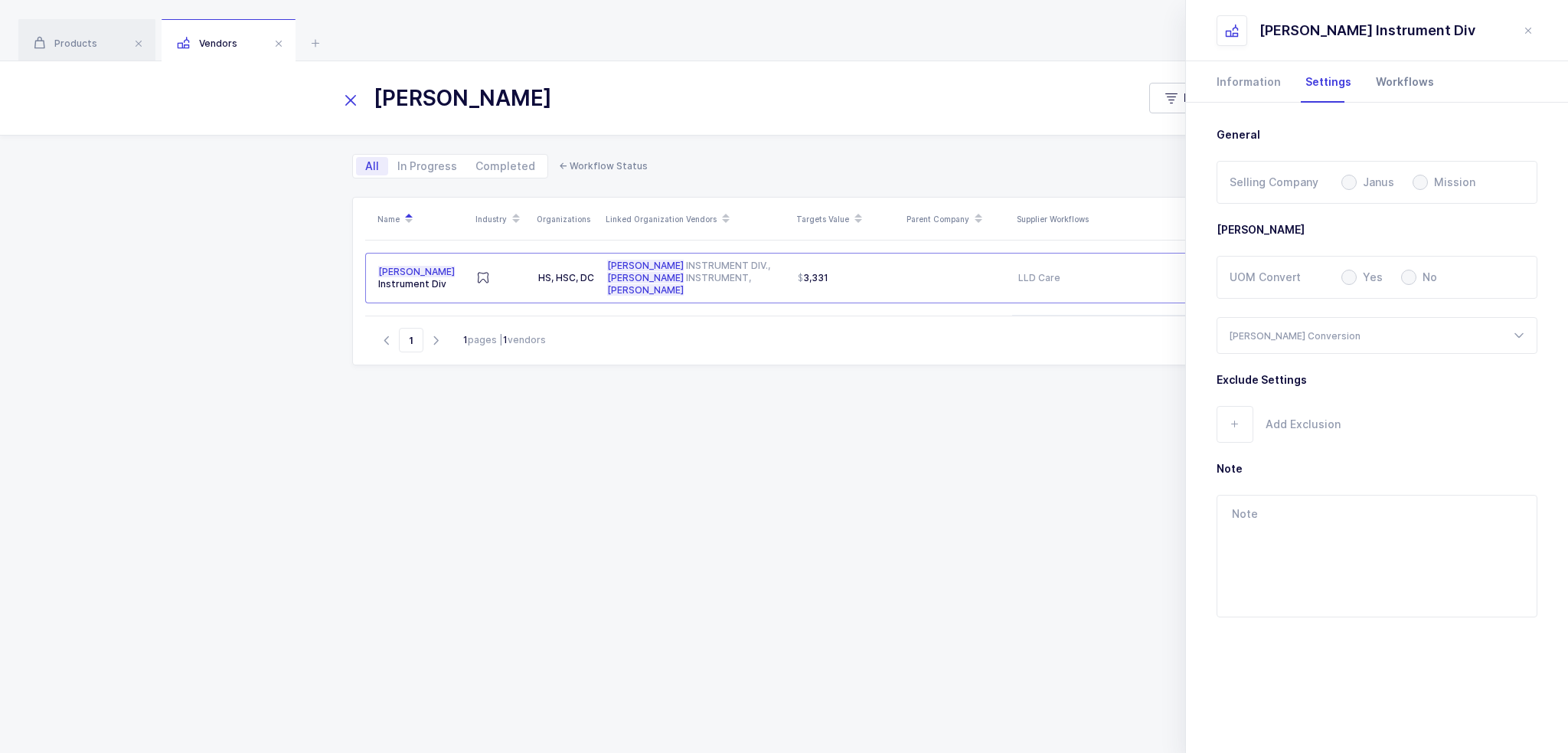
click at [1384, 80] on div "Workflows" at bounding box center [1398, 82] width 70 height 42
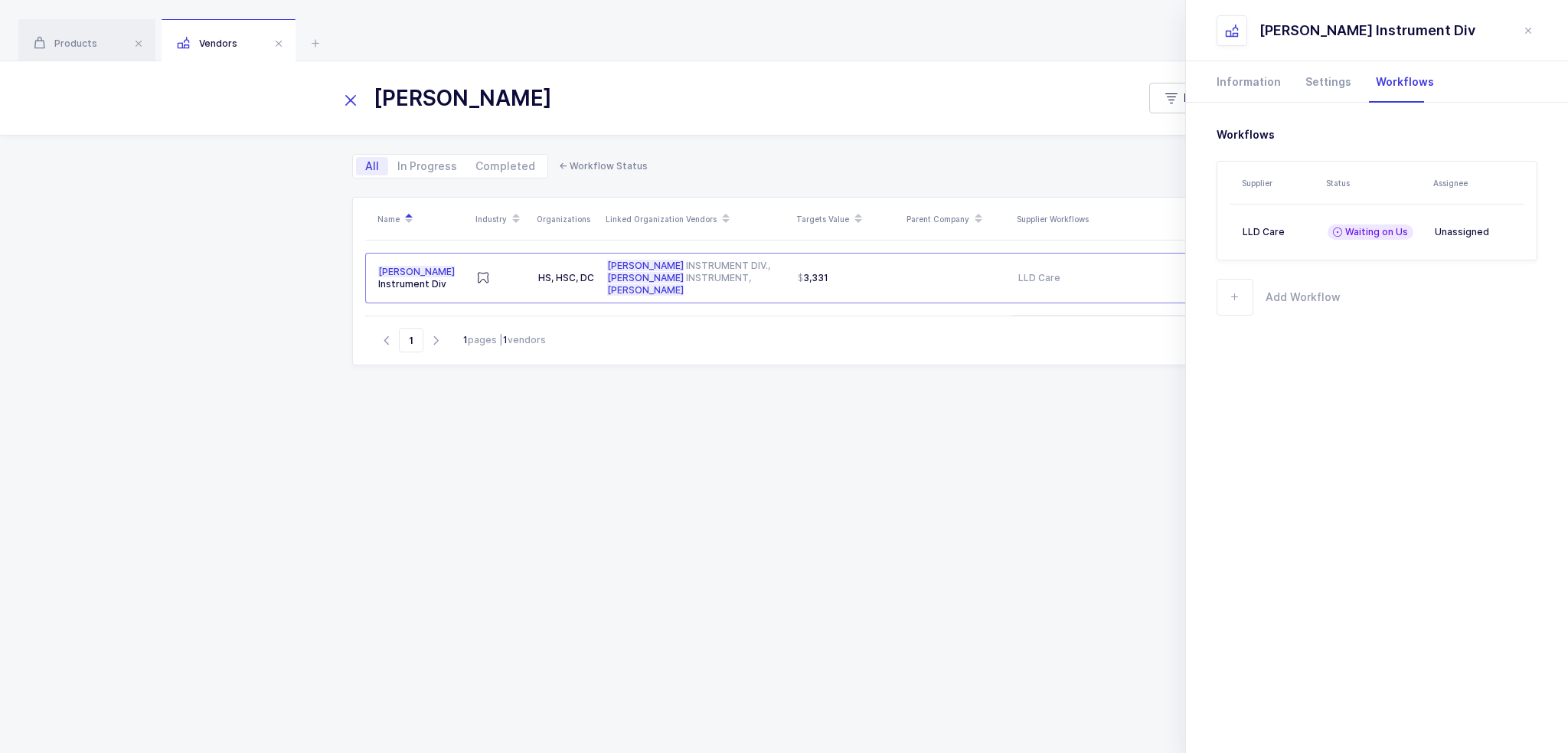
click at [1523, 31] on icon "close drawer" at bounding box center [1528, 31] width 12 height 12
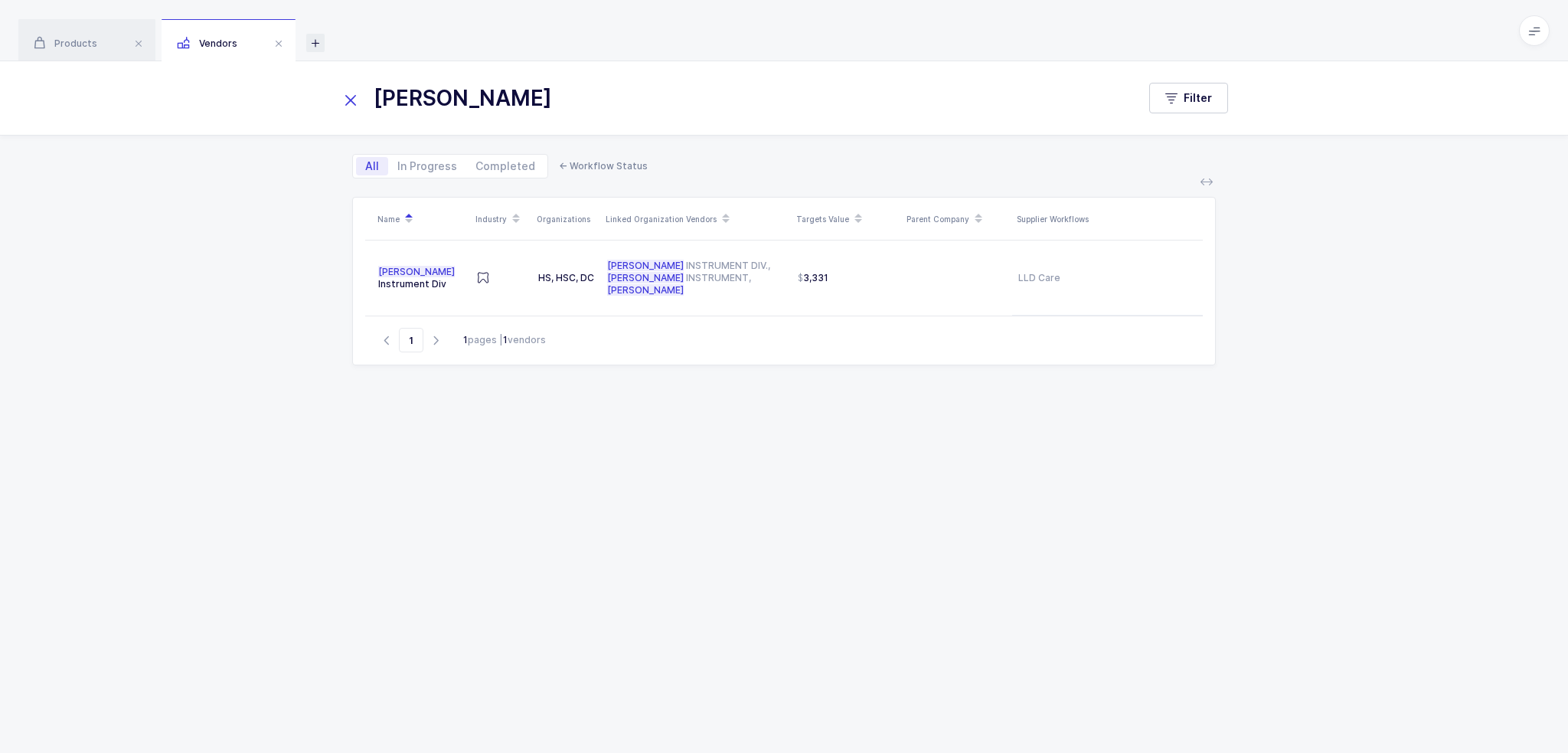
click at [315, 46] on icon at bounding box center [316, 43] width 19 height 19
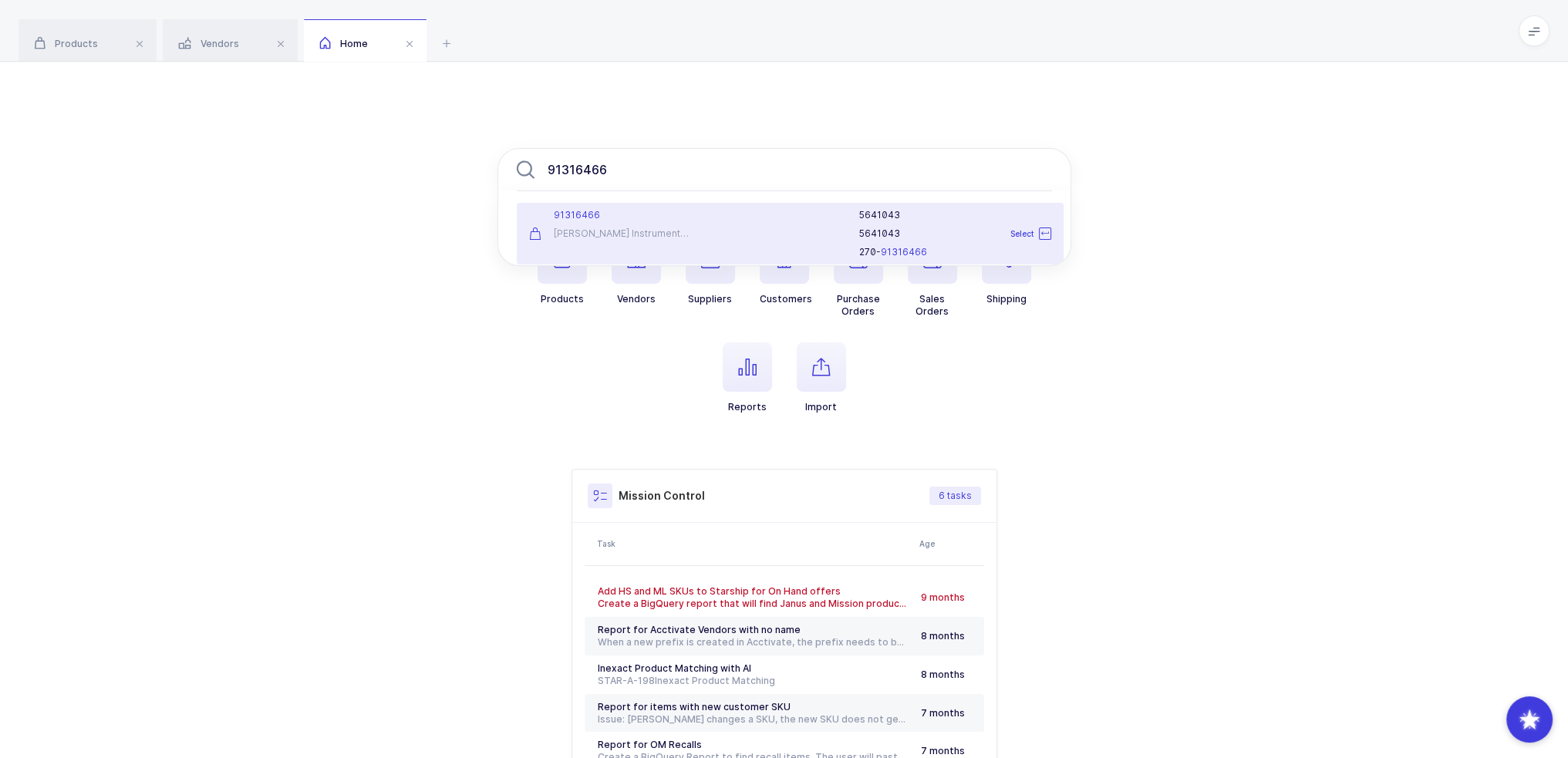
type input "91316466"
click at [802, 228] on div at bounding box center [774, 233] width 150 height 49
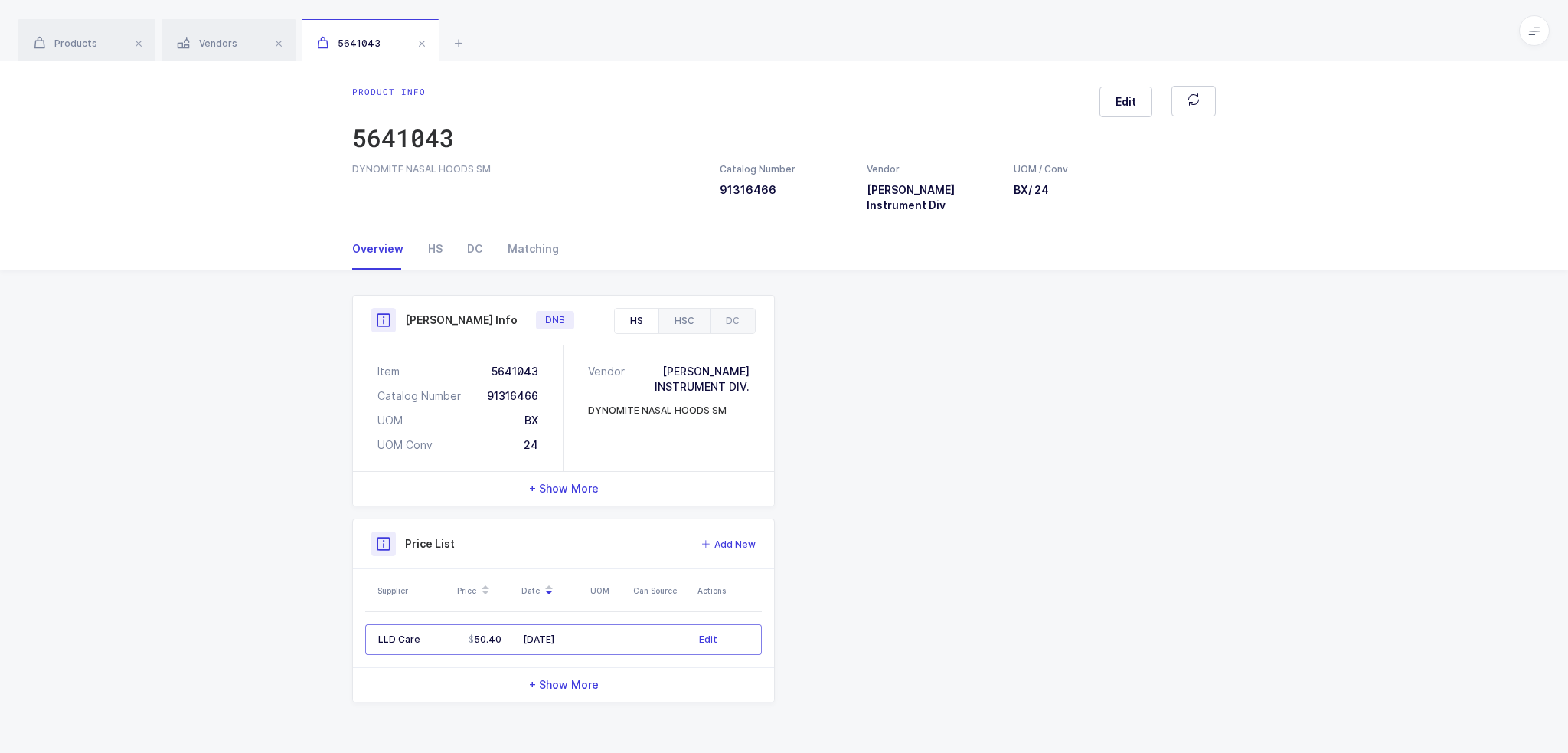
click at [674, 309] on div "HSC" at bounding box center [684, 321] width 51 height 25
click at [741, 309] on div "DC" at bounding box center [732, 321] width 46 height 25
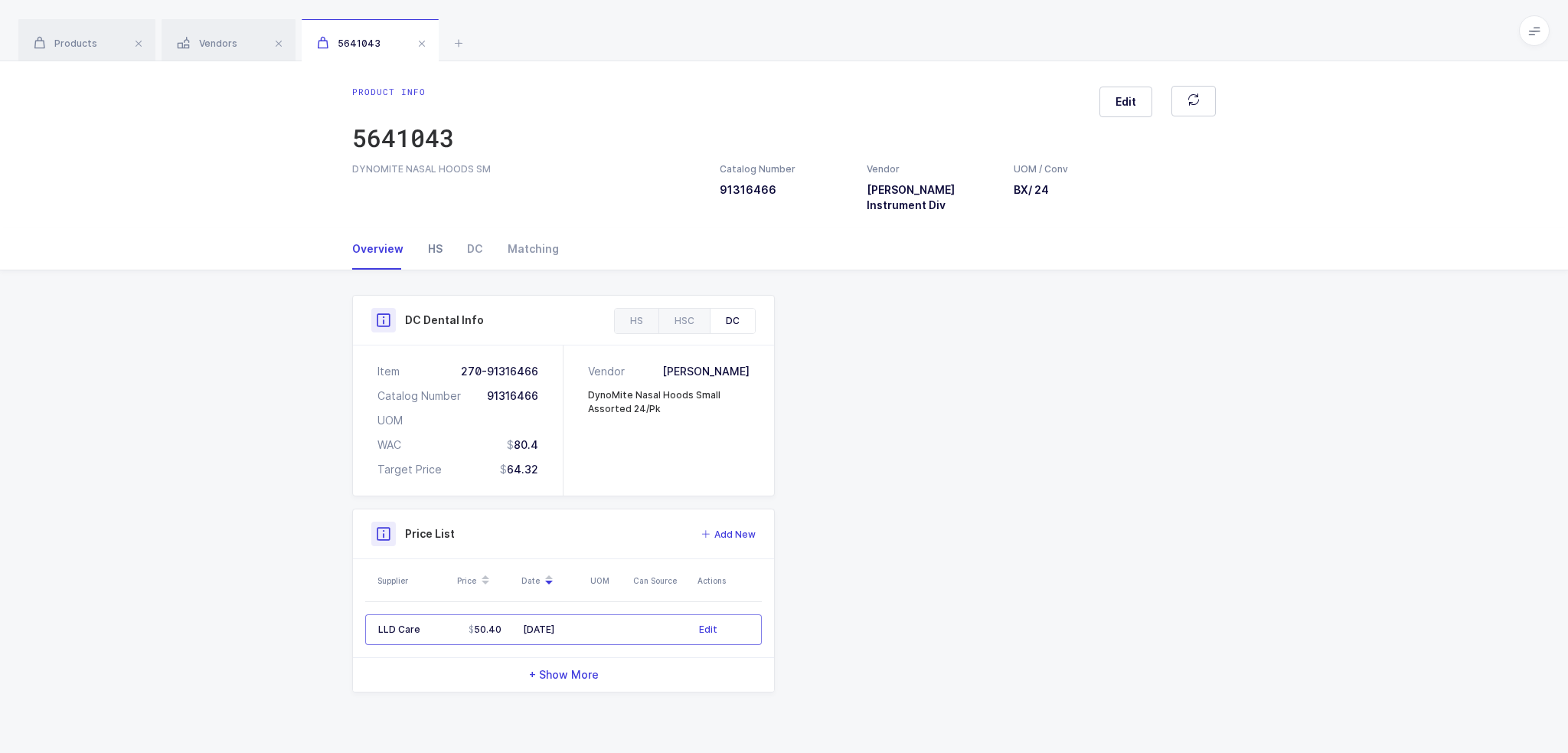
click at [422, 238] on div "HS" at bounding box center [435, 249] width 39 height 42
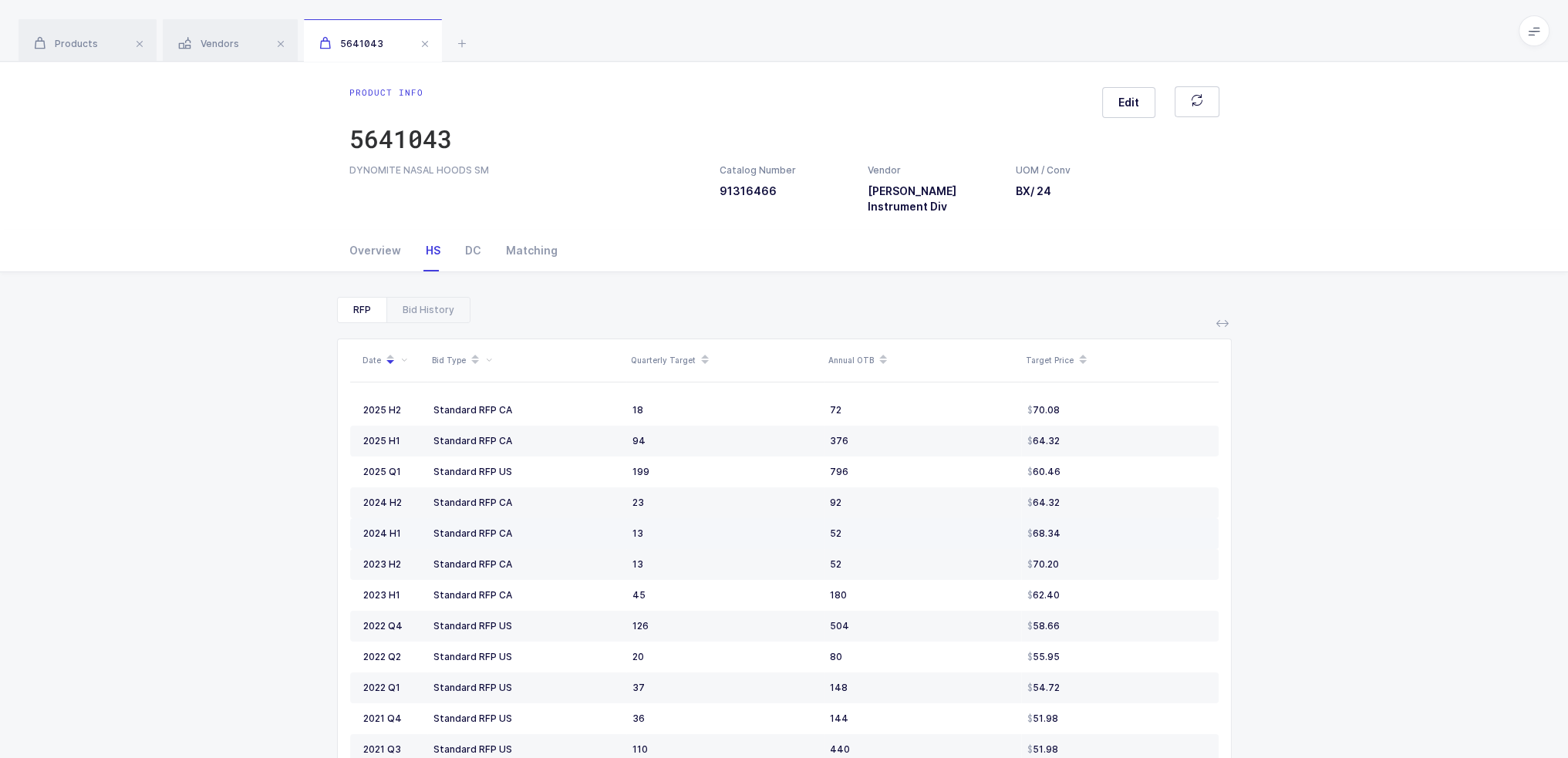
drag, startPoint x: 586, startPoint y: 388, endPoint x: 792, endPoint y: 517, distance: 243.1
click at [792, 517] on tbody "2025 H2 Standard RFP CA 18 72 70.08 2025 H1 Standard RFP CA 94 376 64.32 2025 Q…" at bounding box center [784, 626] width 869 height 463
click at [792, 527] on div "13" at bounding box center [725, 533] width 185 height 12
drag, startPoint x: 1103, startPoint y: 540, endPoint x: 1098, endPoint y: 505, distance: 35.4
click at [1098, 505] on tbody "2025 H2 Standard RFP CA 18 72 70.08 2025 H1 Standard RFP CA 94 376 64.32 2025 Q…" at bounding box center [784, 626] width 869 height 463
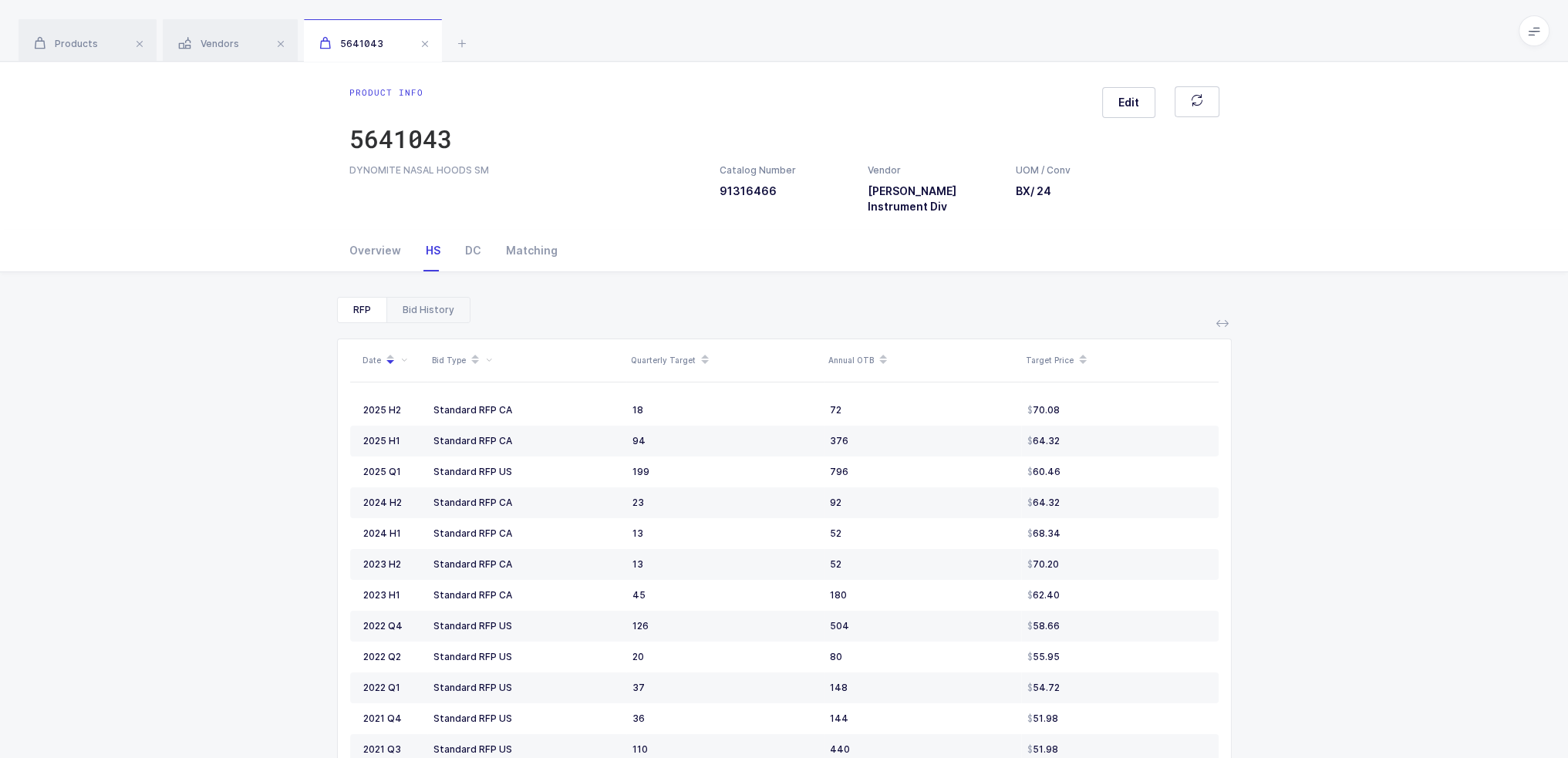
click at [429, 298] on div "Bid History" at bounding box center [428, 310] width 83 height 25
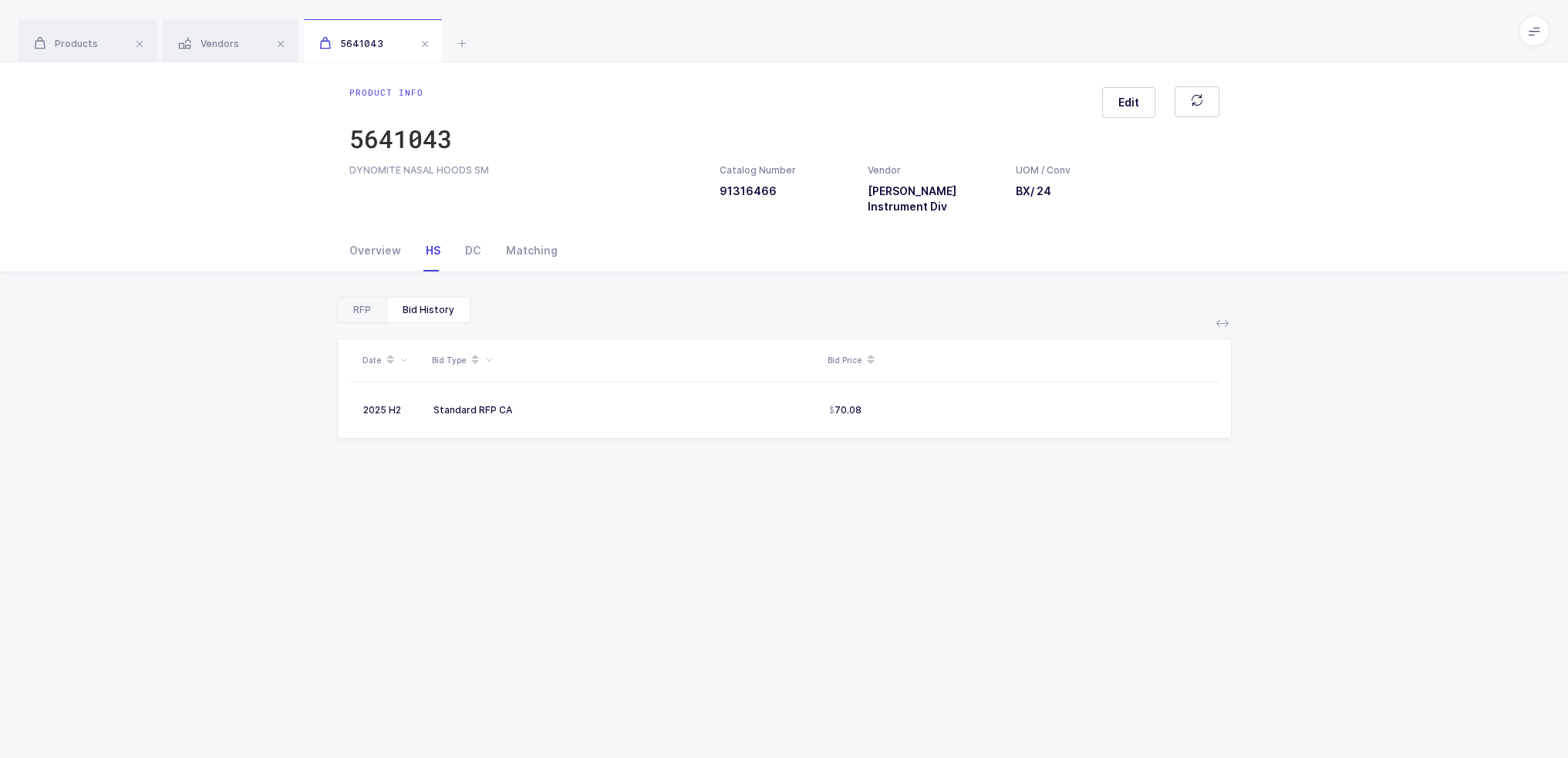
click at [369, 304] on div "RFP" at bounding box center [362, 310] width 48 height 25
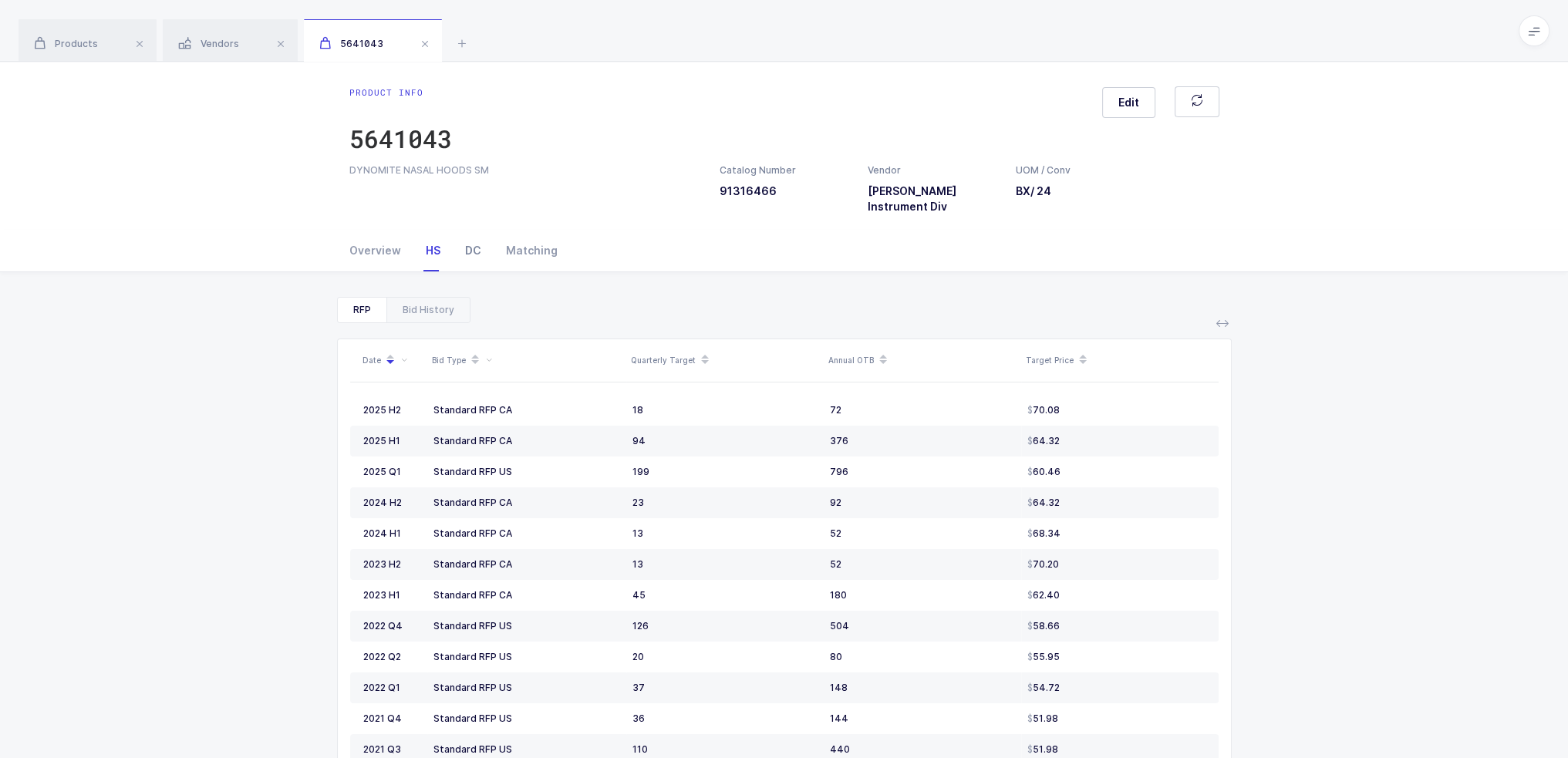
click at [468, 229] on div "DC" at bounding box center [473, 250] width 41 height 42
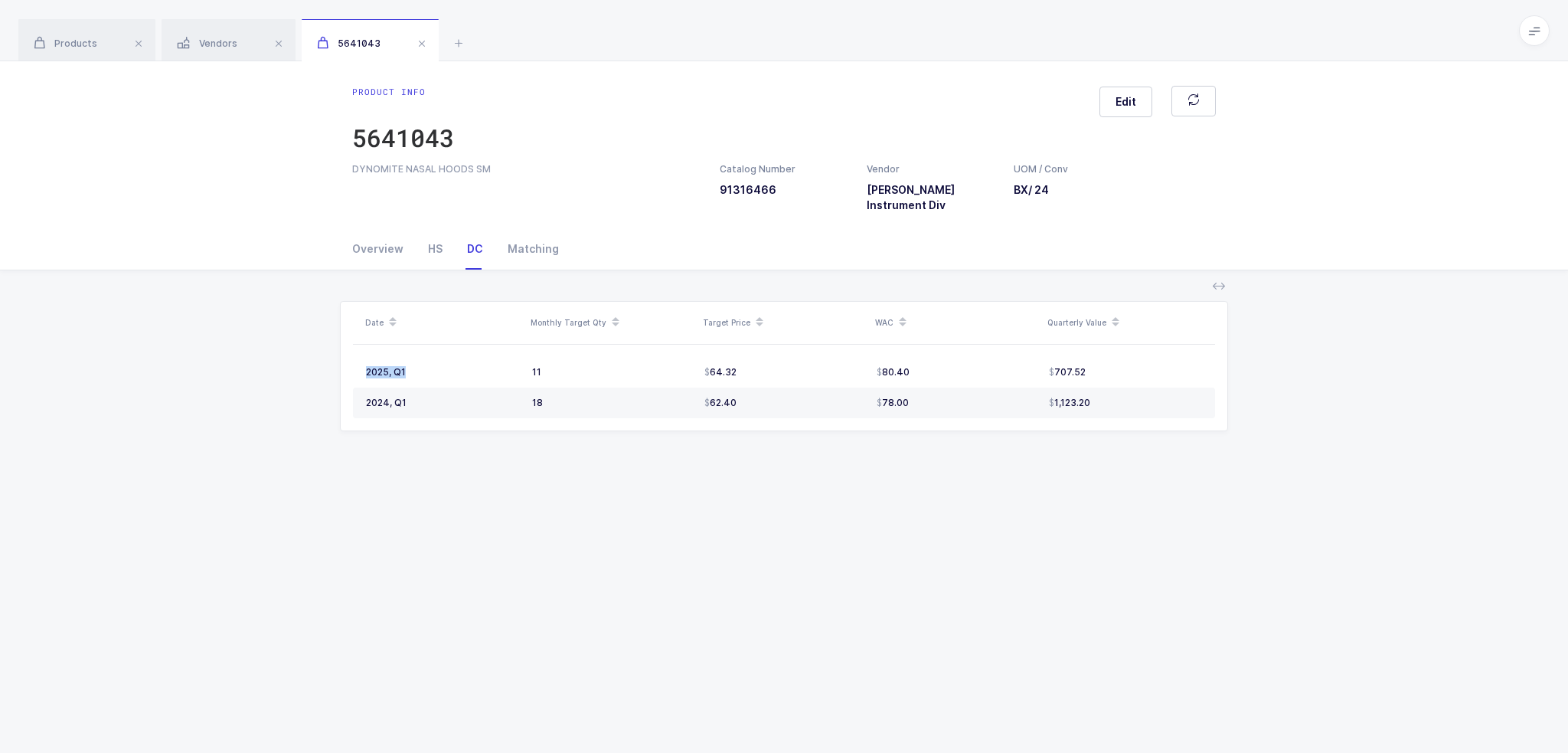
drag, startPoint x: 523, startPoint y: 340, endPoint x: 742, endPoint y: 459, distance: 249.2
click at [742, 459] on div "Product info 5641043 Edit DYNOMITE NASAL HOODS SM Catalog Number 91316466 Vendo…" at bounding box center [784, 406] width 1568 height 691
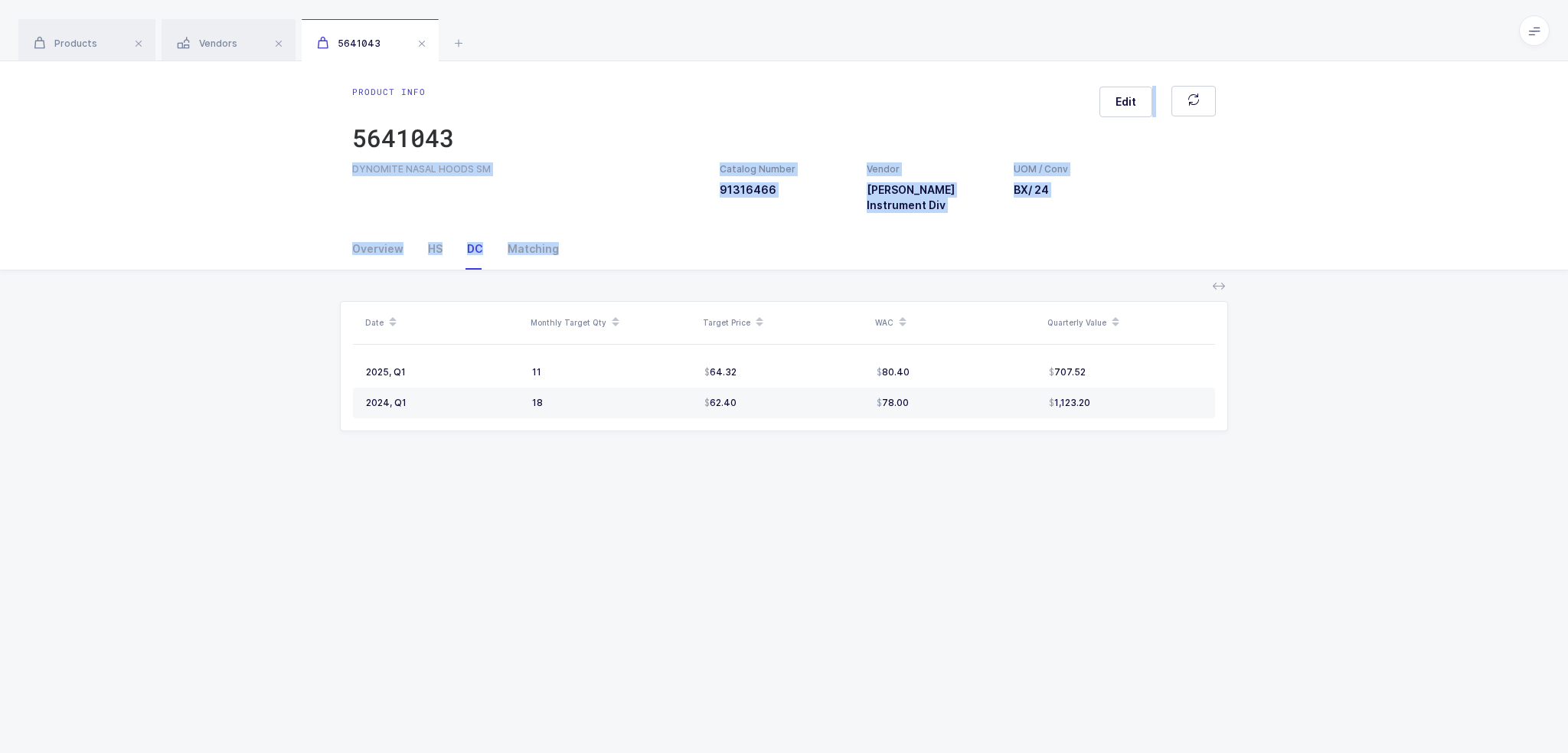
drag, startPoint x: 963, startPoint y: 500, endPoint x: 939, endPoint y: 87, distance: 413.7
click at [939, 87] on div "Product info 5641043 Edit DYNOMITE NASAL HOODS SM Catalog Number 91316466 Vendo…" at bounding box center [784, 406] width 1568 height 691
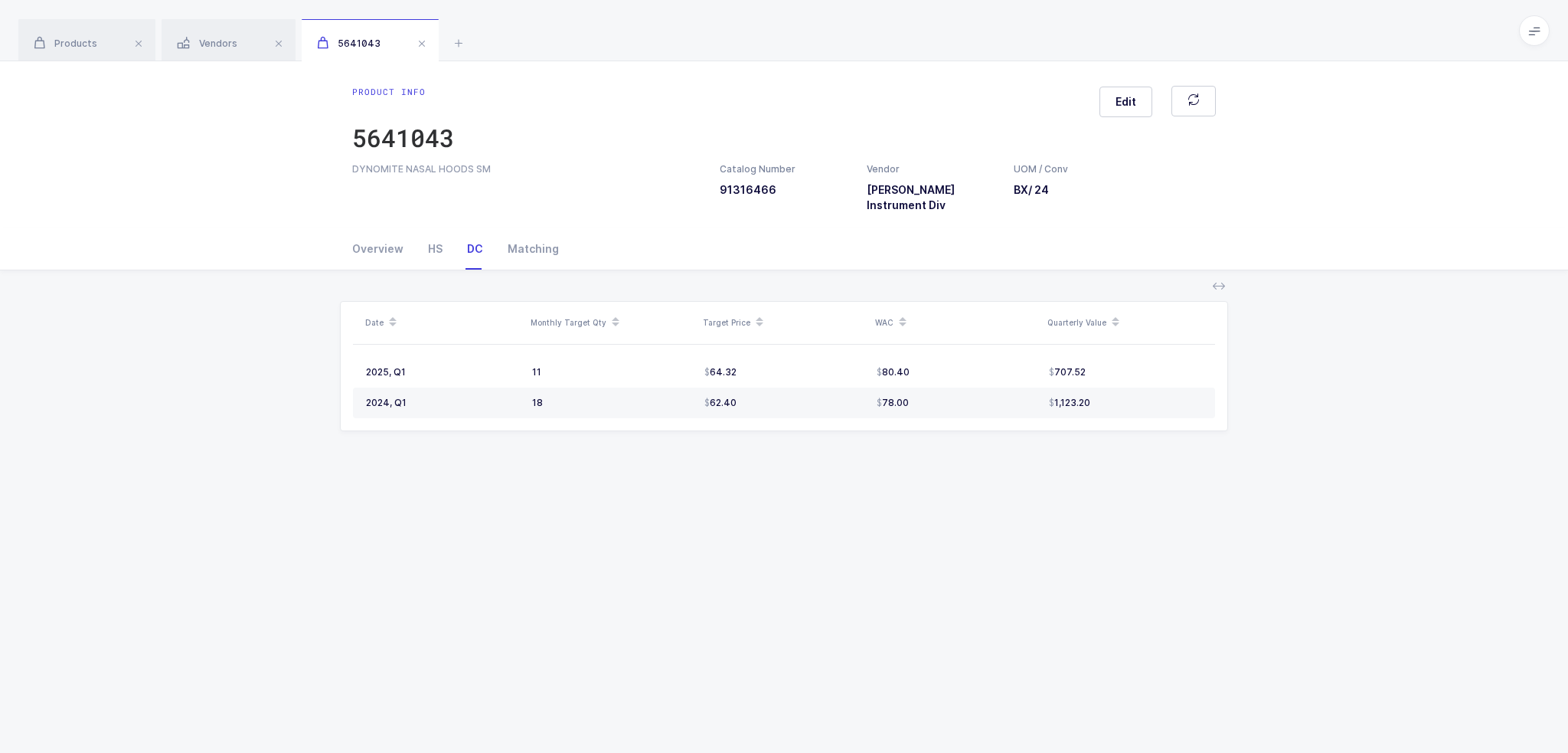
click at [939, 87] on div "Product info 5641043 Edit" at bounding box center [784, 124] width 863 height 76
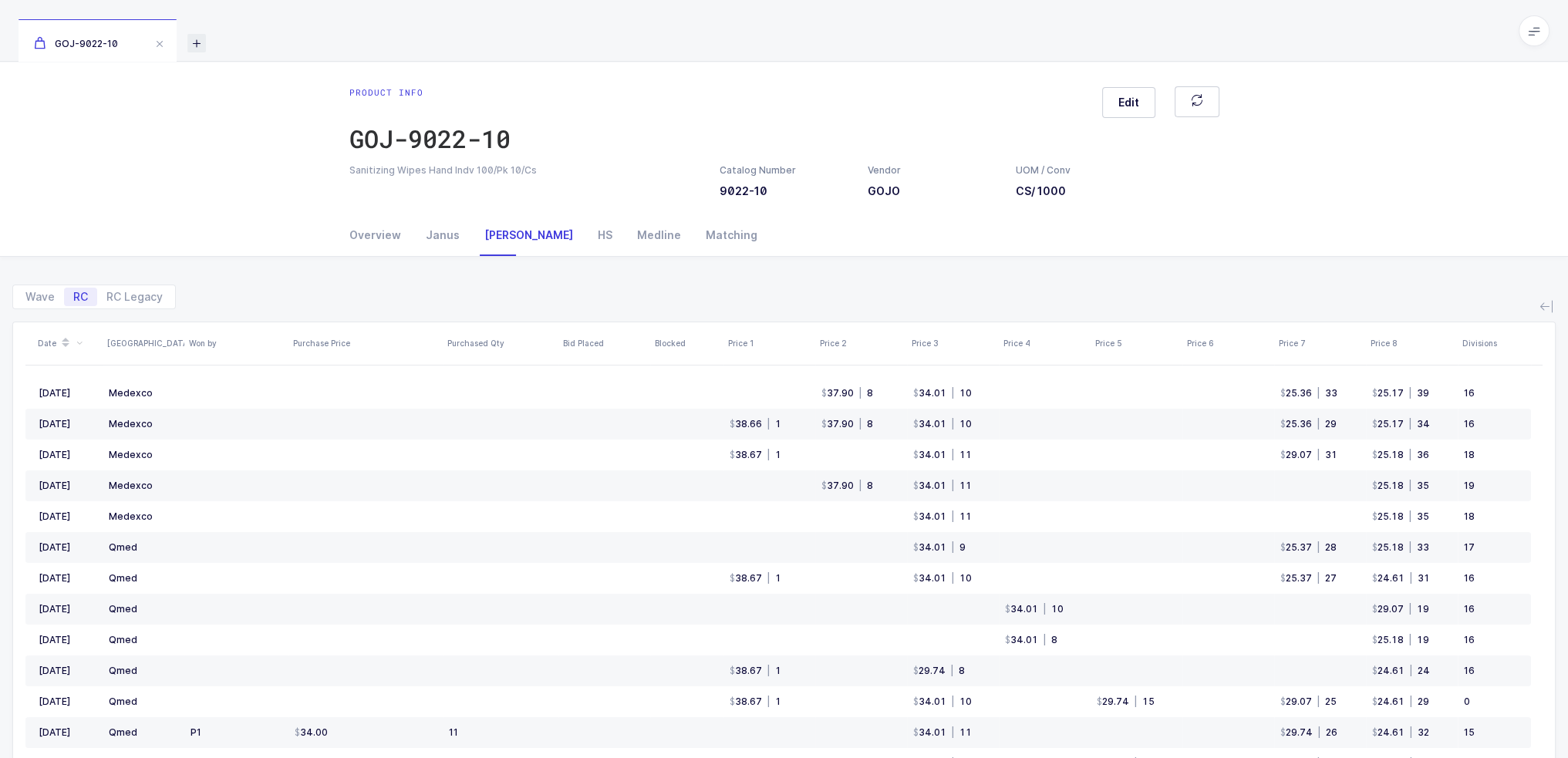
click at [198, 44] on icon at bounding box center [197, 44] width 19 height 19
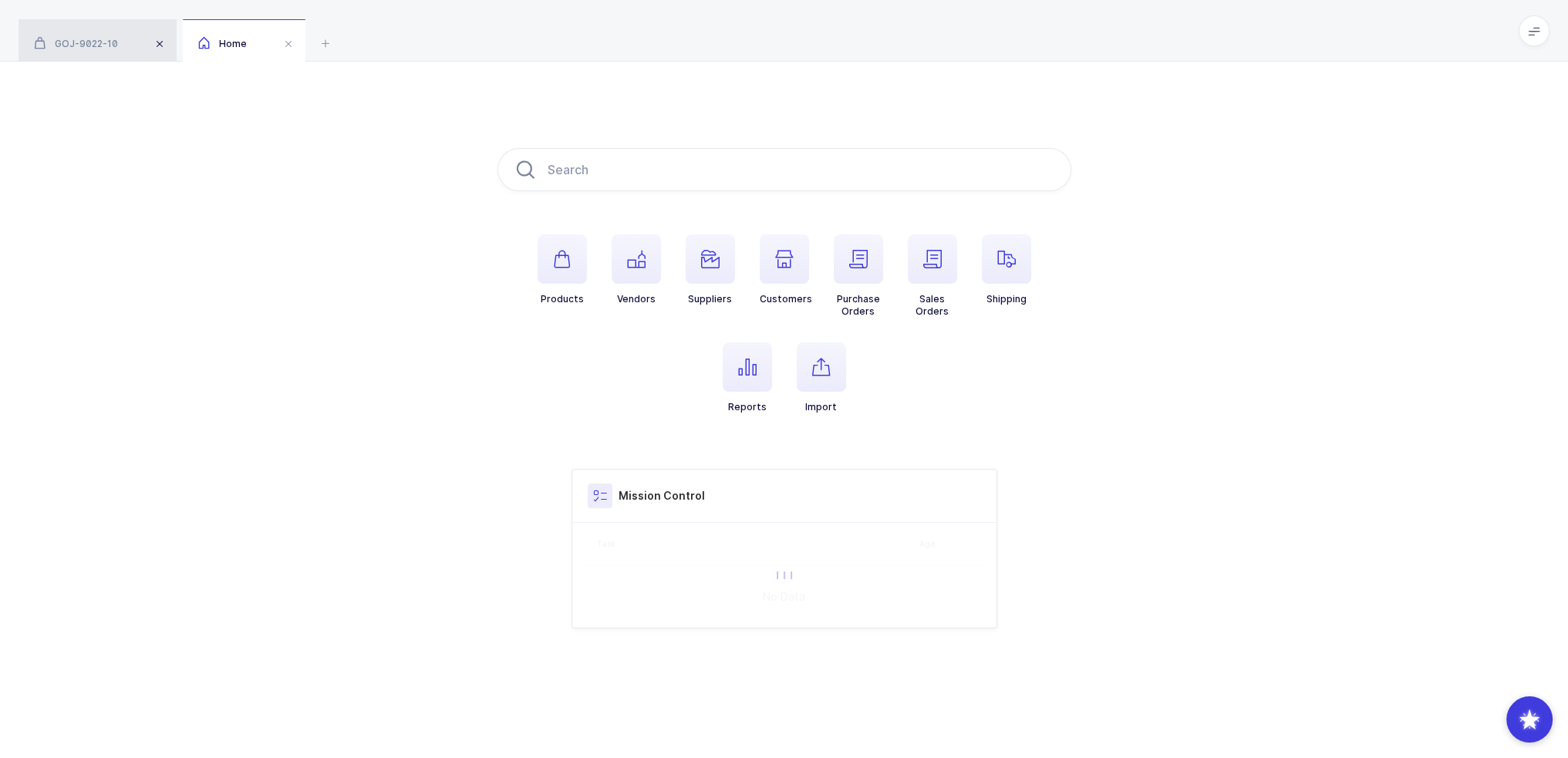
click at [160, 44] on span at bounding box center [159, 44] width 19 height 19
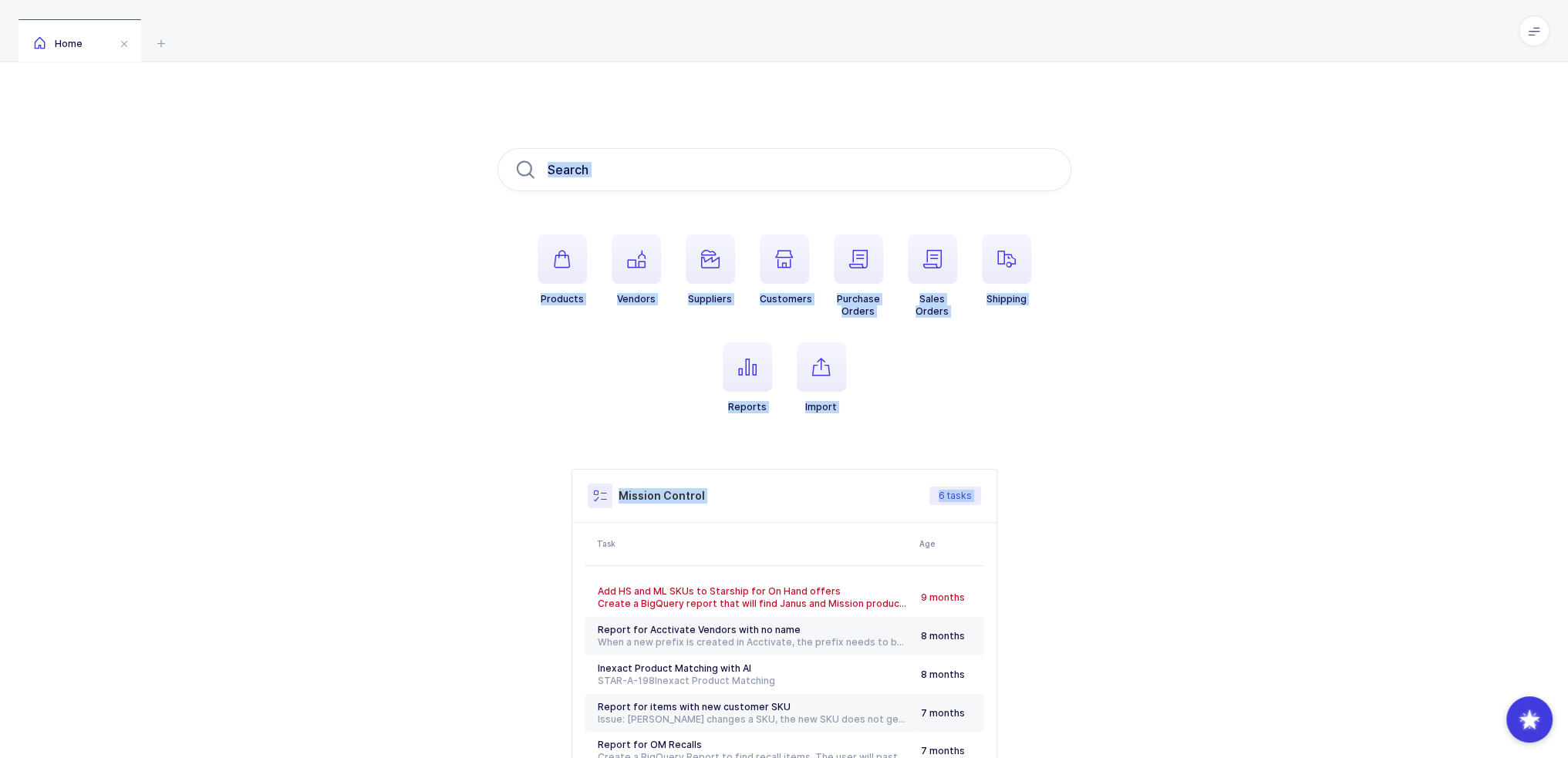
scroll to position [148, 0]
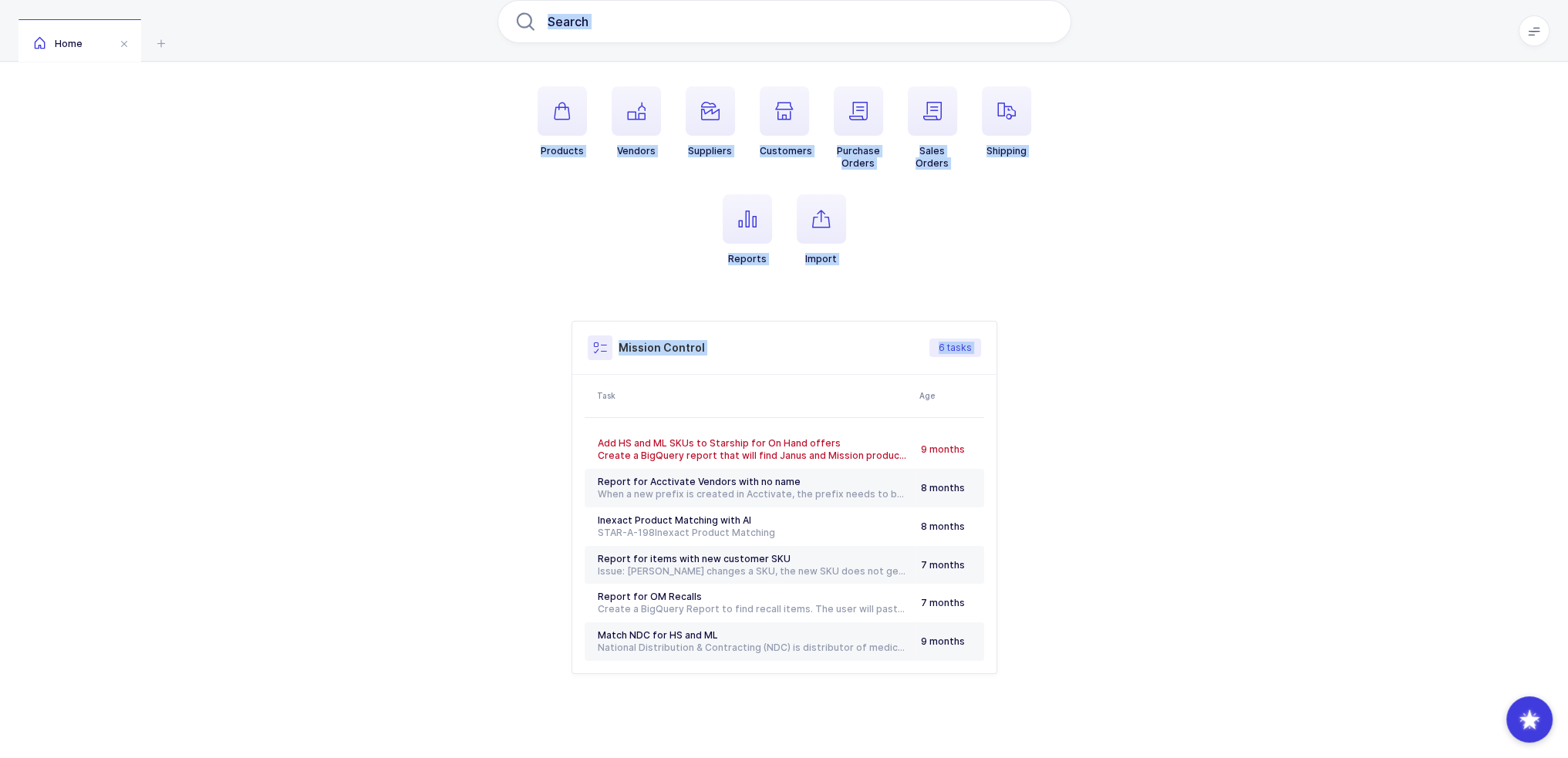
drag, startPoint x: 416, startPoint y: 103, endPoint x: 1018, endPoint y: 705, distance: 851.4
click at [1018, 705] on div "Products Vendors Suppliers Customers Purchase Orders Sales Orders Shipping Repo…" at bounding box center [784, 337] width 1568 height 847
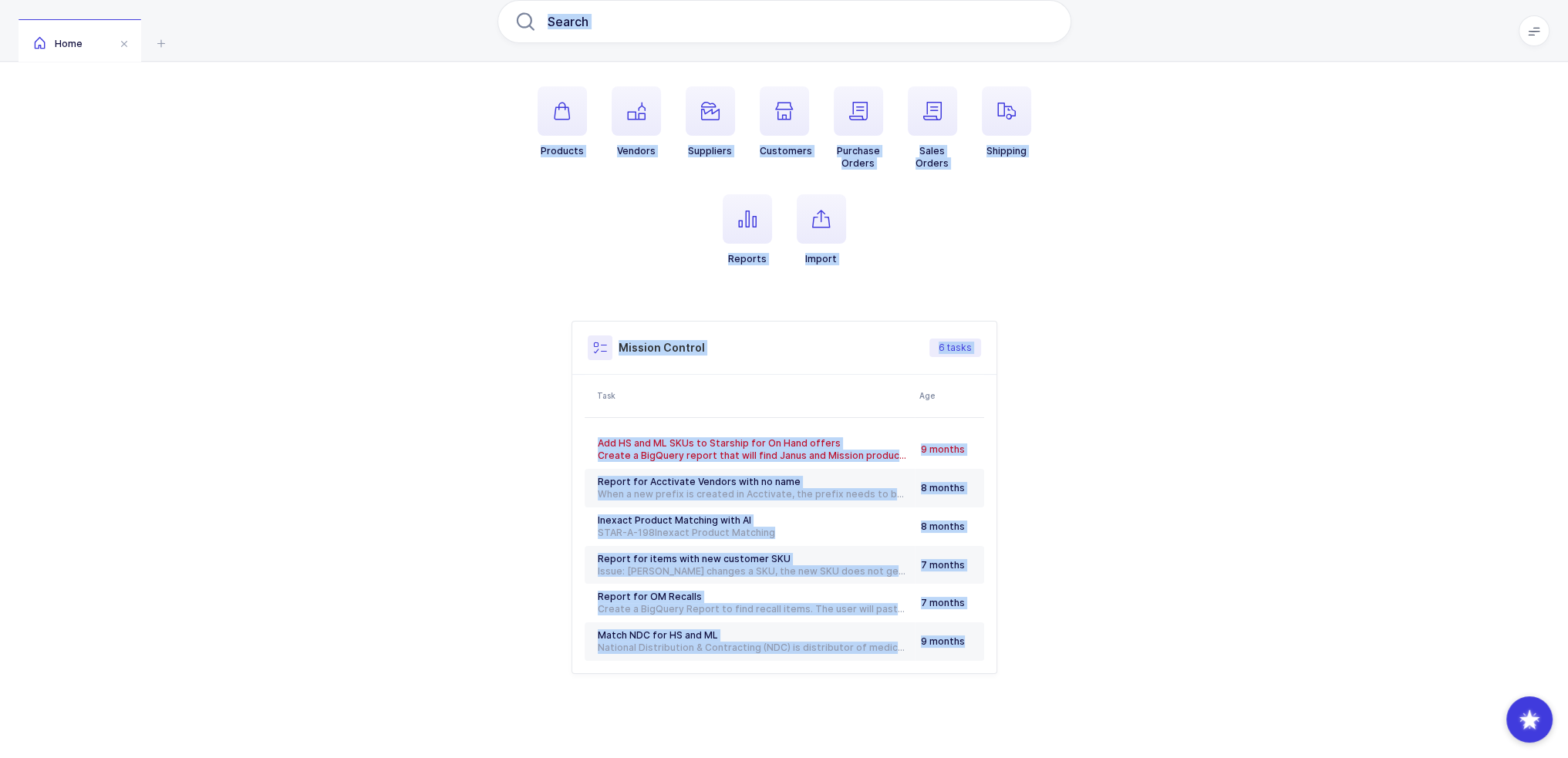
scroll to position [0, 0]
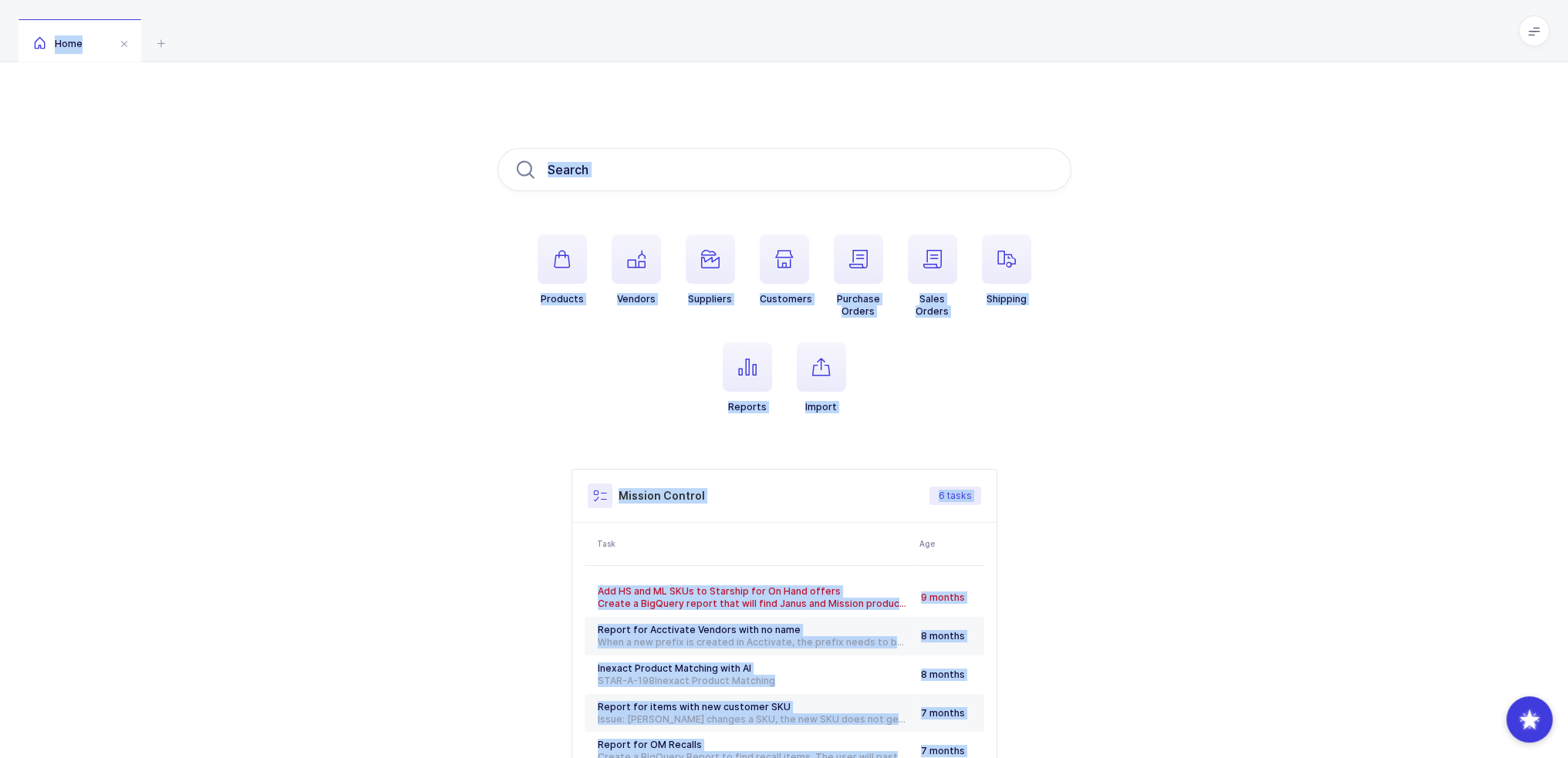
drag, startPoint x: 1018, startPoint y: 705, endPoint x: 576, endPoint y: 30, distance: 806.8
click at [576, 30] on div "Home Products Vendors Suppliers Customers Purchase Orders Sales Orders Shipping…" at bounding box center [784, 454] width 1568 height 908
click at [576, 30] on div "Home" at bounding box center [784, 30] width 1568 height 61
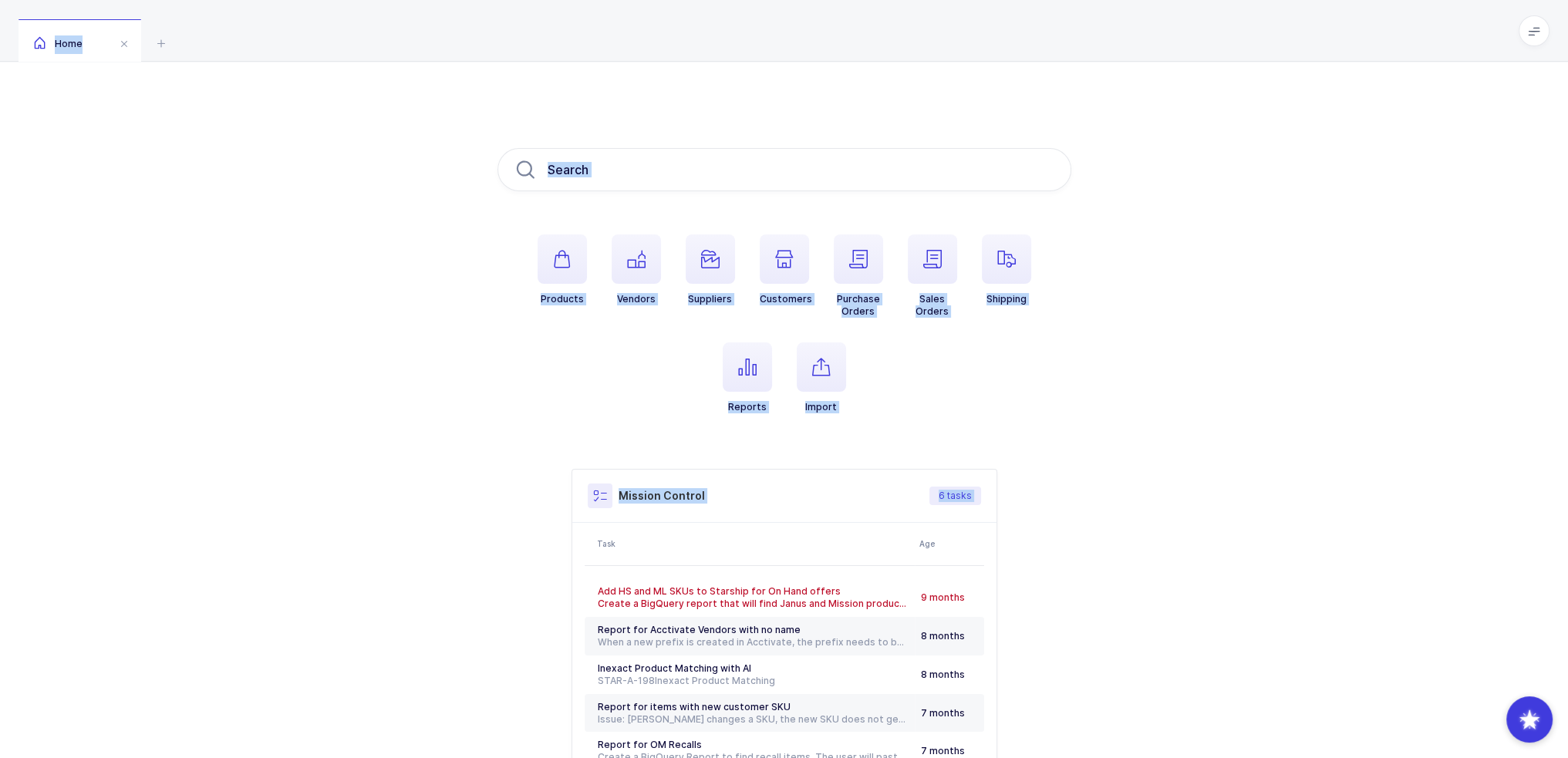
drag, startPoint x: 576, startPoint y: 30, endPoint x: 1069, endPoint y: 734, distance: 859.5
click at [1069, 734] on div "Home Products Vendors Suppliers Customers Purchase Orders Sales Orders Shipping…" at bounding box center [784, 454] width 1568 height 908
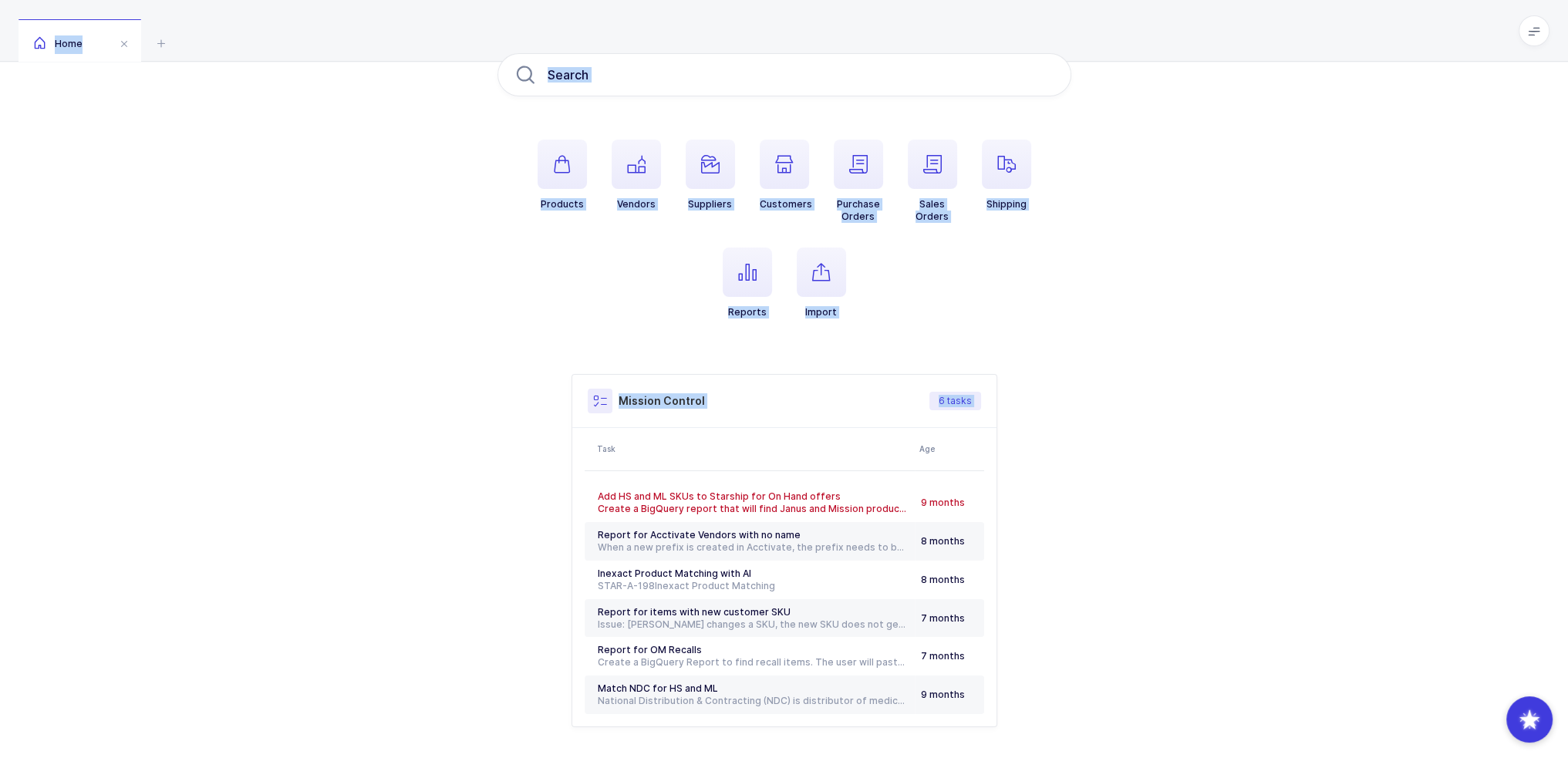
scroll to position [148, 0]
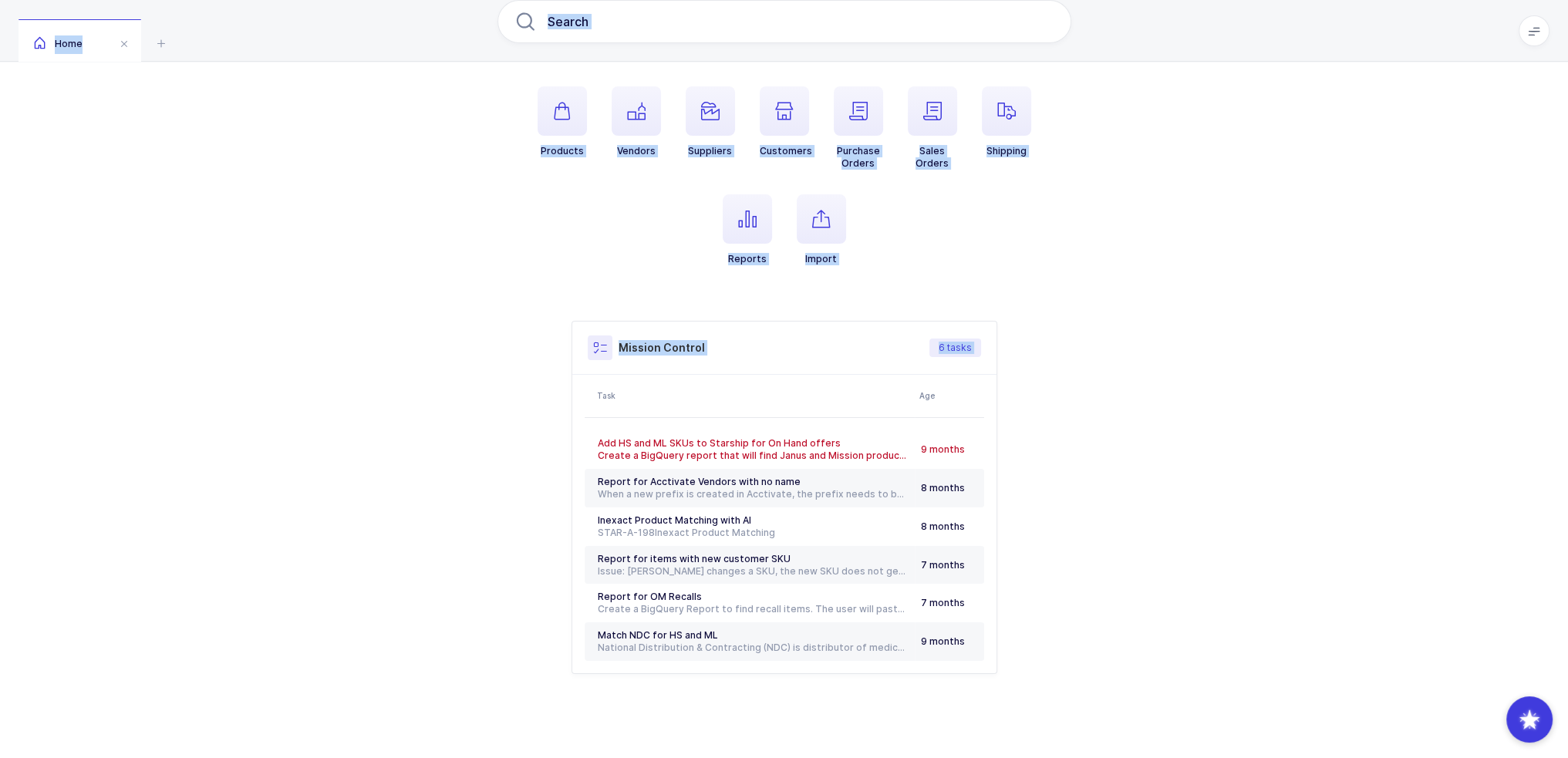
click at [1048, 715] on div "Products Vendors Suppliers Customers Purchase Orders Sales Orders Shipping Repo…" at bounding box center [784, 337] width 1568 height 847
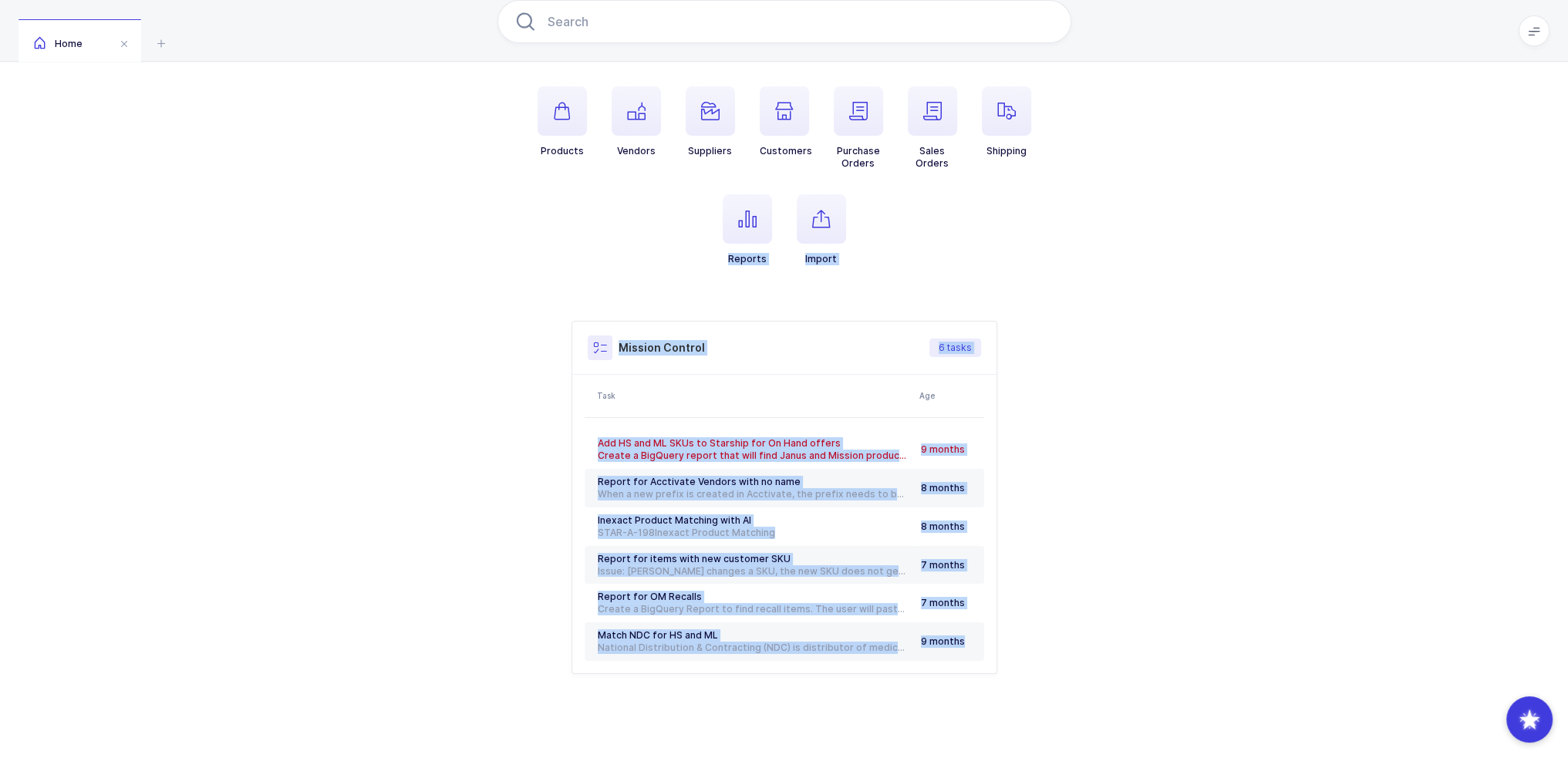
drag, startPoint x: 1048, startPoint y: 715, endPoint x: 677, endPoint y: 255, distance: 591.0
click at [677, 255] on div "Products Vendors Suppliers Customers Purchase Orders Sales Orders Shipping Repo…" at bounding box center [784, 337] width 1568 height 847
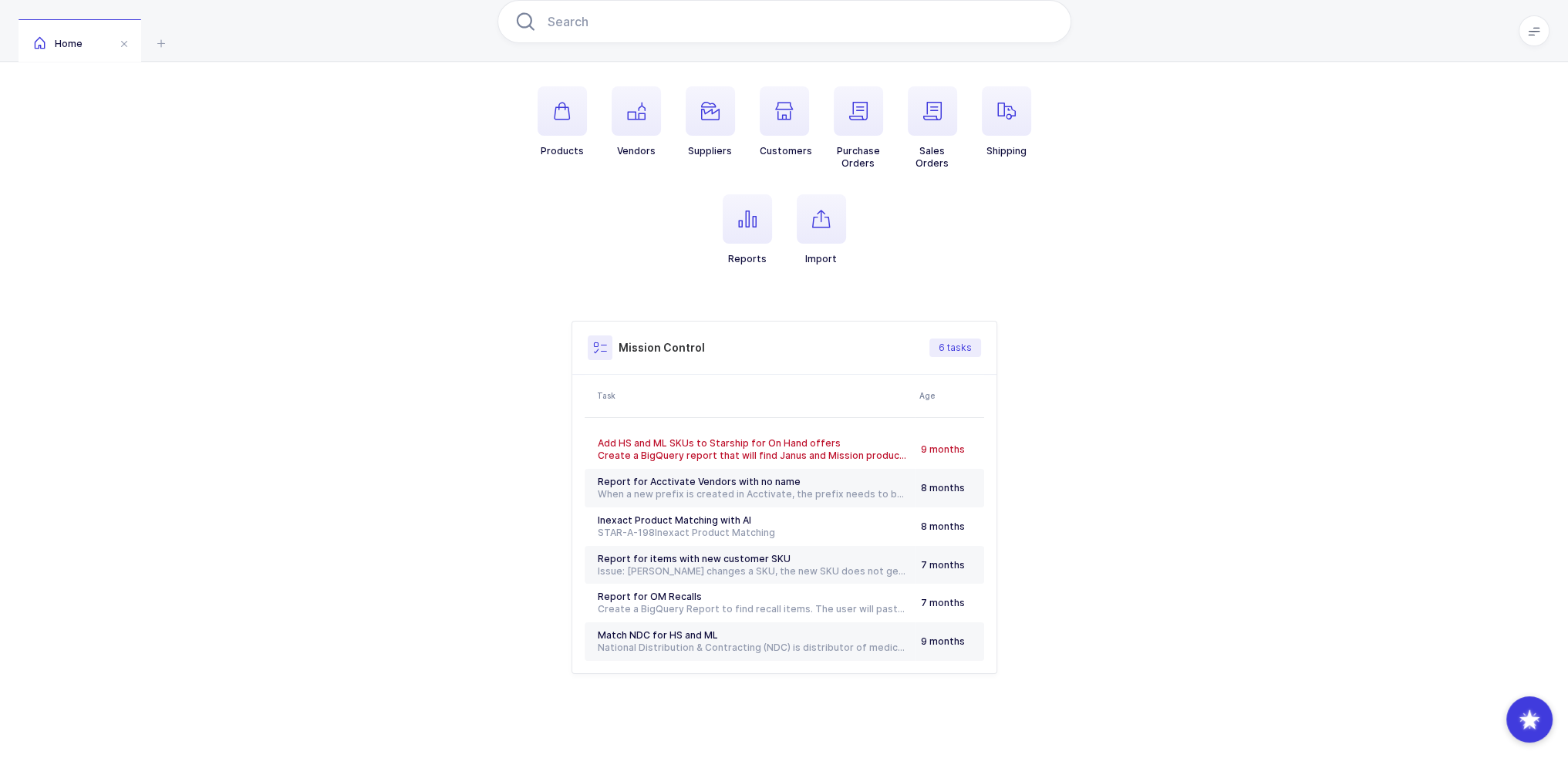
click at [576, 280] on ul "Products Vendors Suppliers Customers Purchase Orders Sales Orders Shipping Repo…" at bounding box center [785, 188] width 574 height 204
drag, startPoint x: 576, startPoint y: 280, endPoint x: 999, endPoint y: 721, distance: 611.1
click at [999, 721] on div "Products Vendors Suppliers Customers Purchase Orders Sales Orders Shipping Repo…" at bounding box center [784, 337] width 1568 height 847
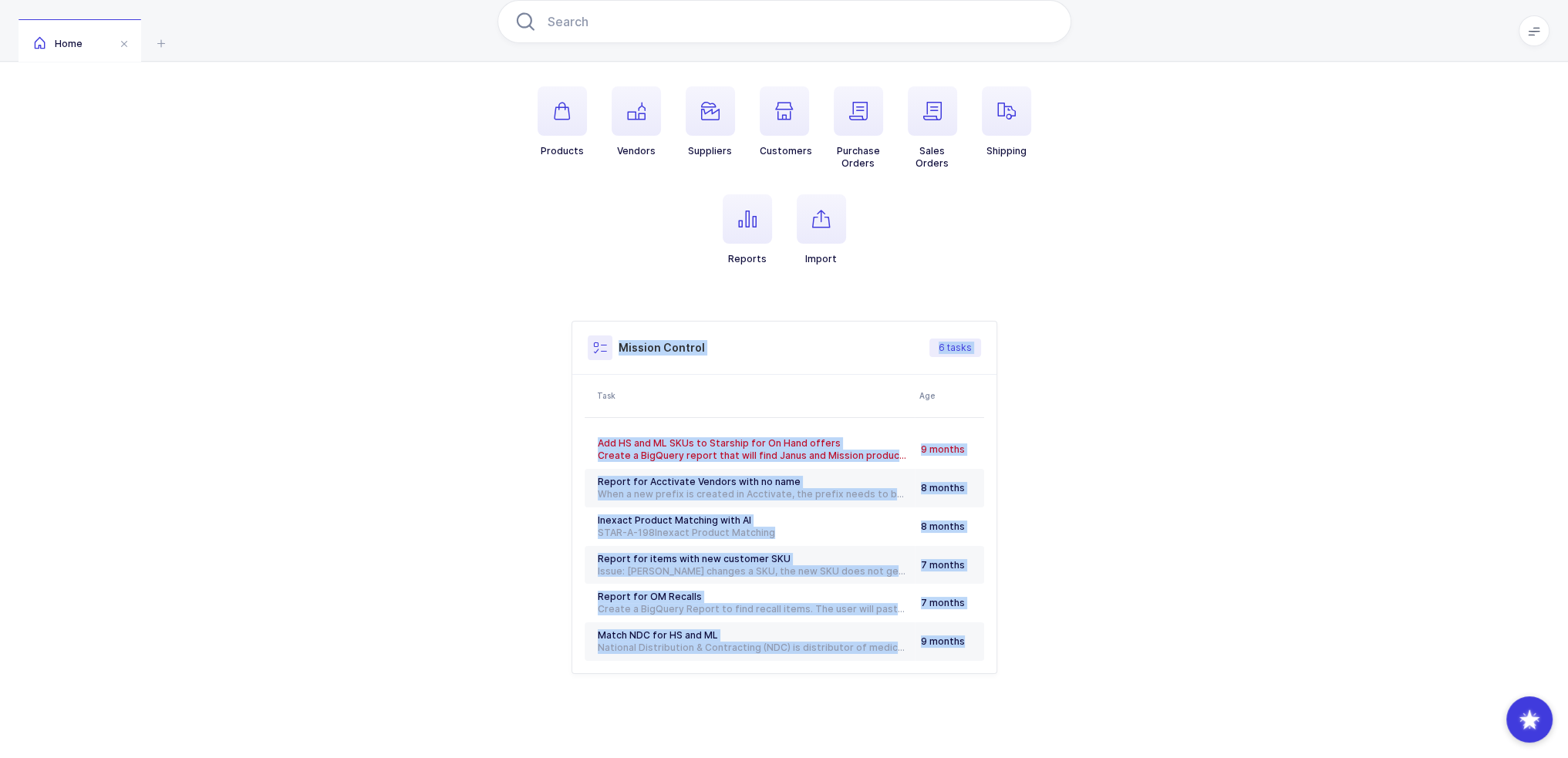
drag, startPoint x: 999, startPoint y: 721, endPoint x: 478, endPoint y: 345, distance: 642.5
click at [478, 345] on div "Products Vendors Suppliers Customers Purchase Orders Sales Orders Shipping Repo…" at bounding box center [784, 337] width 1568 height 847
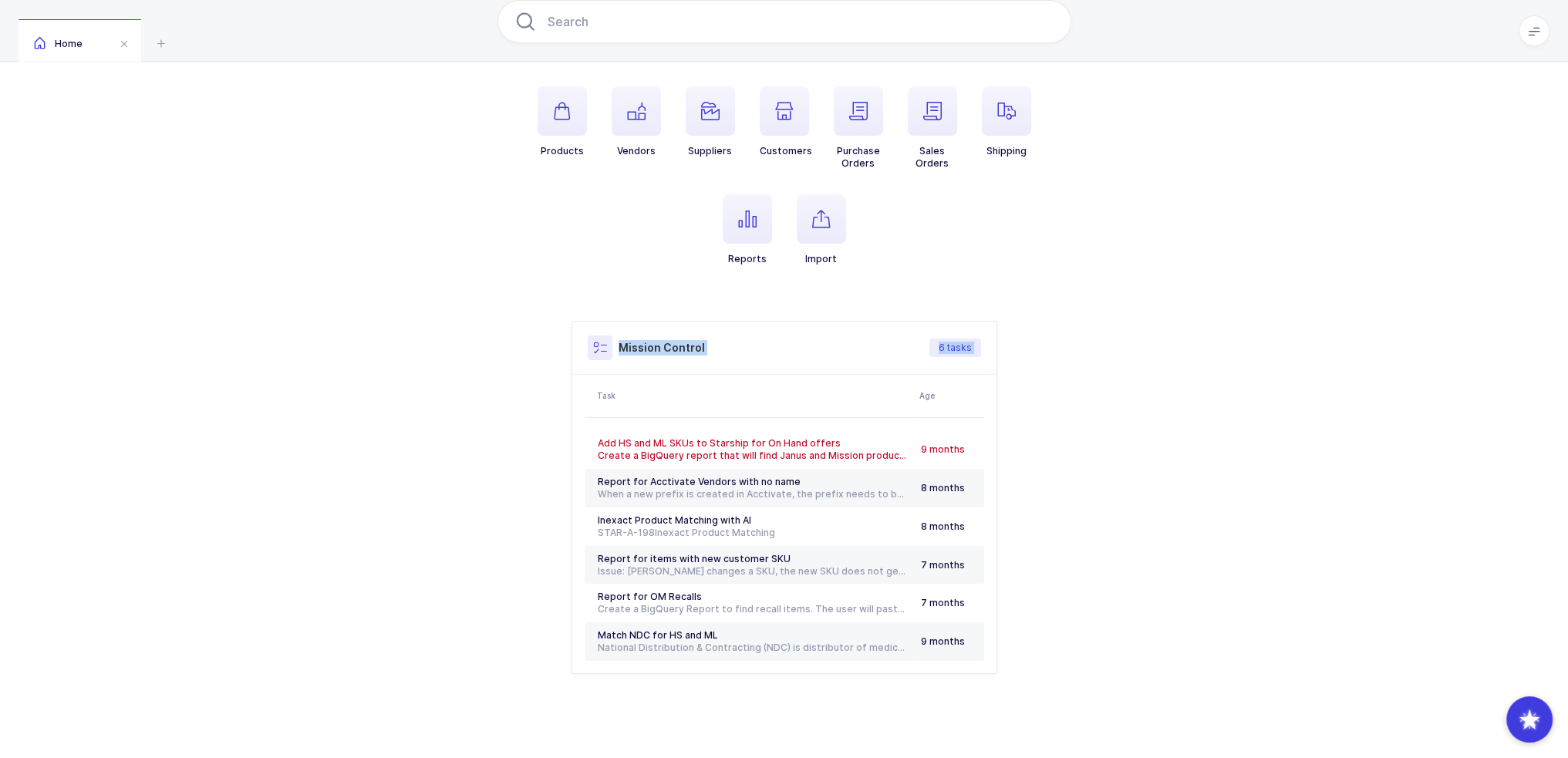
drag, startPoint x: 478, startPoint y: 345, endPoint x: 1039, endPoint y: 639, distance: 633.4
click at [1039, 639] on div "Products Vendors Suppliers Customers Purchase Orders Sales Orders Shipping Repo…" at bounding box center [784, 337] width 1568 height 847
click at [1039, 639] on div "Mission Control 6 tasks Task Age Add HS and ML SKUs to Starship for On Hand off…" at bounding box center [785, 497] width 574 height 353
drag, startPoint x: 1039, startPoint y: 639, endPoint x: 593, endPoint y: 348, distance: 532.5
click at [593, 348] on div "Mission Control 6 tasks Task Age Add HS and ML SKUs to Starship for On Hand off…" at bounding box center [785, 497] width 574 height 353
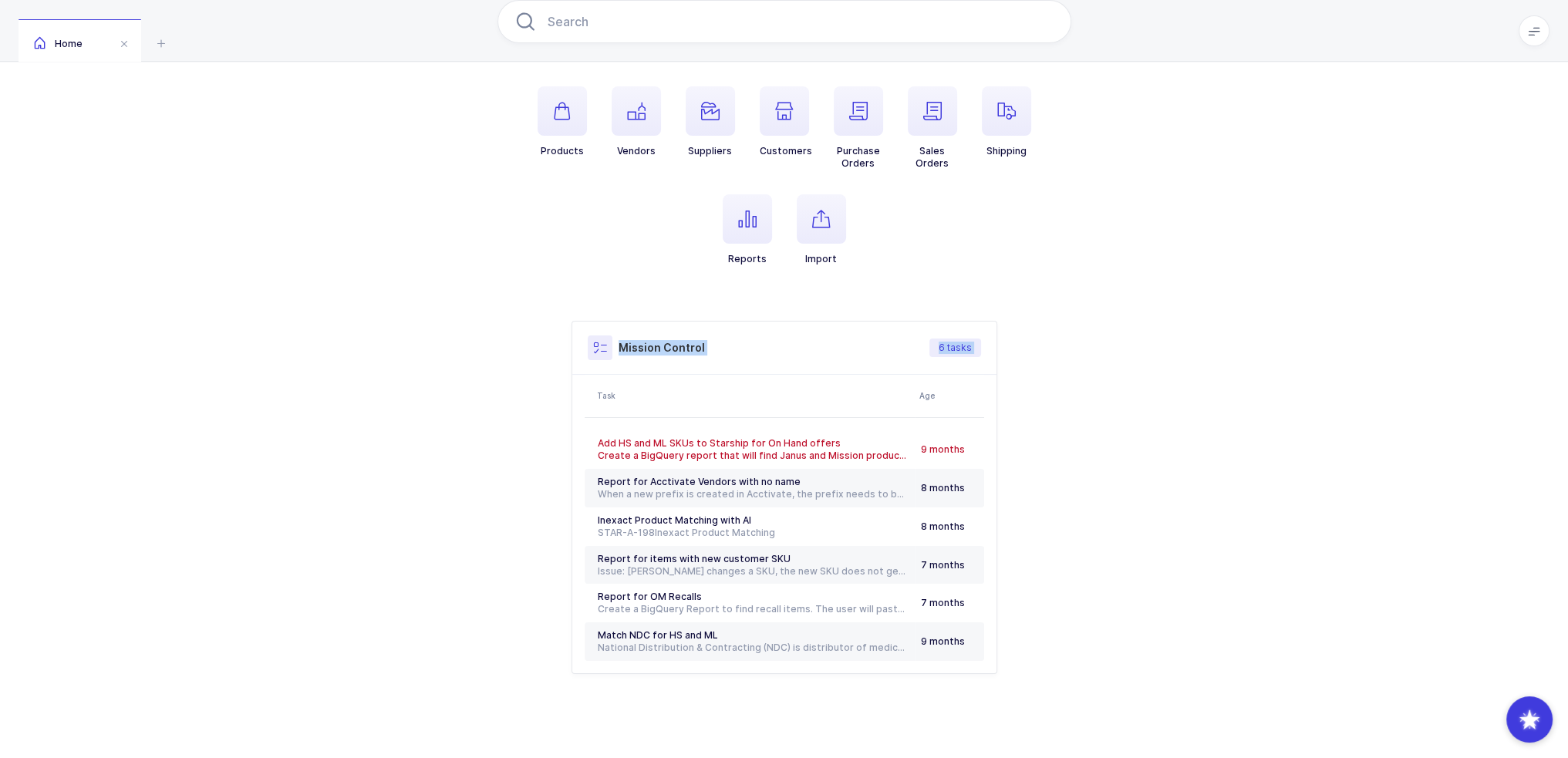
click at [537, 336] on div "Mission Control 6 tasks Task Age Add HS and ML SKUs to Starship for On Hand off…" at bounding box center [785, 497] width 574 height 353
click at [1172, 644] on div "Products Vendors Suppliers Customers Purchase Orders Sales Orders Shipping Repo…" at bounding box center [784, 337] width 1568 height 847
drag, startPoint x: 1097, startPoint y: 650, endPoint x: 513, endPoint y: 347, distance: 657.9
click at [513, 347] on div "Products Vendors Suppliers Customers Purchase Orders Sales Orders Shipping Repo…" at bounding box center [784, 337] width 1568 height 847
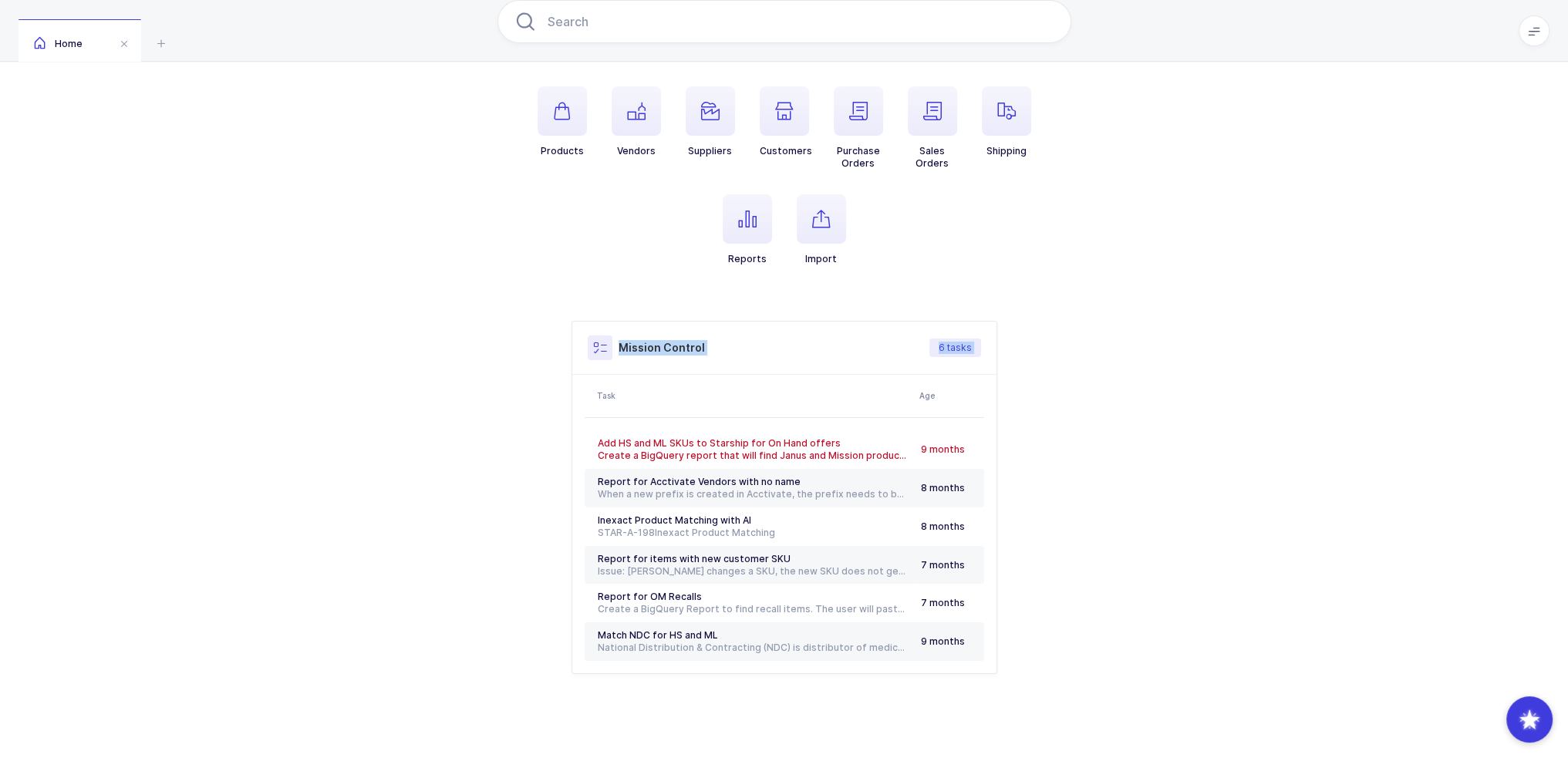
click at [513, 347] on div "Mission Control 6 tasks Task Age Add HS and ML SKUs to Starship for On Hand off…" at bounding box center [785, 497] width 574 height 353
drag, startPoint x: 684, startPoint y: 288, endPoint x: 1073, endPoint y: 634, distance: 520.6
click at [1073, 634] on div "Products Vendors Suppliers Customers Purchase Orders Sales Orders Shipping Repo…" at bounding box center [784, 337] width 1568 height 847
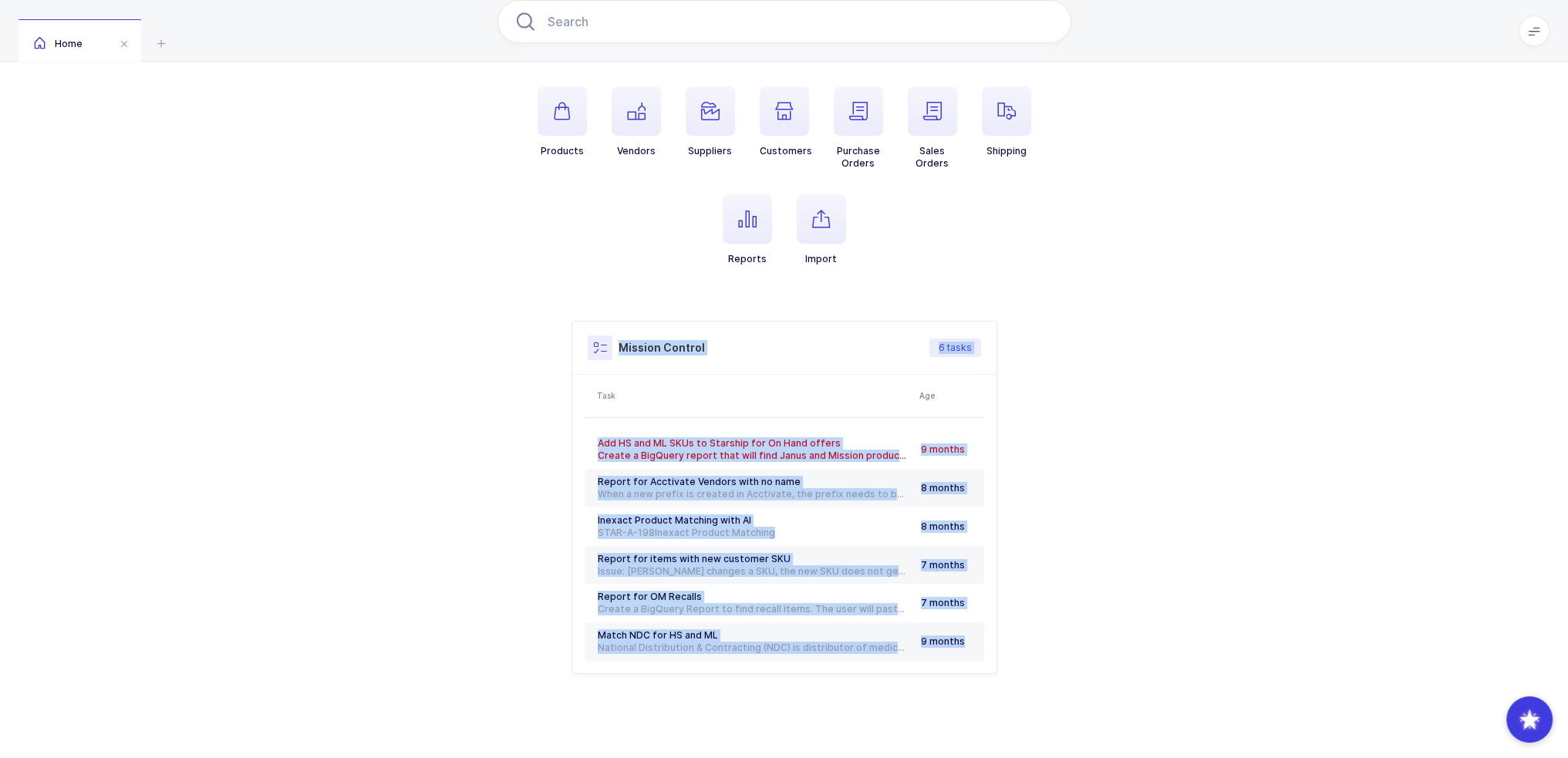
drag, startPoint x: 1073, startPoint y: 634, endPoint x: 558, endPoint y: 354, distance: 586.2
click at [558, 354] on div "Products Vendors Suppliers Customers Purchase Orders Sales Orders Shipping Repo…" at bounding box center [784, 337] width 1568 height 847
click at [955, 298] on div "Products Vendors Suppliers Customers Purchase Orders Sales Orders Shipping Repo…" at bounding box center [785, 337] width 574 height 674
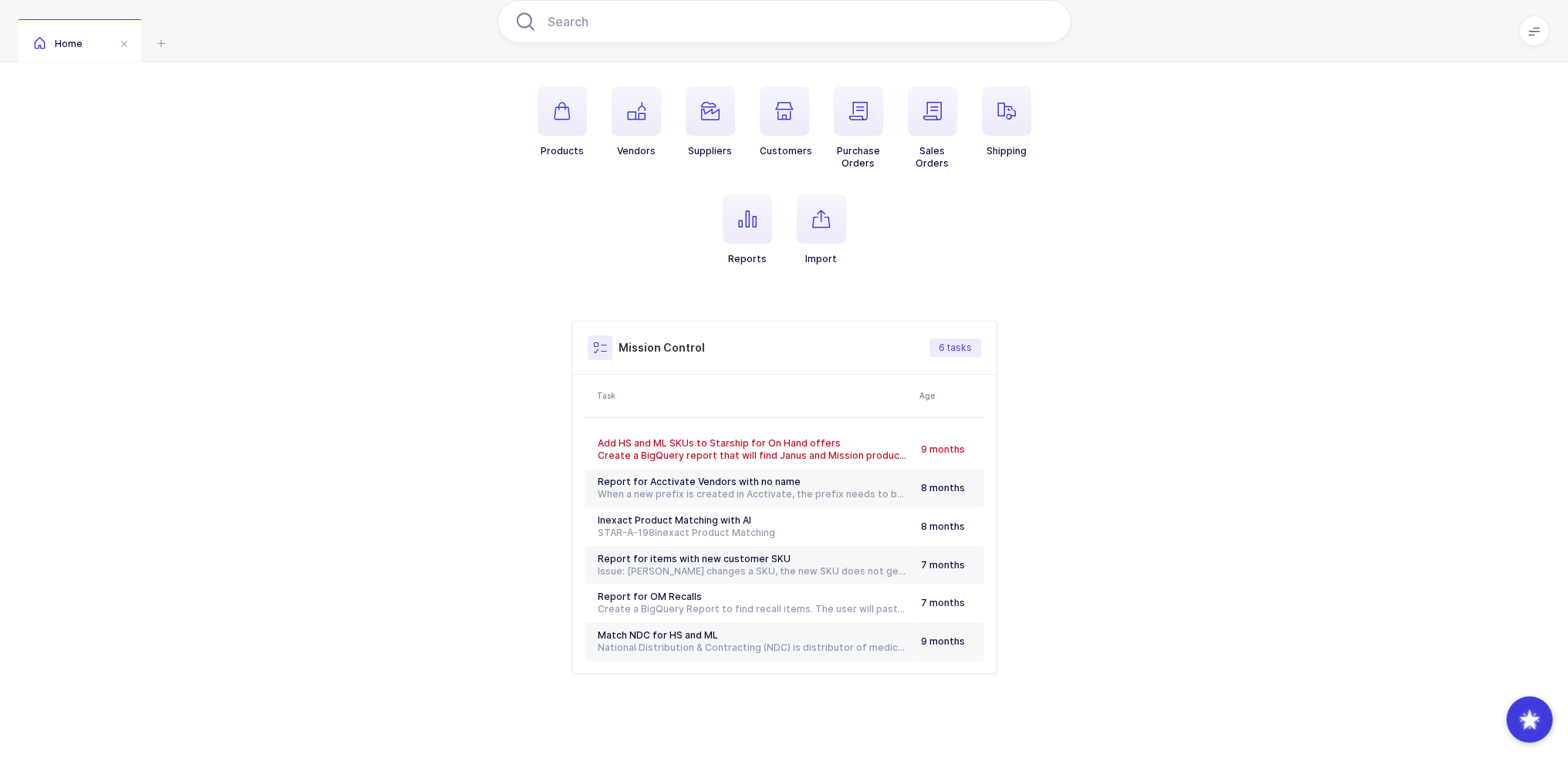
scroll to position [0, 0]
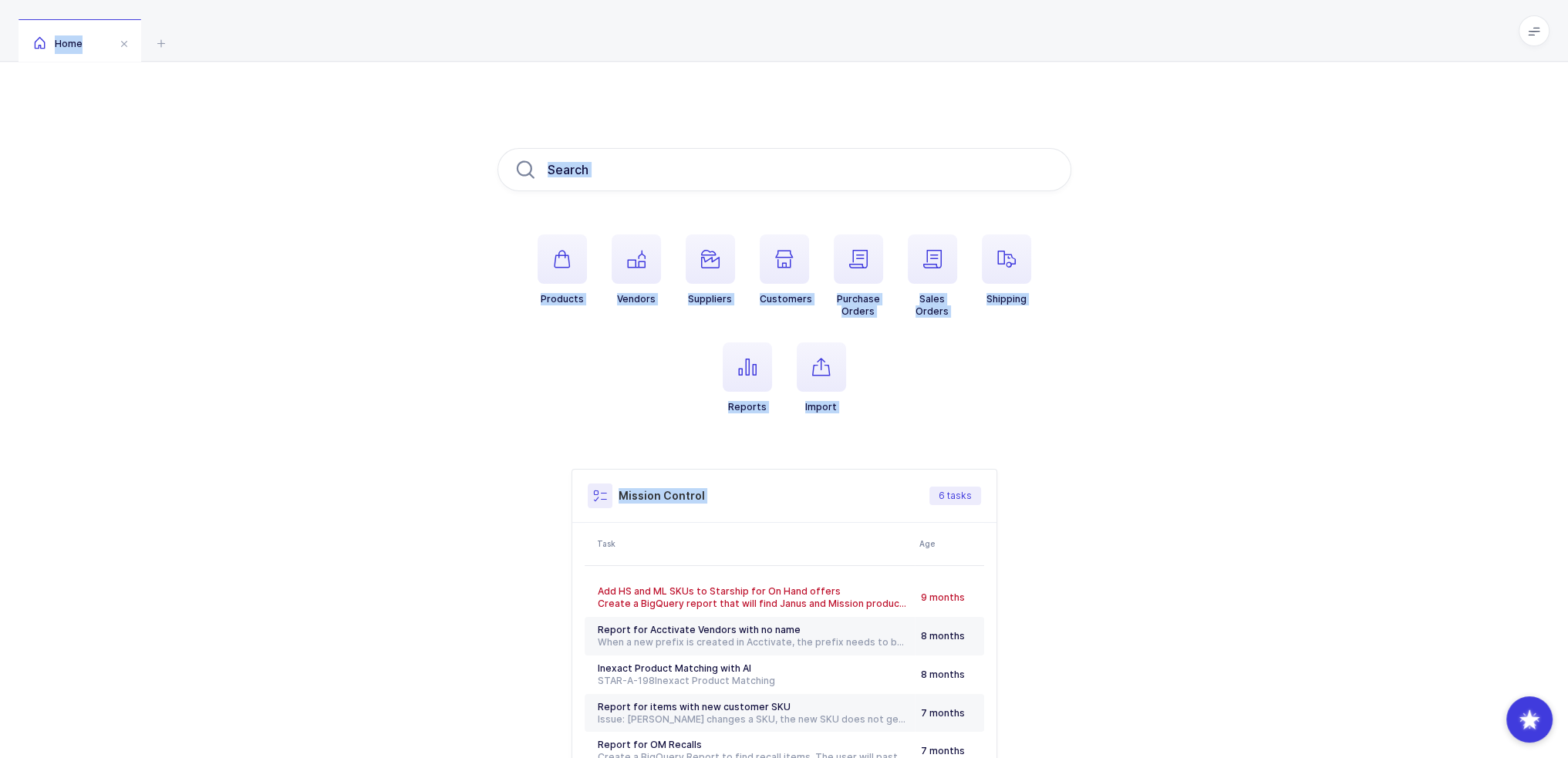
drag, startPoint x: 547, startPoint y: 33, endPoint x: 921, endPoint y: 485, distance: 586.7
click at [921, 485] on div "Home Products Vendors Suppliers Customers Purchase Orders Sales Orders Shipping…" at bounding box center [784, 454] width 1568 height 908
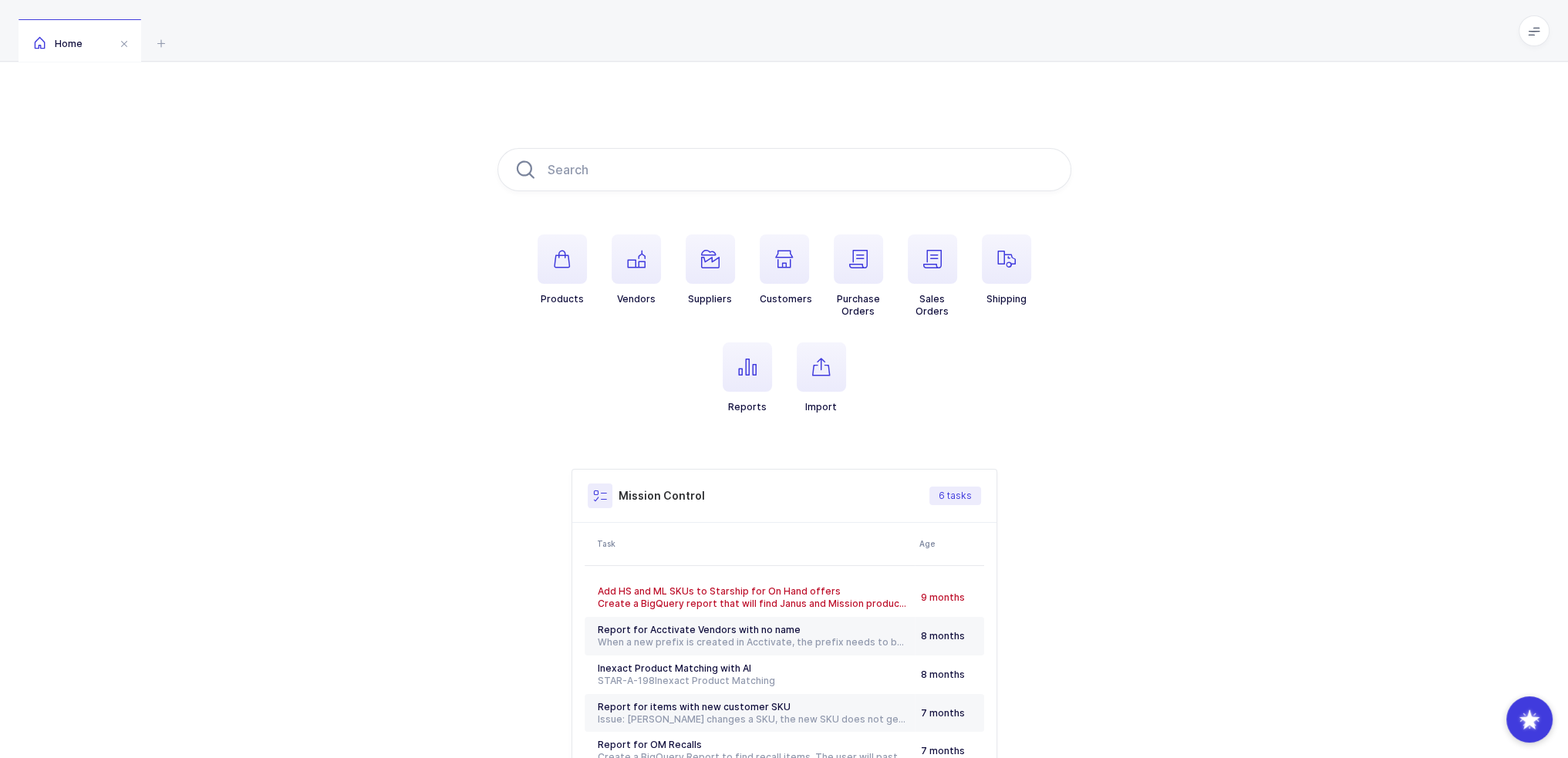
click at [1169, 571] on div "Products Vendors Suppliers Customers Purchase Orders Sales Orders Shipping Repo…" at bounding box center [784, 484] width 1568 height 847
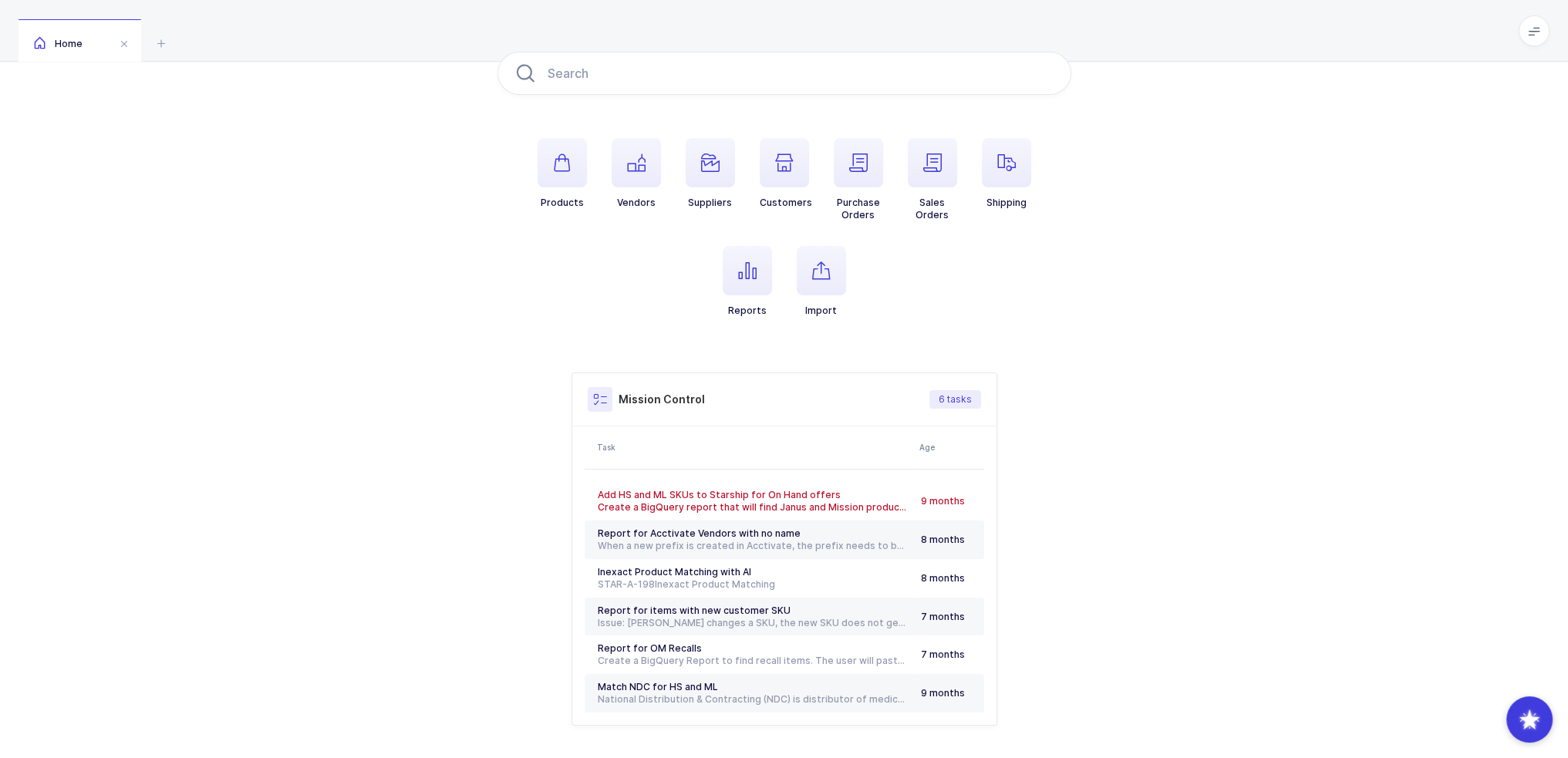
scroll to position [148, 0]
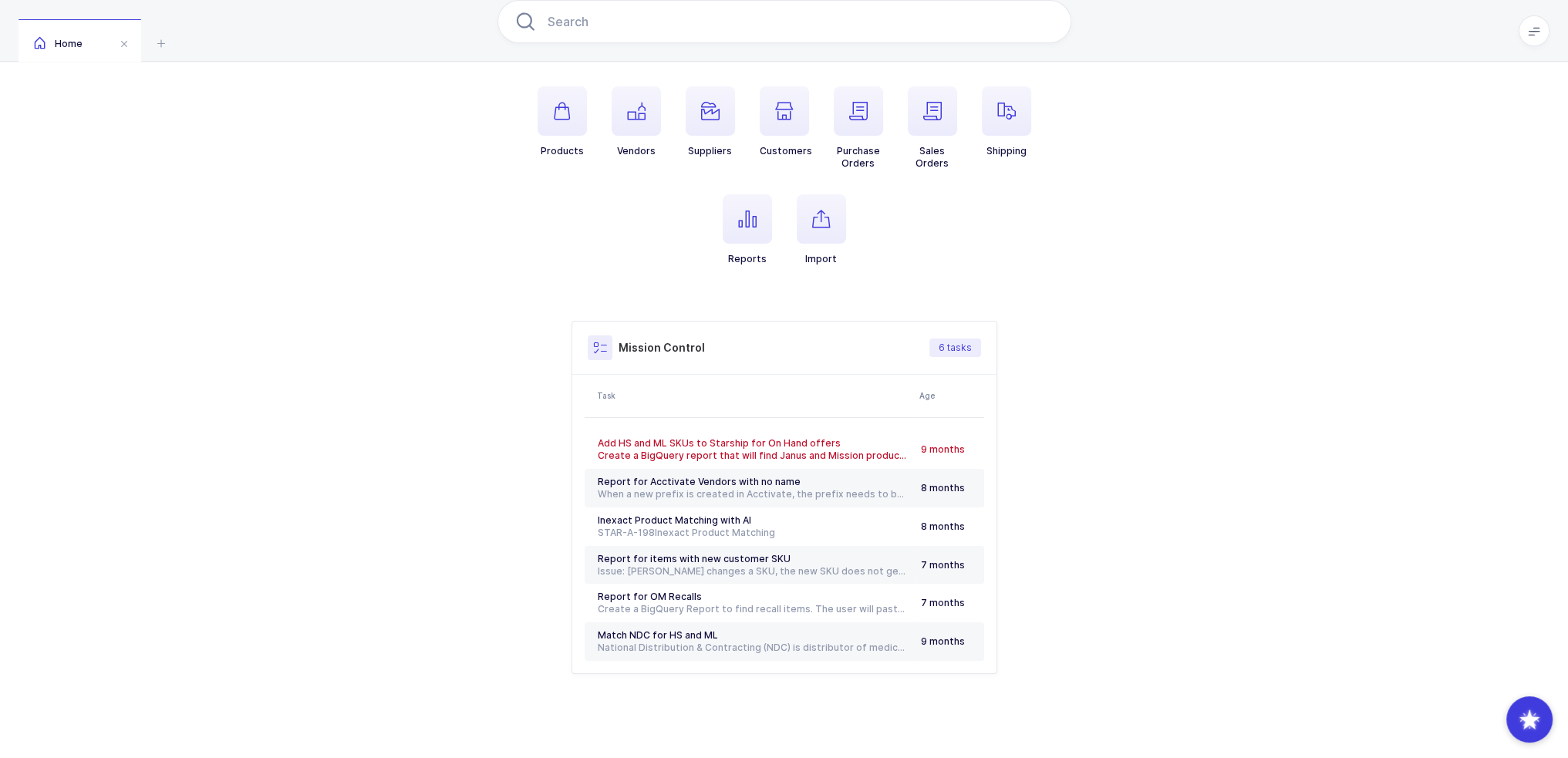
click at [1041, 273] on ul "Products Vendors Suppliers Customers Purchase Orders Sales Orders Shipping Repo…" at bounding box center [785, 188] width 574 height 204
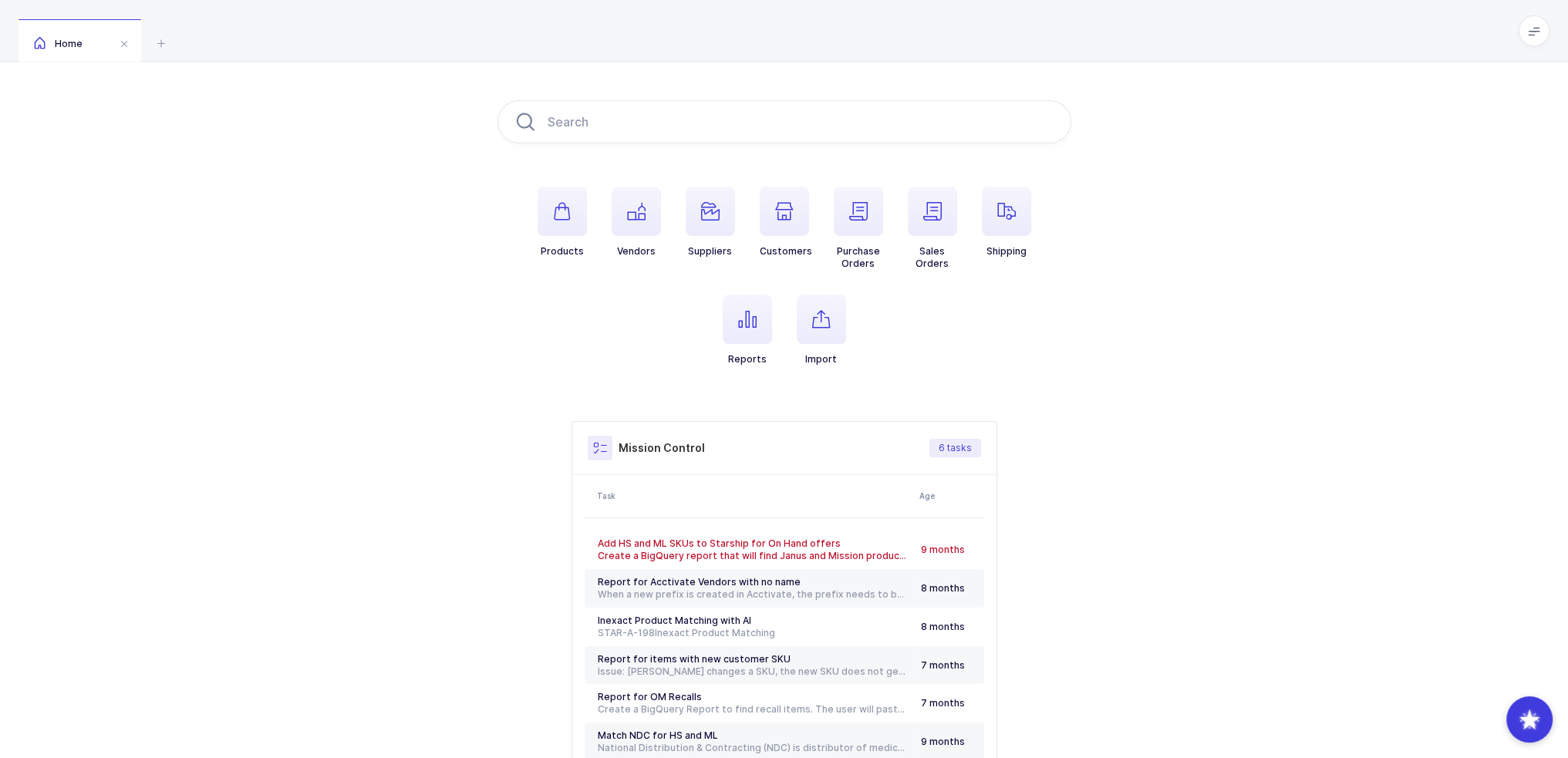
scroll to position [0, 0]
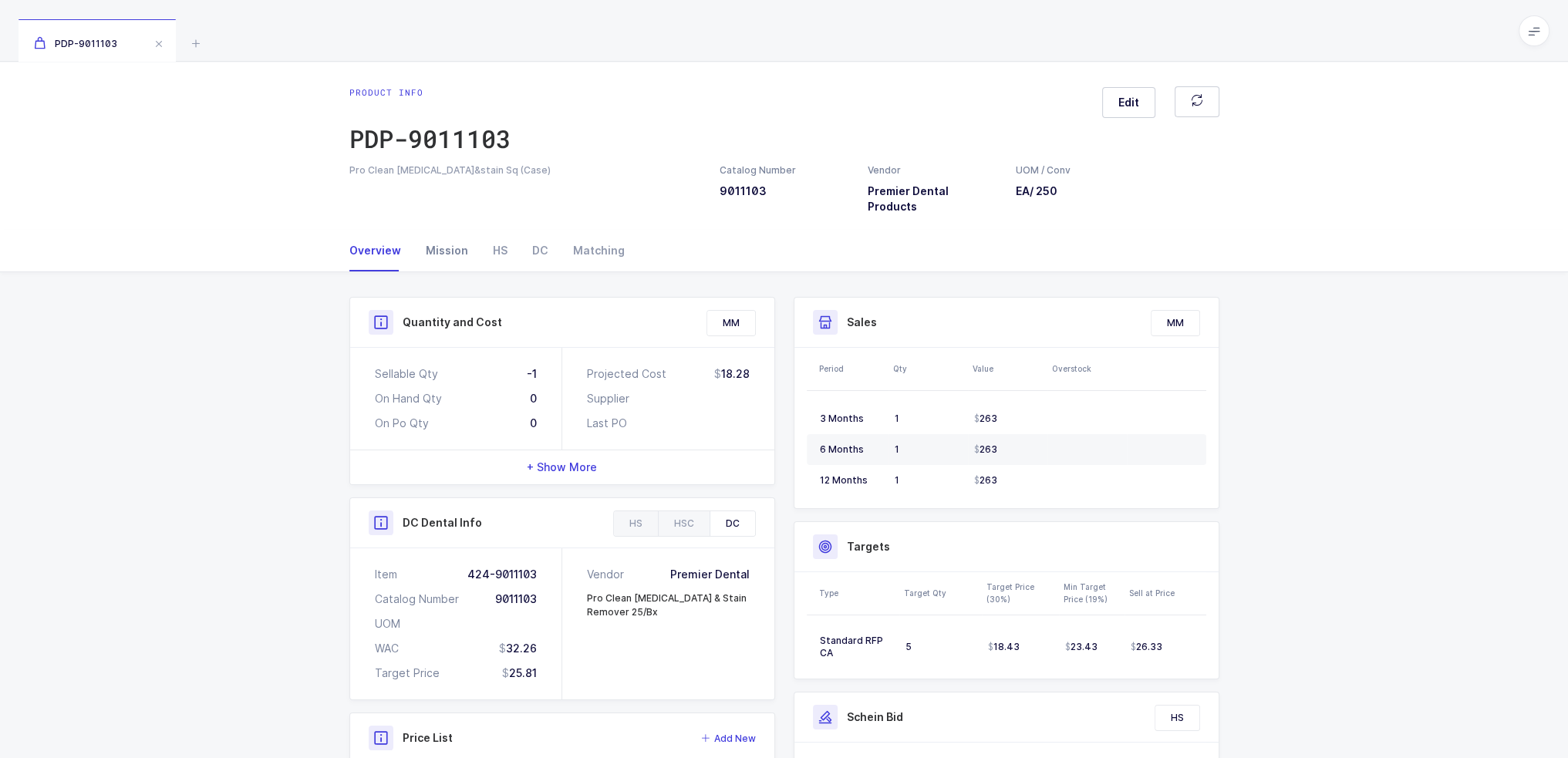
click at [453, 245] on div "Mission" at bounding box center [446, 250] width 67 height 42
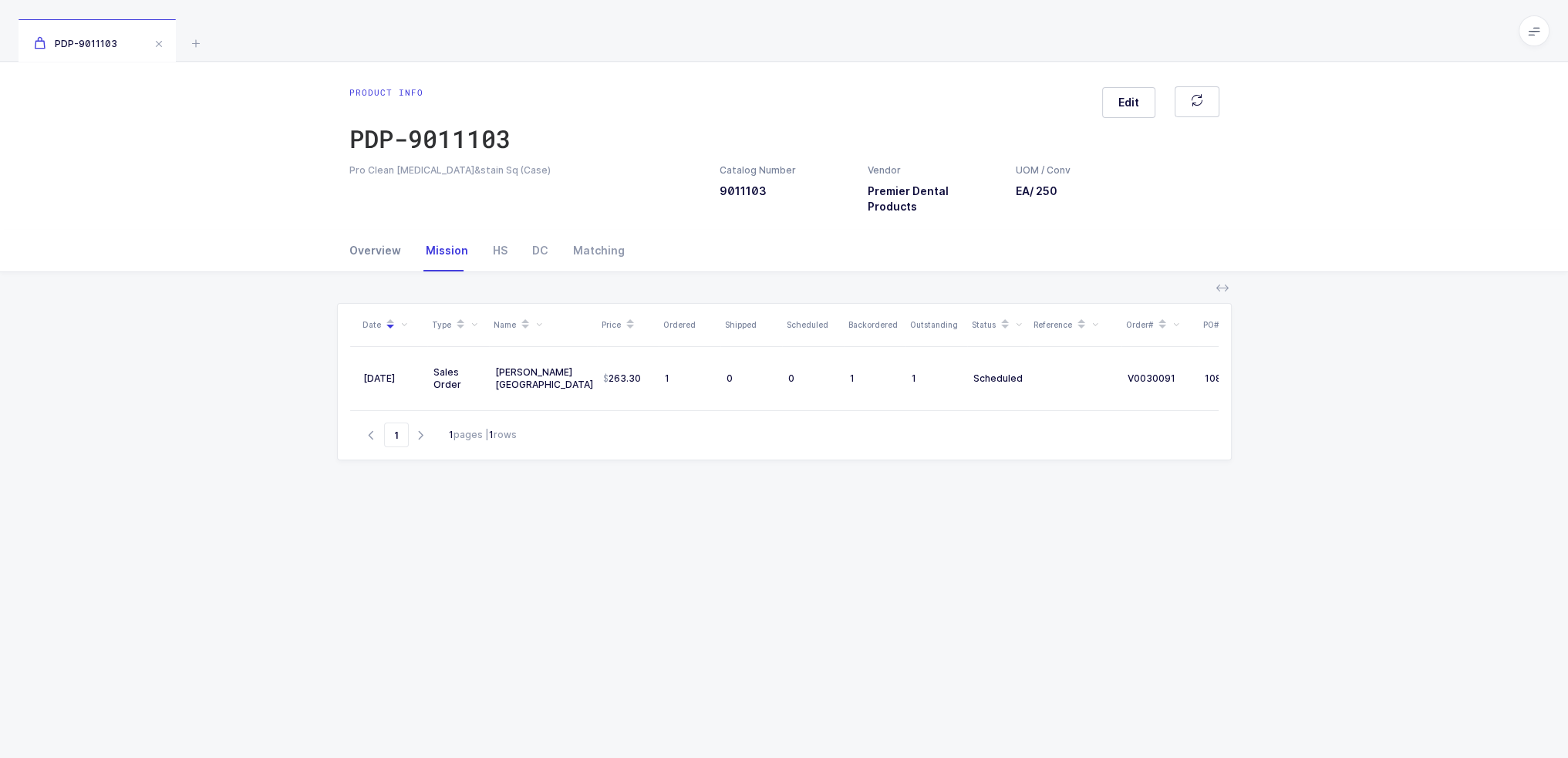
click at [374, 239] on div "Overview" at bounding box center [381, 250] width 64 height 42
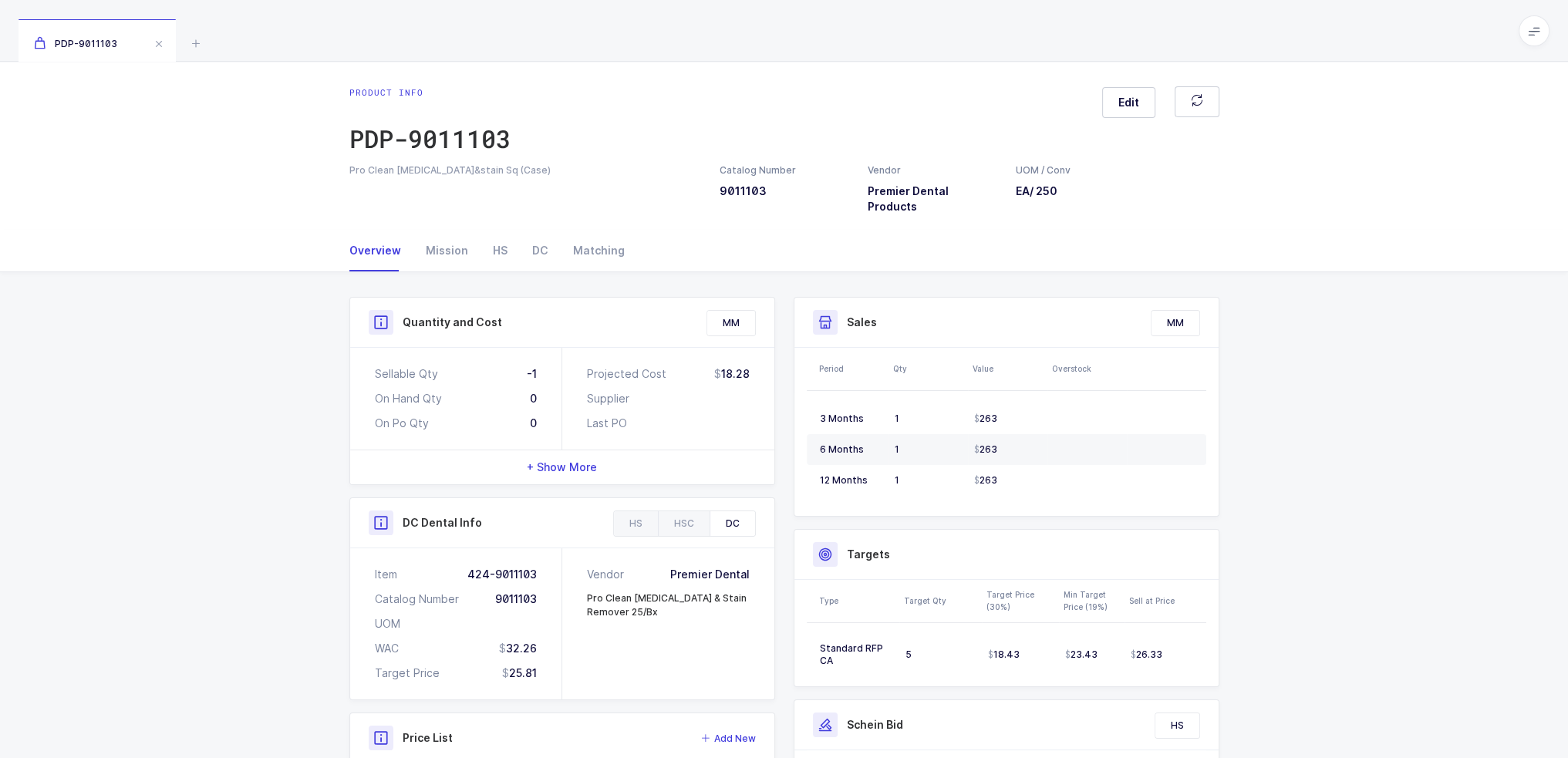
drag, startPoint x: 699, startPoint y: 645, endPoint x: 679, endPoint y: 651, distance: 20.9
click at [679, 651] on div "Vendor Premier Dental Pro Clean [MEDICAL_DATA] & Stain Remover 25/Bx" at bounding box center [668, 624] width 212 height 151
click at [446, 242] on div "Mission" at bounding box center [446, 250] width 67 height 42
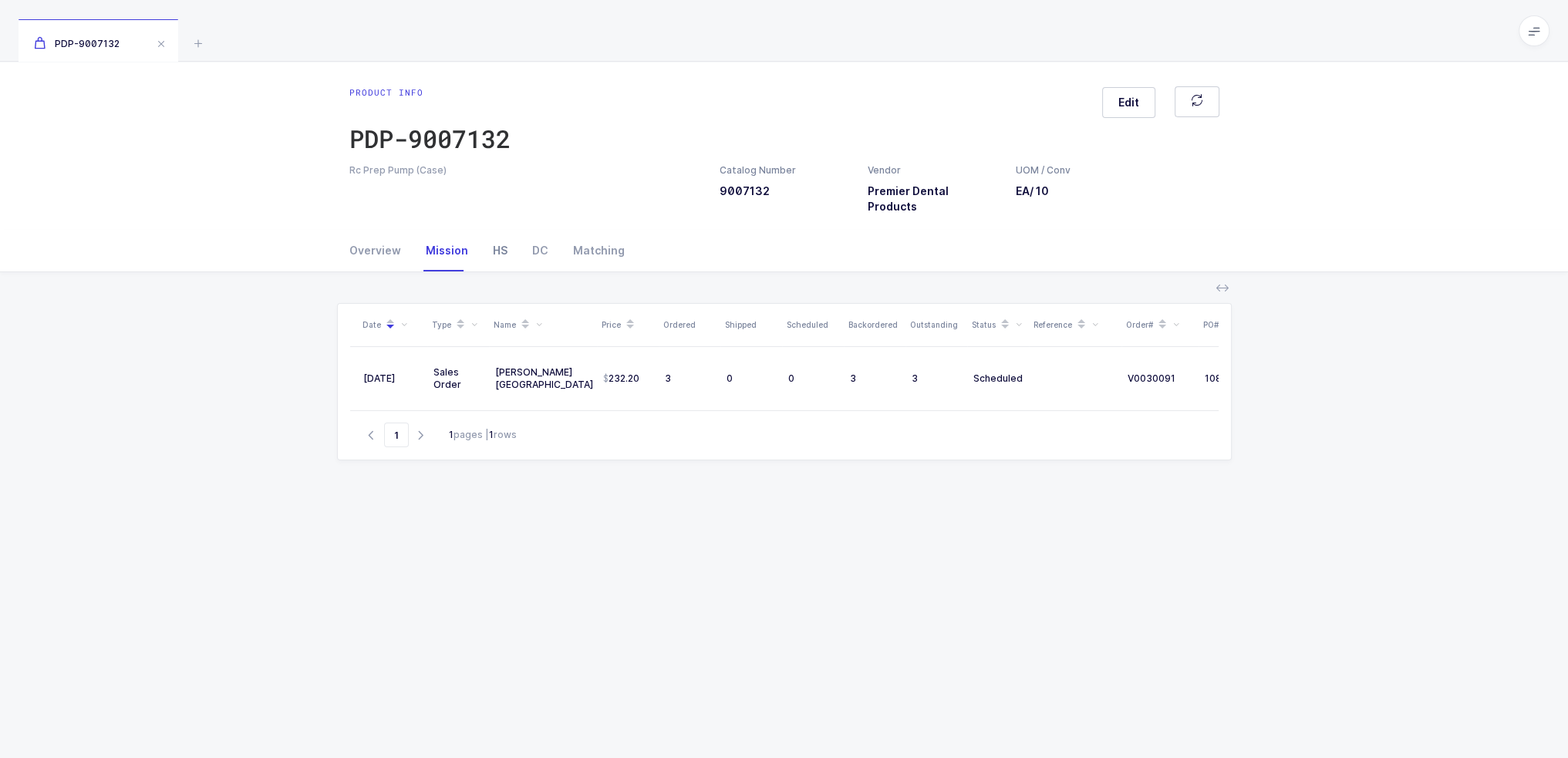
click at [490, 239] on div "HS" at bounding box center [500, 250] width 40 height 42
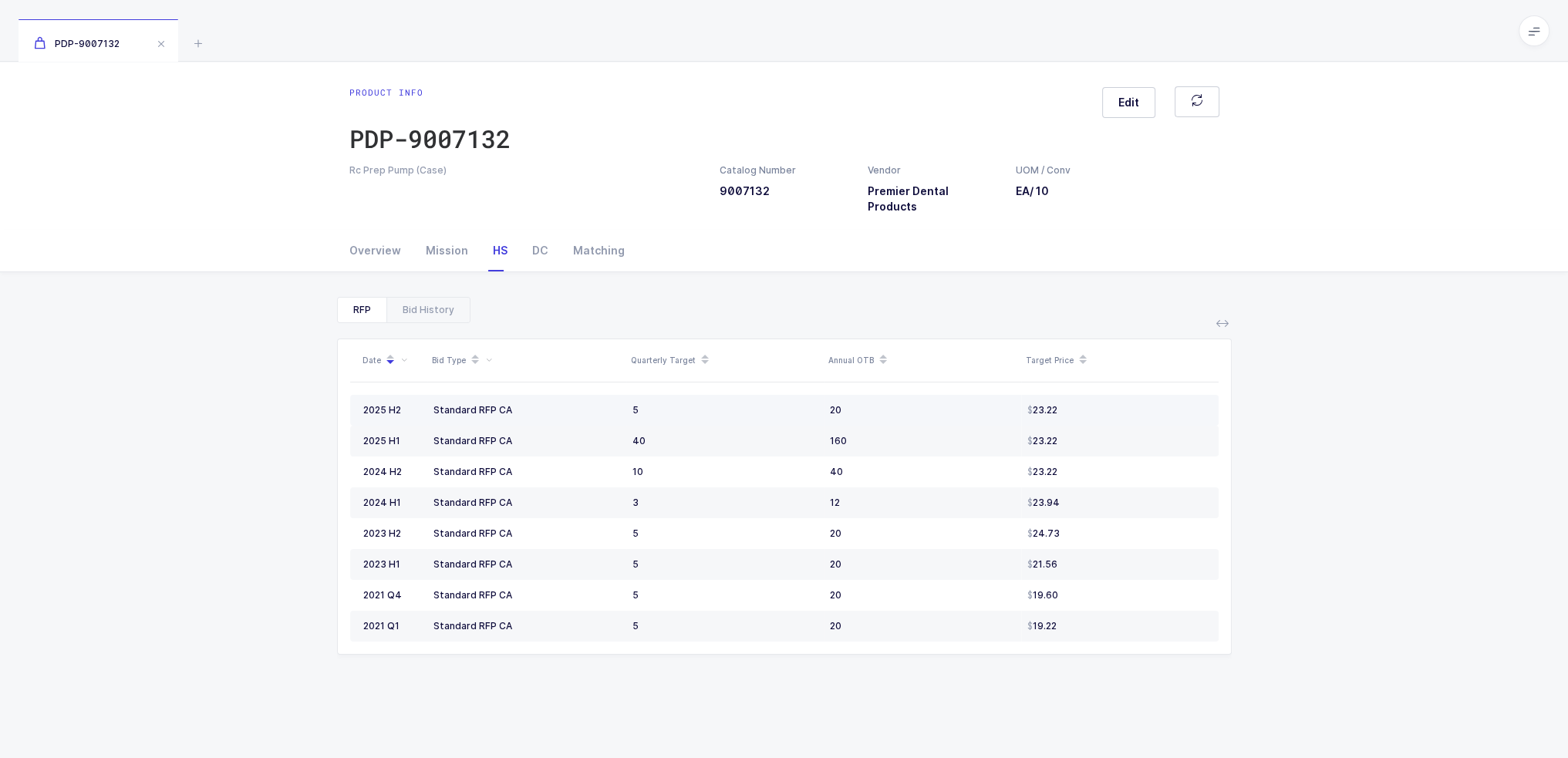
click at [614, 395] on td "Standard RFP CA" at bounding box center [527, 410] width 199 height 31
click at [414, 298] on div "Bid History" at bounding box center [428, 310] width 83 height 25
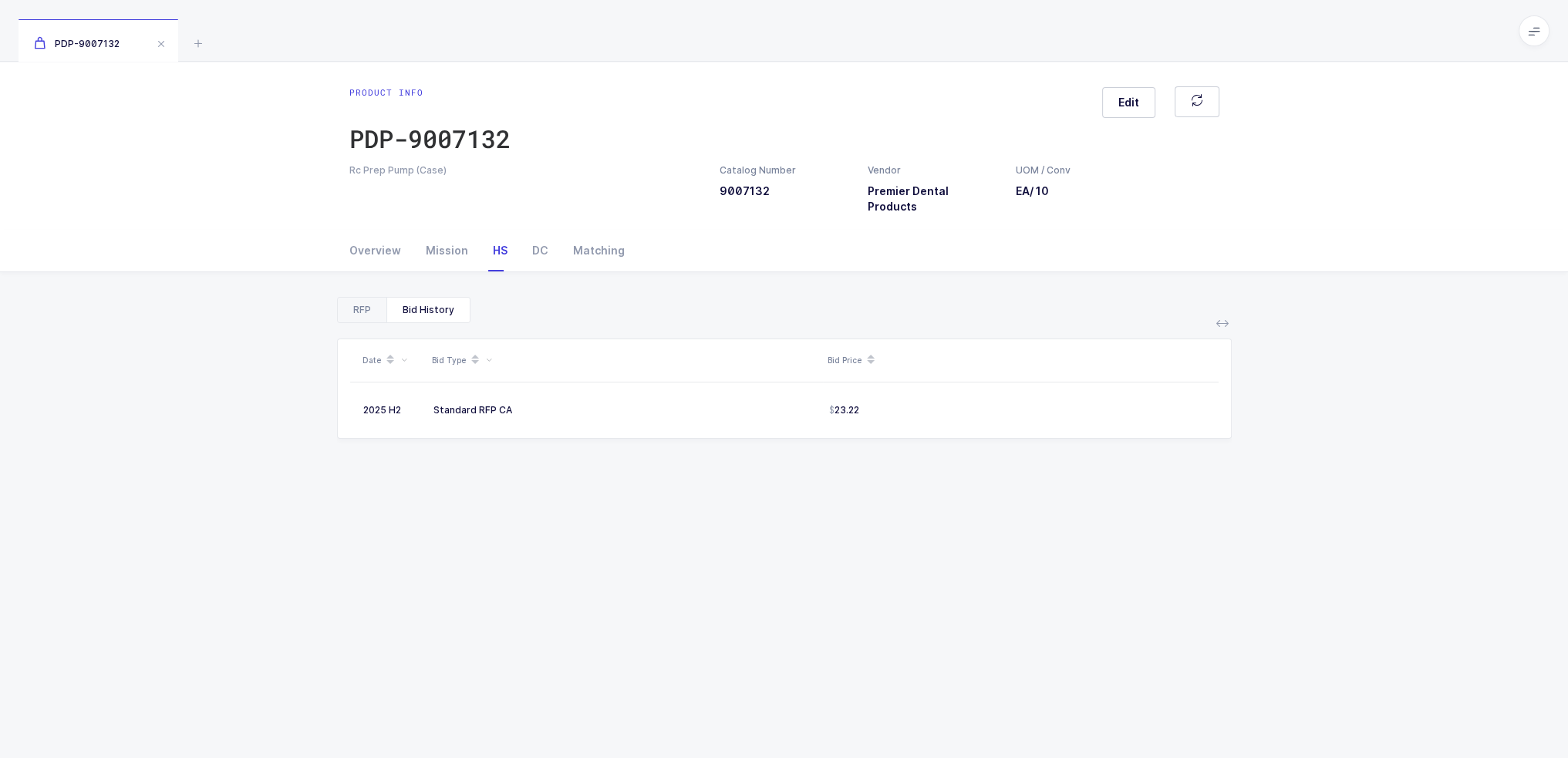
click at [366, 301] on div "RFP" at bounding box center [362, 310] width 48 height 25
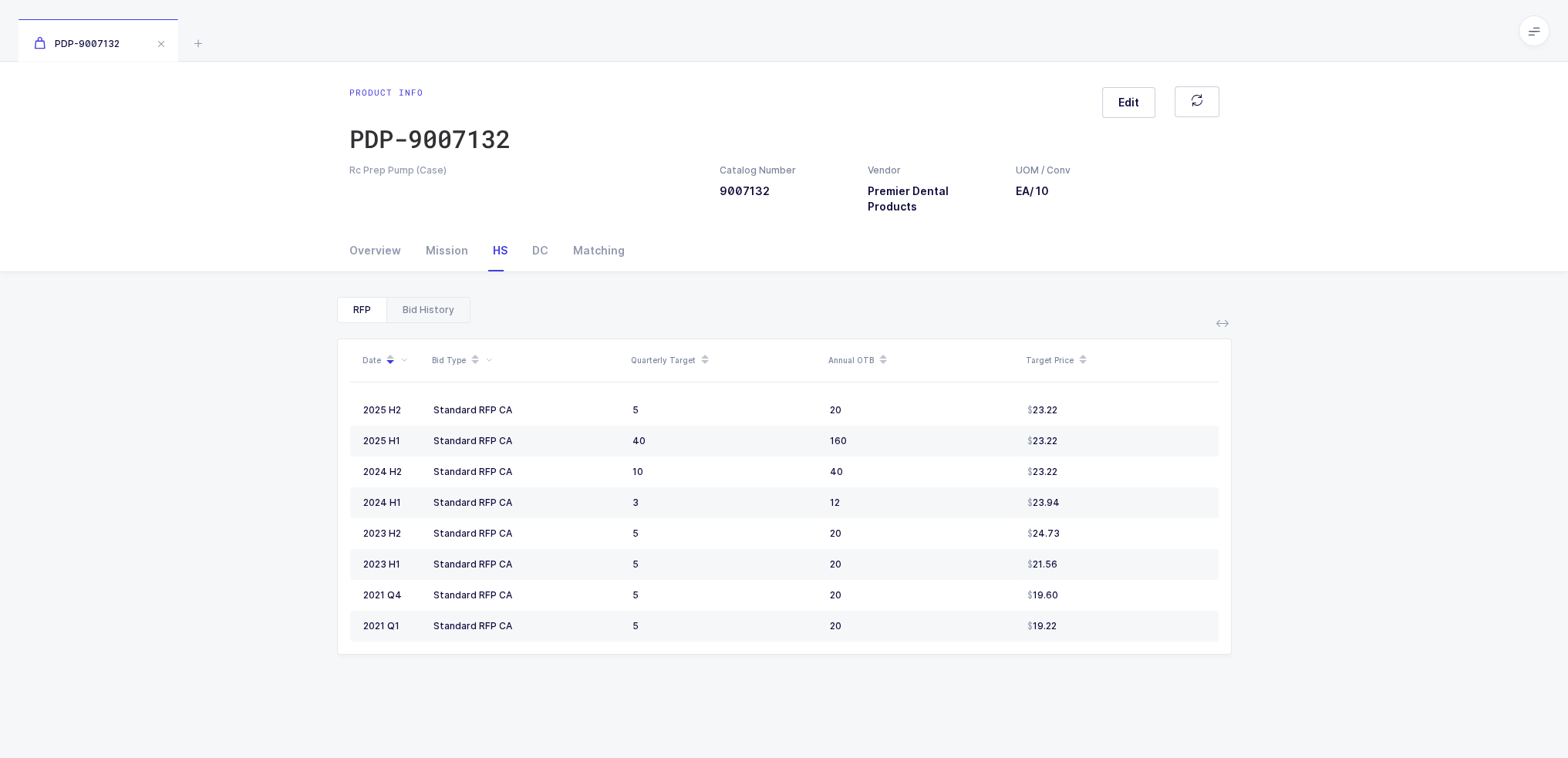
click at [432, 298] on div "Bid History" at bounding box center [428, 310] width 83 height 25
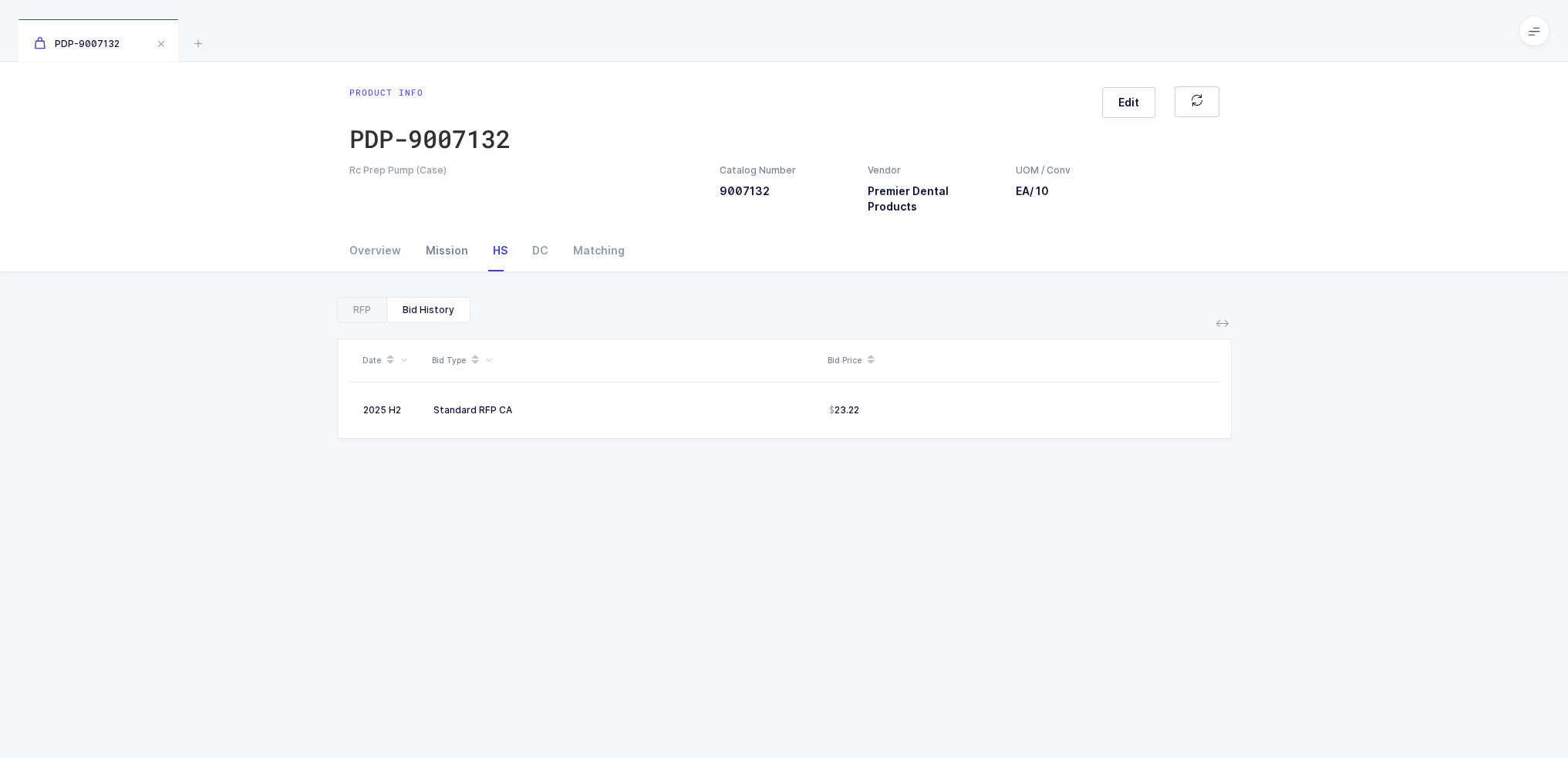
click at [435, 243] on div "Mission" at bounding box center [446, 250] width 67 height 42
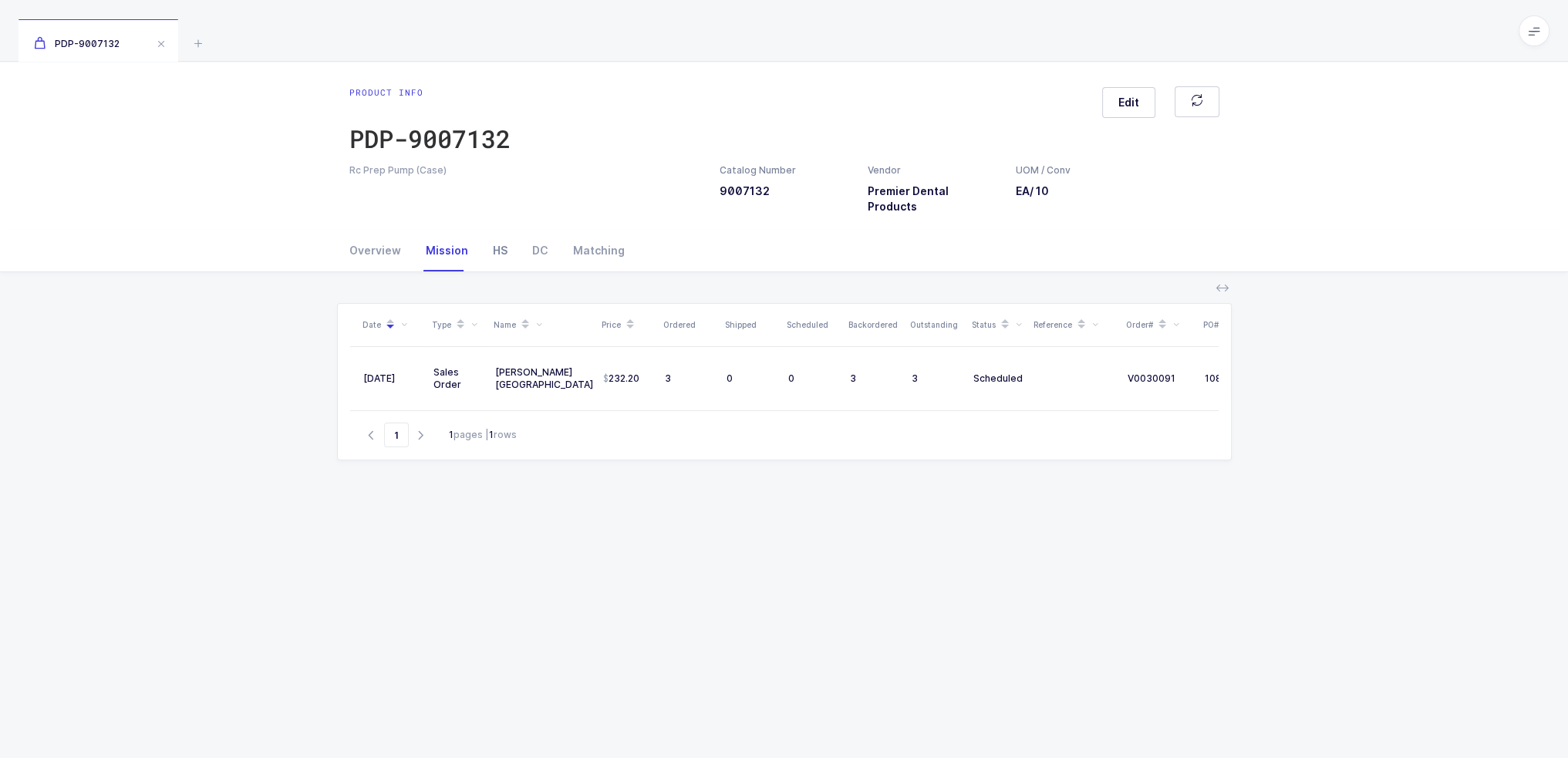
click at [481, 237] on div "HS" at bounding box center [500, 250] width 40 height 42
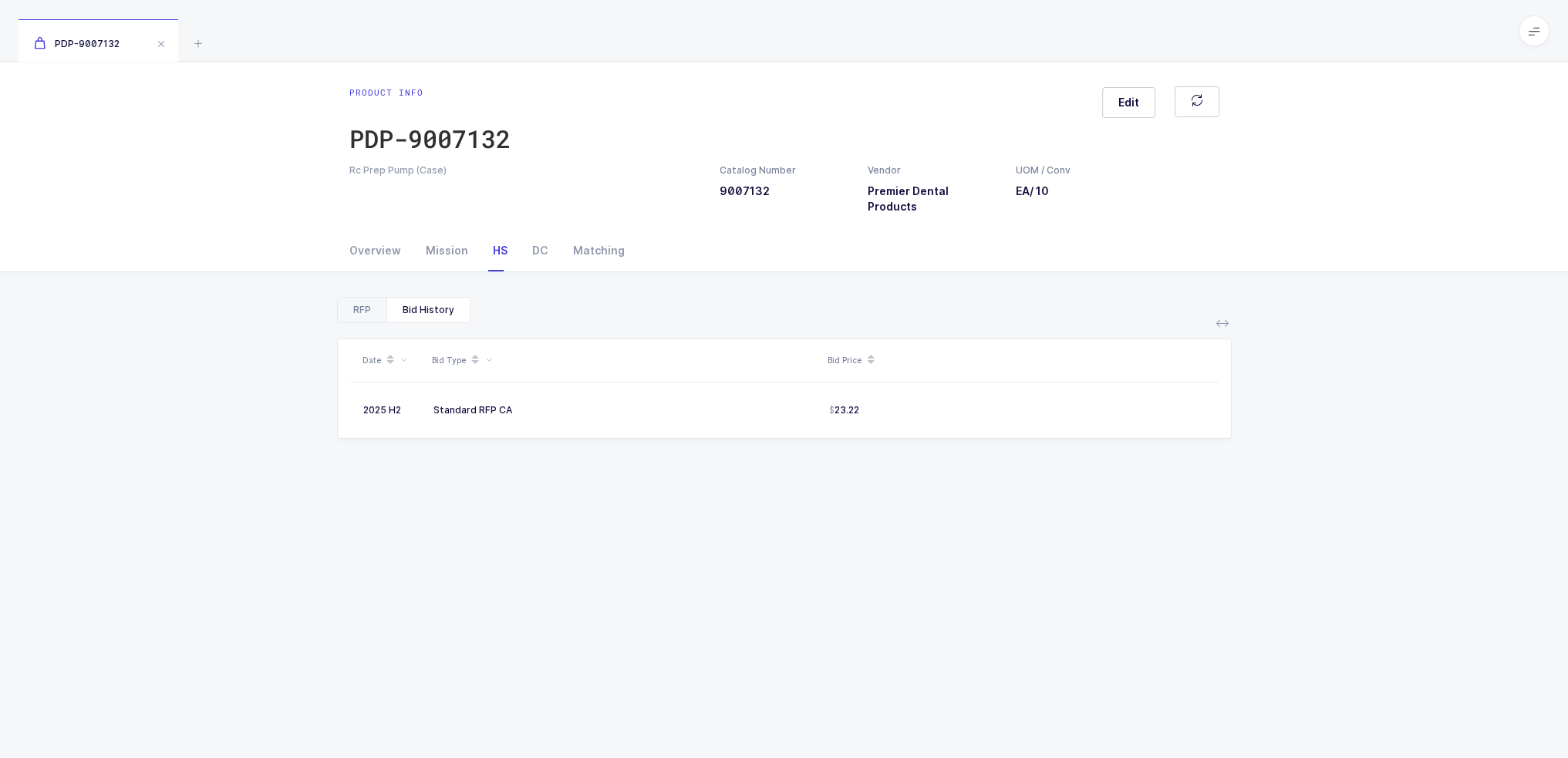
click at [358, 298] on div "RFP" at bounding box center [362, 310] width 48 height 25
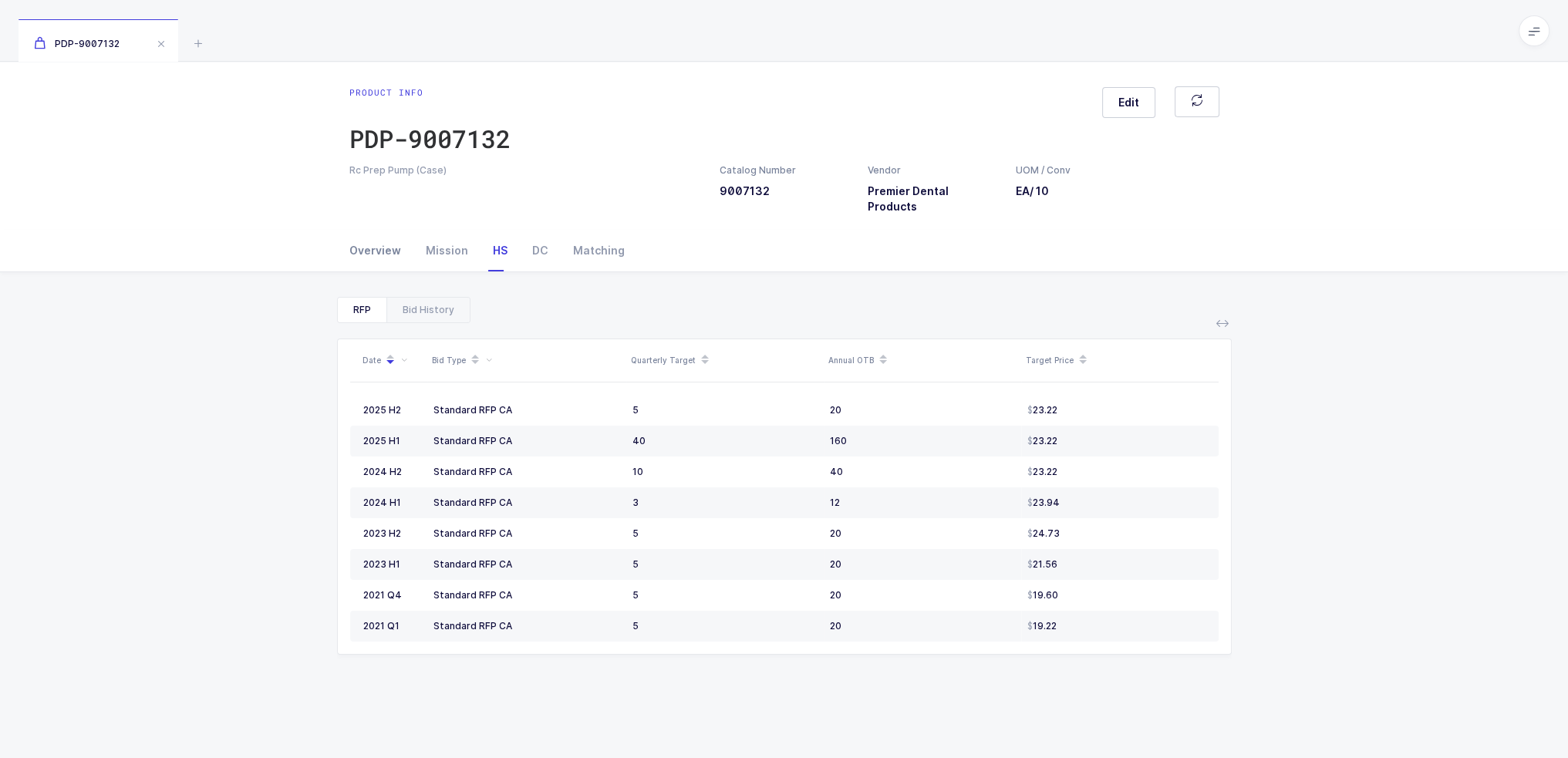
click at [366, 229] on div "Overview" at bounding box center [381, 250] width 64 height 42
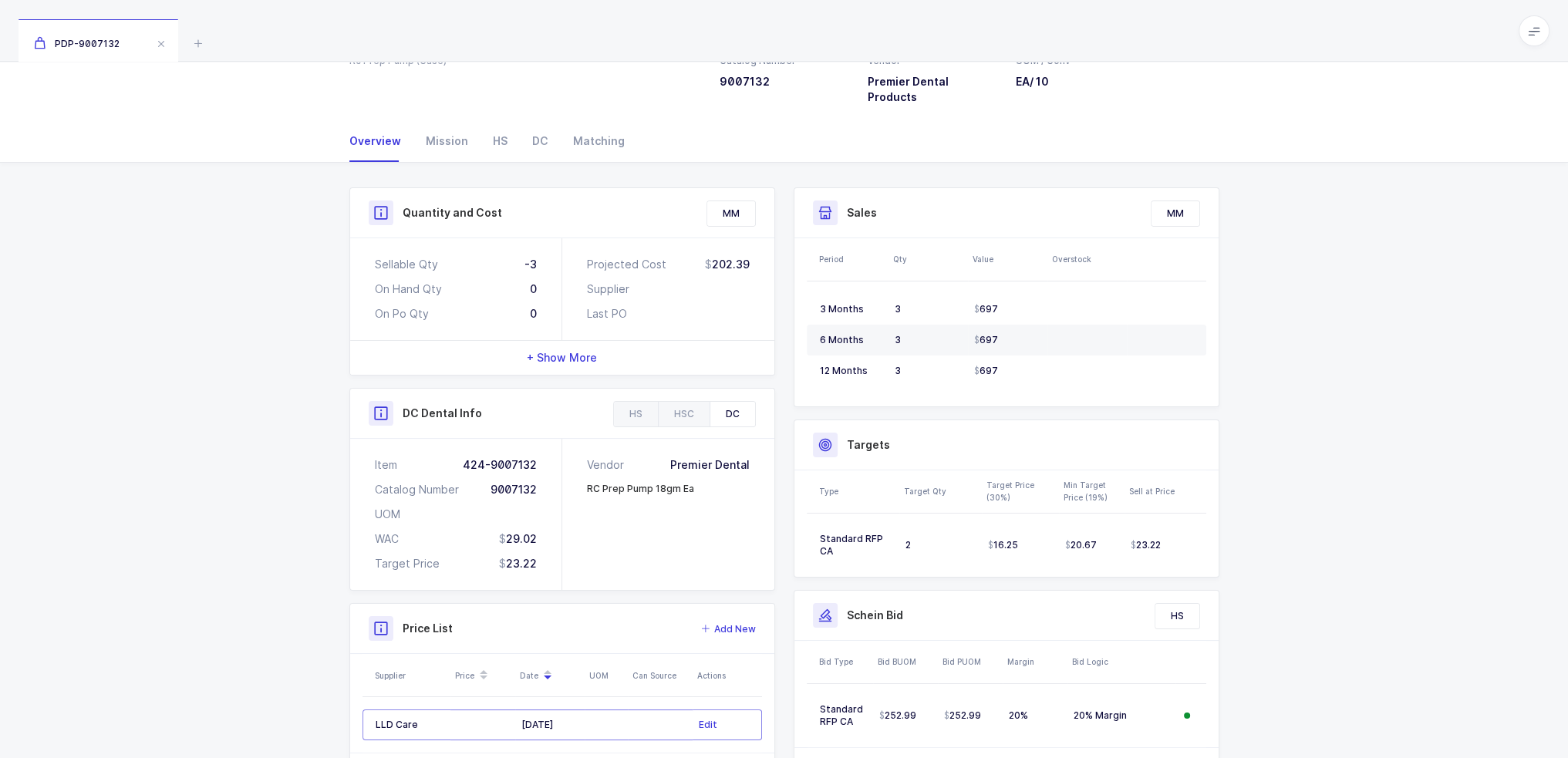
scroll to position [166, 0]
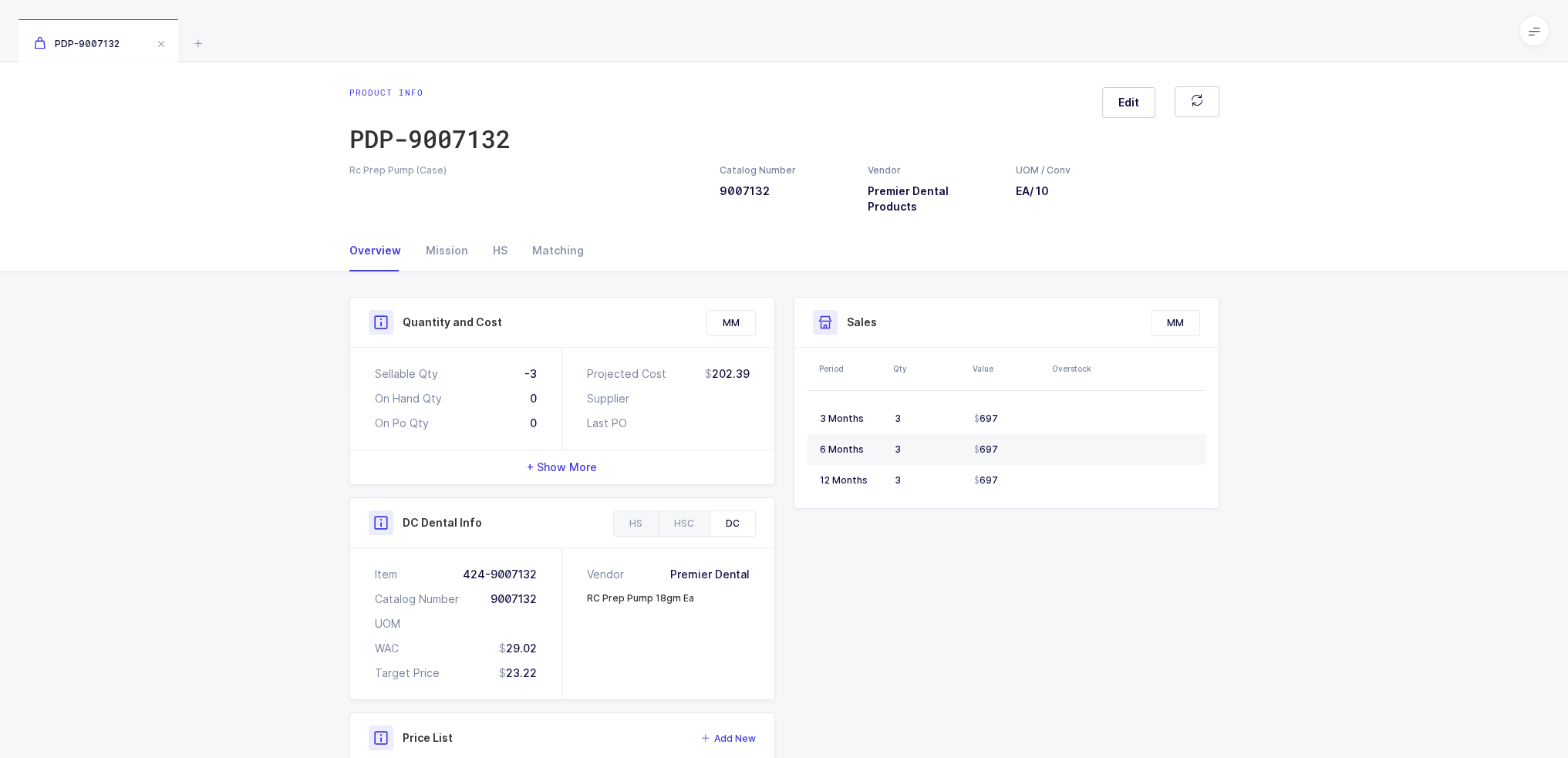
scroll to position [159, 0]
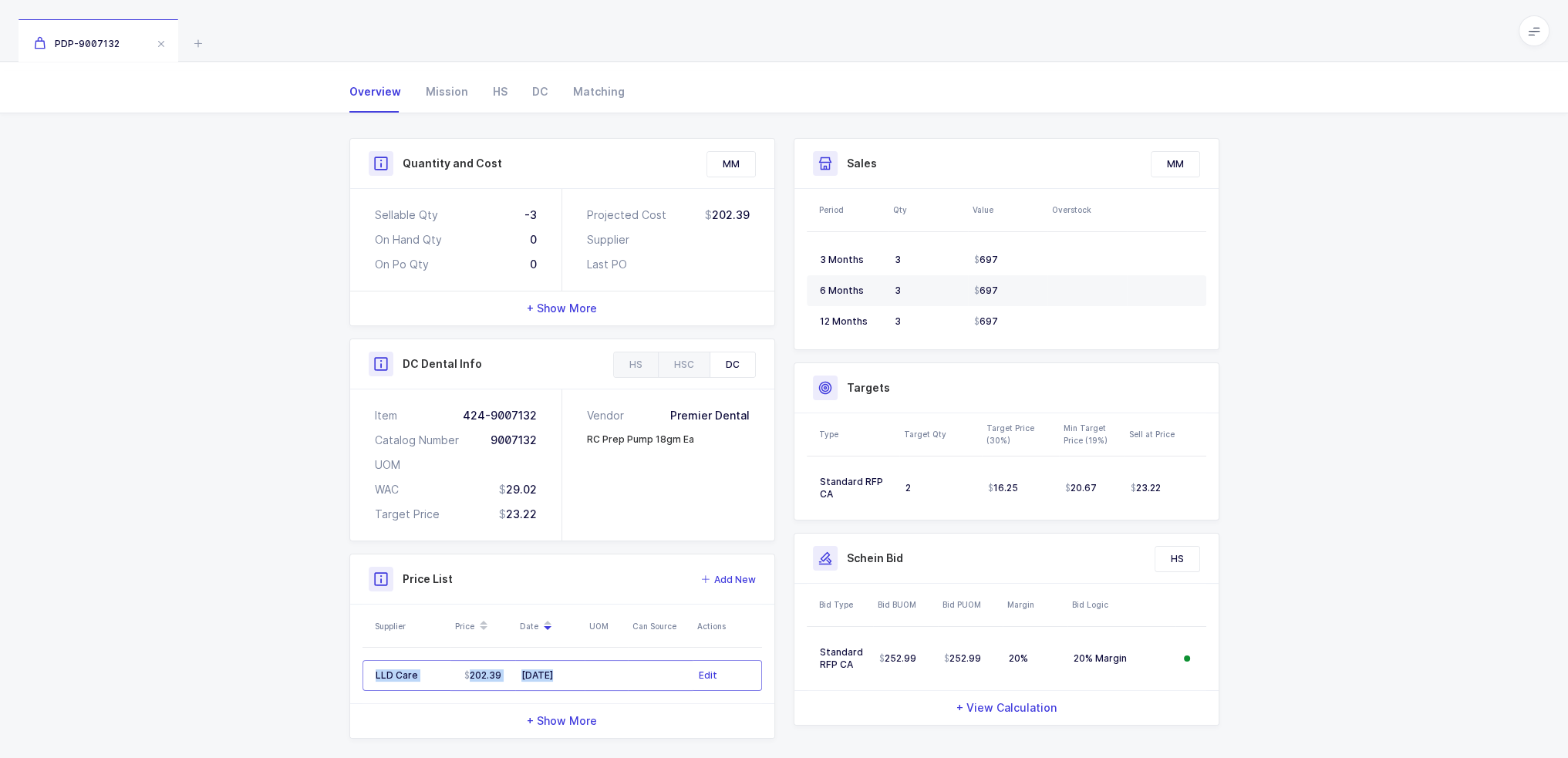
drag, startPoint x: 619, startPoint y: 664, endPoint x: 628, endPoint y: 681, distance: 19.2
click at [628, 681] on table "LLD Care 202.39 [DATE] Edit" at bounding box center [562, 675] width 400 height 55
click at [321, 561] on div "Quantity and Cost MM Sellable Qty -3 On Hand Qty 0 On Po Qty 0 Projected Cost 2…" at bounding box center [784, 445] width 1568 height 662
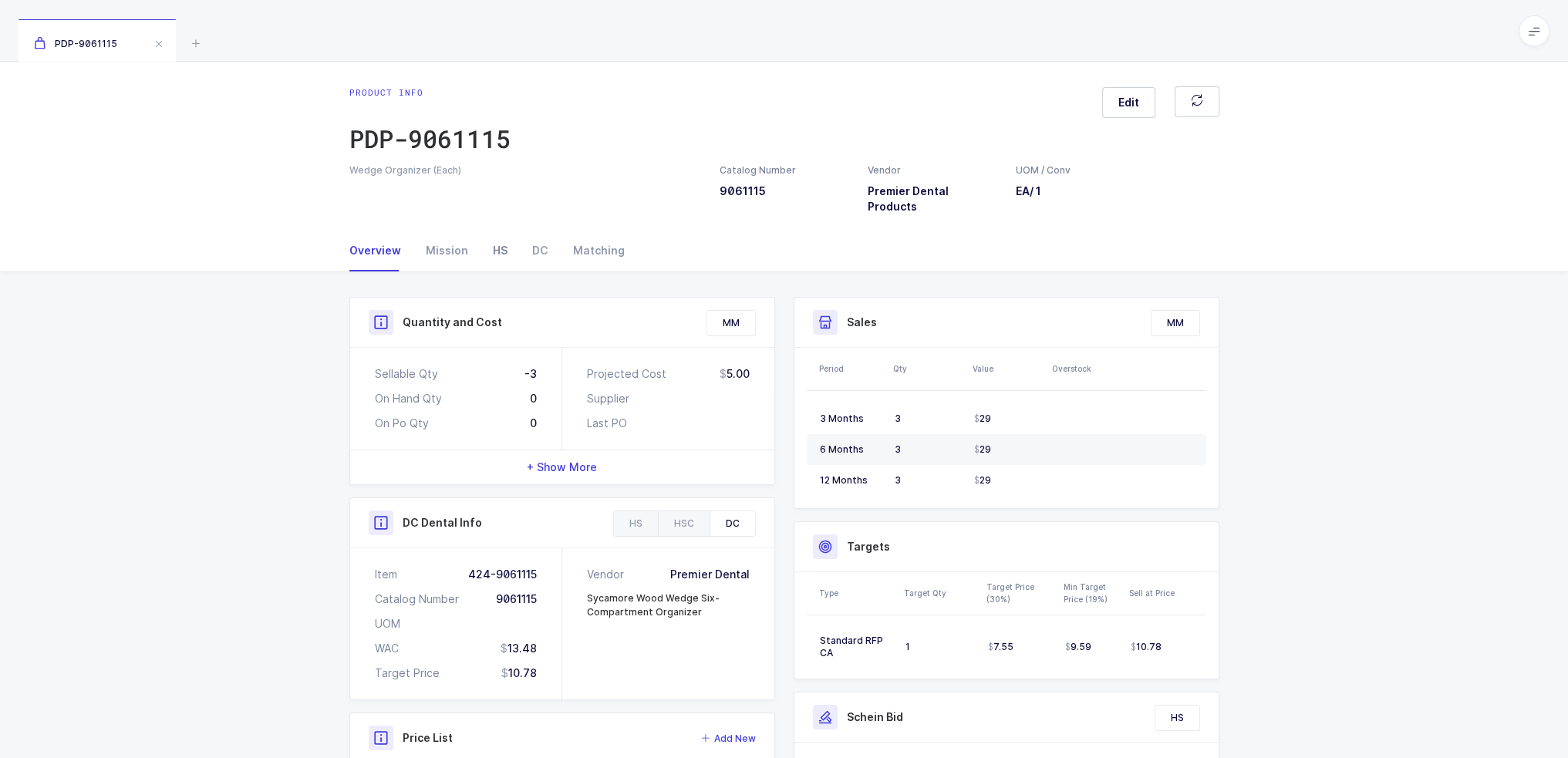
click at [493, 240] on div "HS" at bounding box center [500, 250] width 40 height 42
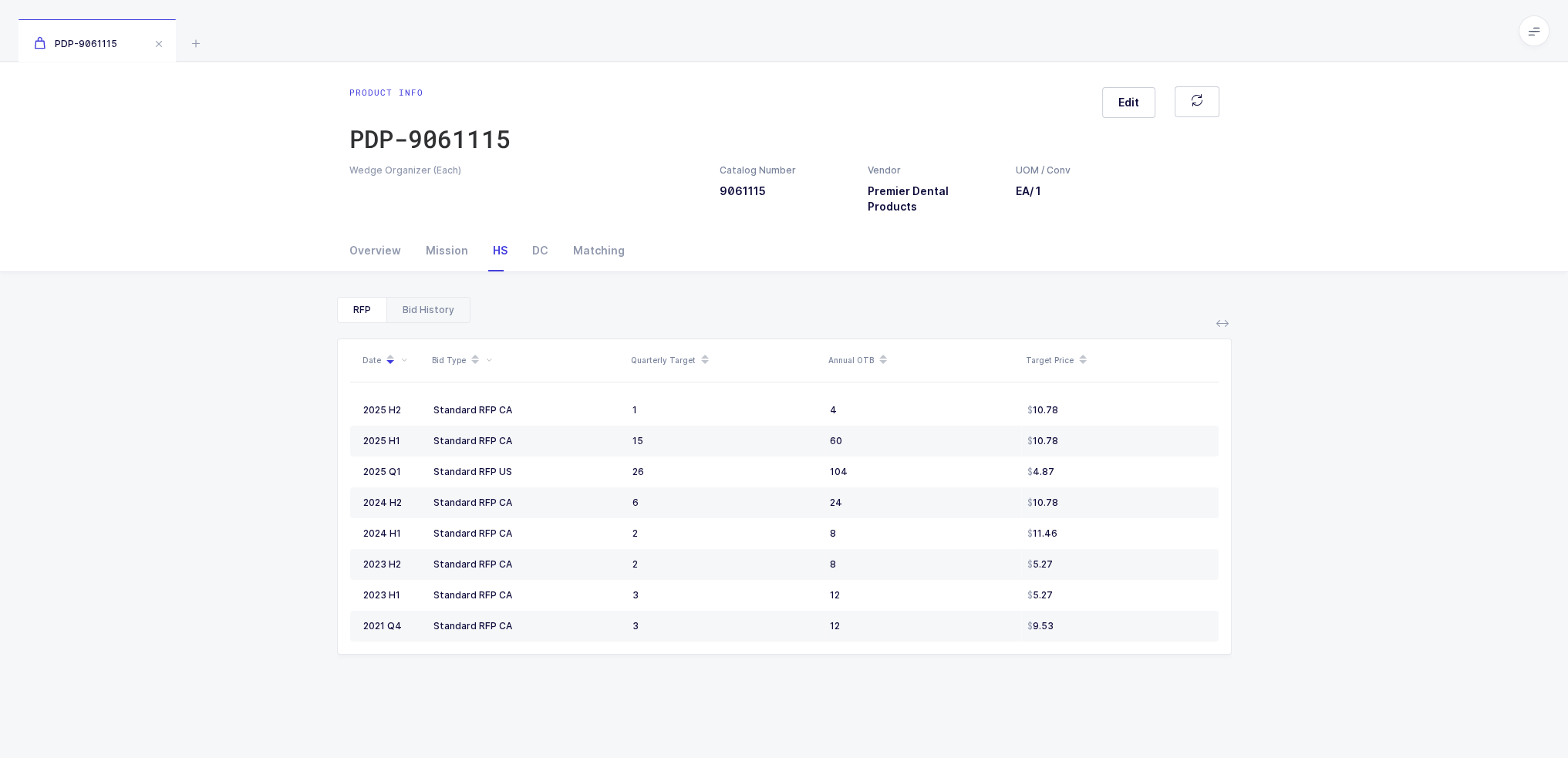
click at [418, 301] on div "Bid History" at bounding box center [428, 310] width 83 height 25
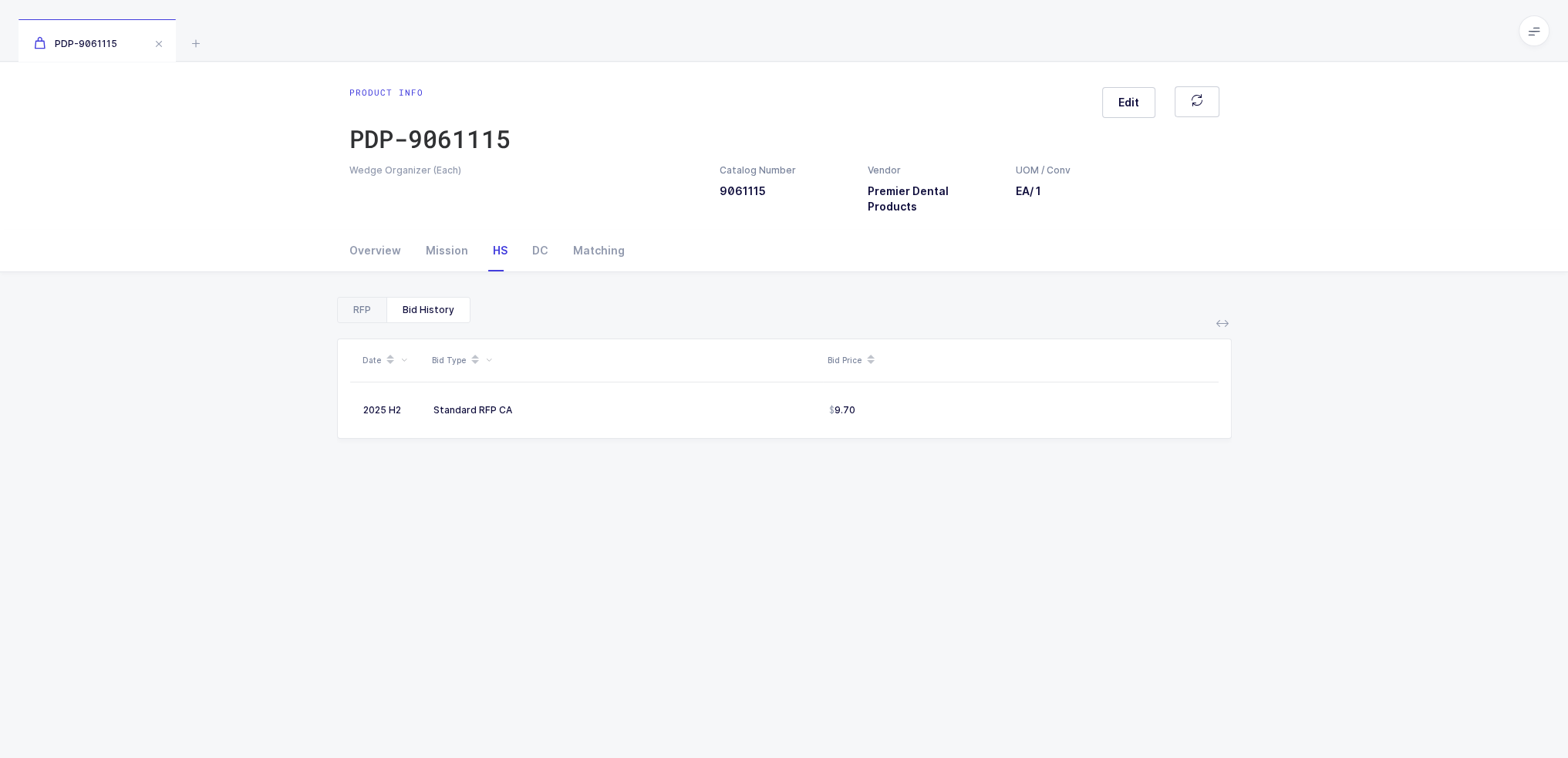
click at [383, 304] on div "RFP Bid History" at bounding box center [404, 310] width 134 height 26
click at [366, 298] on div "RFP" at bounding box center [362, 310] width 48 height 25
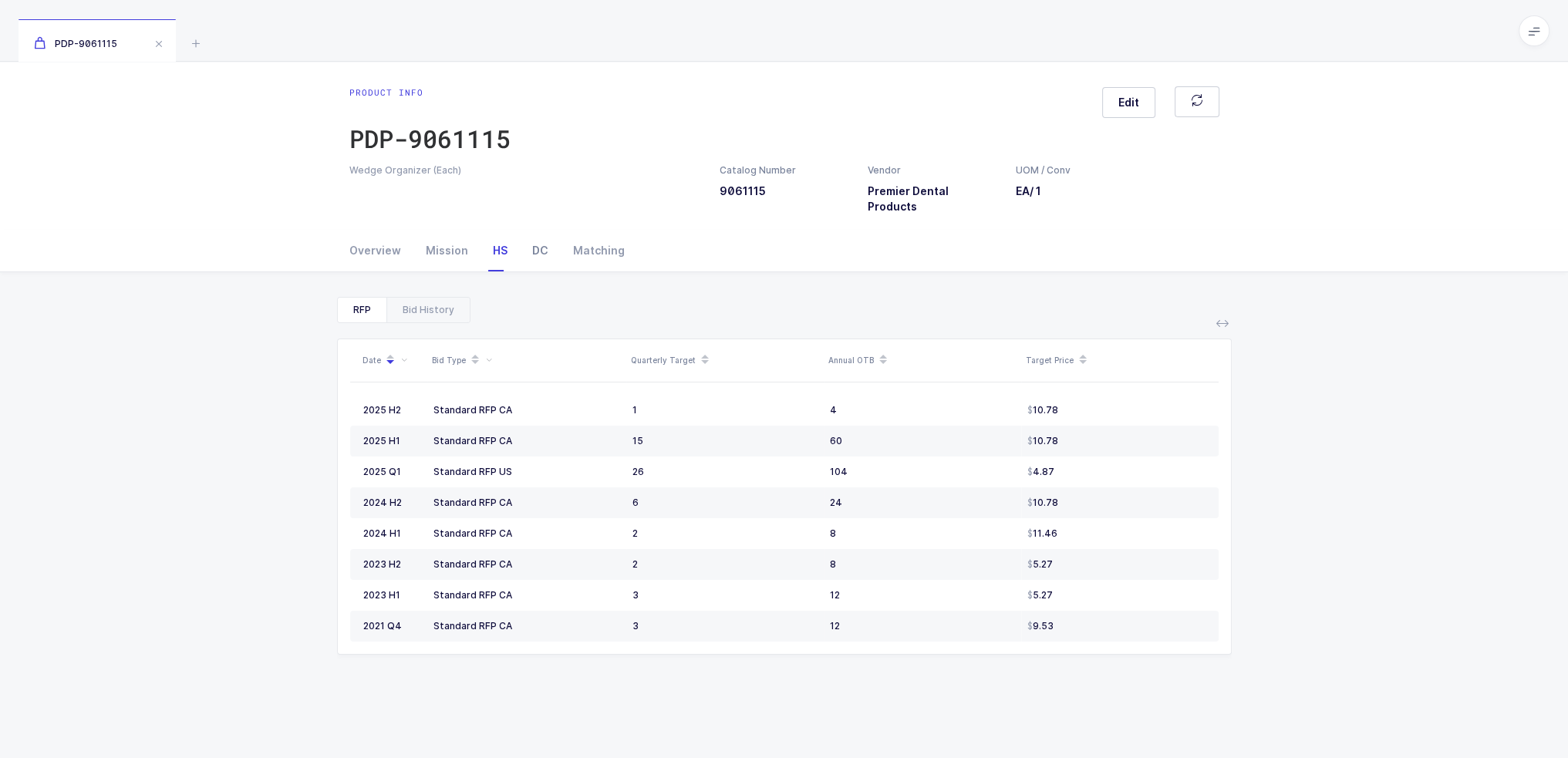
click at [523, 239] on div "DC" at bounding box center [540, 250] width 41 height 42
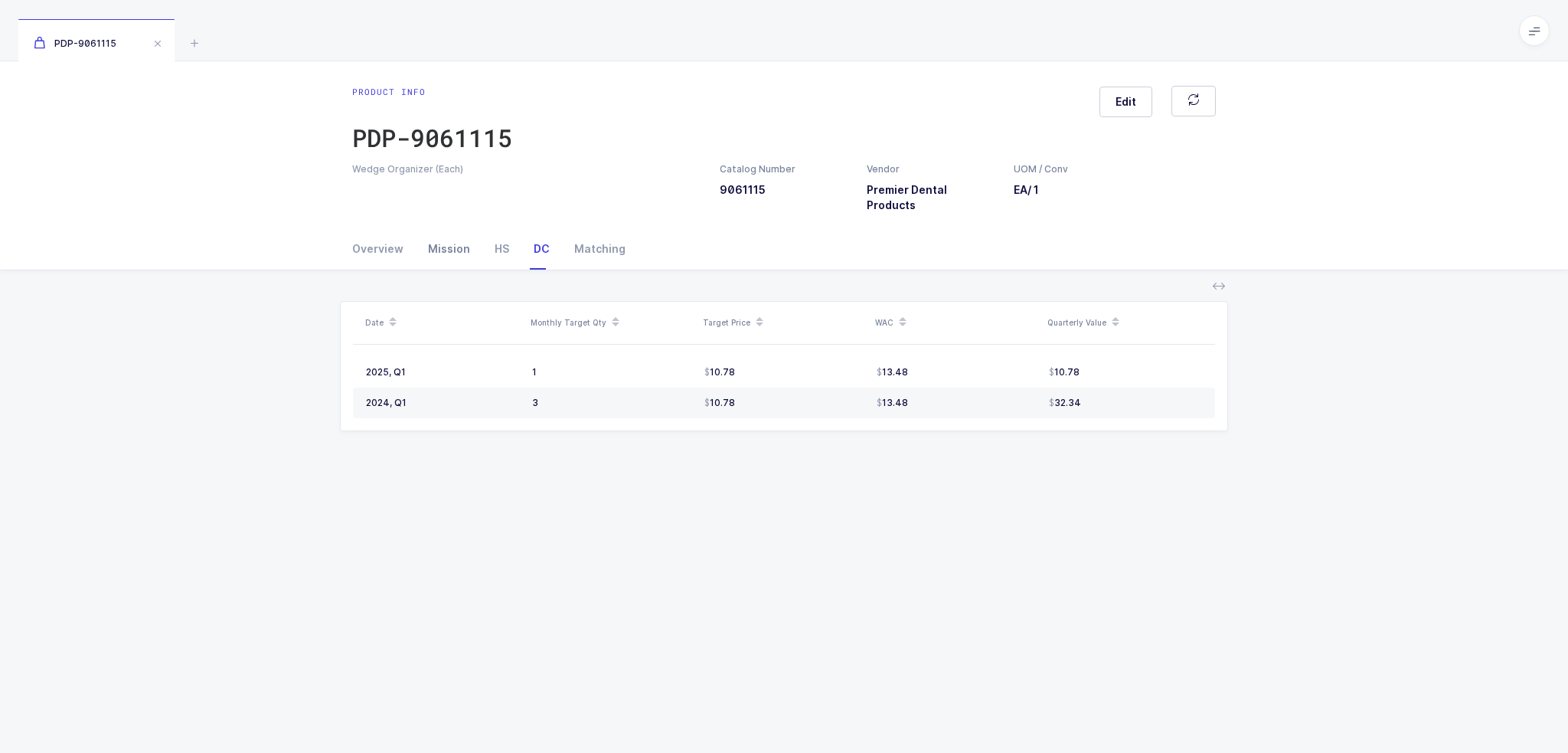
click at [425, 229] on div "Mission" at bounding box center [449, 249] width 66 height 42
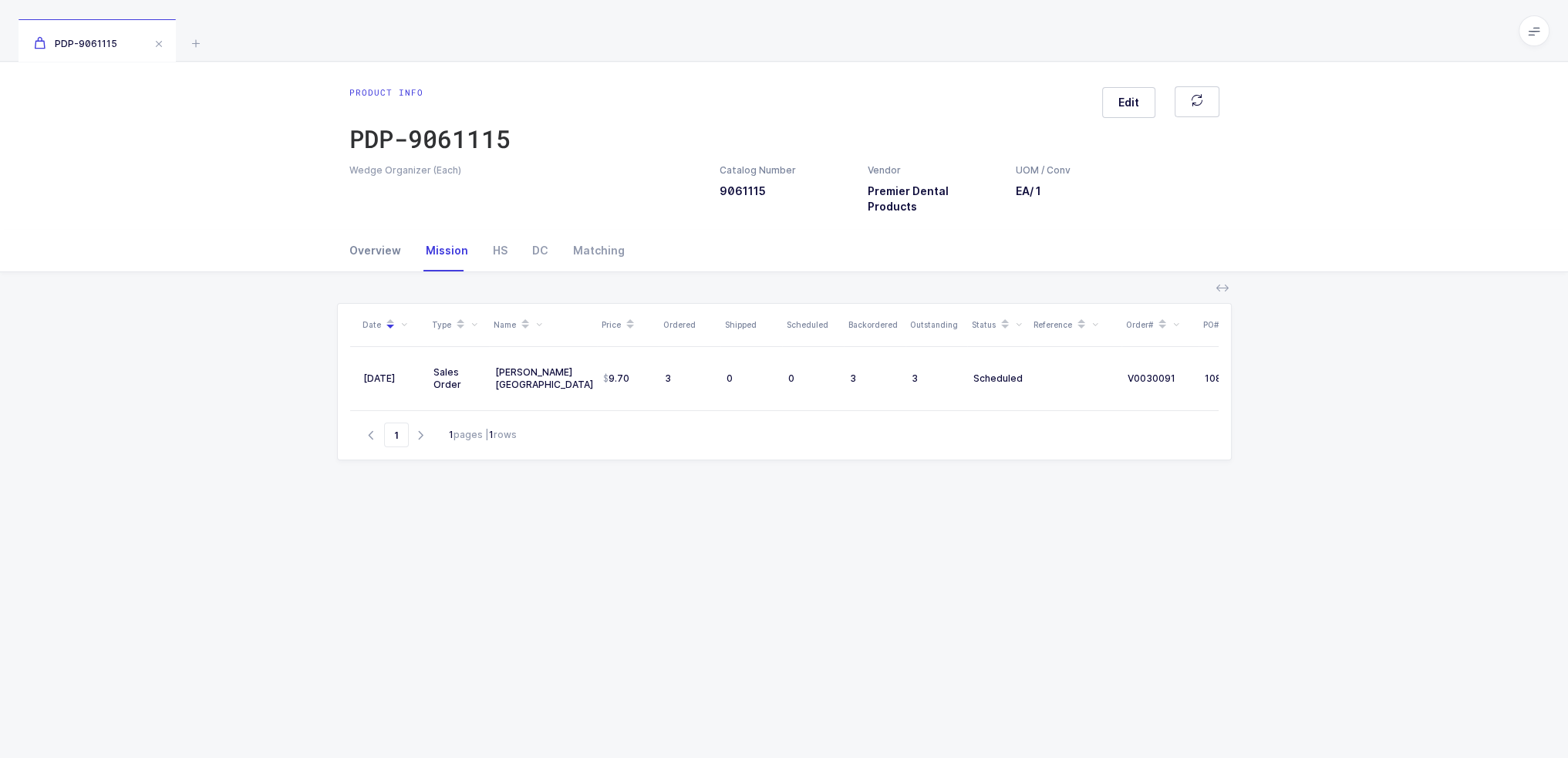
click at [369, 236] on div "Overview" at bounding box center [381, 250] width 64 height 42
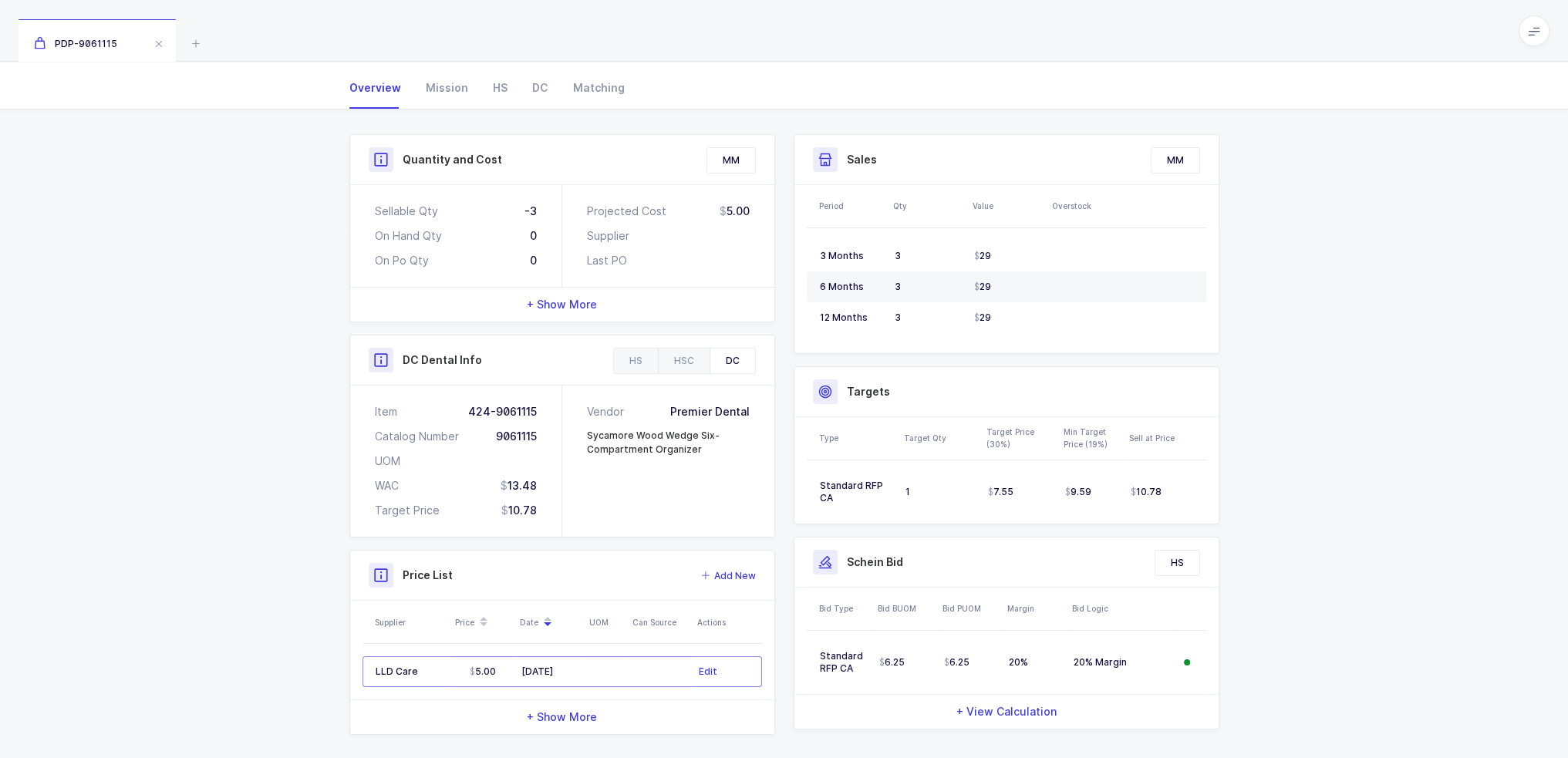
scroll to position [166, 0]
drag, startPoint x: 1160, startPoint y: 644, endPoint x: 1234, endPoint y: 755, distance: 133.4
click at [1191, 693] on div "Bid Type Bid BUOM Bid PUOM Margin Bid Logic Standard RFP CA 6.25 6.25 20% 20% M…" at bounding box center [1006, 655] width 424 height 141
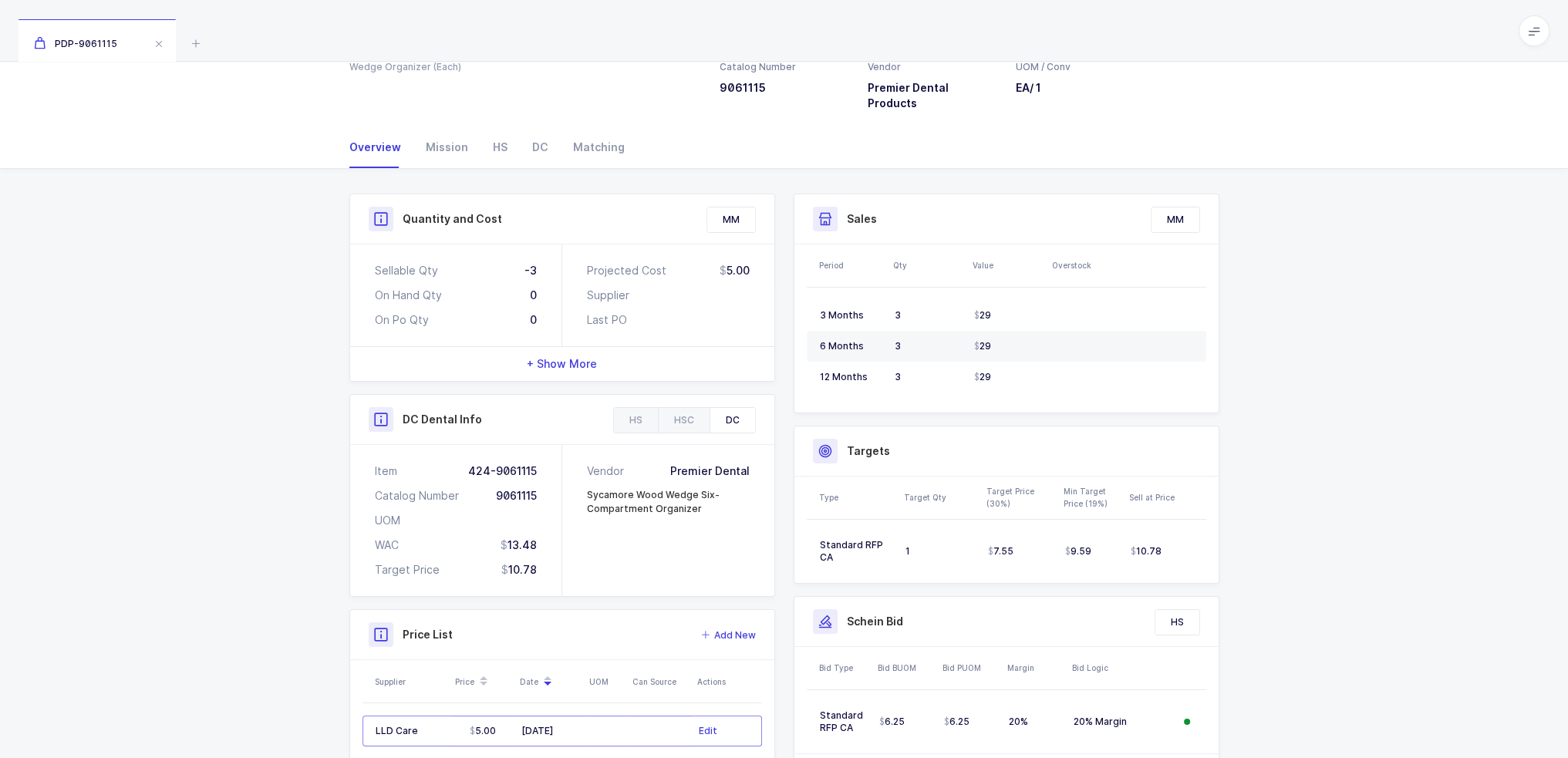
scroll to position [0, 0]
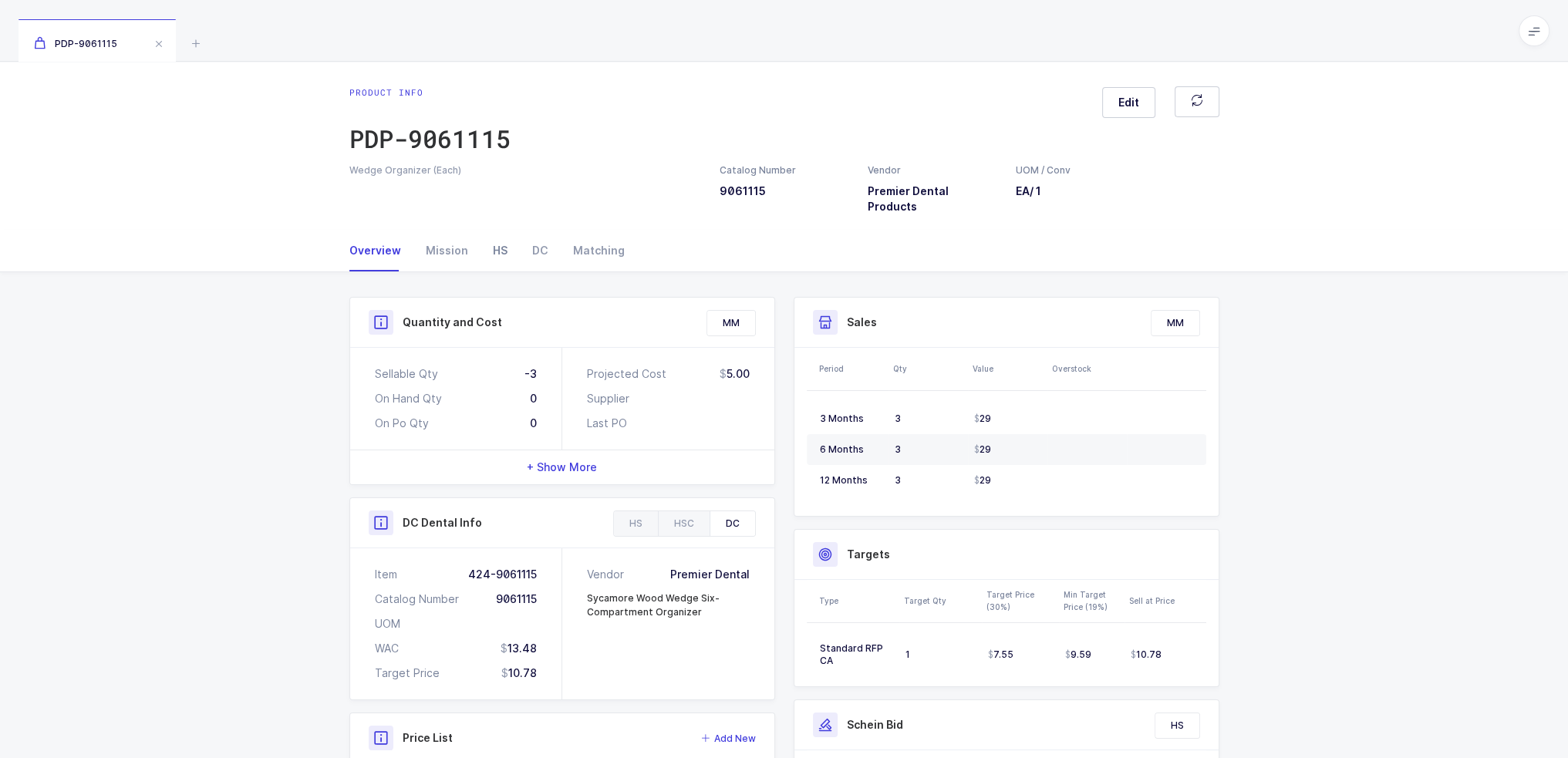
click at [503, 239] on div "HS" at bounding box center [500, 250] width 40 height 42
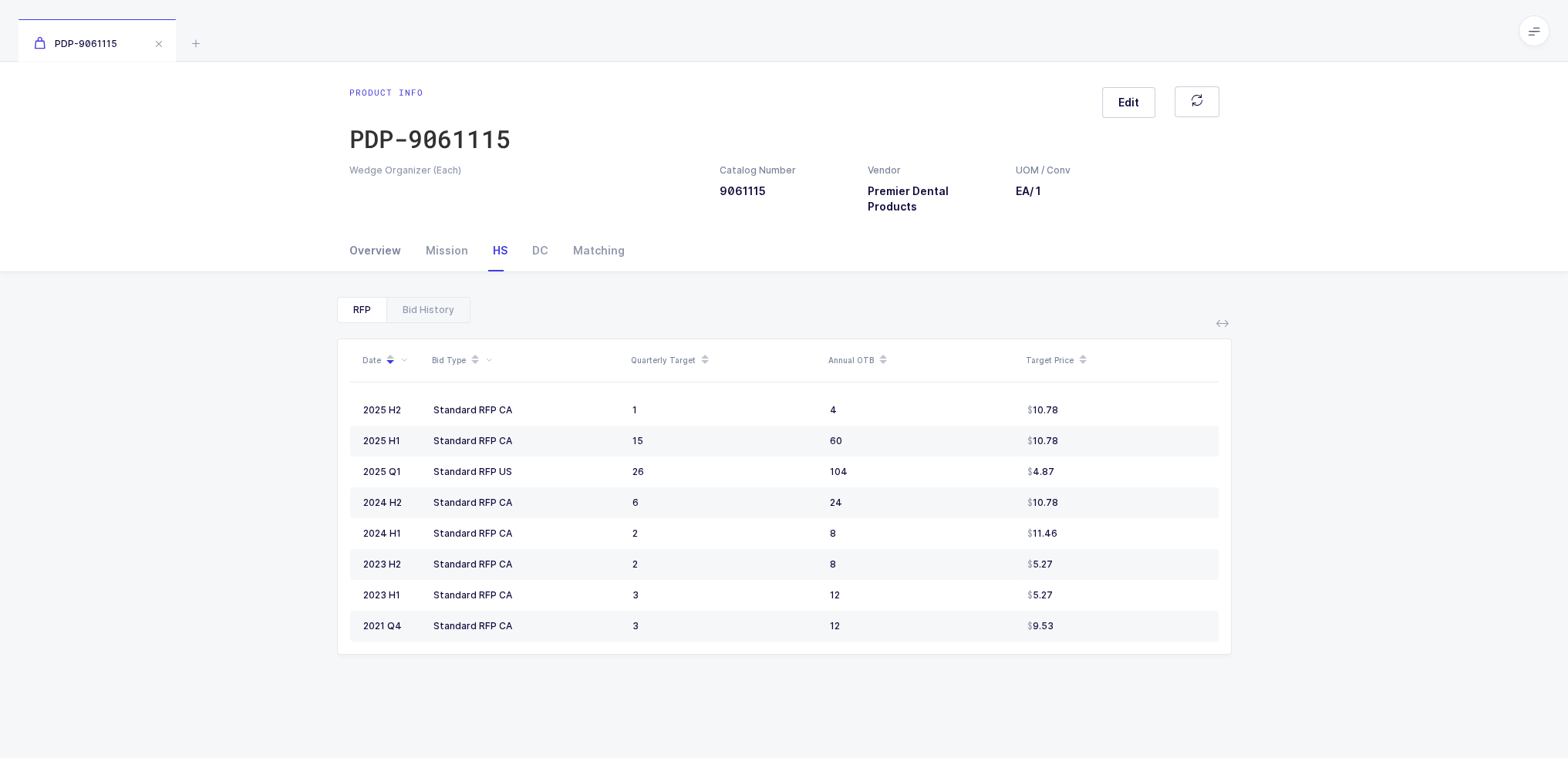
click at [394, 229] on div "Overview" at bounding box center [381, 250] width 64 height 42
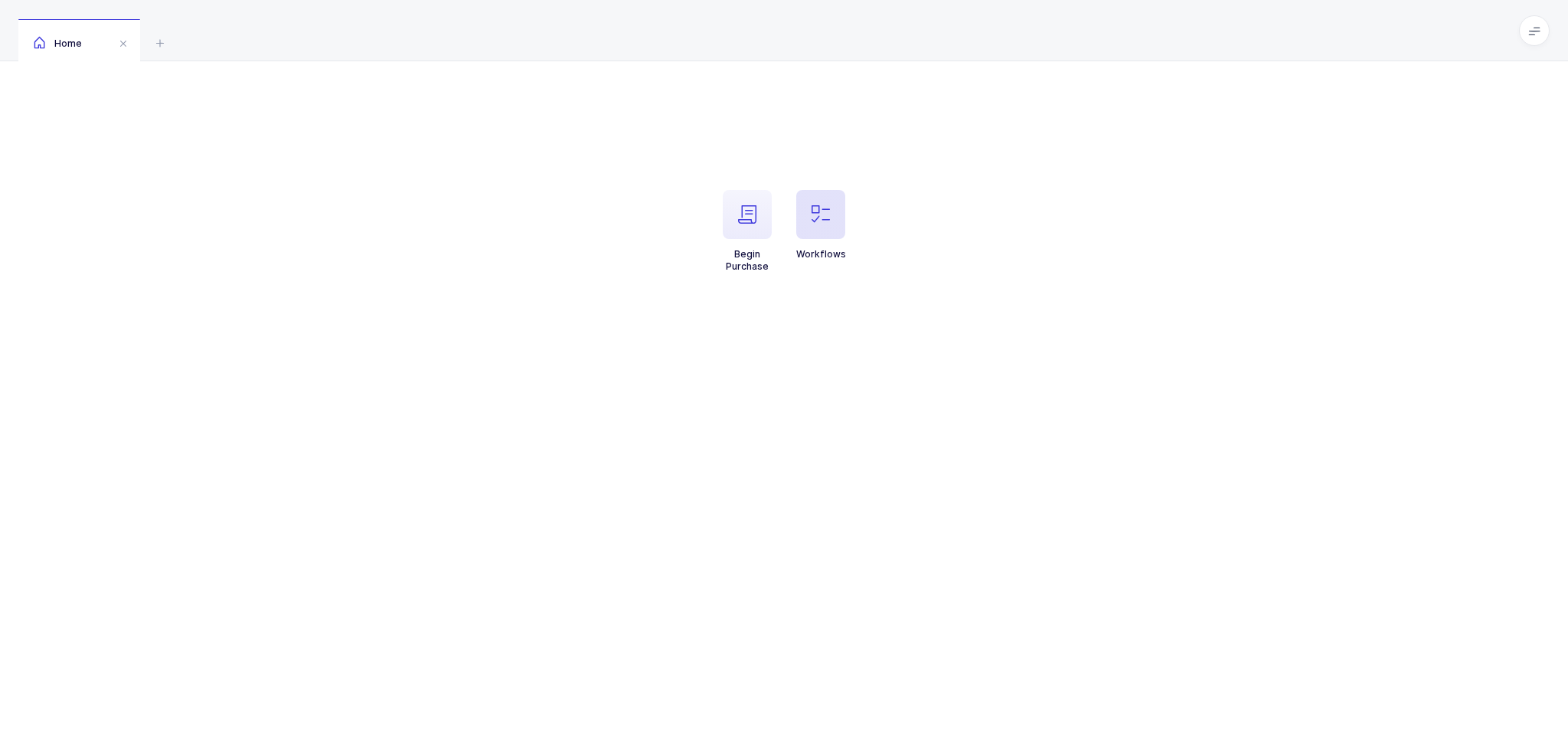
click at [828, 212] on icon "button" at bounding box center [821, 215] width 19 height 19
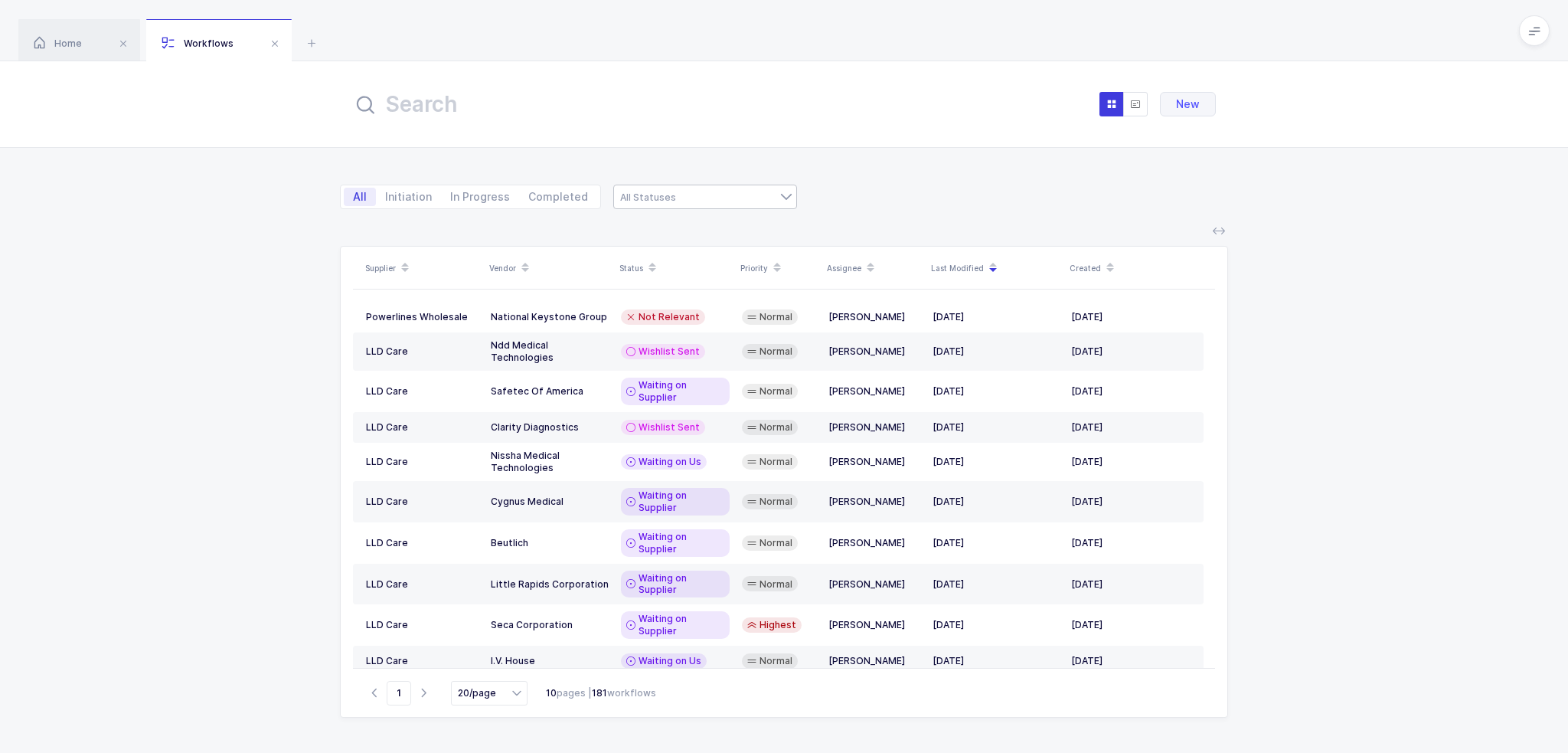
click at [764, 204] on div at bounding box center [705, 197] width 184 height 25
click at [692, 331] on li "Waiting on Us" at bounding box center [710, 330] width 181 height 25
type input "Waiting on Us"
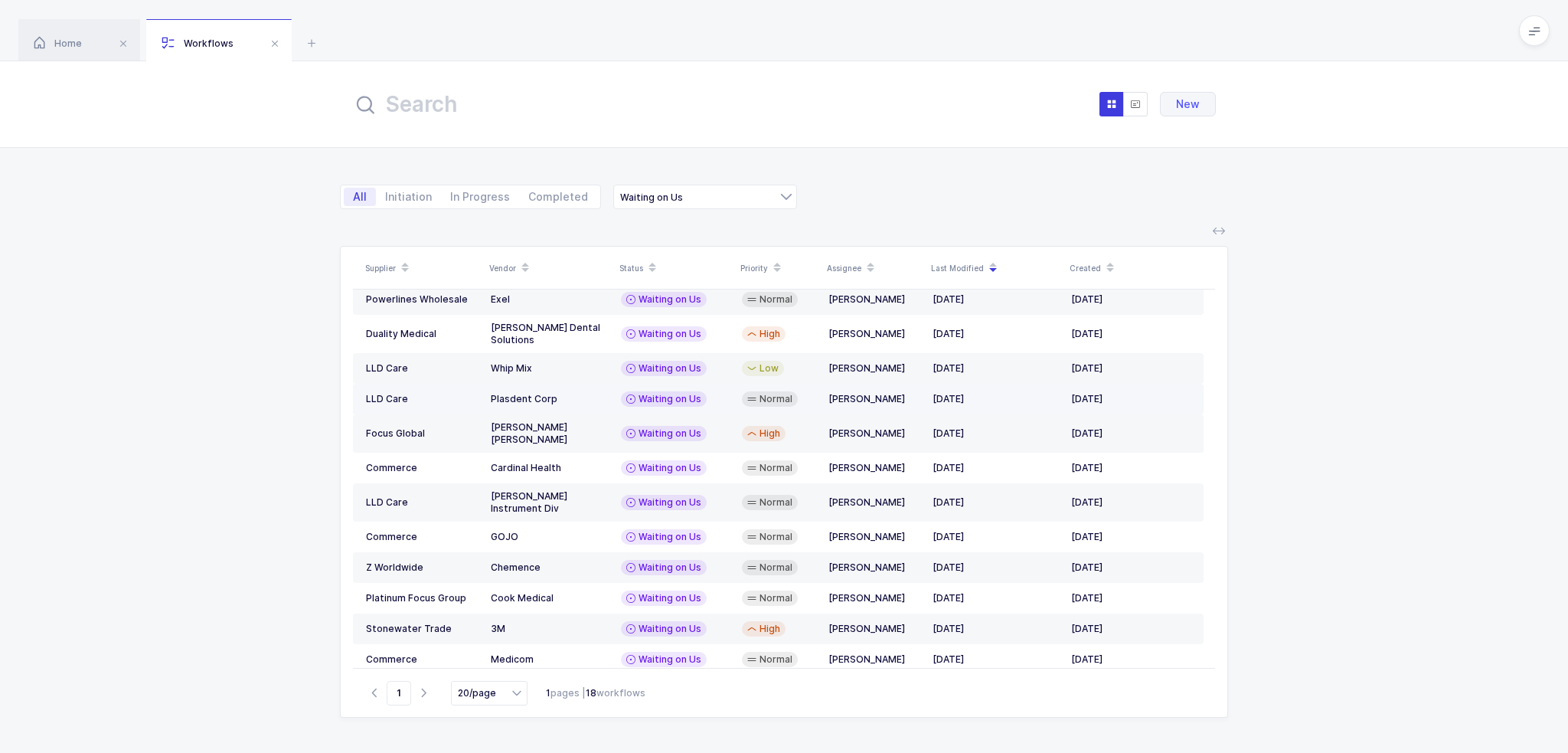
scroll to position [205, 0]
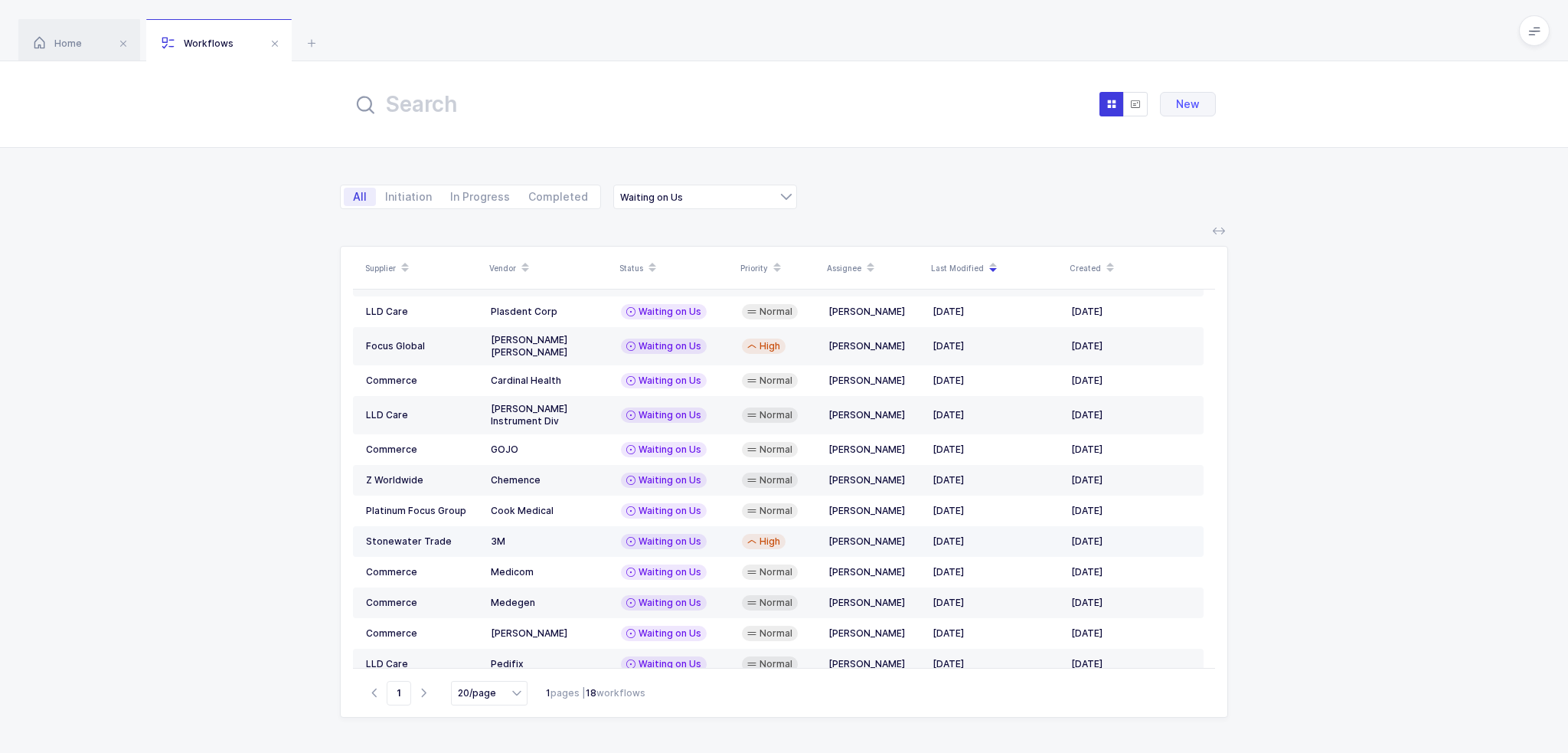
click at [814, 534] on div "High" at bounding box center [779, 541] width 74 height 15
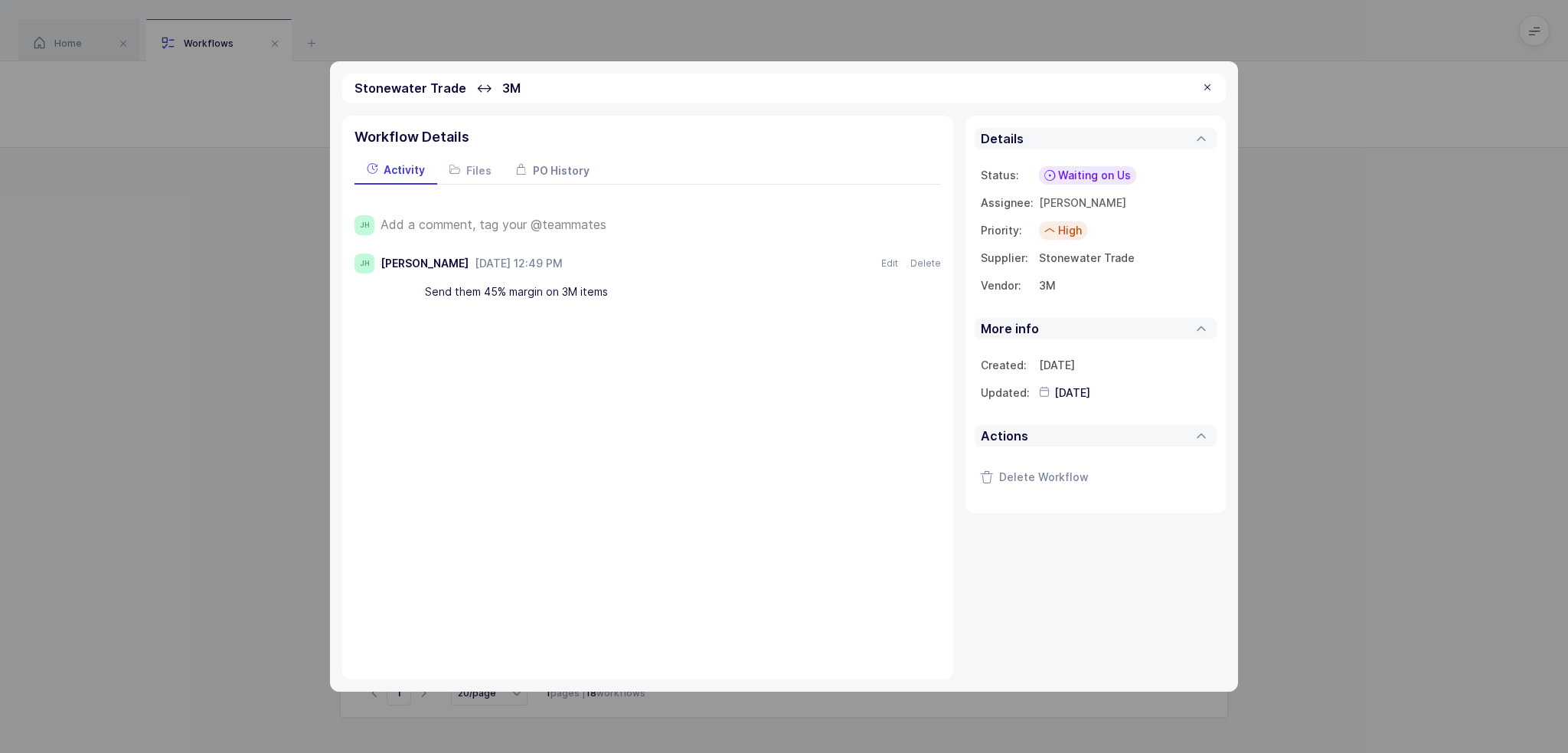
click at [572, 173] on span "PO History" at bounding box center [560, 170] width 56 height 13
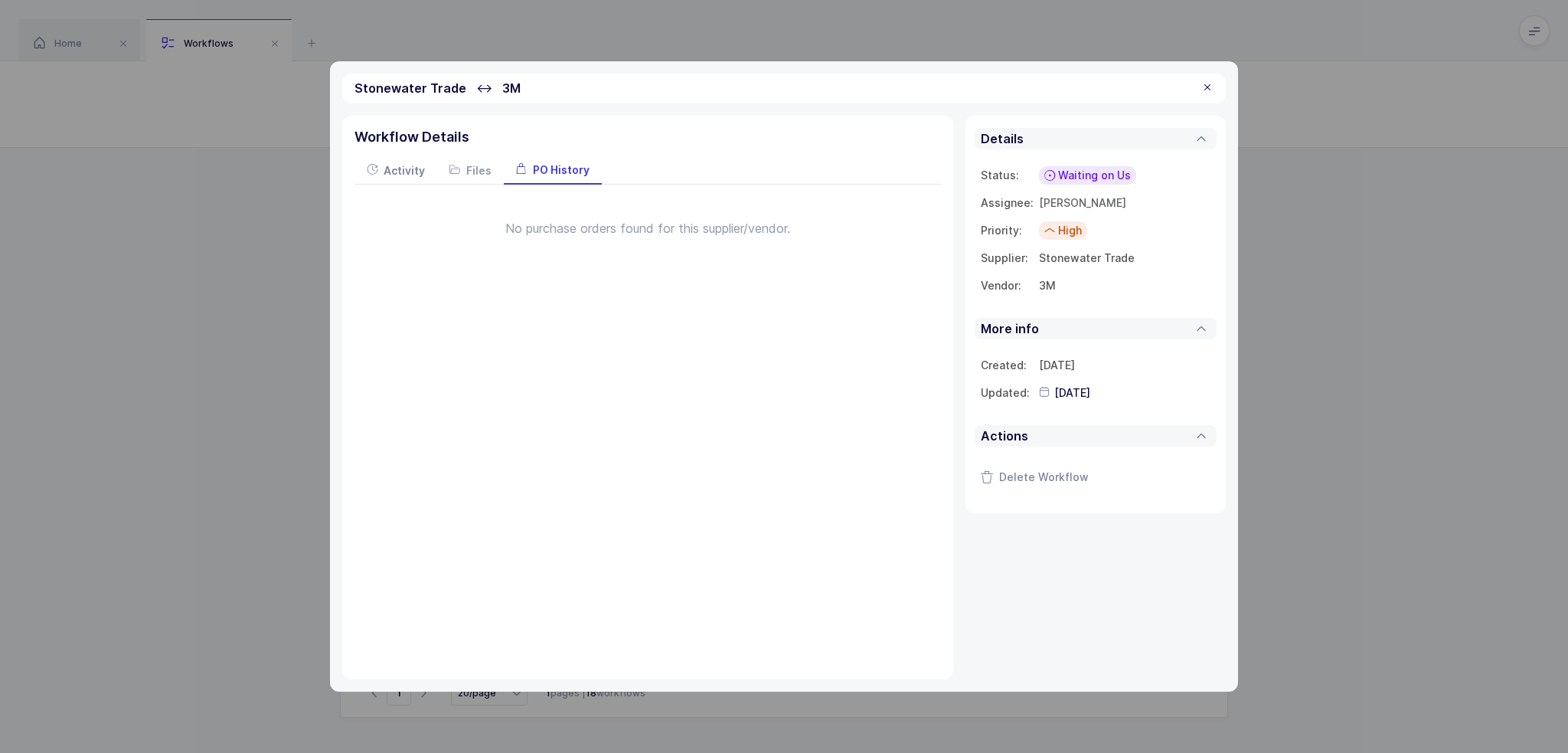
click at [404, 159] on div "Activity" at bounding box center [395, 170] width 83 height 28
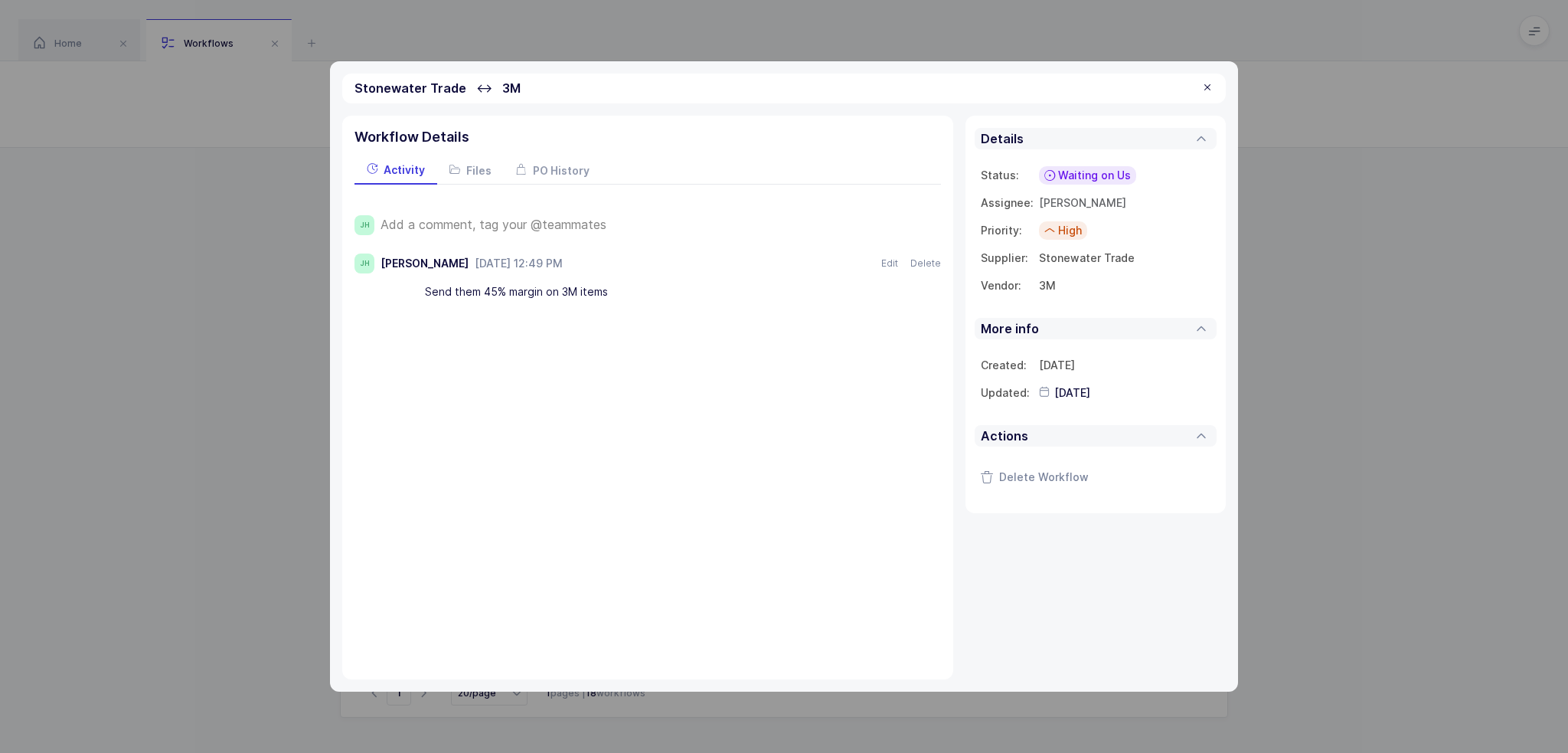
click at [1207, 90] on div at bounding box center [1207, 88] width 12 height 14
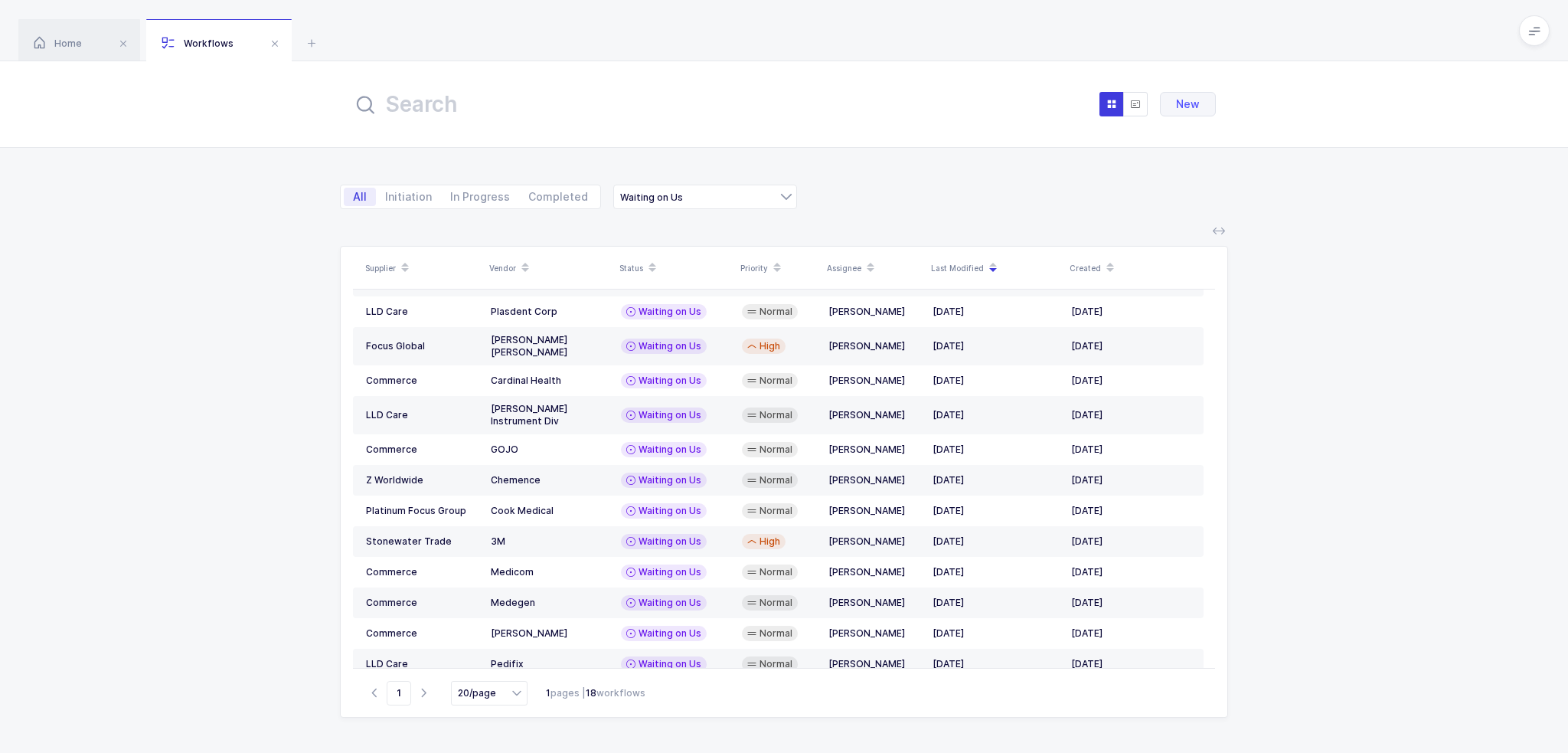
click at [1249, 137] on div "New" at bounding box center [784, 104] width 1568 height 86
